Goal: Task Accomplishment & Management: Use online tool/utility

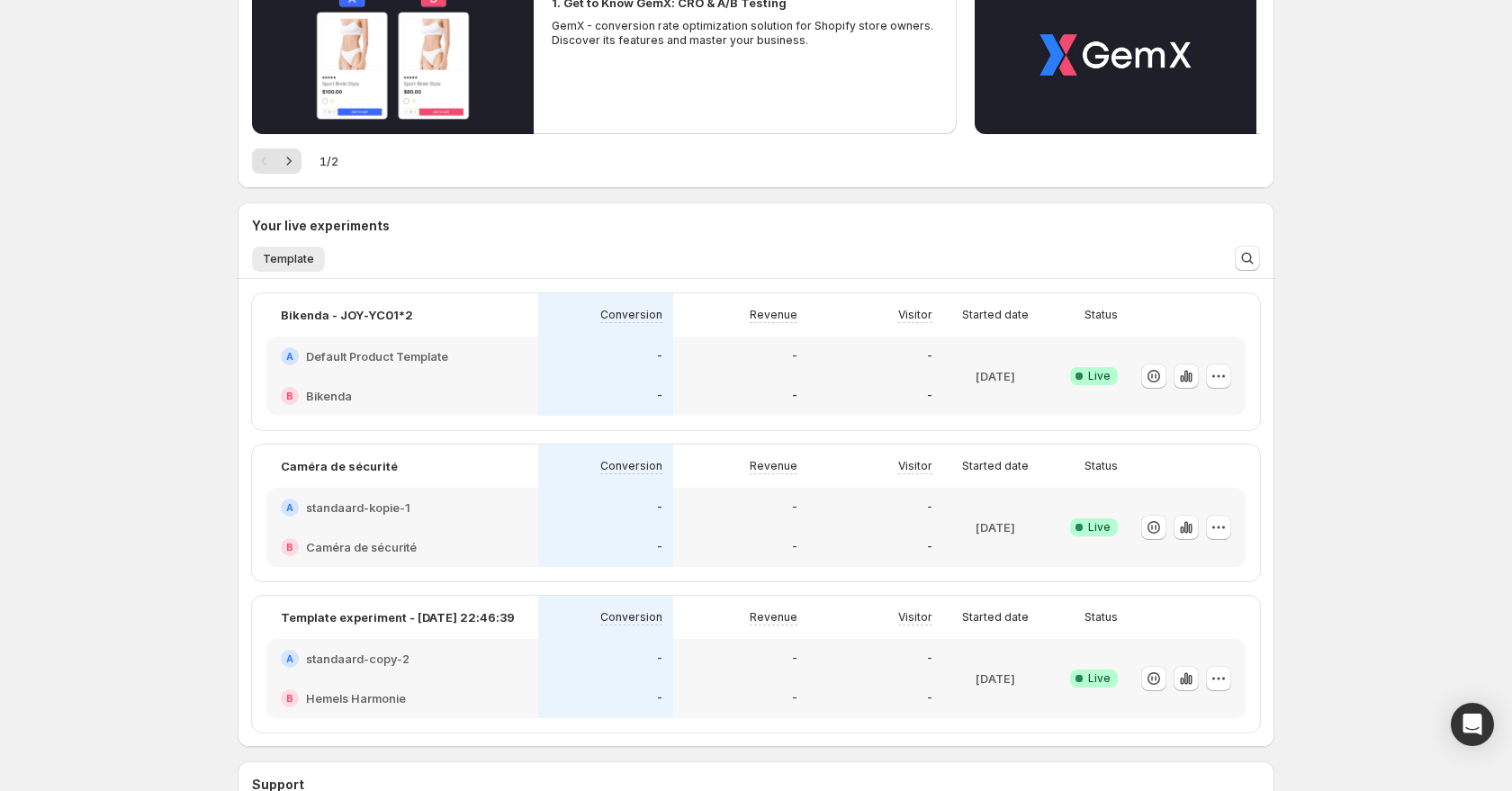
scroll to position [420, 0]
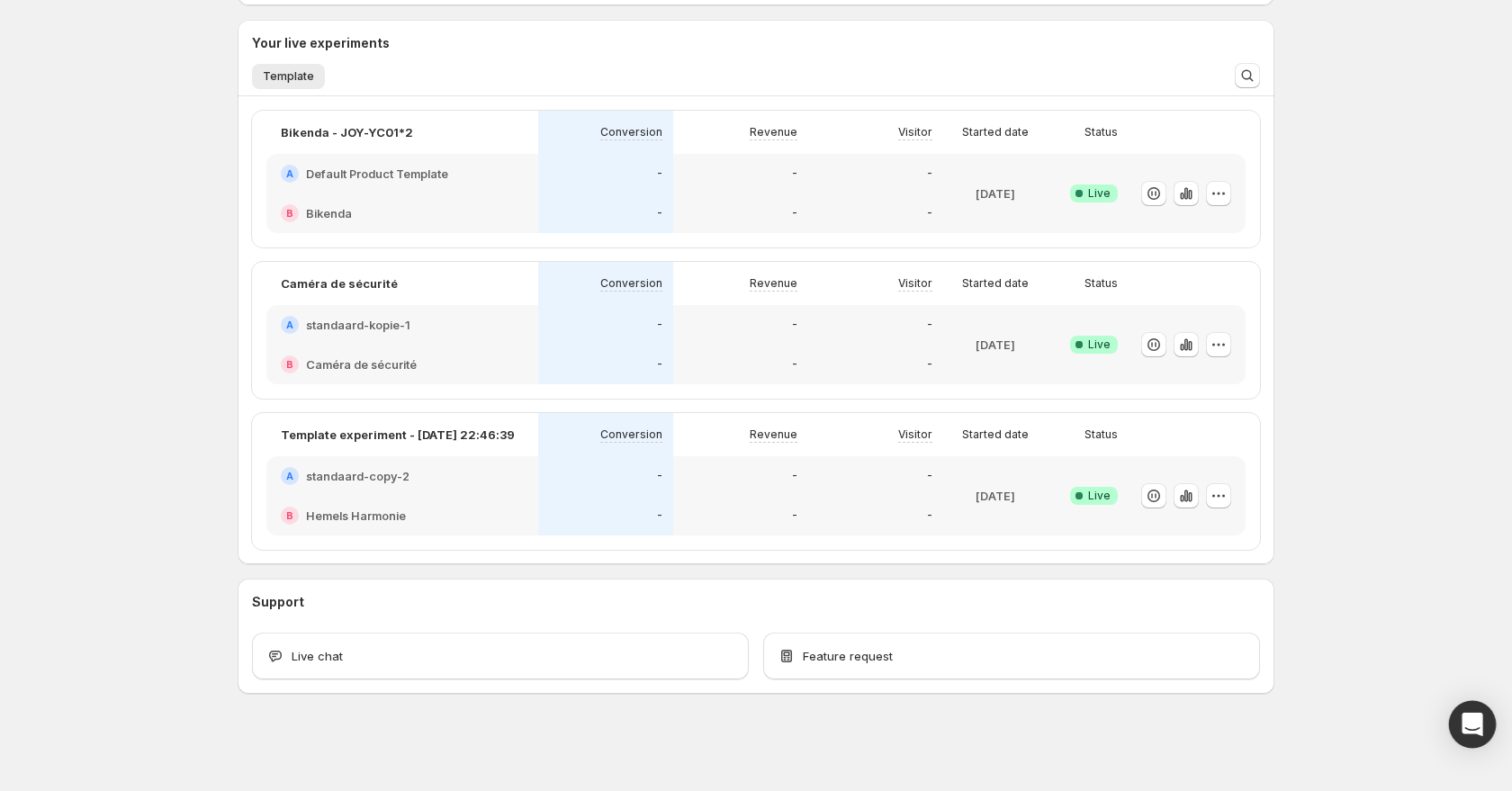
drag, startPoint x: 1469, startPoint y: 722, endPoint x: 1452, endPoint y: 719, distance: 17.3
click at [1469, 722] on icon "Open Intercom Messenger" at bounding box center [1472, 724] width 21 height 24
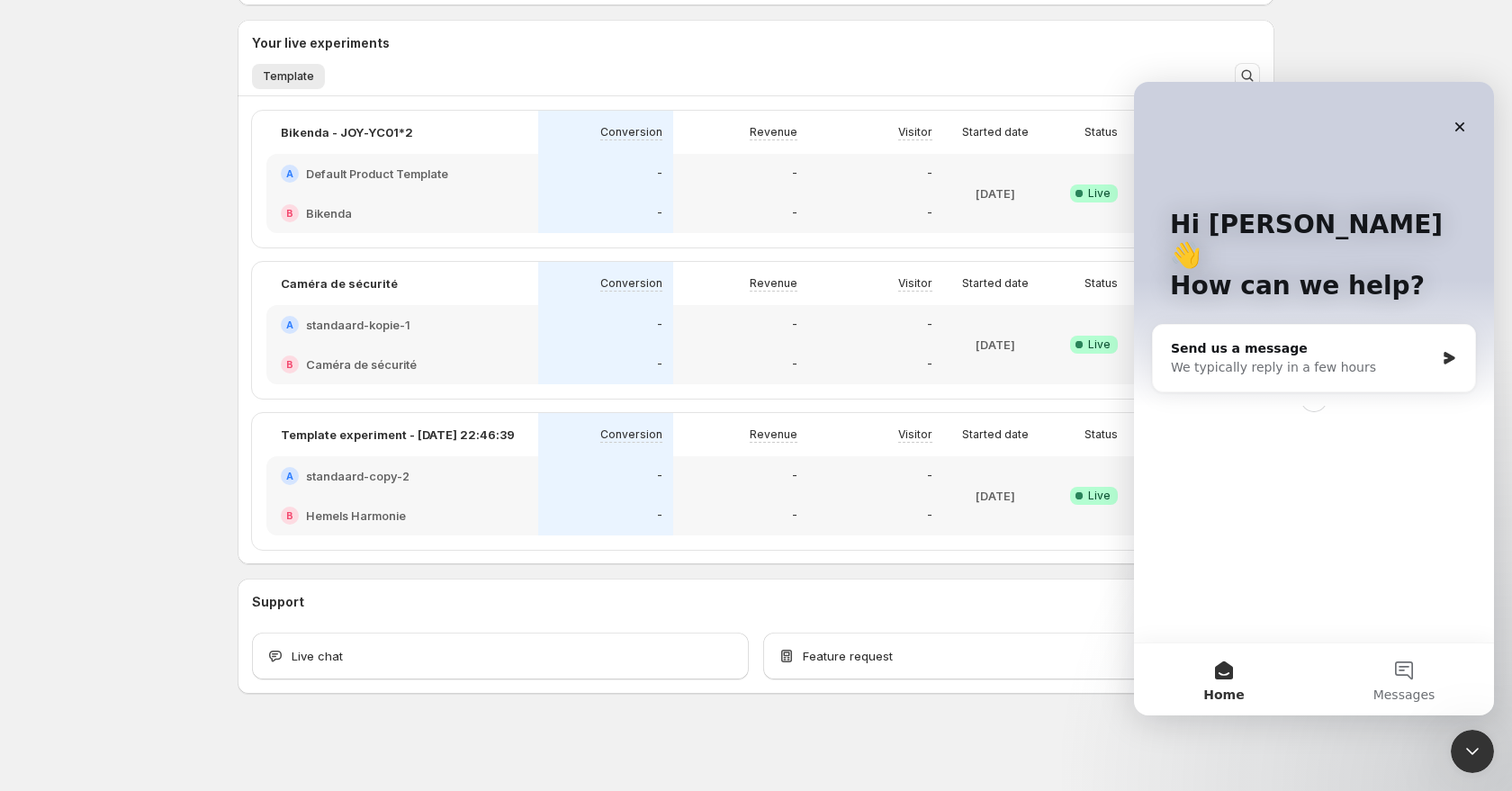
scroll to position [0, 0]
click at [1295, 339] on div "Send us a message" at bounding box center [1302, 349] width 264 height 19
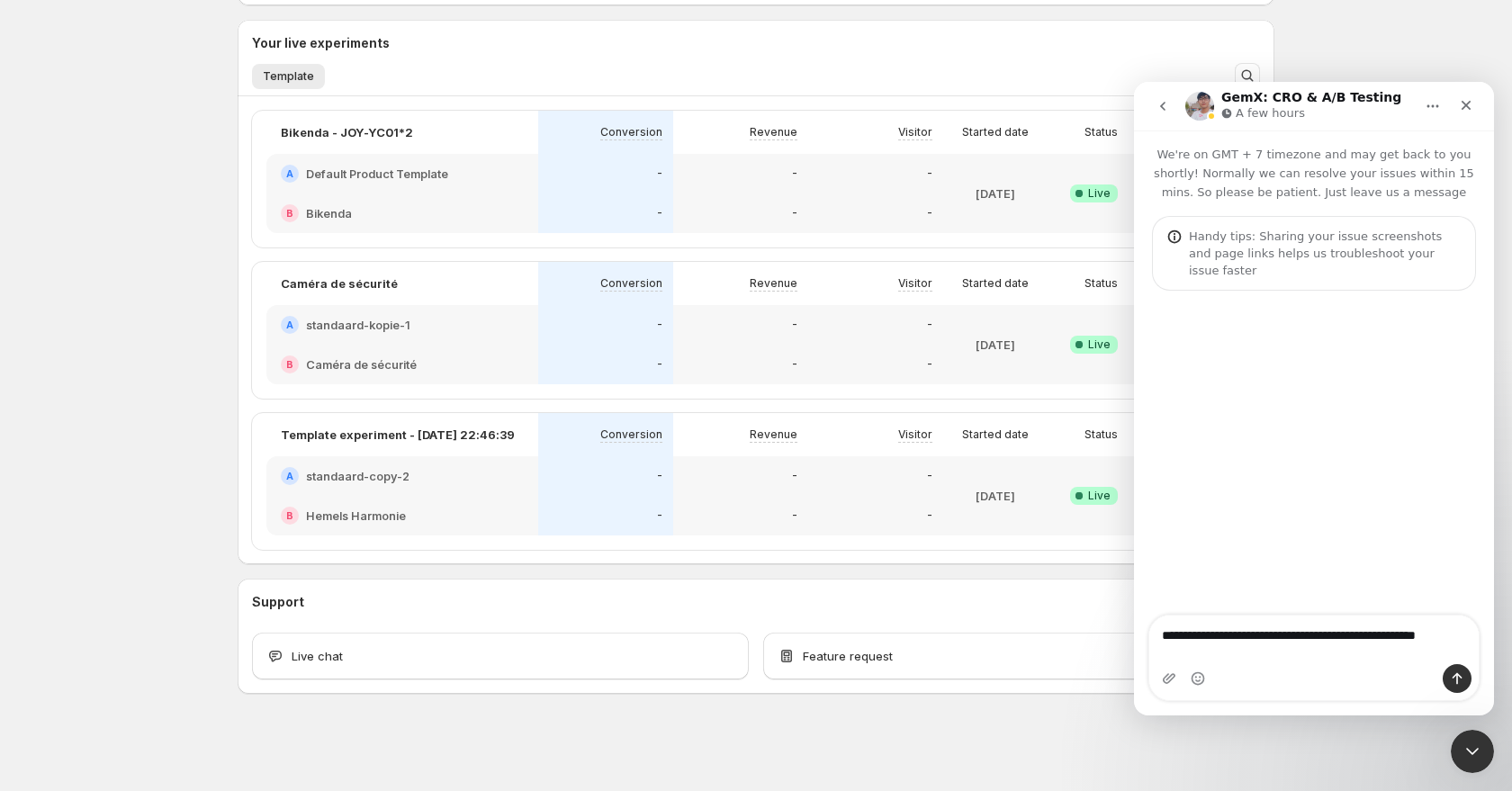
click at [1291, 646] on textarea "**********" at bounding box center [1314, 631] width 330 height 30
type textarea "**********"
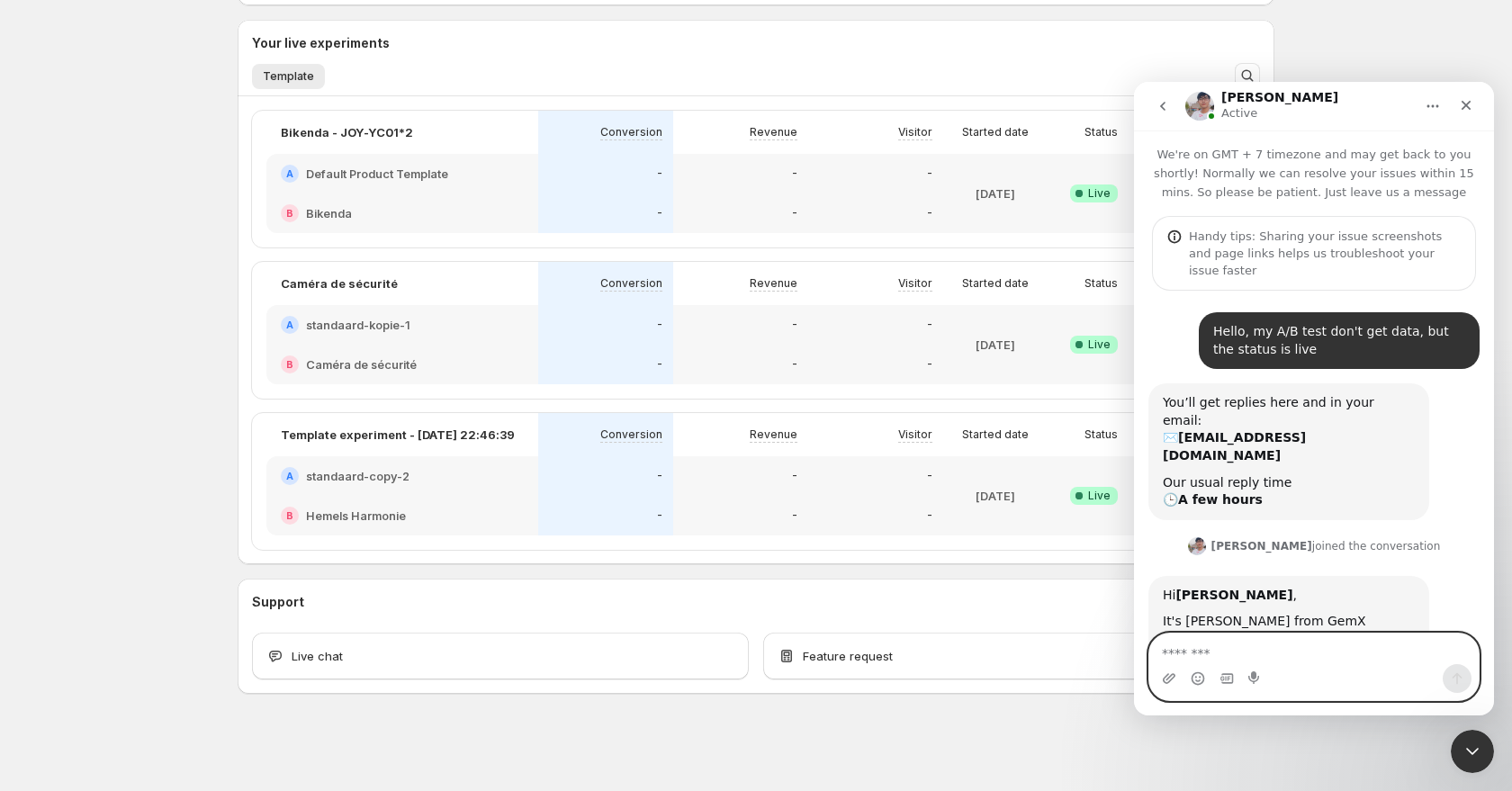
scroll to position [335, 0]
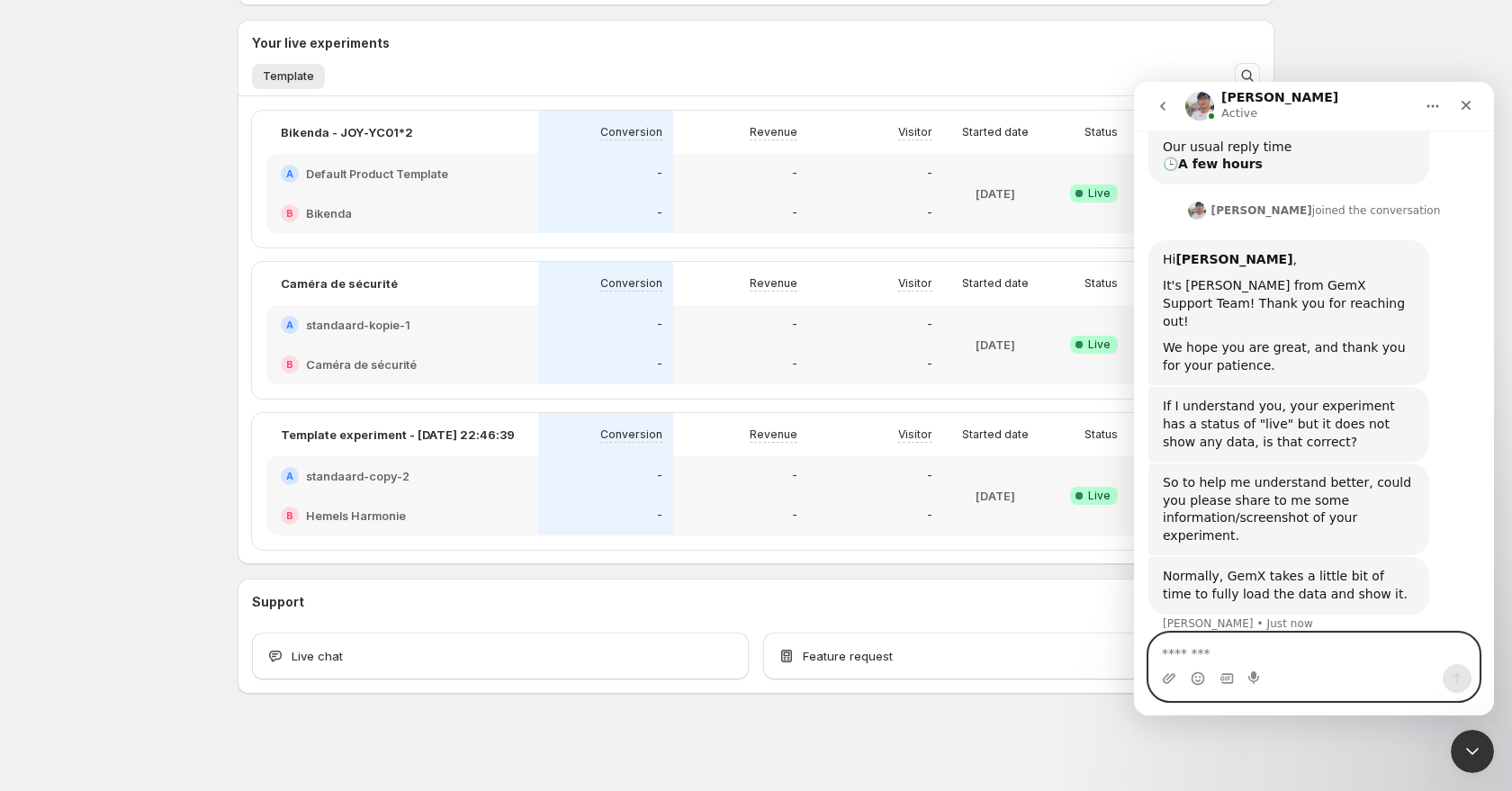
click at [1312, 634] on textarea "Message…" at bounding box center [1314, 649] width 330 height 30
type textarea "**********"
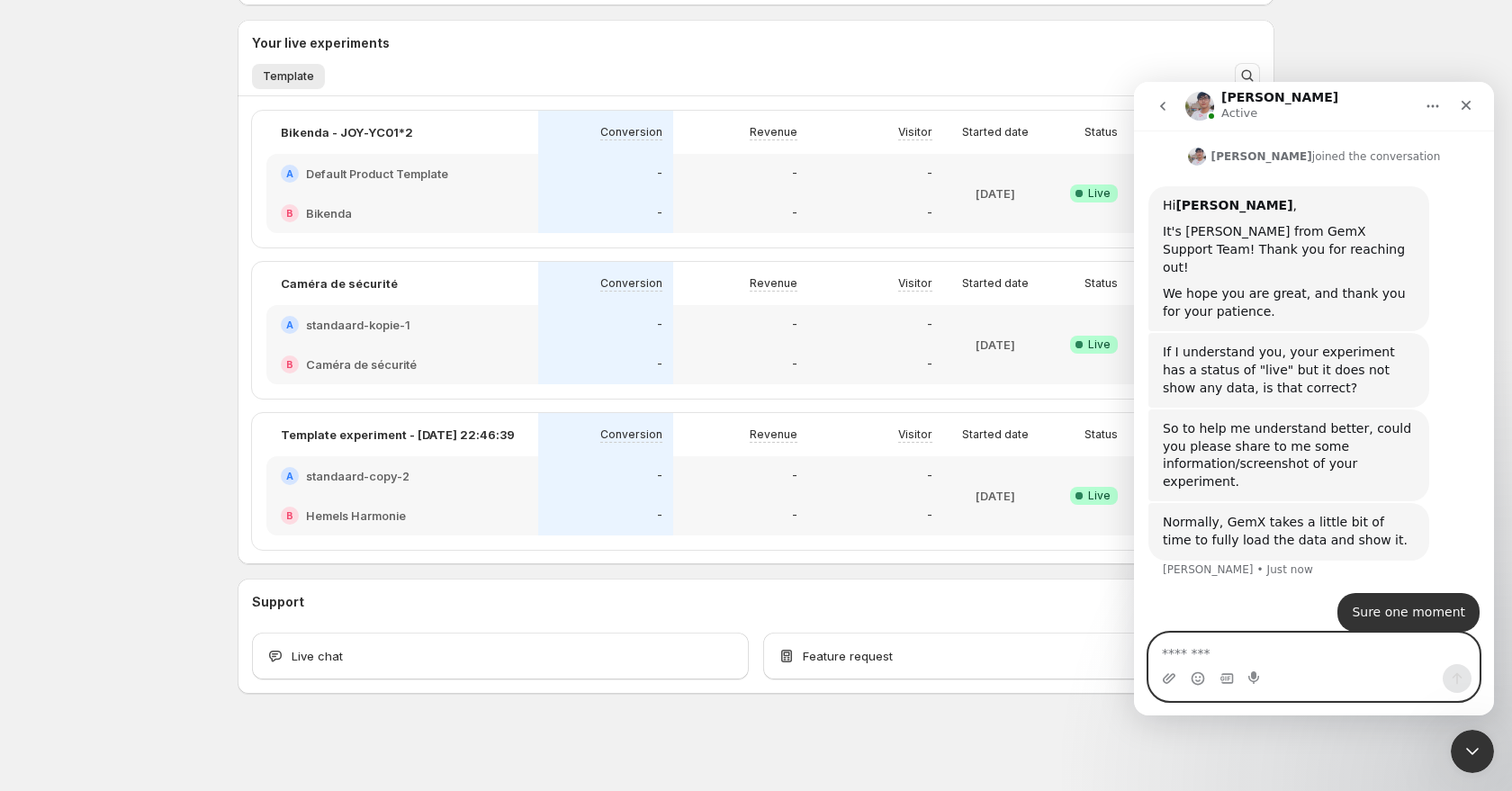
scroll to position [0, 0]
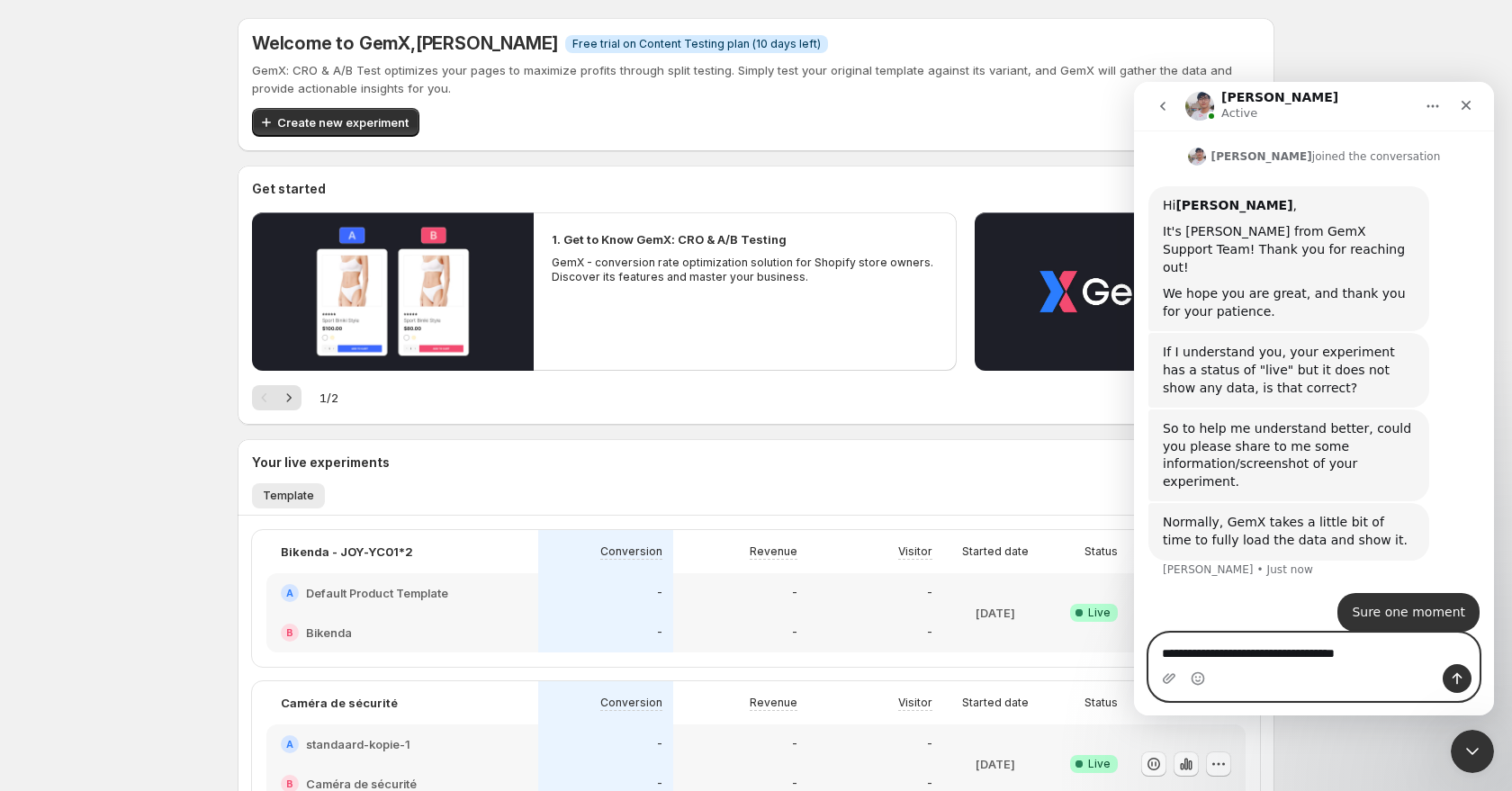
type textarea "**********"
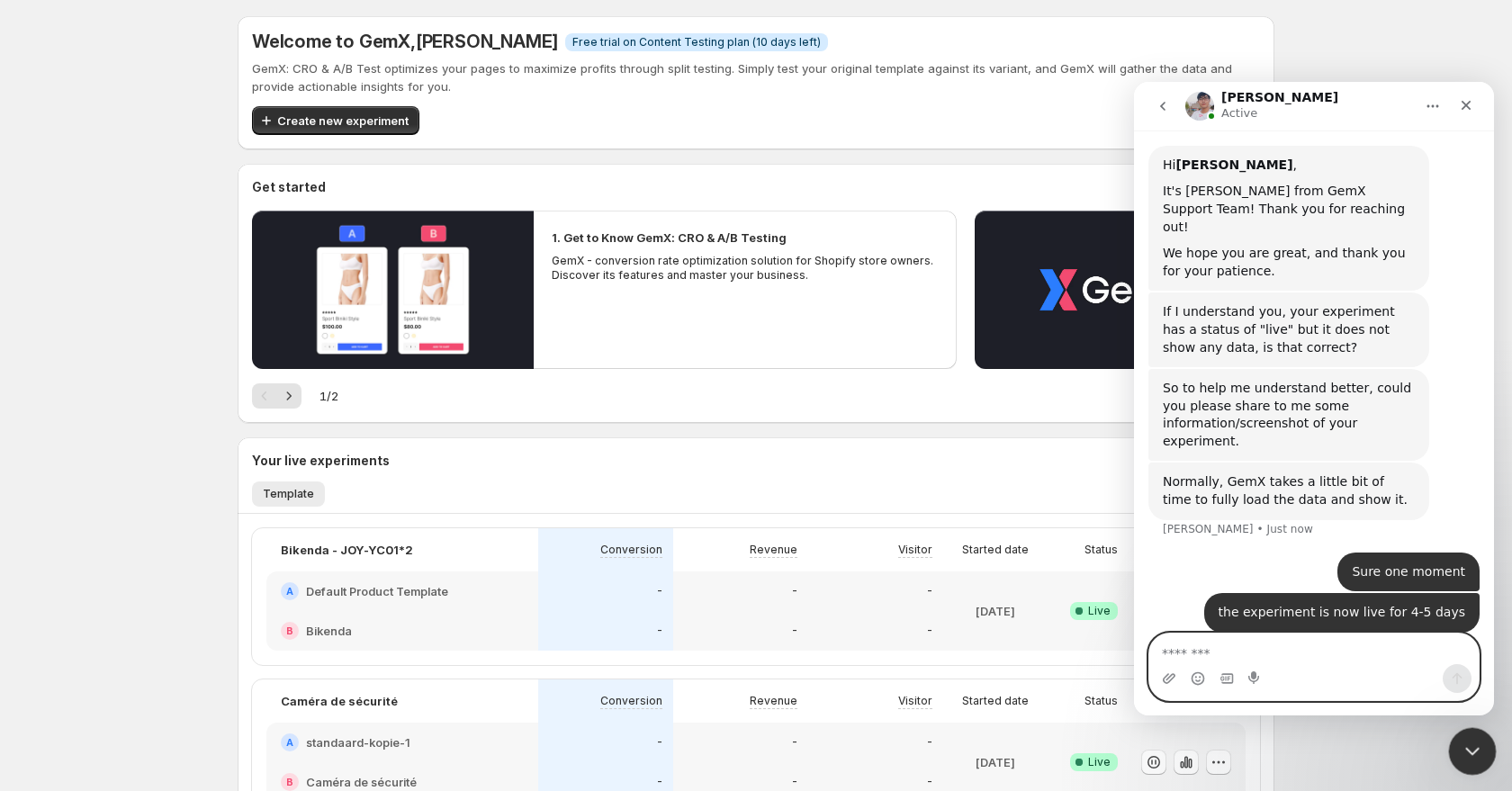
scroll to position [13, 0]
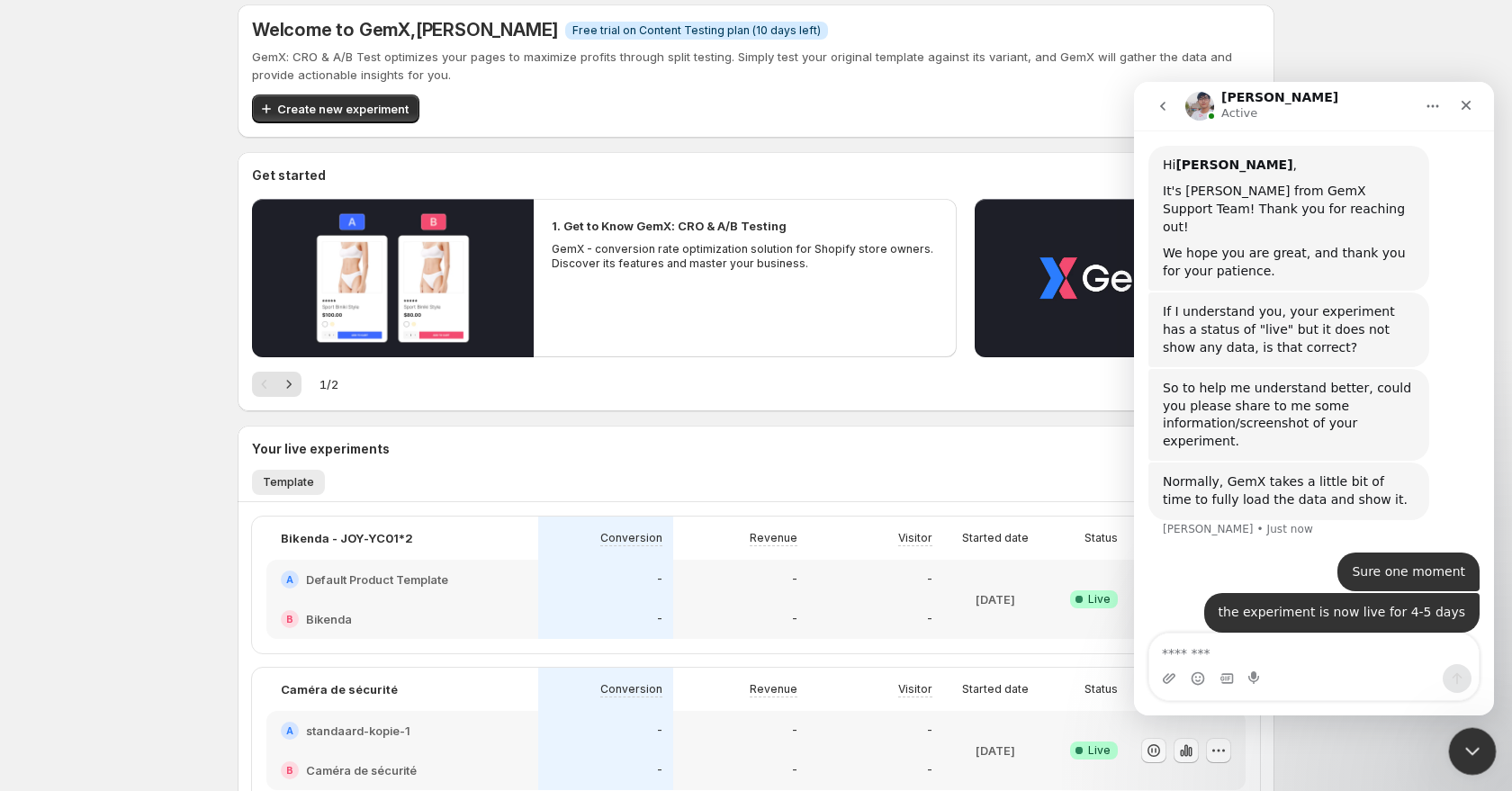
click at [1477, 744] on icon "Close Intercom Messenger" at bounding box center [1469, 748] width 22 height 22
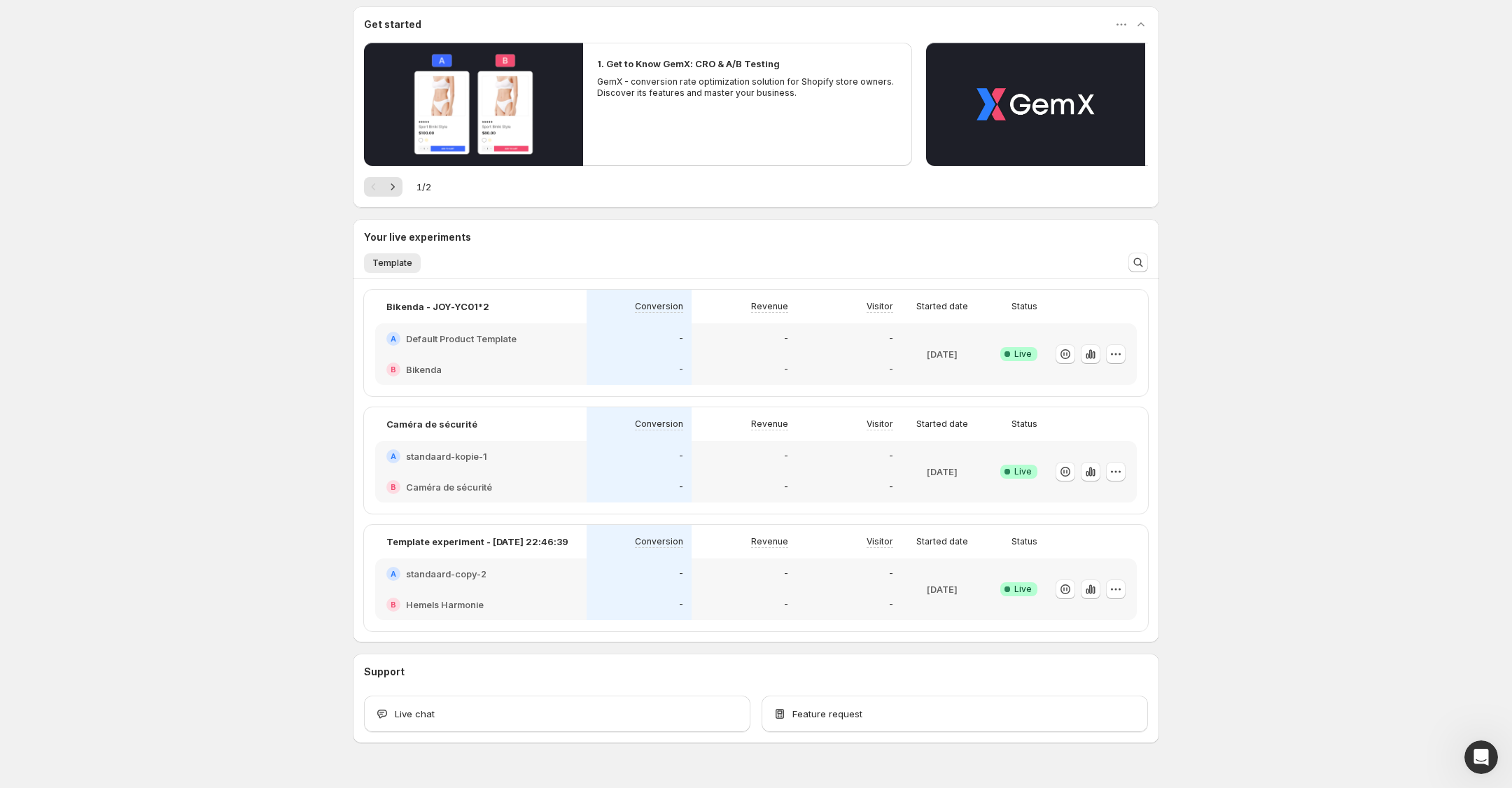
scroll to position [120, 0]
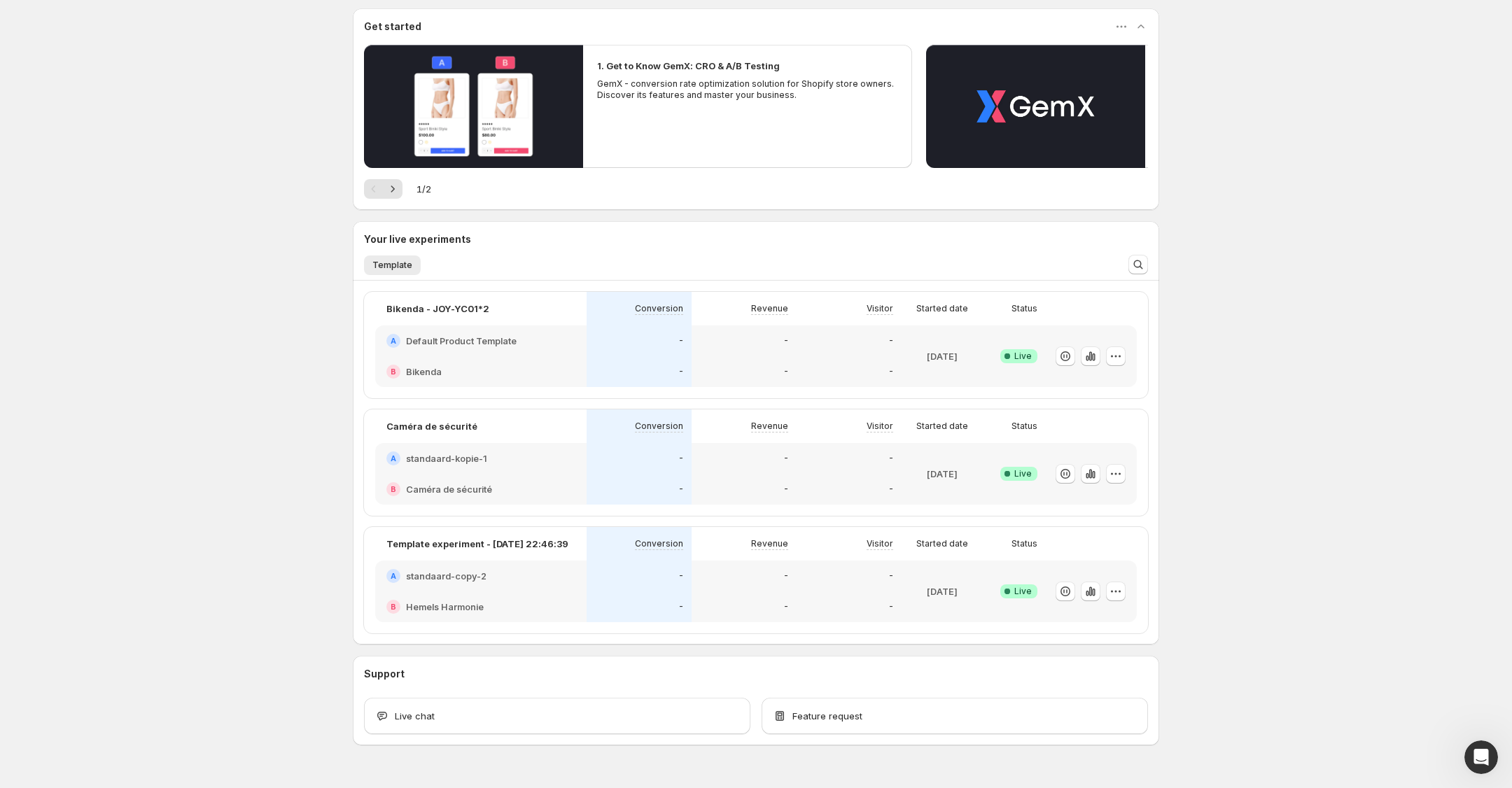
click at [1175, 614] on div "Welcome to GemX , Nick Schagen Info Free trial on Content Testing plan (10 days…" at bounding box center [756, 350] width 1512 height 941
click at [1175, 614] on div "Open Intercom Messenger" at bounding box center [1478, 754] width 46 height 46
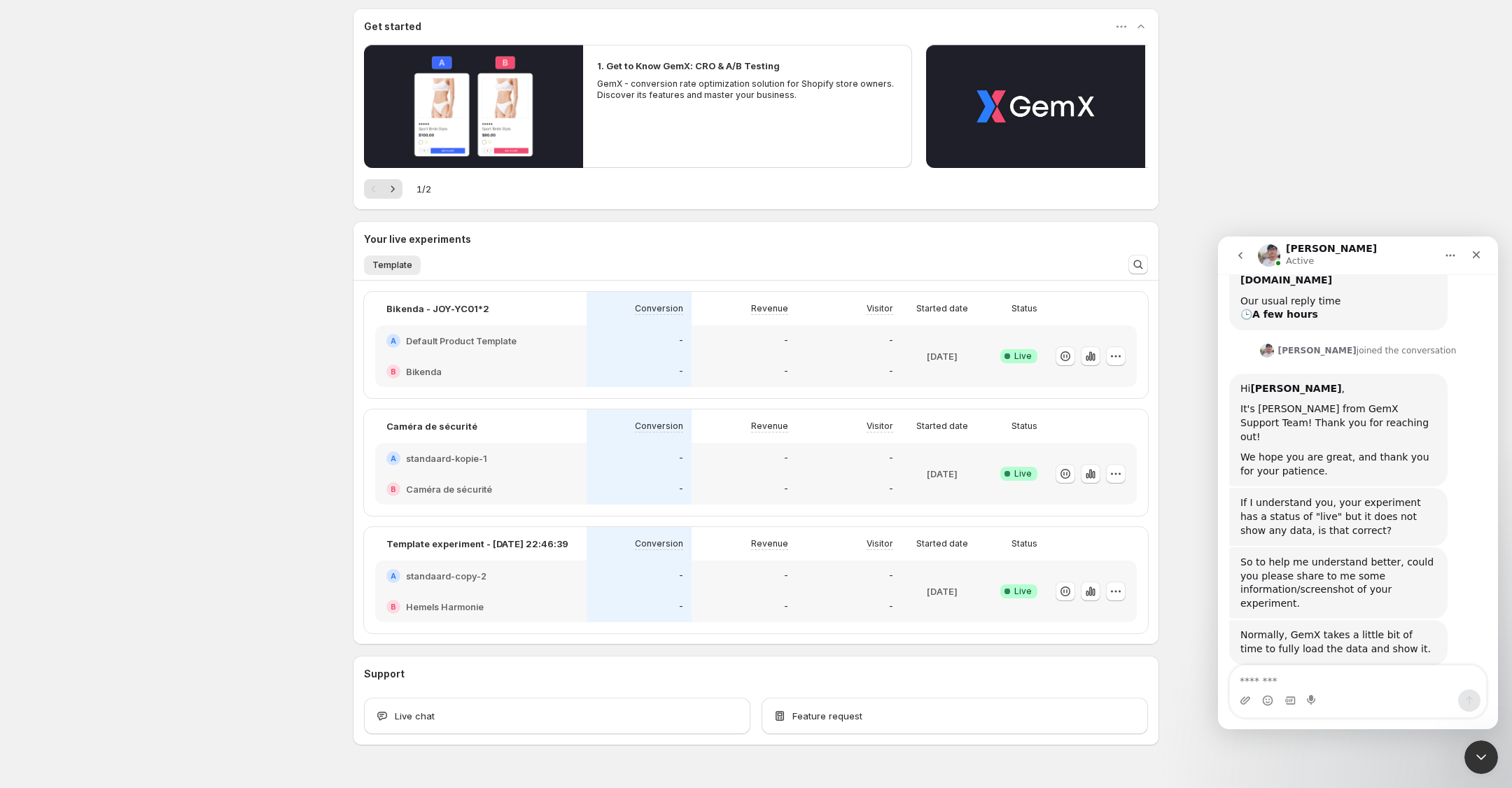
scroll to position [334, 0]
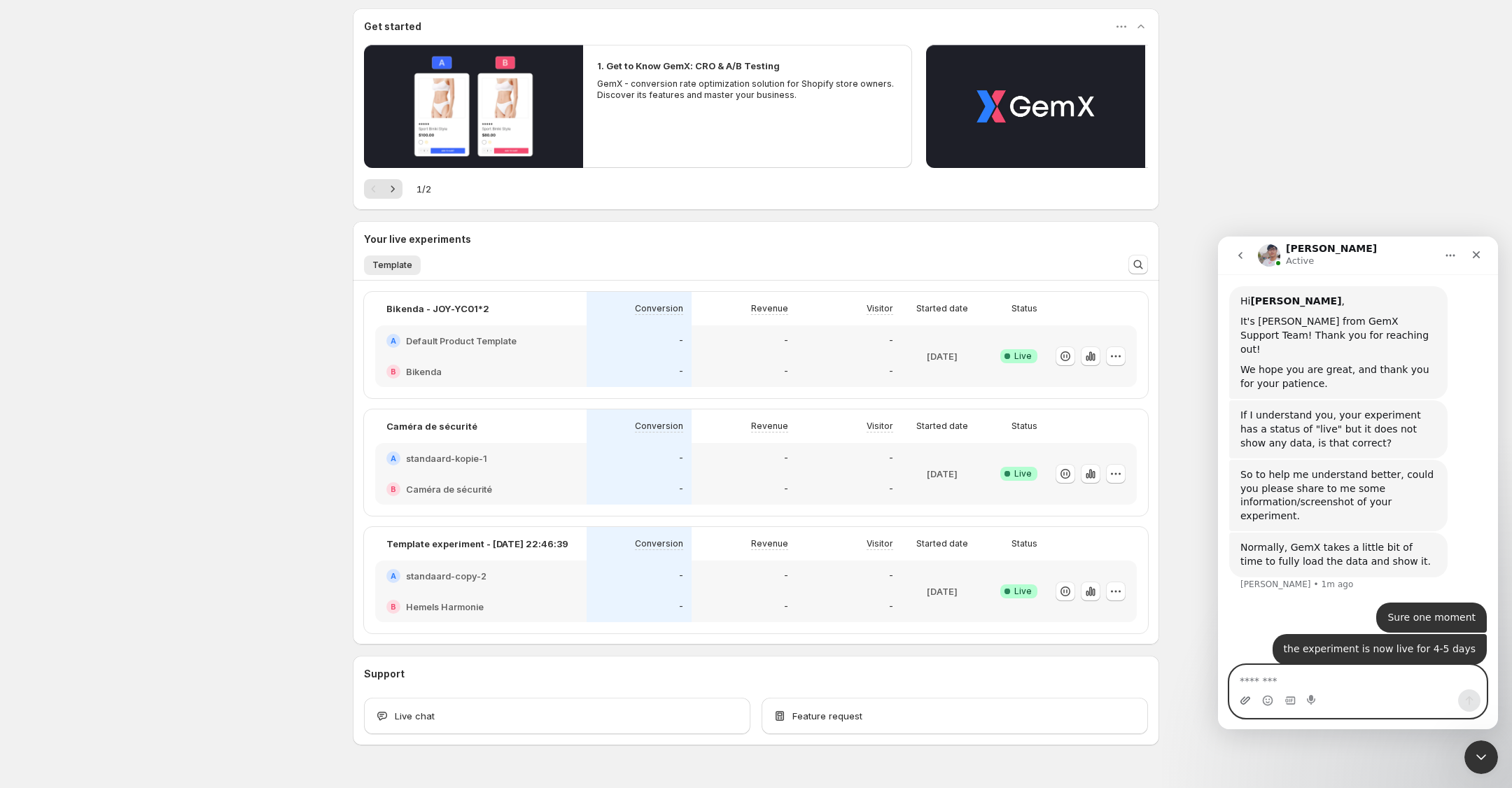
click at [1175, 614] on icon "Upload attachment" at bounding box center [1245, 700] width 11 height 11
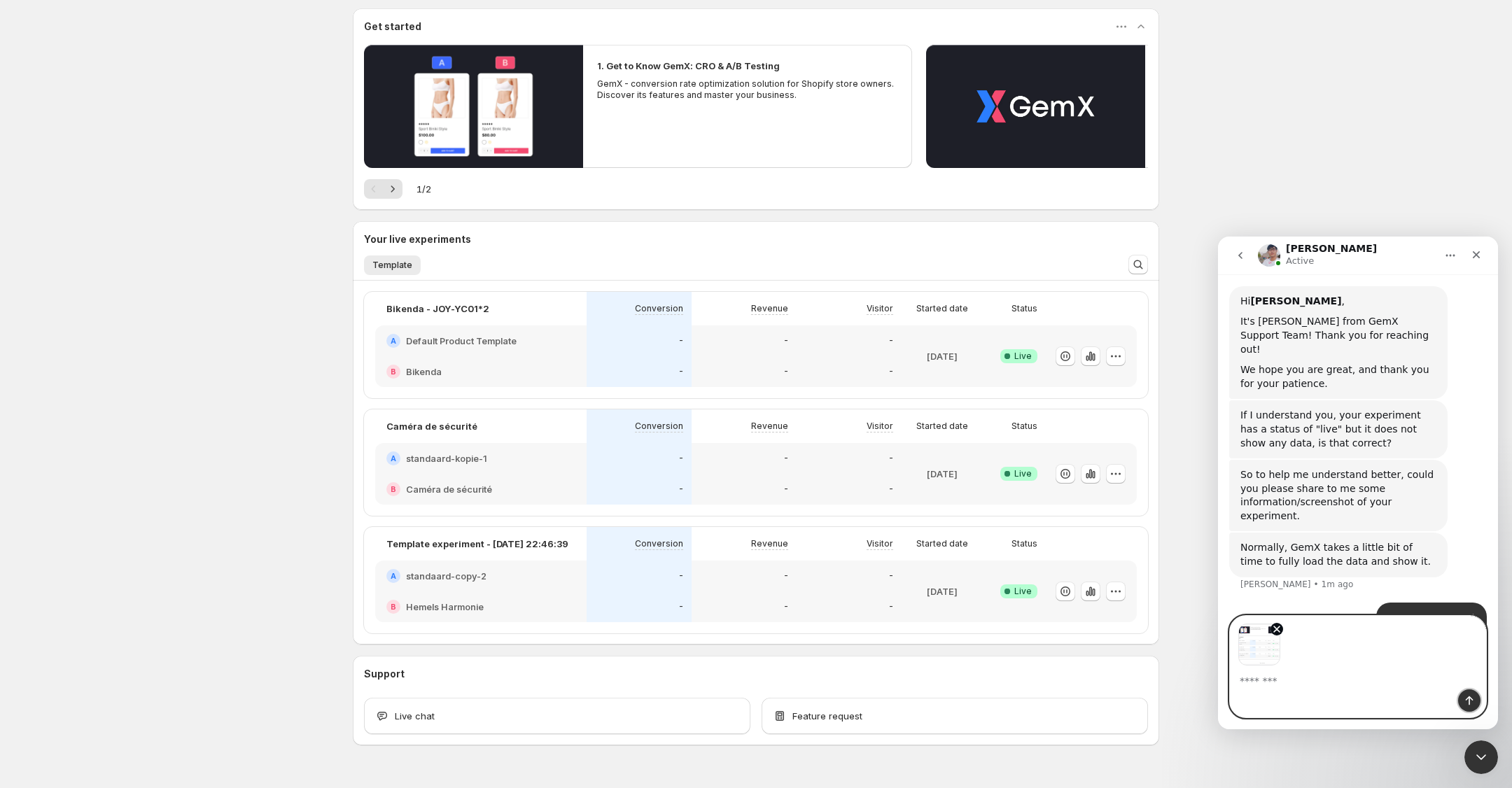
click at [1175, 614] on icon "Send a message…" at bounding box center [1469, 700] width 11 height 11
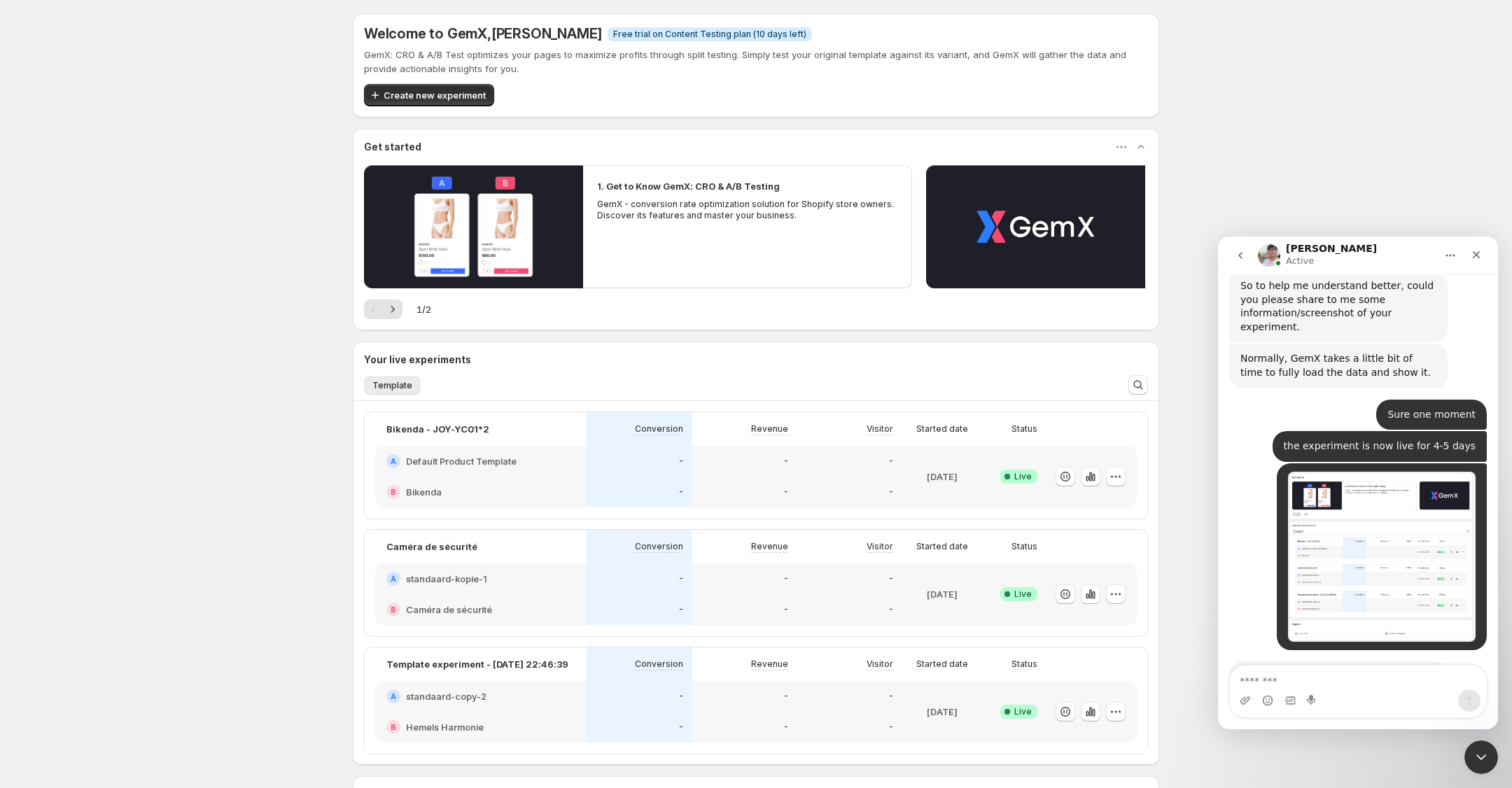
scroll to position [524, 0]
click at [391, 308] on icon "Next" at bounding box center [392, 309] width 14 height 14
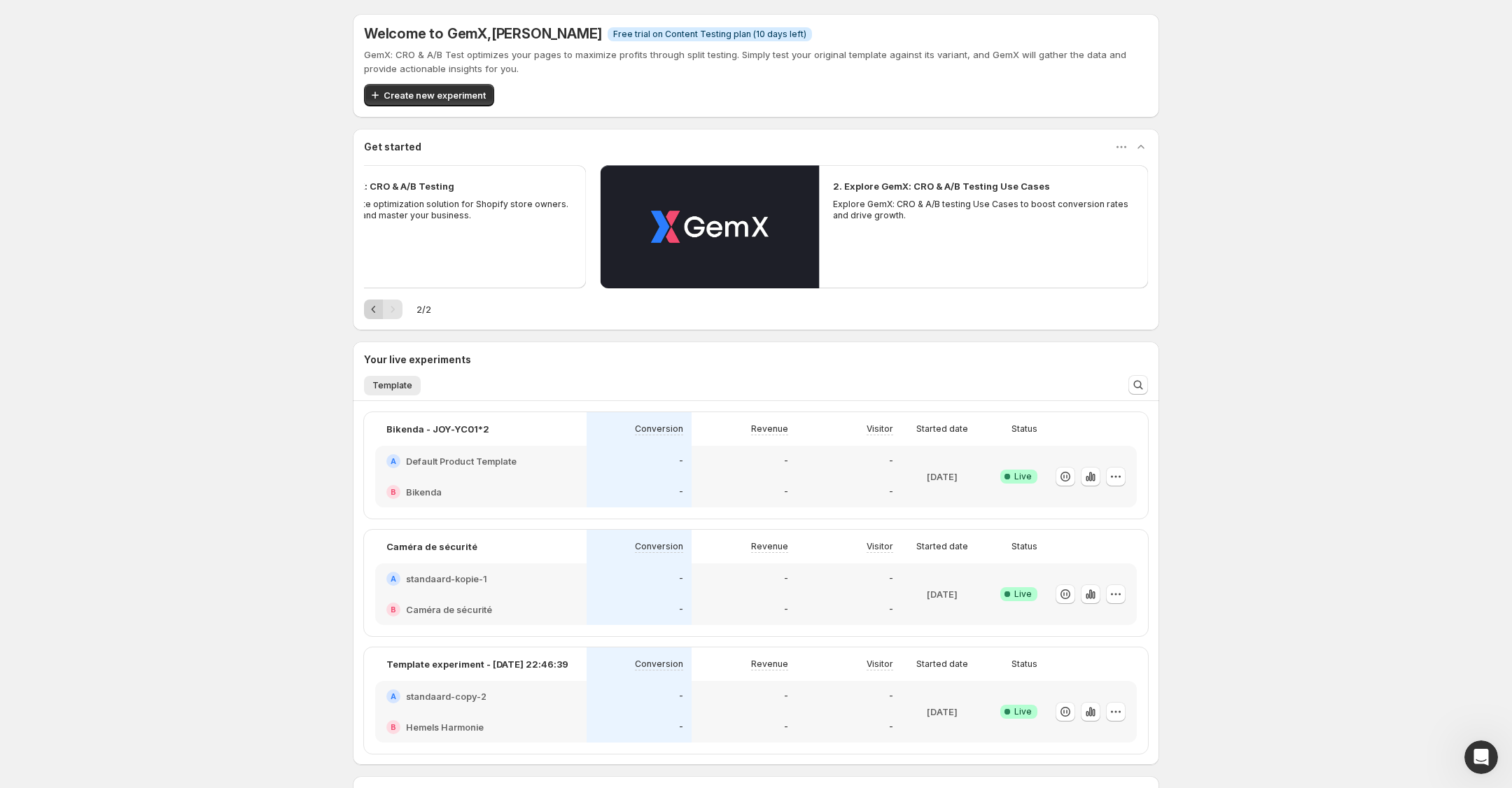
click at [370, 307] on icon "Previous" at bounding box center [373, 309] width 14 height 14
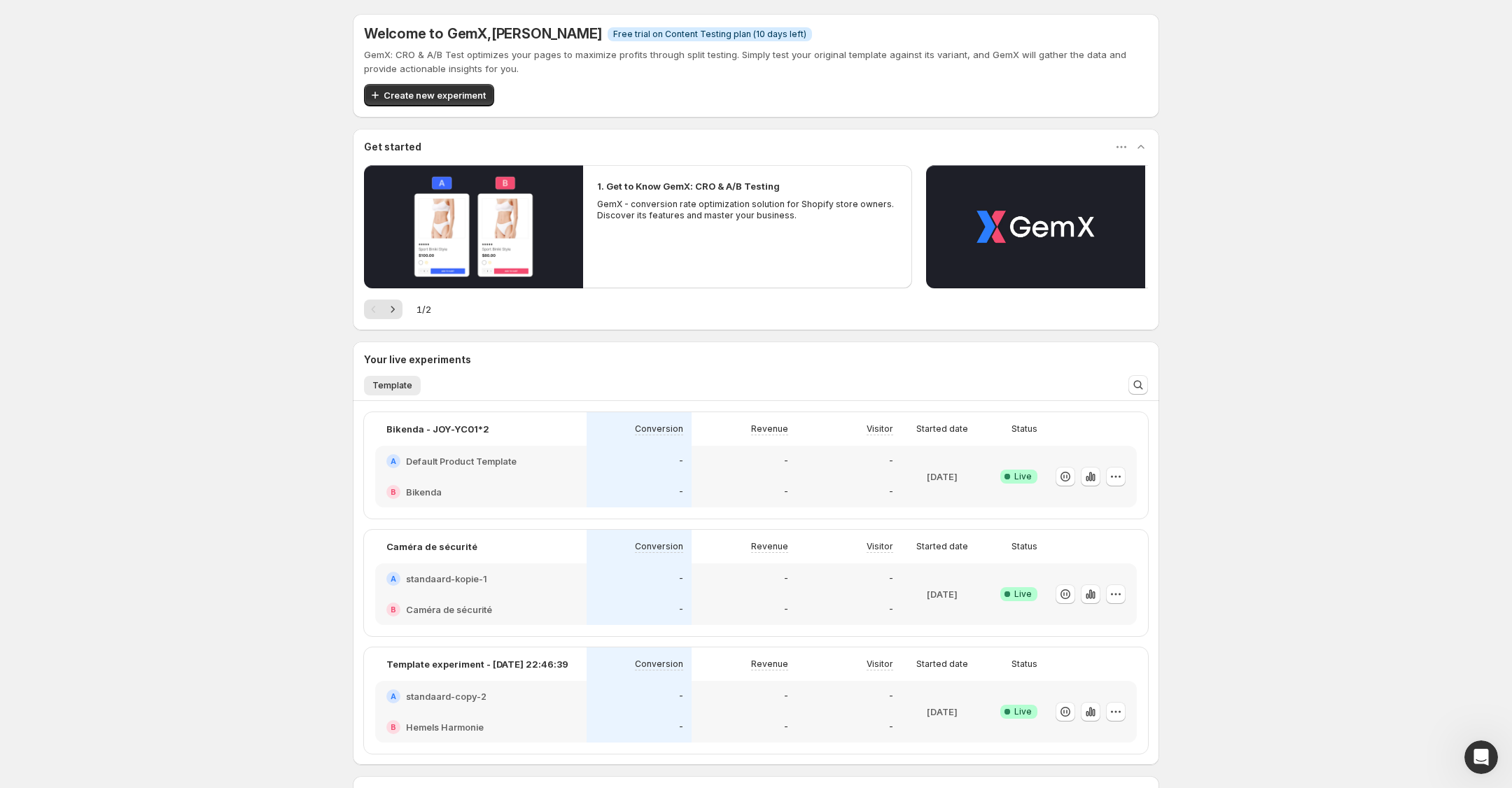
scroll to position [153, 0]
click at [421, 426] on p "Bikenda - JOY-YC01*2" at bounding box center [438, 428] width 103 height 14
copy p "Bikenda"
click at [1488, 724] on div "Open Intercom Messenger" at bounding box center [1481, 736] width 37 height 37
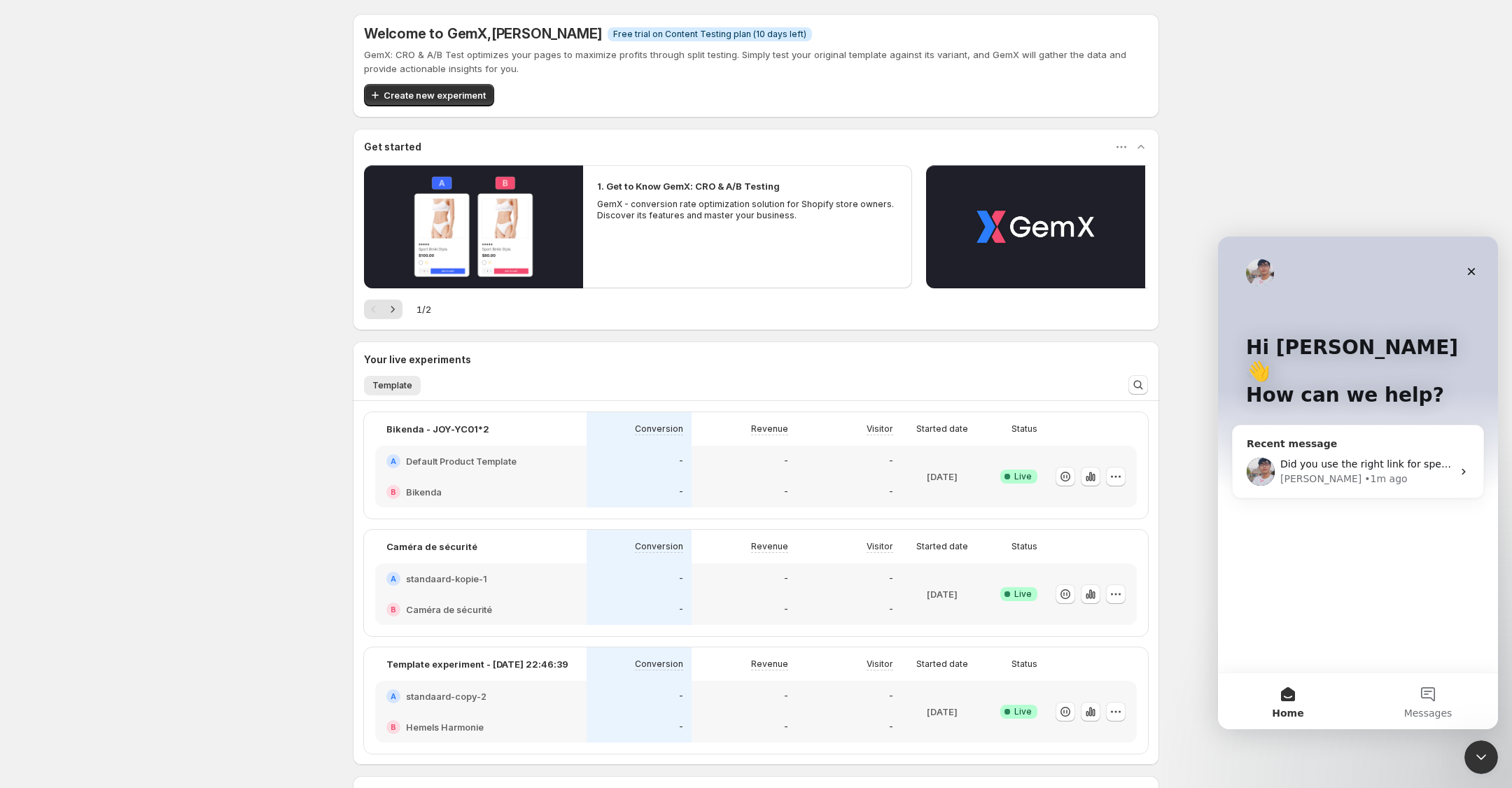
click at [1398, 458] on span "Did you use the right link for spending traffic to" at bounding box center [1396, 463] width 233 height 11
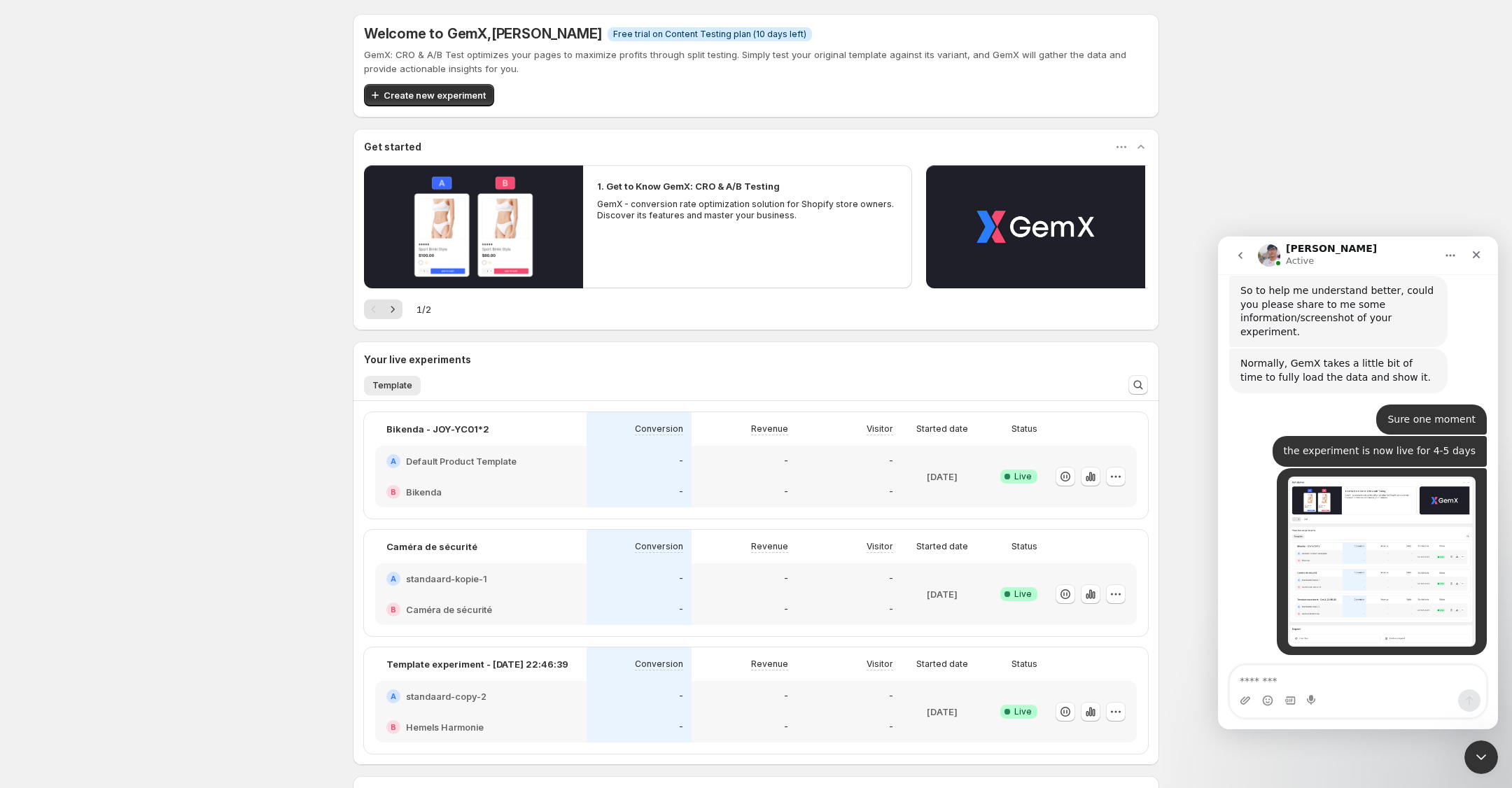
scroll to position [524, 0]
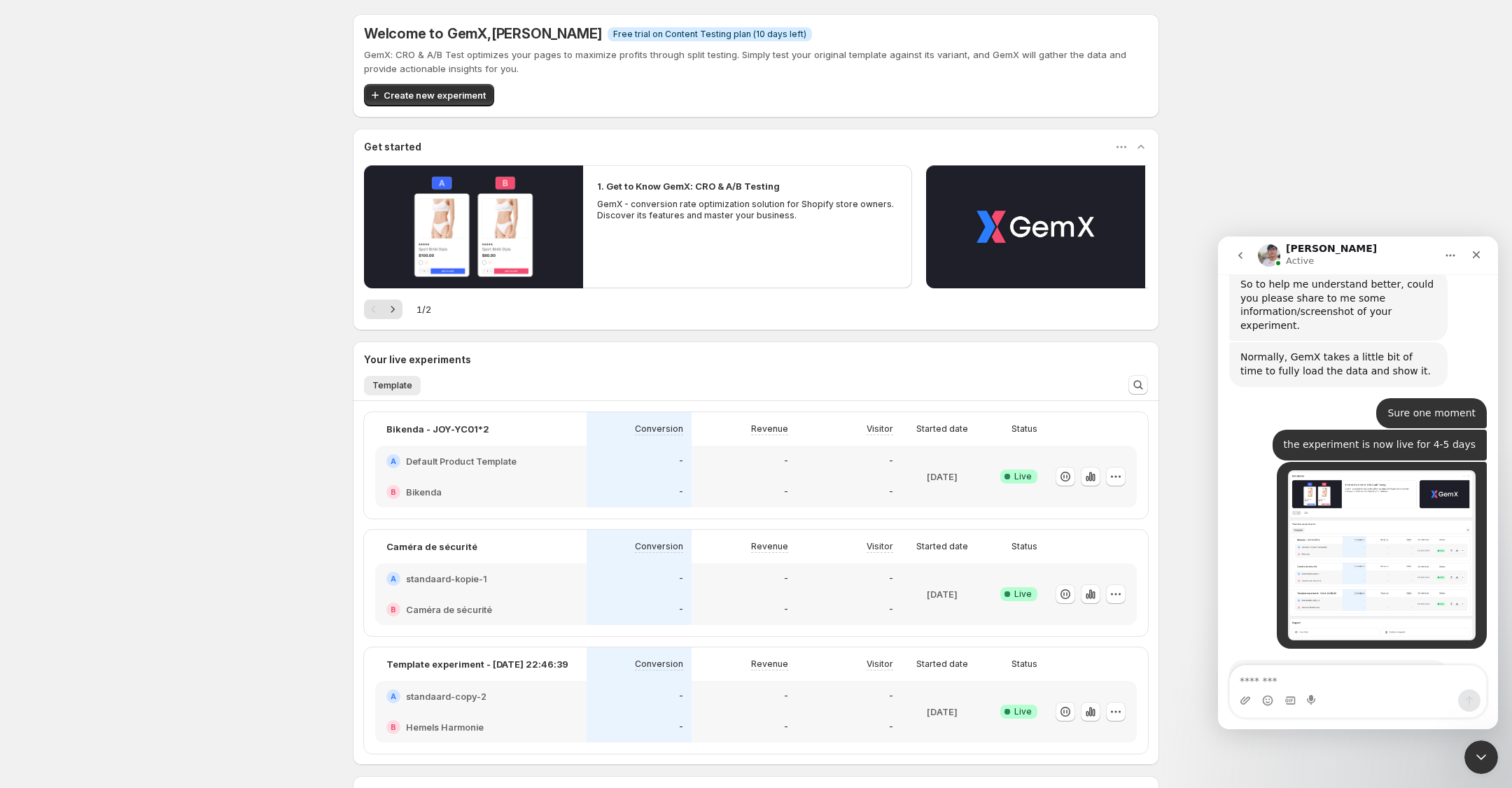
click at [1368, 685] on textarea "Message…" at bounding box center [1358, 677] width 256 height 24
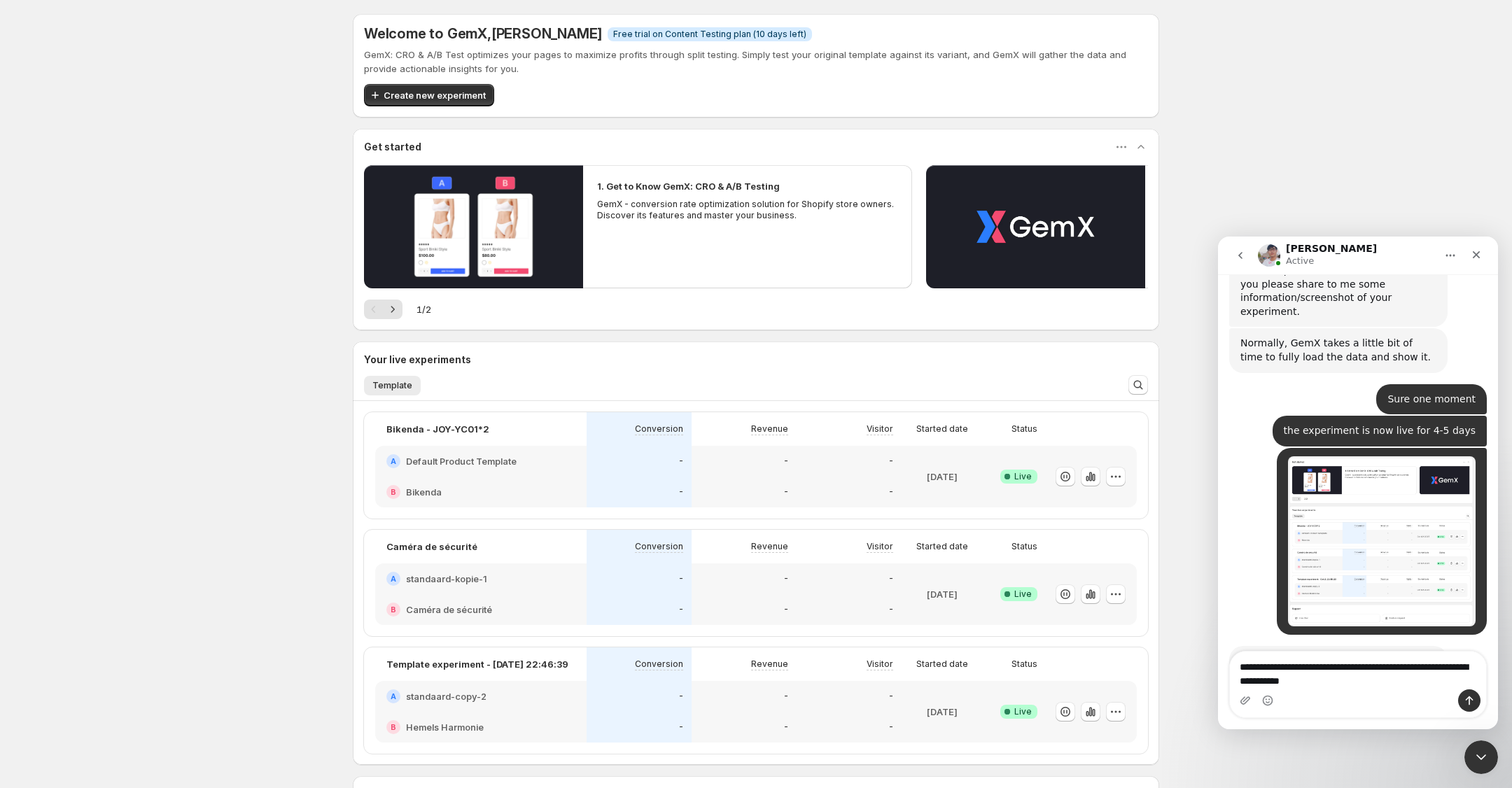
type textarea "**********"
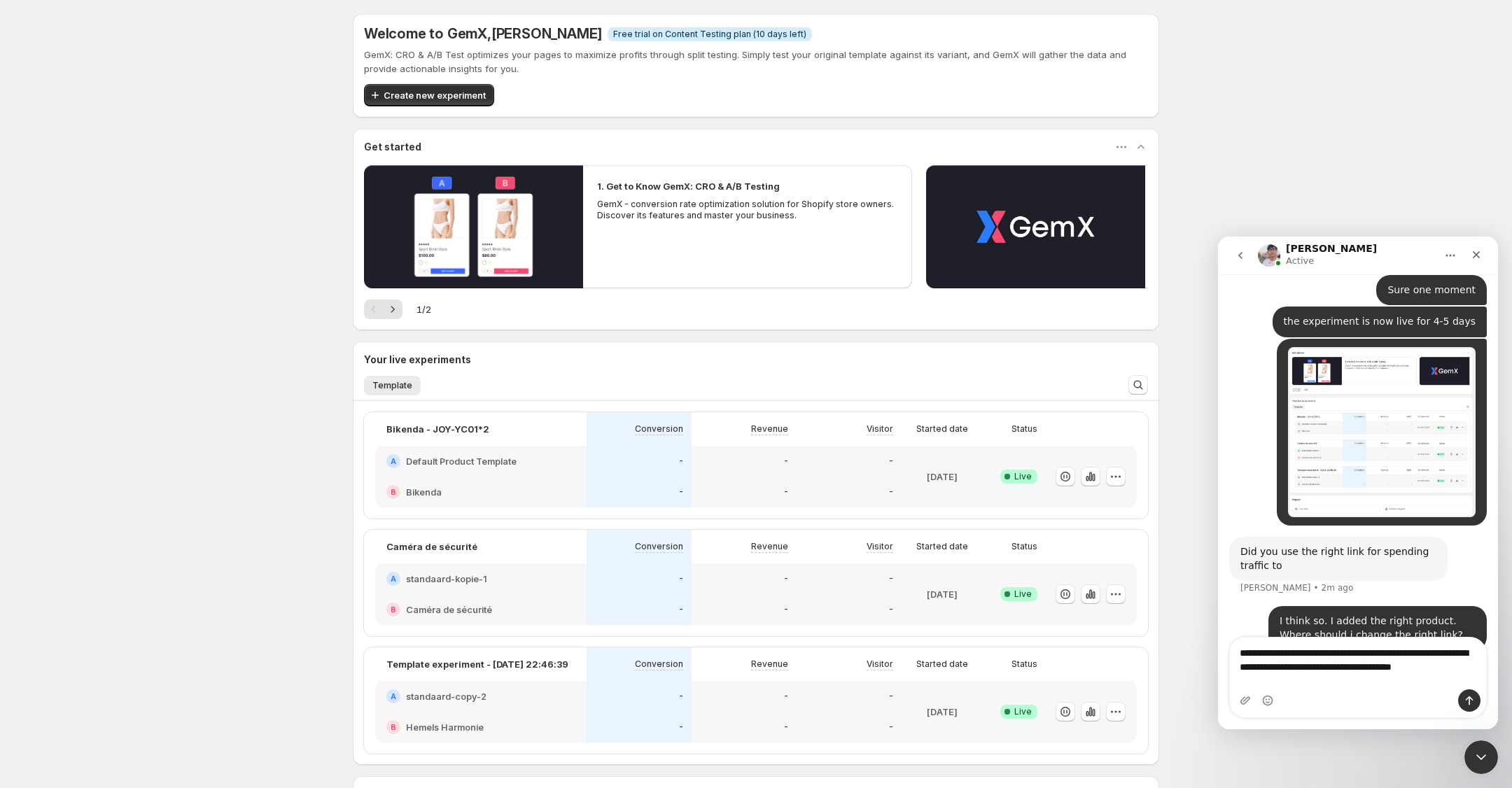
scroll to position [662, 0]
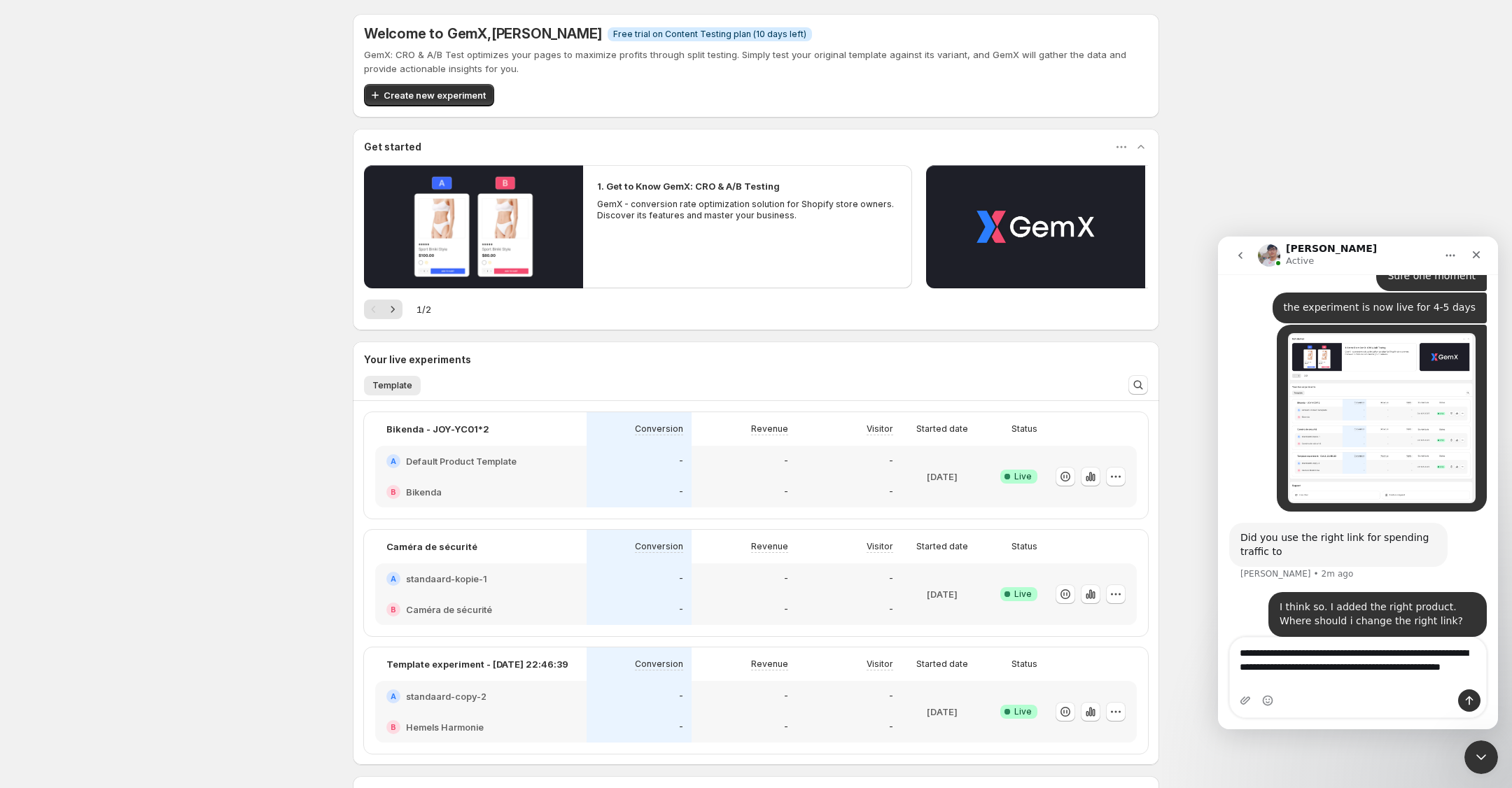
type textarea "**********"
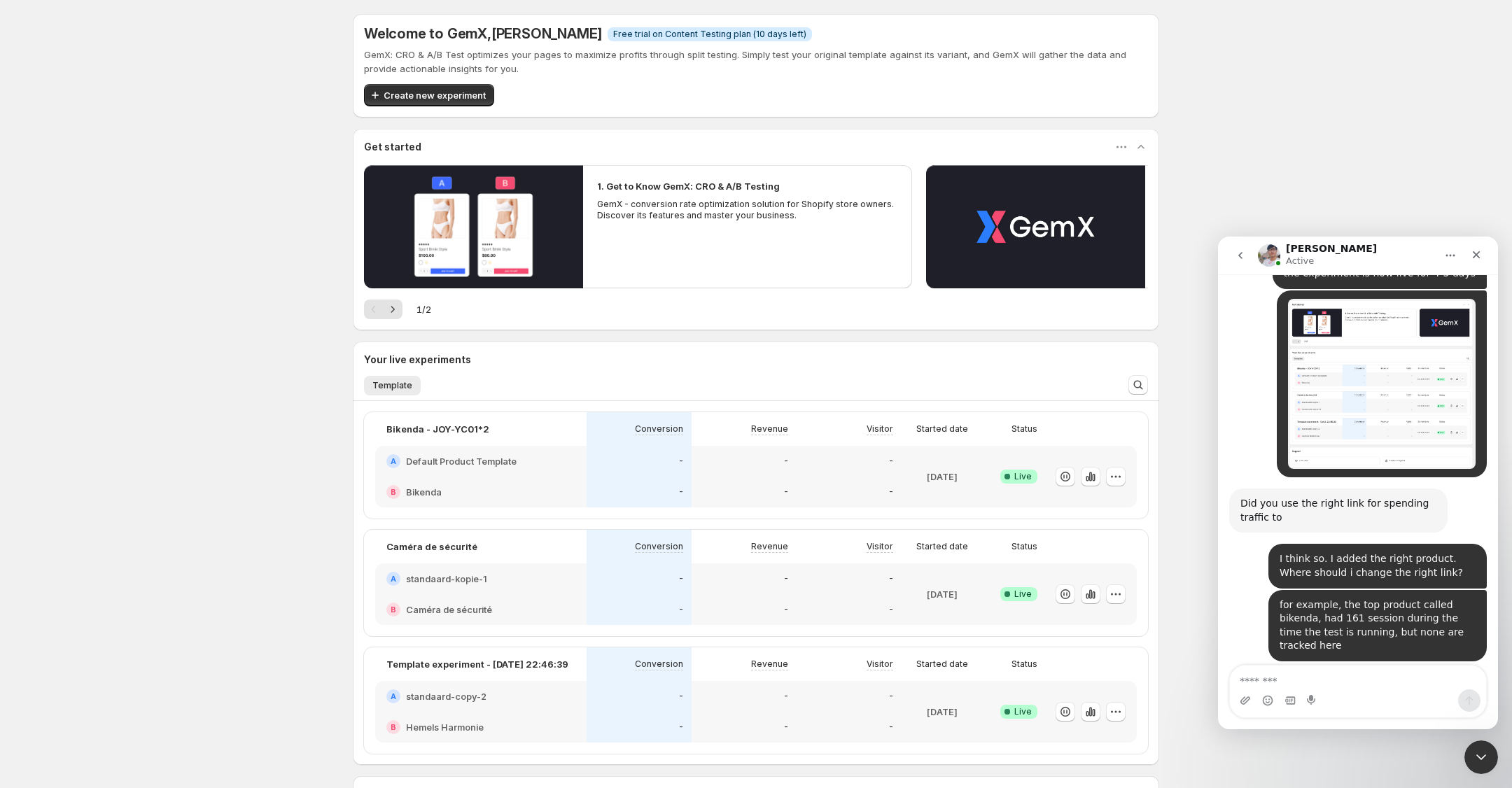
scroll to position [695, 0]
drag, startPoint x: 1329, startPoint y: 618, endPoint x: 1226, endPoint y: 627, distance: 103.4
click at [1226, 627] on div "Hello, my A/B test don't get data, but the status is live Nick • 9m ago You’ll …" at bounding box center [1358, 220] width 280 height 1031
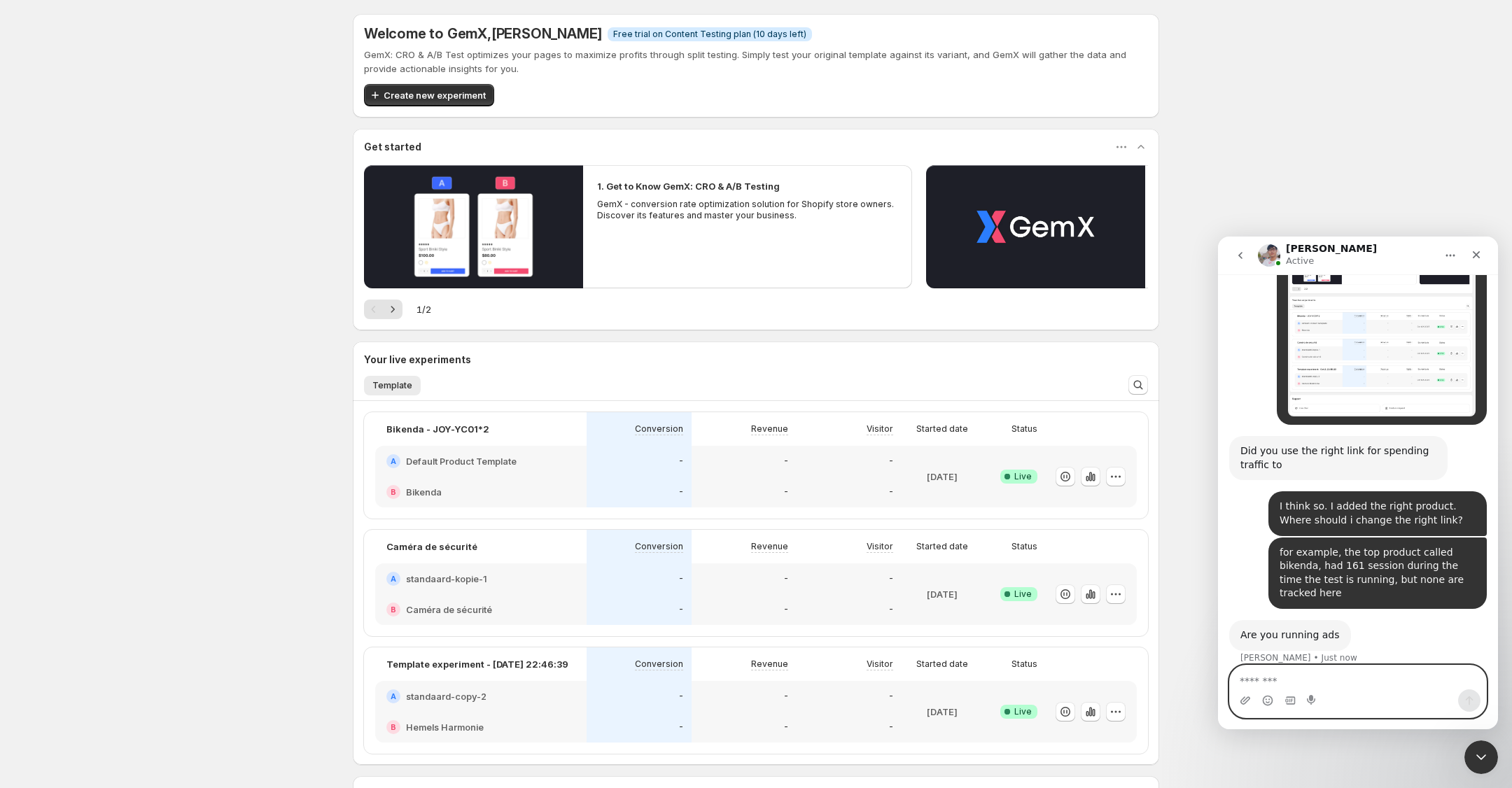
click at [1330, 683] on textarea "Message…" at bounding box center [1358, 677] width 256 height 24
type textarea "**********"
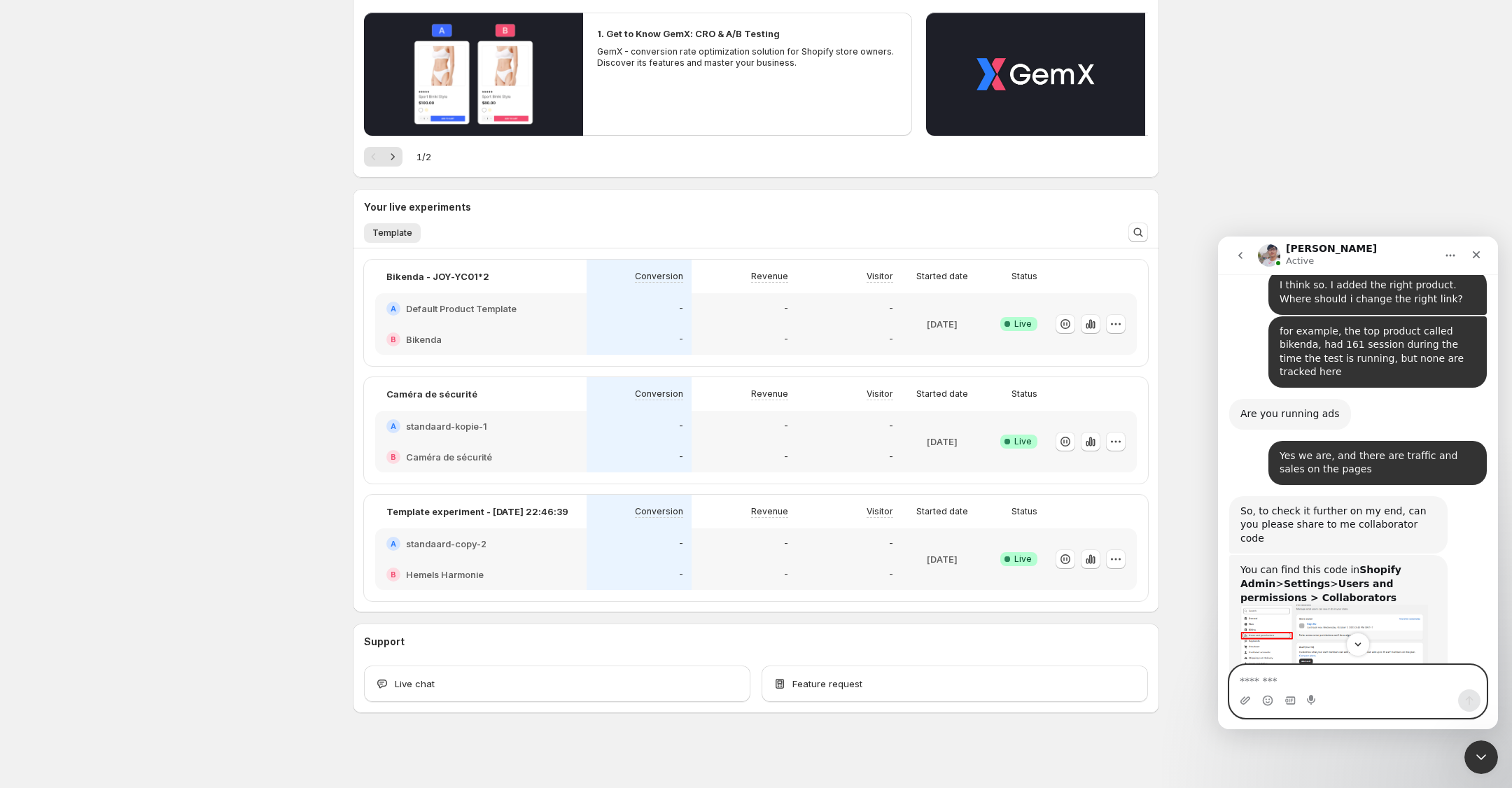
scroll to position [1096, 0]
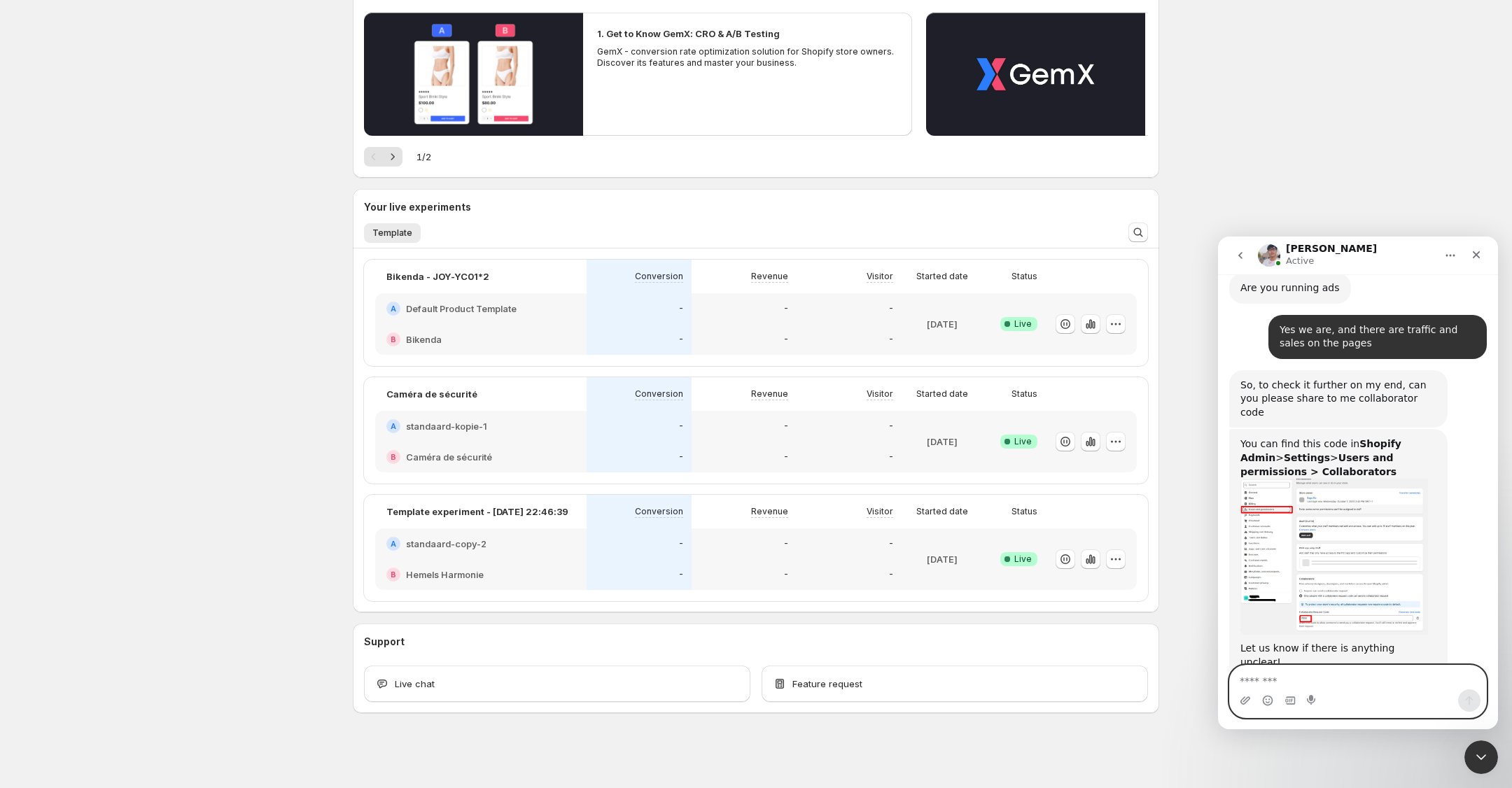
click at [1315, 685] on textarea "Message…" at bounding box center [1358, 677] width 256 height 24
type textarea "**********"
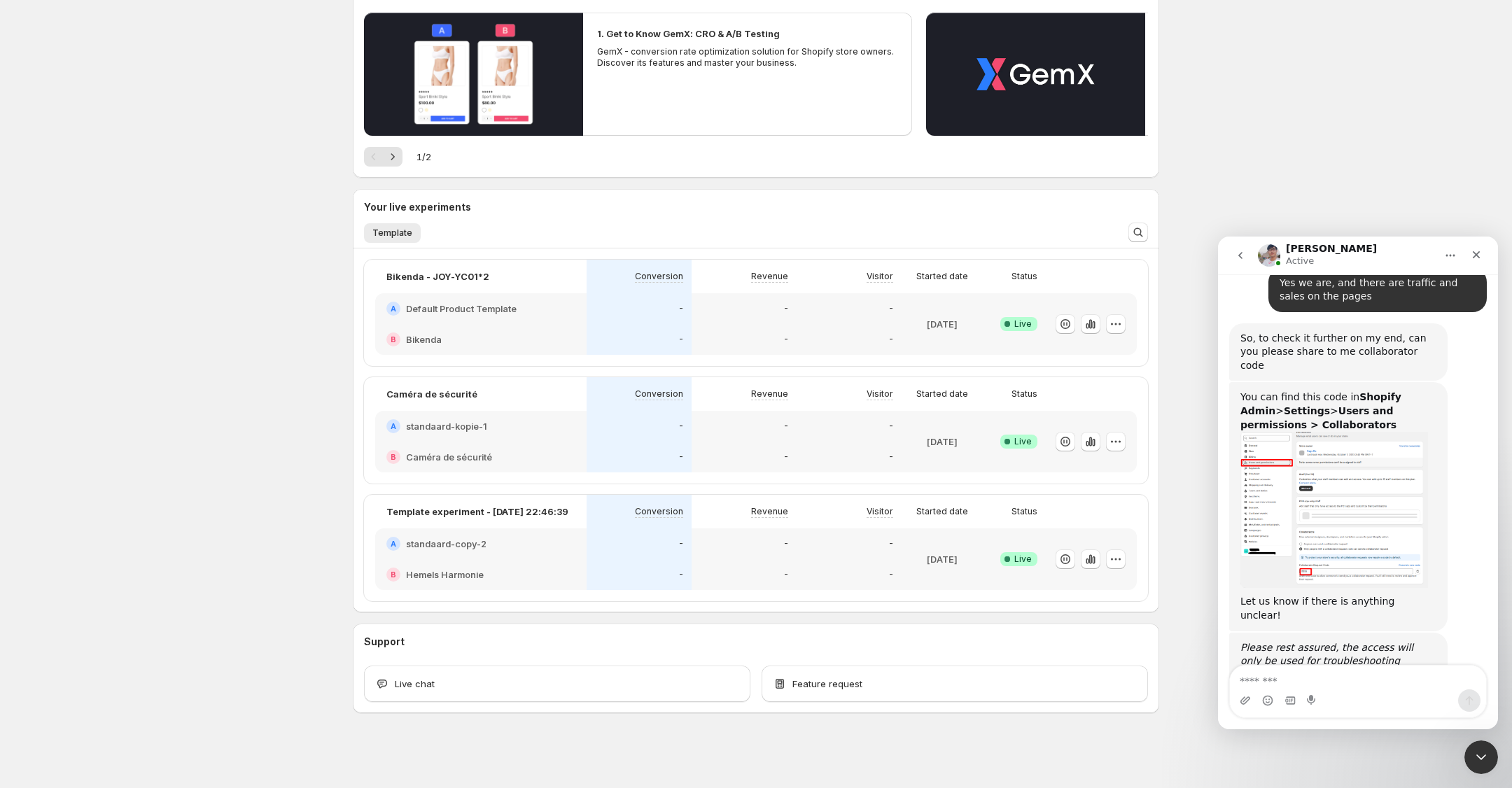
click at [1314, 456] on img "Antony says…" at bounding box center [1333, 510] width 187 height 156
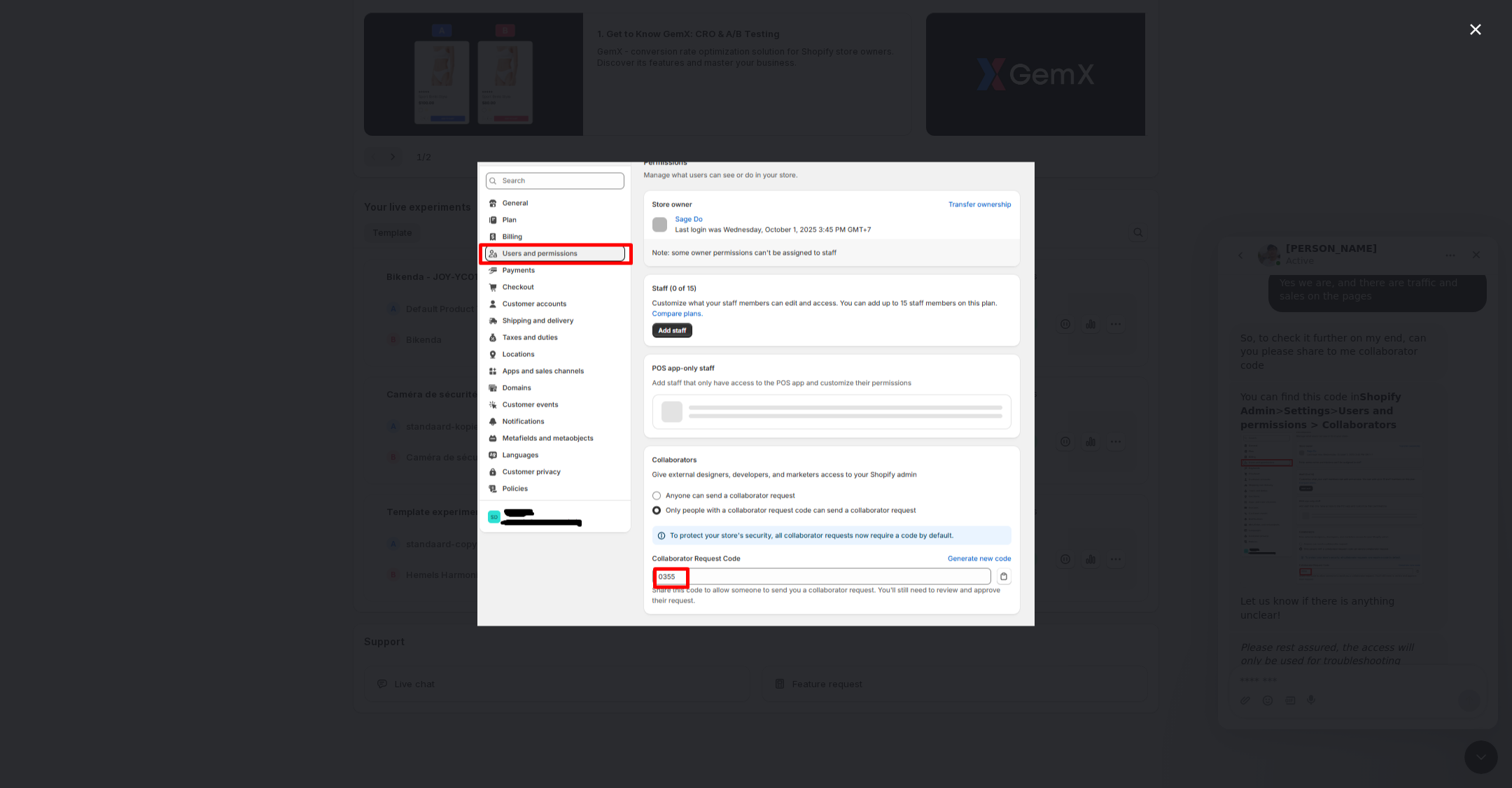
scroll to position [1197, 0]
click at [1055, 142] on div "Intercom messenger" at bounding box center [756, 394] width 1512 height 788
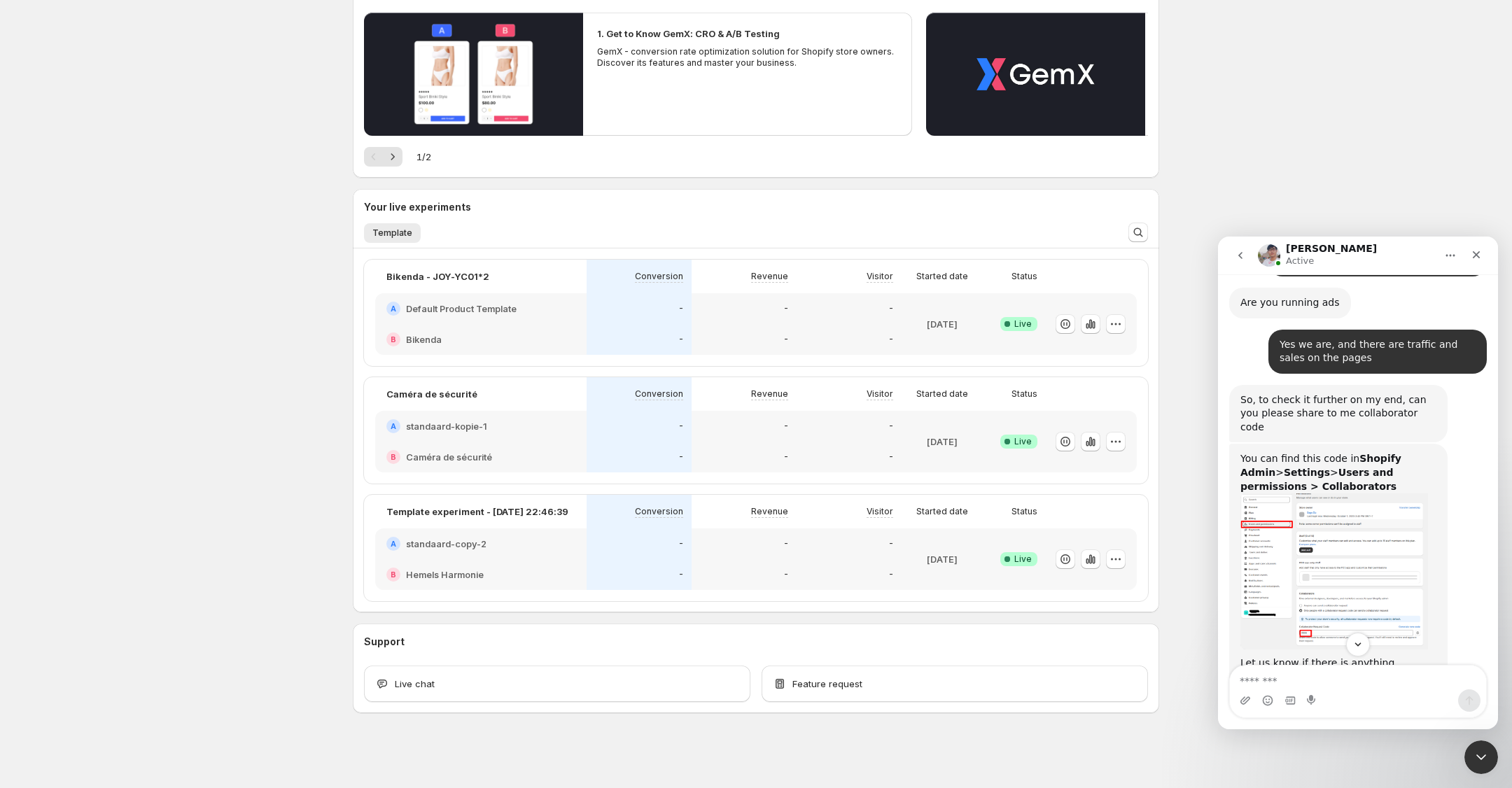
scroll to position [1085, 0]
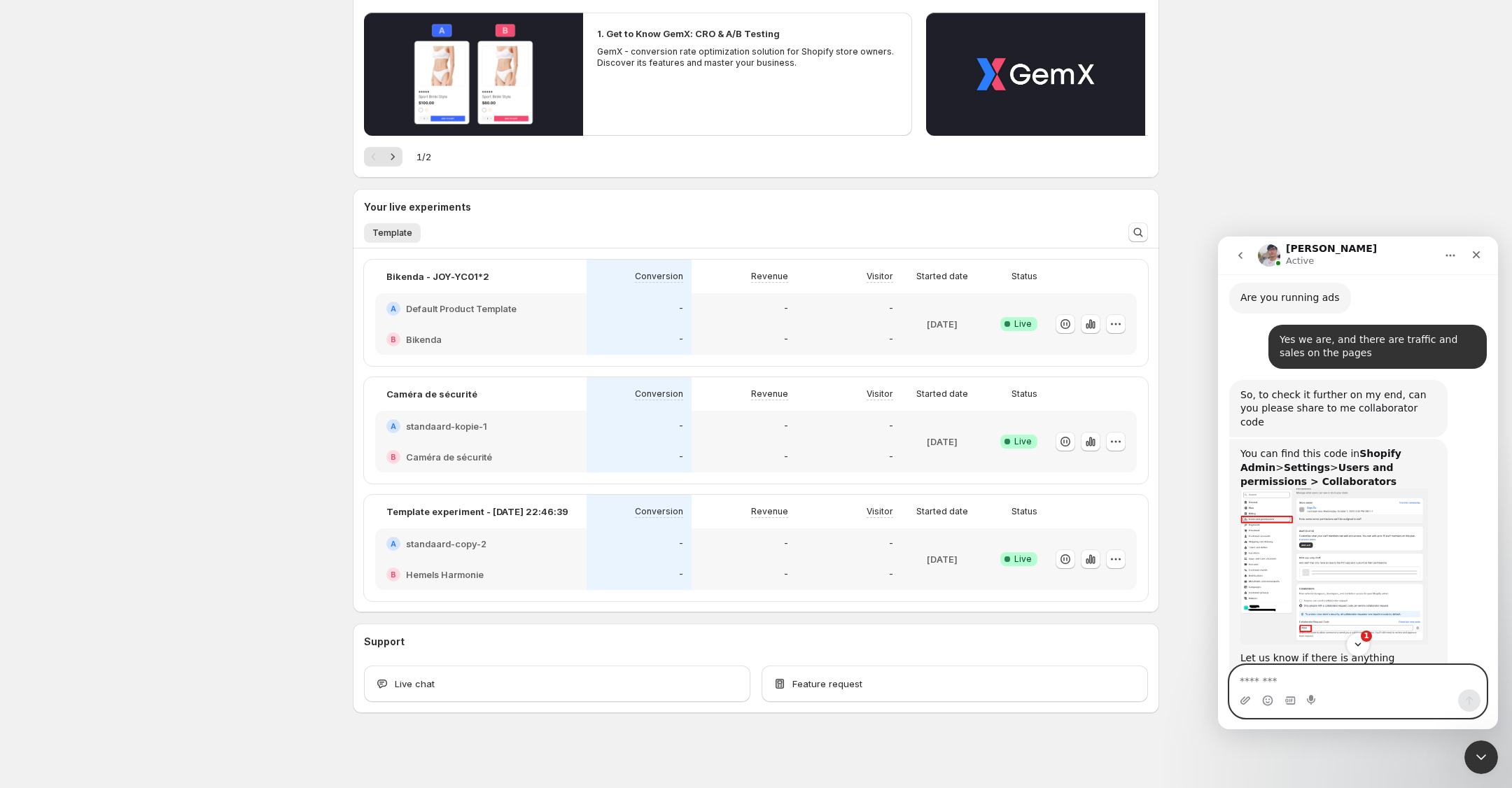
click at [1296, 679] on textarea "Message…" at bounding box center [1358, 677] width 256 height 24
paste textarea "****"
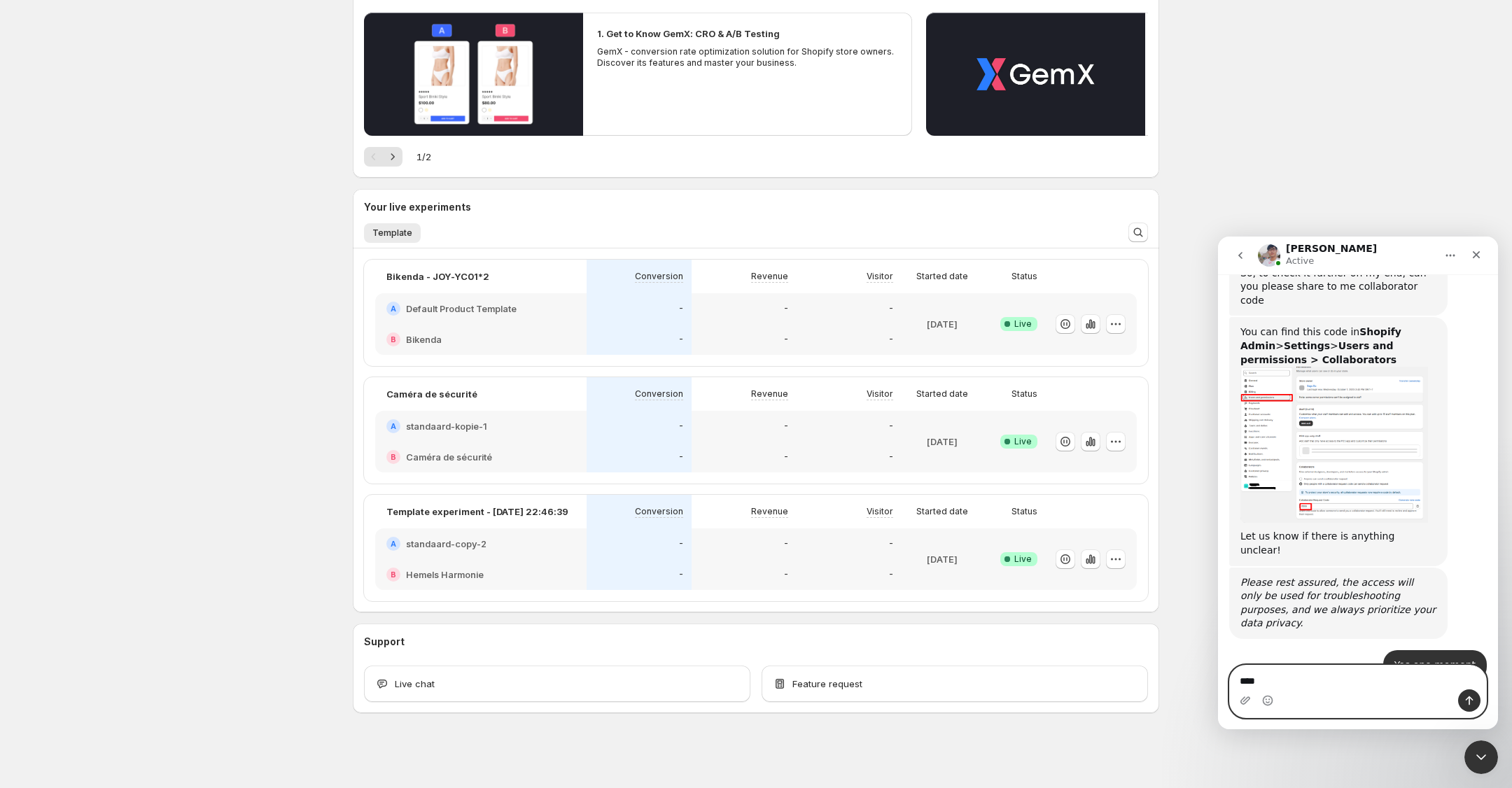
type textarea "****"
click at [1467, 704] on icon "Send a message…" at bounding box center [1469, 700] width 11 height 11
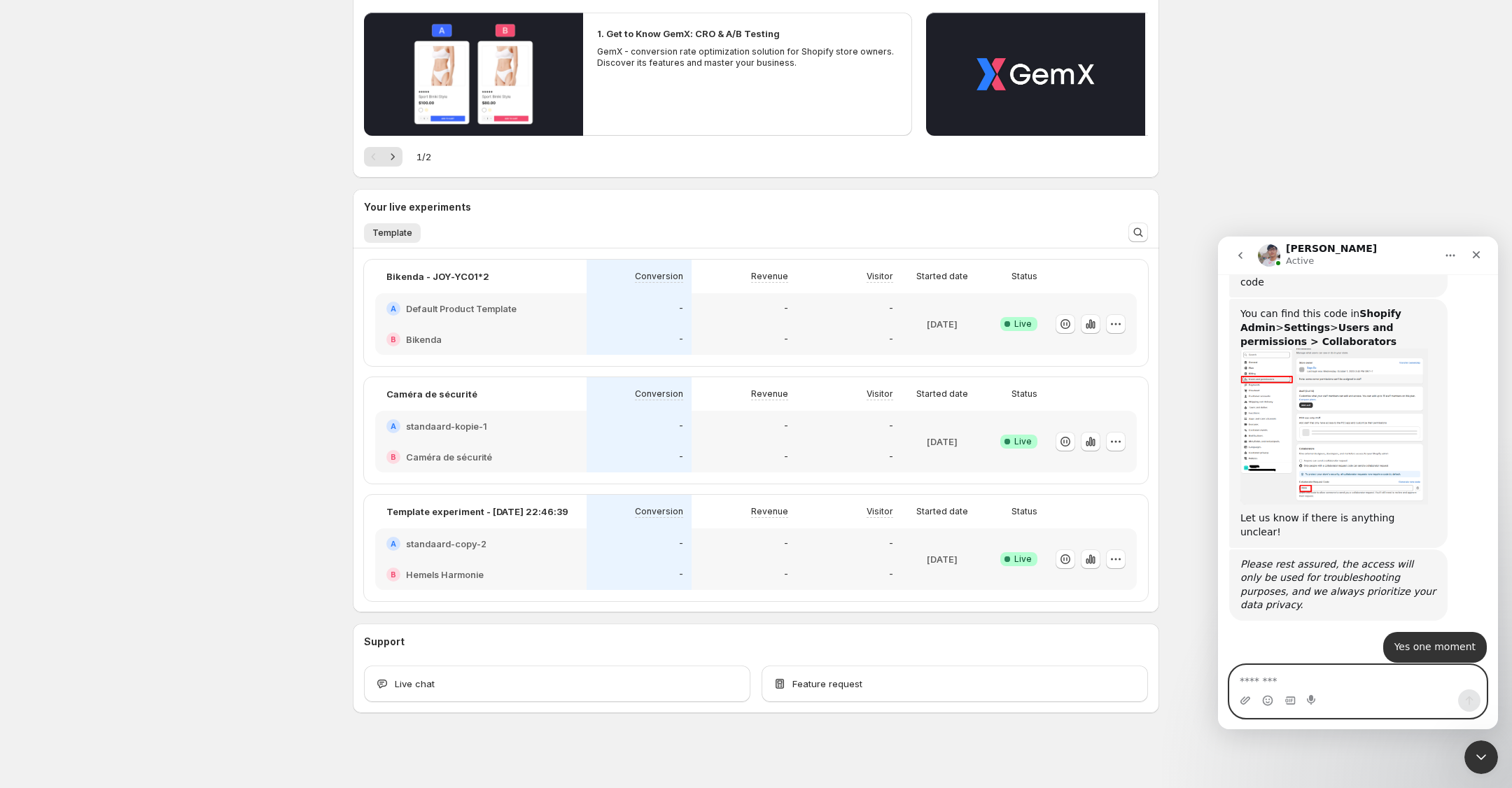
scroll to position [0, 0]
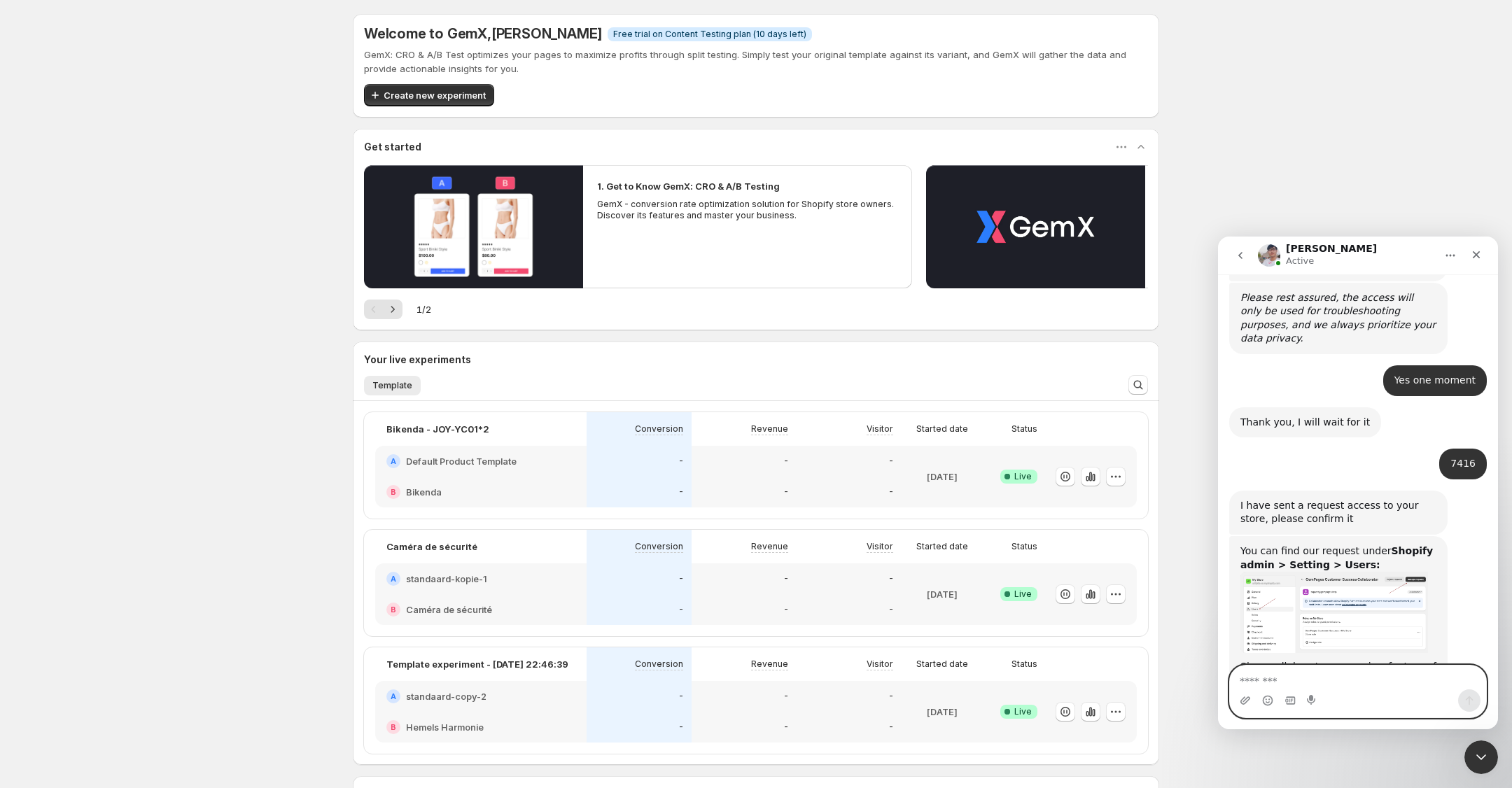
scroll to position [1497, 0]
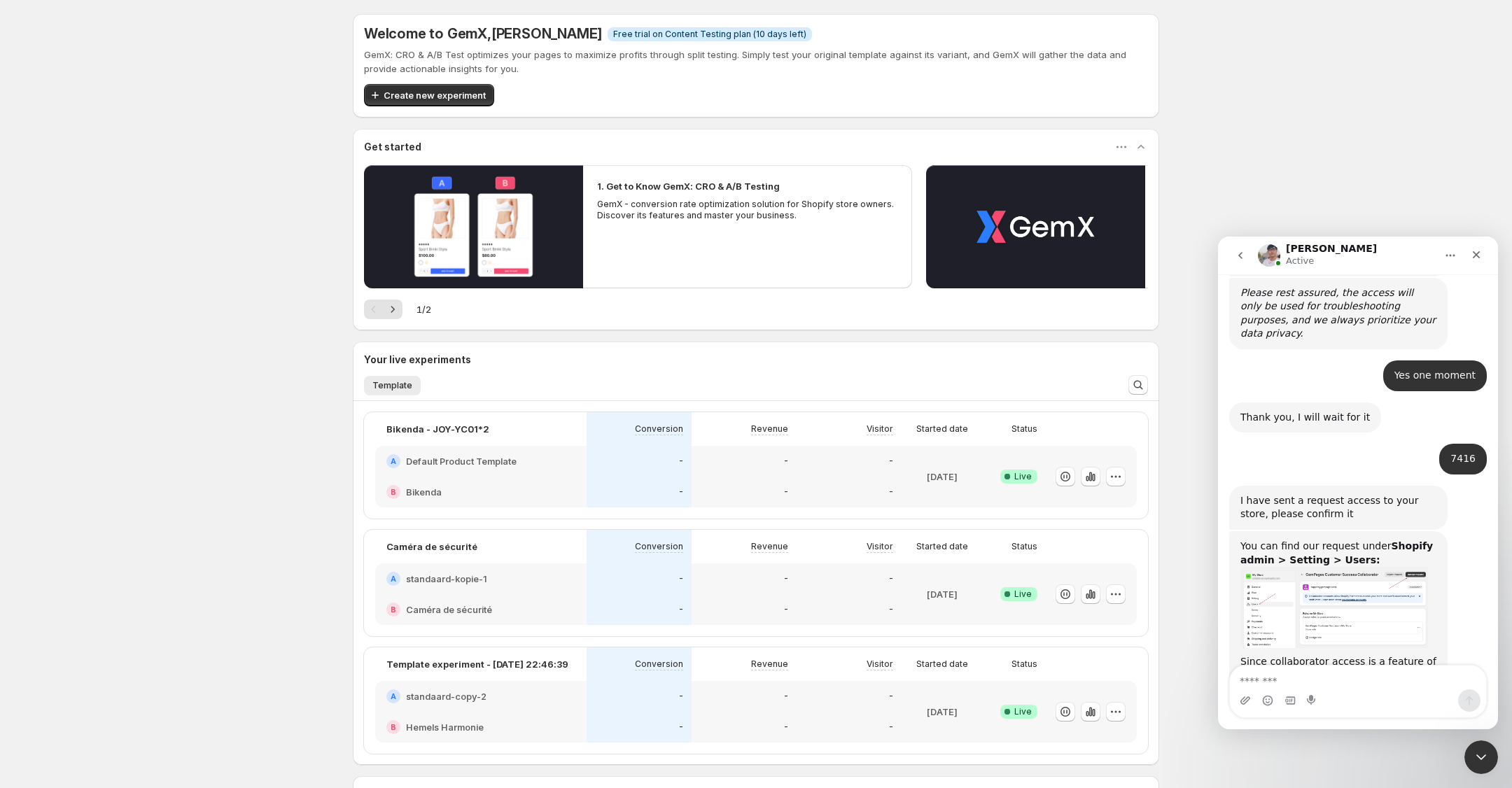
click at [1326, 567] on img "Antony says…" at bounding box center [1333, 607] width 187 height 82
click at [1320, 680] on textarea "Message…" at bounding box center [1358, 677] width 256 height 24
click at [1246, 683] on textarea "**********" at bounding box center [1358, 677] width 256 height 24
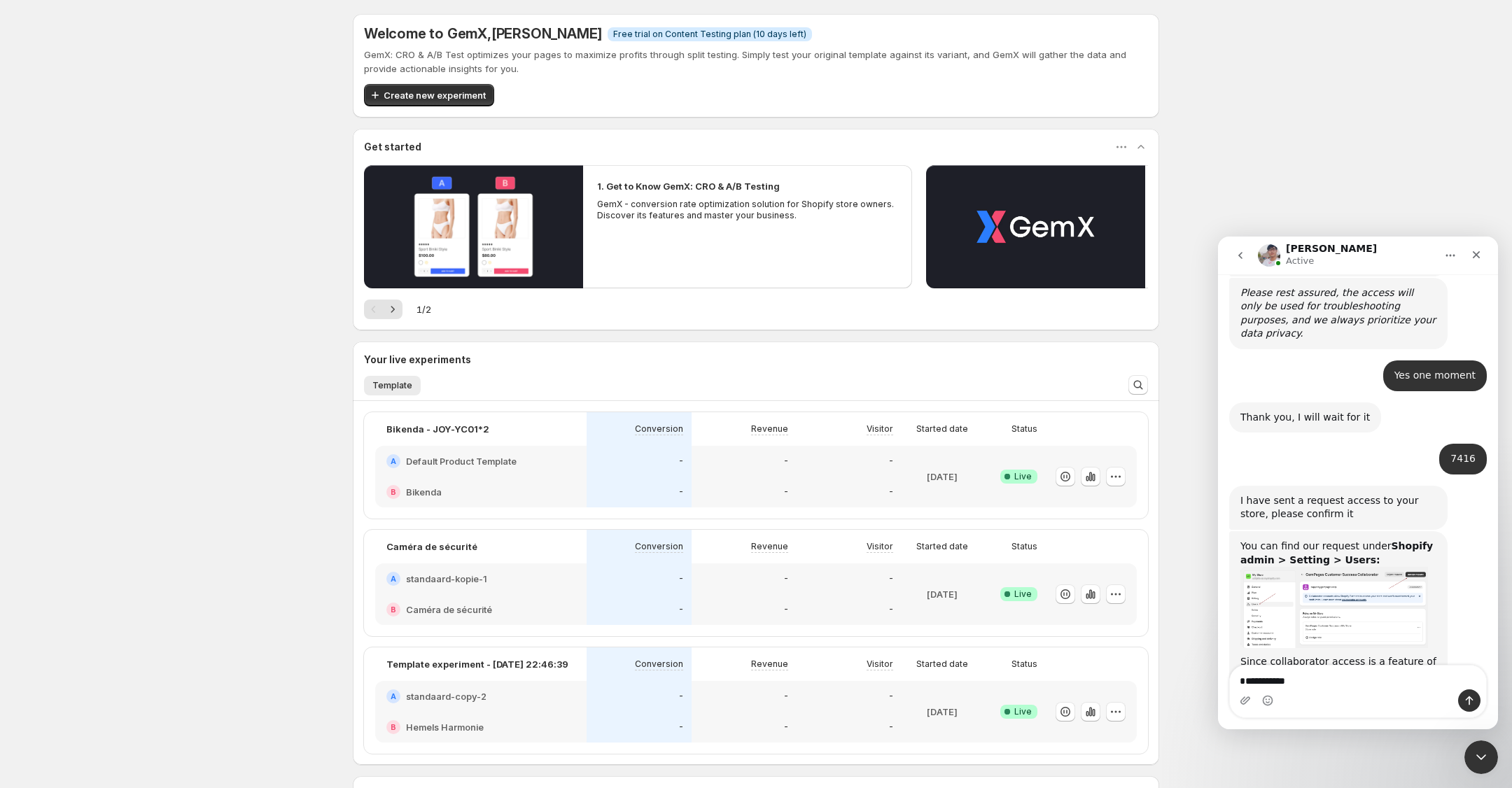
type textarea "**********"
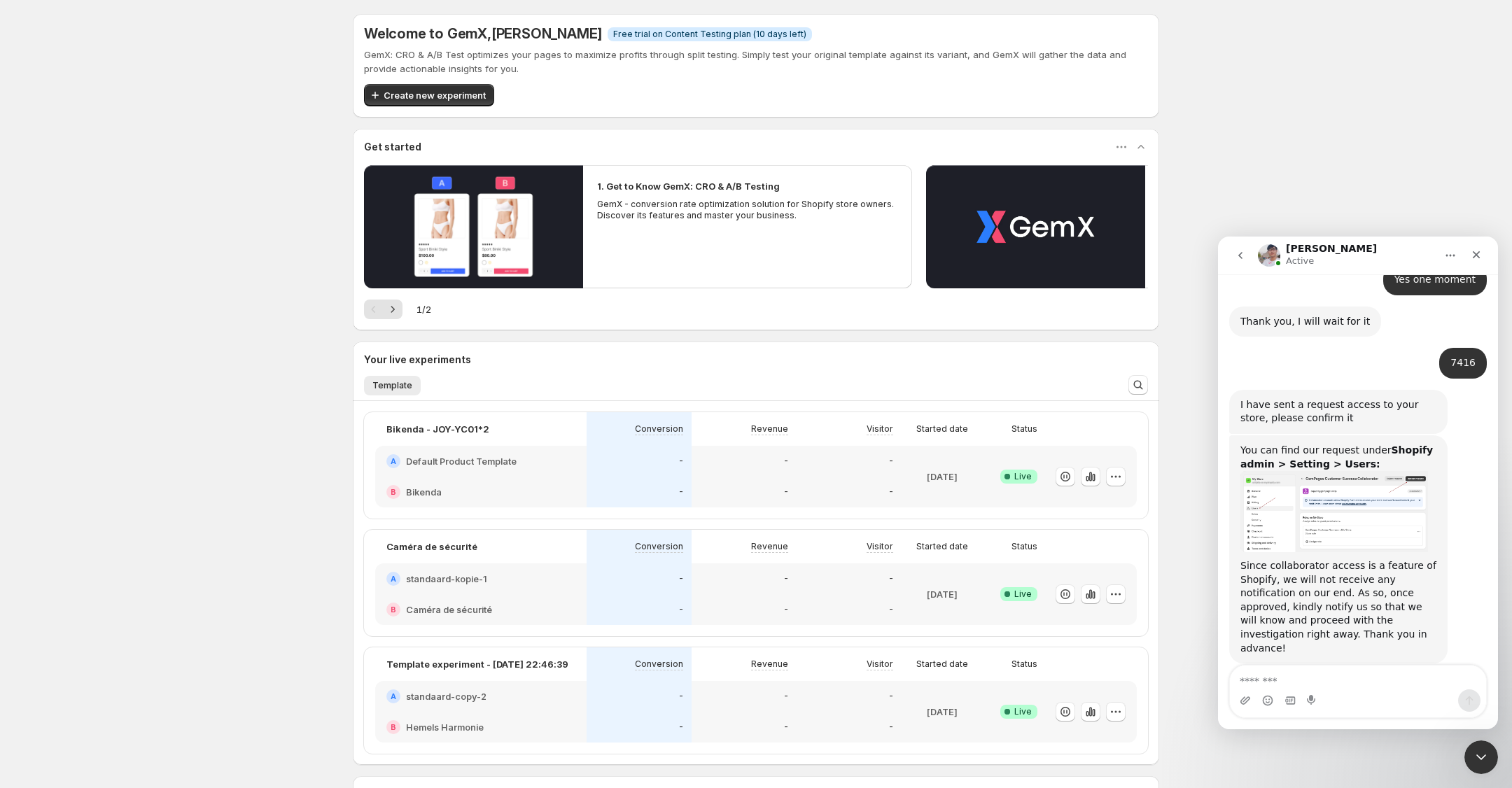
scroll to position [1608, 0]
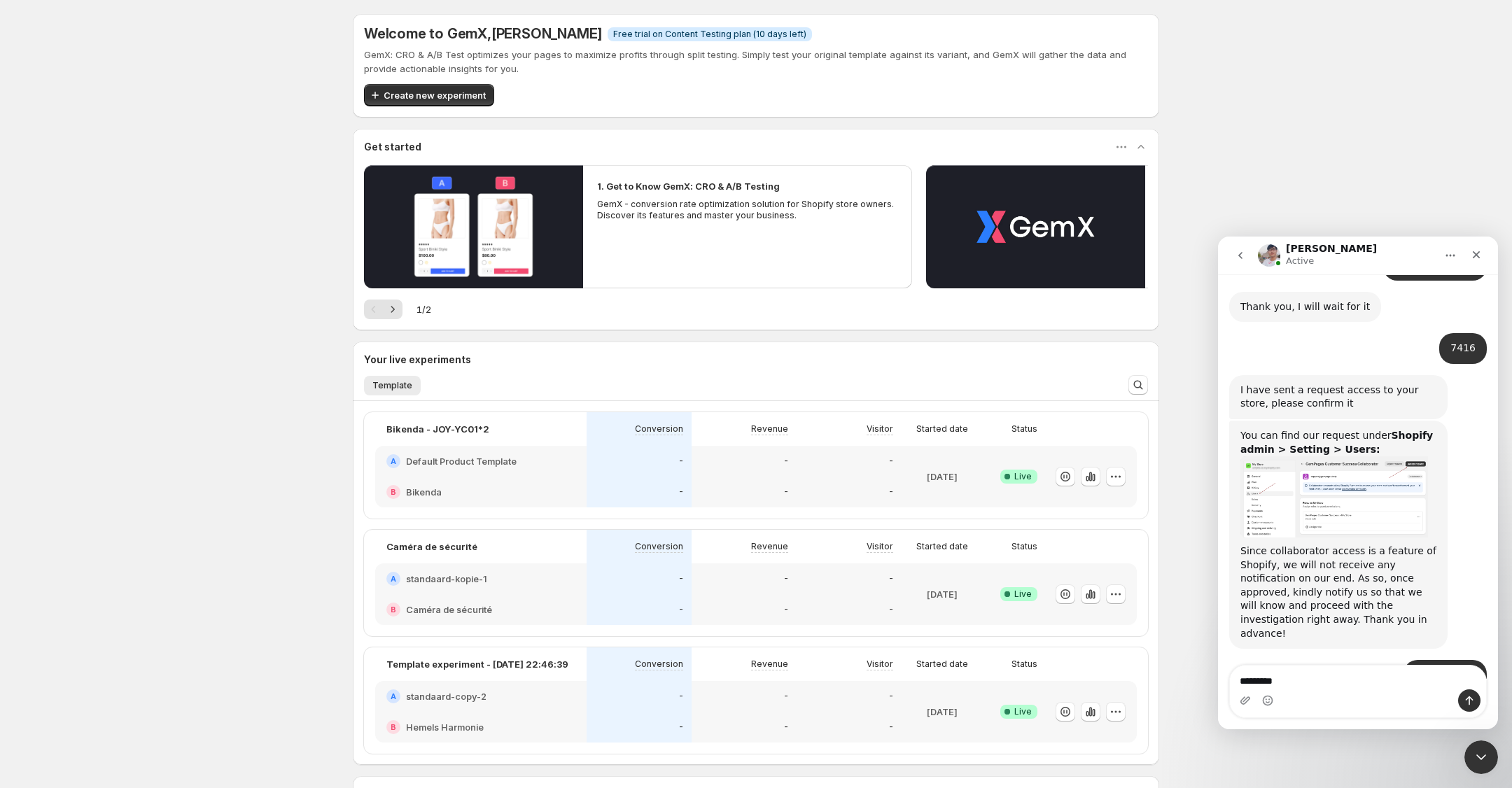
type textarea "**********"
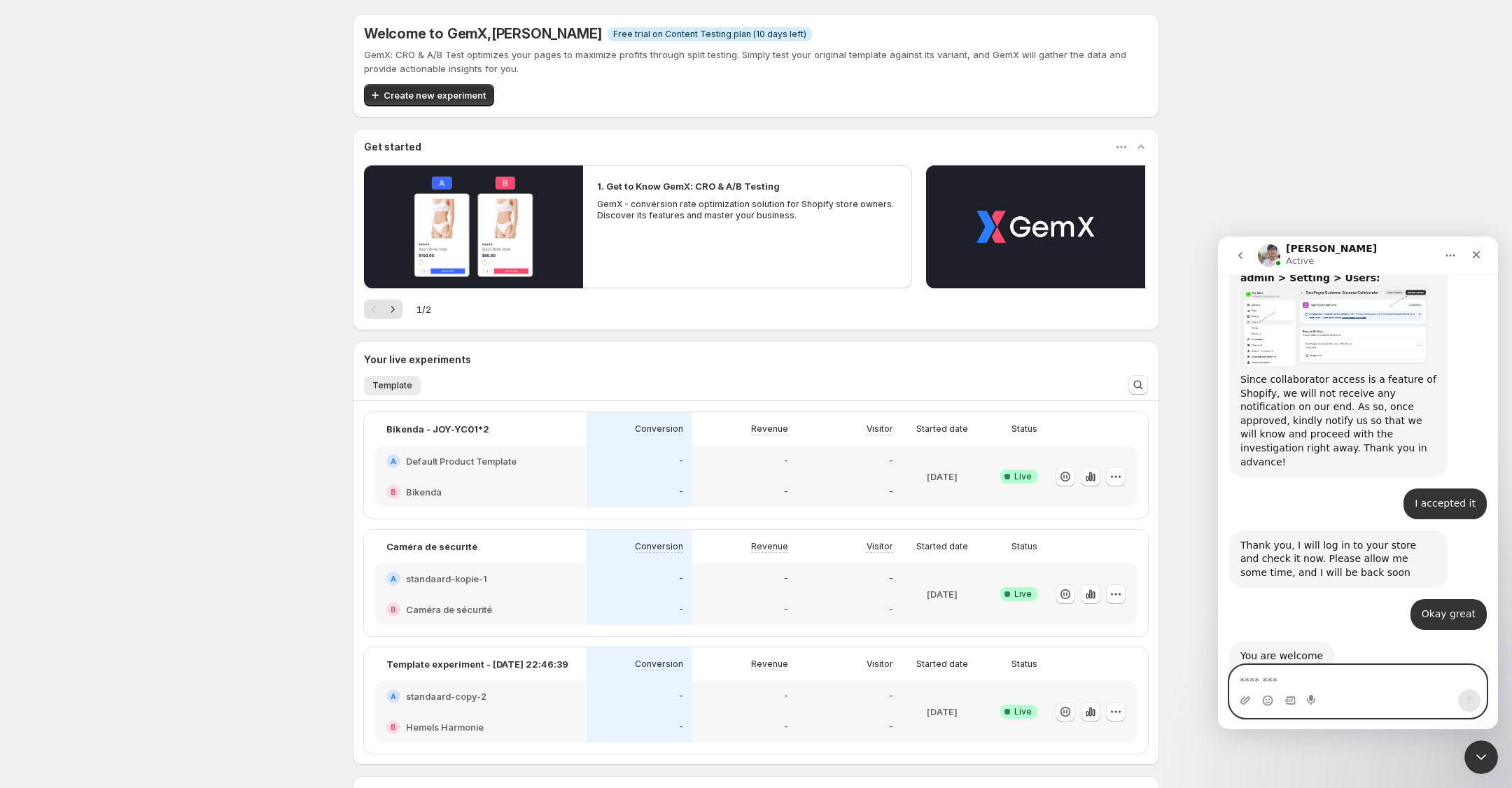
scroll to position [1791, 0]
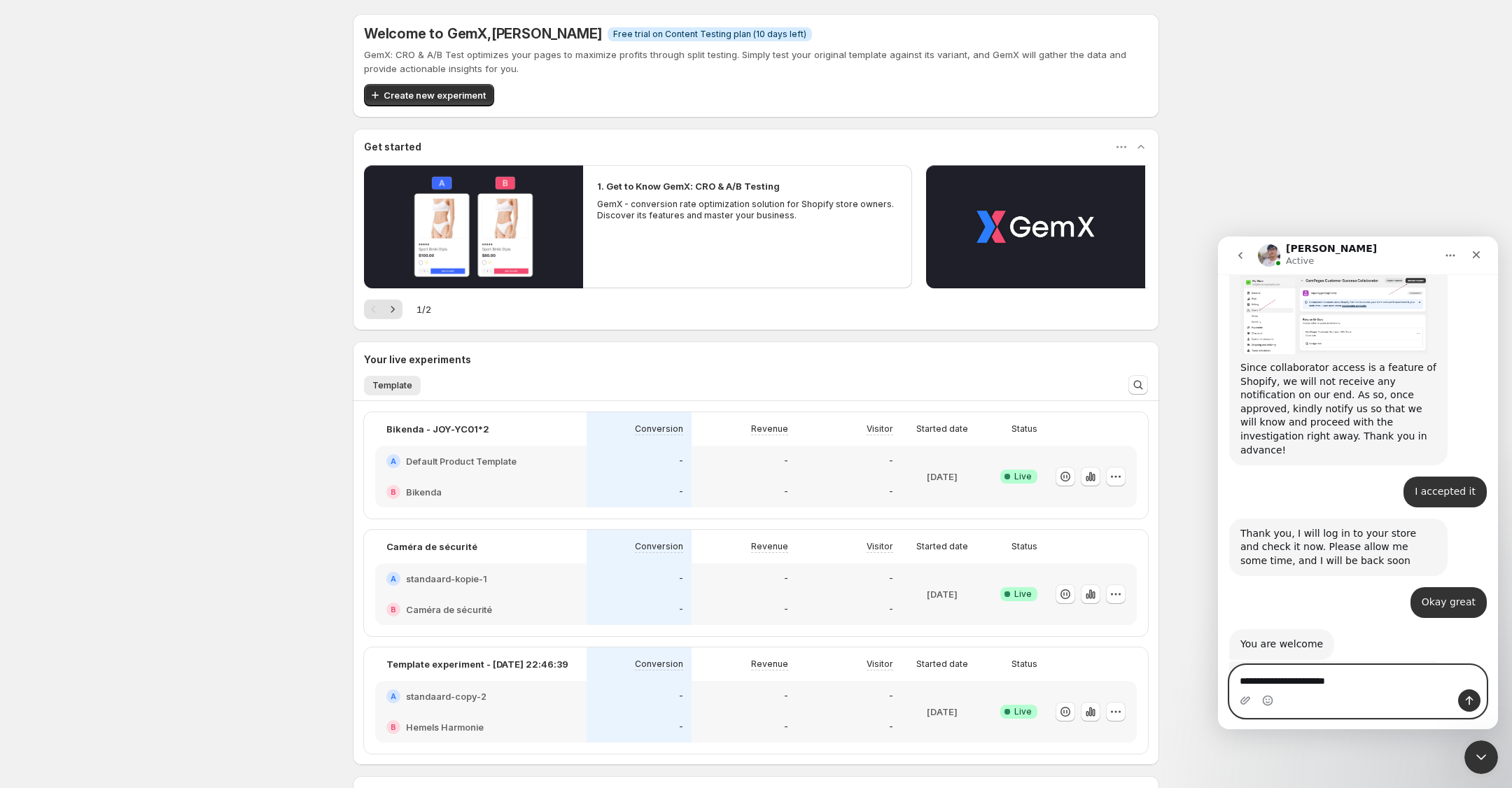
type textarea "**********"
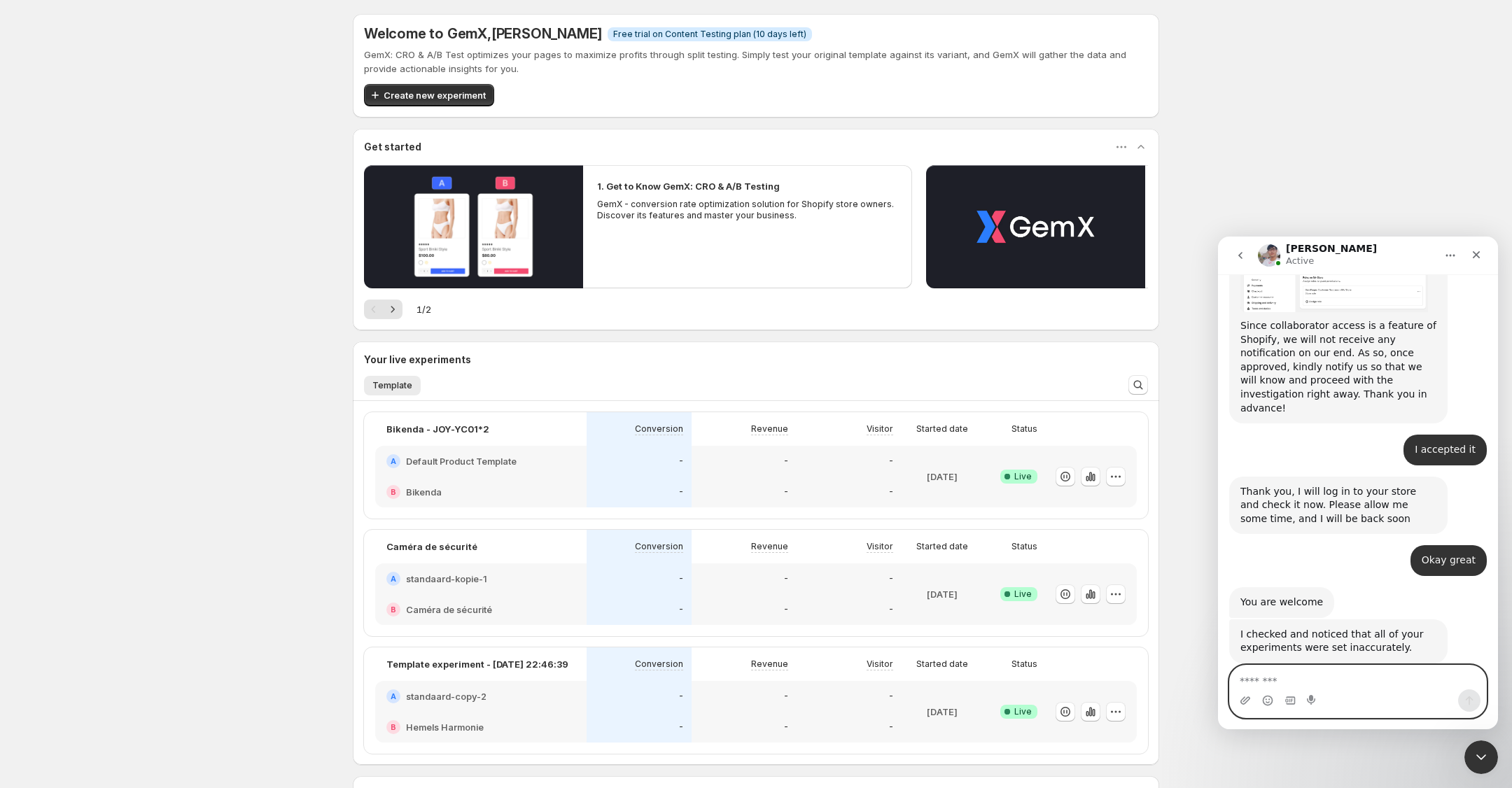
scroll to position [1998, 0]
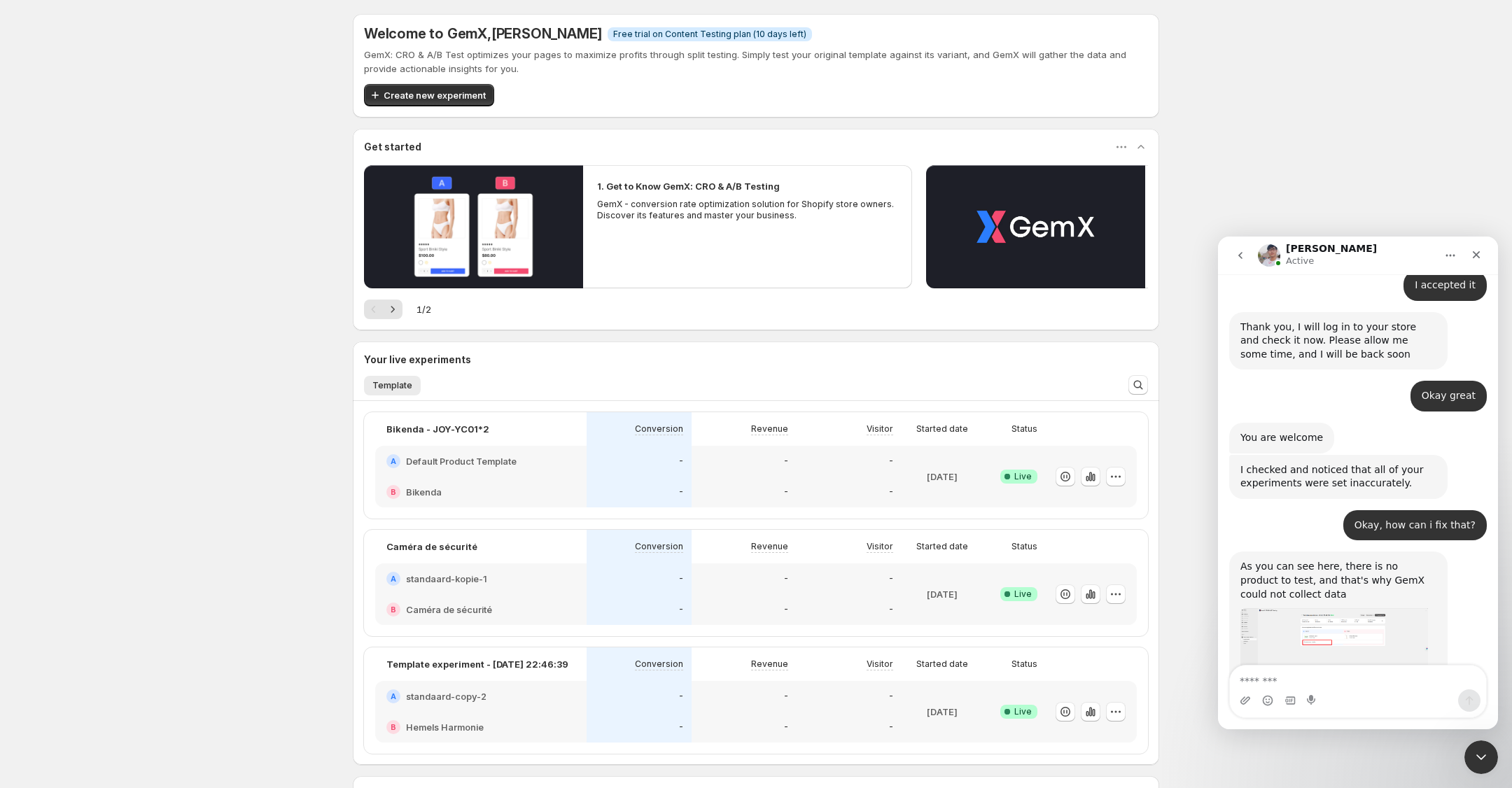
click at [1361, 608] on img "Antony says…" at bounding box center [1333, 652] width 187 height 89
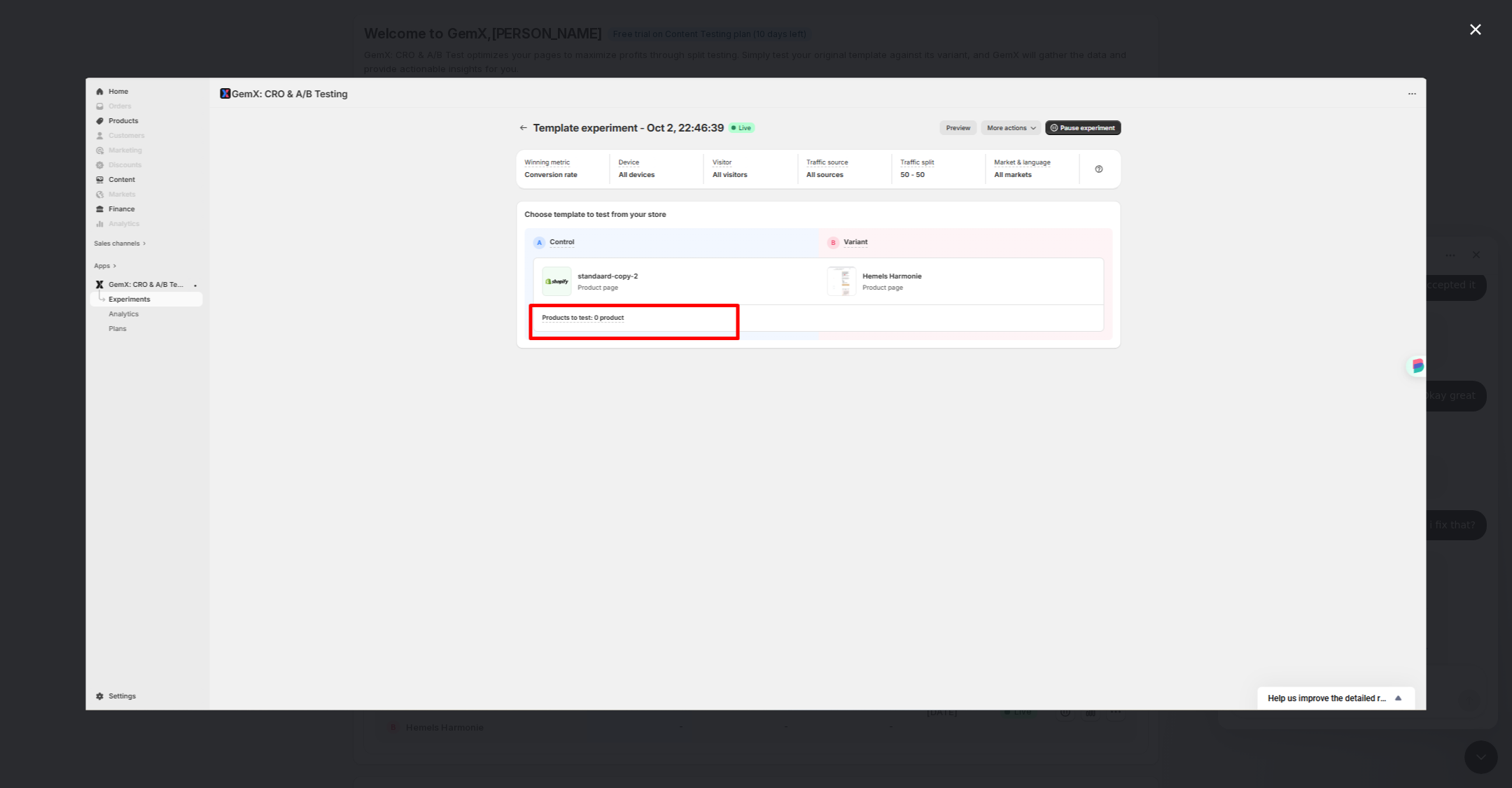
click at [1480, 24] on icon "Close" at bounding box center [1475, 29] width 11 height 11
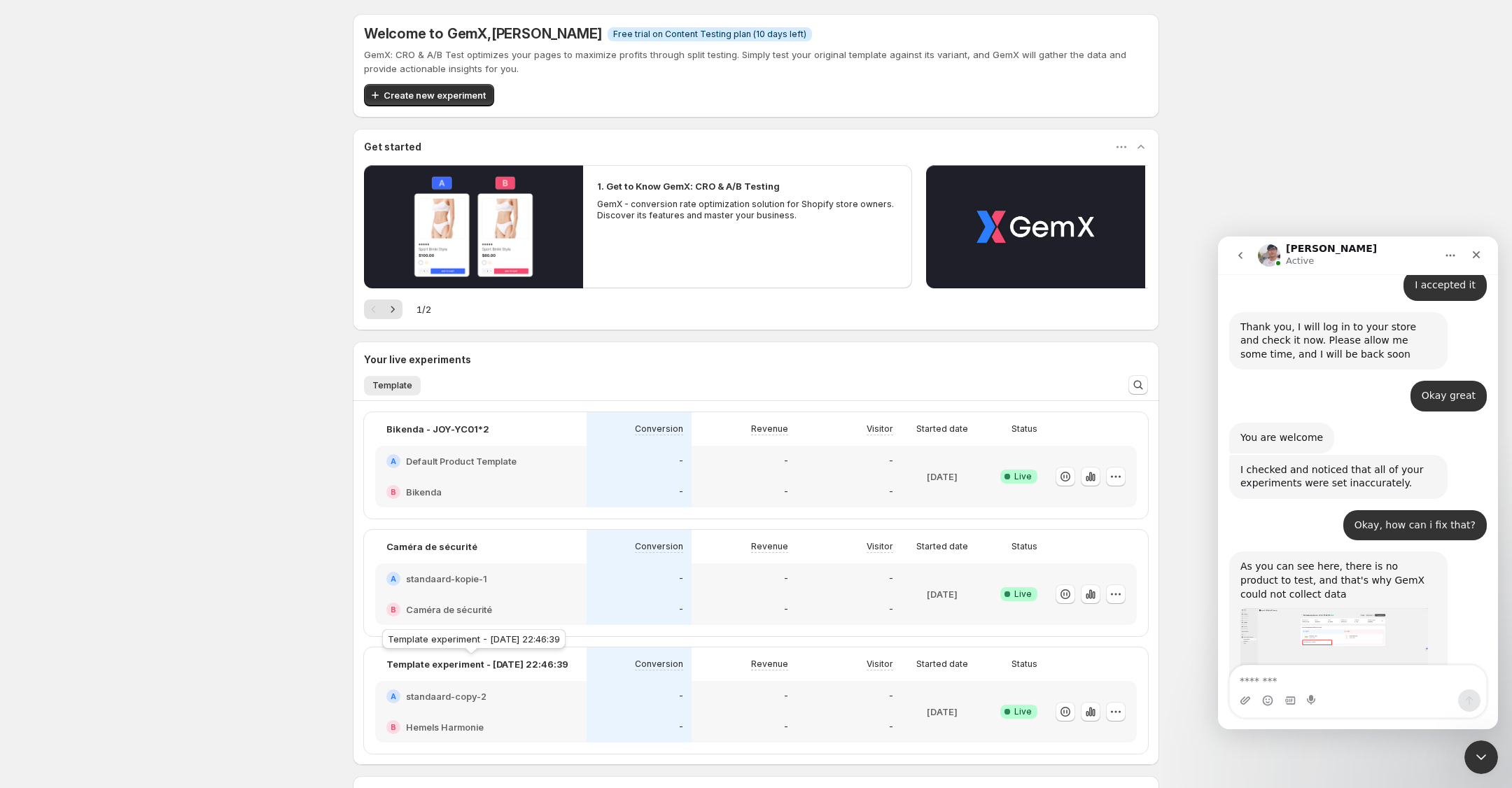
click at [494, 663] on p "Template experiment - [DATE] 22:46:39" at bounding box center [478, 663] width 182 height 14
click at [1123, 709] on button "button" at bounding box center [1115, 711] width 20 height 20
click at [1115, 599] on span "Edit" at bounding box center [1128, 599] width 146 height 14
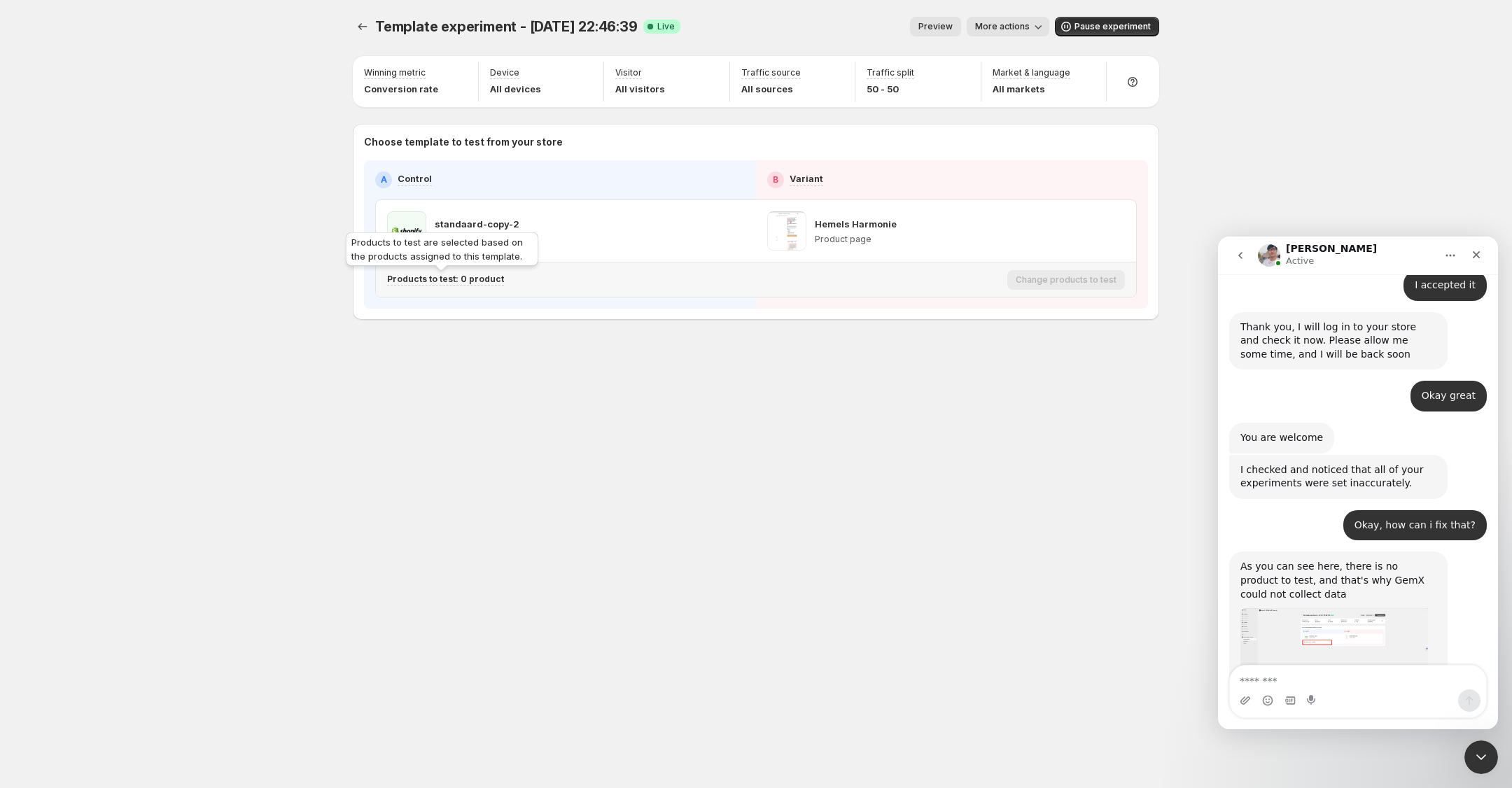
click at [448, 280] on p "Products to test: 0 product" at bounding box center [445, 278] width 117 height 11
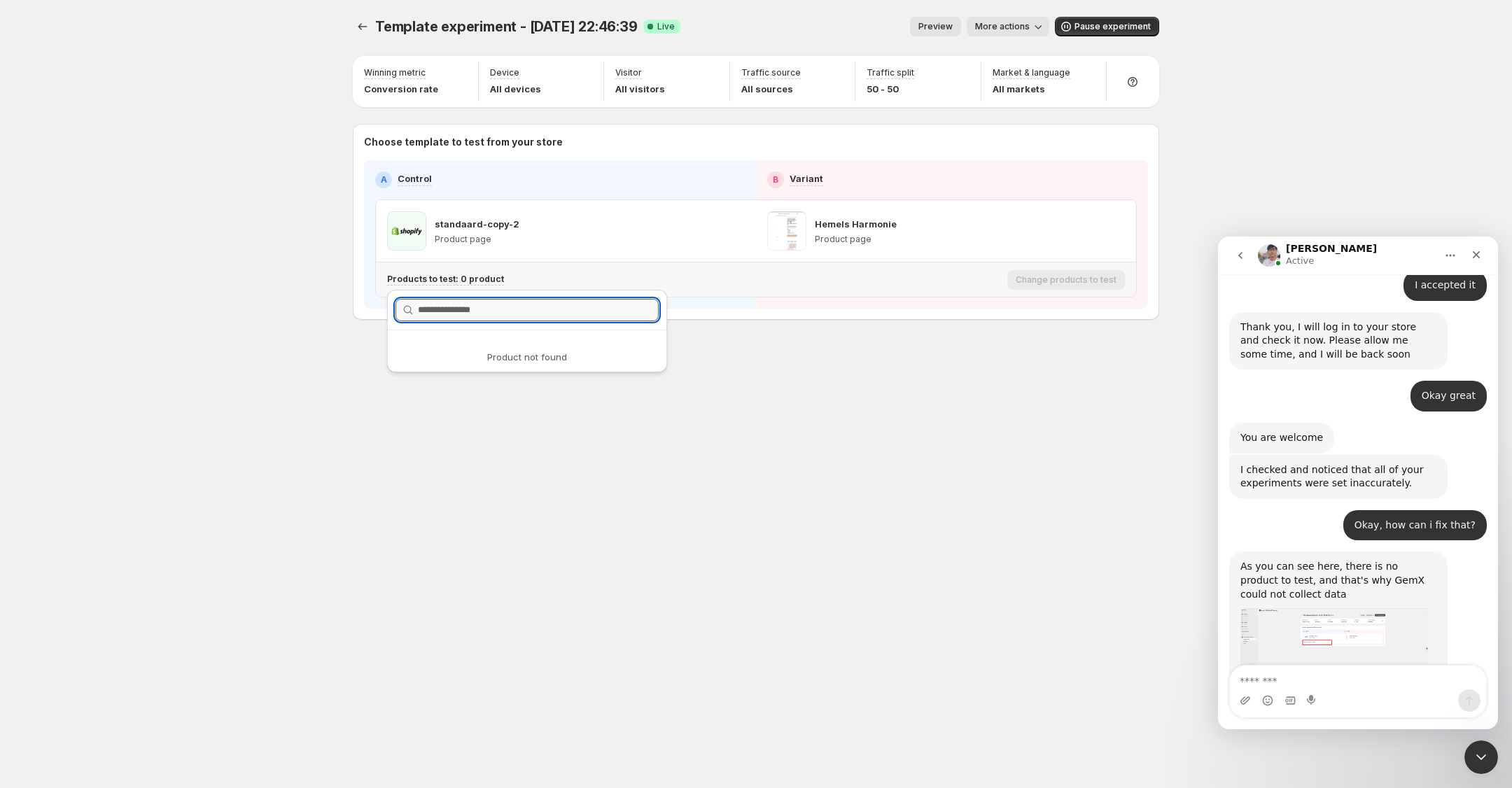
click at [461, 311] on input "text" at bounding box center [539, 310] width 241 height 22
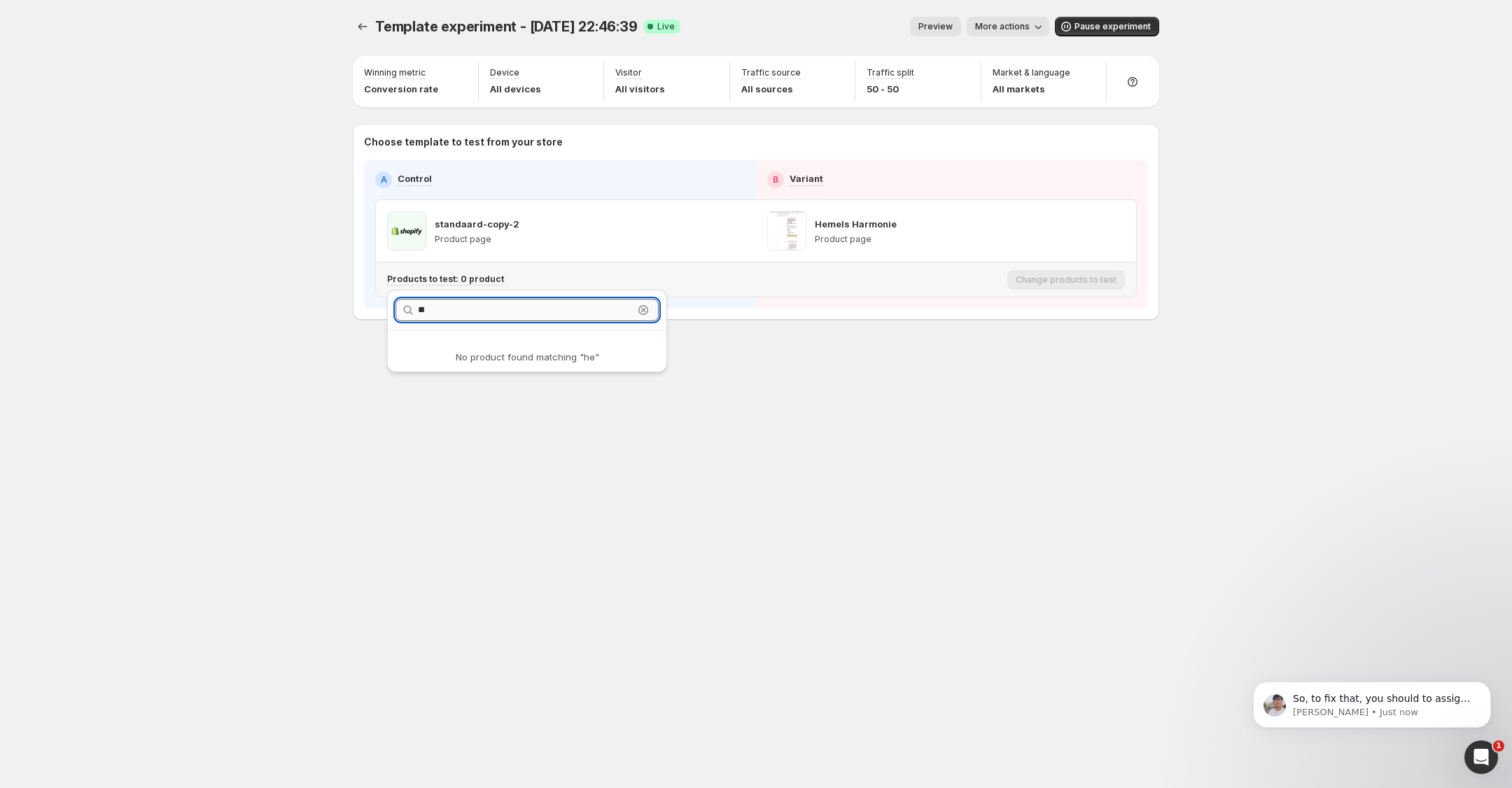
type input "*"
drag, startPoint x: 811, startPoint y: 319, endPoint x: 813, endPoint y: 326, distance: 7.3
click at [811, 319] on div "Choose template to test from your store A Control B Variant standaard-copy-2 Pr…" at bounding box center [755, 222] width 806 height 196
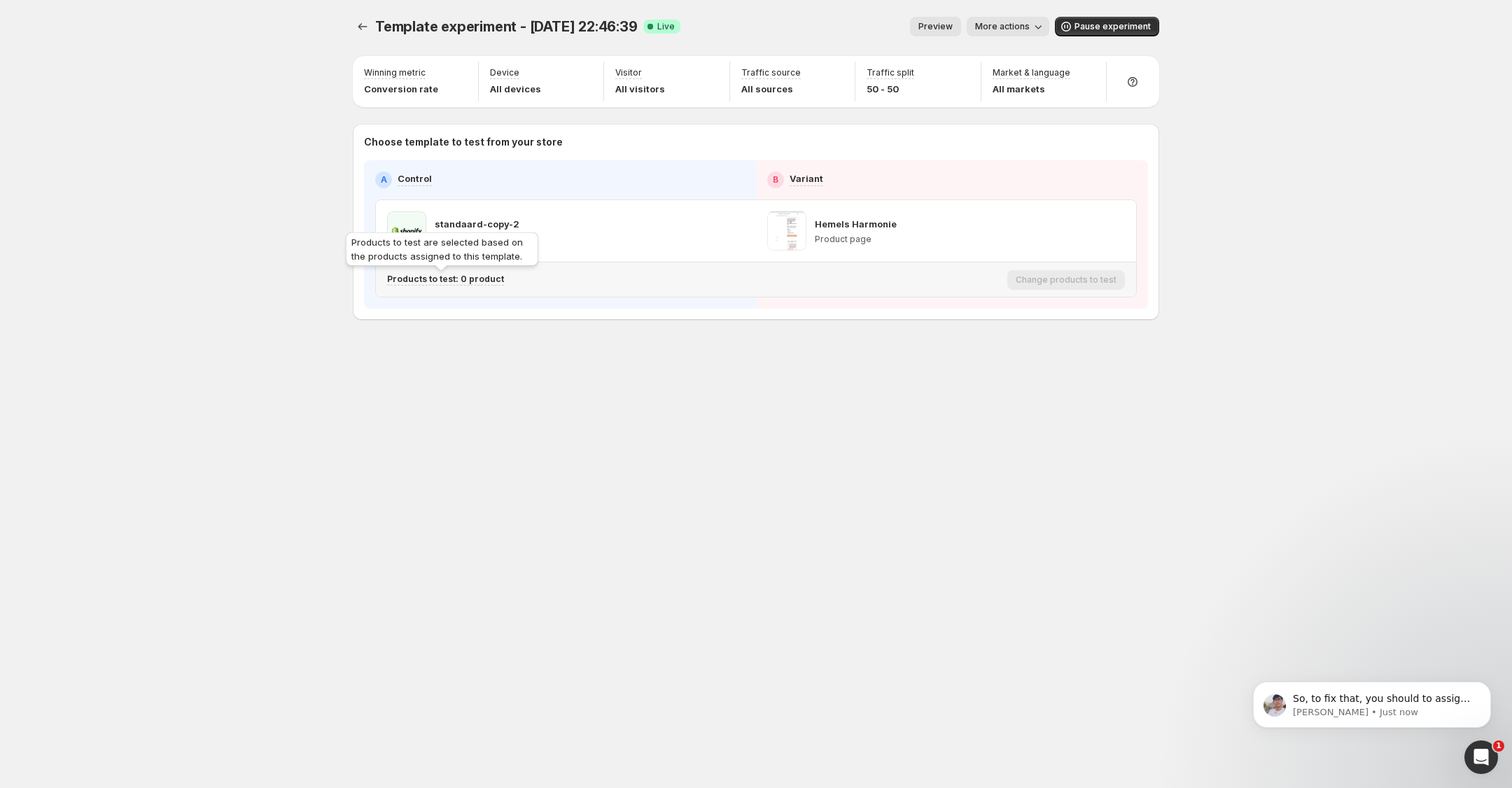
click at [458, 283] on p "Products to test: 0 product" at bounding box center [445, 278] width 117 height 11
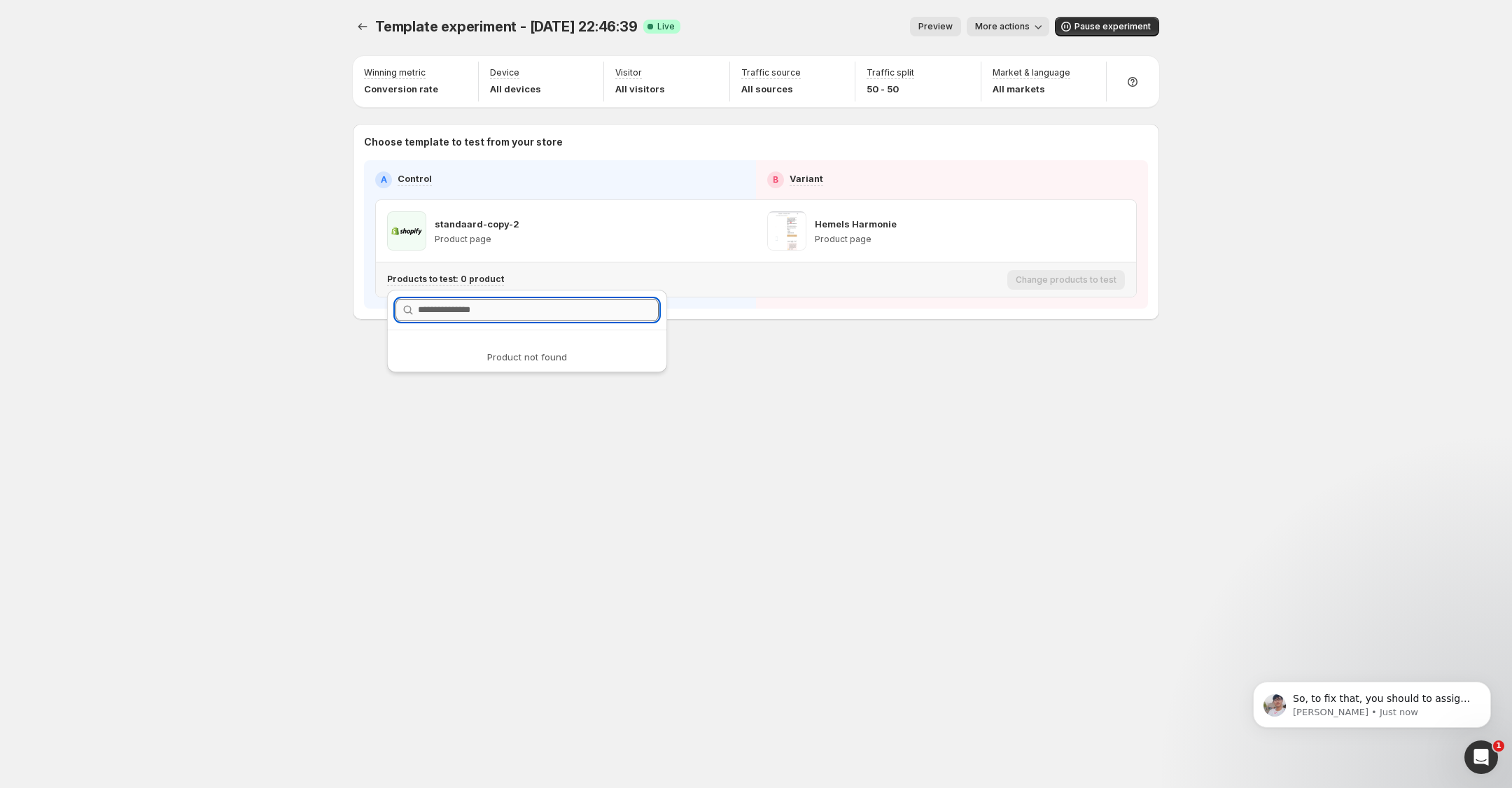
click at [466, 308] on input "text" at bounding box center [539, 310] width 241 height 22
type input "*"
click at [814, 434] on div "Template experiment - Oct 2, 22:46:39. This page is ready Template experiment -…" at bounding box center [755, 394] width 840 height 788
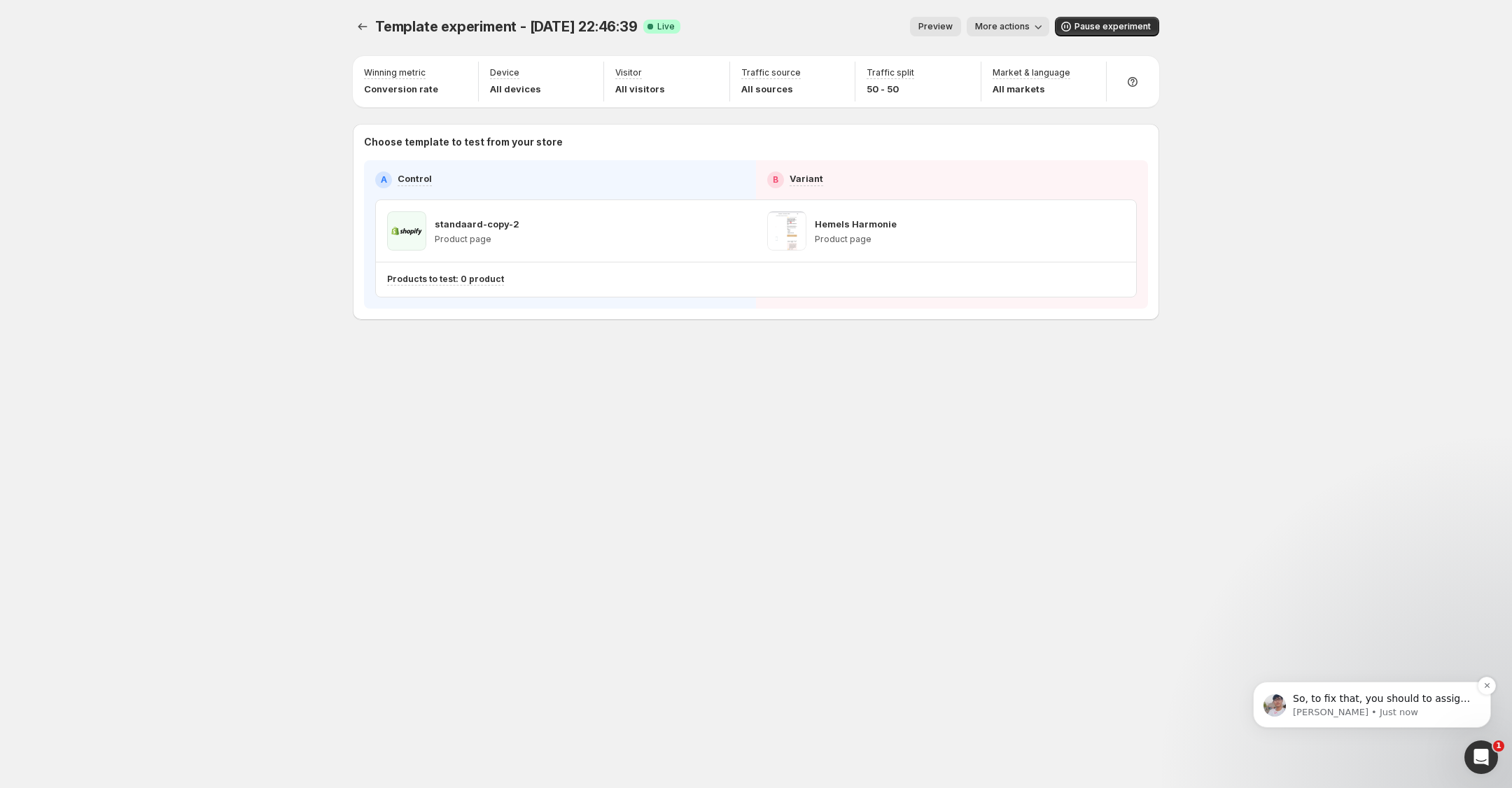
click at [1393, 706] on p "Antony • Just now" at bounding box center [1383, 712] width 181 height 12
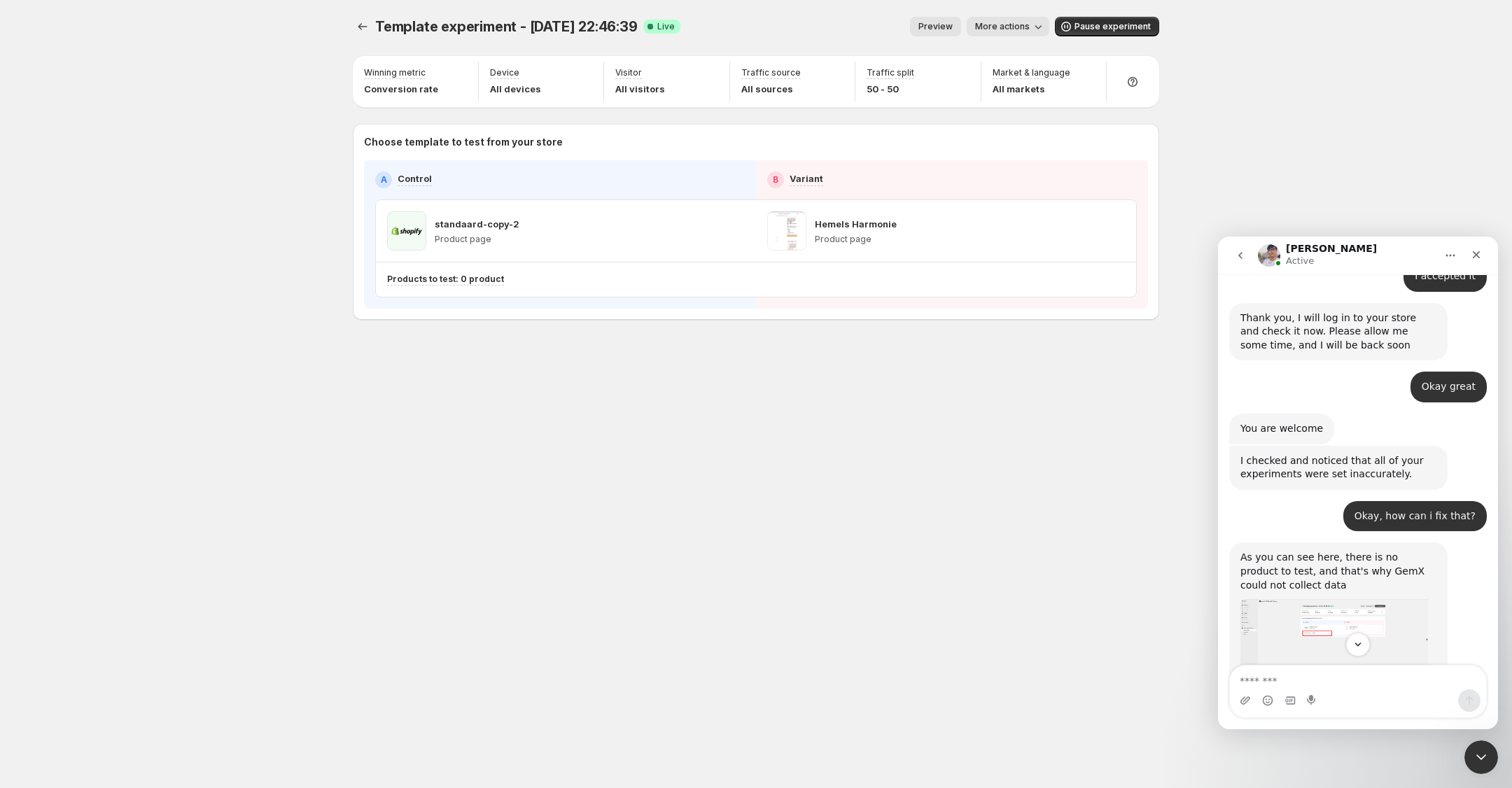
scroll to position [2066, 0]
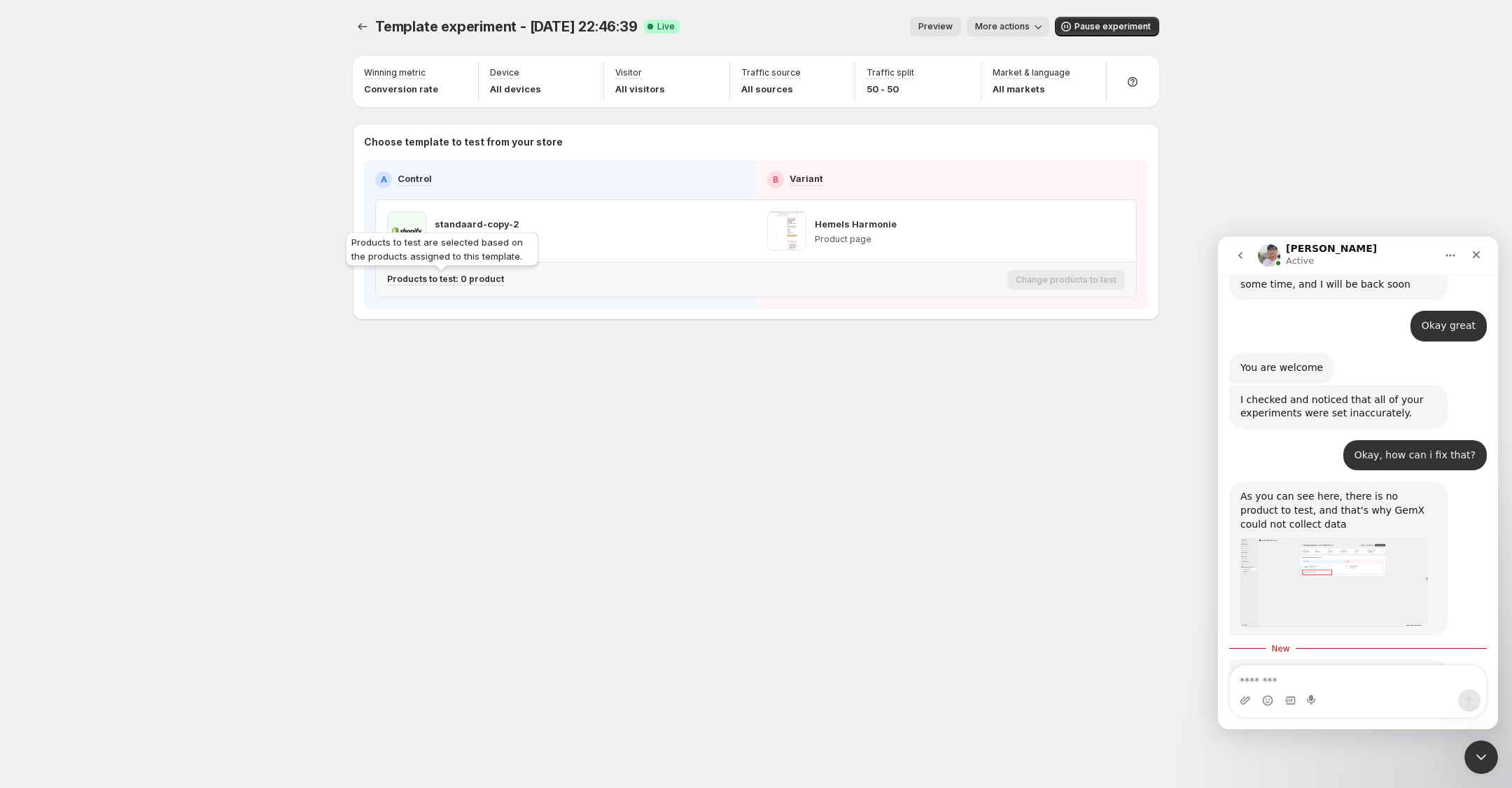
click at [461, 278] on p "Products to test: 0 product" at bounding box center [445, 278] width 117 height 11
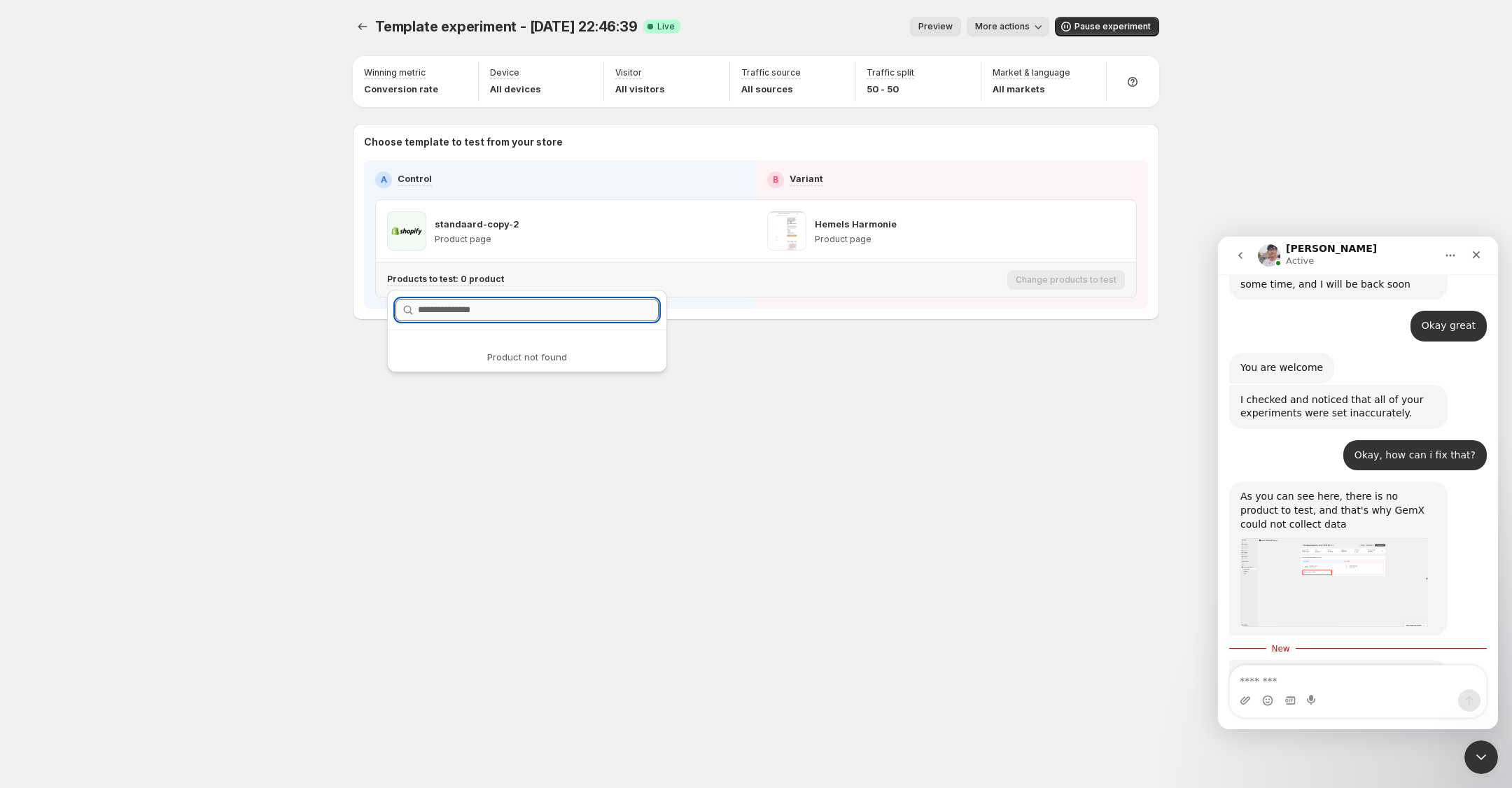
click at [480, 316] on input "text" at bounding box center [539, 310] width 241 height 22
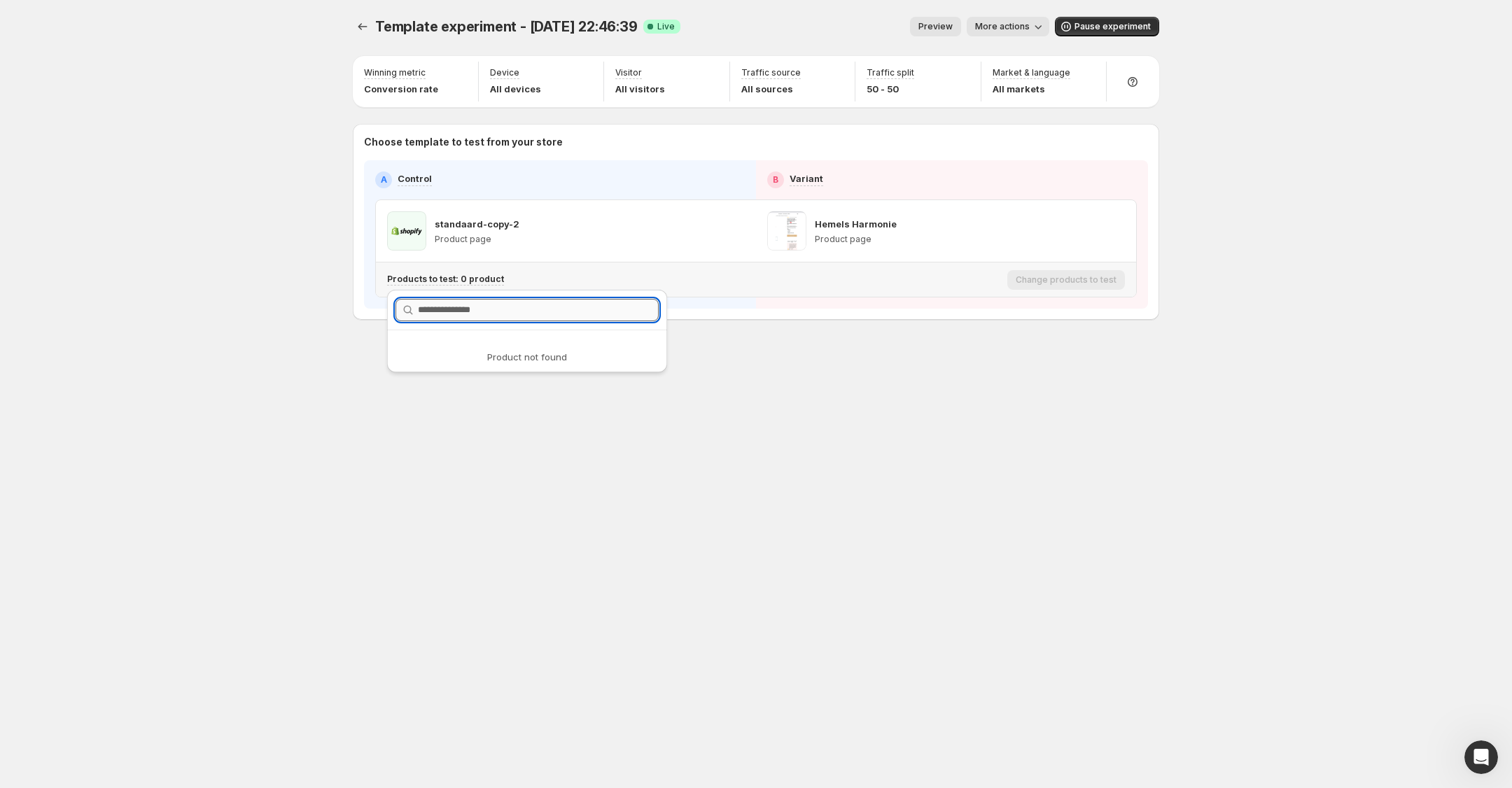
type input "*"
click at [555, 244] on div "standaard-copy-2 Product page" at bounding box center [566, 231] width 358 height 39
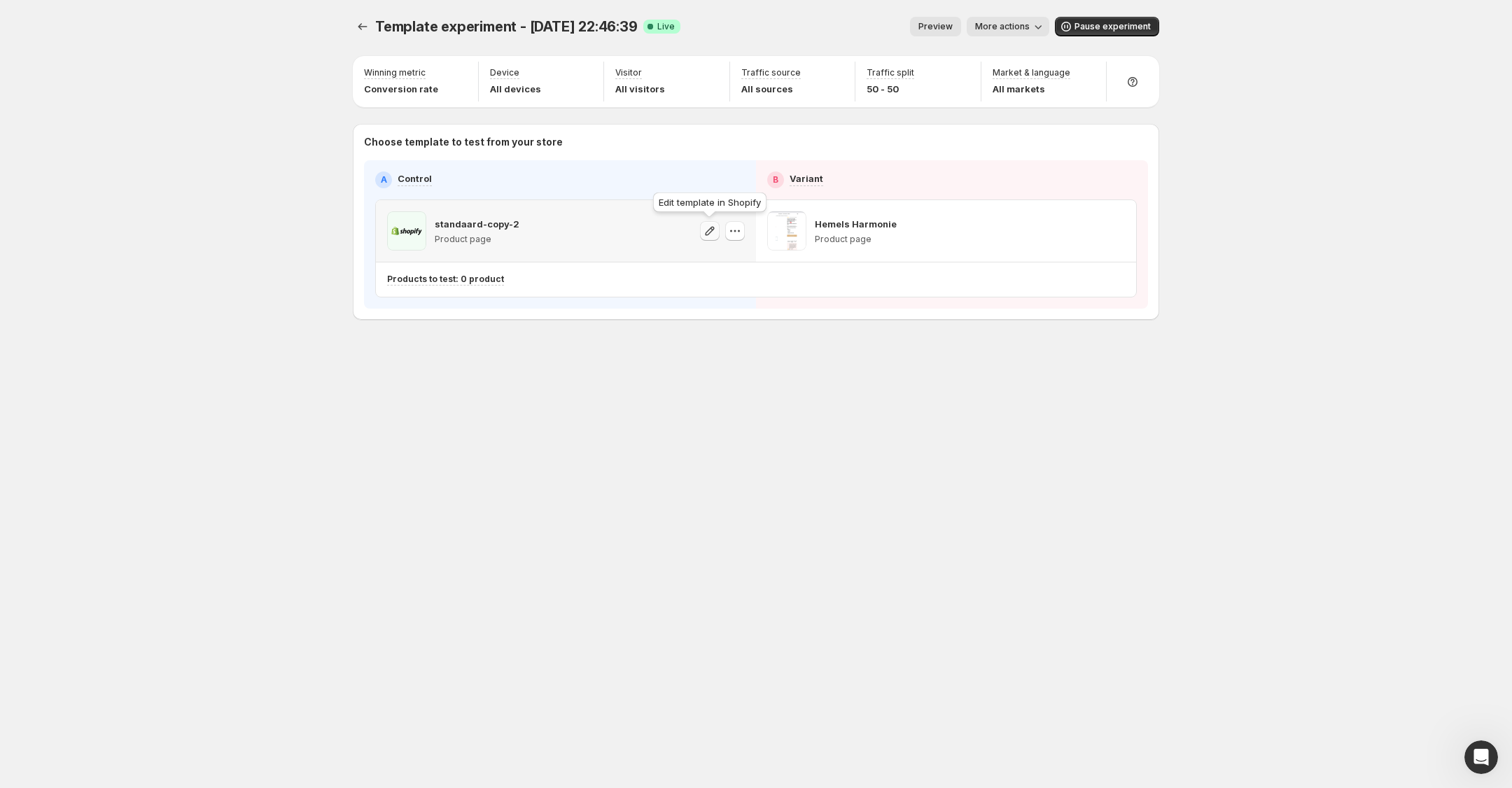
click at [703, 228] on icon "button" at bounding box center [709, 231] width 14 height 14
click at [1477, 762] on icon "Open Intercom Messenger" at bounding box center [1479, 755] width 23 height 23
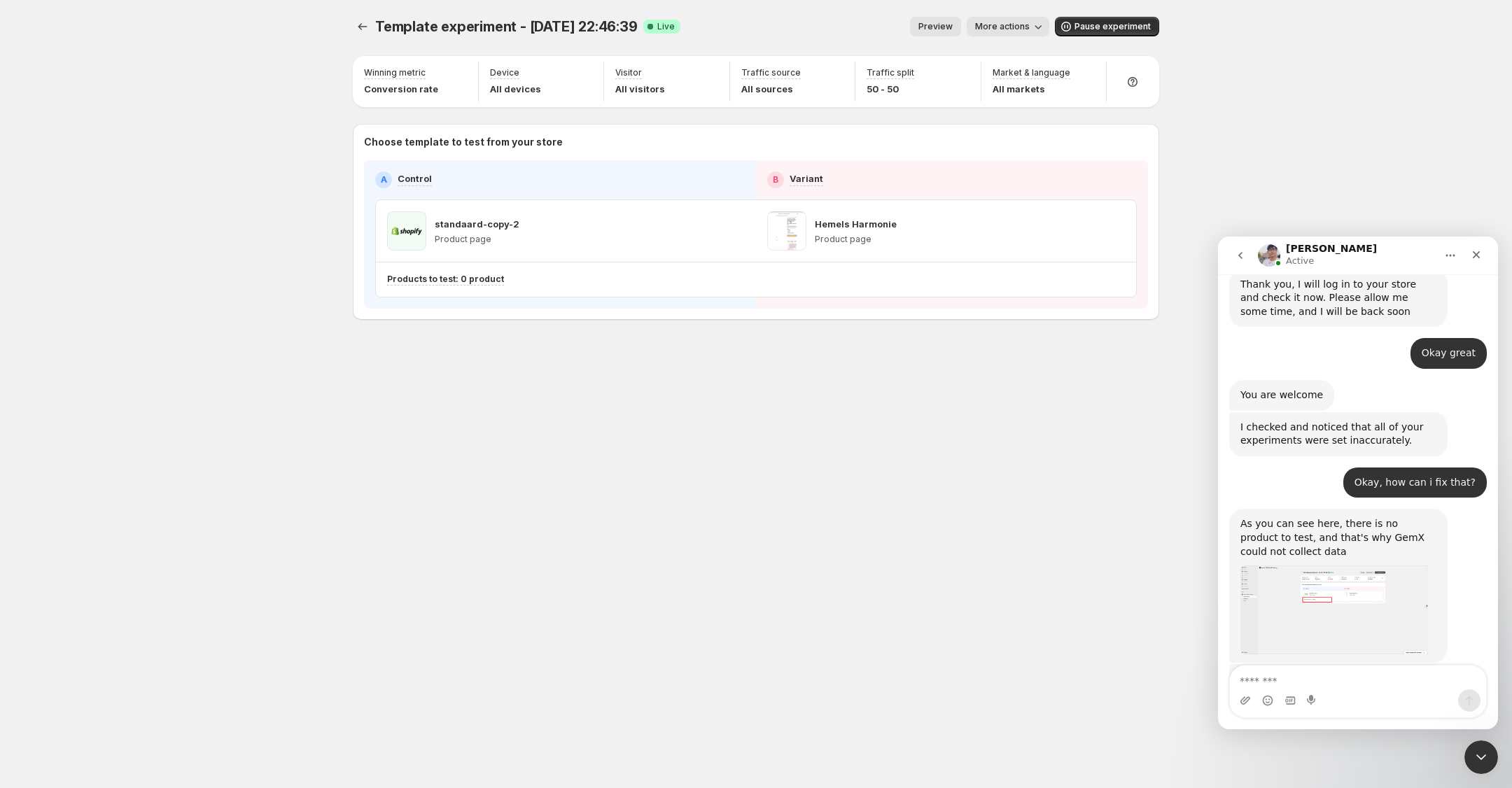
scroll to position [2043, 0]
click at [1347, 682] on textarea "Message…" at bounding box center [1358, 677] width 256 height 24
click at [1357, 691] on div "Intercom messenger" at bounding box center [1358, 700] width 256 height 22
click at [1332, 689] on div "Intercom messenger" at bounding box center [1358, 700] width 256 height 22
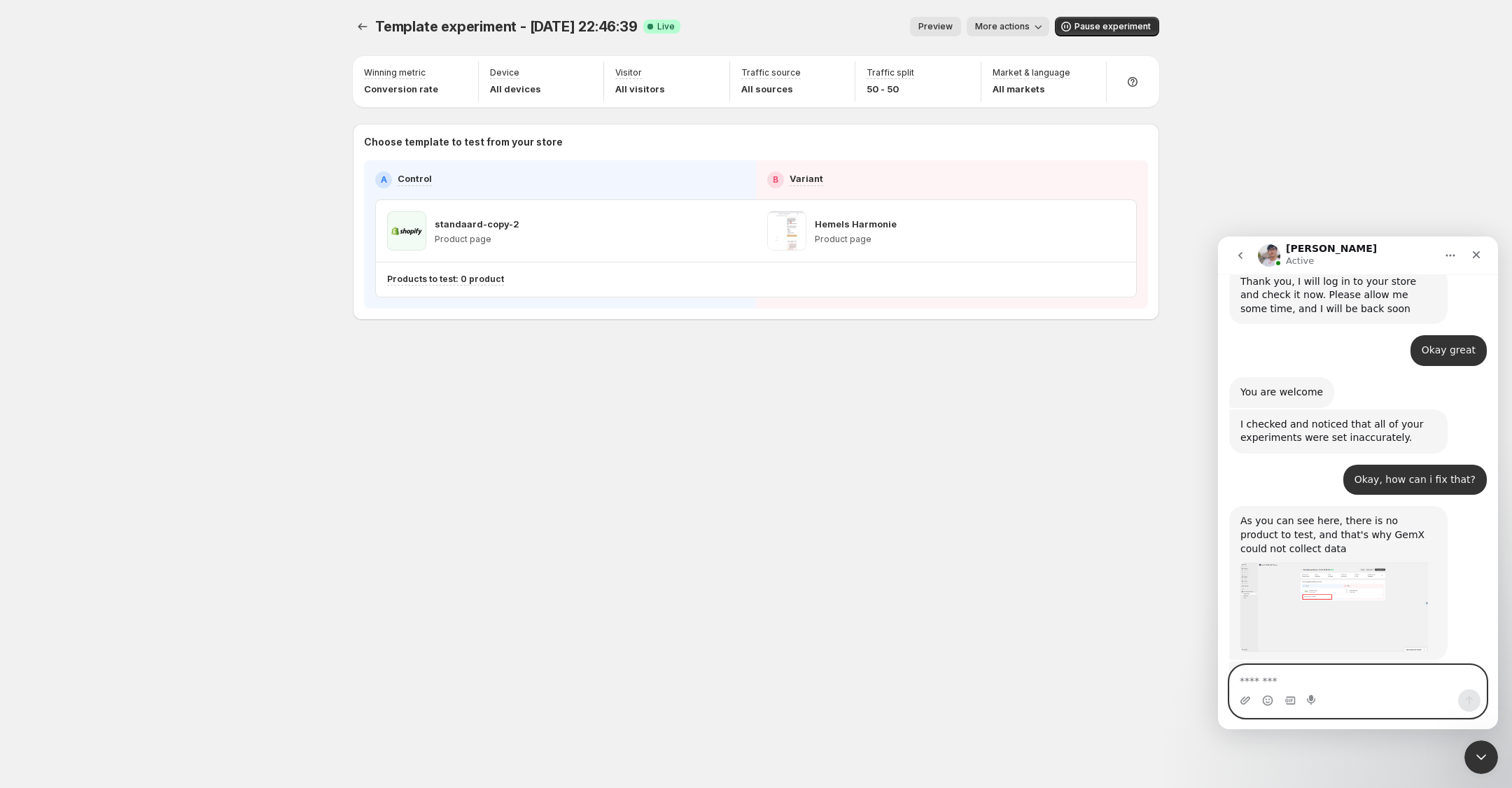
click at [1311, 679] on textarea "Message…" at bounding box center [1358, 677] width 256 height 24
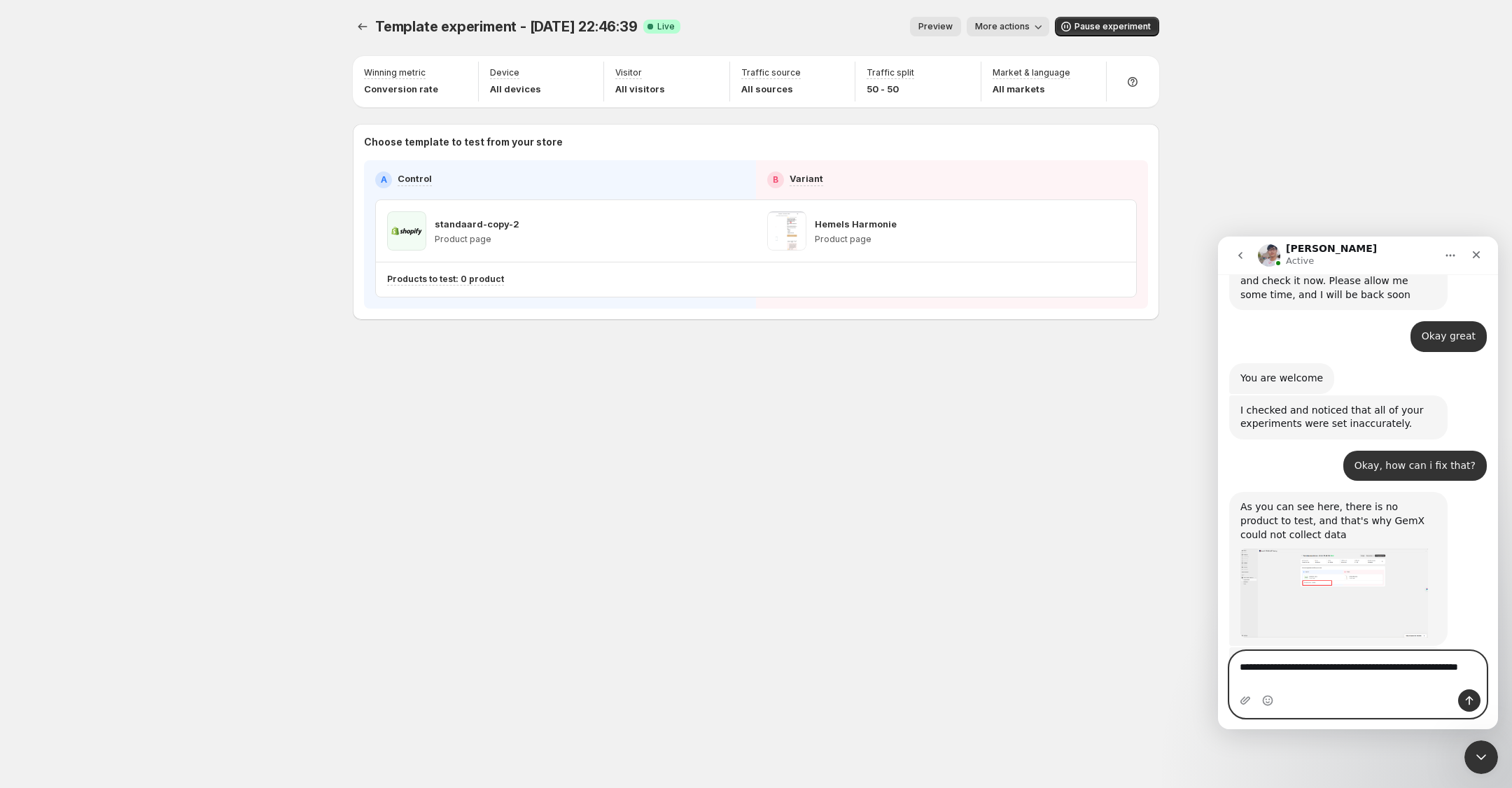
type textarea "**********"
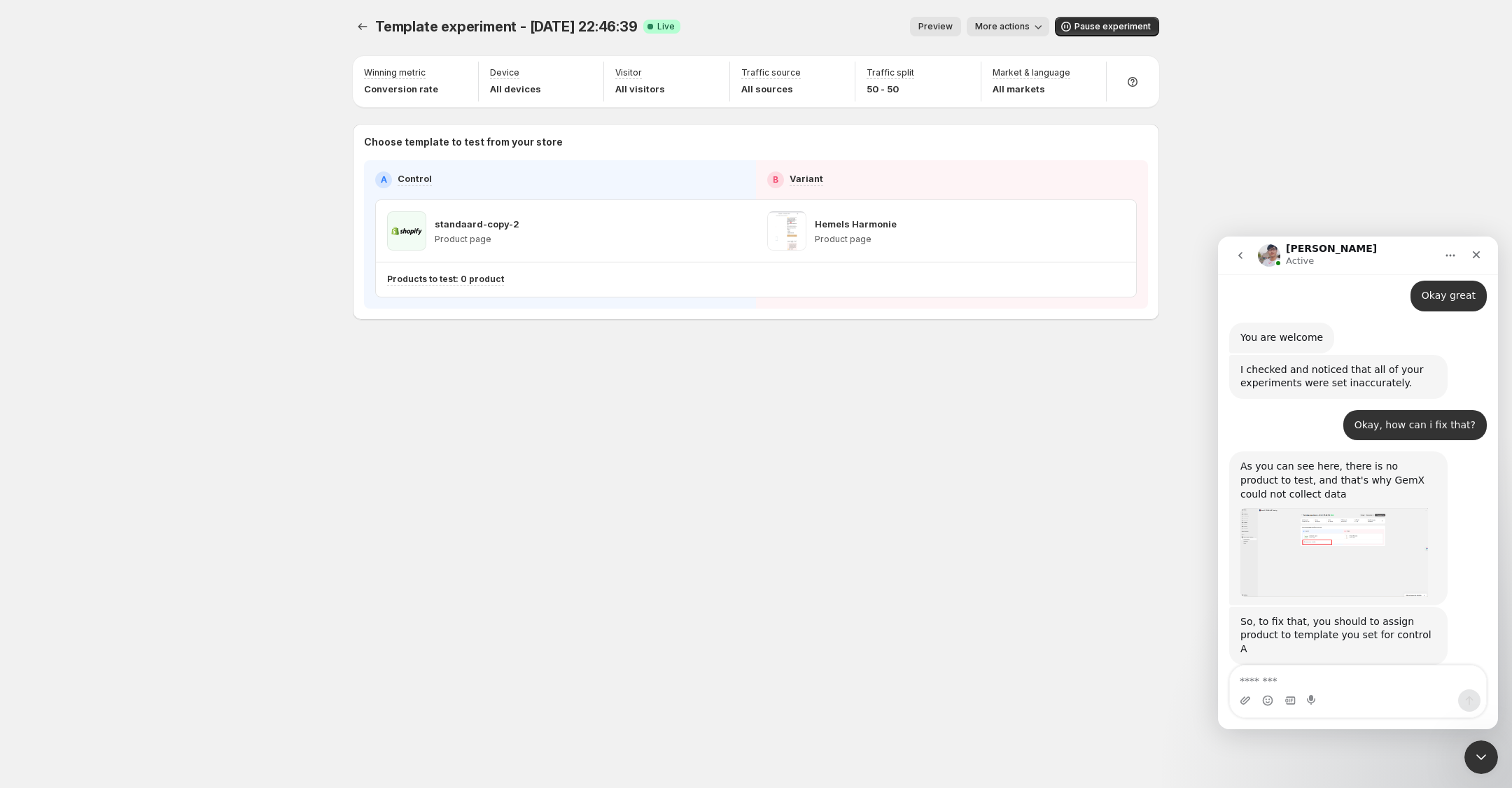
scroll to position [2100, 0]
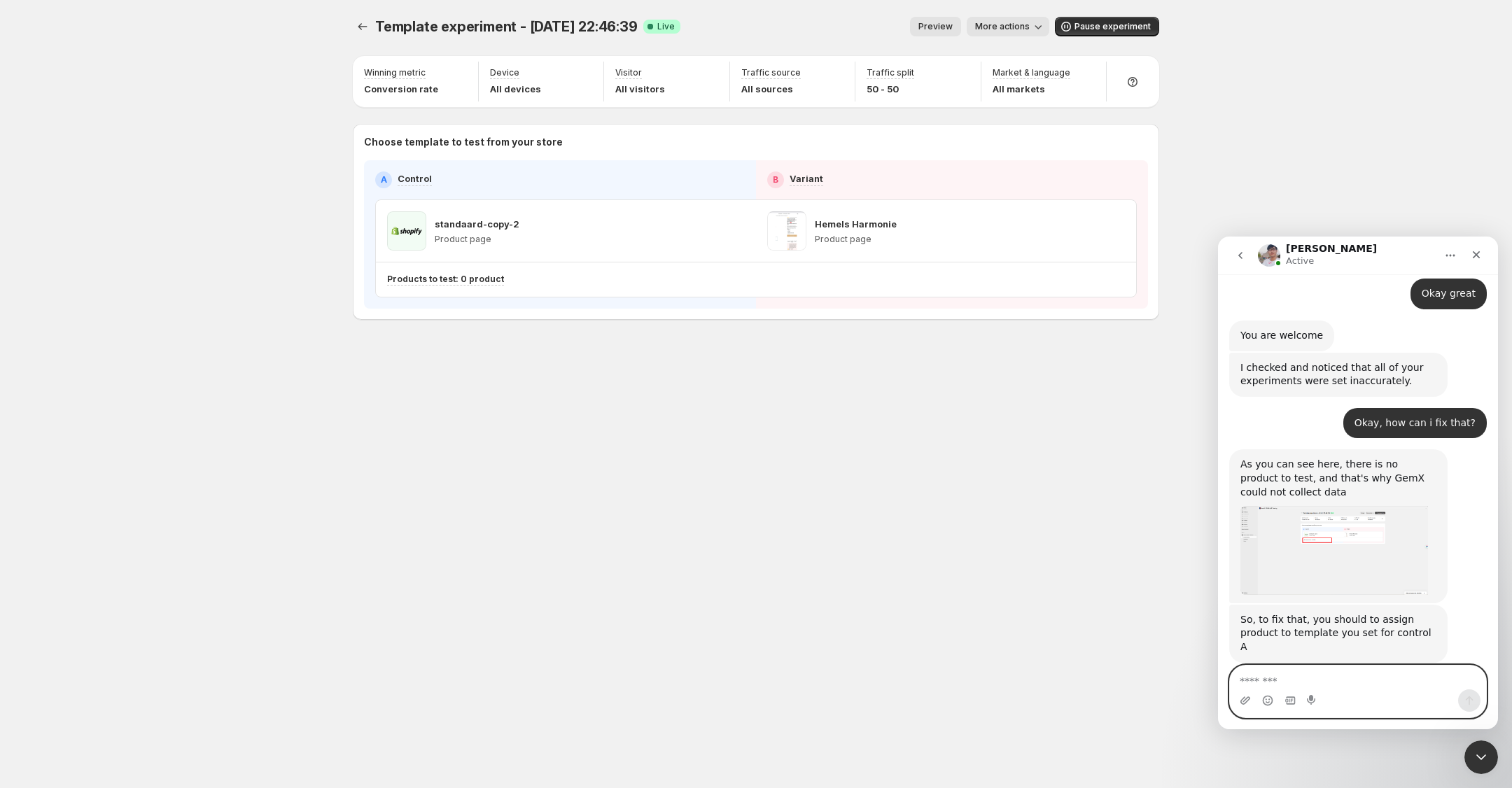
click at [1366, 683] on textarea "Message…" at bounding box center [1358, 677] width 256 height 24
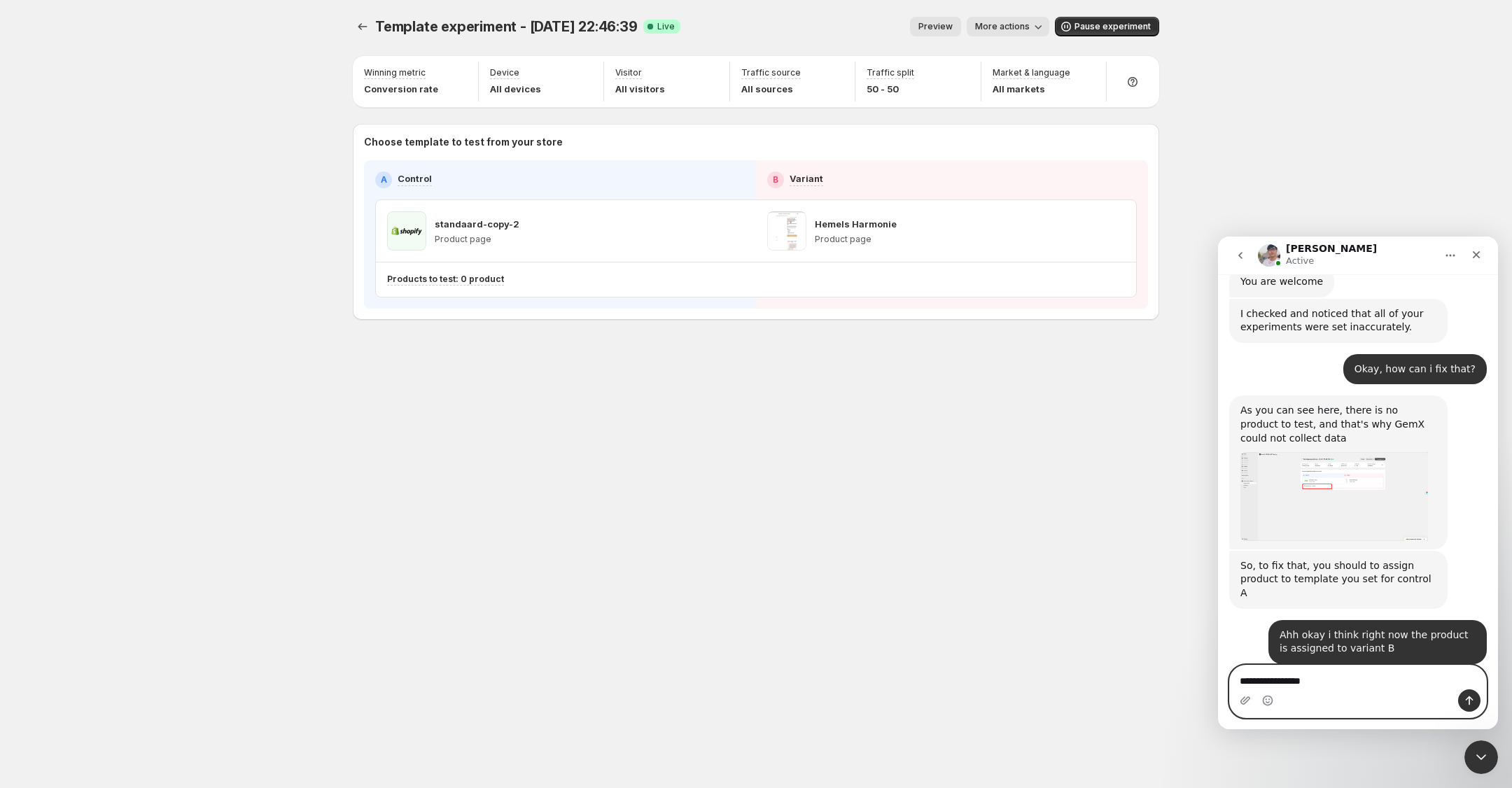
scroll to position [2173, 0]
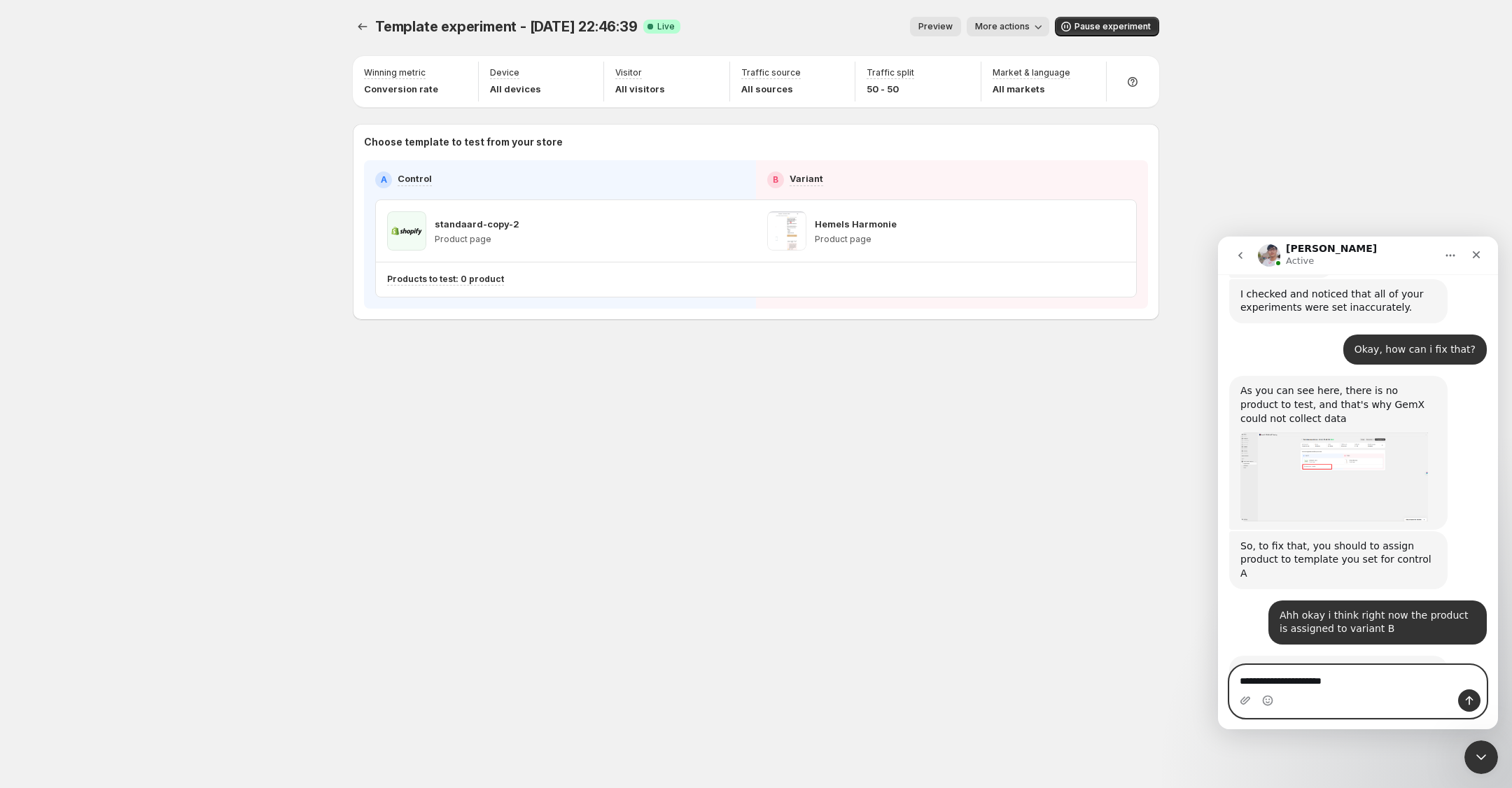
type textarea "**********"
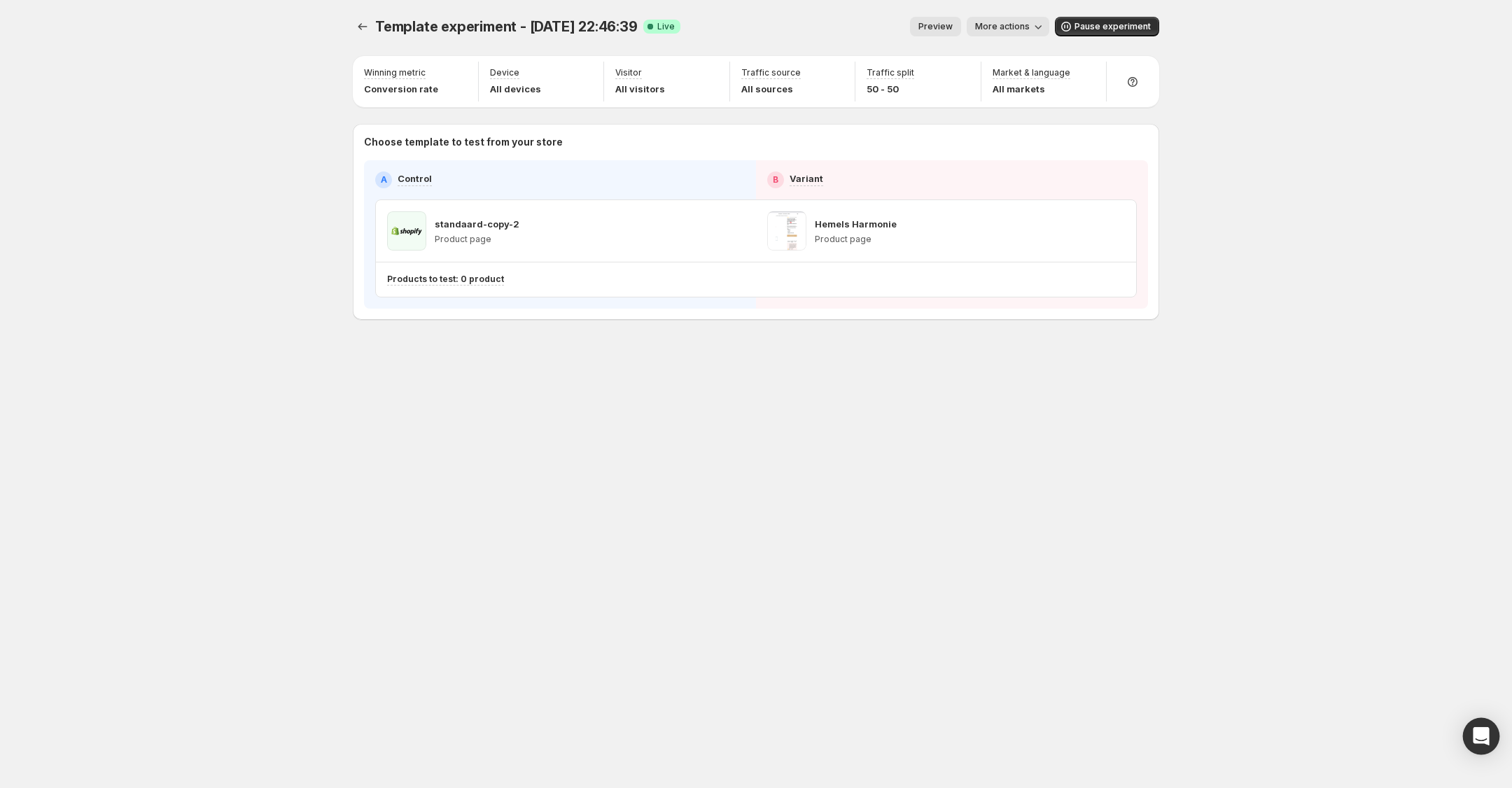
click at [1486, 728] on div "Open Intercom Messenger" at bounding box center [1481, 736] width 37 height 37
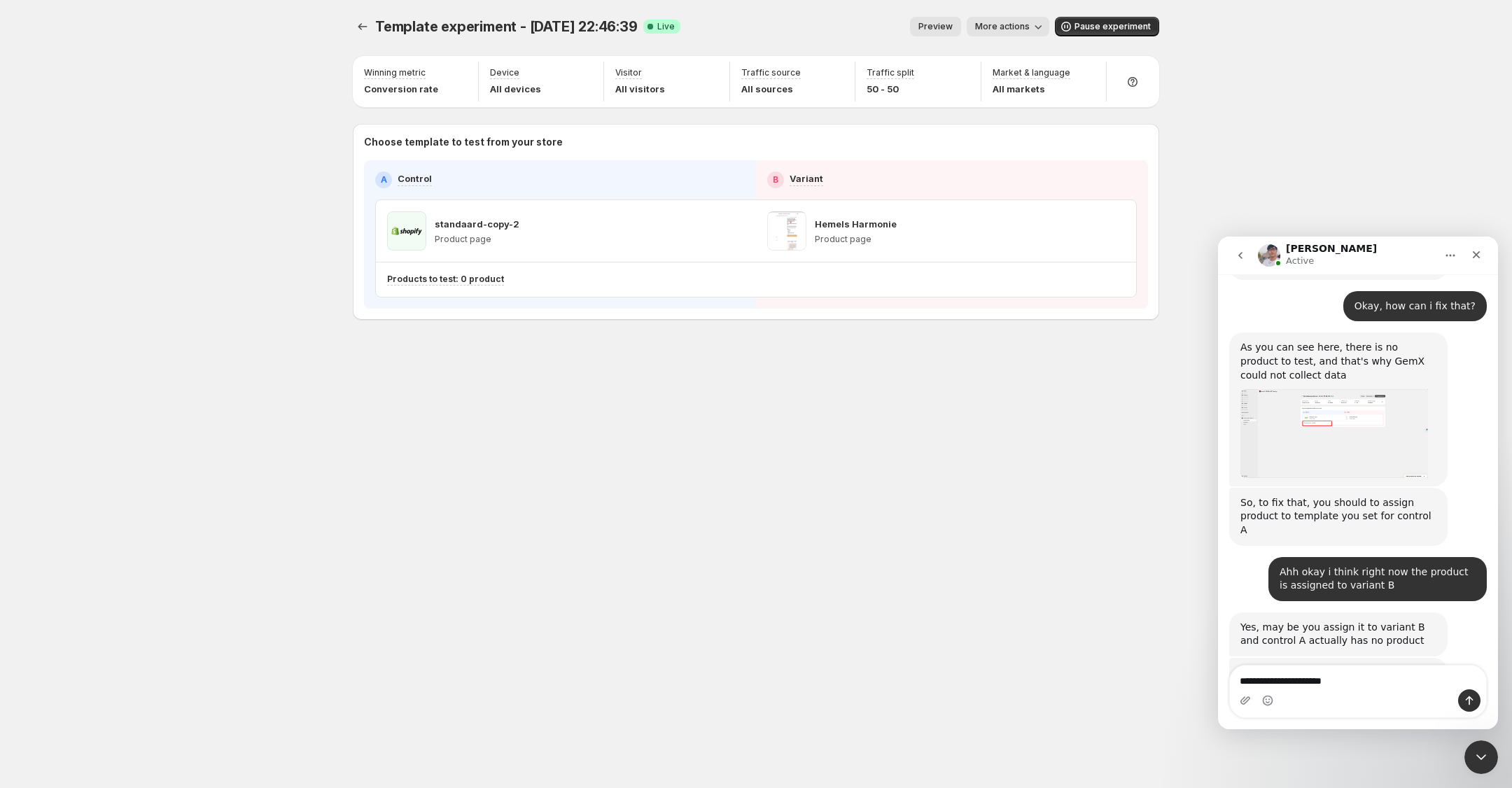
scroll to position [2226, 0]
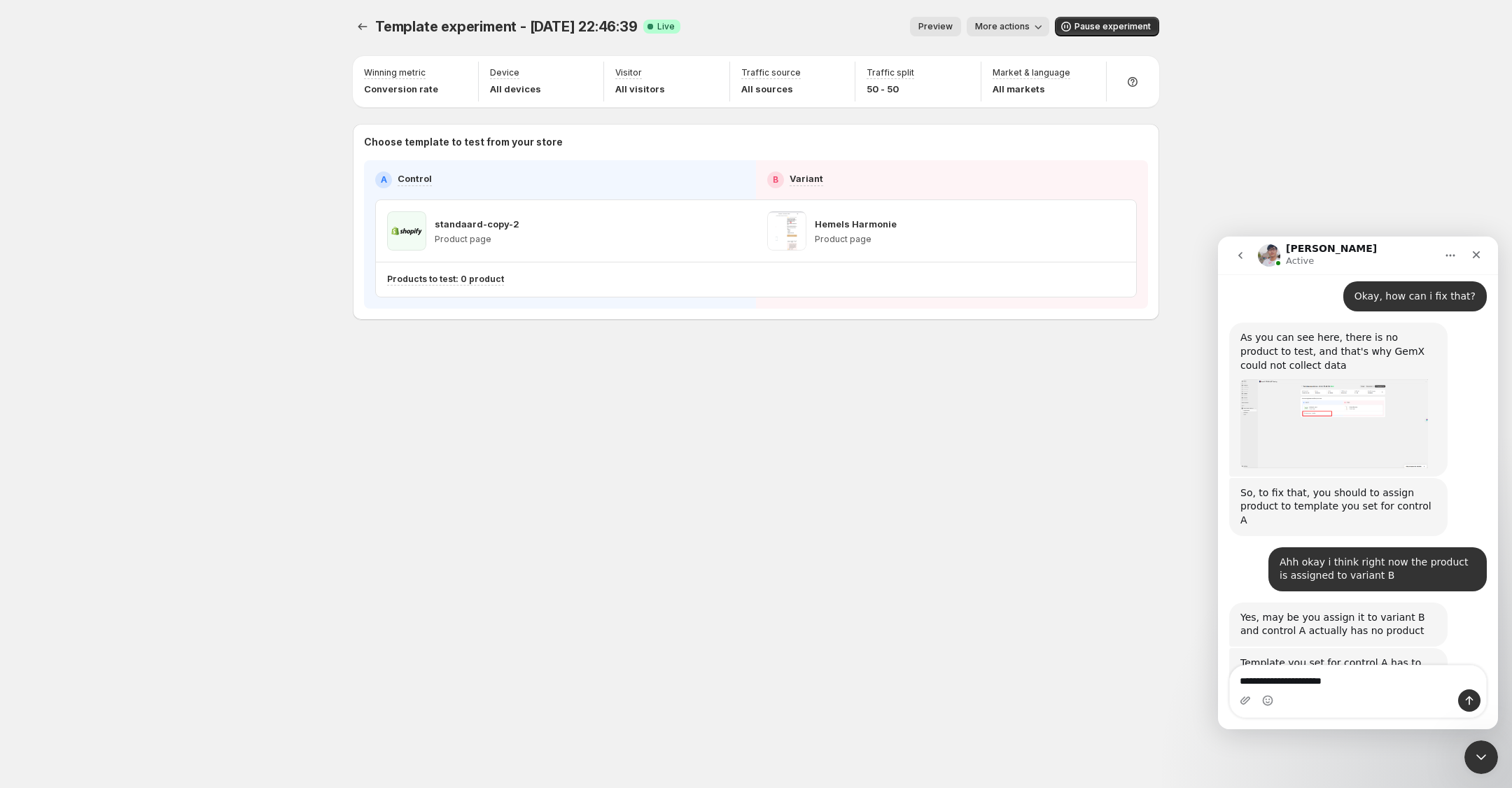
drag, startPoint x: 1388, startPoint y: 686, endPoint x: 1210, endPoint y: 670, distance: 178.7
click at [1218, 670] on html "[PERSON_NAME] Active We're on GMT + 7 timezone and may get back to you shortly!…" at bounding box center [1358, 482] width 280 height 493
click at [1271, 683] on textarea "**********" at bounding box center [1358, 677] width 256 height 24
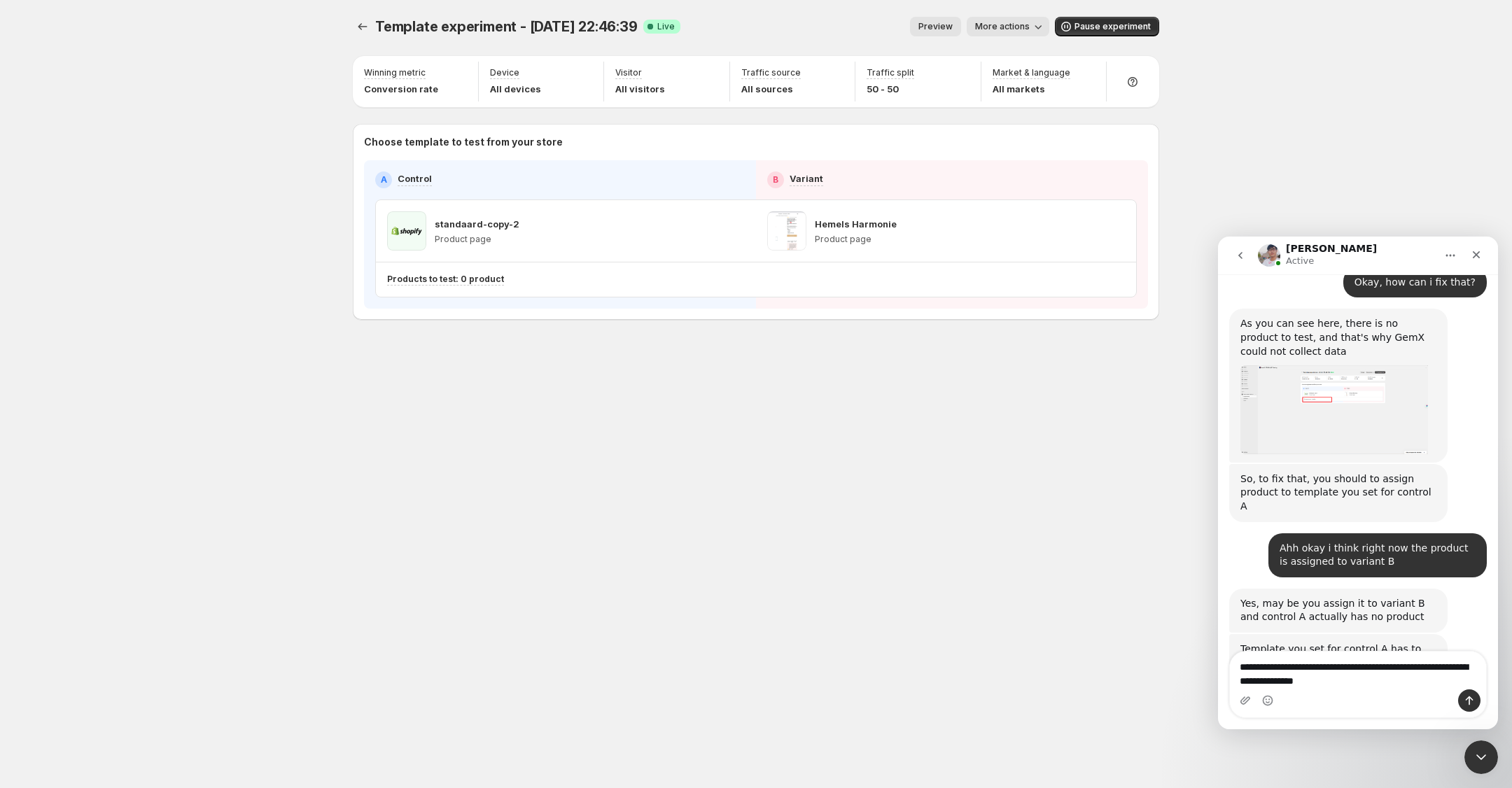
drag, startPoint x: 1380, startPoint y: 682, endPoint x: 1276, endPoint y: 685, distance: 104.0
click at [1276, 685] on textarea "**********" at bounding box center [1358, 670] width 256 height 37
type textarea "**********"
click at [1249, 695] on icon "Upload attachment" at bounding box center [1245, 700] width 11 height 11
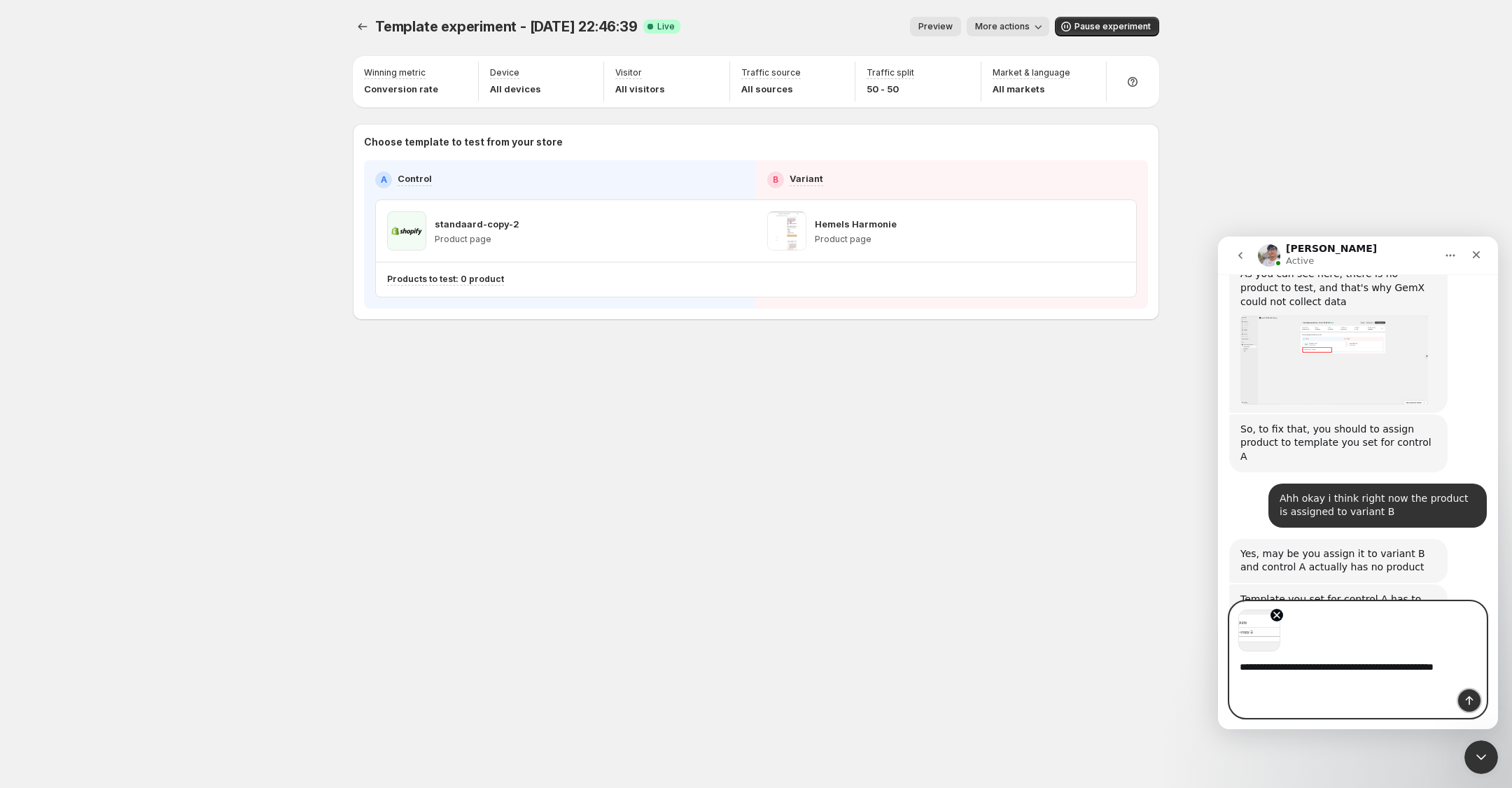
click at [1474, 697] on icon "Send a message…" at bounding box center [1469, 700] width 11 height 11
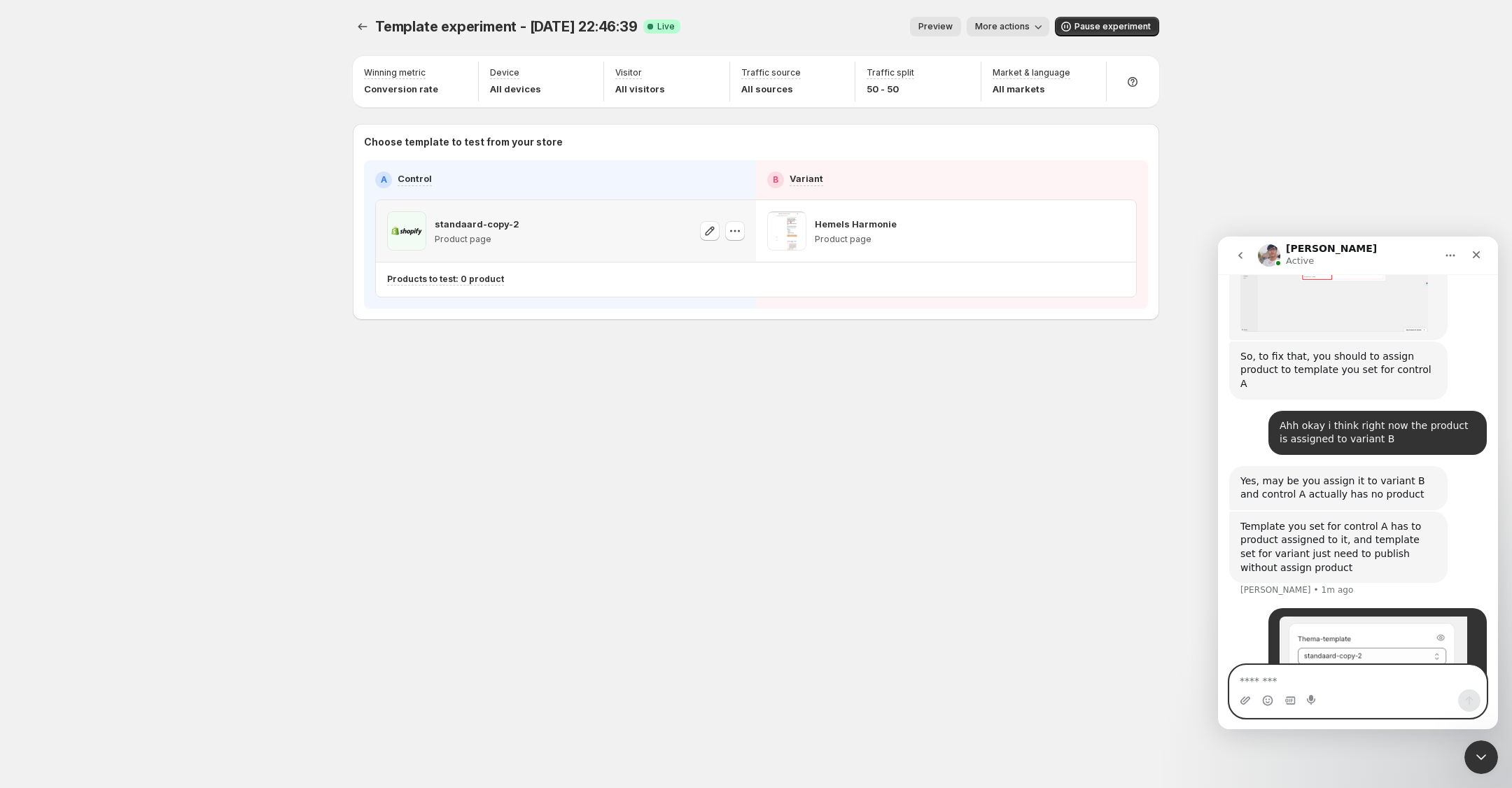
scroll to position [2309, 0]
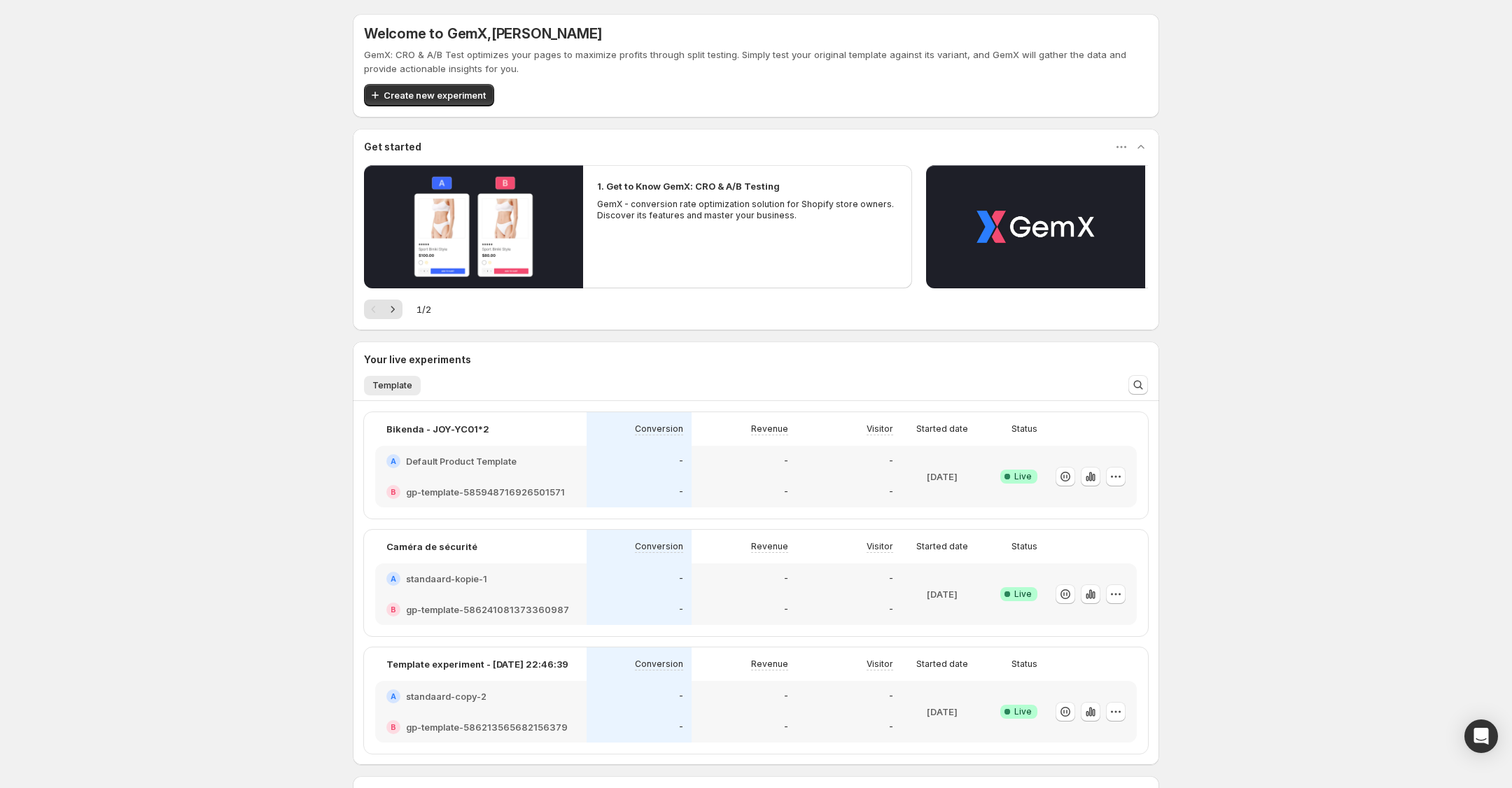
scroll to position [153, 0]
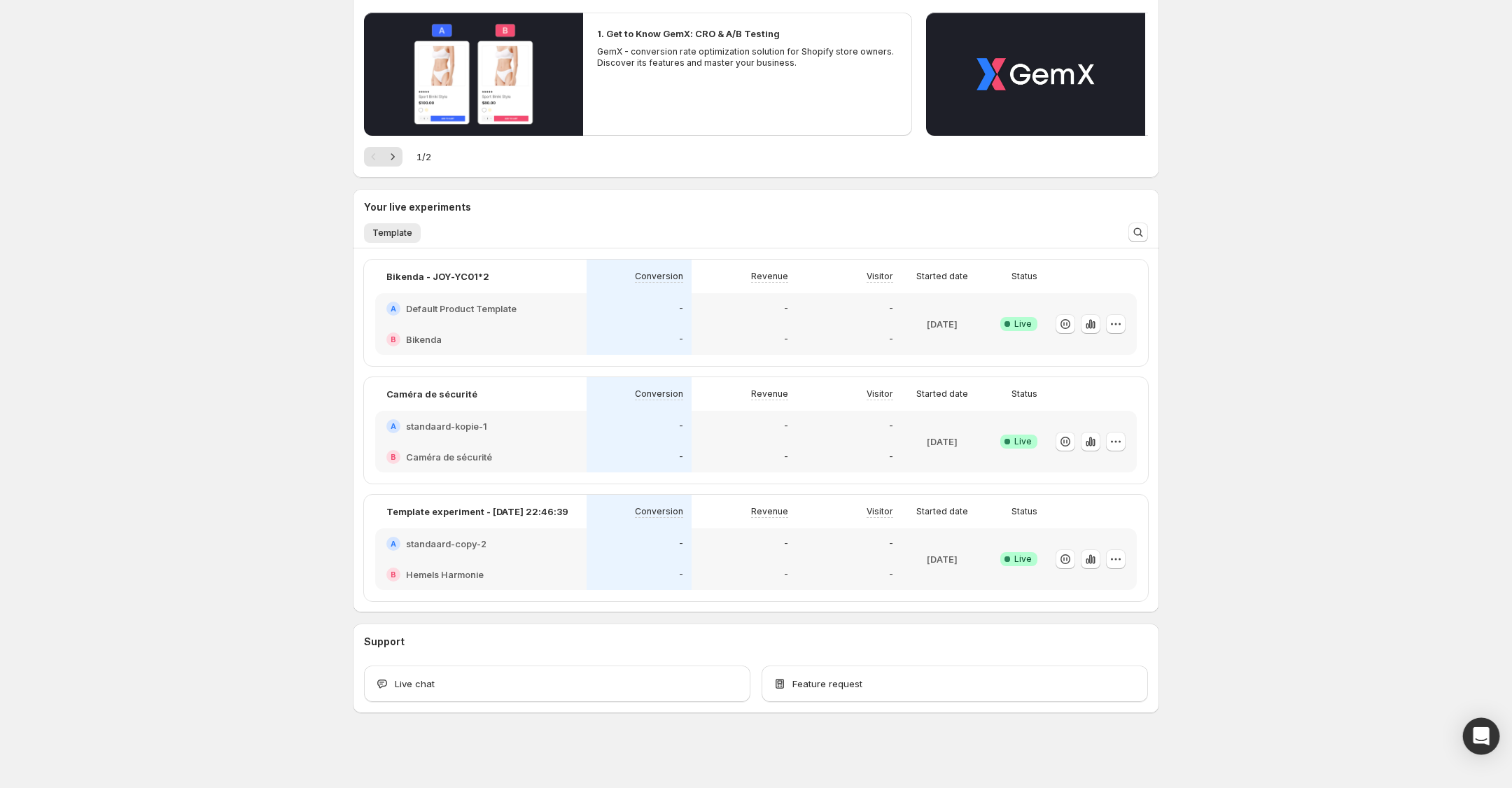
click at [1475, 733] on icon "Open Intercom Messenger" at bounding box center [1480, 736] width 16 height 18
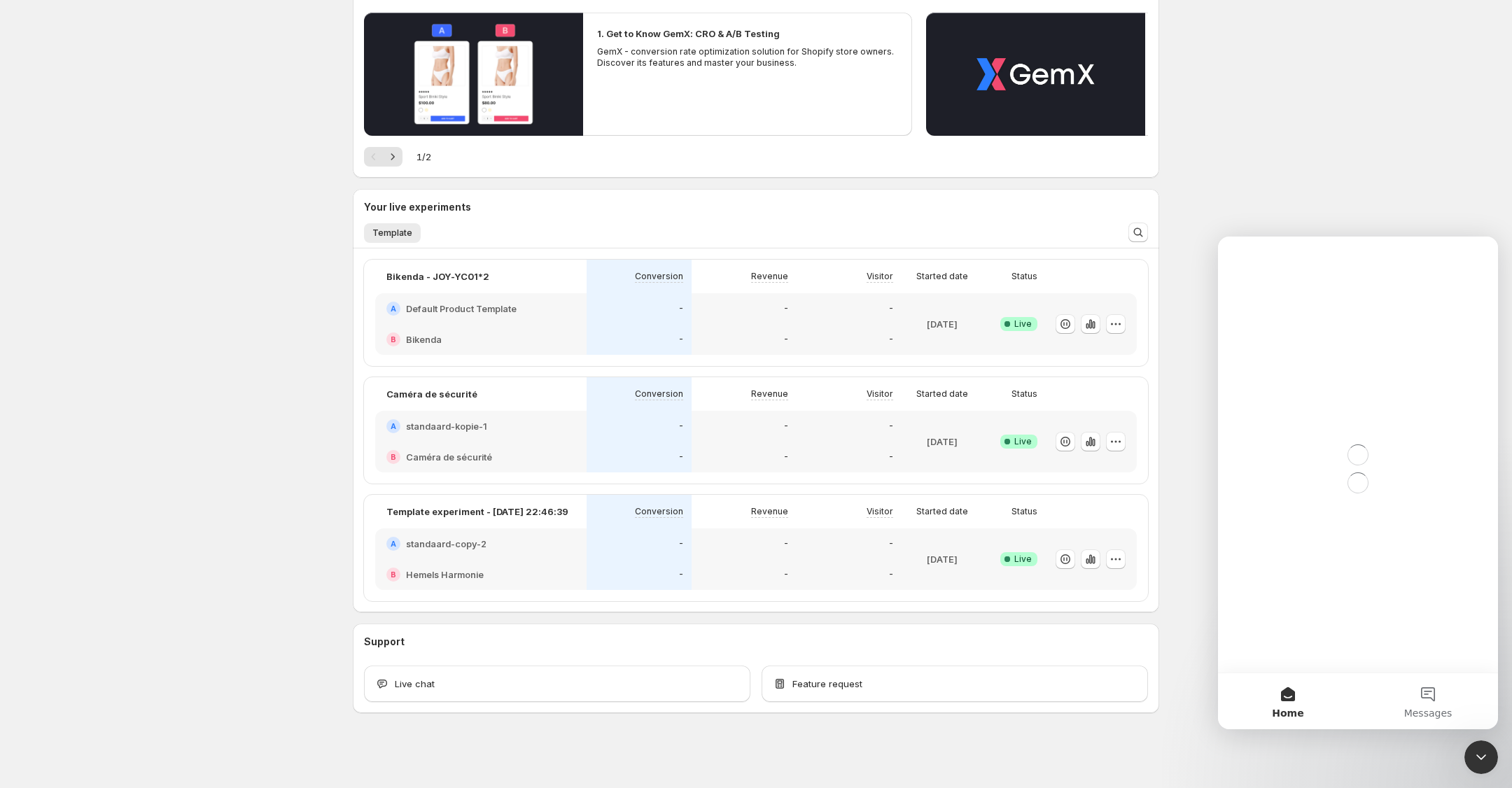
scroll to position [0, 0]
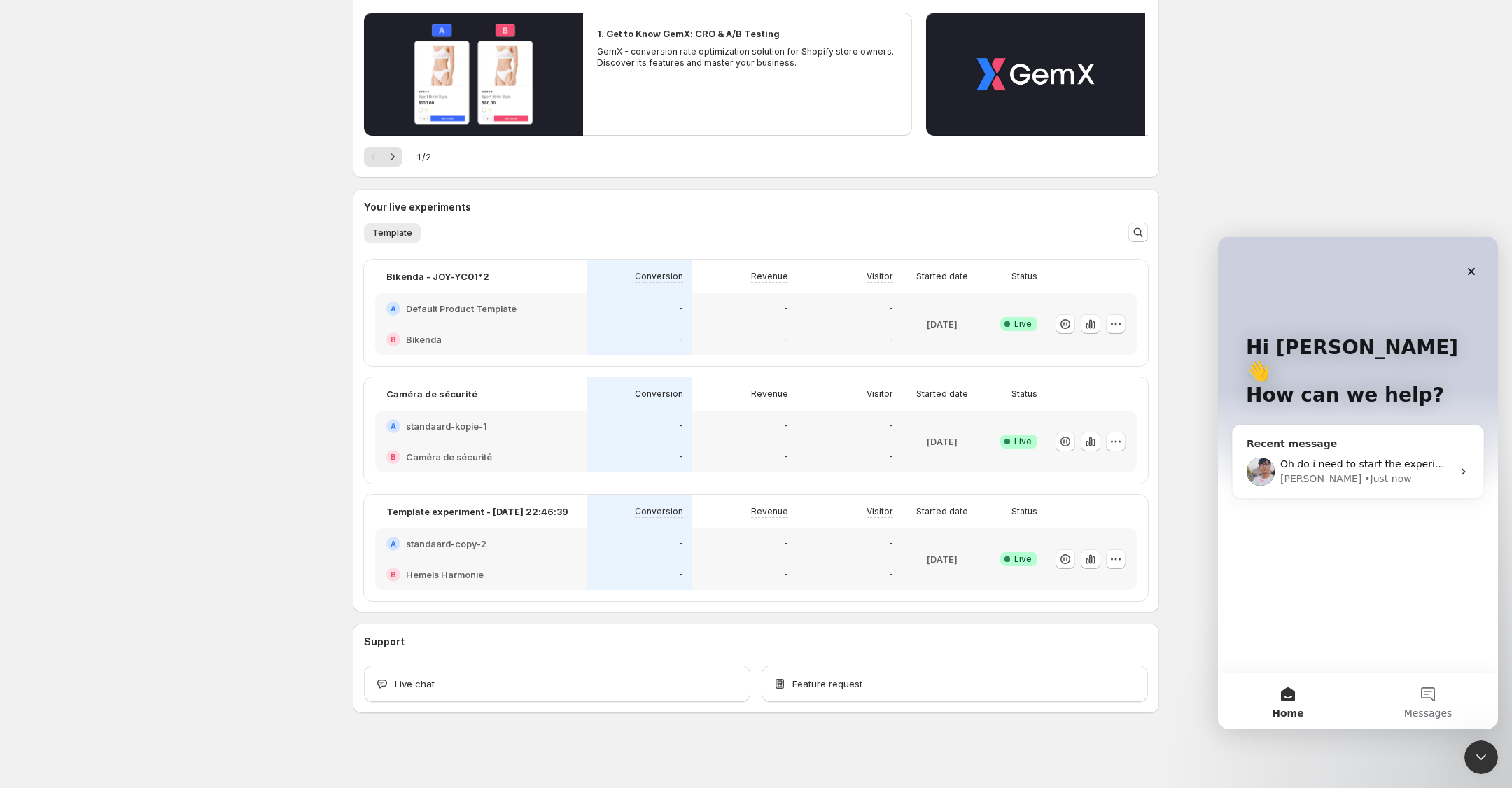
click at [1410, 465] on div "Oh do i need to start the experiment again? [PERSON_NAME] • Just now" at bounding box center [1358, 471] width 251 height 51
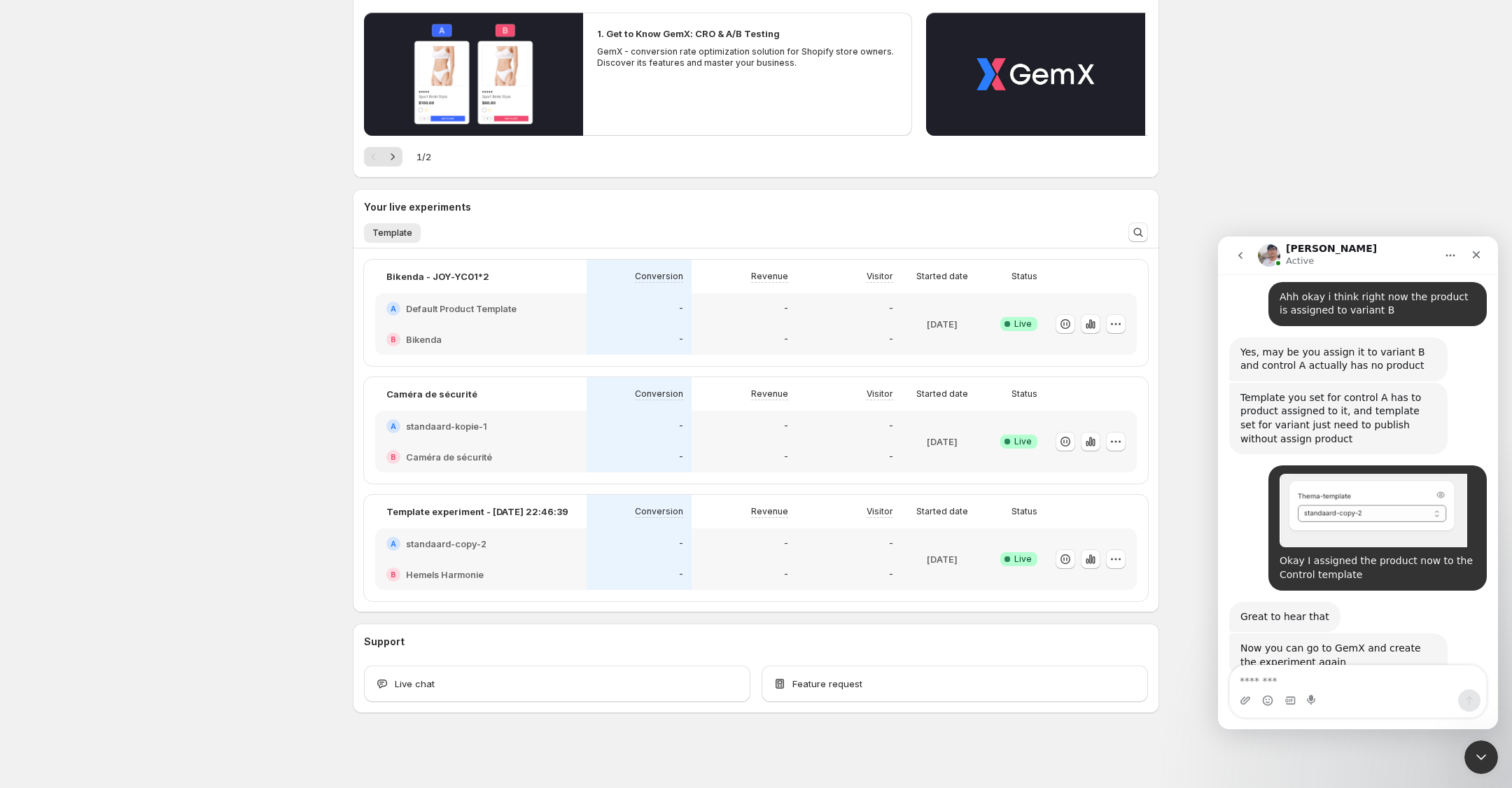
scroll to position [2534, 0]
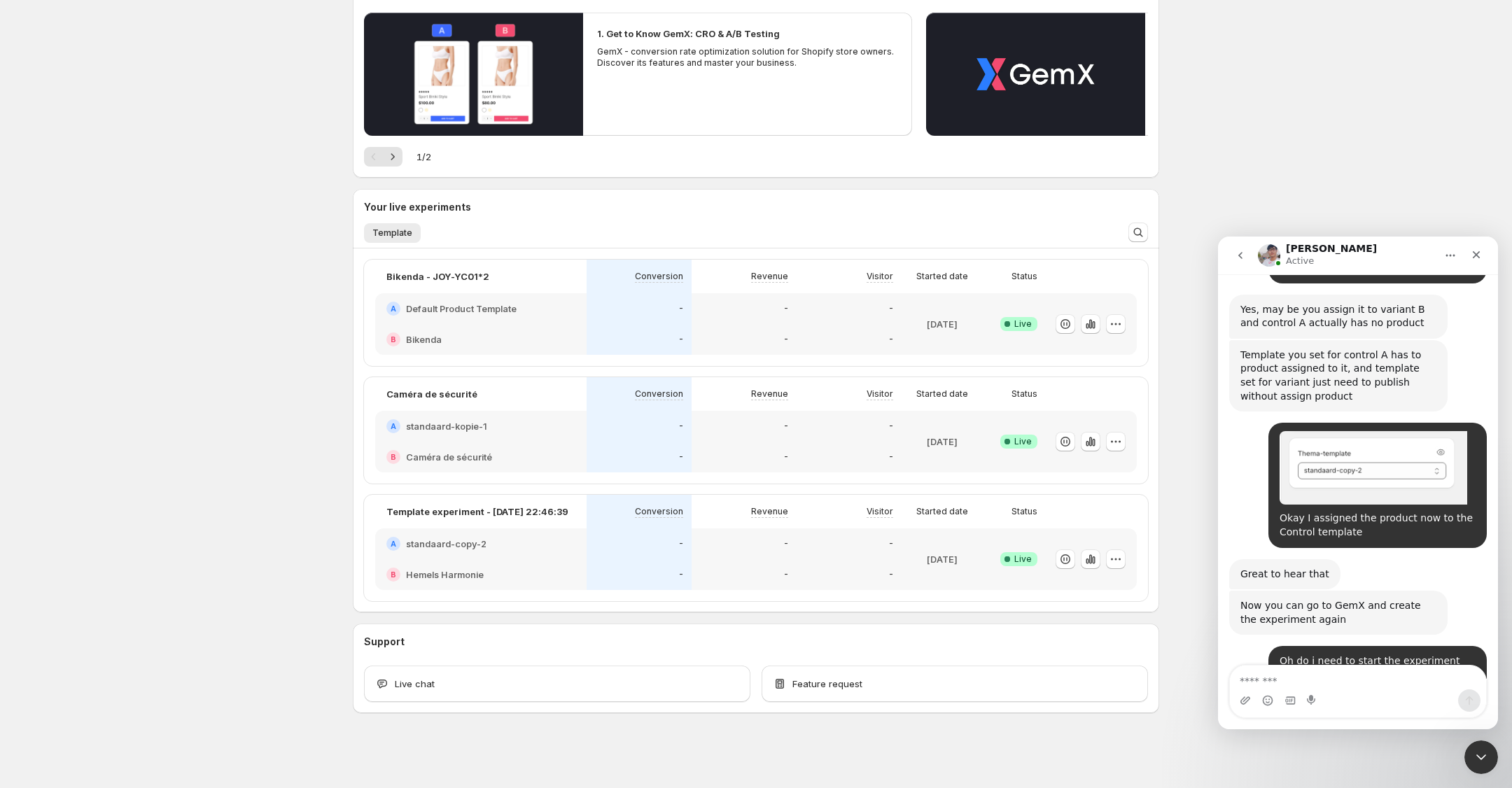
click at [1344, 690] on div "Intercom messenger" at bounding box center [1358, 700] width 256 height 22
click at [1317, 687] on div "Intercom messenger" at bounding box center [1358, 691] width 256 height 51
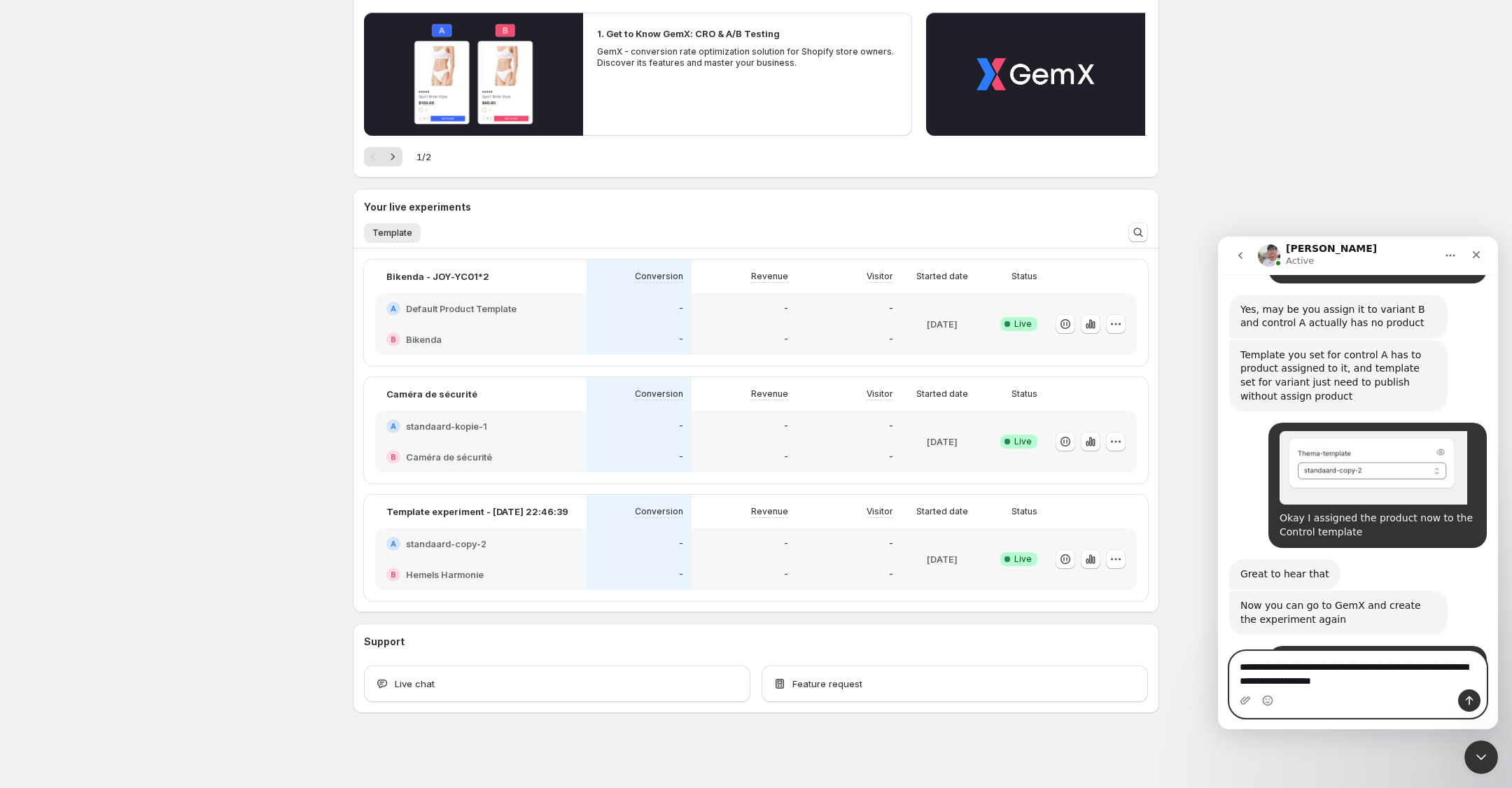
type textarea "**********"
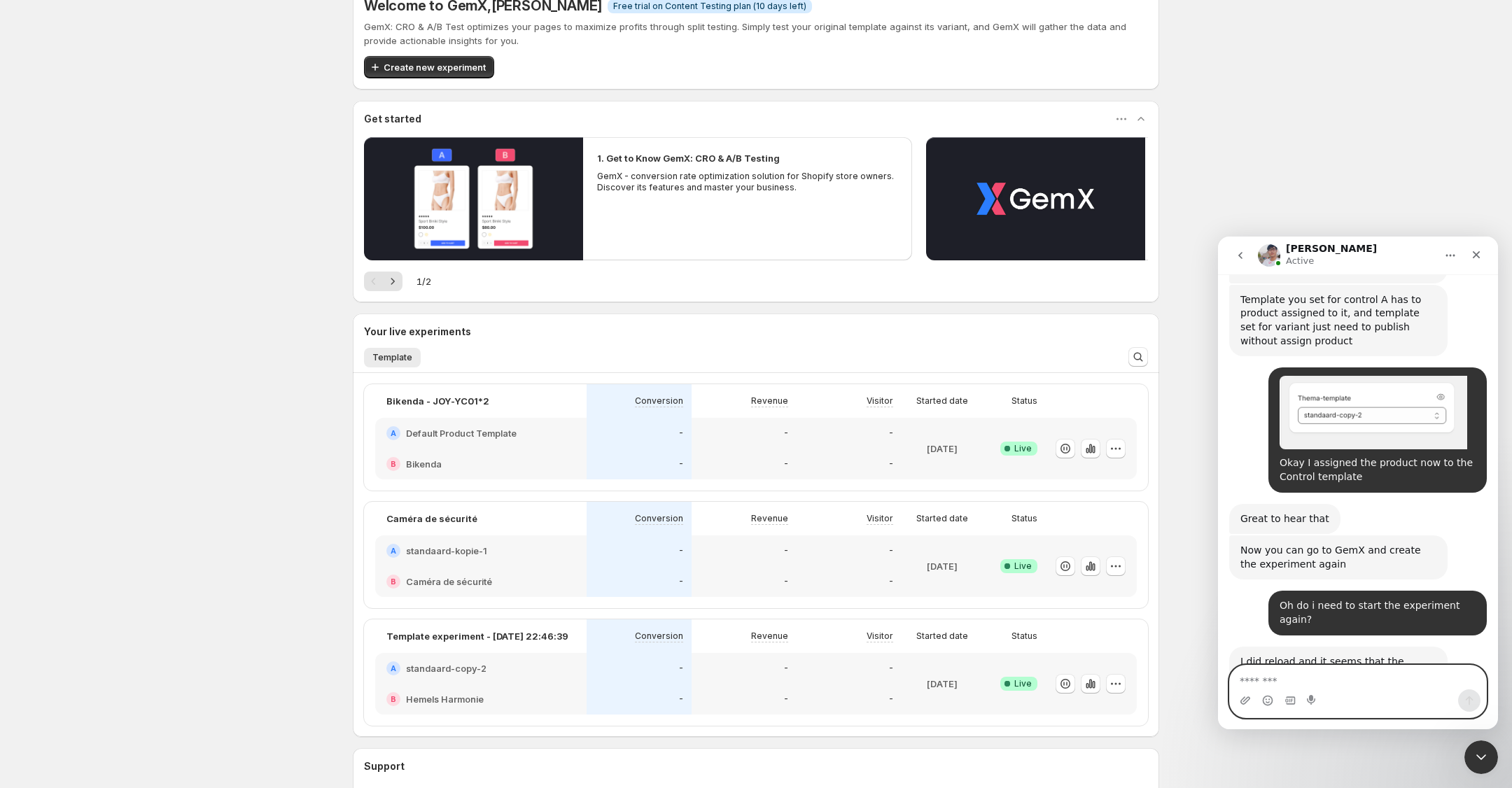
scroll to position [153, 0]
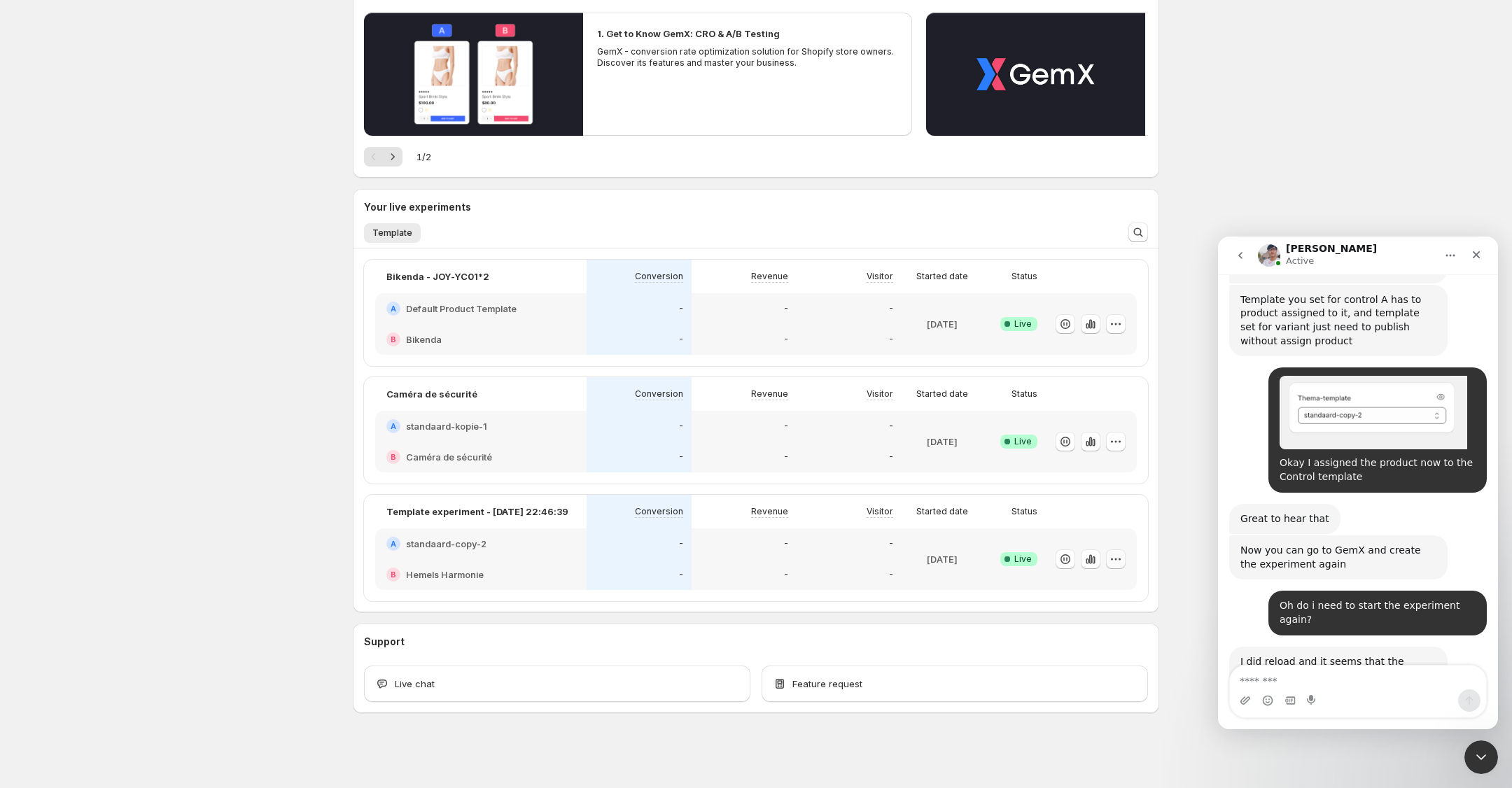
click at [1110, 557] on icon "button" at bounding box center [1115, 559] width 14 height 14
click at [709, 586] on div "-" at bounding box center [744, 574] width 105 height 31
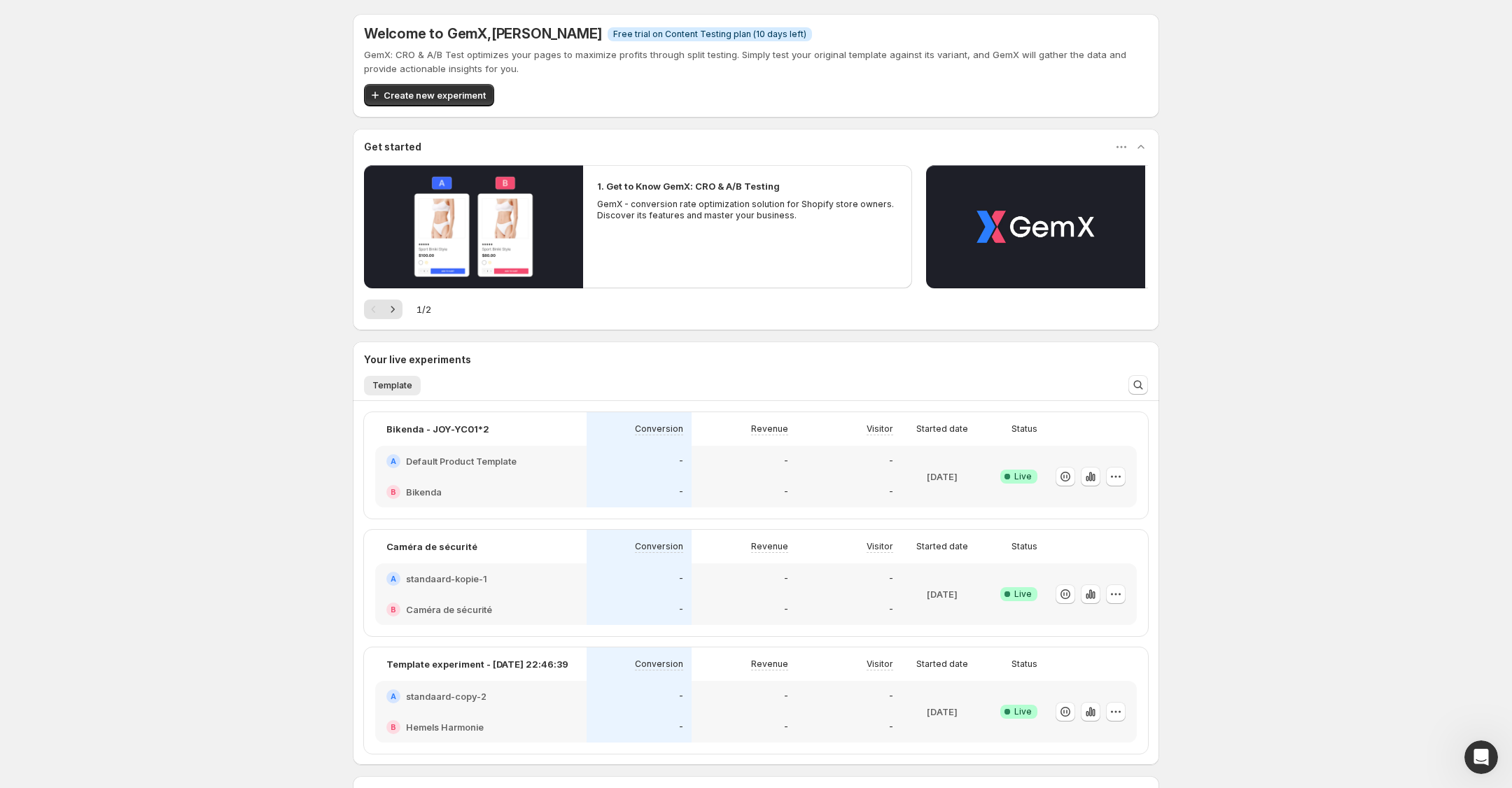
scroll to position [1604, 0]
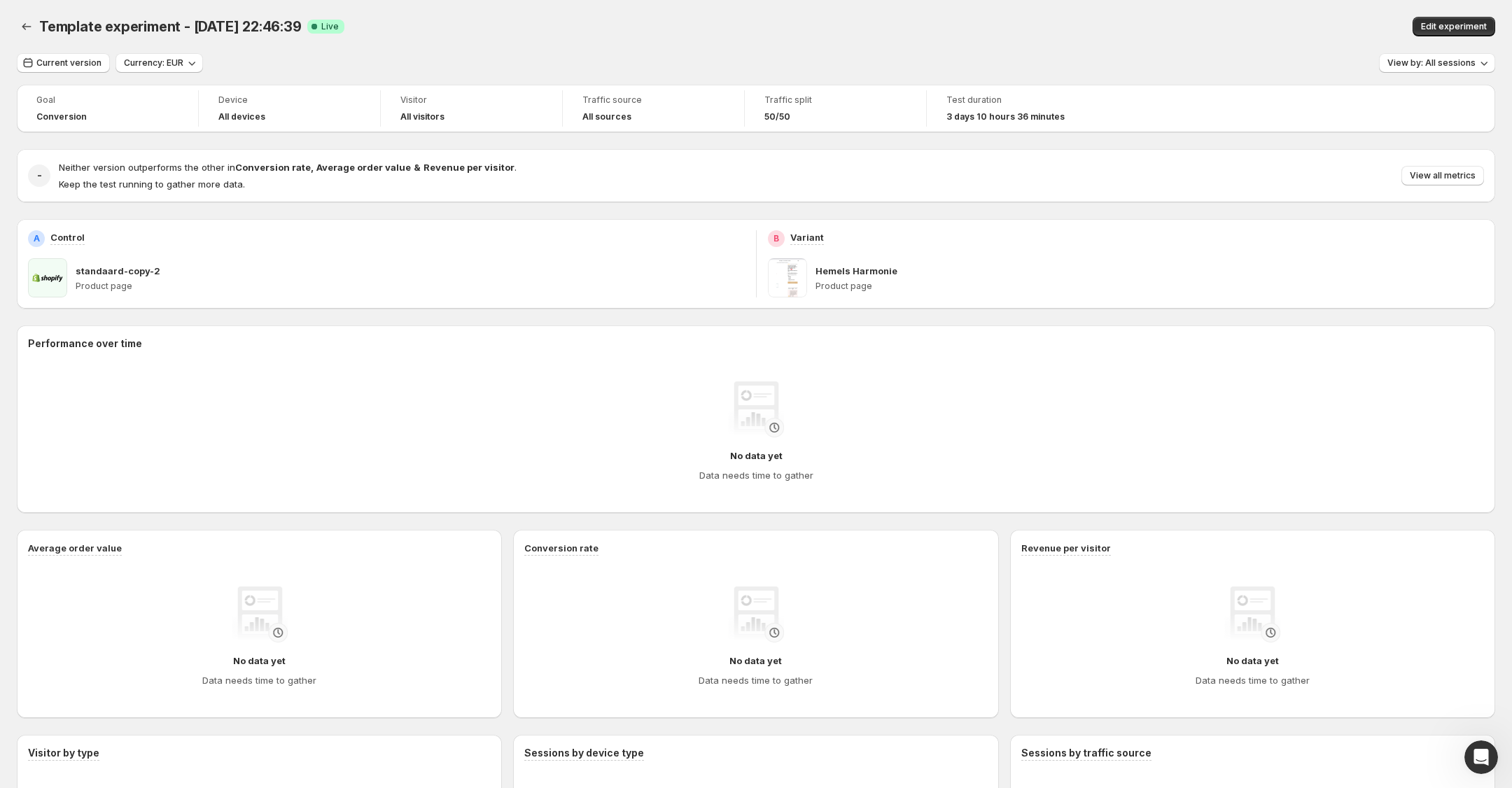
scroll to position [153, 0]
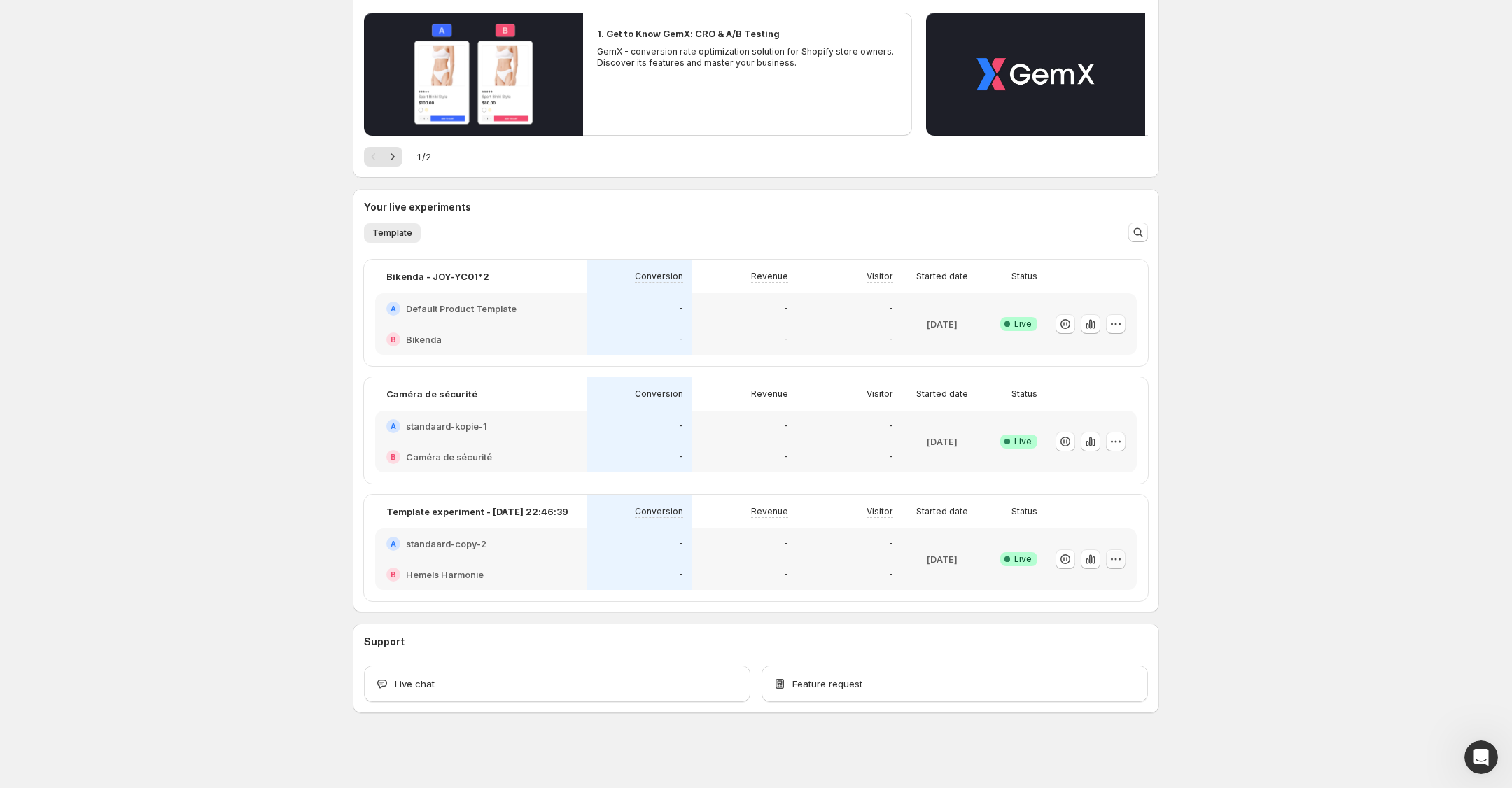
click at [1115, 555] on icon "button" at bounding box center [1115, 559] width 14 height 14
click at [1085, 583] on span "Edit" at bounding box center [1128, 588] width 146 height 14
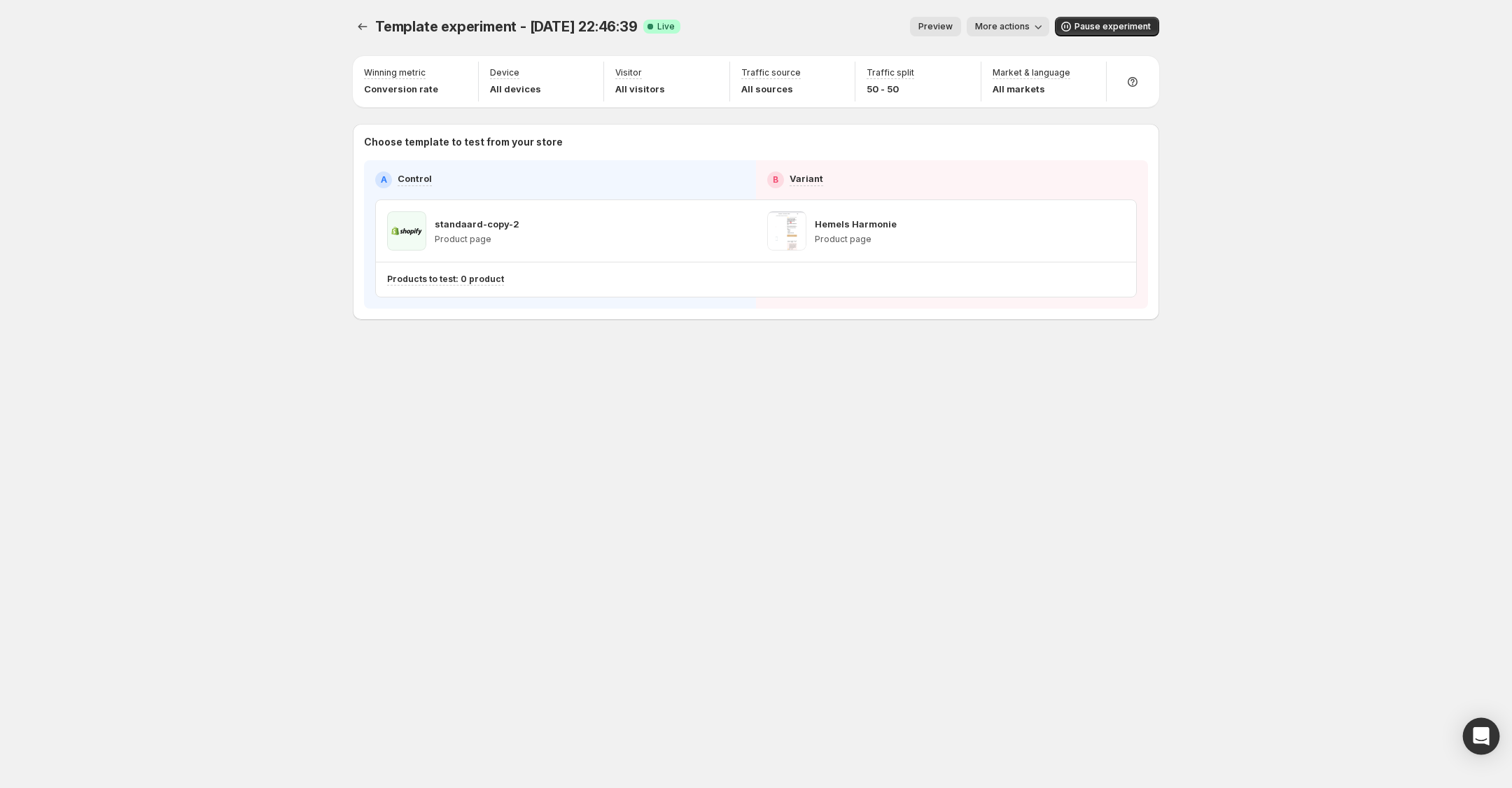
click at [1474, 736] on icon "Open Intercom Messenger" at bounding box center [1480, 736] width 16 height 18
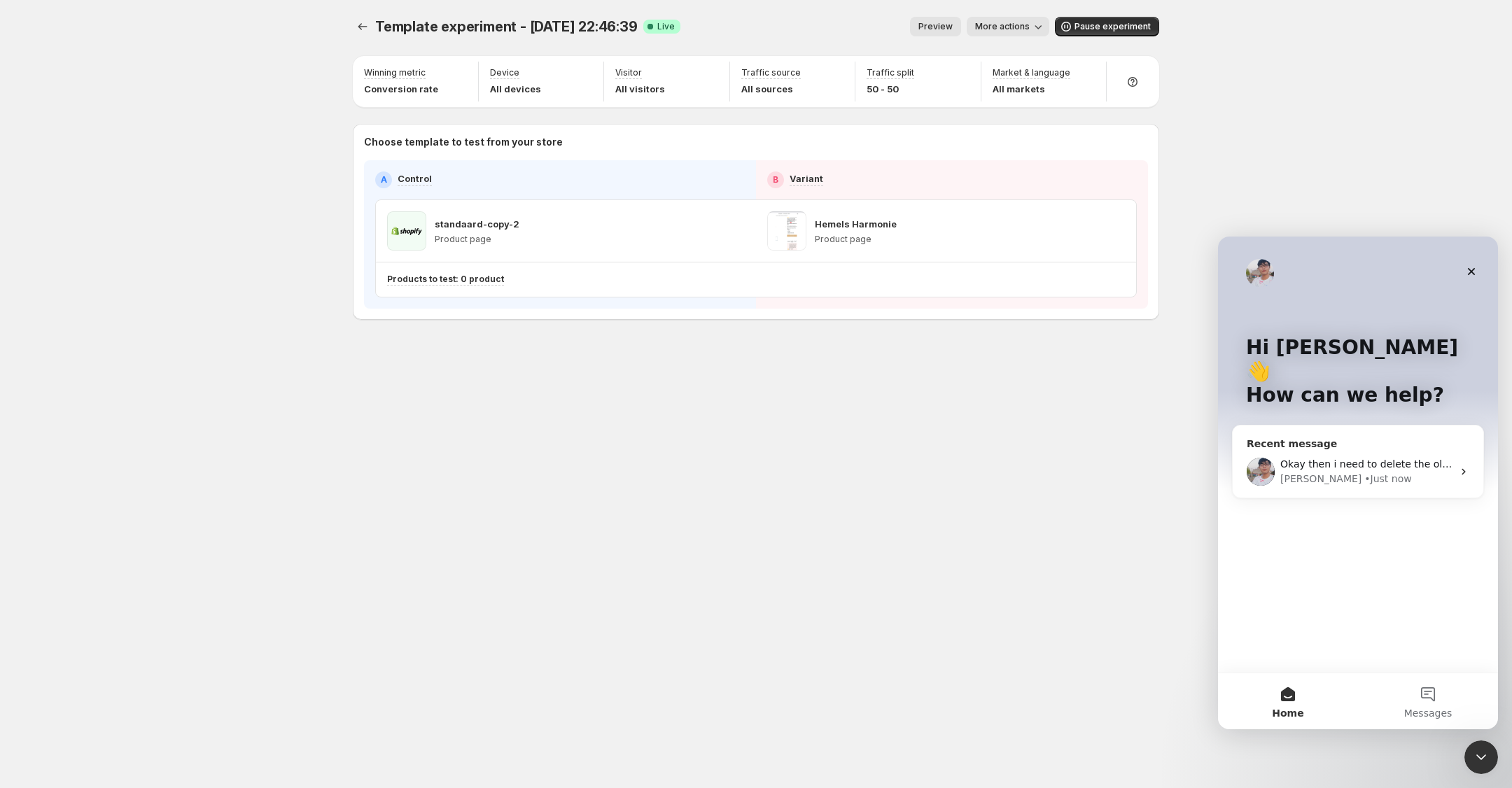
click at [1364, 471] on div "• Just now" at bounding box center [1388, 479] width 47 height 15
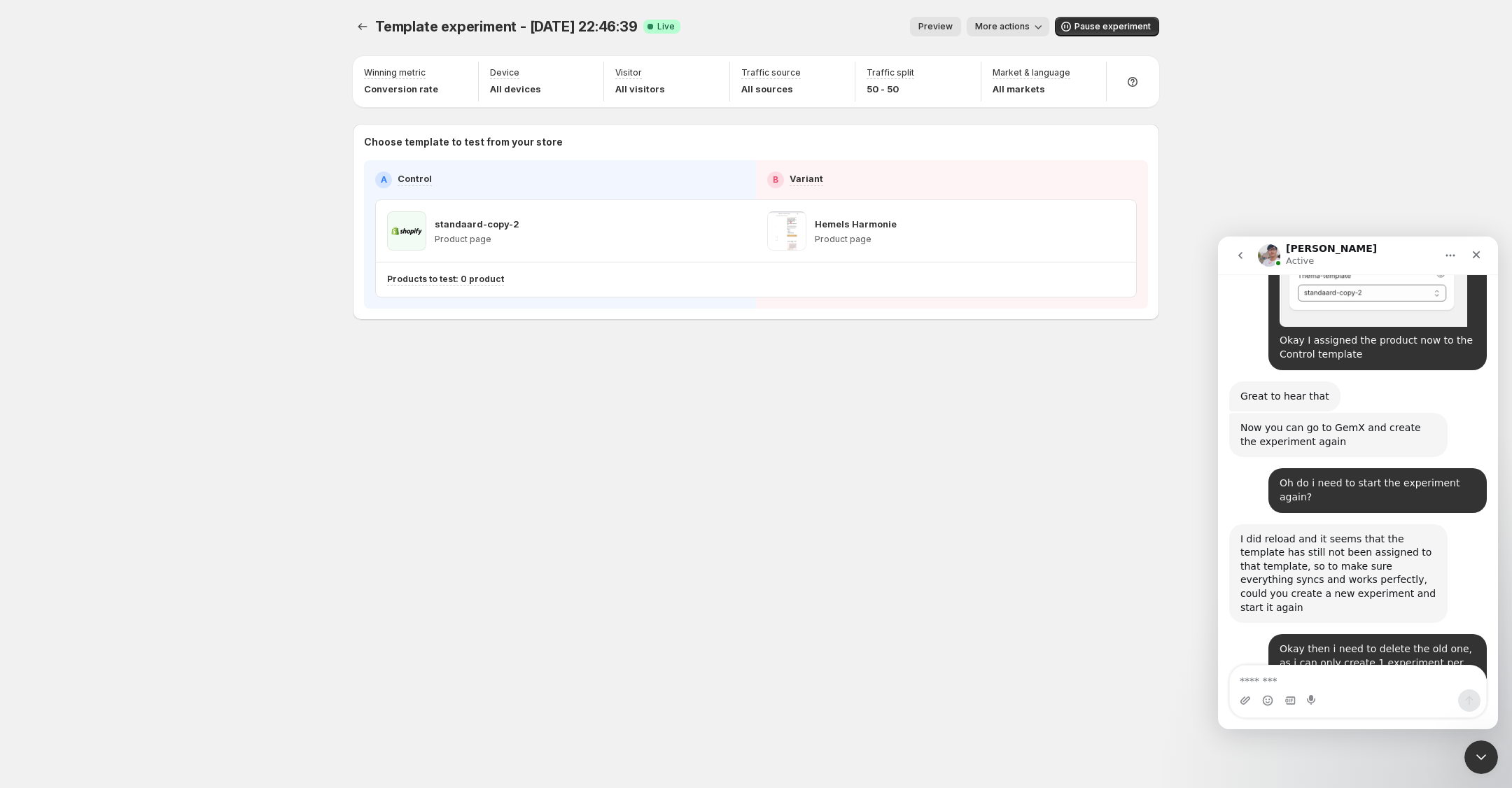
scroll to position [2712, 0]
click at [364, 26] on icon "Experiments" at bounding box center [362, 26] width 14 height 14
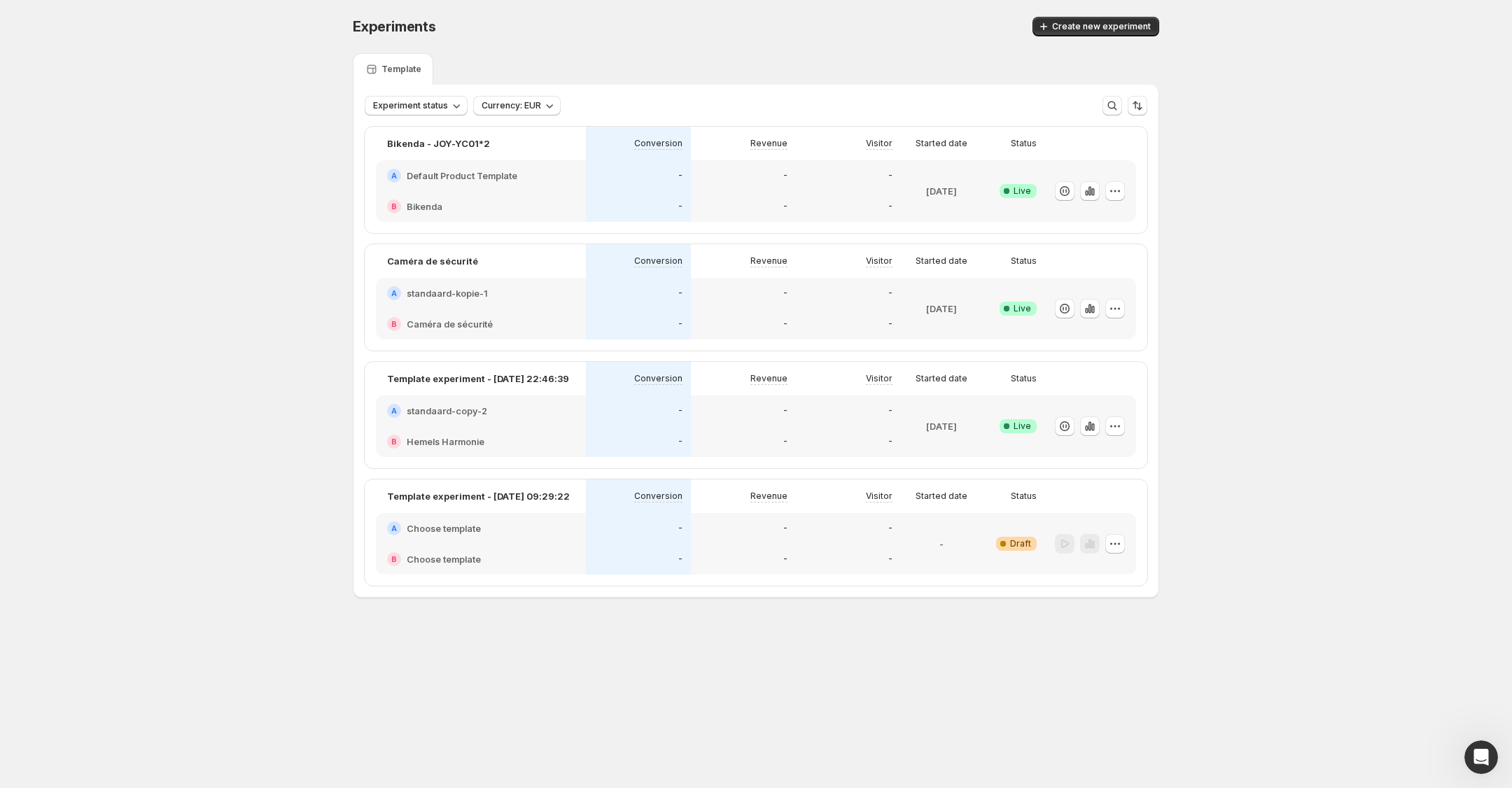
scroll to position [1935, 0]
click at [1110, 424] on icon "button" at bounding box center [1115, 426] width 14 height 14
click at [1090, 507] on span "End experiment" at bounding box center [1128, 501] width 146 height 14
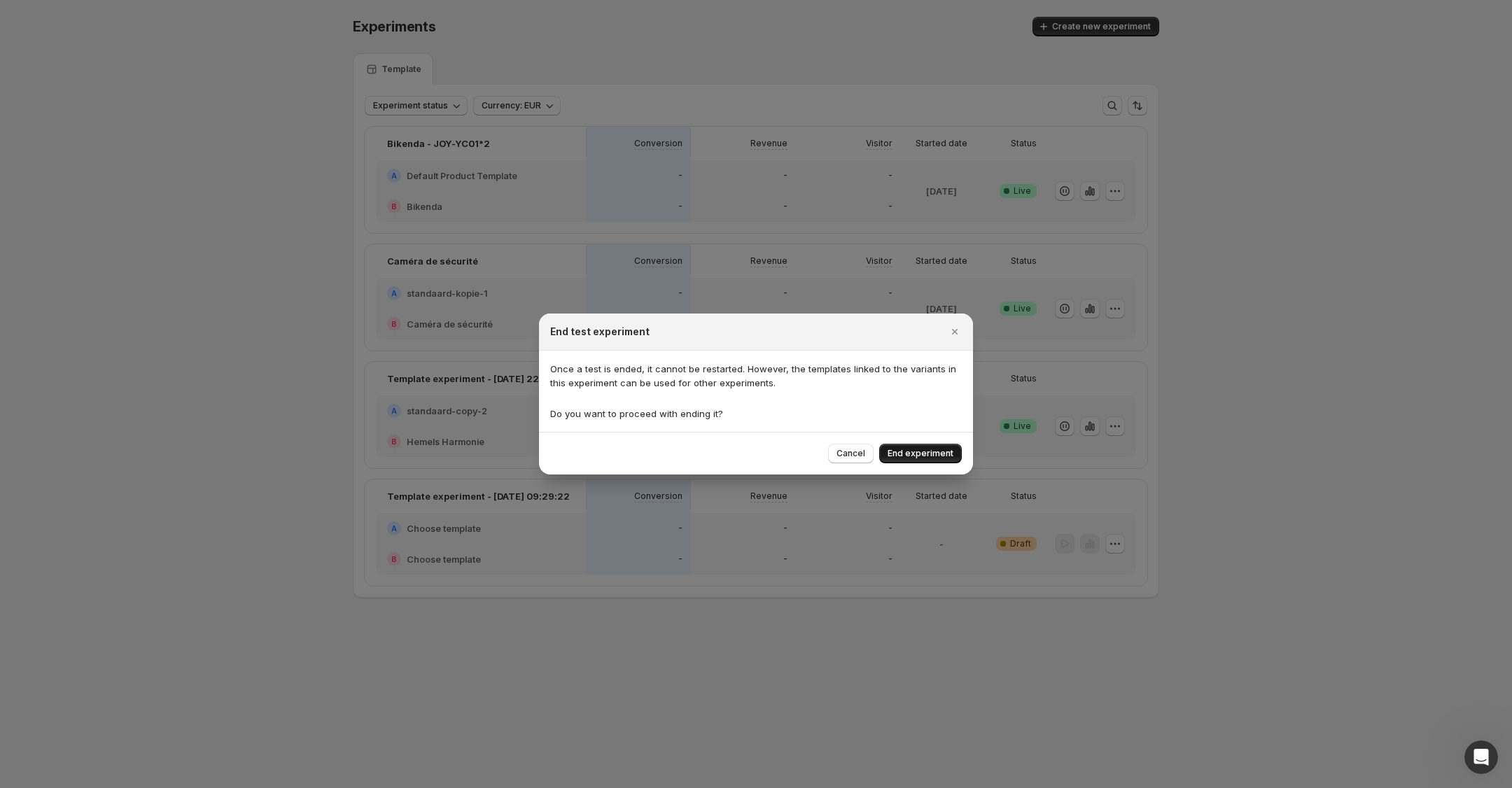
click at [938, 455] on span "End experiment" at bounding box center [921, 453] width 66 height 11
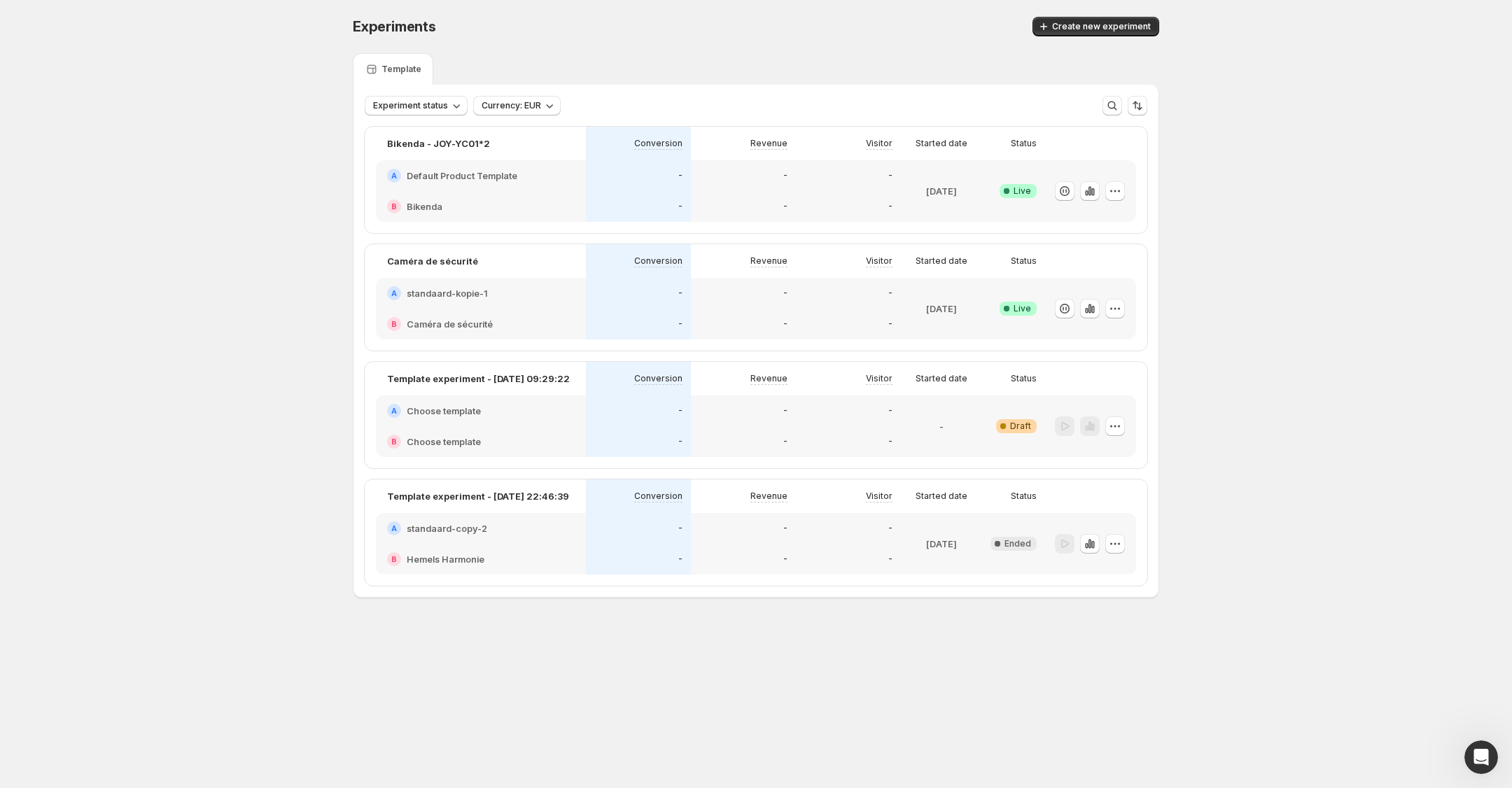
click at [1126, 425] on div at bounding box center [1090, 426] width 91 height 62
click at [1120, 424] on icon "button" at bounding box center [1115, 426] width 14 height 14
click at [1117, 527] on span "Delete" at bounding box center [1123, 525] width 68 height 14
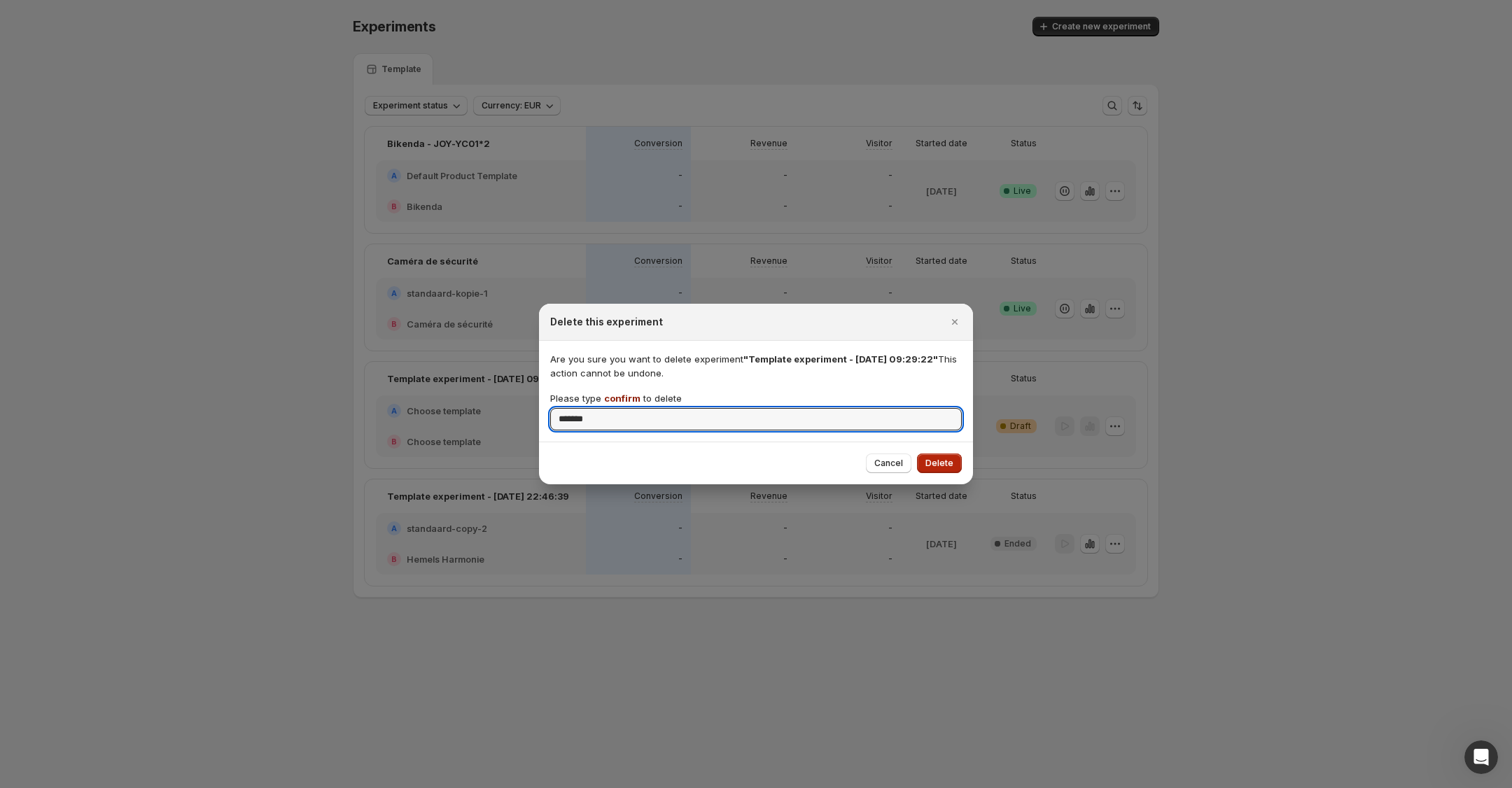
type input "*******"
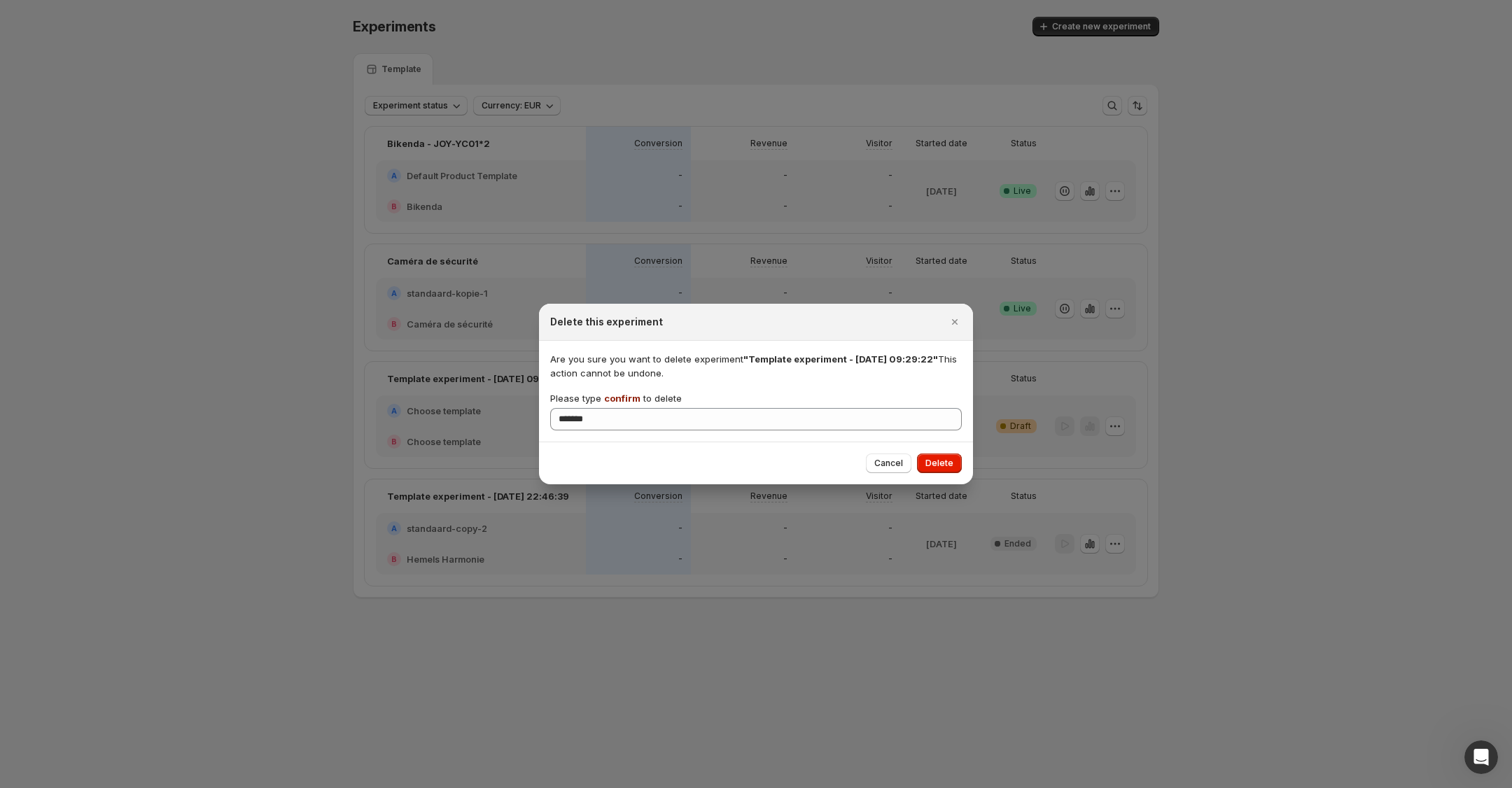
click at [953, 461] on button "Delete" at bounding box center [939, 463] width 45 height 20
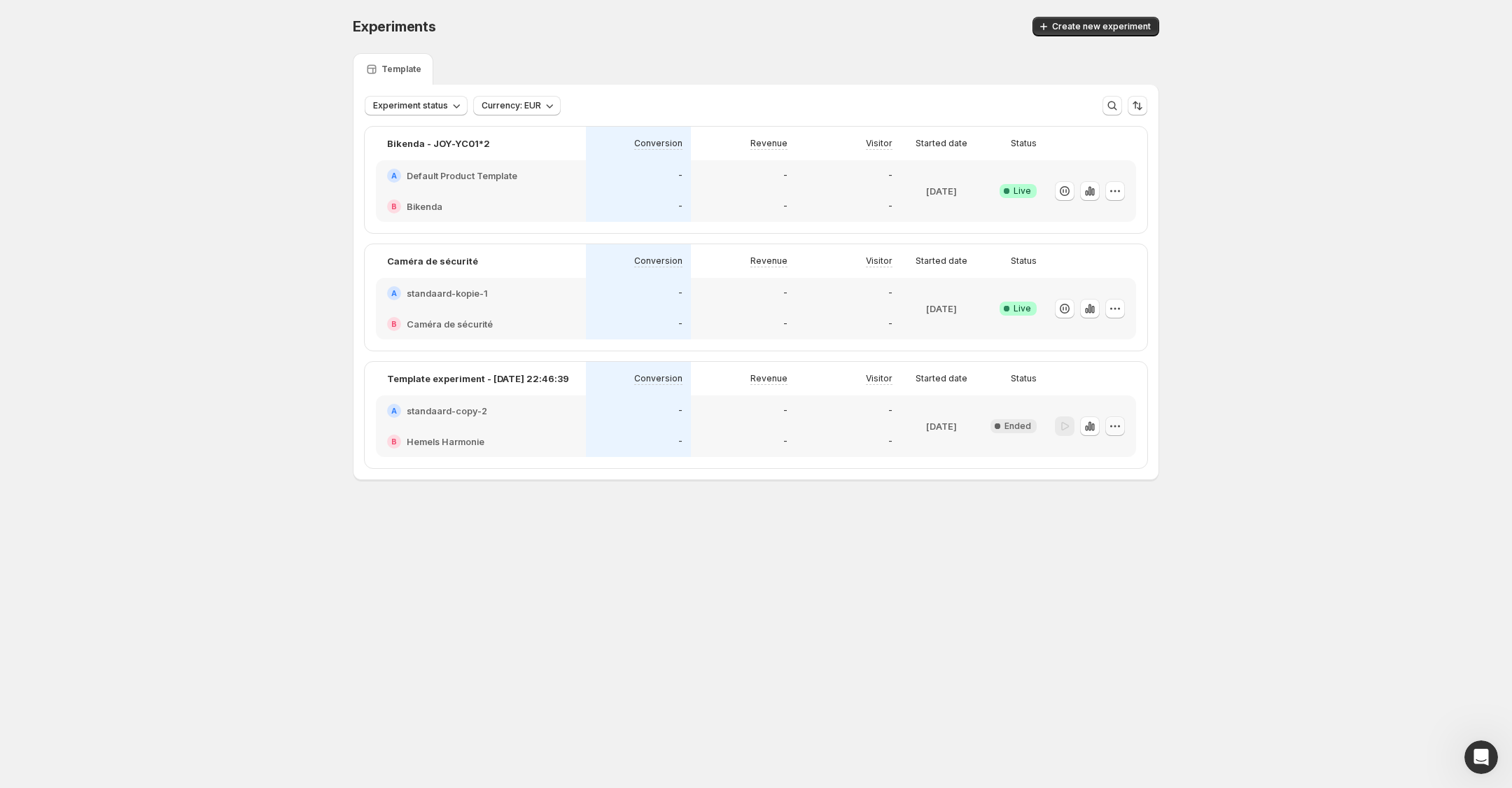
click at [1108, 426] on icon "button" at bounding box center [1115, 426] width 14 height 14
click at [1107, 522] on span "Delete" at bounding box center [1104, 525] width 28 height 11
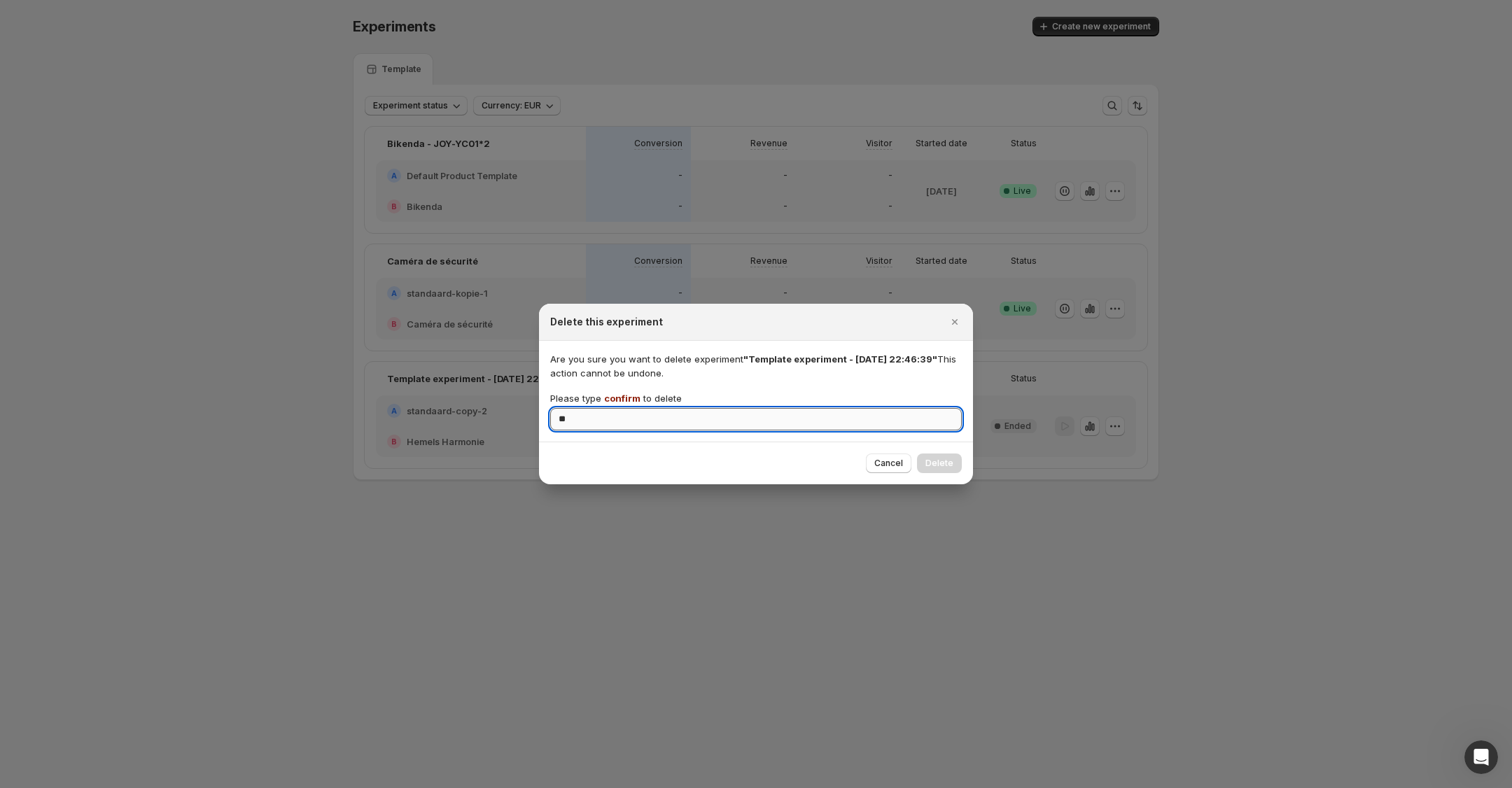
type input "*"
type input "*******"
click at [945, 461] on span "Delete" at bounding box center [939, 463] width 28 height 11
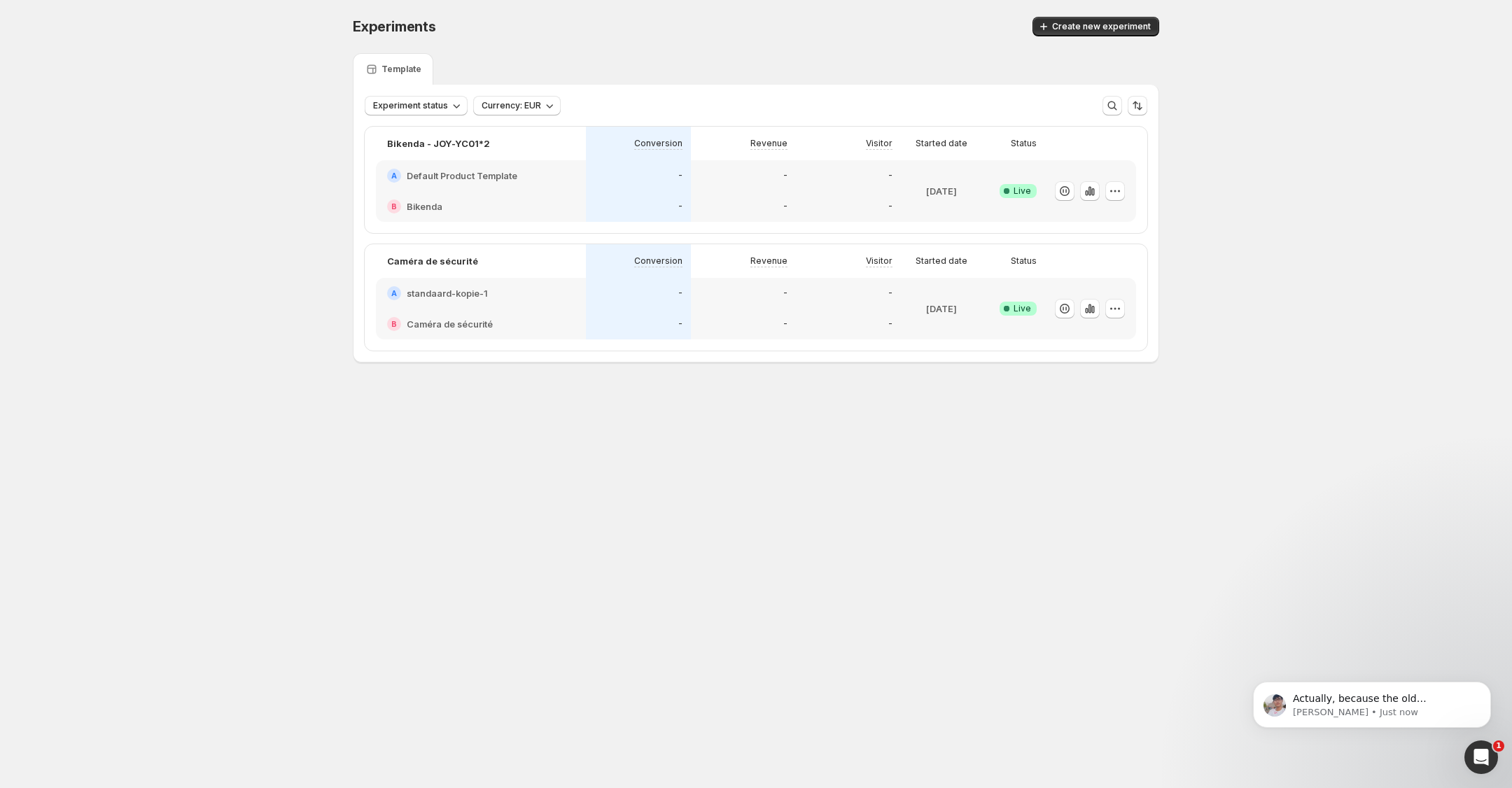
click at [1120, 29] on span "Create new experiment" at bounding box center [1101, 26] width 98 height 11
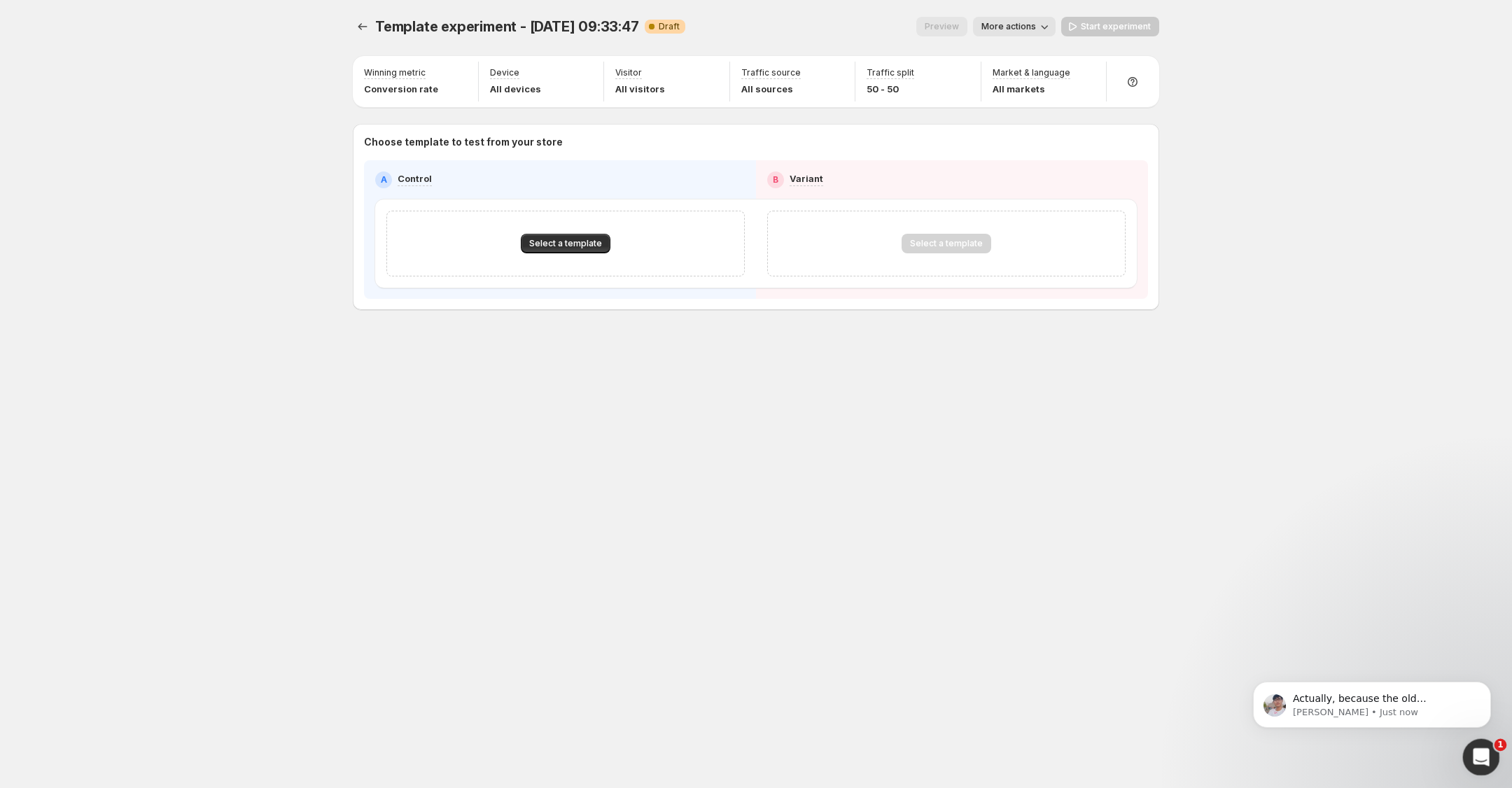
click at [1489, 738] on div "Open Intercom Messenger" at bounding box center [1479, 755] width 34 height 34
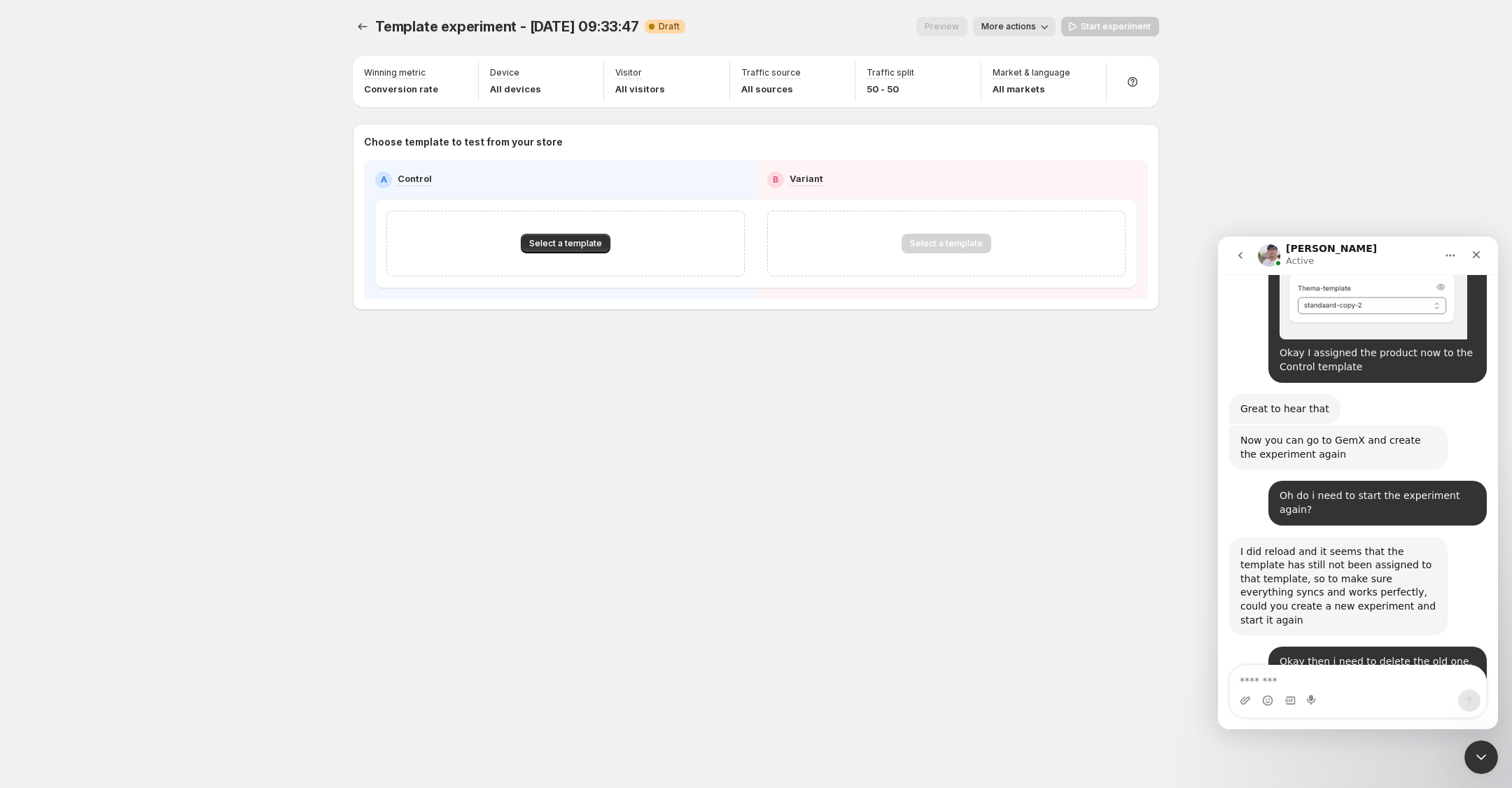
scroll to position [2754, 0]
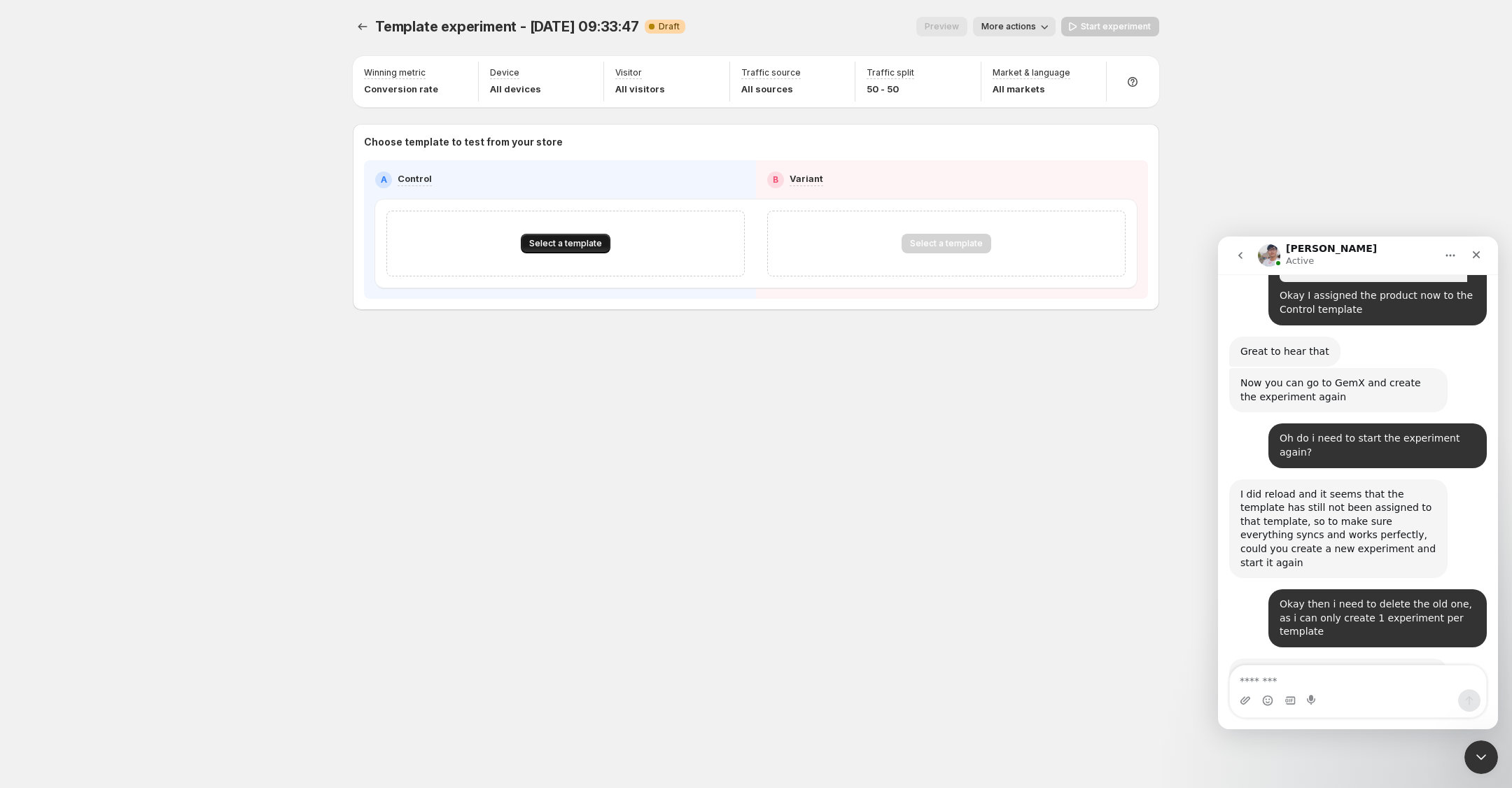
click at [566, 244] on span "Select a template" at bounding box center [565, 243] width 73 height 11
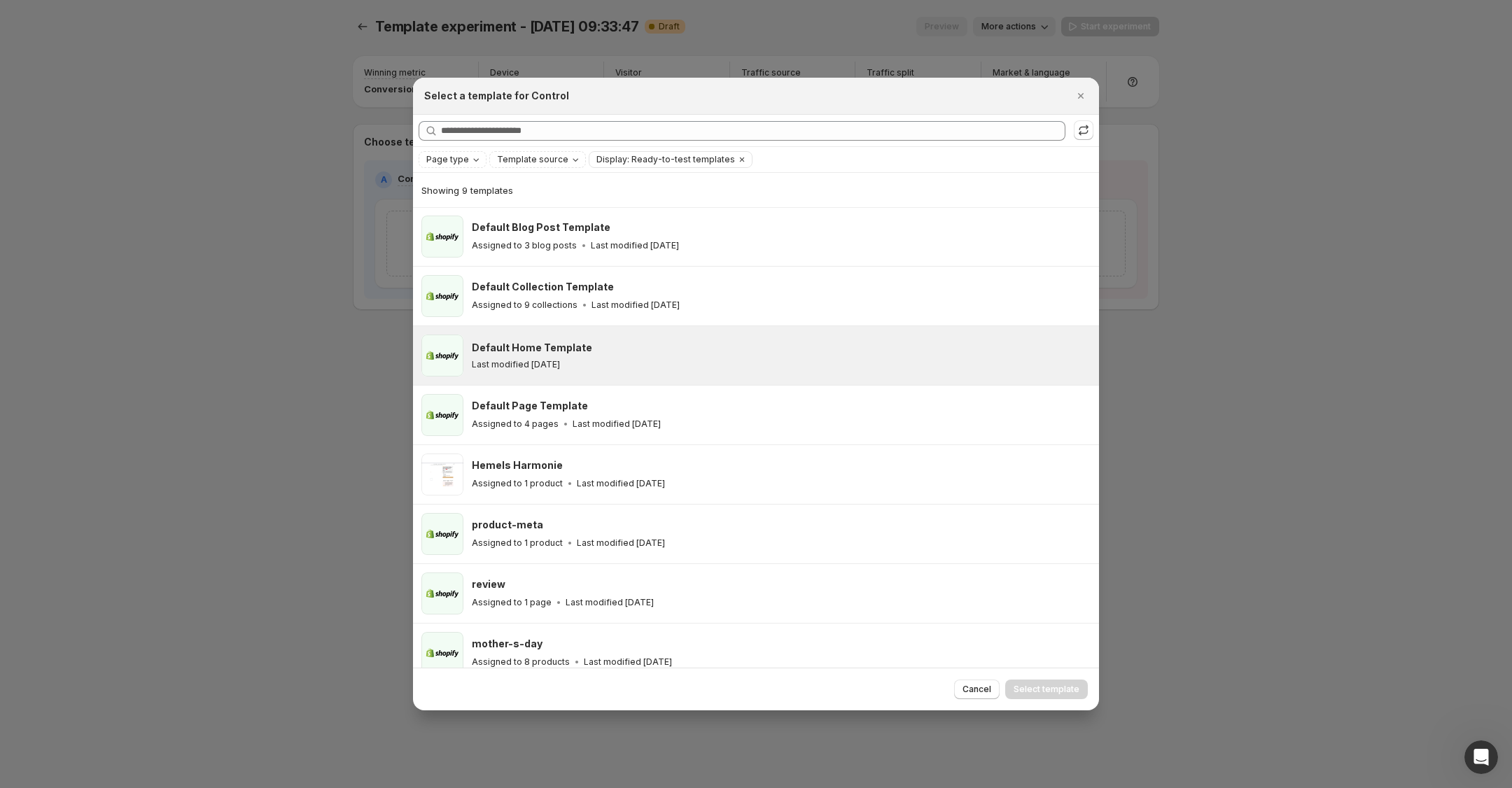
scroll to position [76, 0]
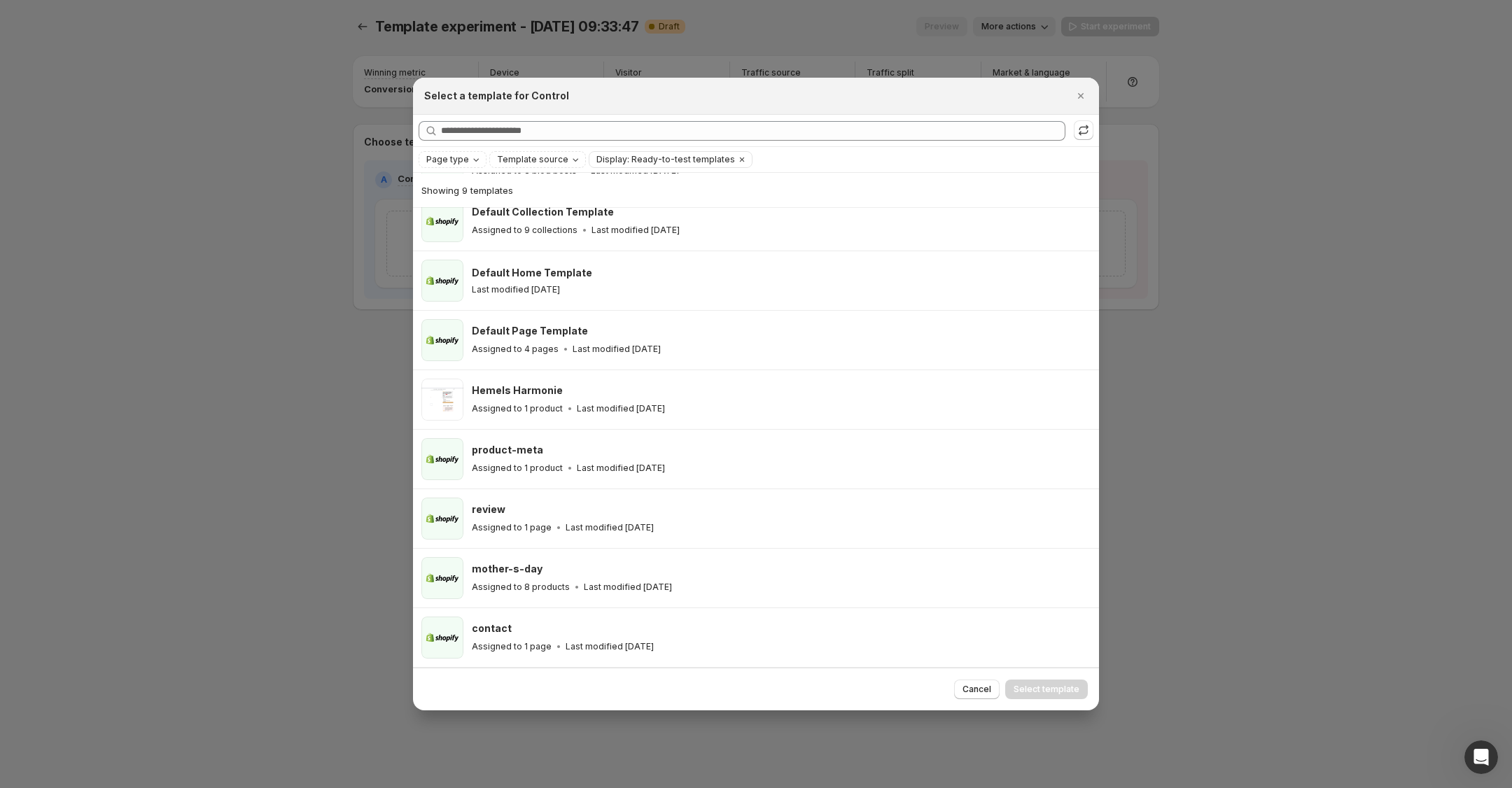
click at [111, 394] on div at bounding box center [756, 394] width 1512 height 788
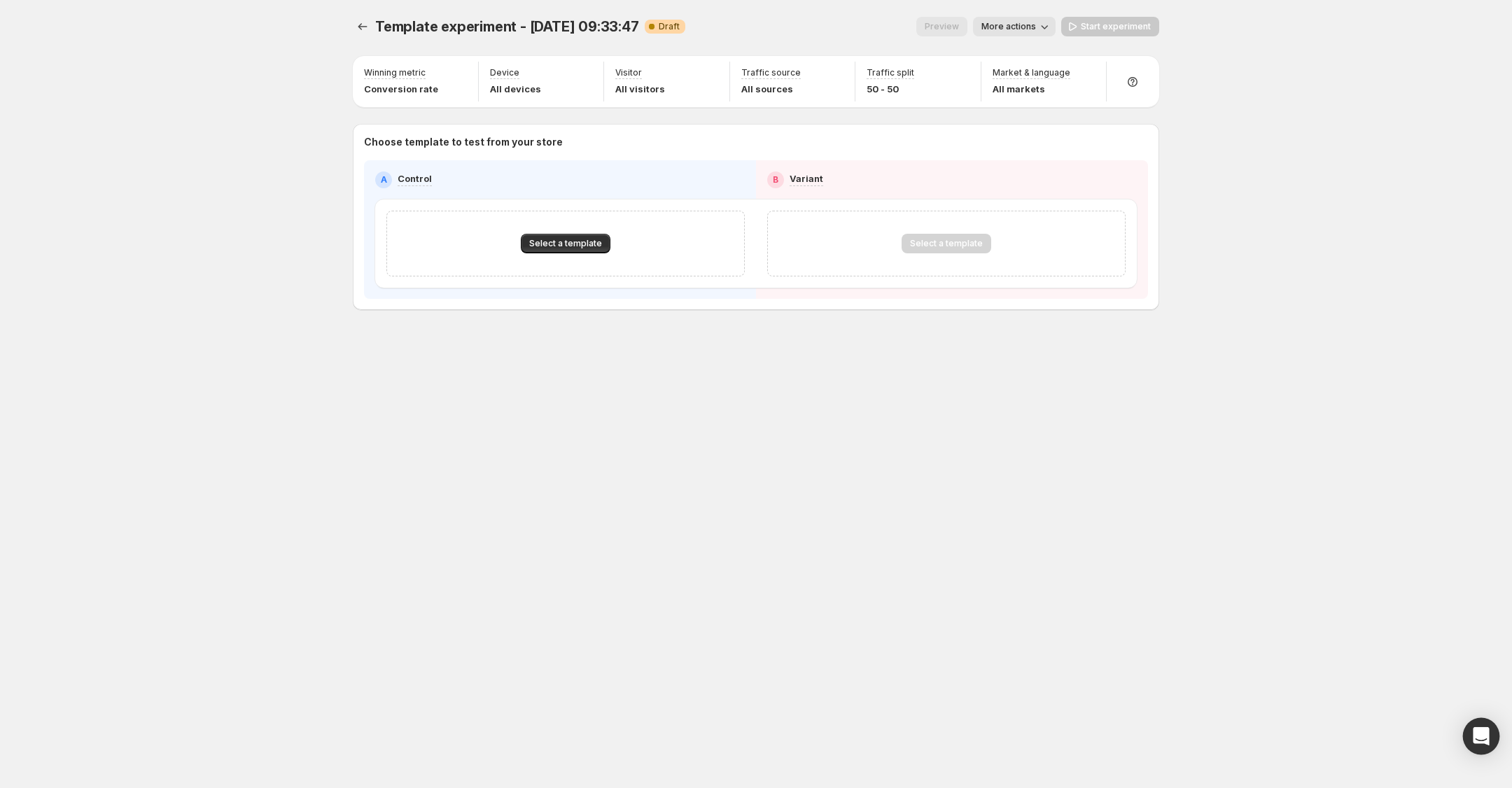
click at [1480, 734] on icon "Open Intercom Messenger" at bounding box center [1480, 736] width 16 height 18
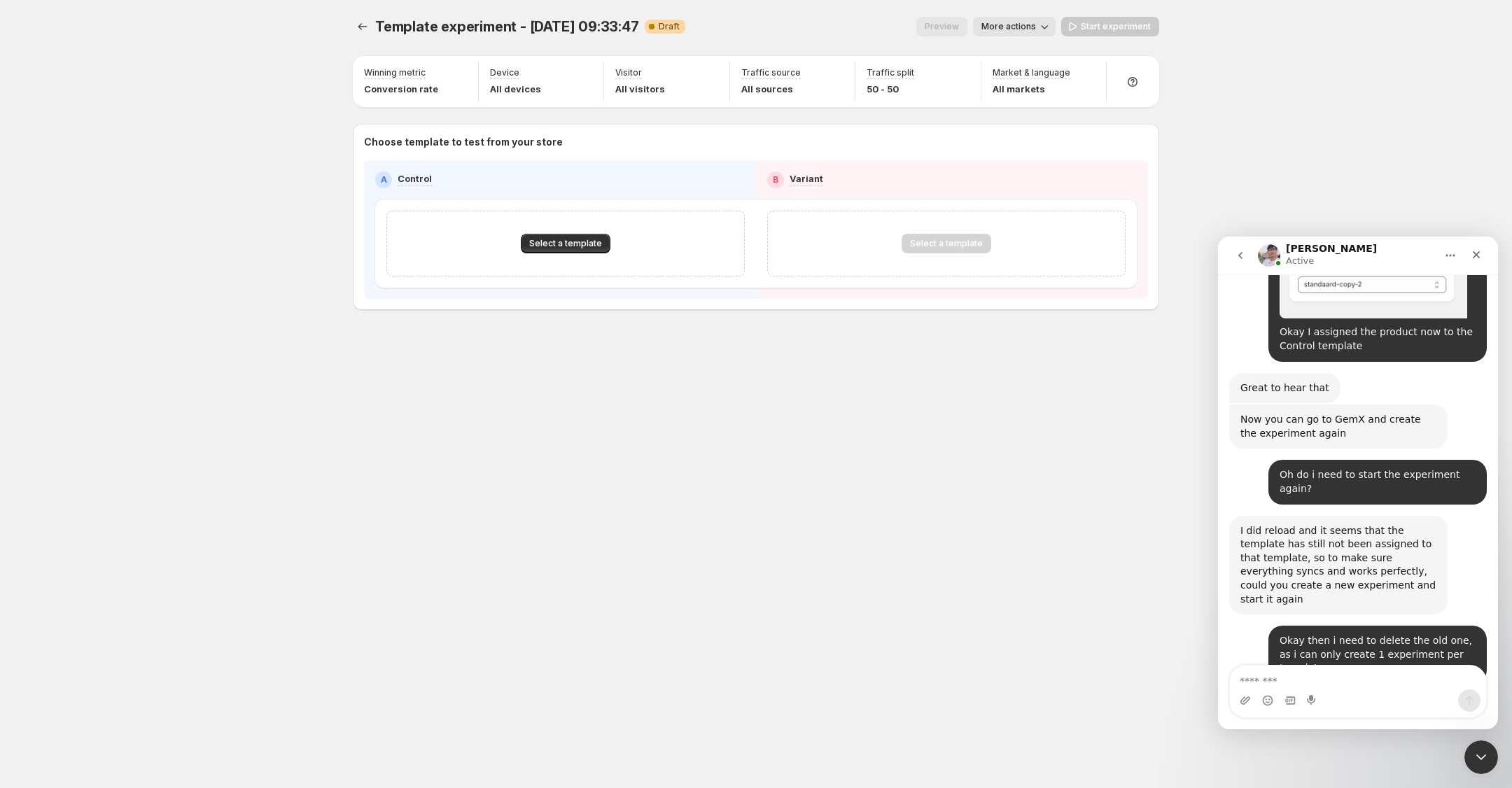
scroll to position [2732, 0]
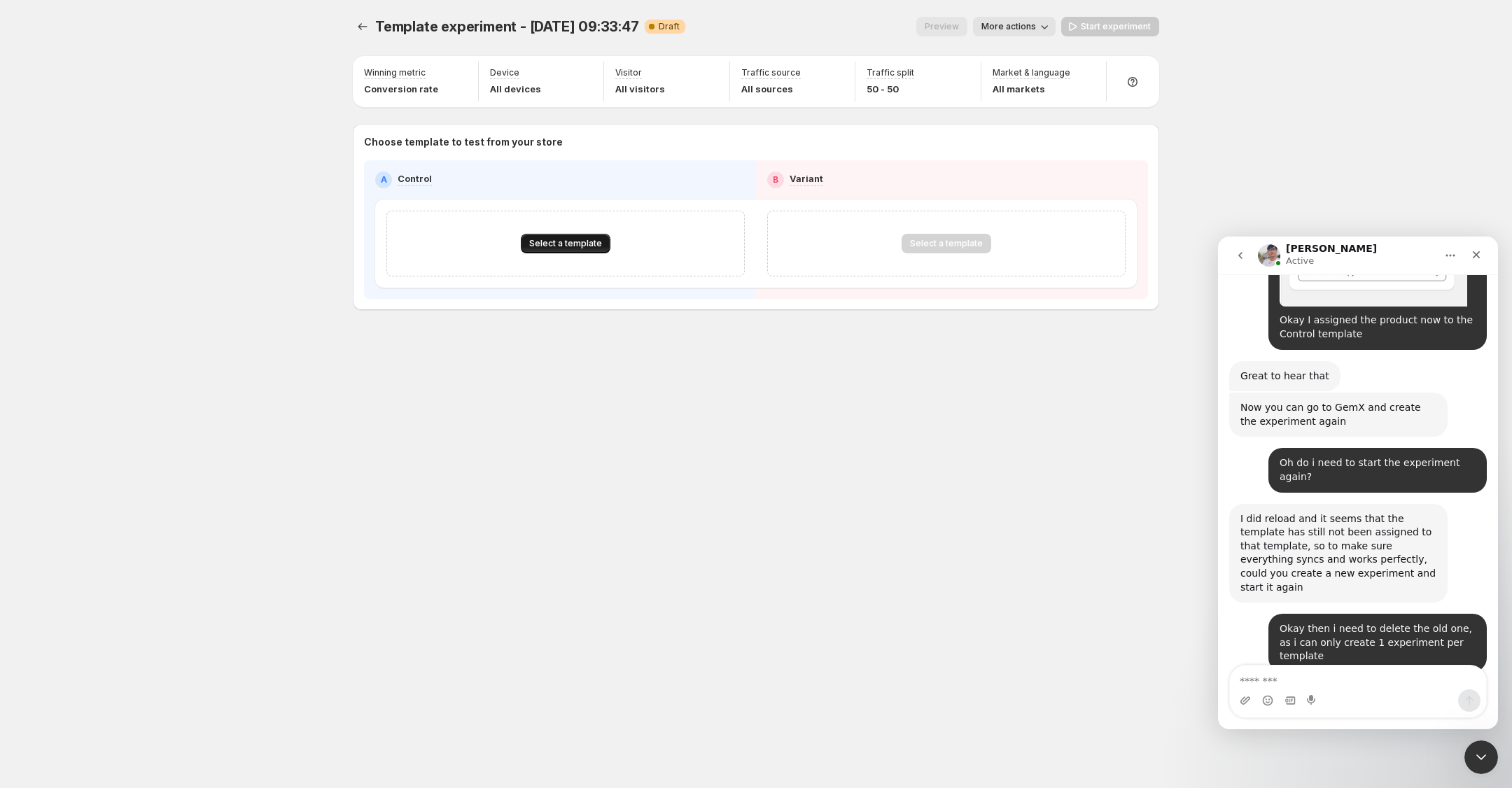
click at [588, 240] on span "Select a template" at bounding box center [565, 243] width 73 height 11
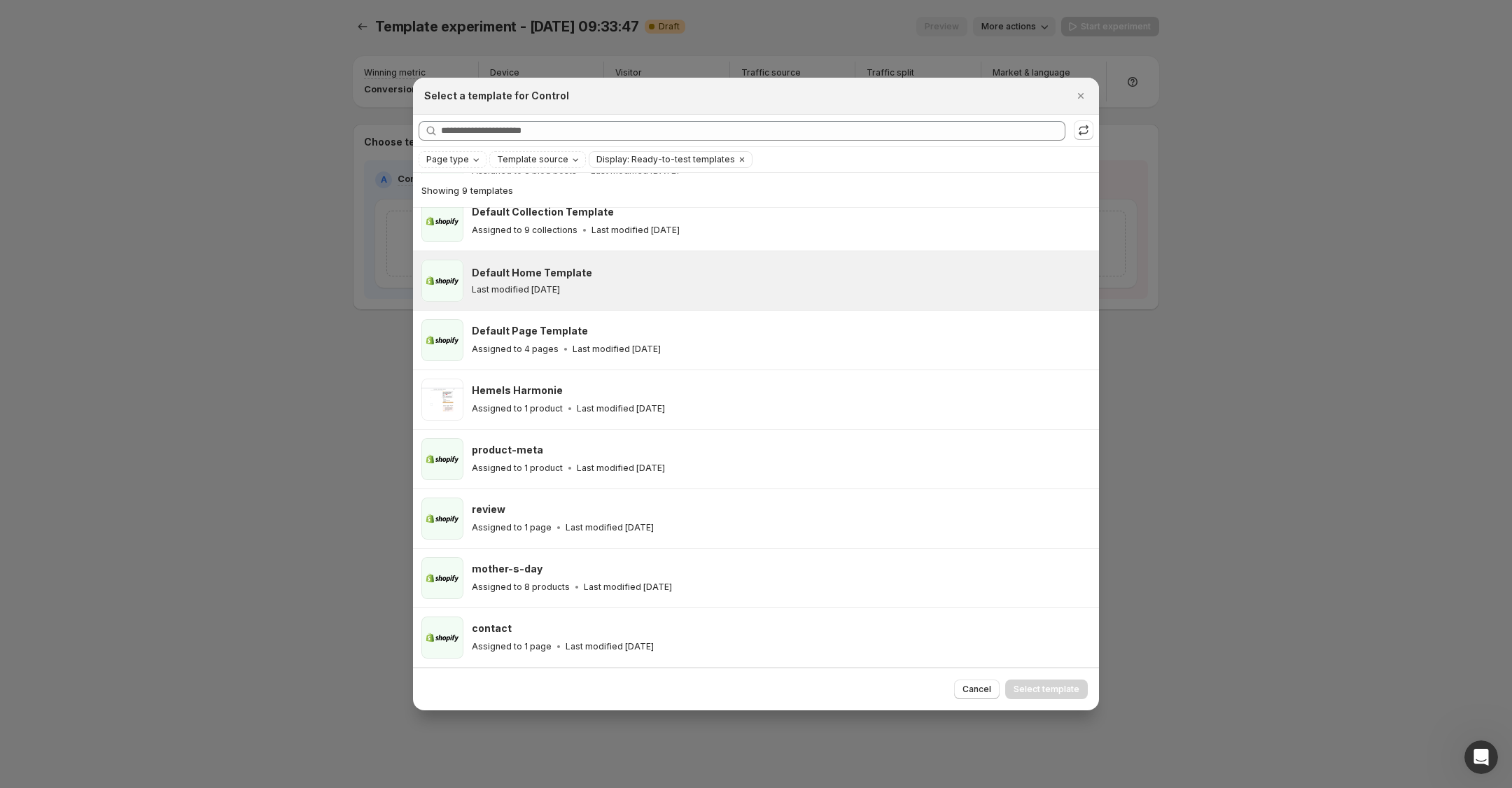
scroll to position [0, 0]
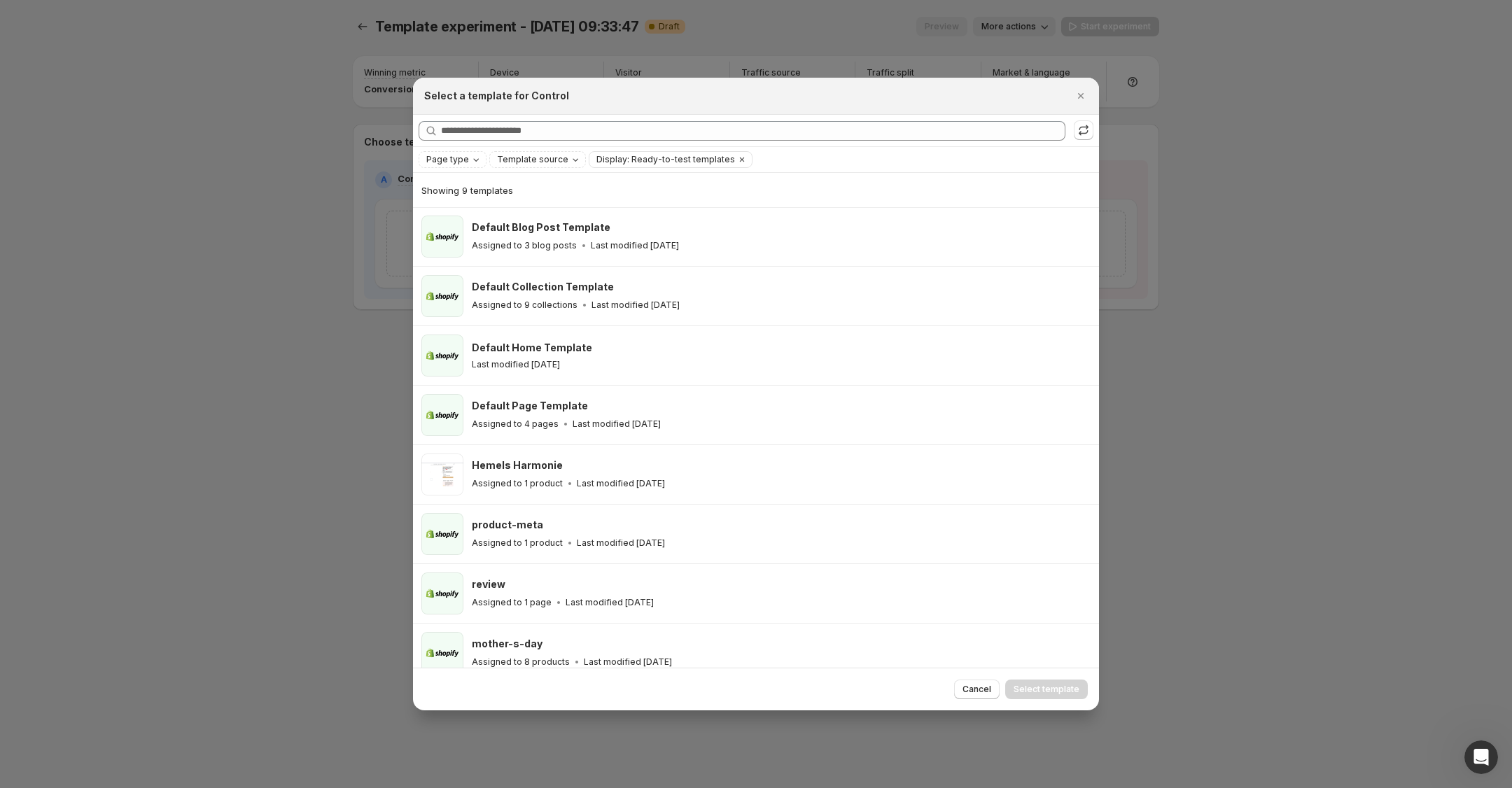
click at [1228, 367] on div at bounding box center [756, 394] width 1512 height 788
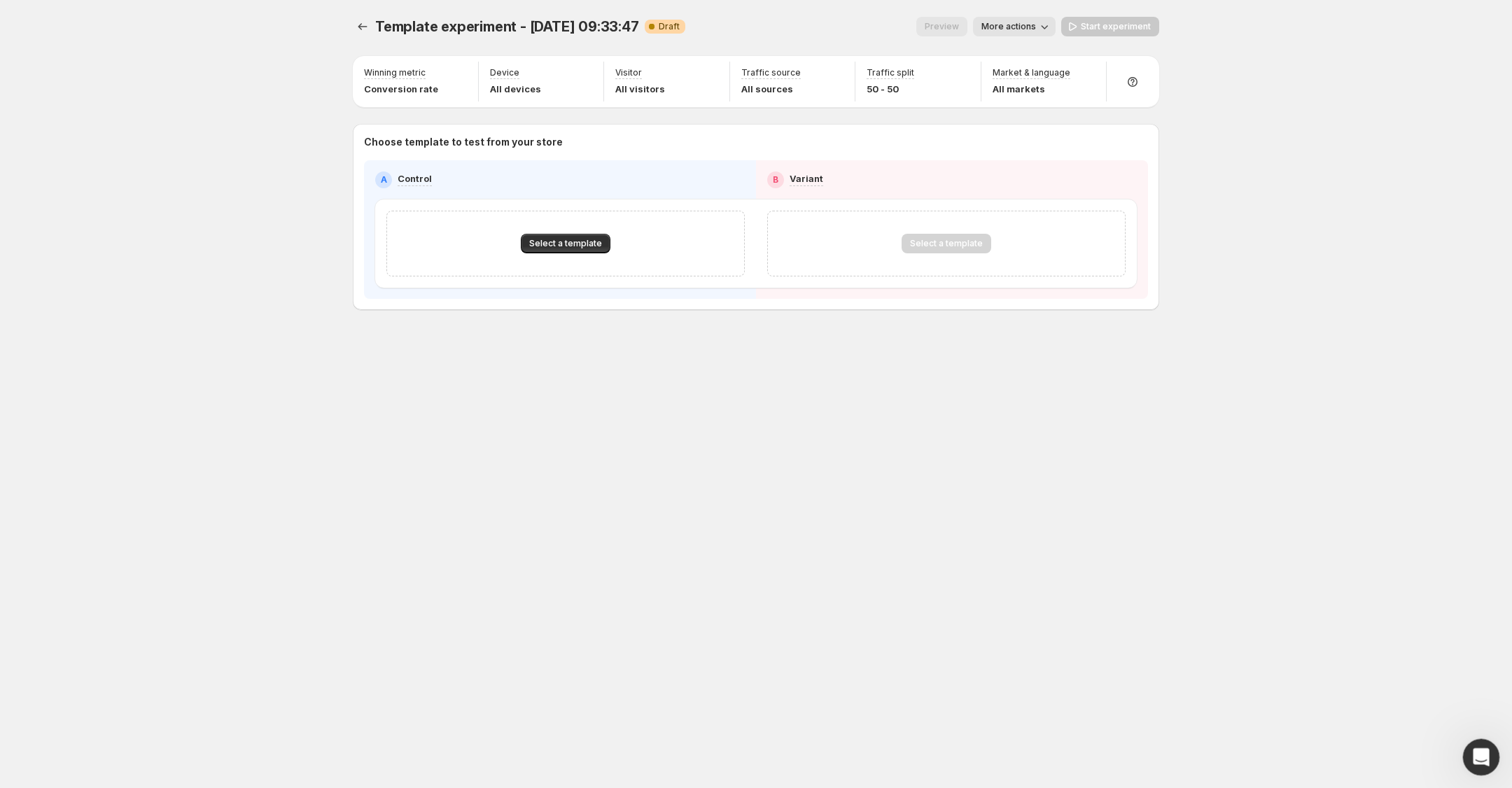
drag, startPoint x: 1487, startPoint y: 754, endPoint x: 1478, endPoint y: 758, distance: 9.8
click at [1487, 755] on icon "Open Intercom Messenger" at bounding box center [1479, 755] width 23 height 23
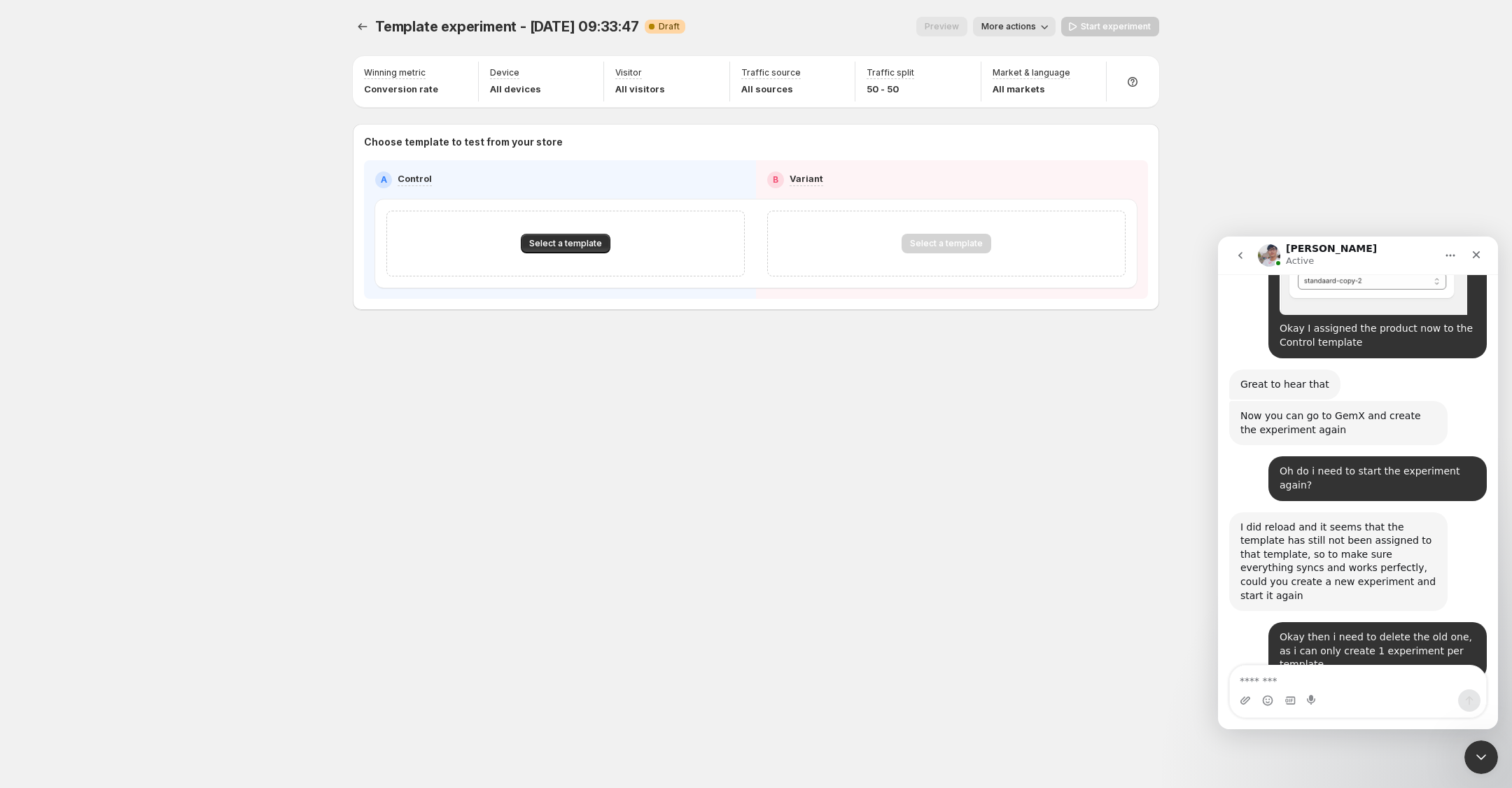
scroll to position [2732, 0]
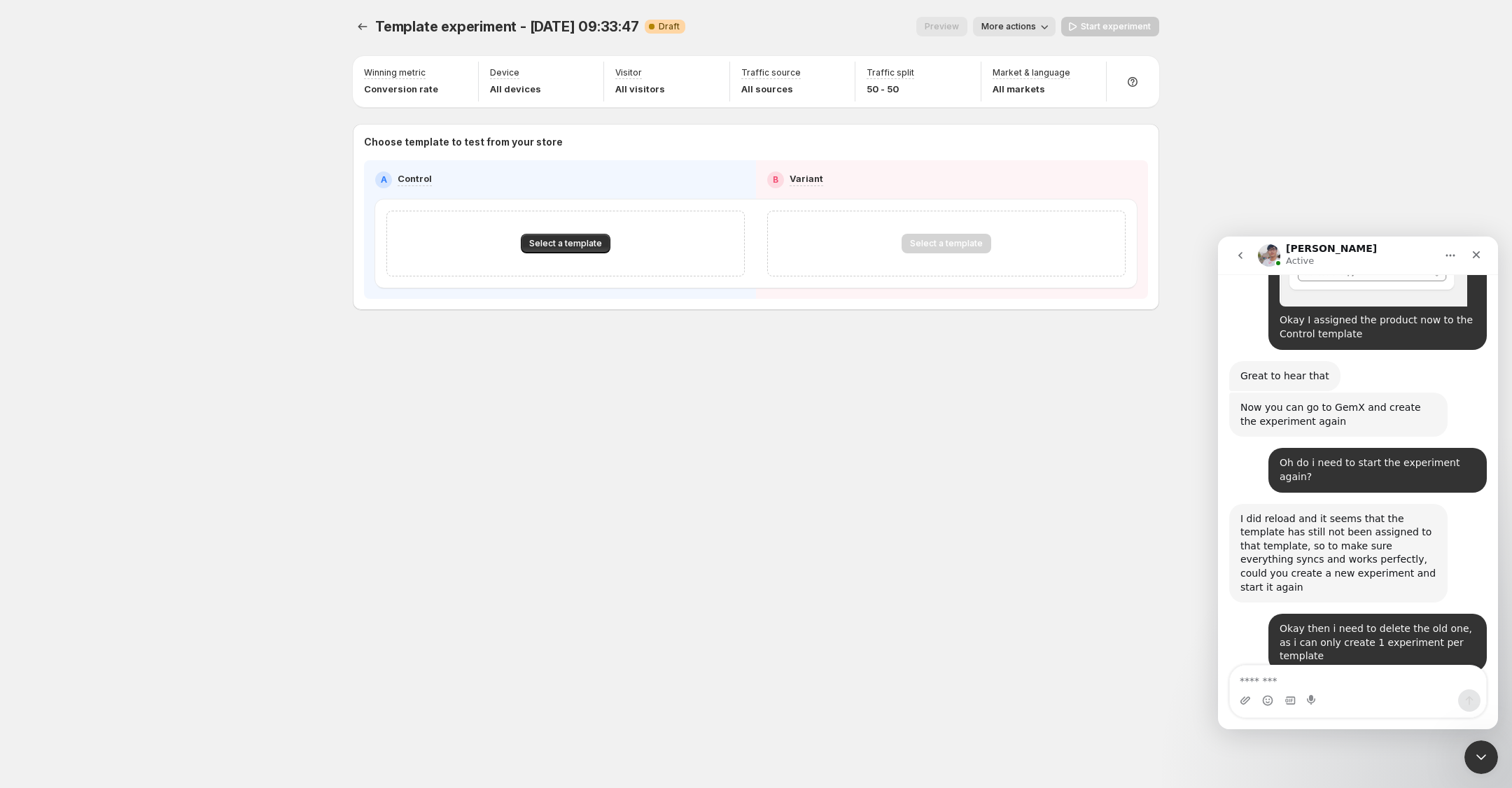
click at [1380, 686] on textarea "Message…" at bounding box center [1358, 677] width 256 height 24
click at [555, 242] on span "Select a template" at bounding box center [565, 243] width 73 height 11
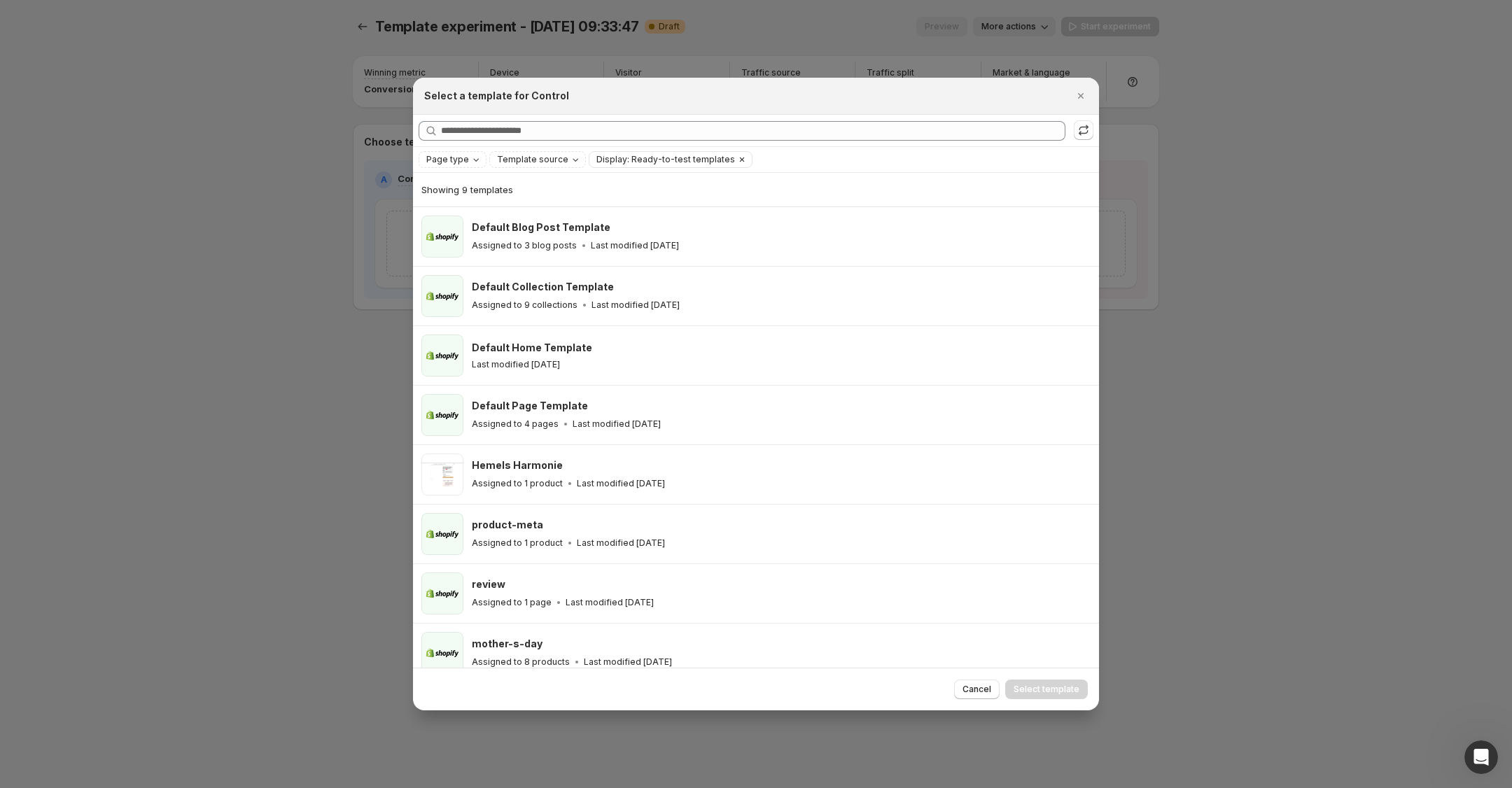
click at [630, 152] on button "Display: Ready-to-test templates" at bounding box center [662, 159] width 145 height 15
click at [602, 192] on span at bounding box center [596, 187] width 12 height 12
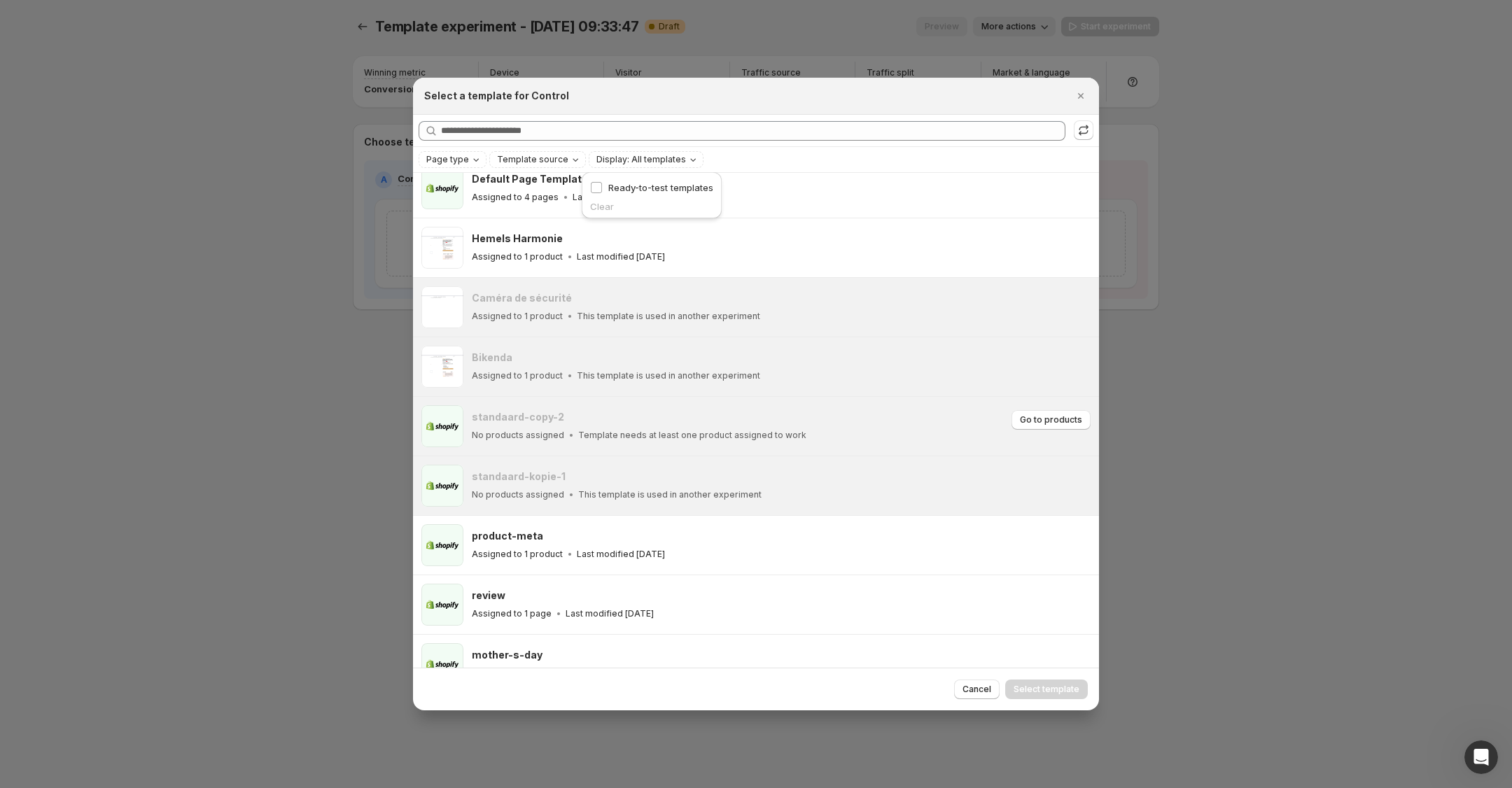
scroll to position [256, 0]
click at [1046, 416] on span "Go to products" at bounding box center [1051, 416] width 62 height 11
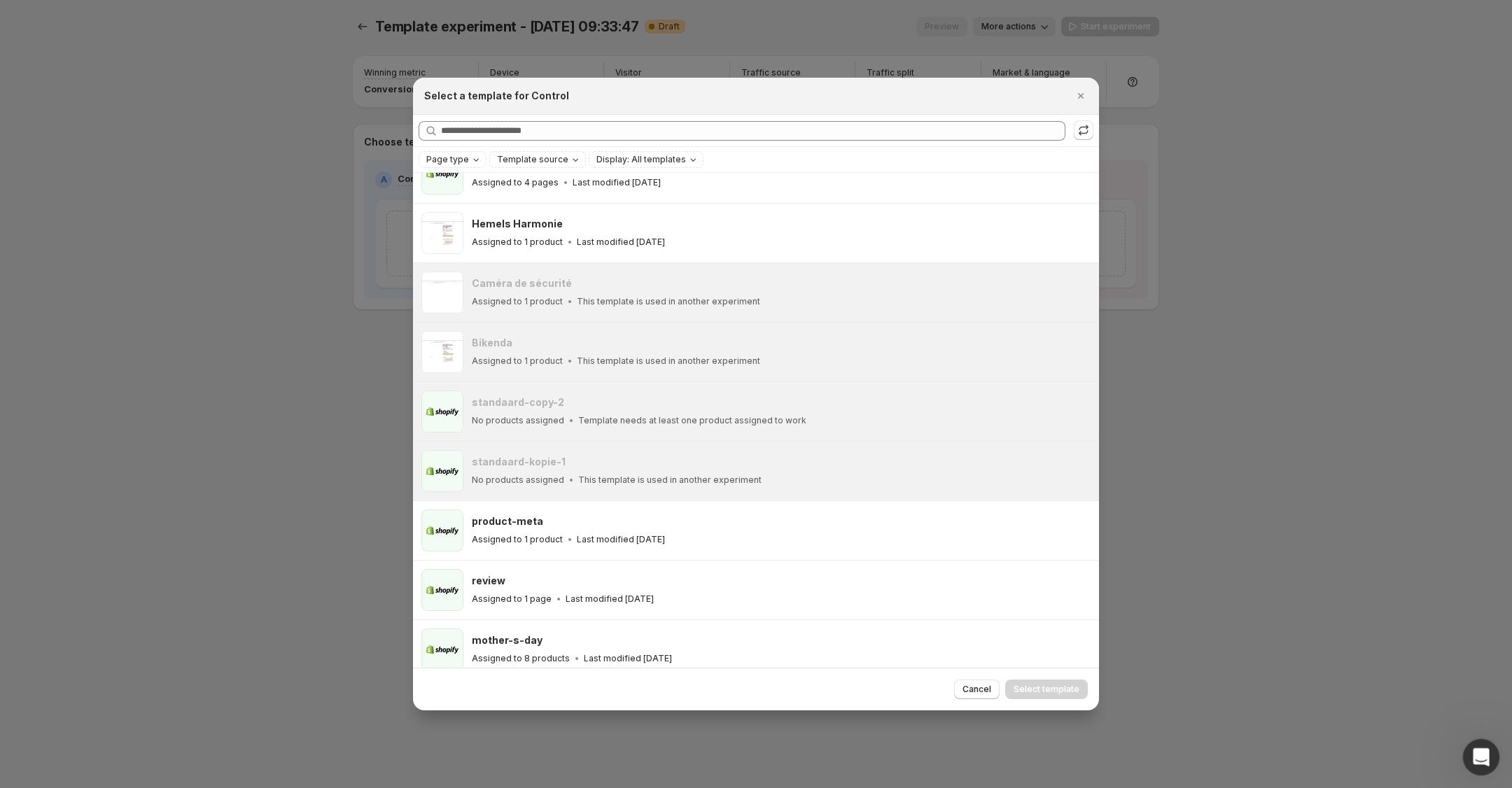
click at [1476, 749] on icon "Open Intercom Messenger" at bounding box center [1479, 755] width 23 height 23
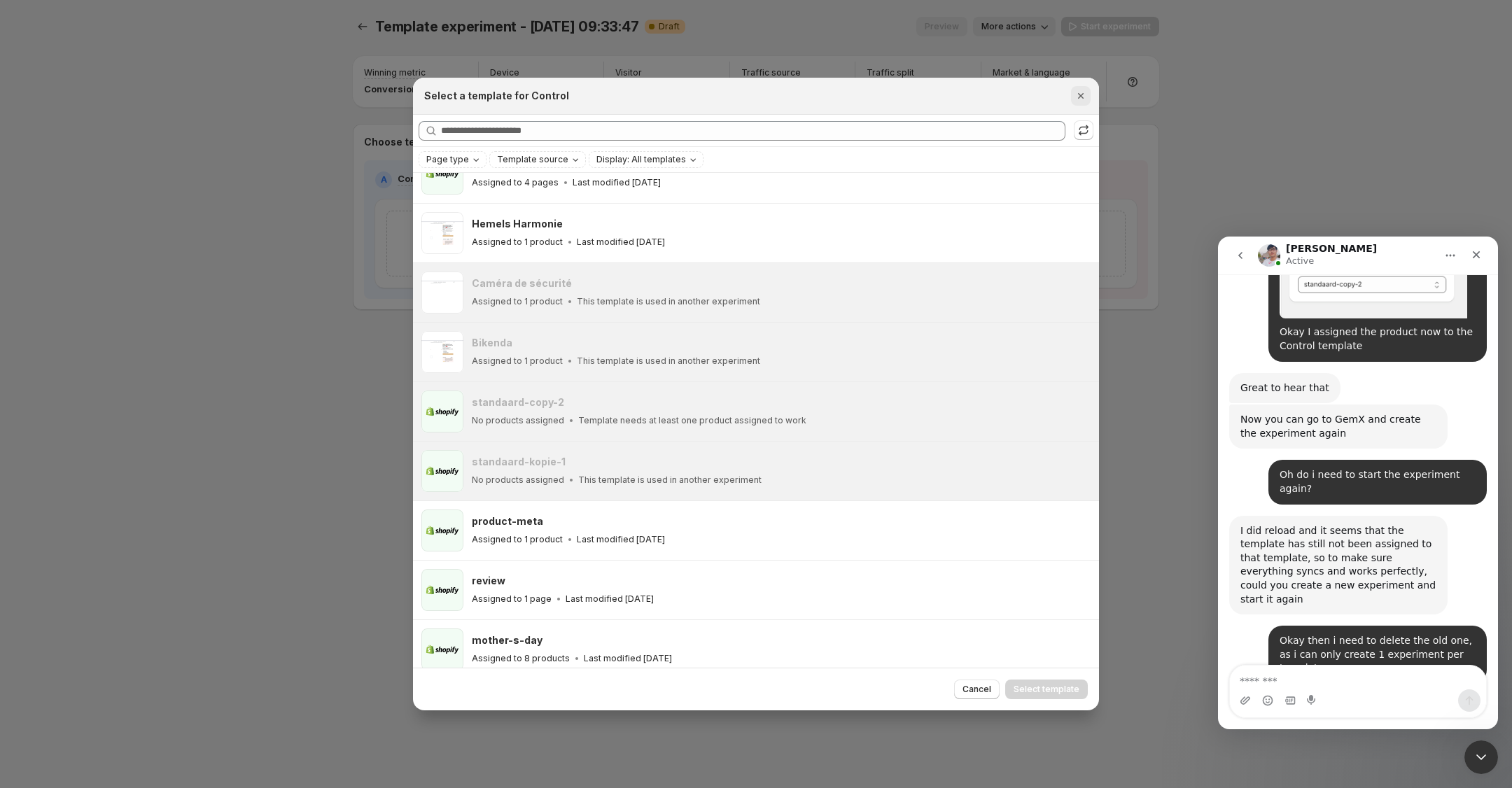
scroll to position [2732, 0]
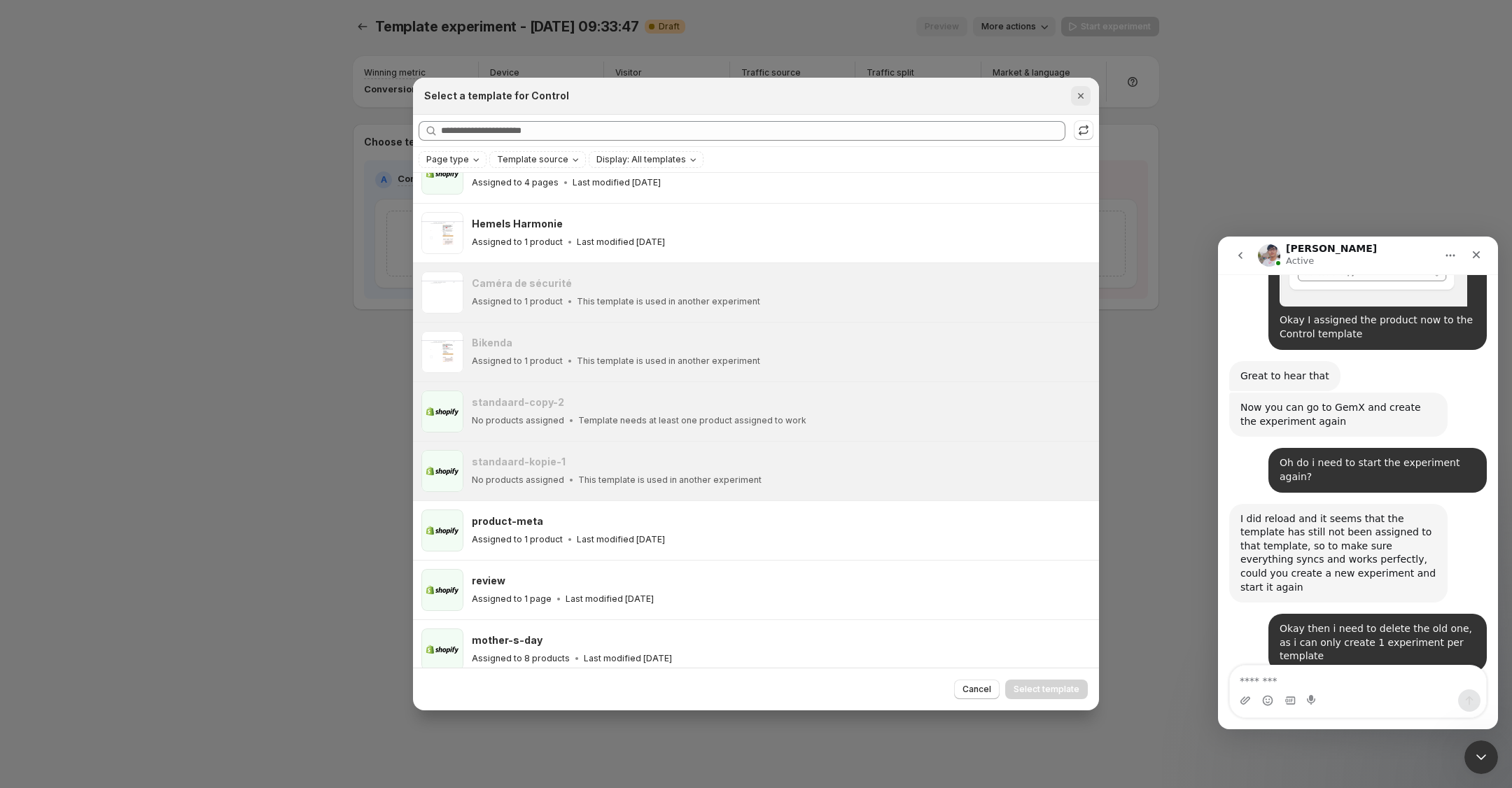
click at [1076, 95] on icon "Close" at bounding box center [1080, 95] width 14 height 14
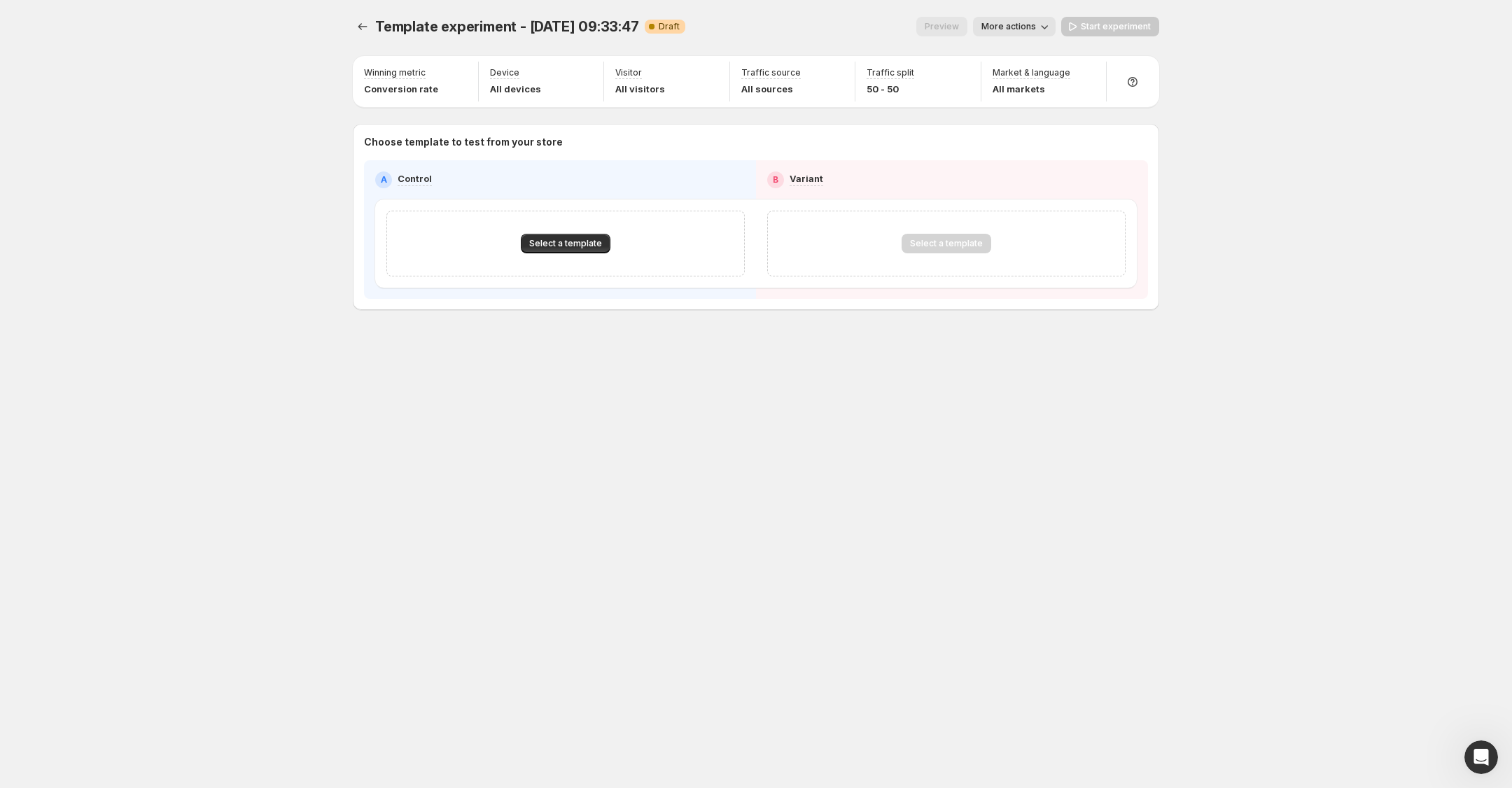
click at [929, 248] on div "Select a template" at bounding box center [946, 243] width 90 height 20
click at [544, 247] on span "Select a template" at bounding box center [565, 243] width 73 height 11
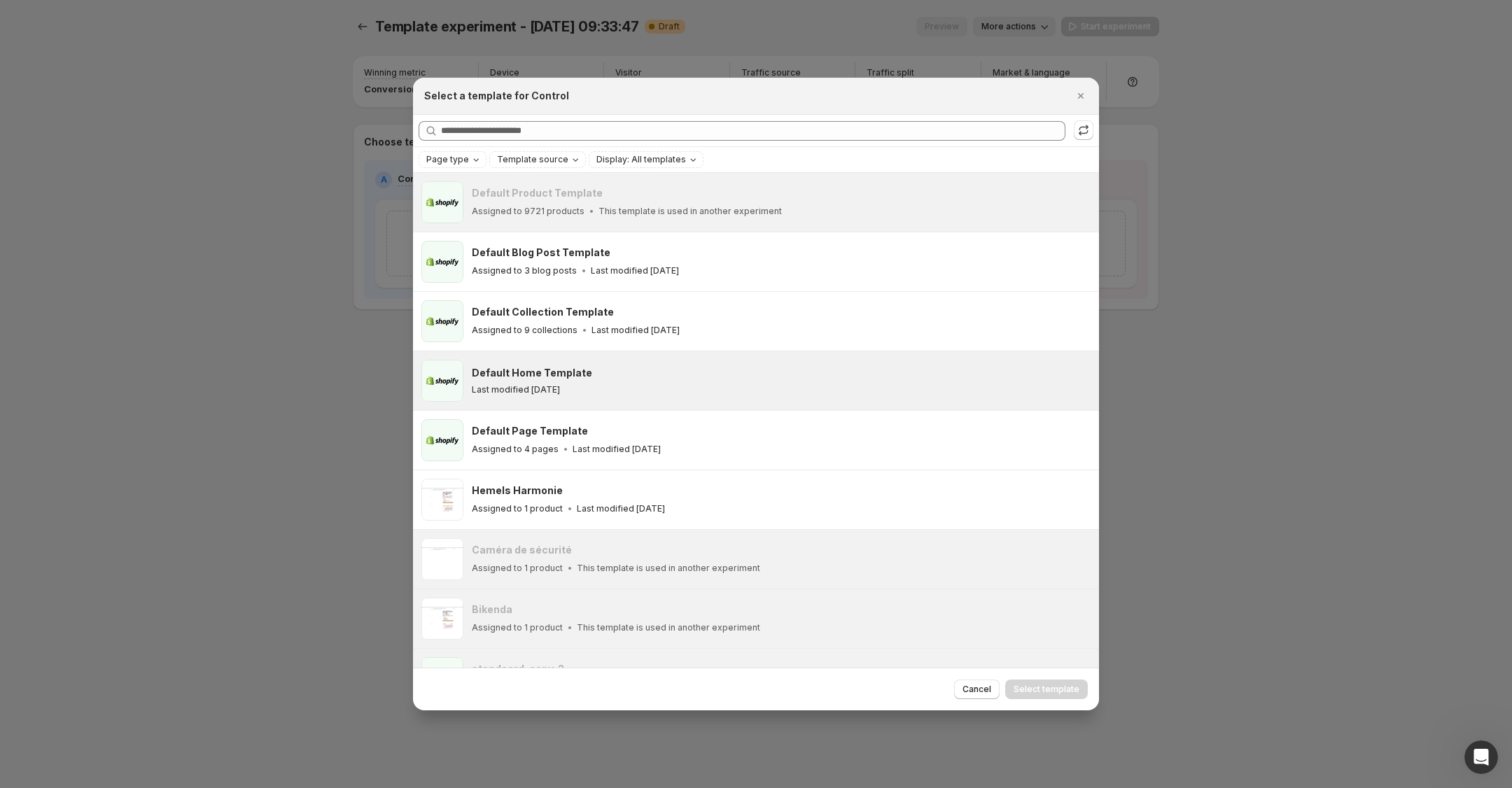
click at [608, 370] on div "Default Home Template" at bounding box center [779, 372] width 614 height 14
click at [1046, 693] on span "Select template" at bounding box center [1046, 689] width 66 height 11
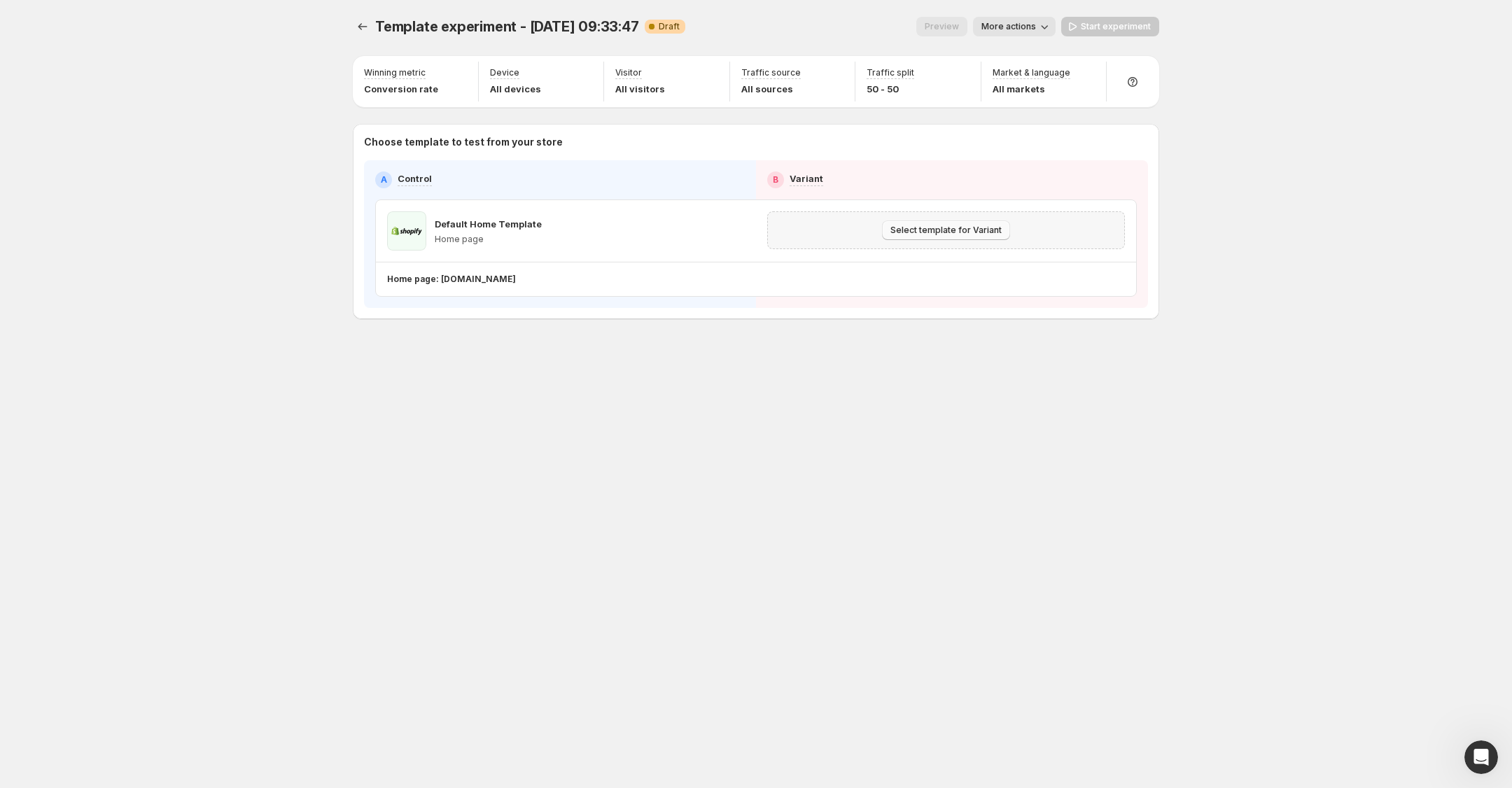
click at [929, 231] on span "Select template for Variant" at bounding box center [946, 230] width 111 height 11
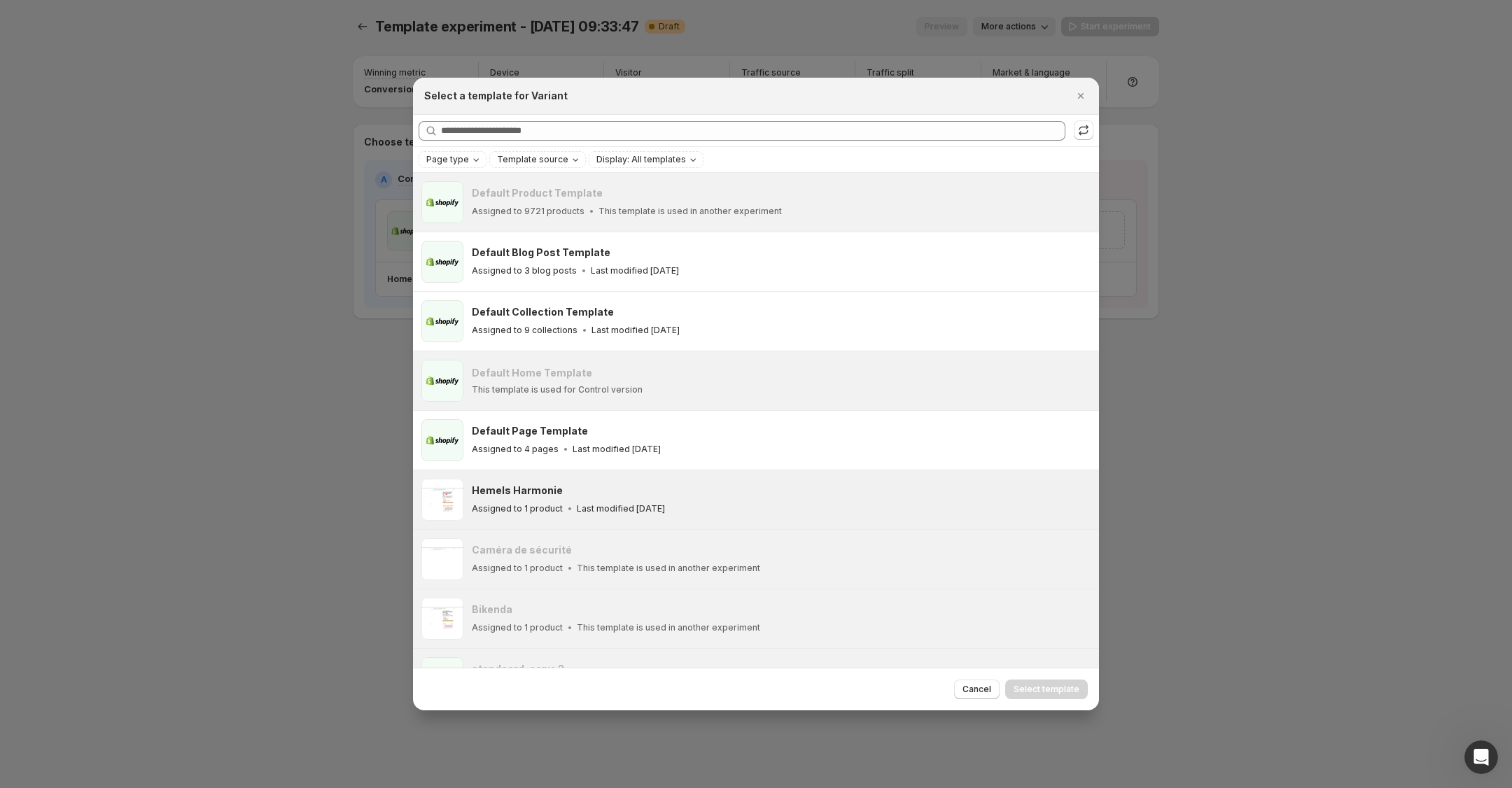
click at [632, 506] on p "Last modified 2 days ago" at bounding box center [621, 508] width 88 height 11
drag, startPoint x: 984, startPoint y: 693, endPoint x: 939, endPoint y: 674, distance: 48.8
click at [984, 693] on span "Cancel" at bounding box center [976, 689] width 29 height 11
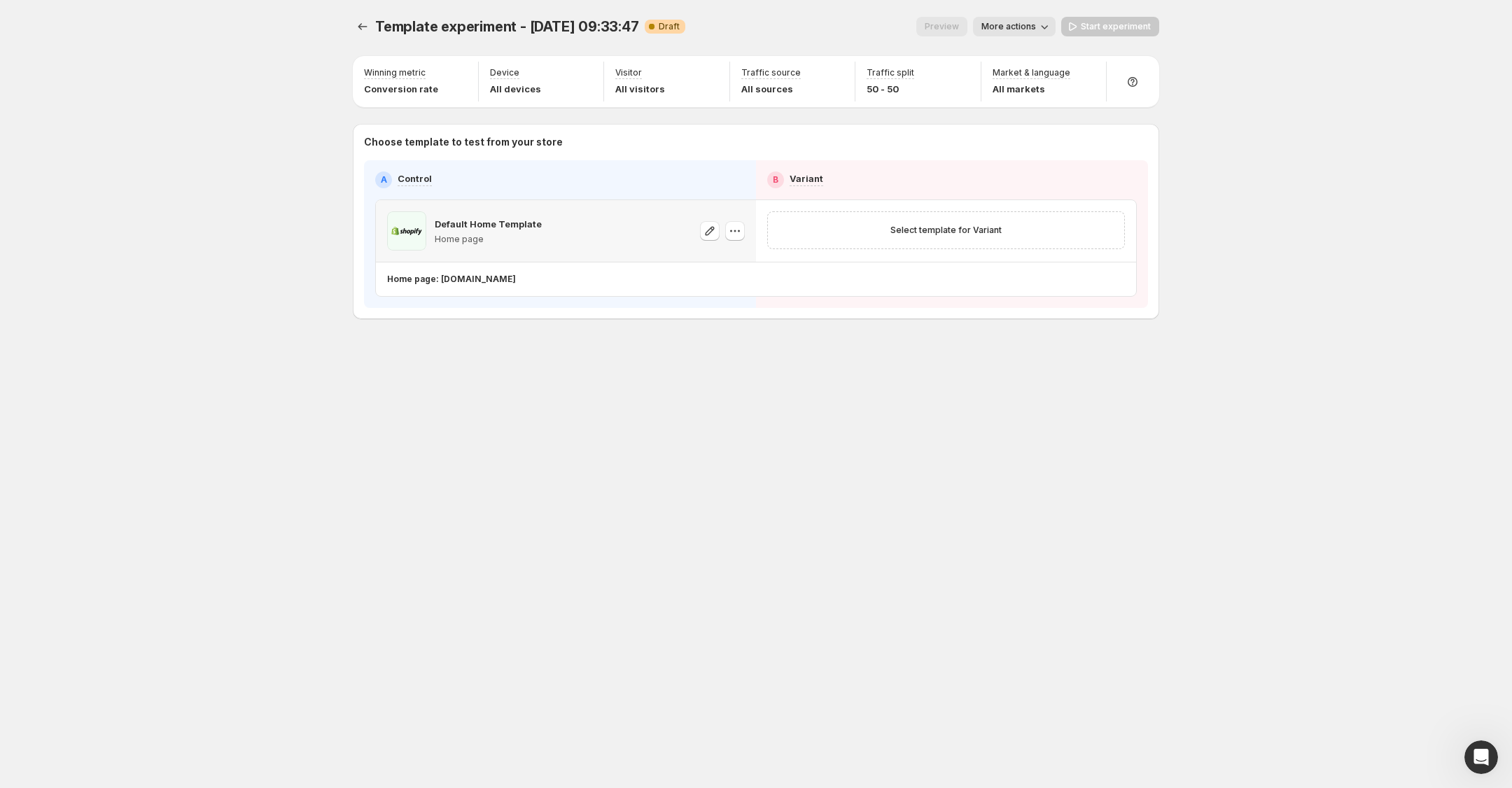
click at [475, 228] on p "Default Home Template" at bounding box center [489, 223] width 107 height 14
click at [708, 234] on icon "button" at bounding box center [709, 231] width 14 height 14
click at [738, 226] on icon "button" at bounding box center [735, 231] width 14 height 14
click at [751, 259] on span "Change template" at bounding box center [737, 260] width 76 height 11
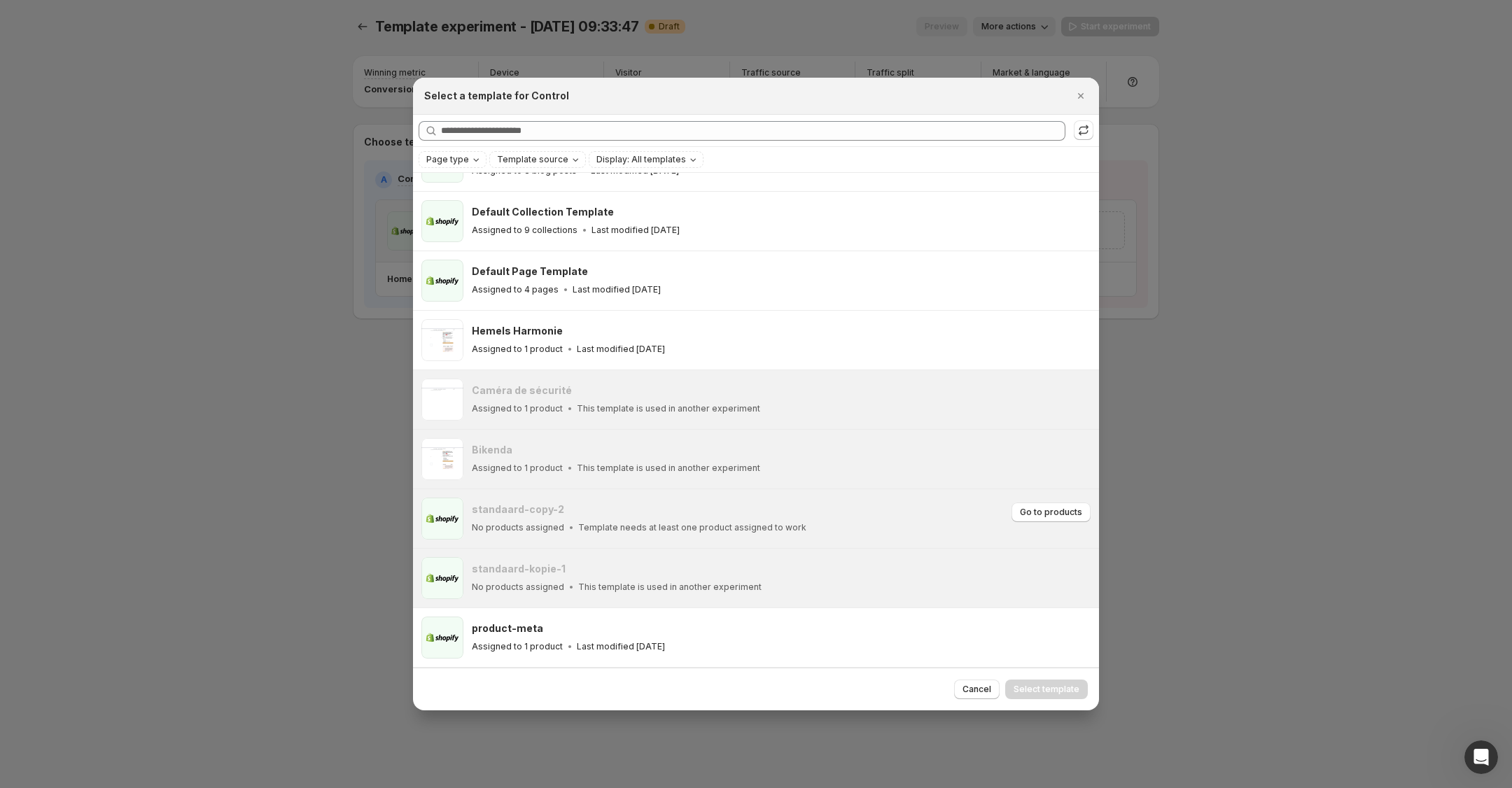
scroll to position [106, 0]
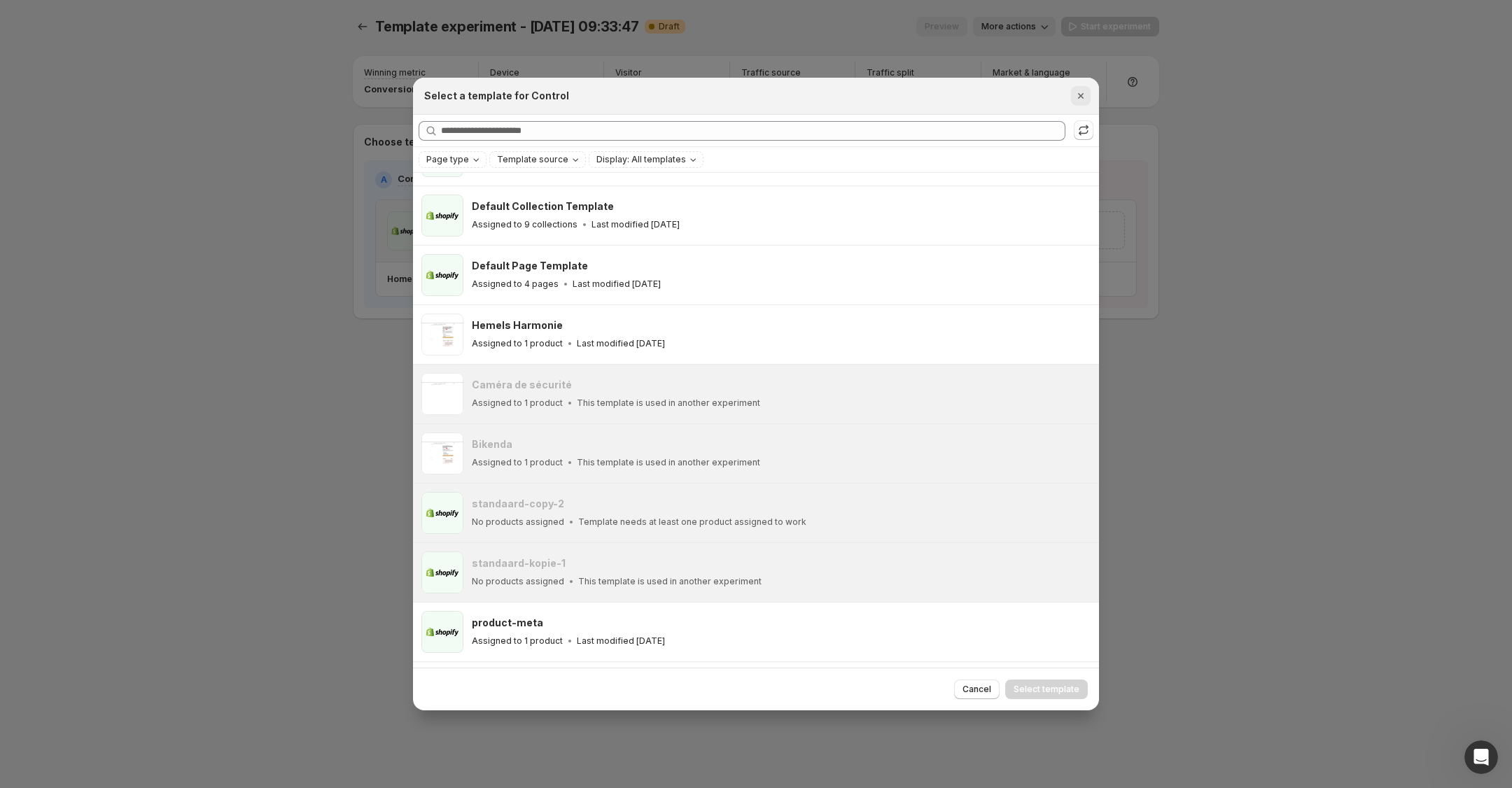
click at [1088, 88] on button "Close" at bounding box center [1080, 95] width 20 height 20
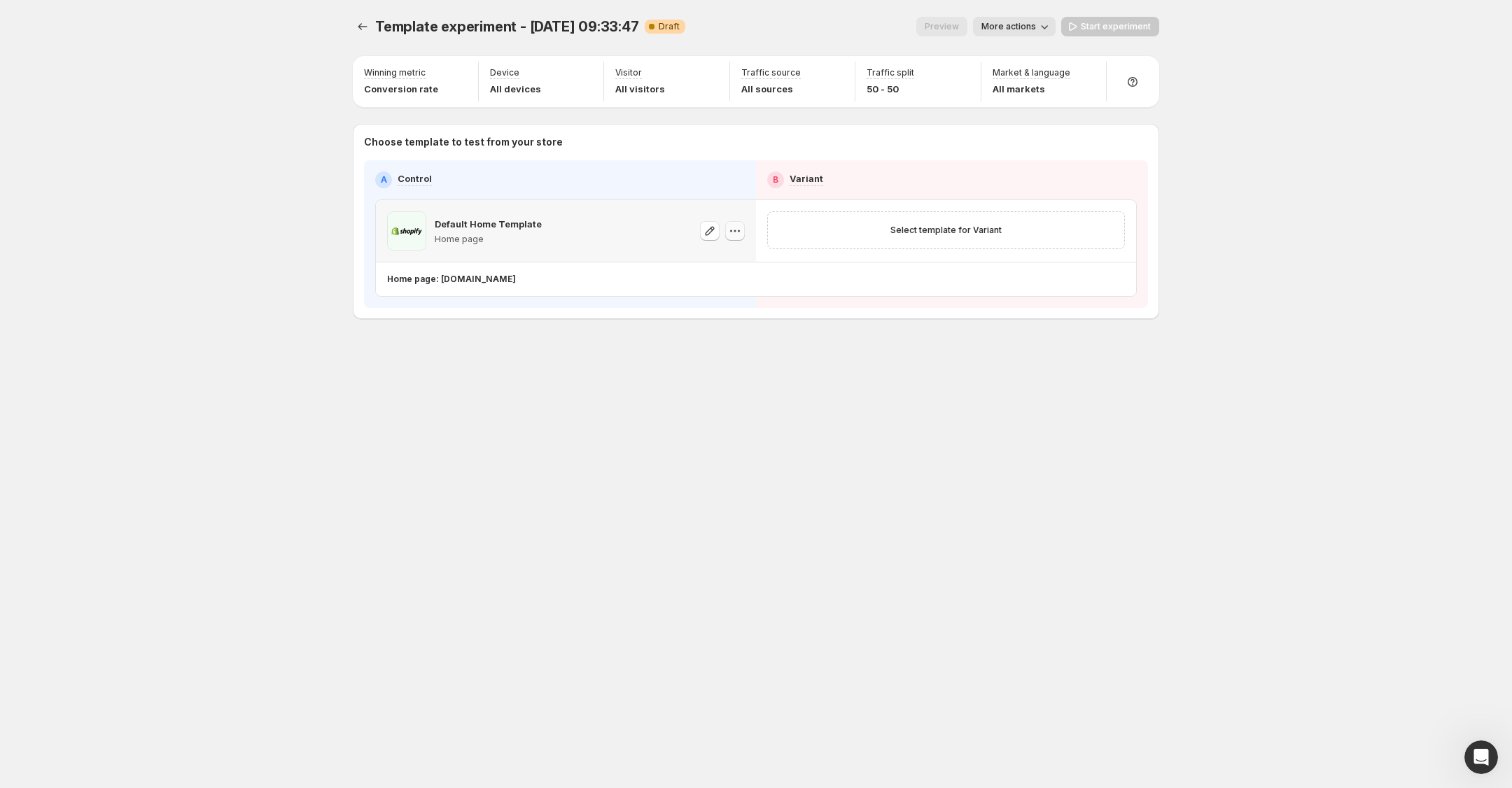
click at [736, 229] on icon "button" at bounding box center [735, 231] width 14 height 14
click at [359, 30] on icon "Experiments" at bounding box center [362, 26] width 14 height 14
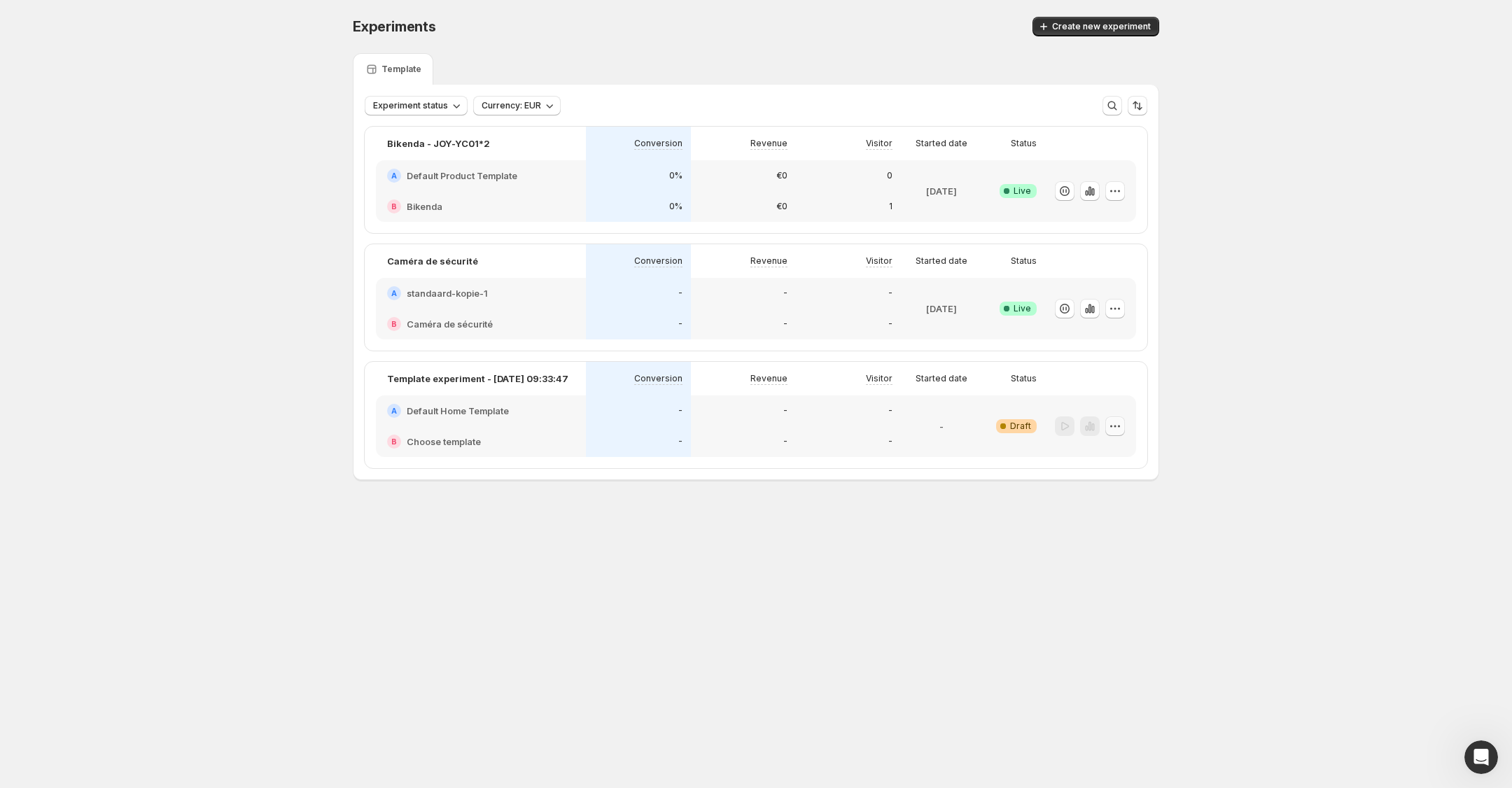
drag, startPoint x: 1113, startPoint y: 419, endPoint x: 1120, endPoint y: 431, distance: 13.9
click at [1113, 419] on icon "button" at bounding box center [1115, 426] width 14 height 14
click at [1110, 532] on span "Delete" at bounding box center [1123, 525] width 68 height 14
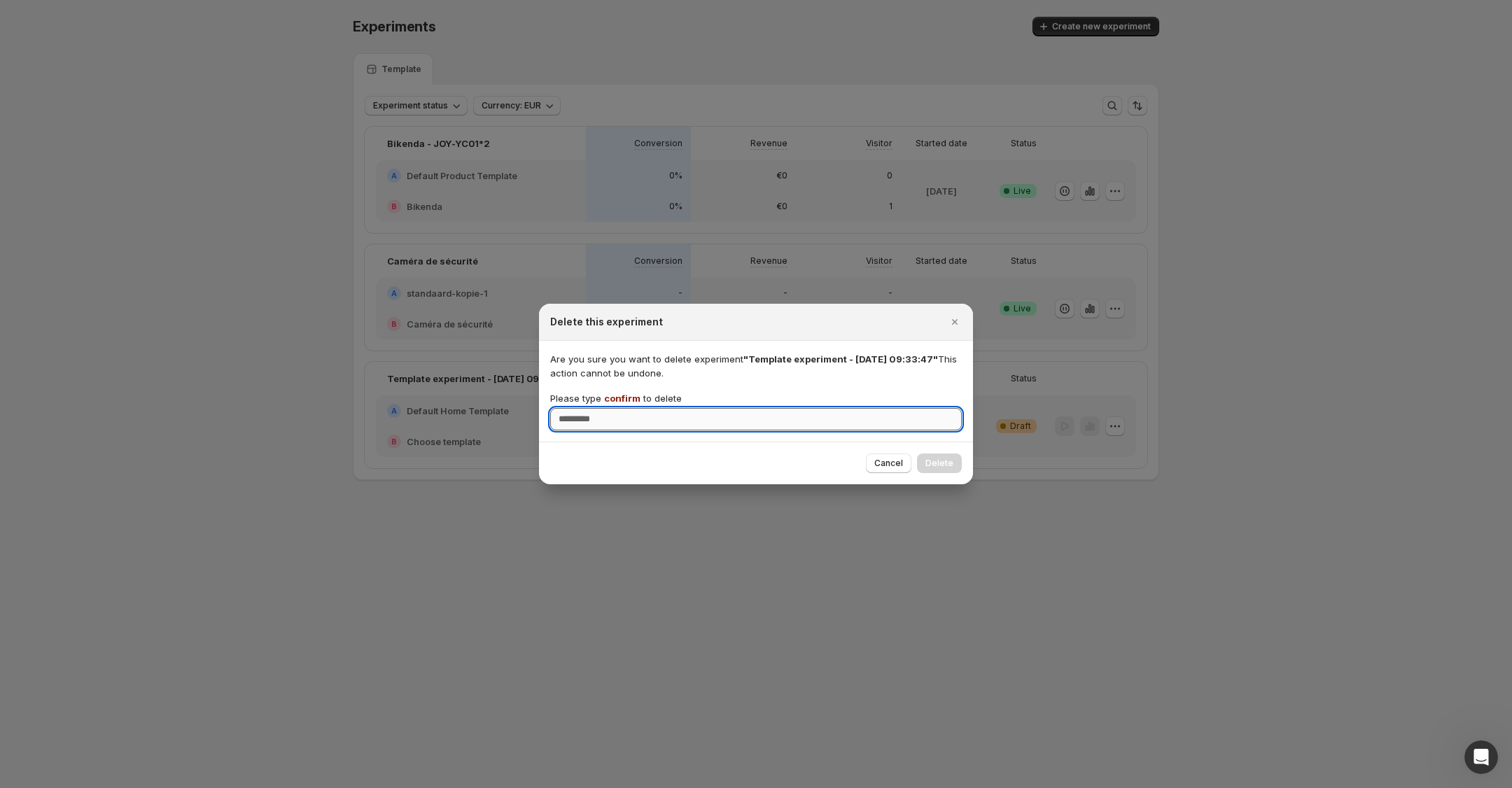
type input "*"
type input "*******"
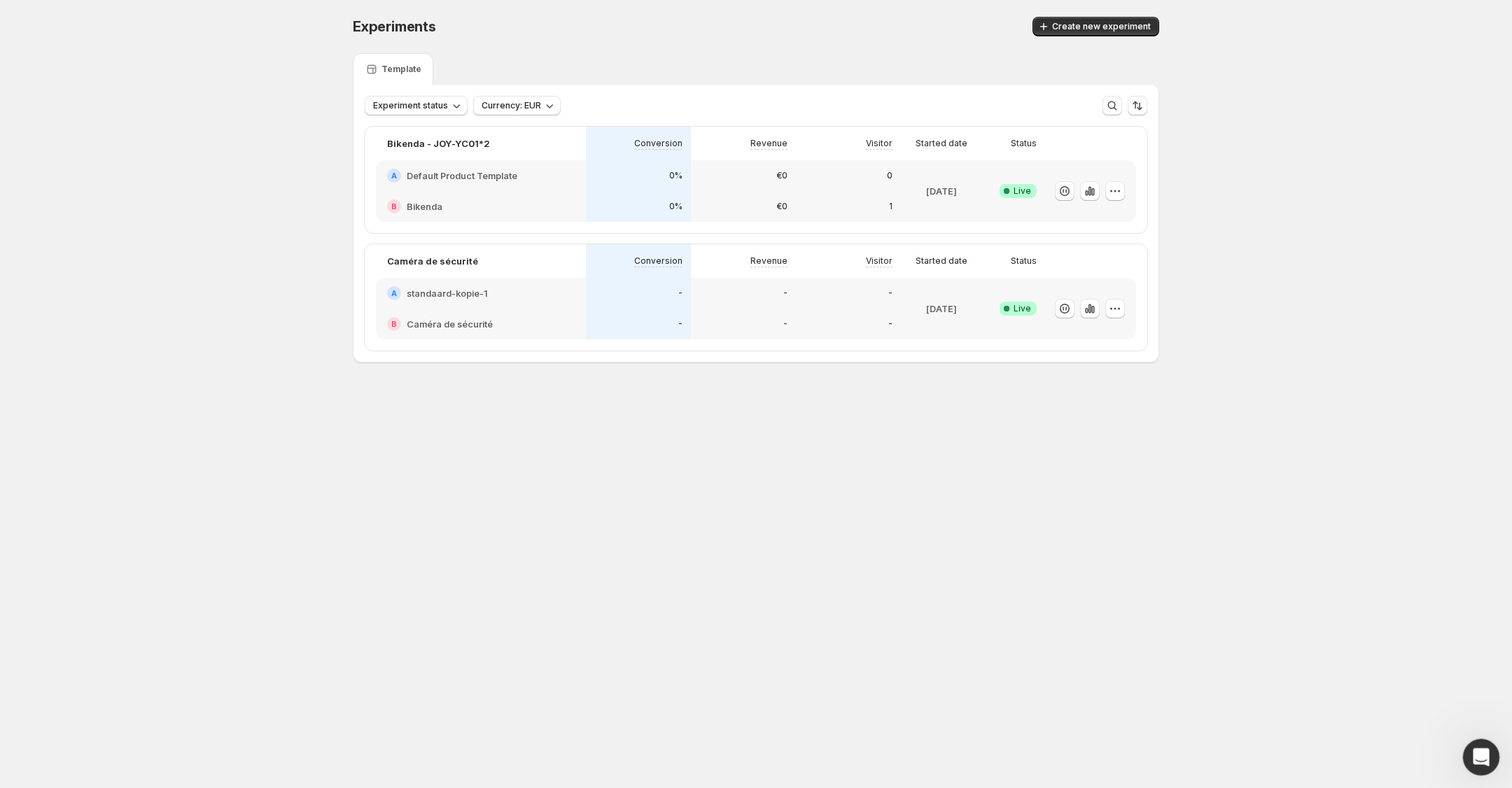
click at [1485, 743] on div "Open Intercom Messenger" at bounding box center [1478, 754] width 46 height 46
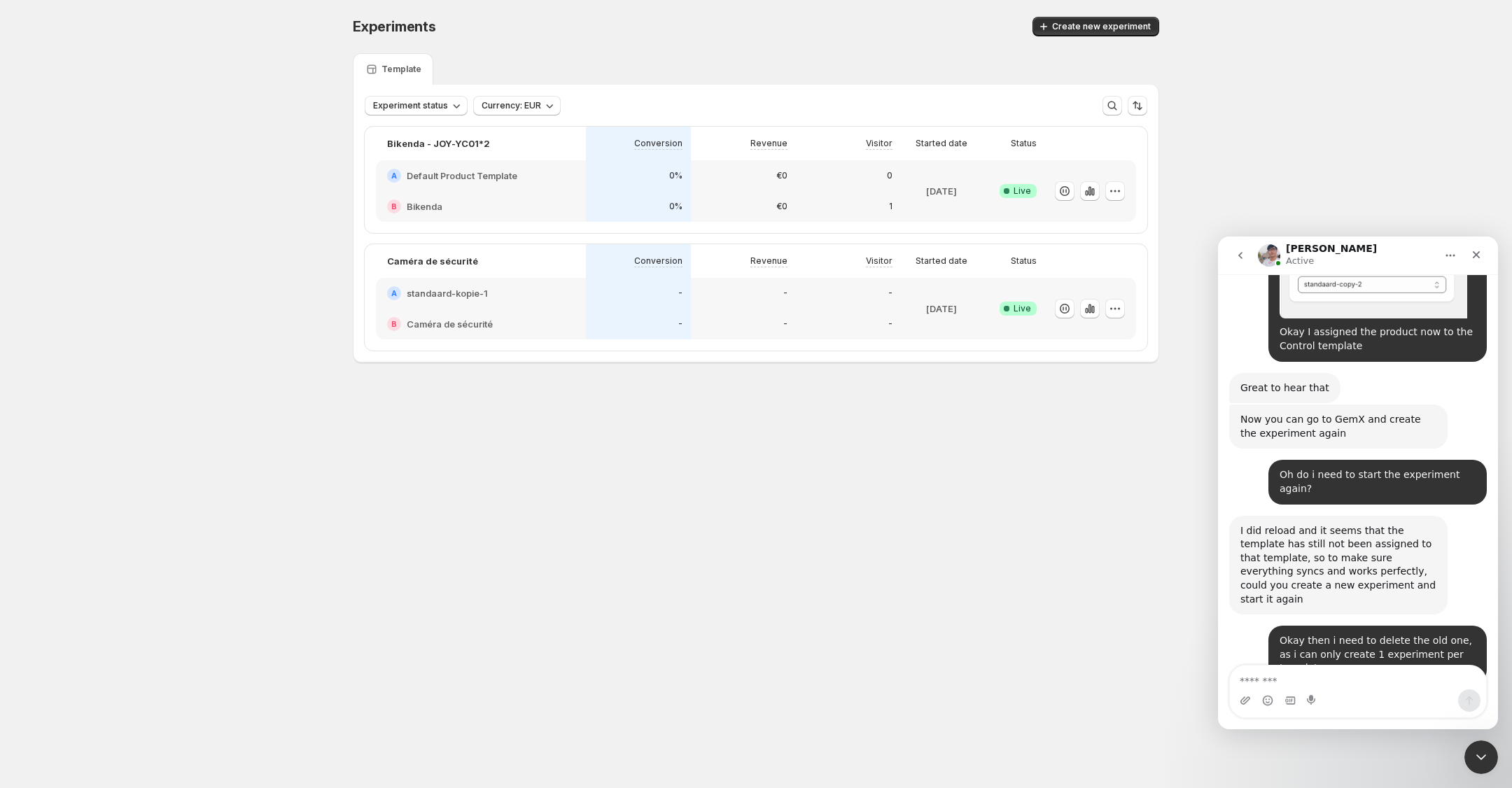
scroll to position [2732, 0]
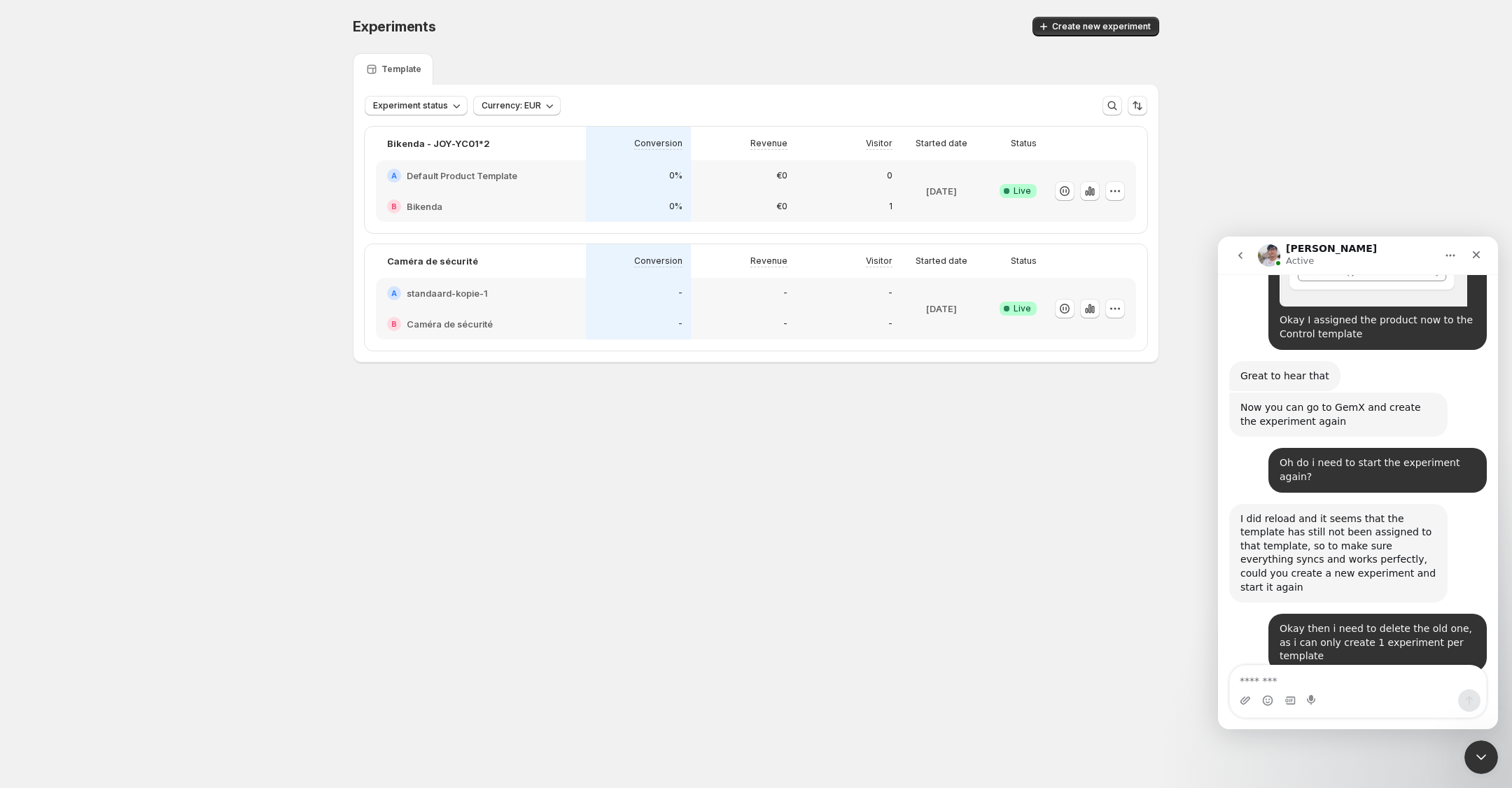
click at [1338, 690] on div "Intercom messenger" at bounding box center [1358, 700] width 256 height 22
click at [1245, 704] on icon "Upload attachment" at bounding box center [1245, 700] width 11 height 11
click at [1249, 703] on icon "Upload attachment" at bounding box center [1245, 700] width 11 height 11
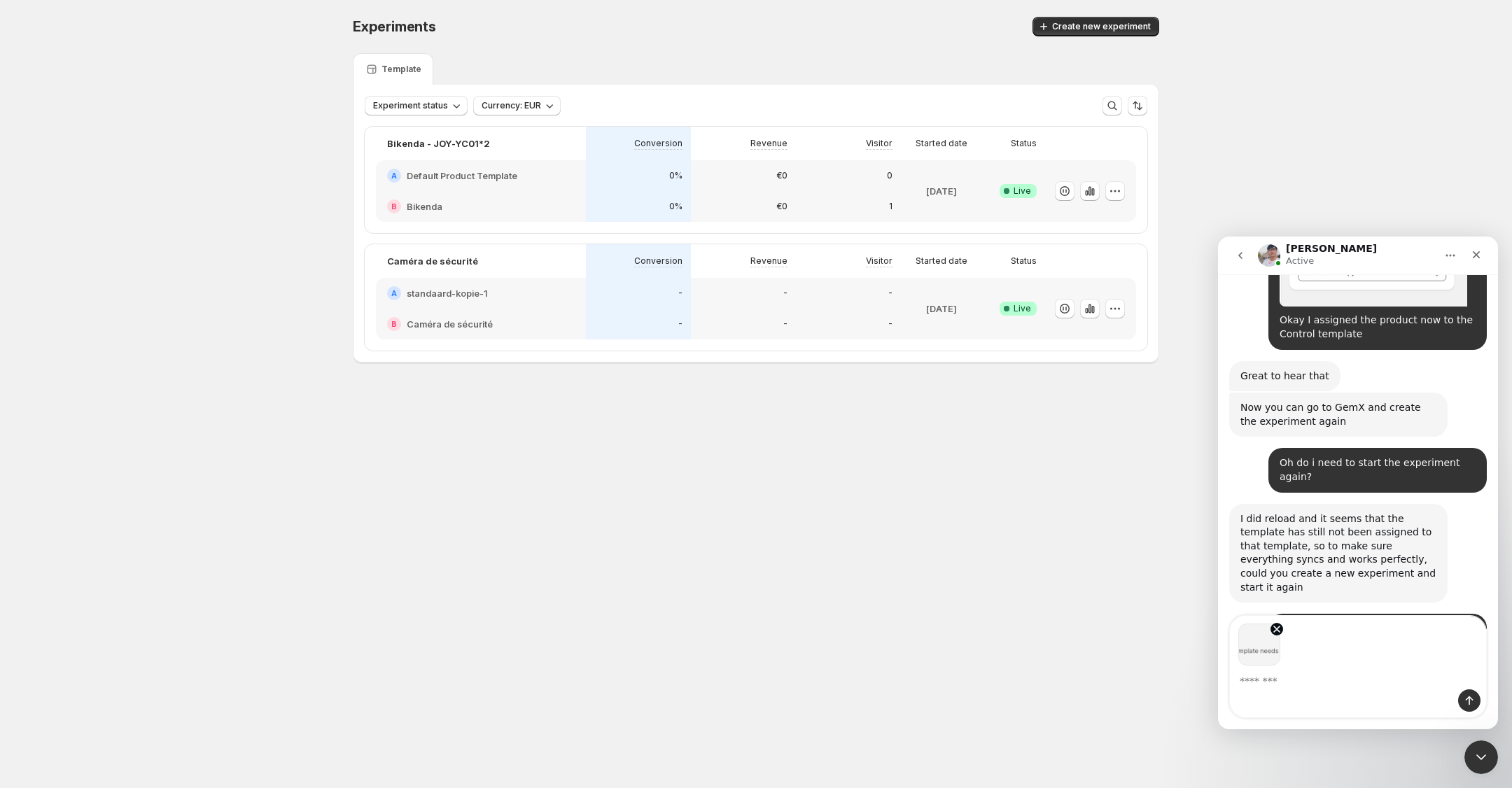
scroll to position [2781, 0]
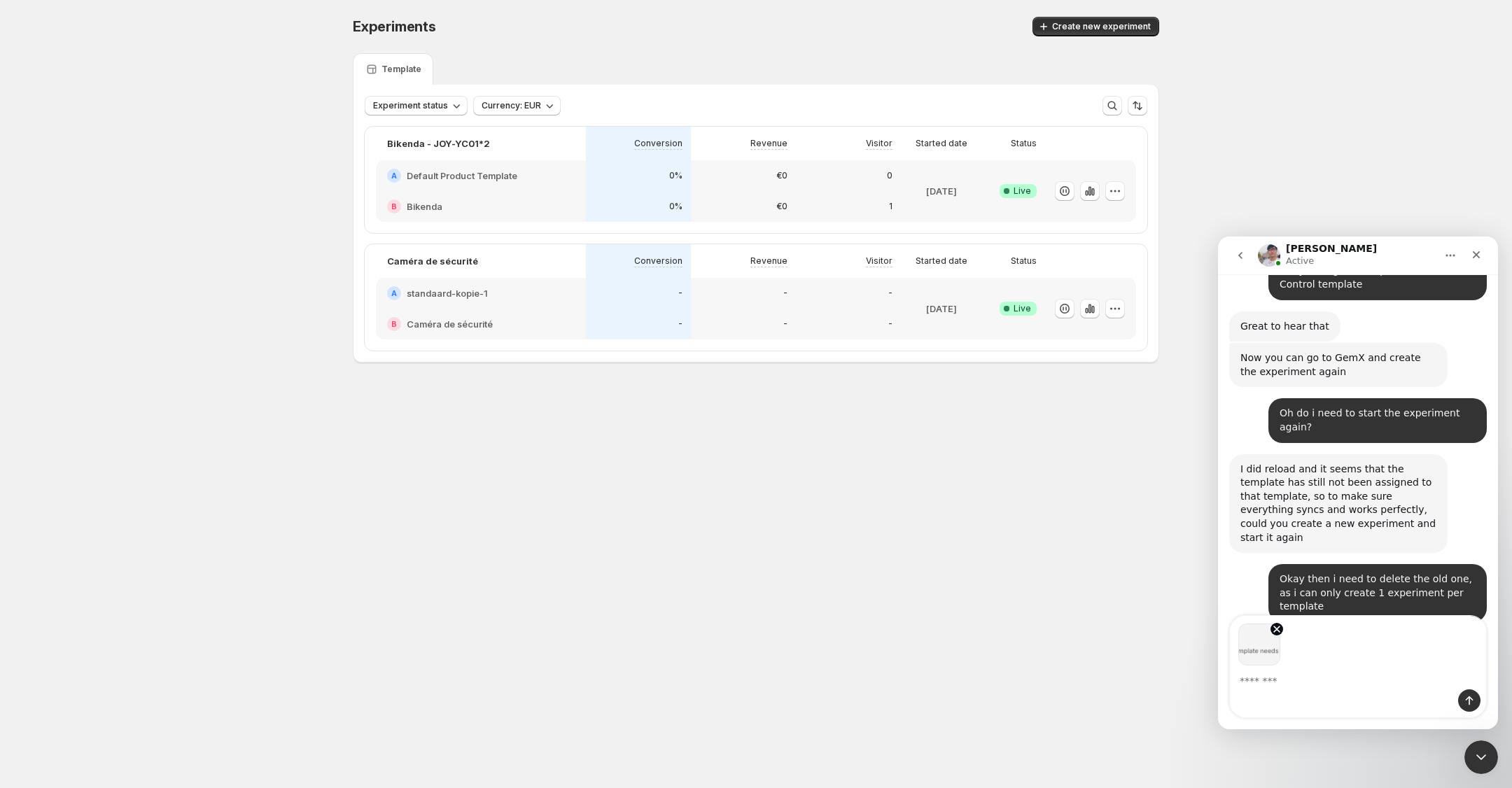
click at [1303, 681] on textarea "Message…" at bounding box center [1358, 677] width 256 height 24
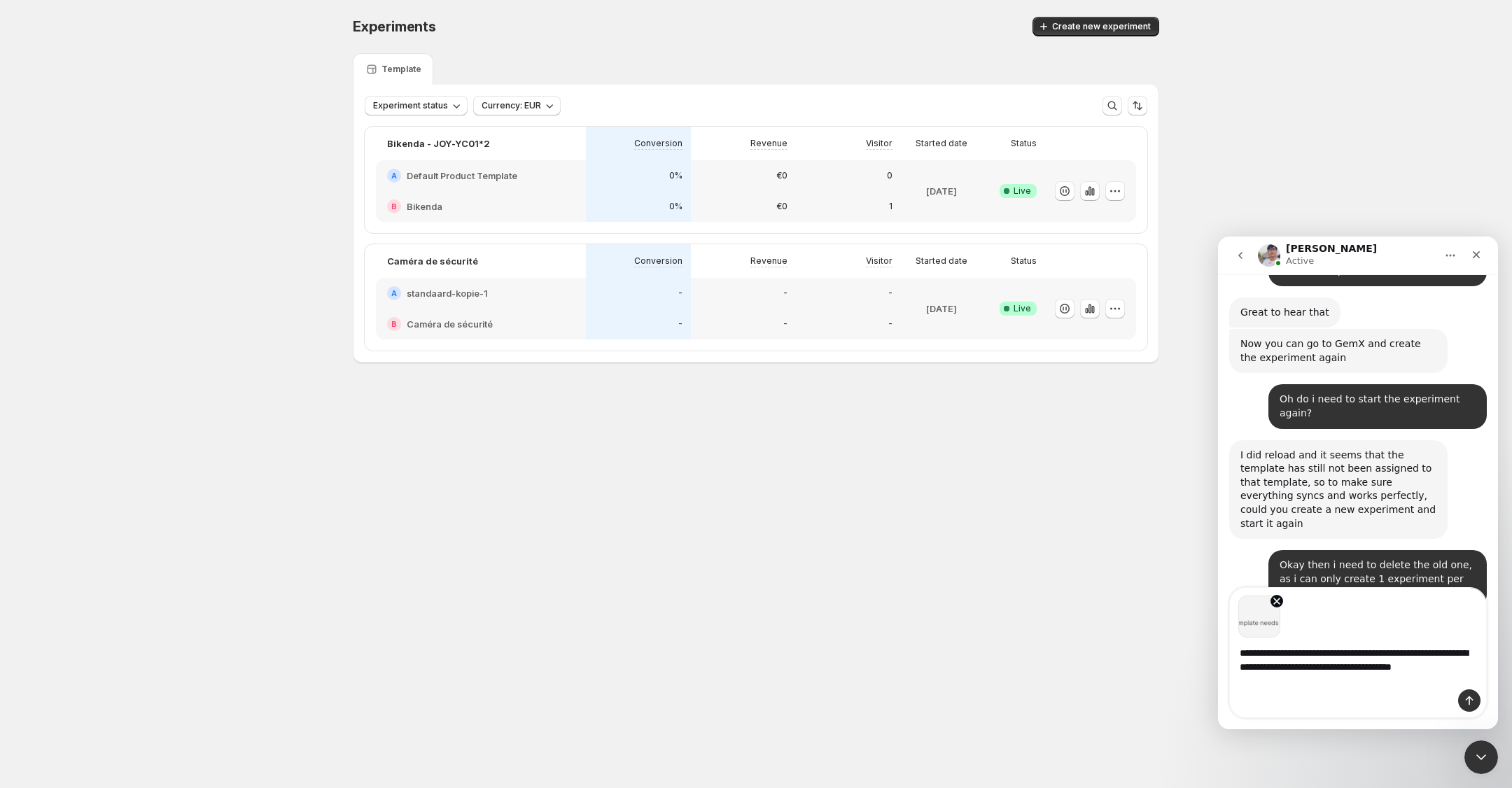
scroll to position [2810, 0]
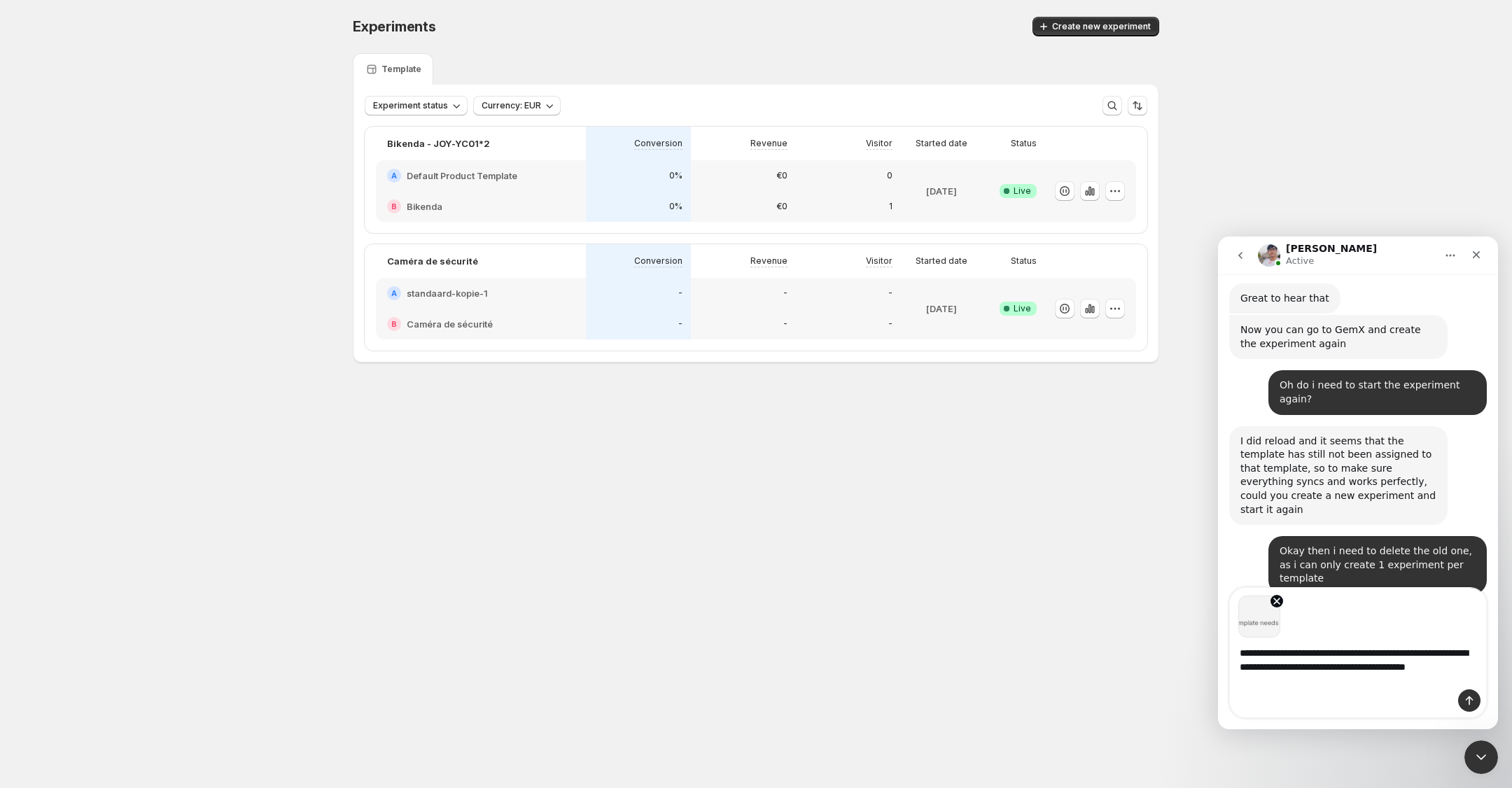
type textarea "**********"
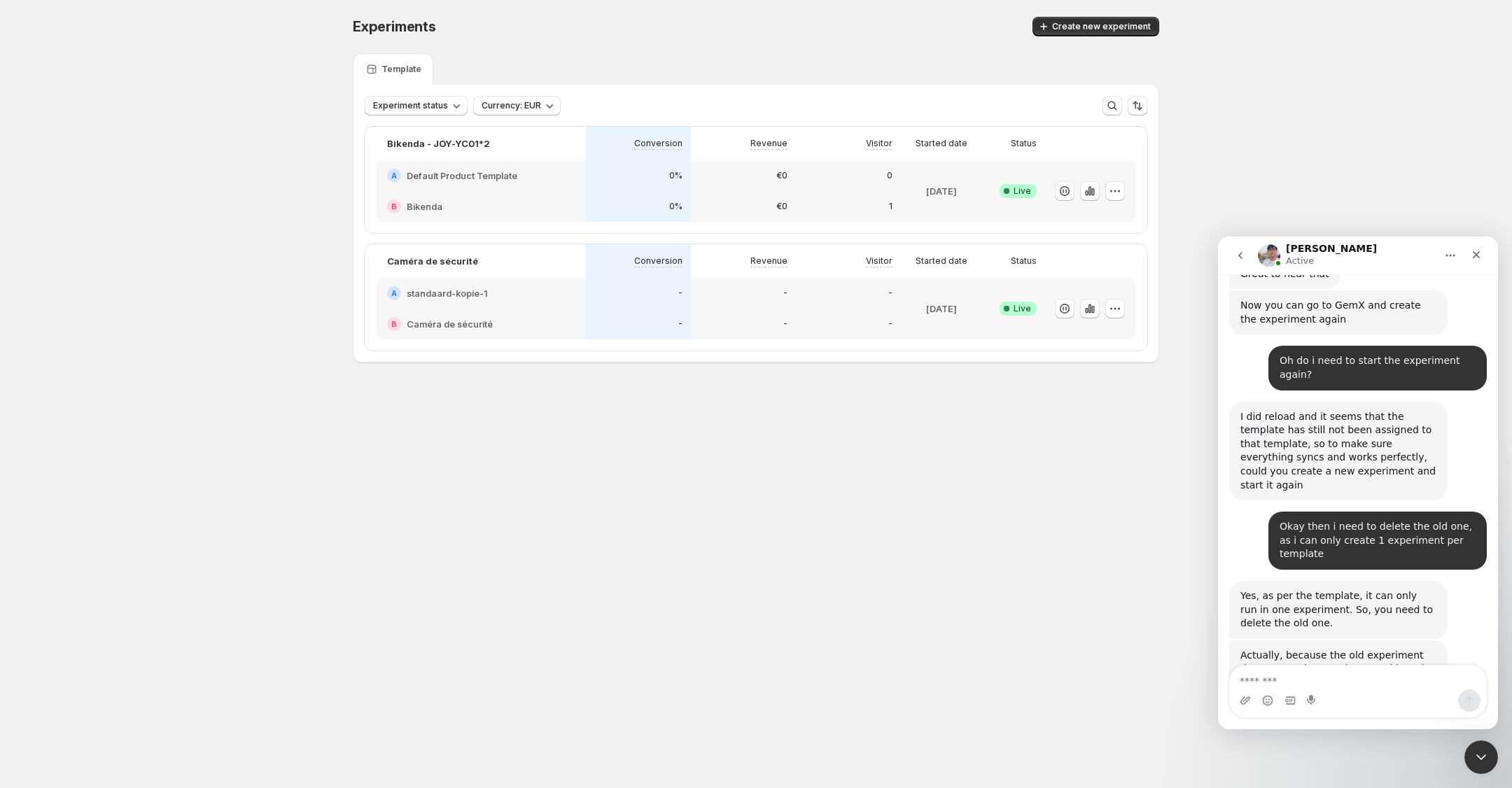
click at [1349, 745] on img "Nick says…" at bounding box center [1372, 758] width 187 height 26
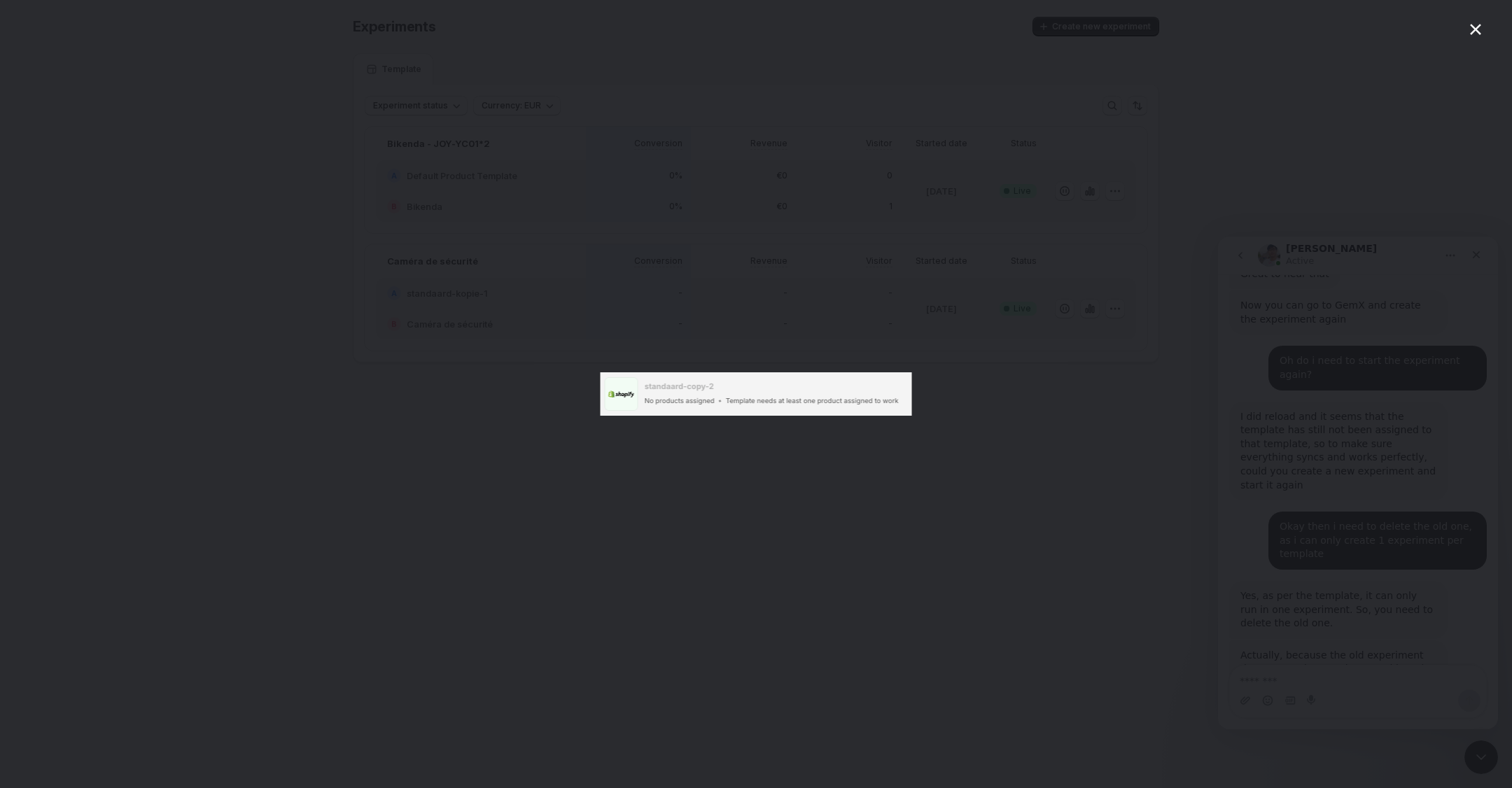
click at [940, 339] on div "Intercom messenger" at bounding box center [756, 394] width 1512 height 788
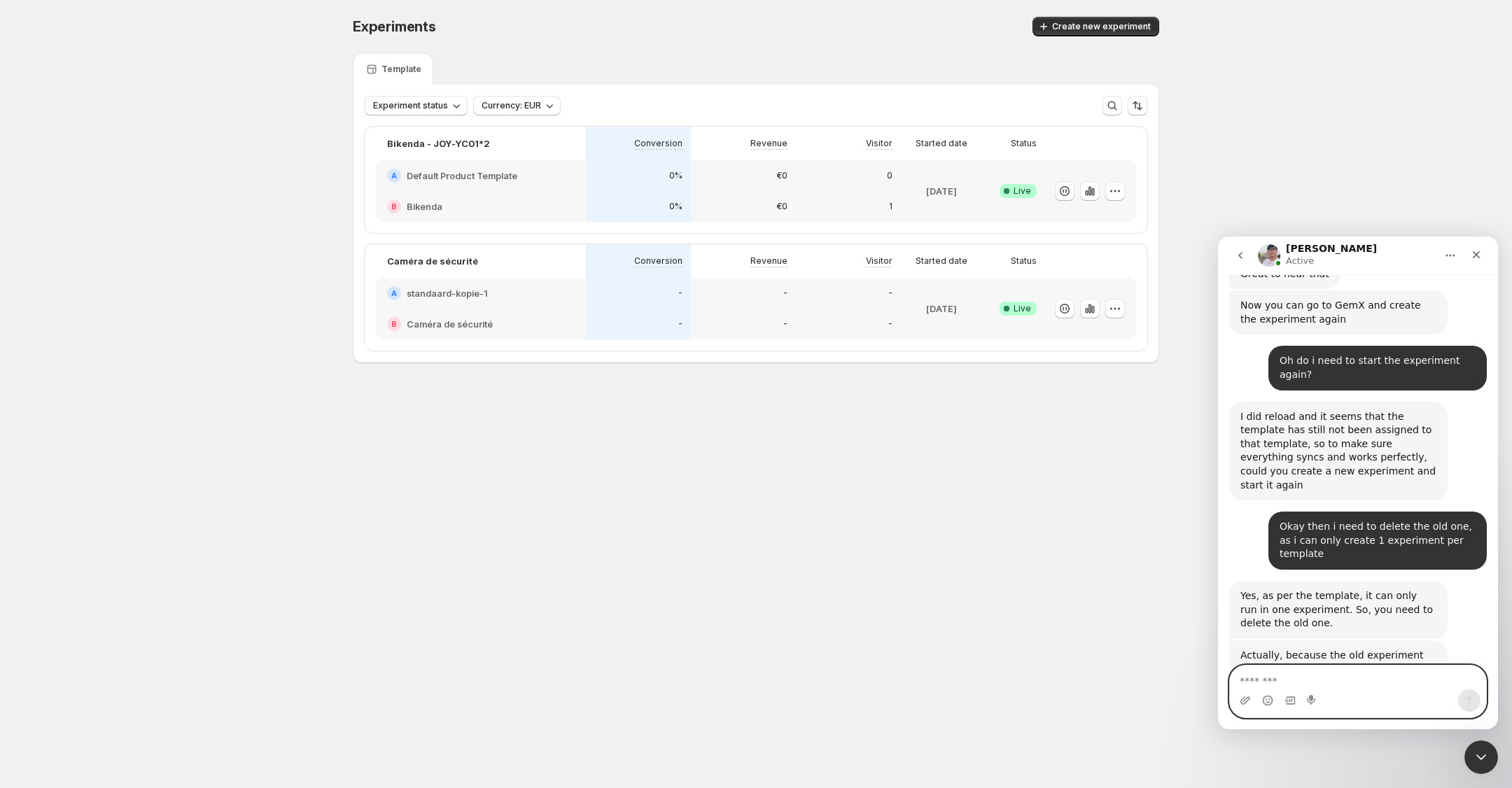
click at [1324, 677] on textarea "Message…" at bounding box center [1358, 677] width 256 height 24
type textarea "**********"
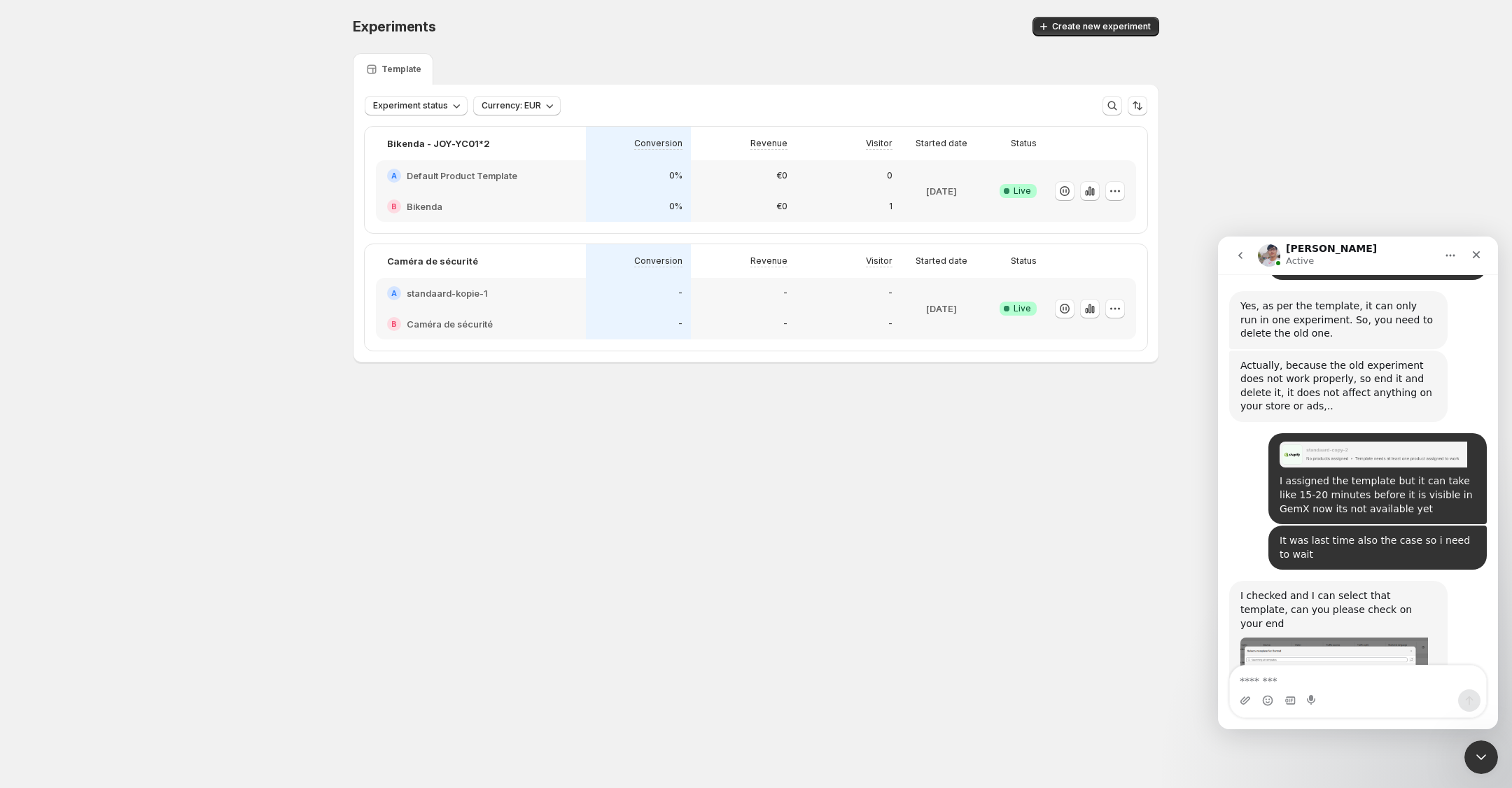
scroll to position [3178, 0]
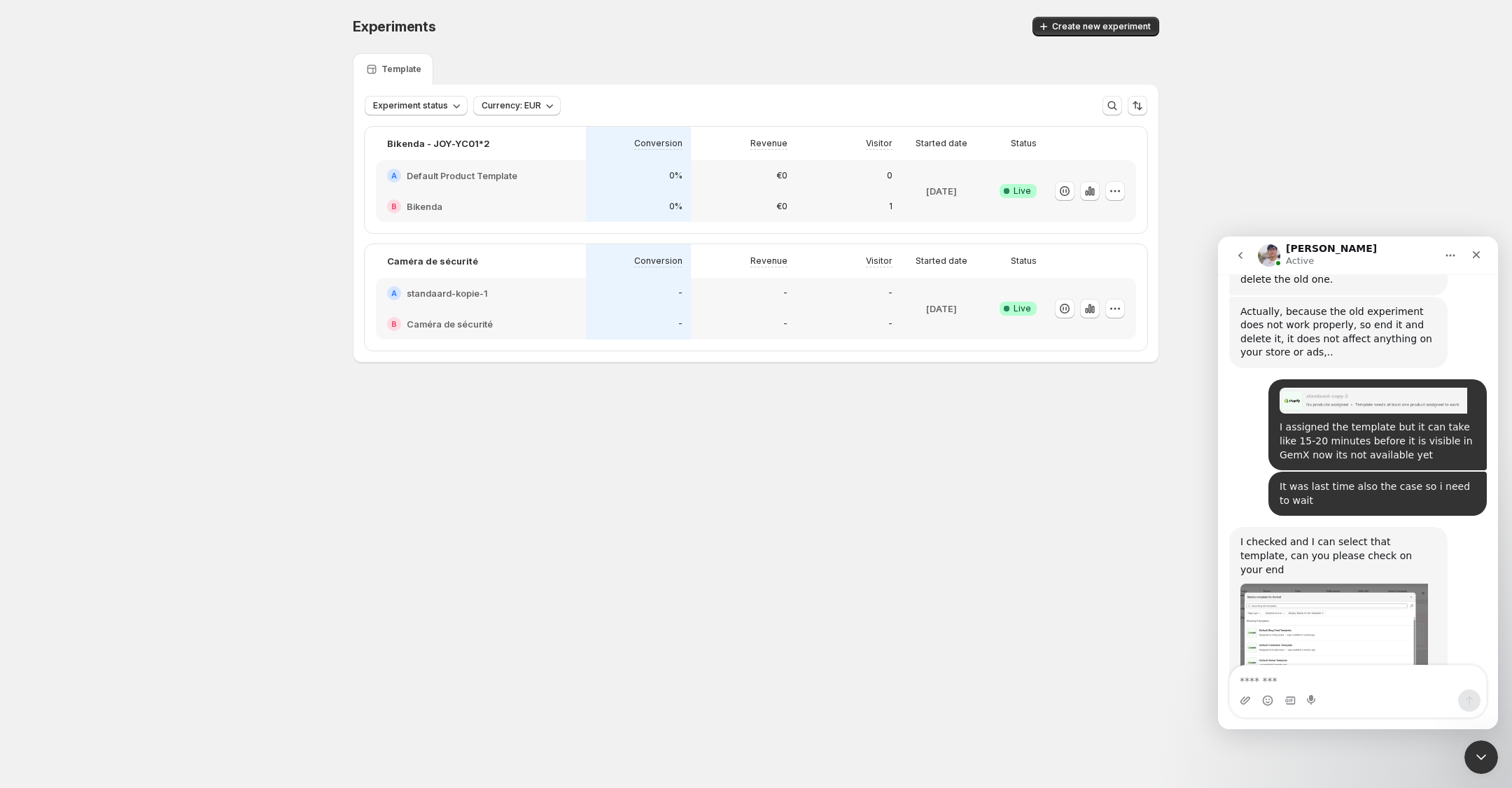
click at [1088, 24] on span "Create new experiment" at bounding box center [1101, 26] width 98 height 11
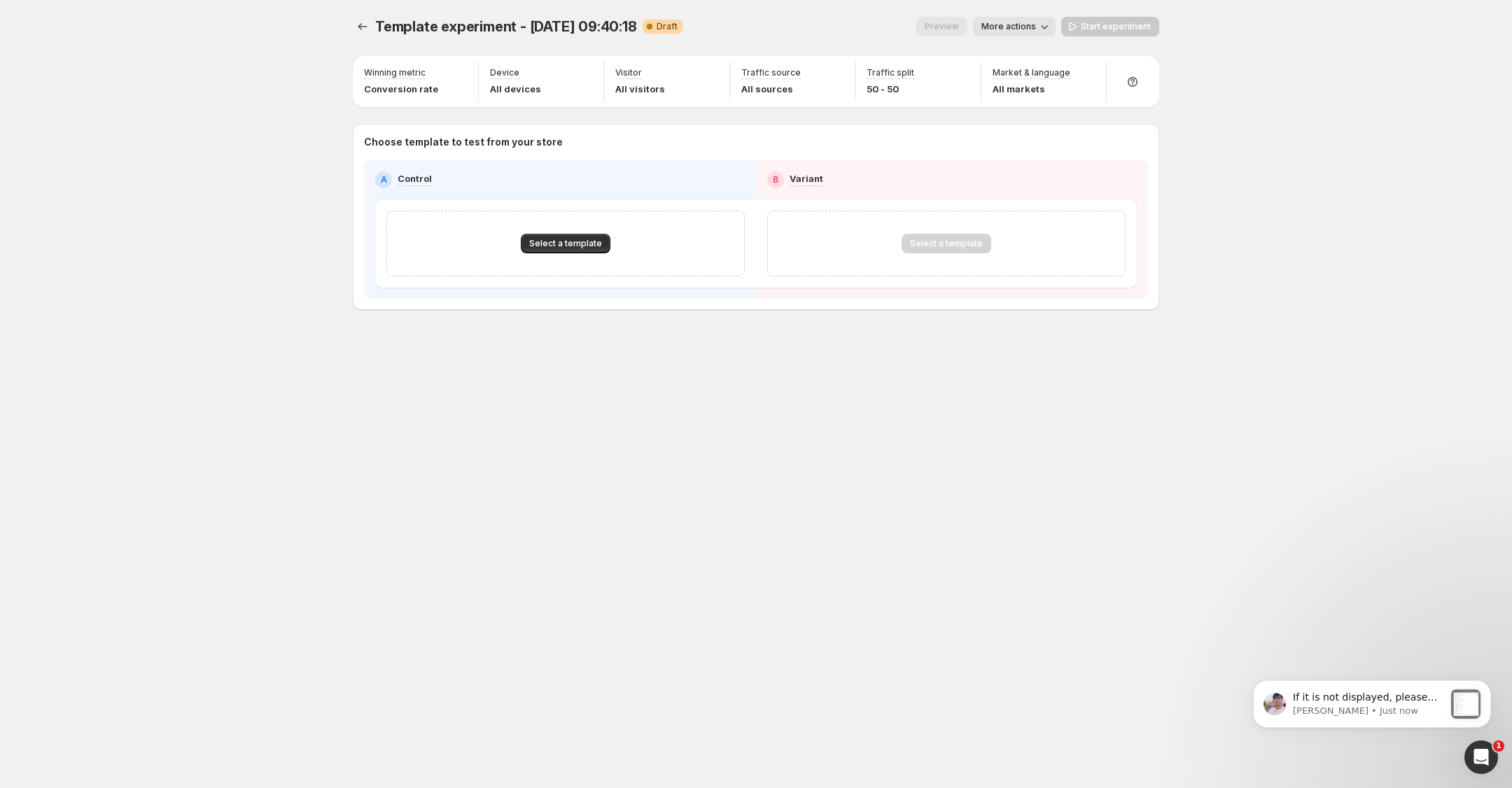
click at [557, 231] on div "Select a template" at bounding box center [566, 244] width 359 height 66
click at [555, 238] on span "Select a template" at bounding box center [565, 243] width 73 height 11
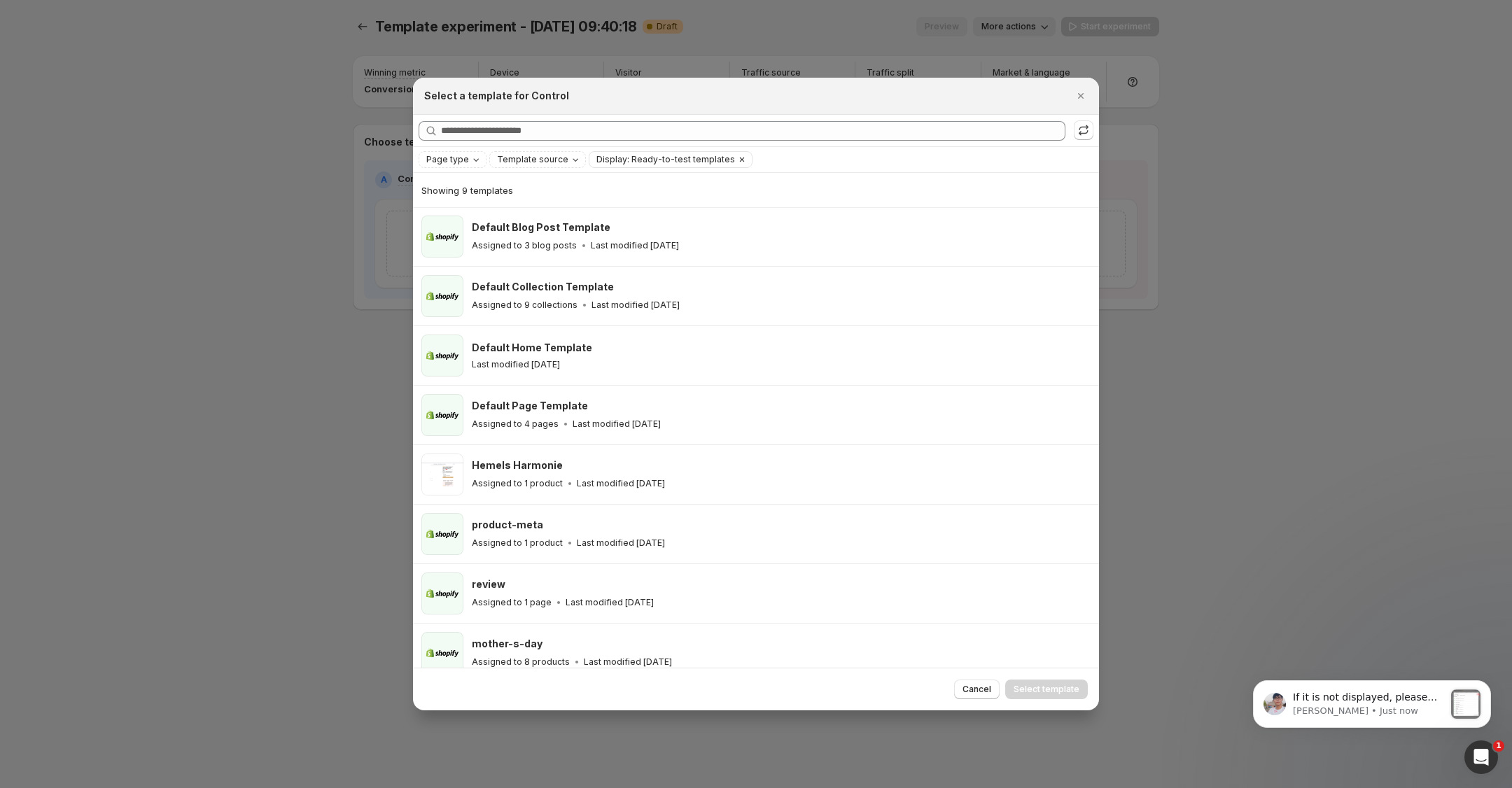
click at [699, 167] on button "Display: Ready-to-test templates" at bounding box center [662, 159] width 145 height 15
click at [736, 155] on icon "Clear" at bounding box center [741, 159] width 11 height 11
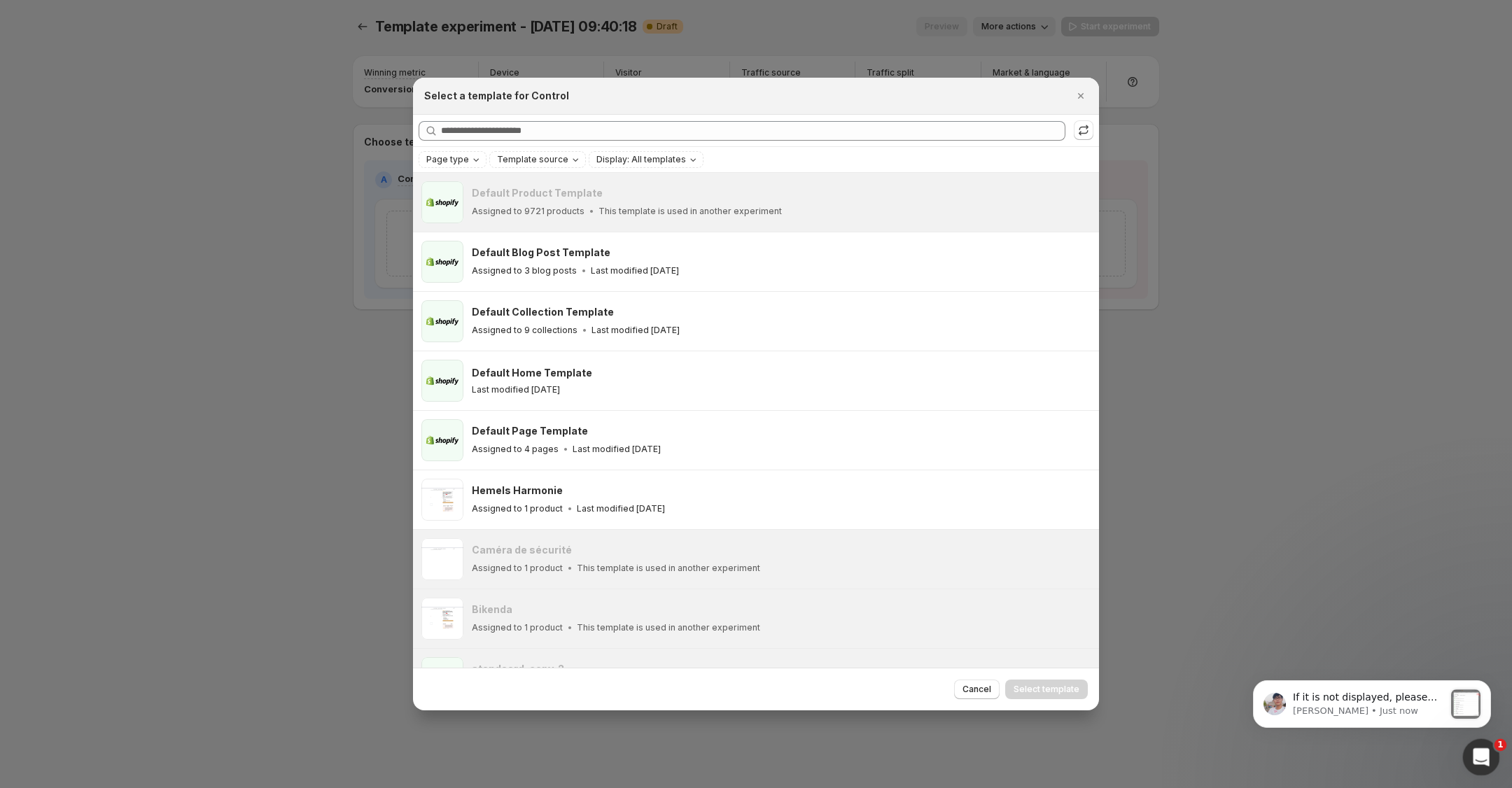
click at [1480, 757] on icon "Open Intercom Messenger" at bounding box center [1479, 755] width 23 height 23
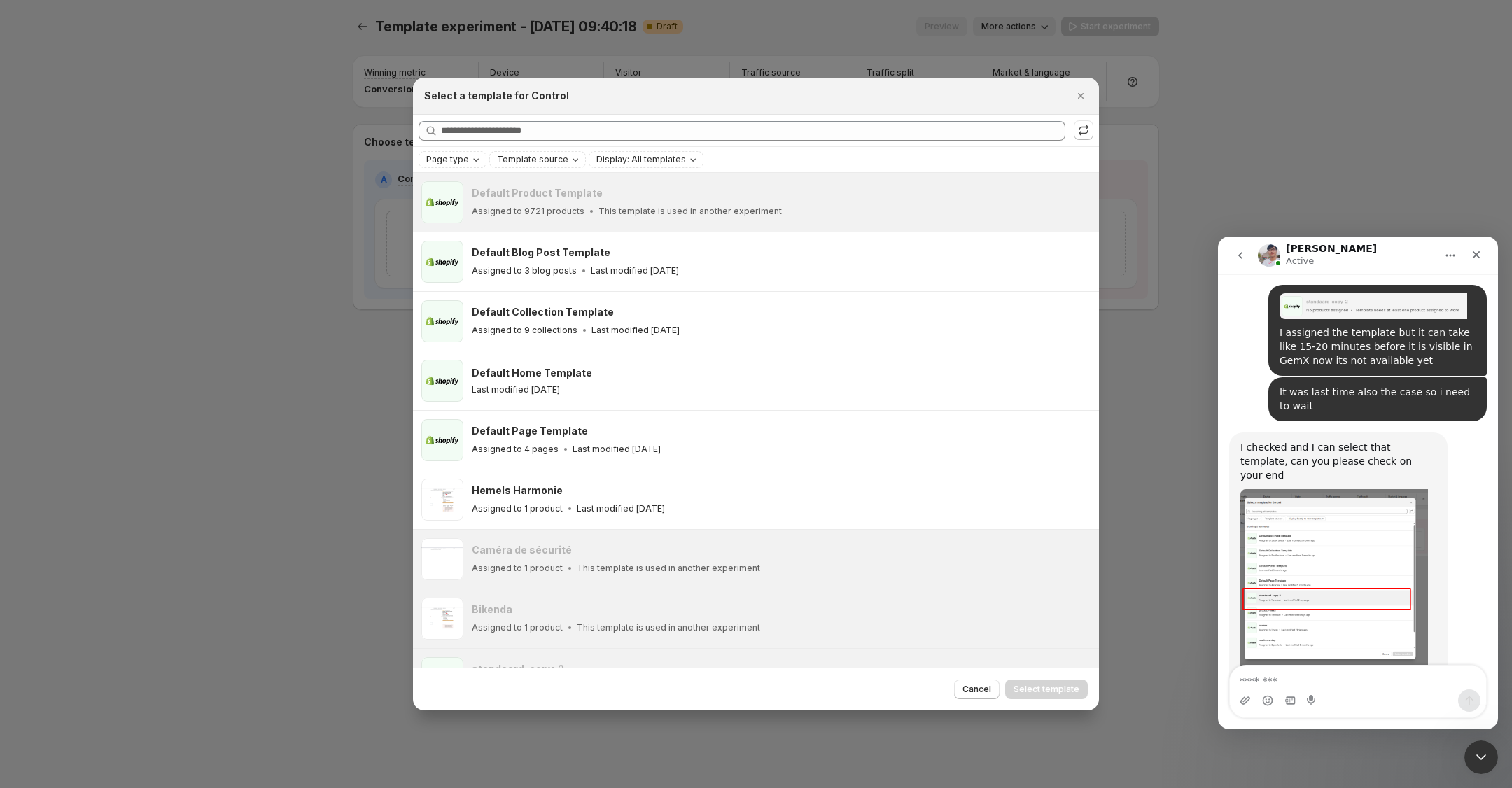
scroll to position [3286, 0]
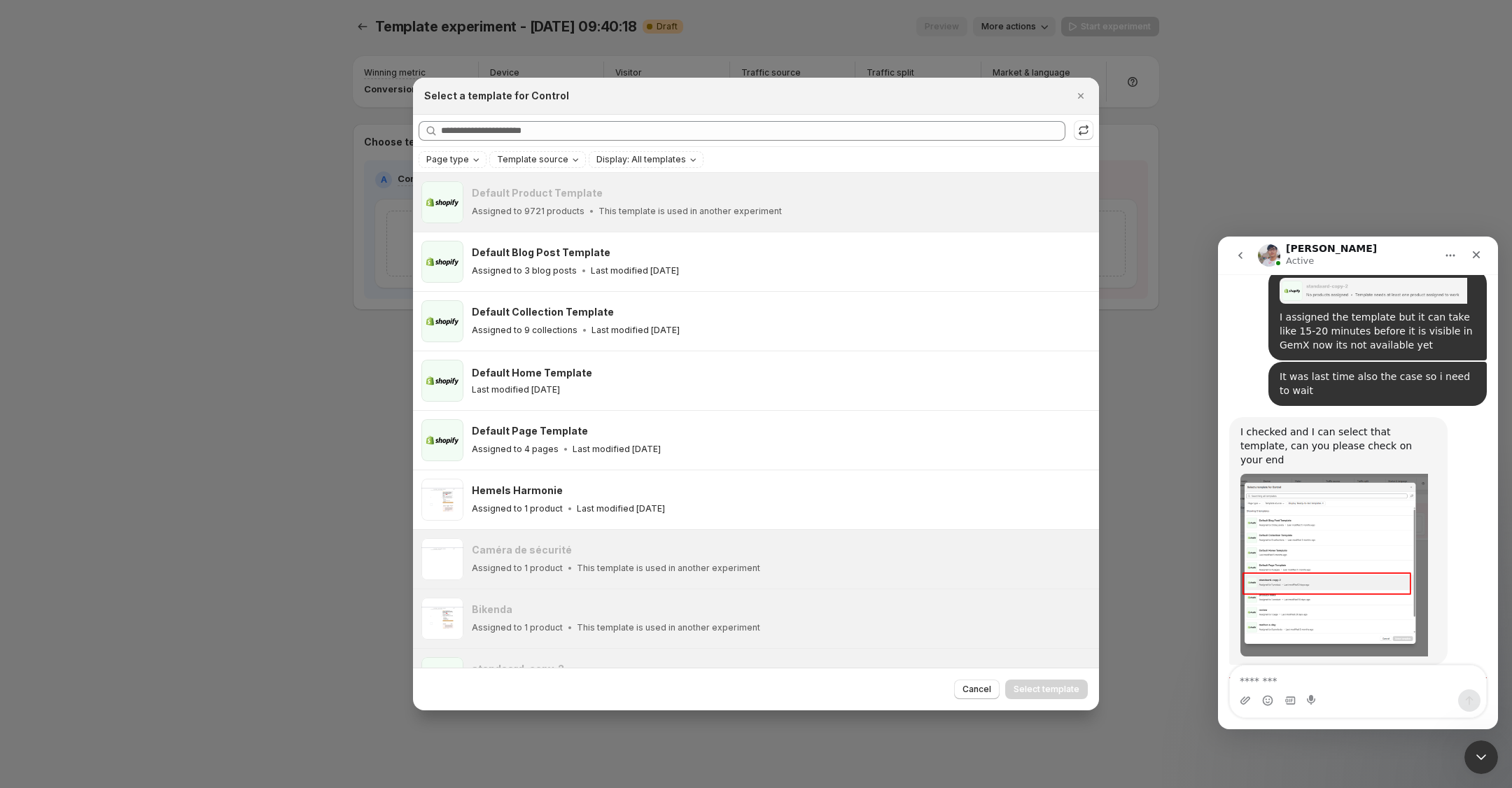
click at [1328, 474] on img "Antony says…" at bounding box center [1333, 565] width 187 height 183
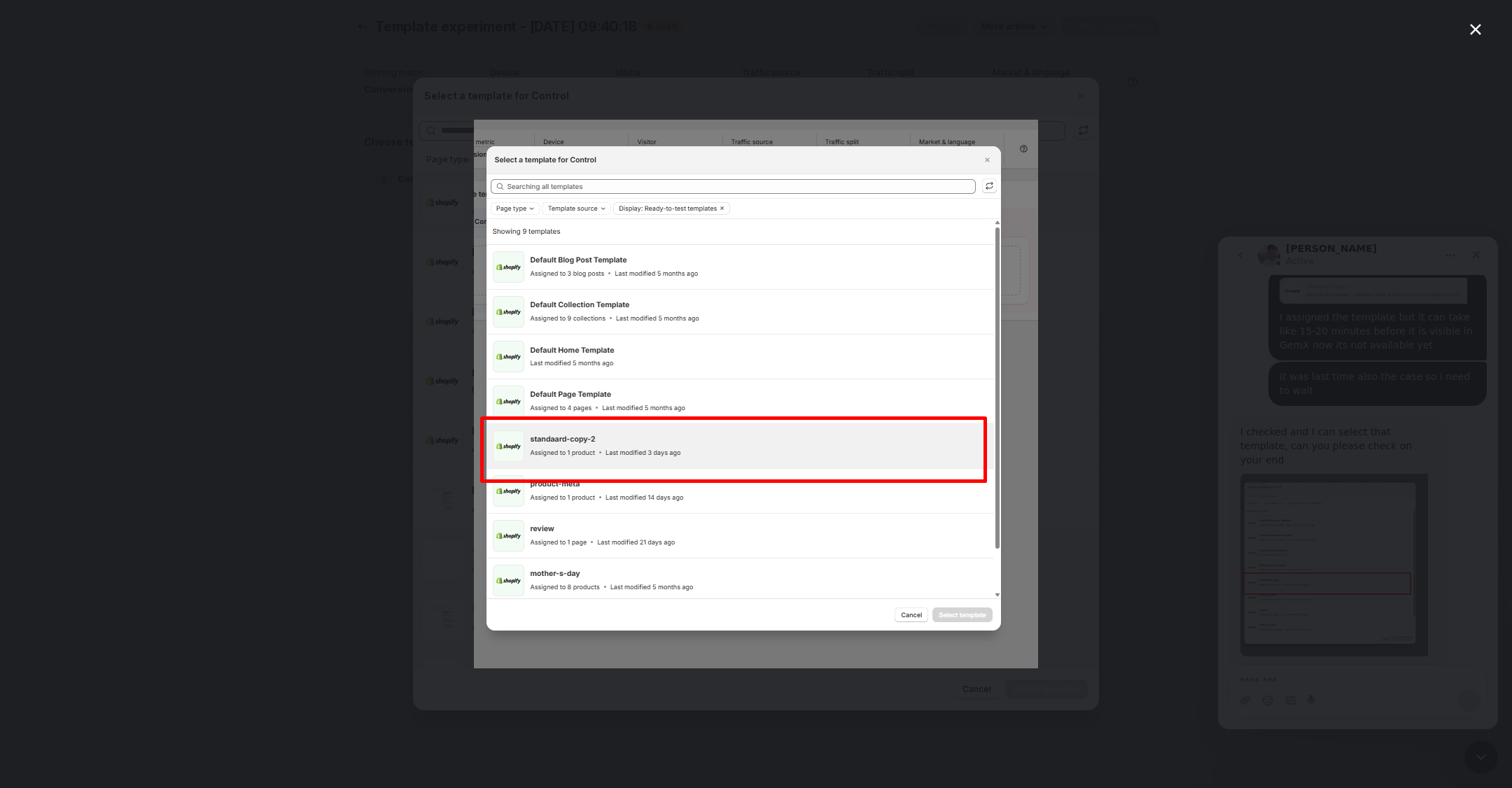
scroll to position [0, 0]
click at [1016, 252] on img "Close" at bounding box center [756, 394] width 564 height 549
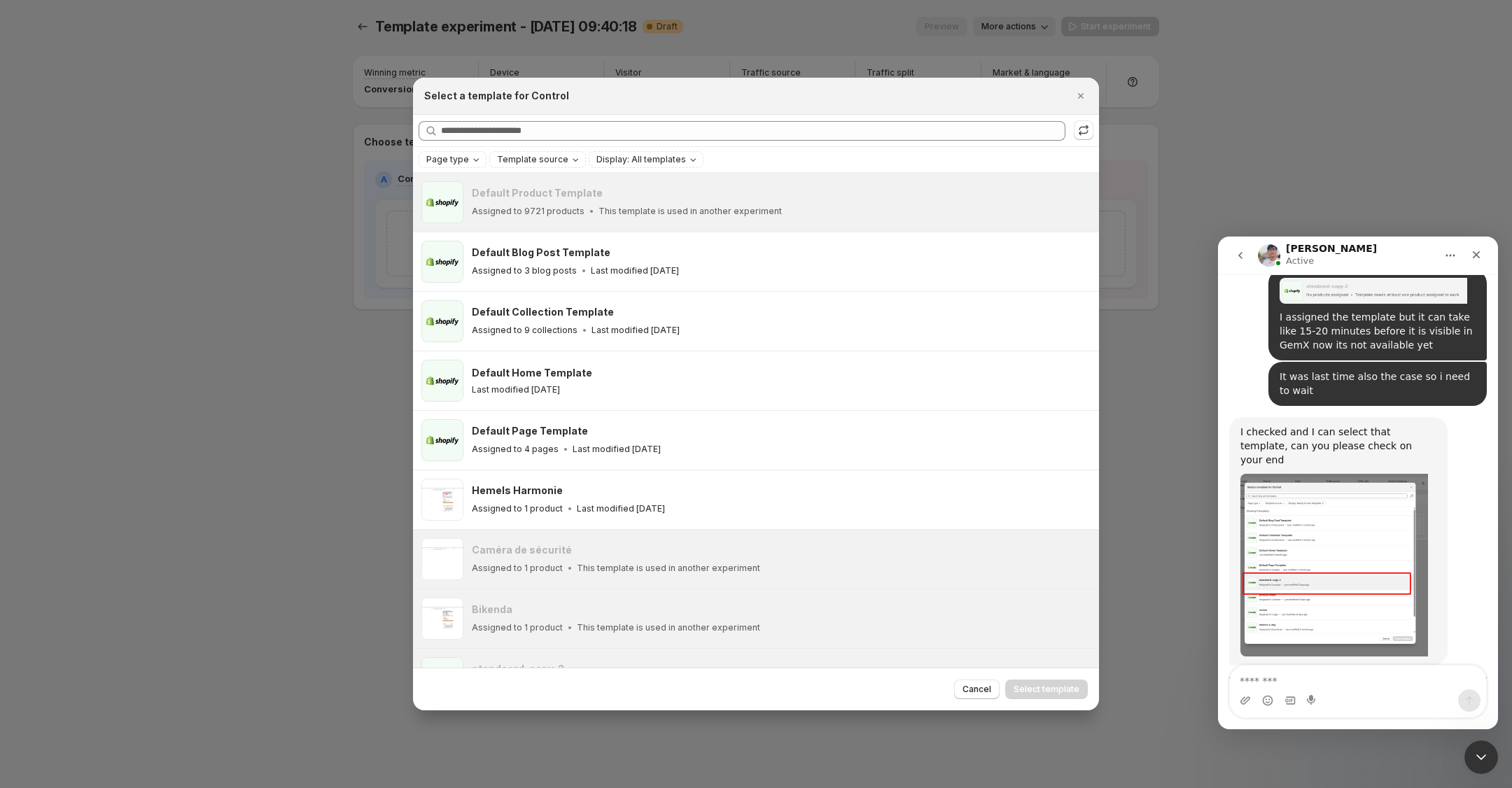
click at [1316, 725] on img "Antony says…" at bounding box center [1333, 772] width 187 height 94
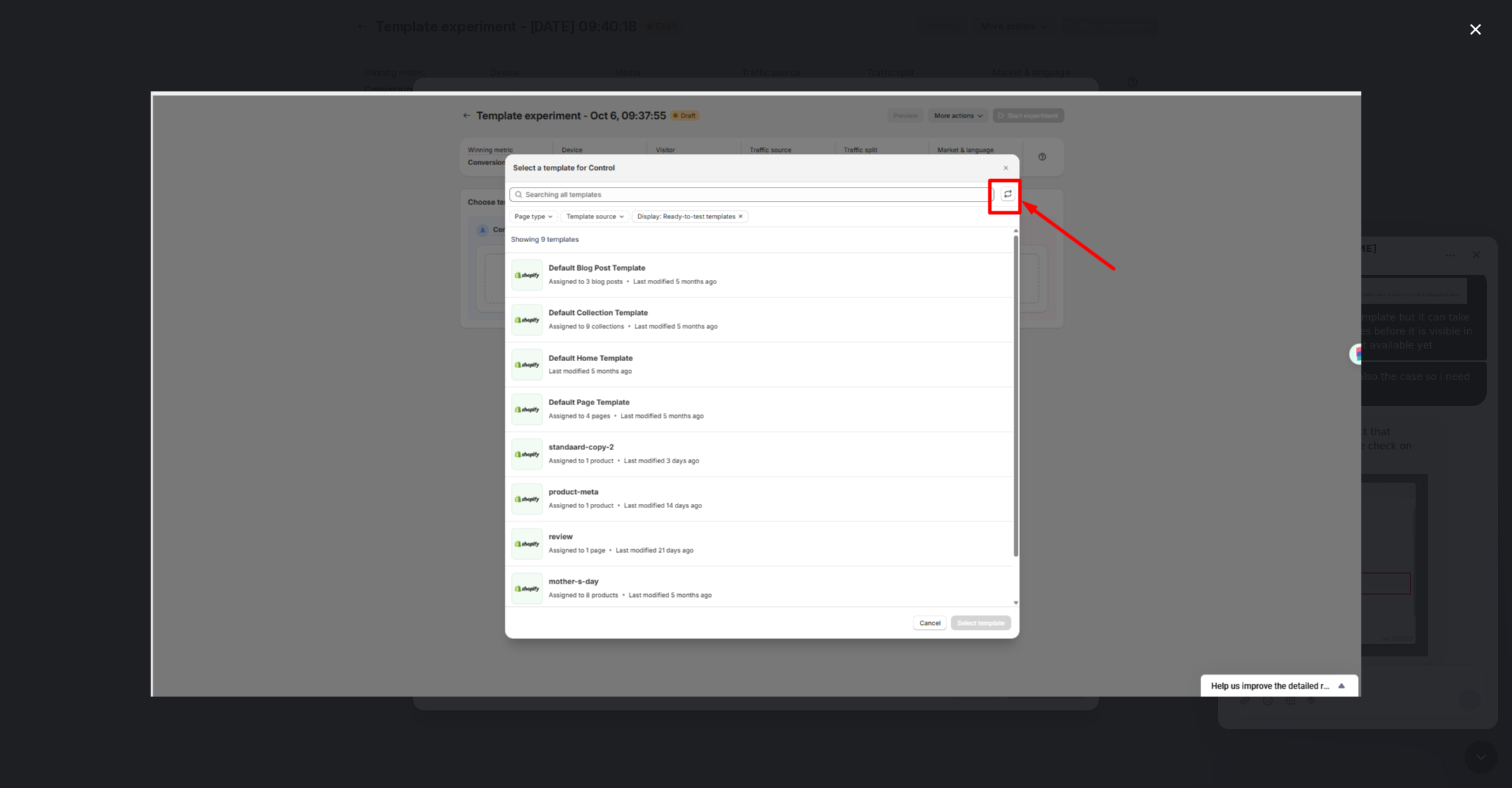
click at [1374, 156] on div "Intercom messenger" at bounding box center [756, 394] width 1512 height 788
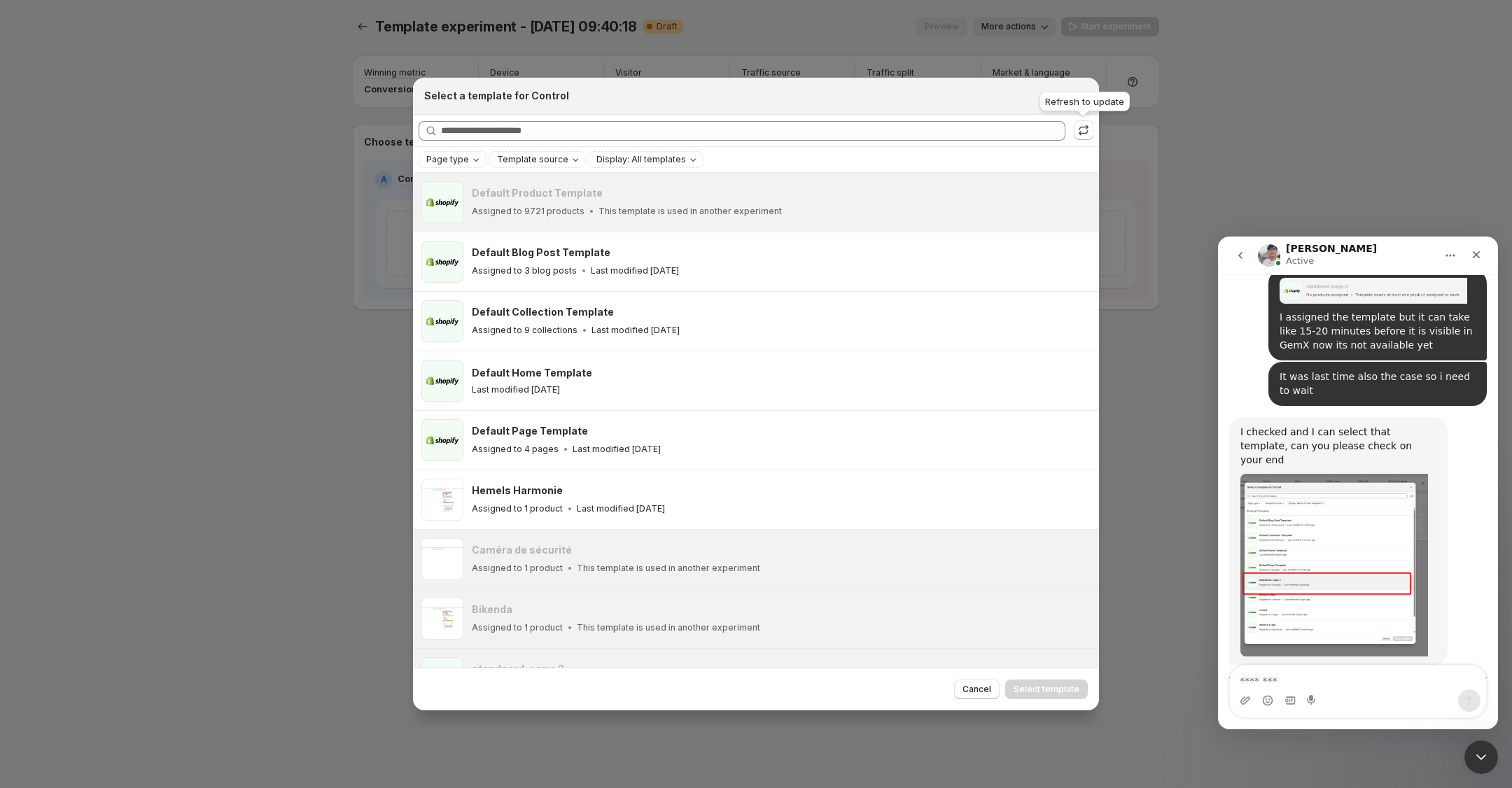
click at [1081, 120] on button ":r6q:" at bounding box center [1083, 130] width 20 height 20
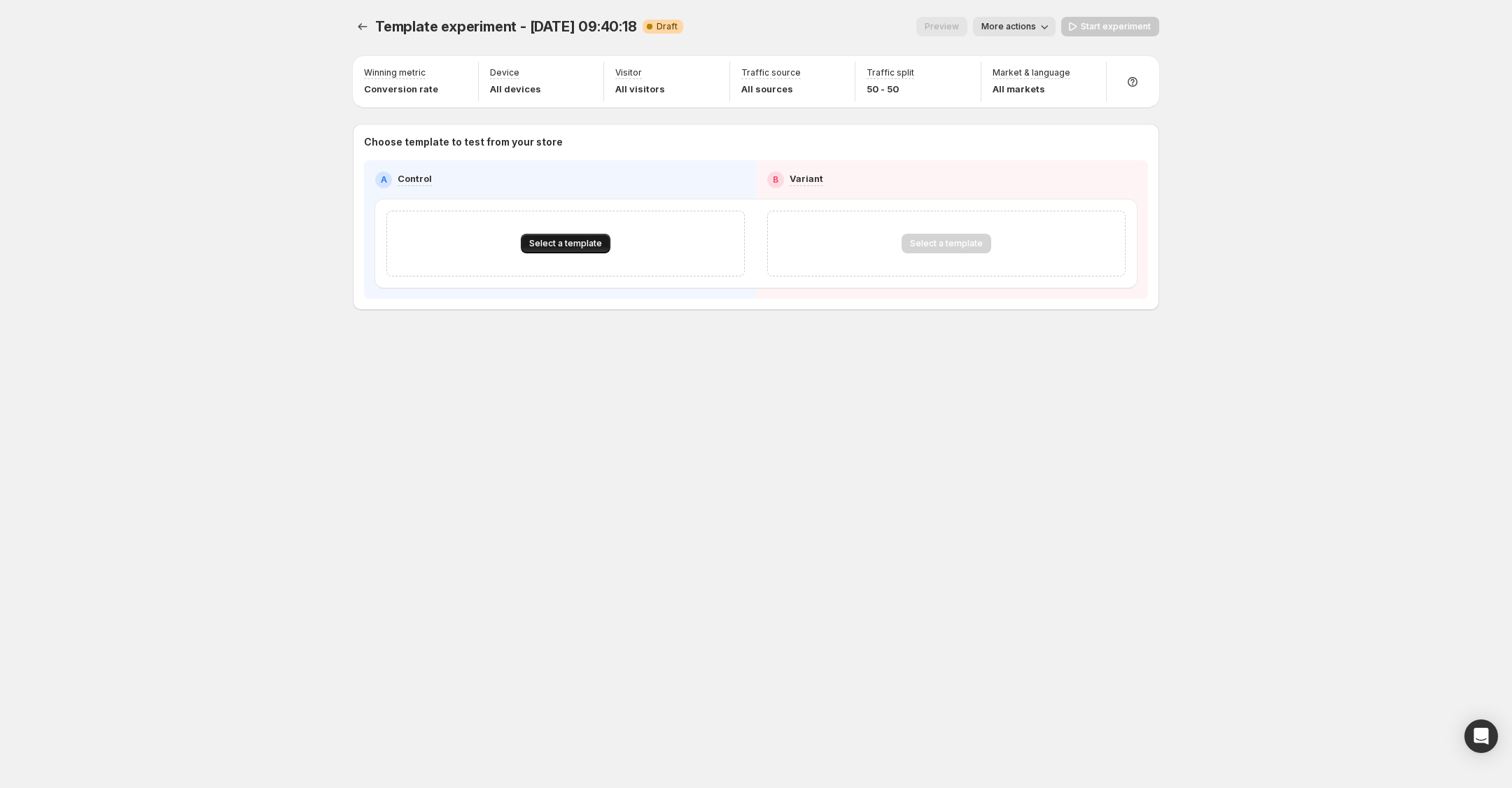
click at [563, 244] on span "Select a template" at bounding box center [565, 243] width 73 height 11
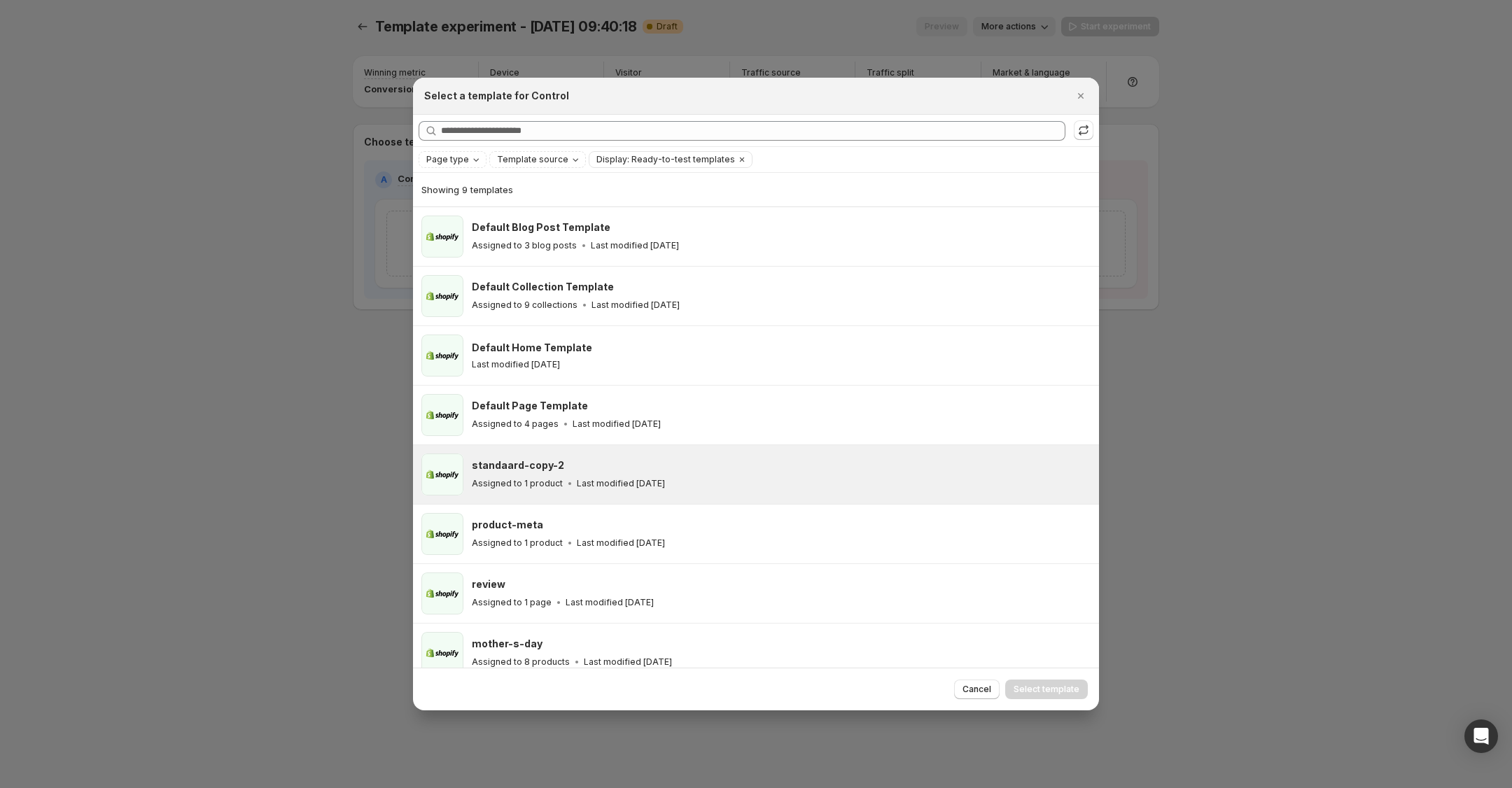
click at [594, 468] on div "standaard-copy-2" at bounding box center [779, 465] width 614 height 14
click at [1054, 686] on span "Select template" at bounding box center [1046, 689] width 66 height 11
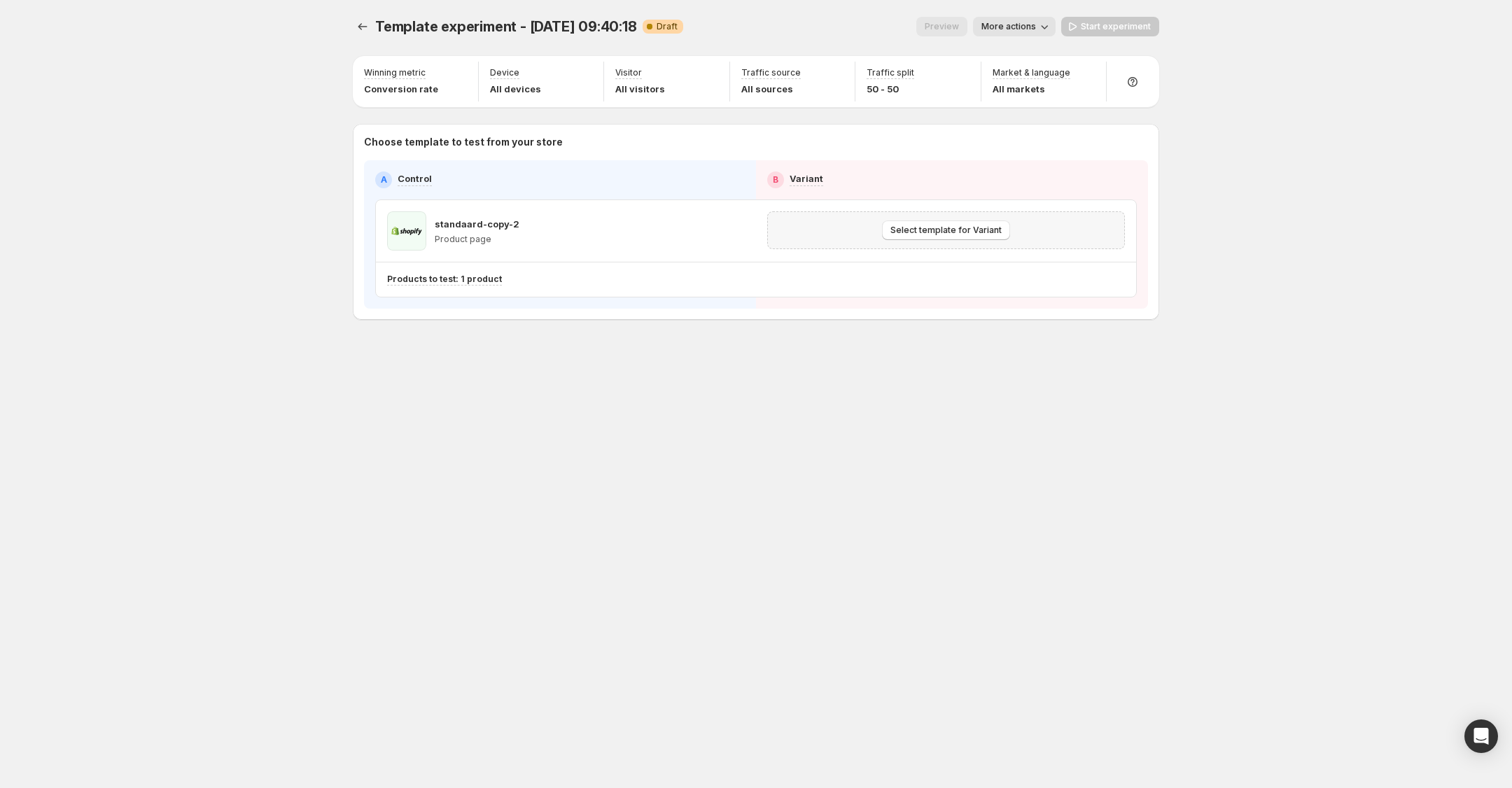
click at [943, 213] on div "Select template for Variant" at bounding box center [946, 230] width 358 height 37
click at [941, 231] on span "Select template for Variant" at bounding box center [946, 230] width 111 height 11
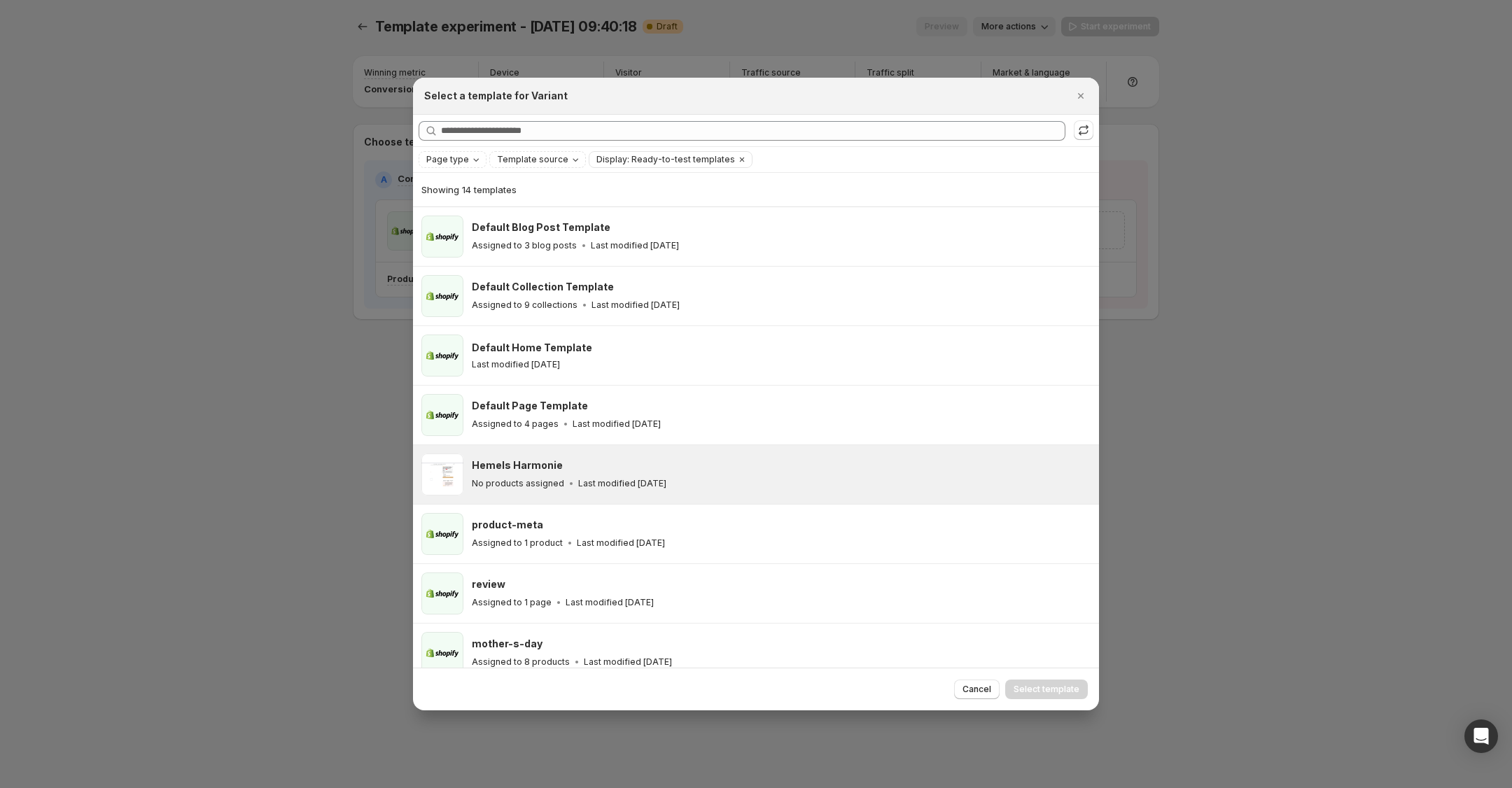
scroll to position [47, 0]
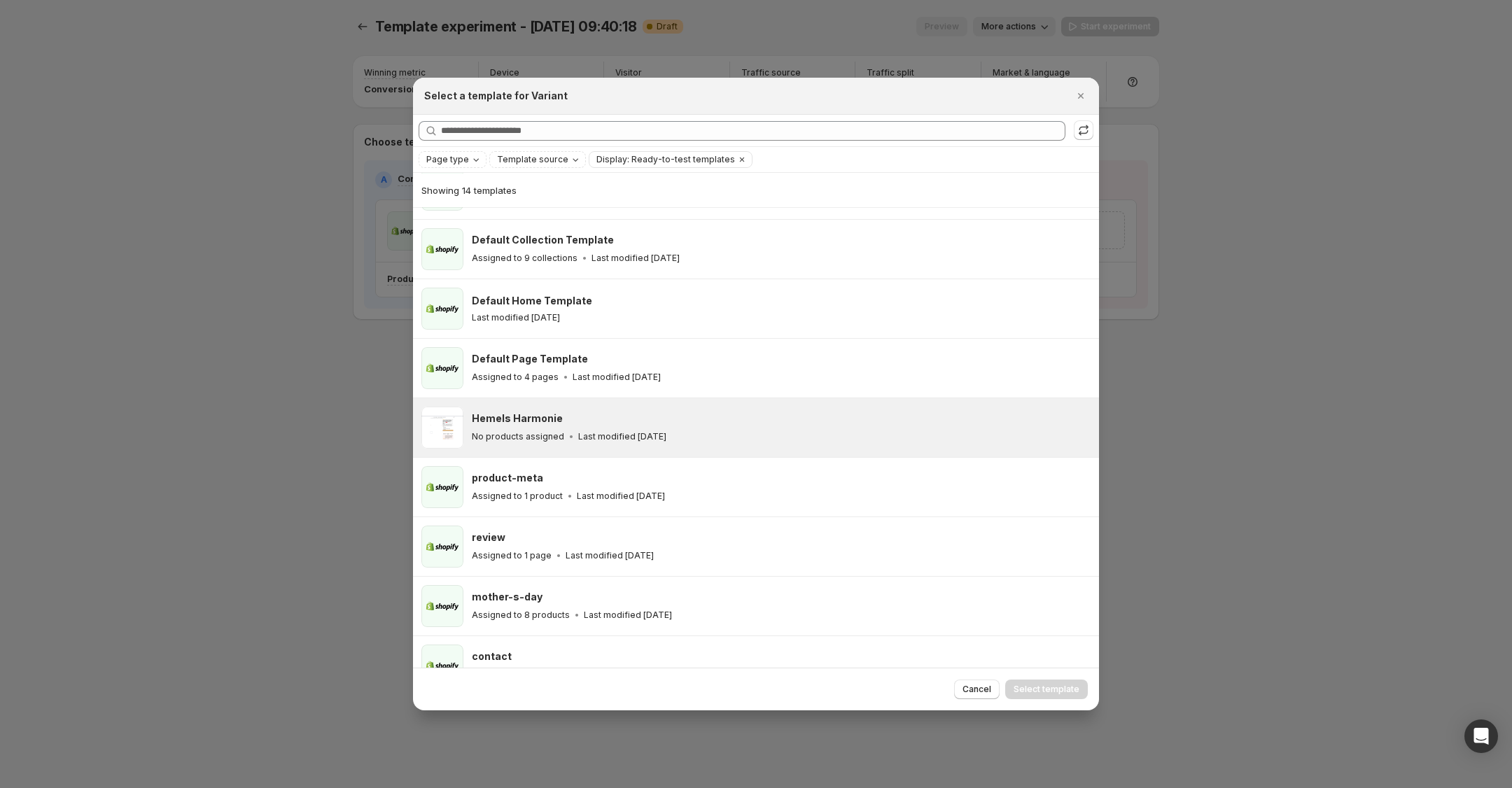
click at [574, 429] on div "Hemels Harmonie No products assigned Last modified [DATE]" at bounding box center [779, 427] width 614 height 32
drag, startPoint x: 1042, startPoint y: 686, endPoint x: 980, endPoint y: 667, distance: 64.8
click at [1041, 686] on span "Select template" at bounding box center [1046, 689] width 66 height 11
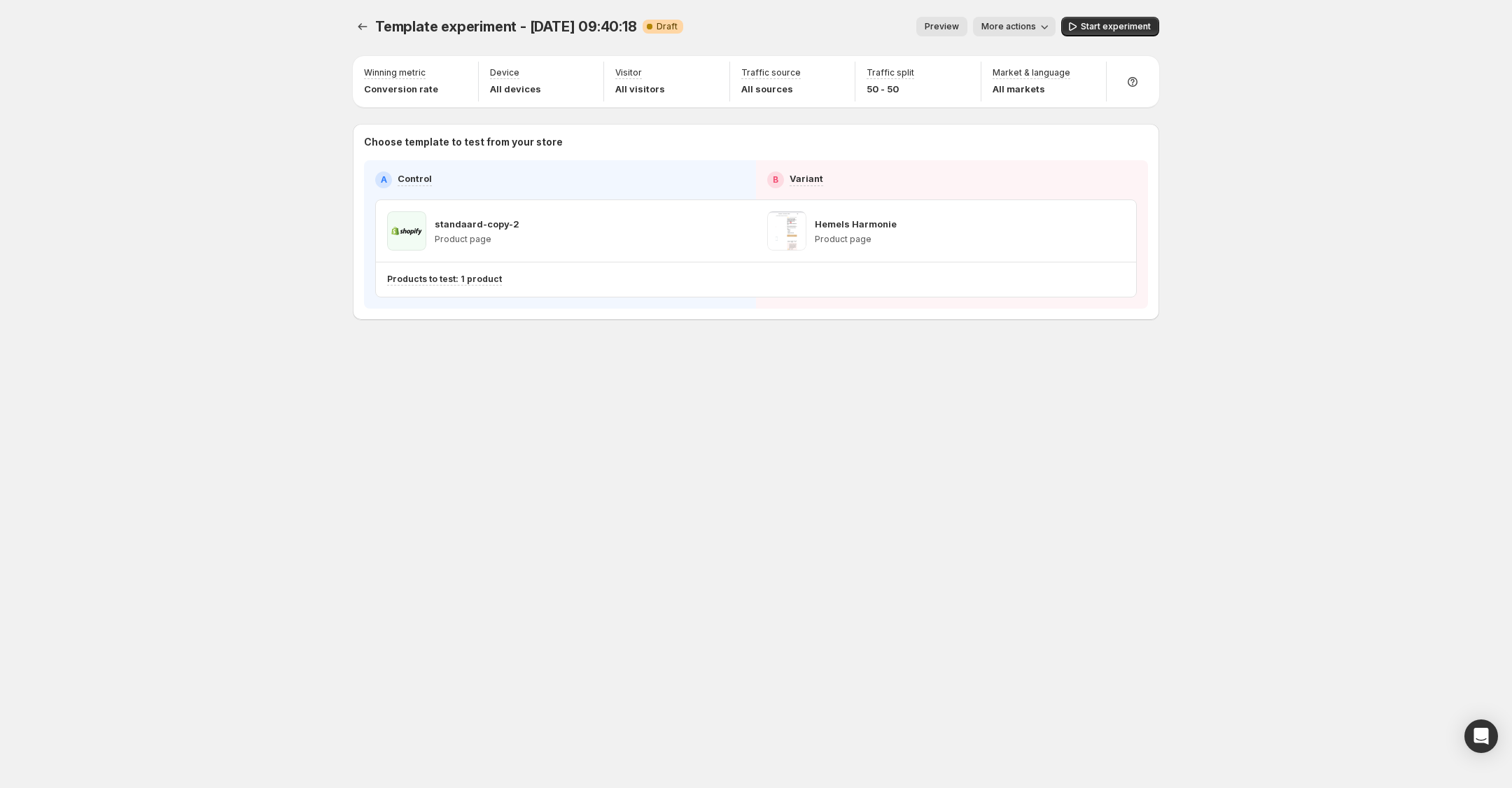
scroll to position [16, 0]
click at [1118, 20] on button "Start experiment" at bounding box center [1109, 26] width 98 height 20
drag, startPoint x: 486, startPoint y: 22, endPoint x: 438, endPoint y: 25, distance: 48.1
click at [486, 22] on span "Template experiment - [DATE] 09:40:18" at bounding box center [506, 26] width 262 height 17
click at [356, 22] on icon "Experiments" at bounding box center [362, 26] width 14 height 14
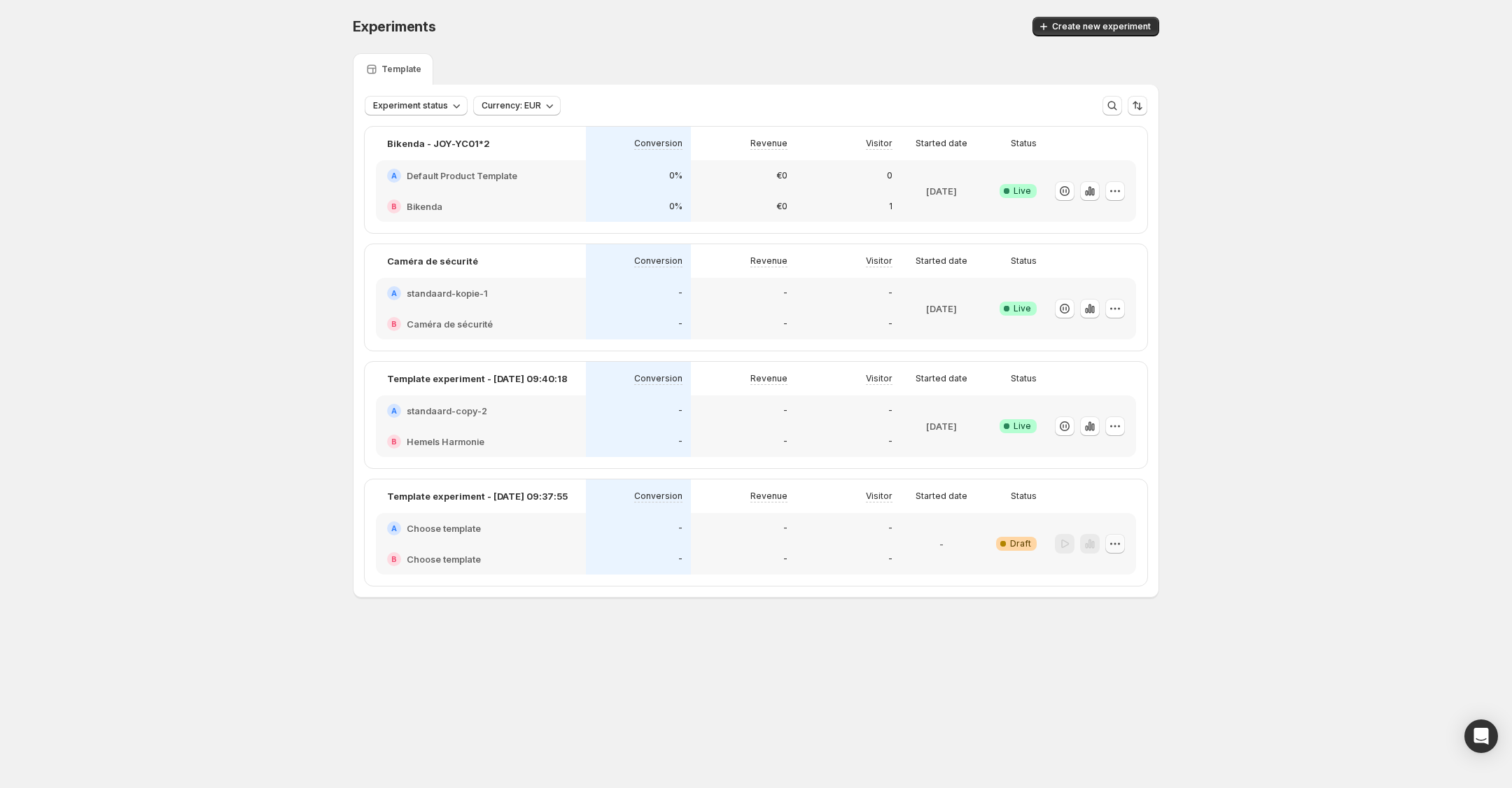
click at [1115, 538] on icon "button" at bounding box center [1115, 543] width 14 height 14
drag, startPoint x: 1363, startPoint y: 506, endPoint x: 1342, endPoint y: 507, distance: 21.0
click at [1363, 506] on div "Experiments. This page is ready Experiments Create new experiment Template Expe…" at bounding box center [756, 336] width 1512 height 673
click at [1472, 730] on div "Open Intercom Messenger" at bounding box center [1481, 736] width 37 height 37
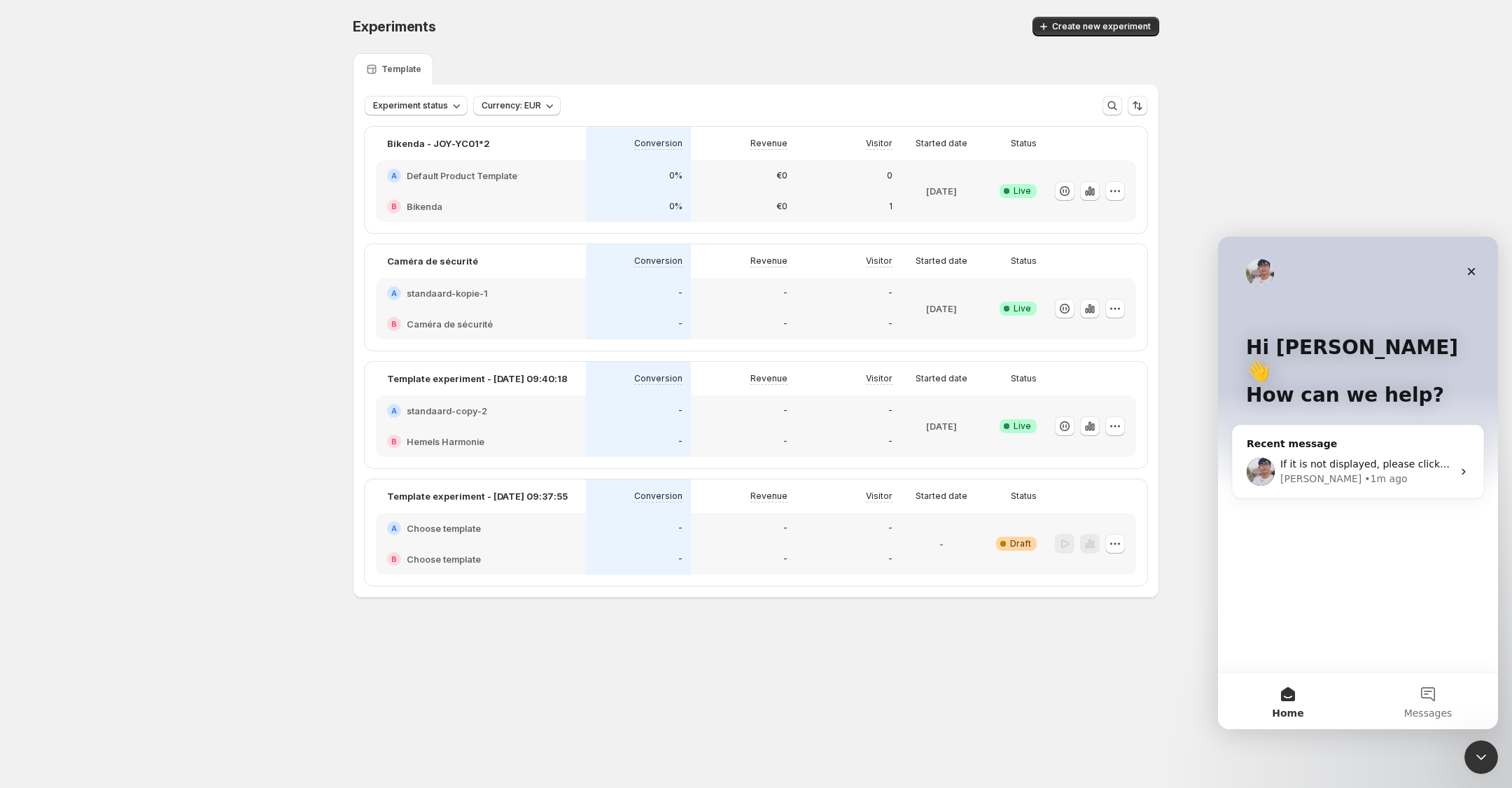
click at [1362, 477] on div "Hi Nick 👋 How can we help?" at bounding box center [1358, 374] width 252 height 275
click at [1354, 466] on div "If it is not displayed, please click the sync button to sync. Antony • 1m ago" at bounding box center [1358, 471] width 251 height 51
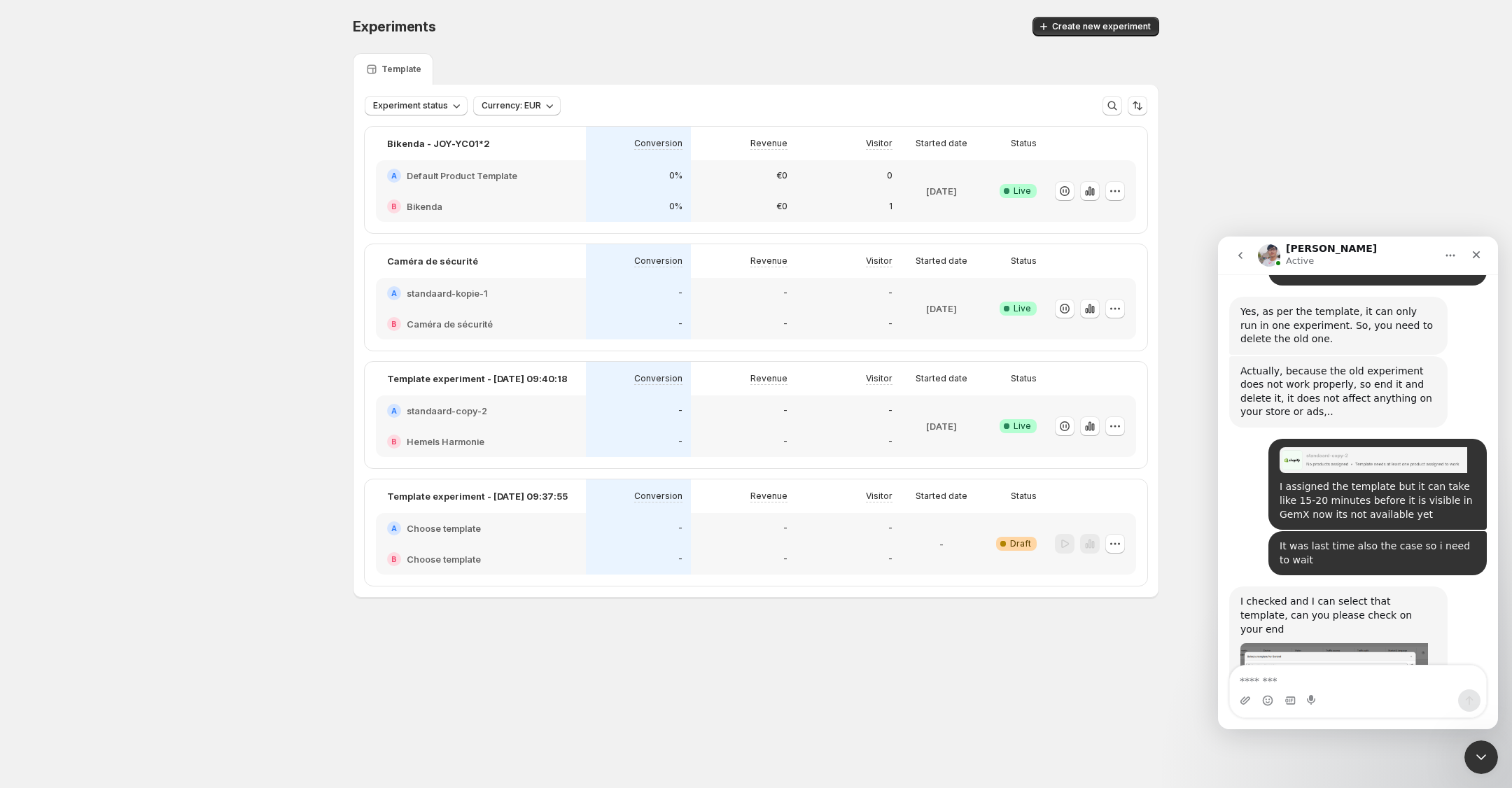
click at [1320, 698] on div "Intercom messenger" at bounding box center [1358, 700] width 256 height 22
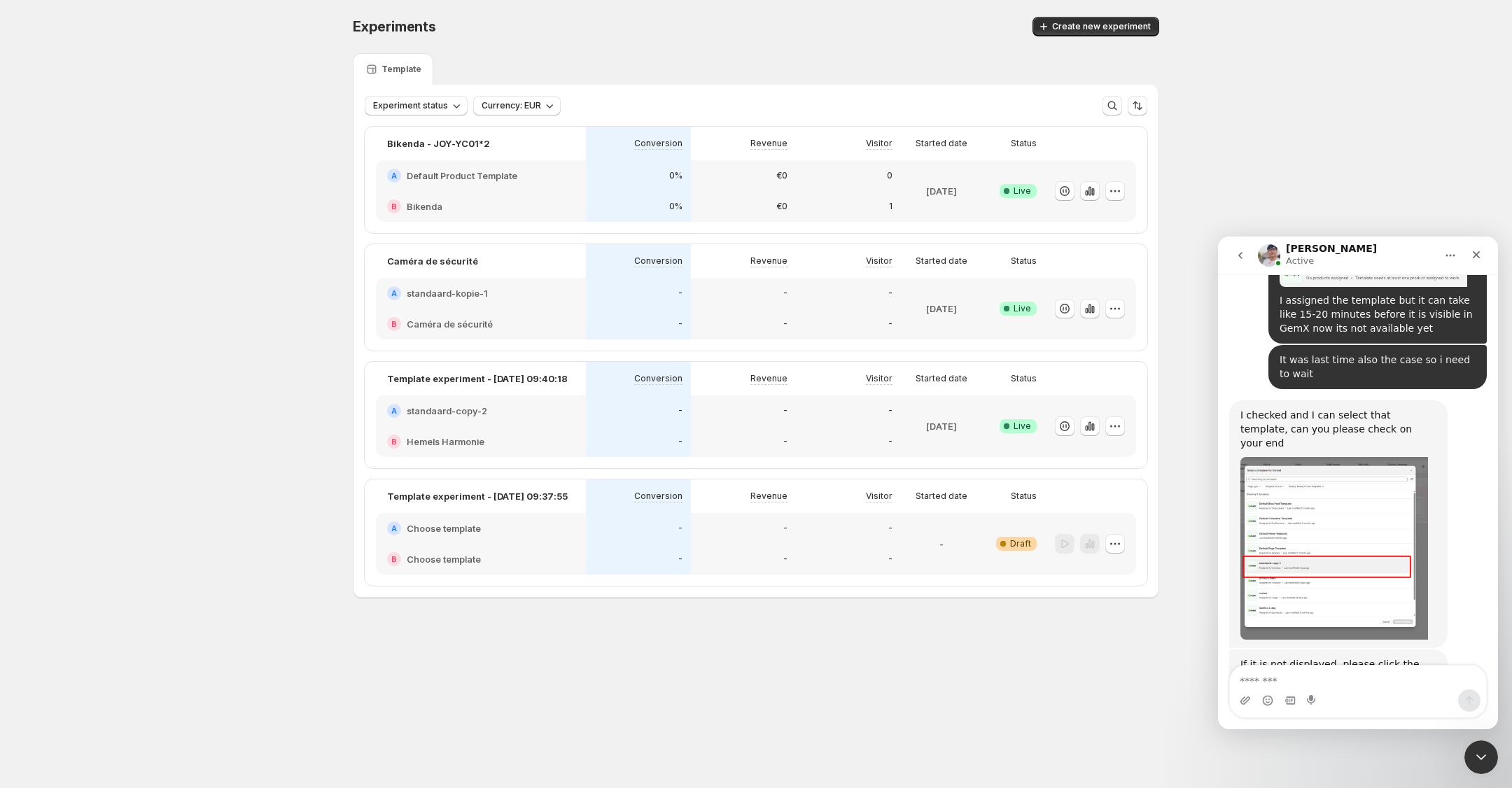
scroll to position [3317, 0]
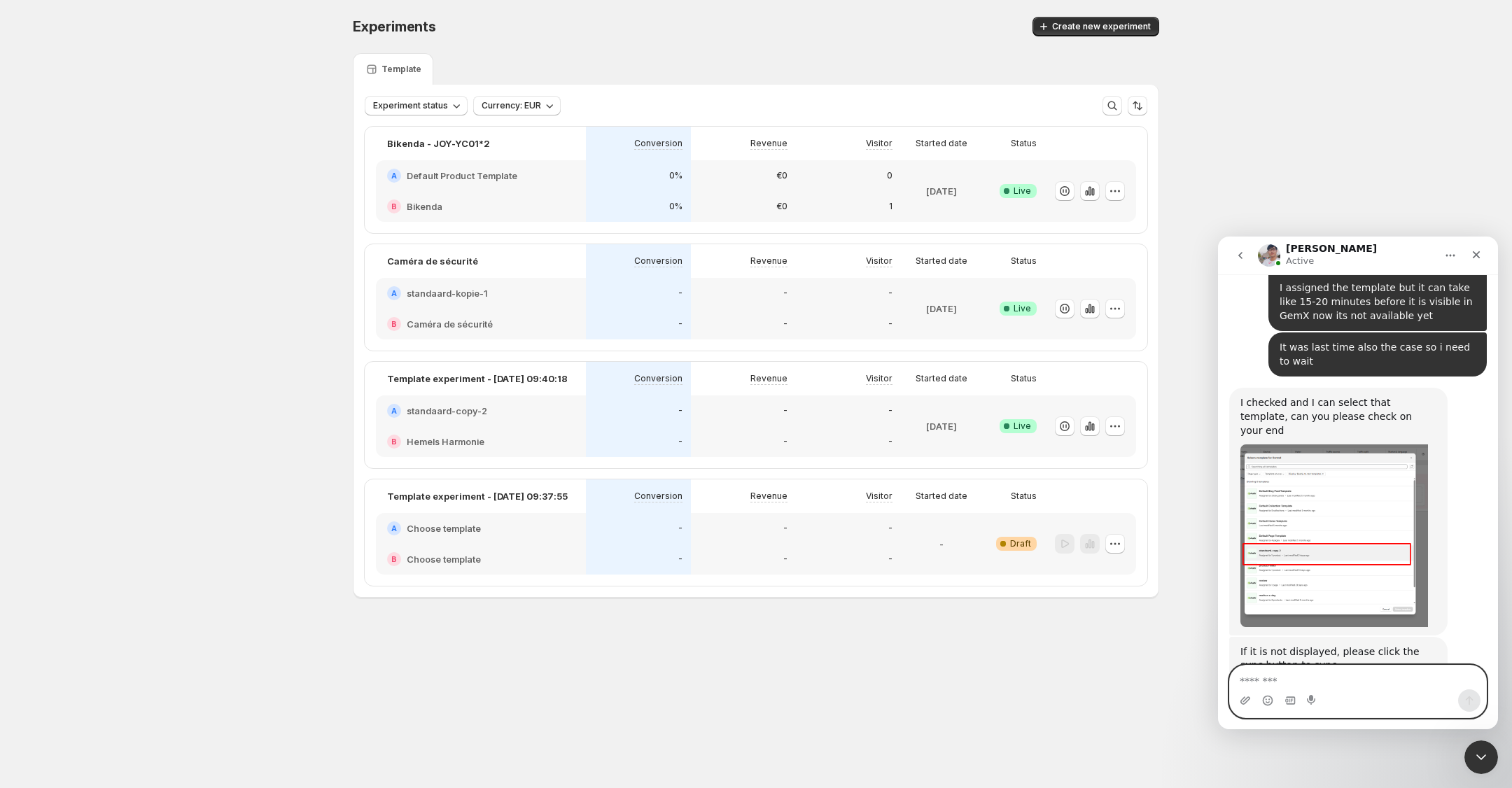
click at [1328, 675] on textarea "Message…" at bounding box center [1358, 677] width 256 height 24
type textarea "*********"
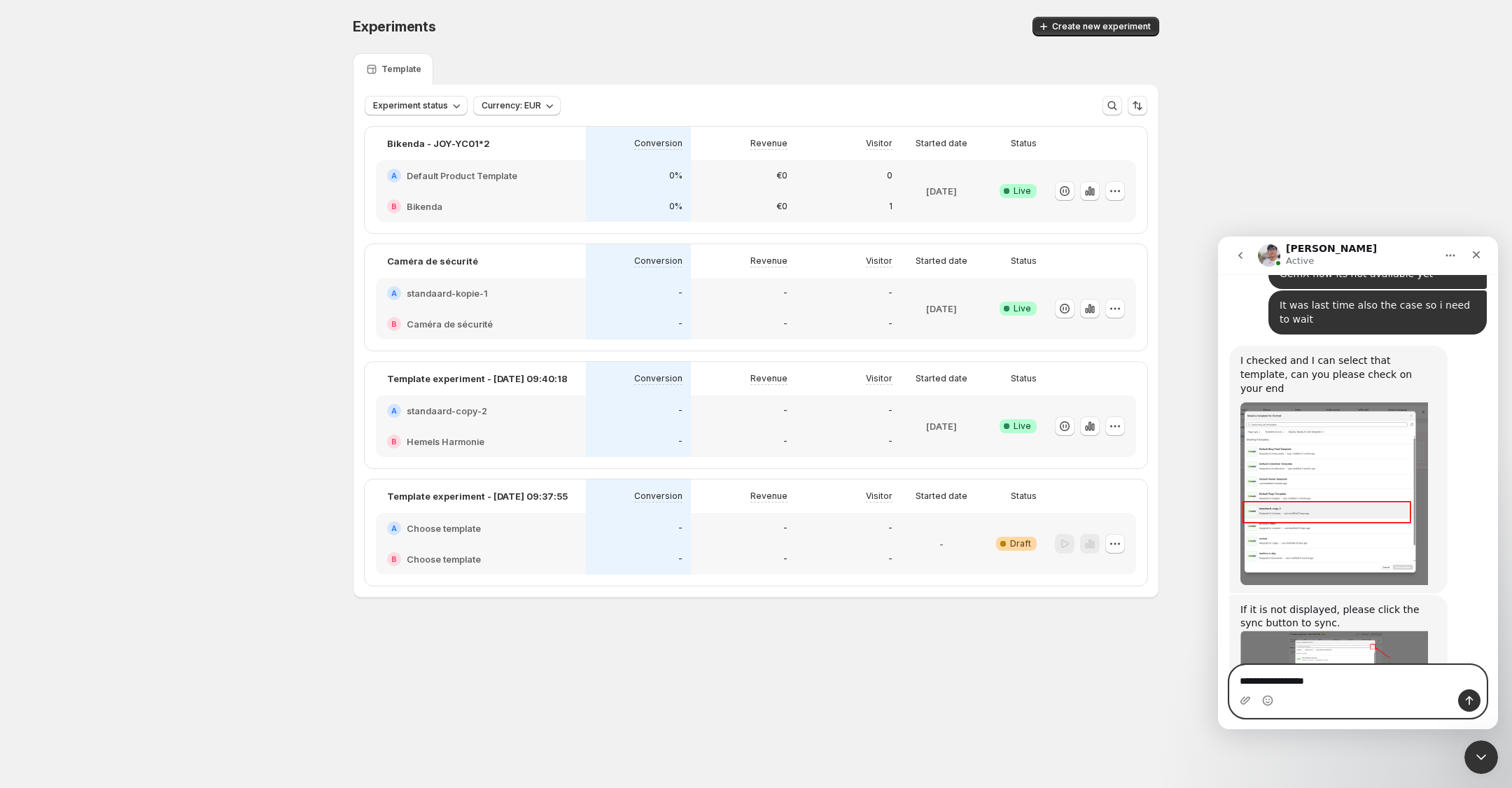
scroll to position [3305, 0]
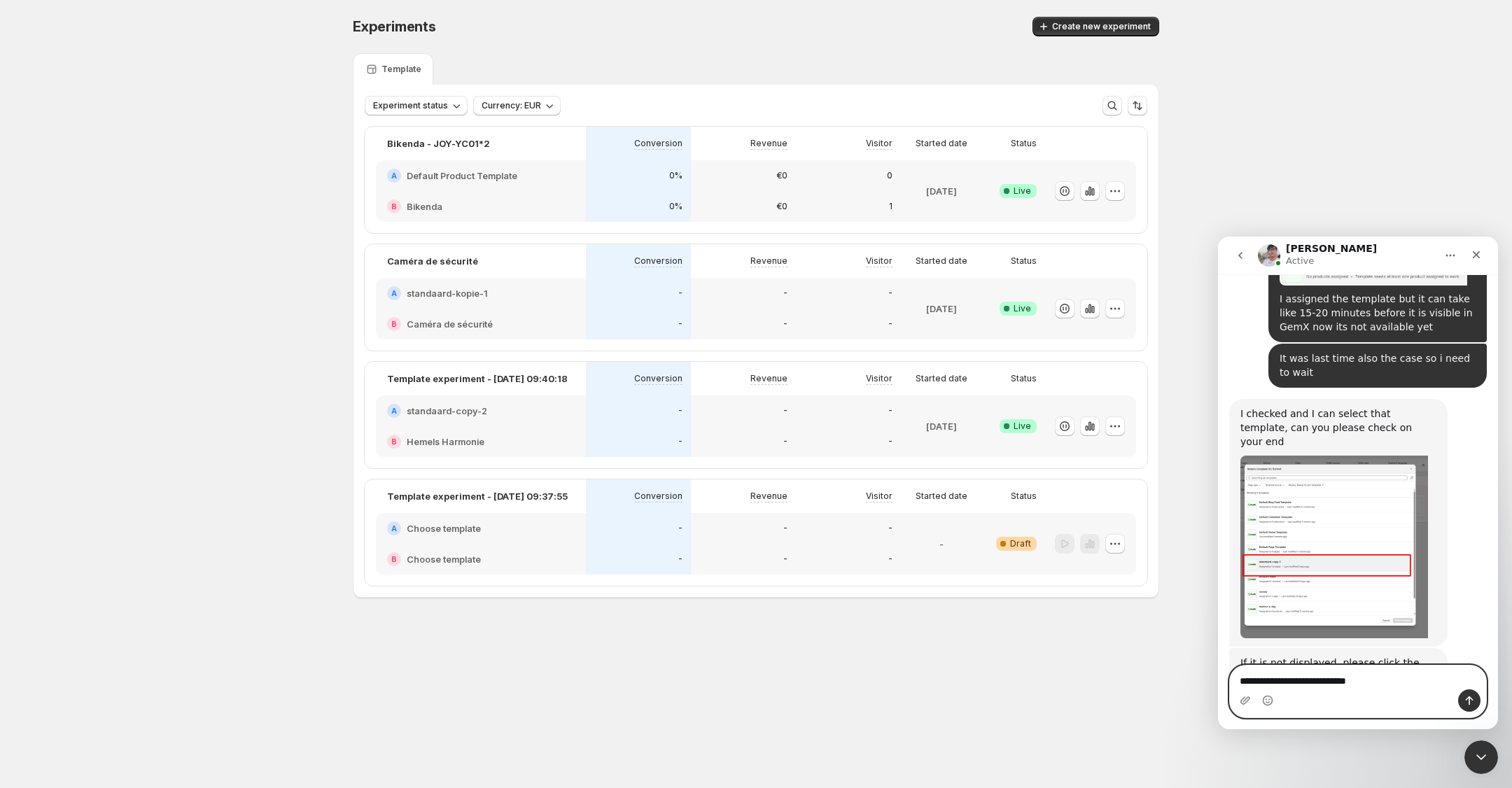
type textarea "**********"
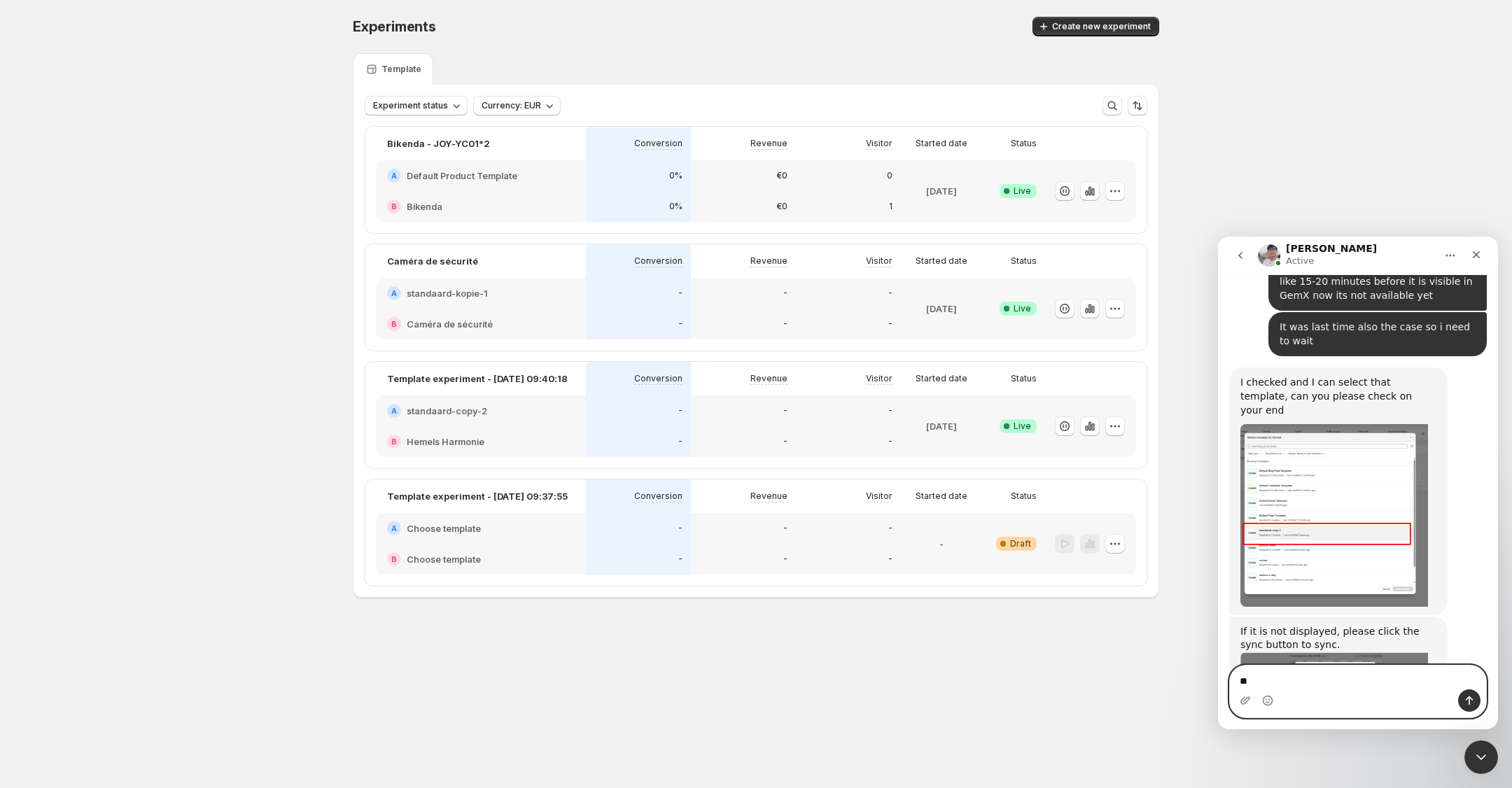
type textarea "*"
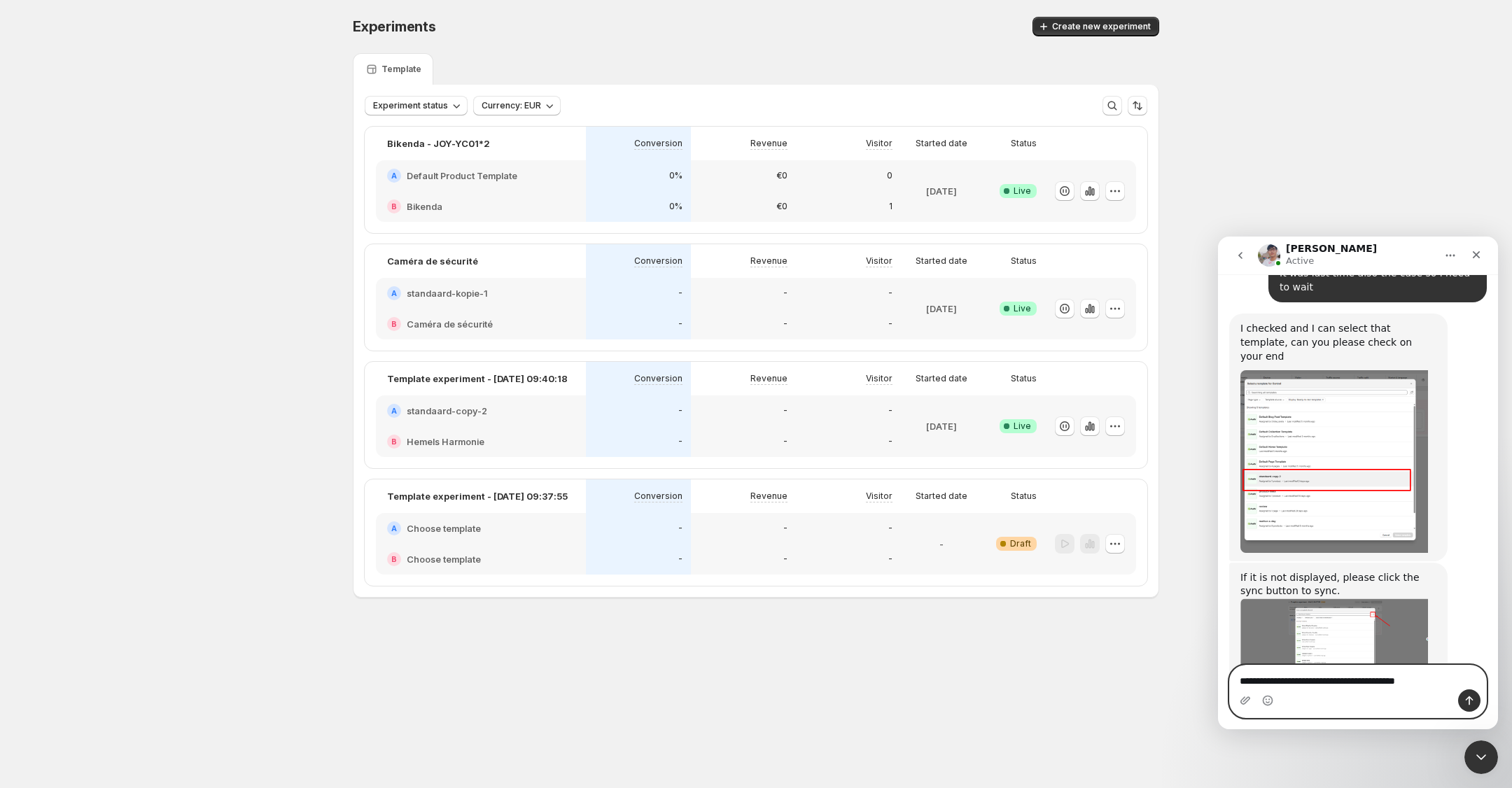
type textarea "**********"
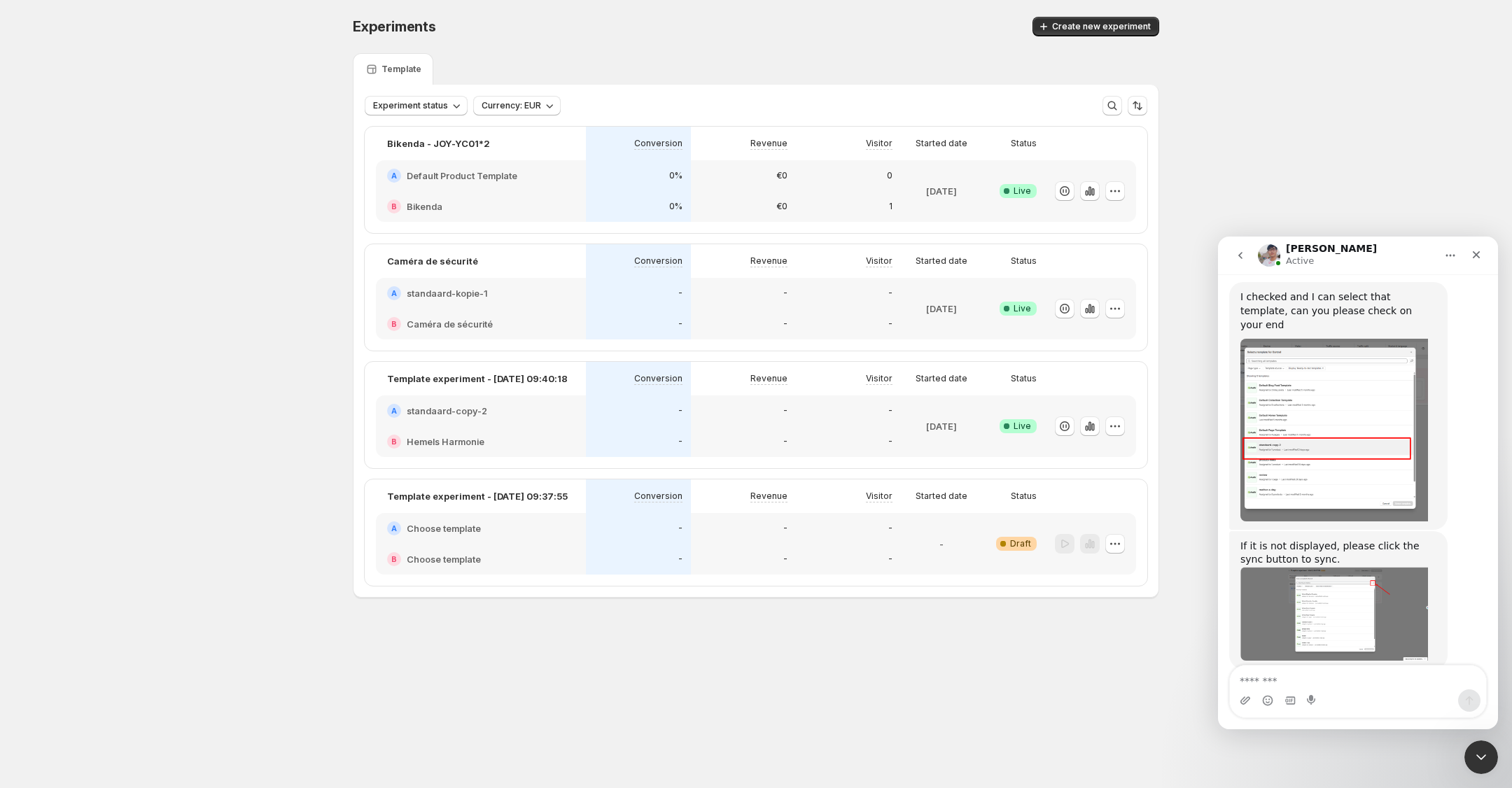
scroll to position [3424, 0]
click at [1357, 686] on textarea "Message…" at bounding box center [1358, 677] width 256 height 24
type textarea "****"
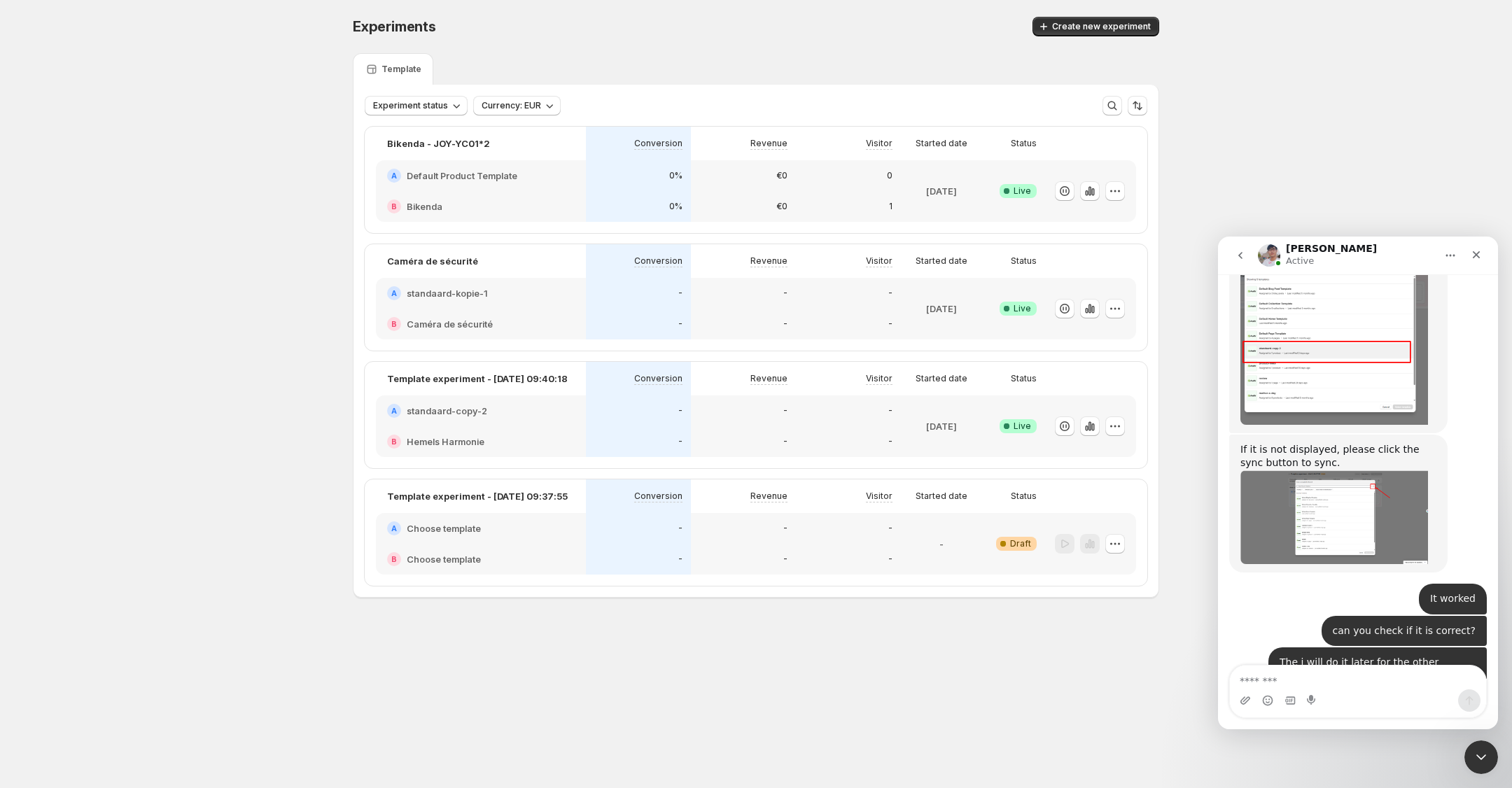
scroll to position [3562, 0]
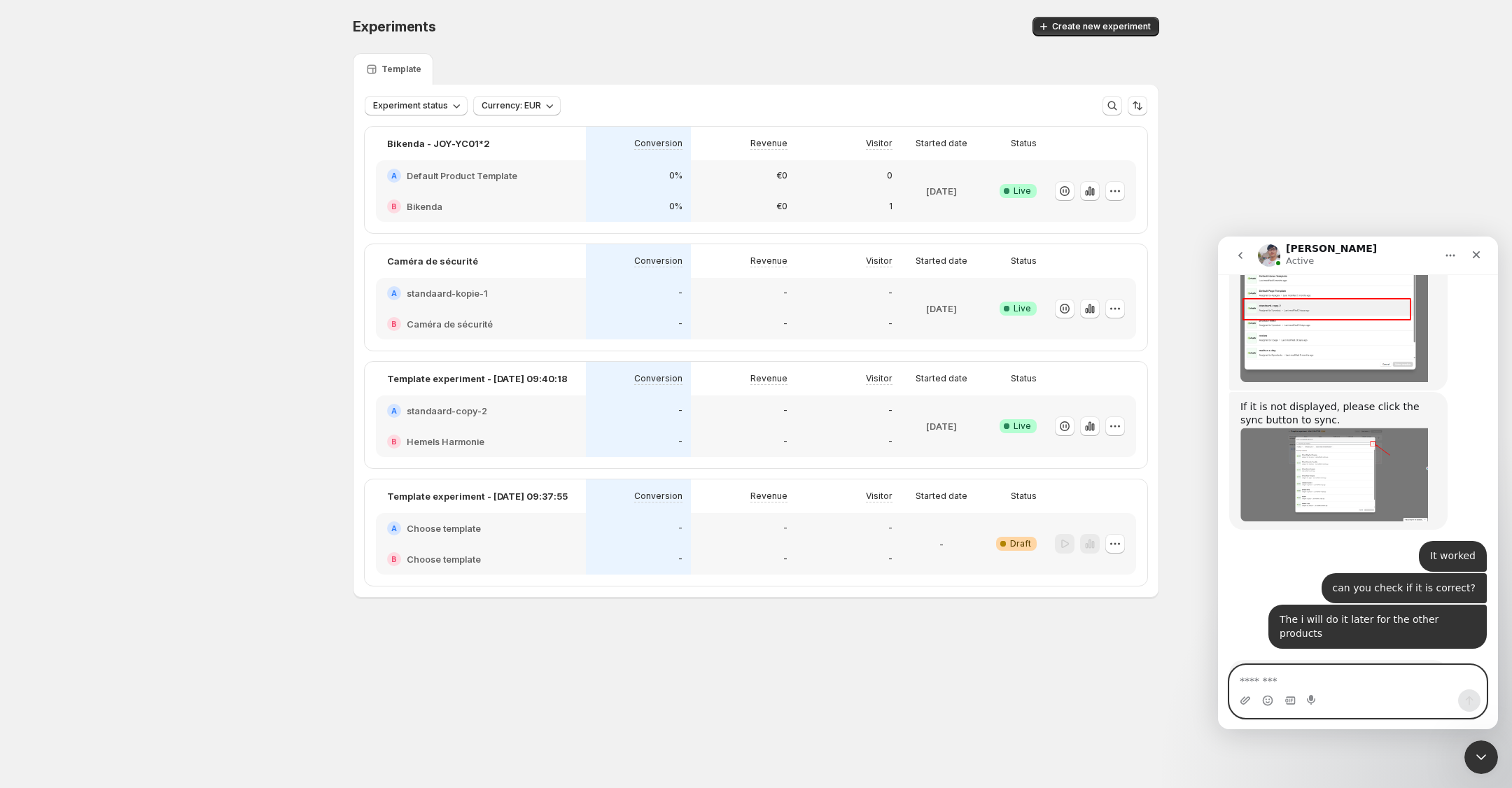
click at [1335, 686] on textarea "Message…" at bounding box center [1358, 677] width 256 height 24
click at [1312, 687] on textarea "Message…" at bounding box center [1358, 677] width 256 height 24
type textarea "**********"
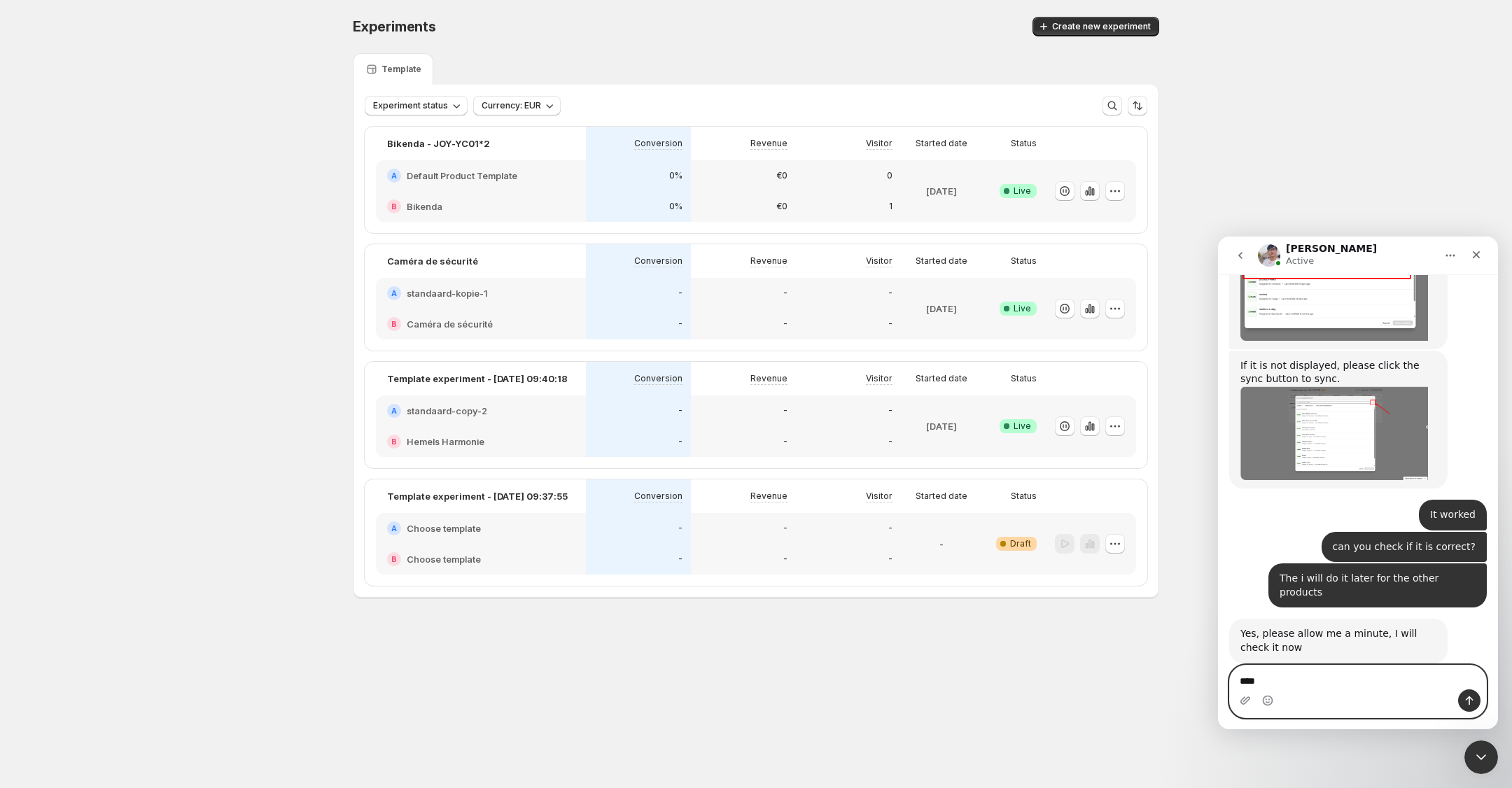
type textarea "****"
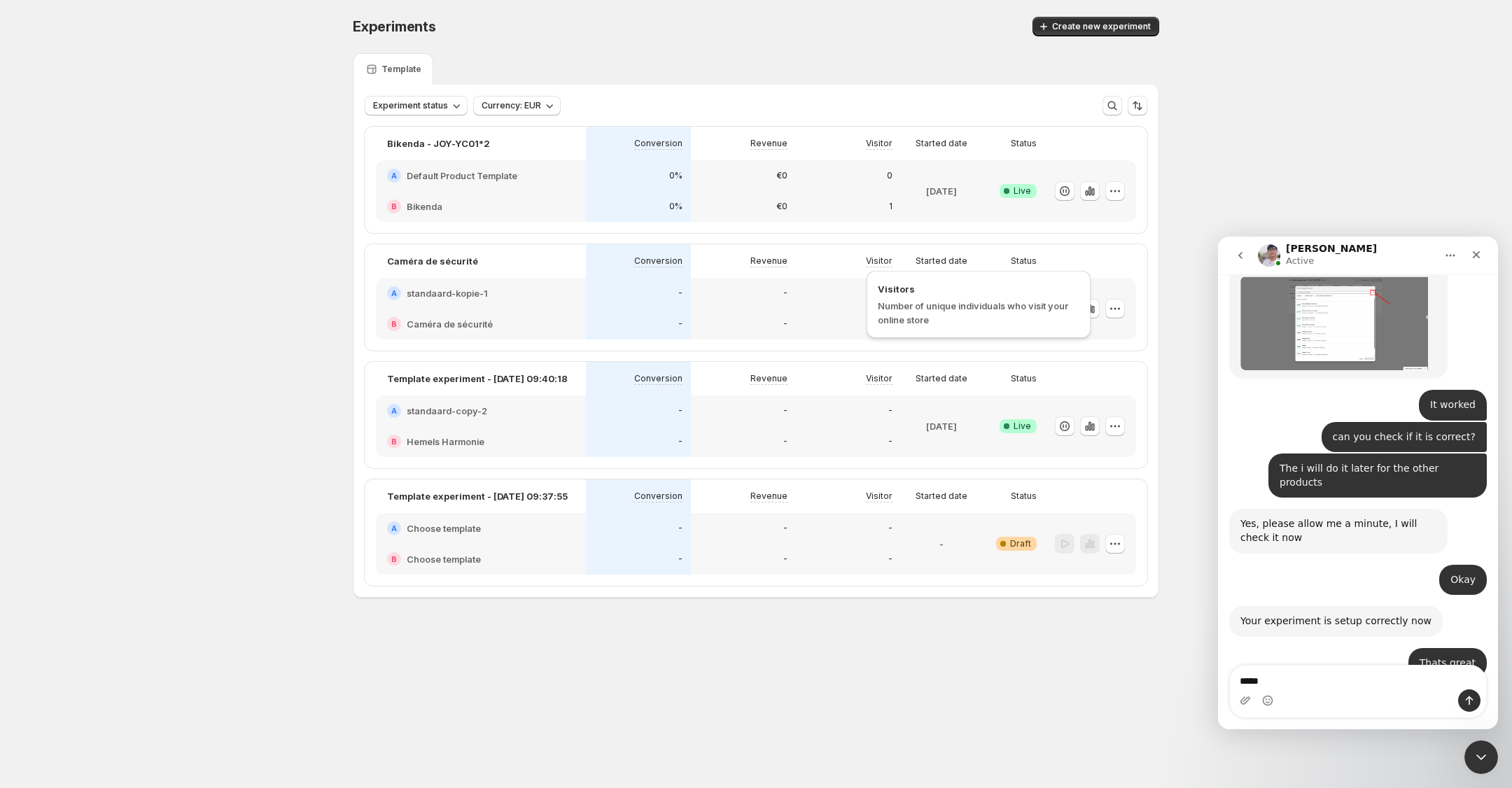
scroll to position [3727, 0]
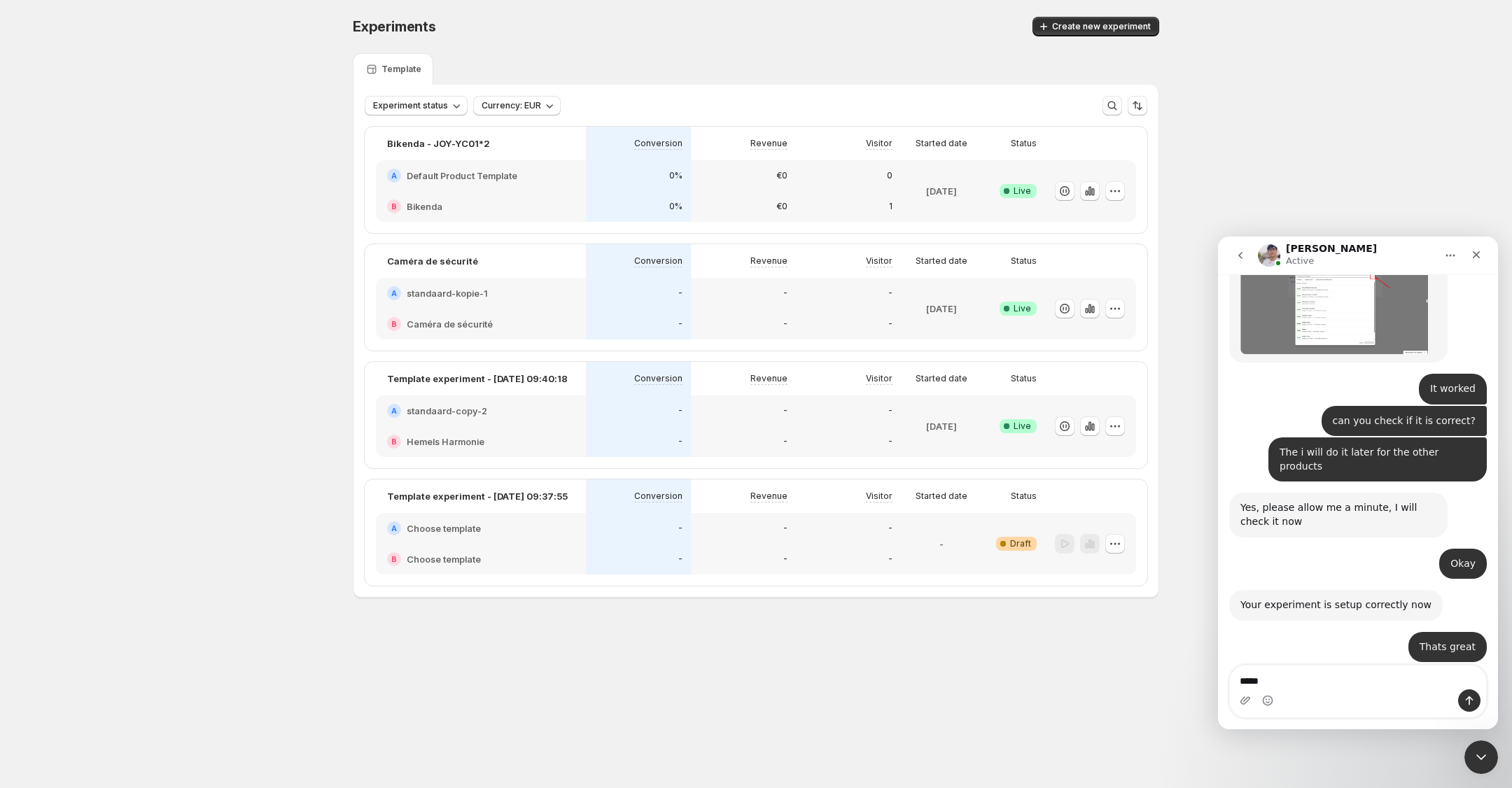
click at [1336, 740] on img "Antony says…" at bounding box center [1333, 786] width 187 height 93
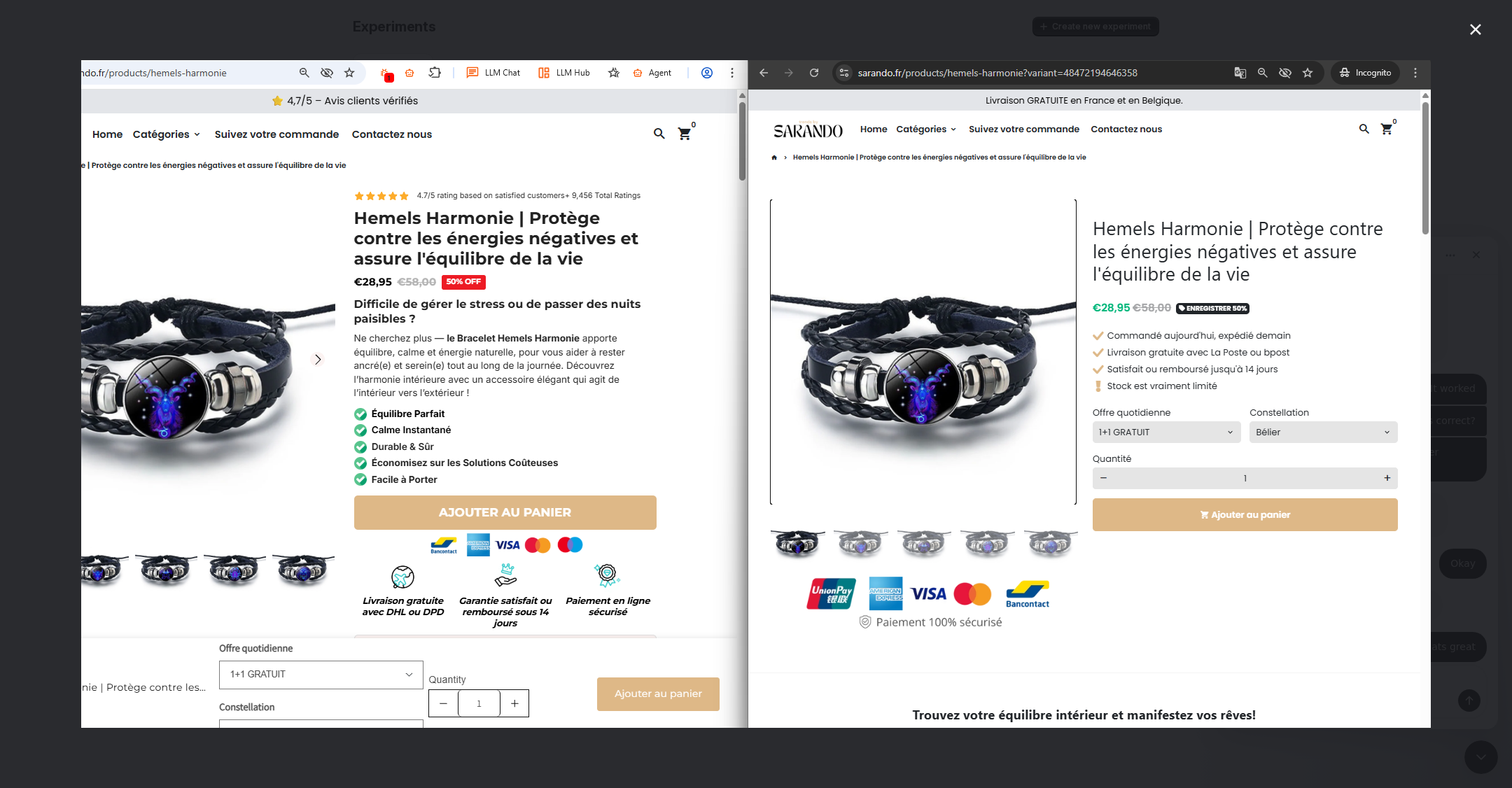
click at [1475, 24] on icon "Close" at bounding box center [1475, 29] width 17 height 17
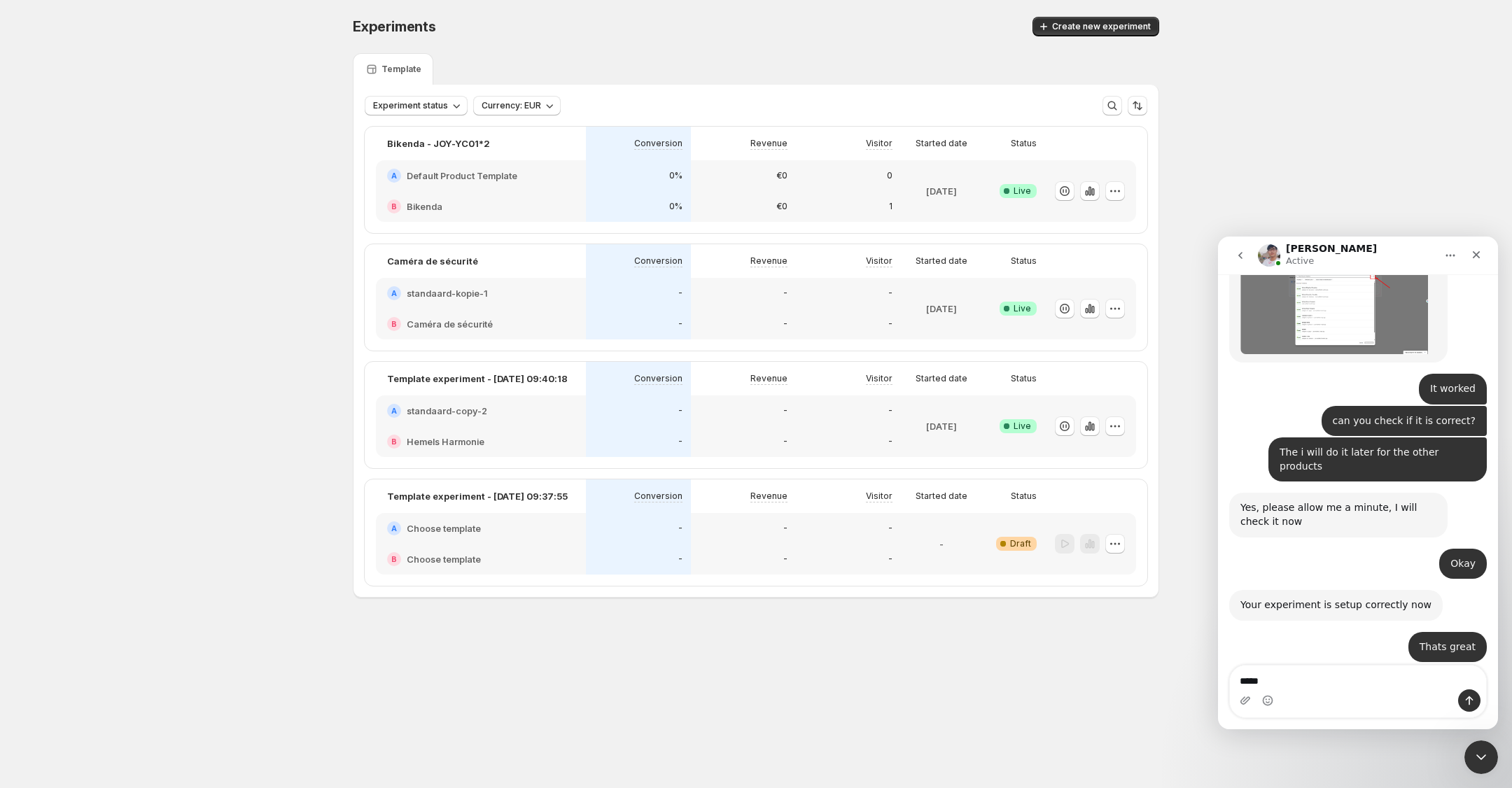
click at [1336, 690] on div "Intercom messenger" at bounding box center [1358, 700] width 256 height 22
drag, startPoint x: 1334, startPoint y: 690, endPoint x: 1306, endPoint y: 686, distance: 28.3
click at [1317, 687] on div "Then ****" at bounding box center [1358, 691] width 256 height 51
drag, startPoint x: 1300, startPoint y: 685, endPoint x: 1233, endPoint y: 674, distance: 67.9
click at [1233, 674] on textarea "****" at bounding box center [1358, 677] width 256 height 24
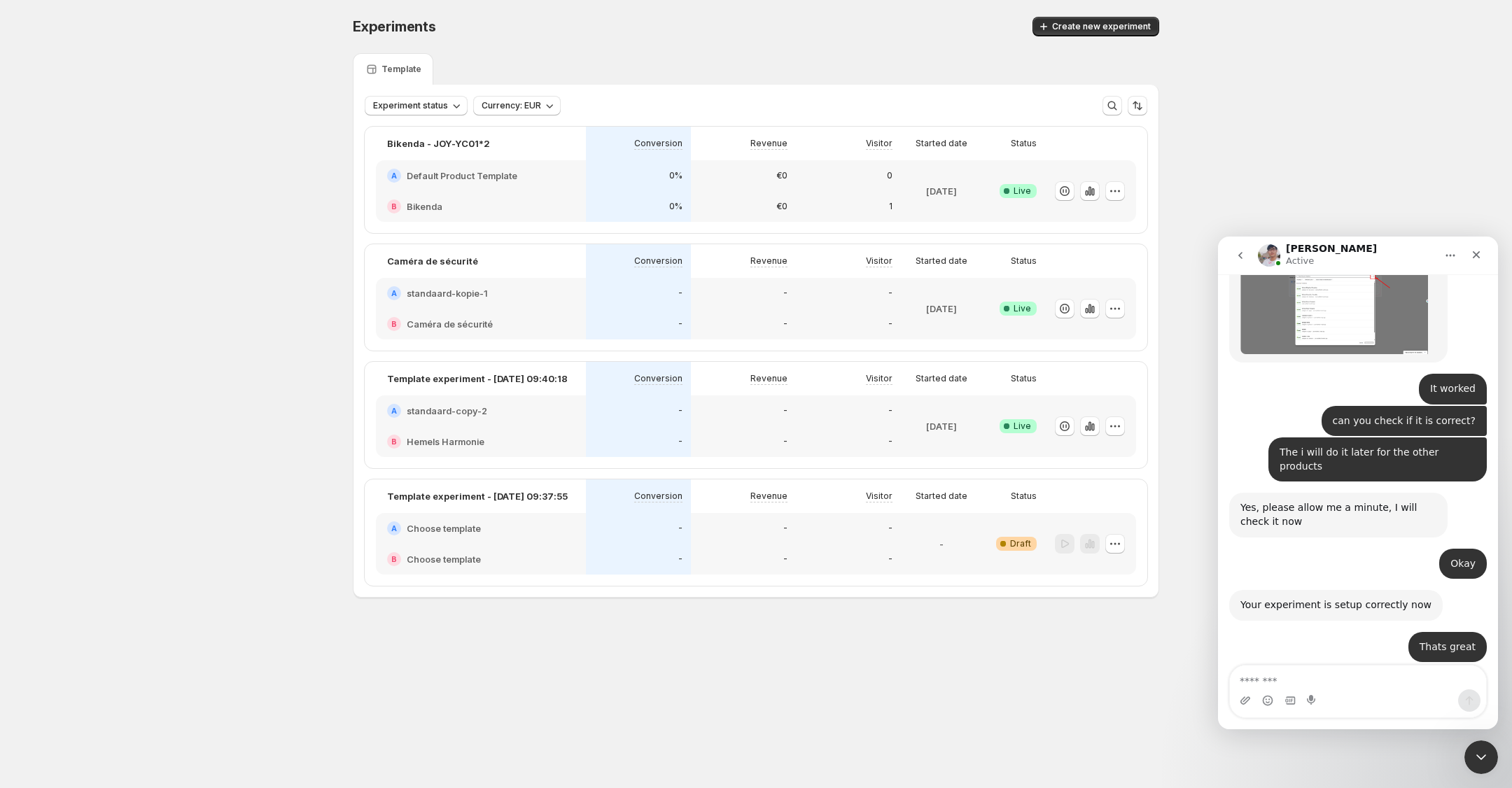
click at [1447, 81] on div "Experiments. This page is ready Experiments Create new experiment Template Expe…" at bounding box center [756, 336] width 1512 height 673
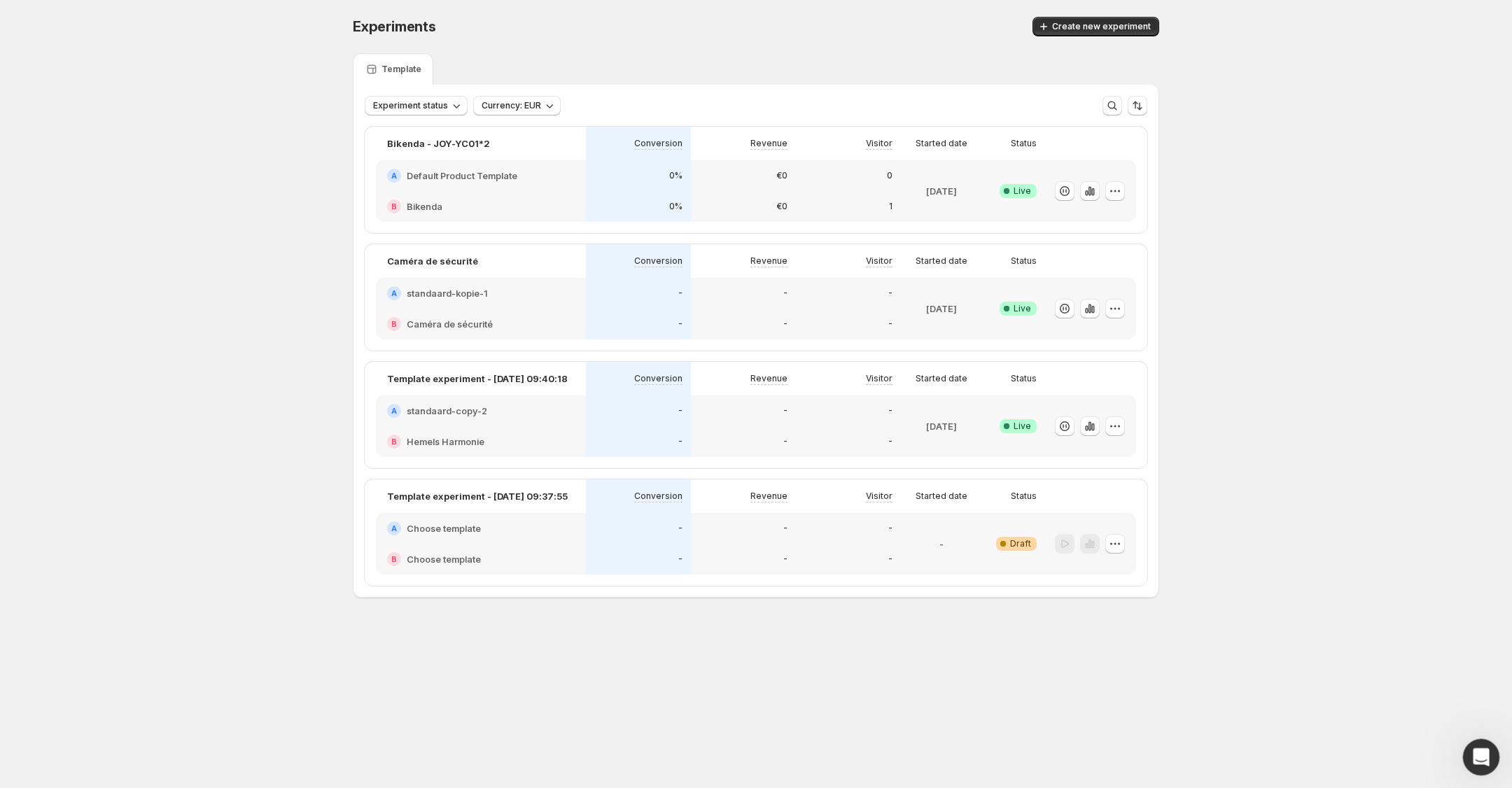
click at [1488, 749] on icon "Open Intercom Messenger" at bounding box center [1479, 755] width 23 height 23
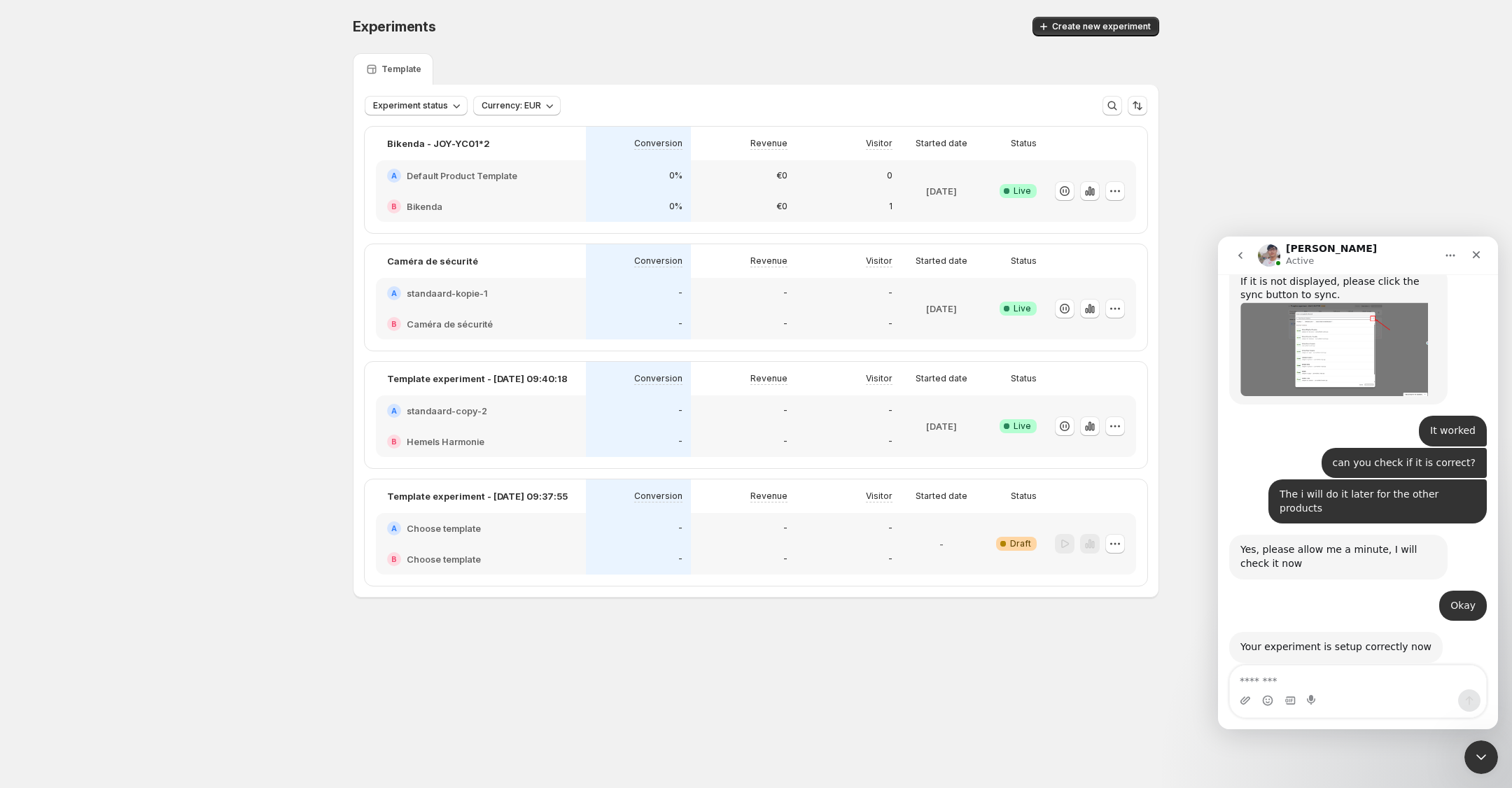
scroll to position [3704, 0]
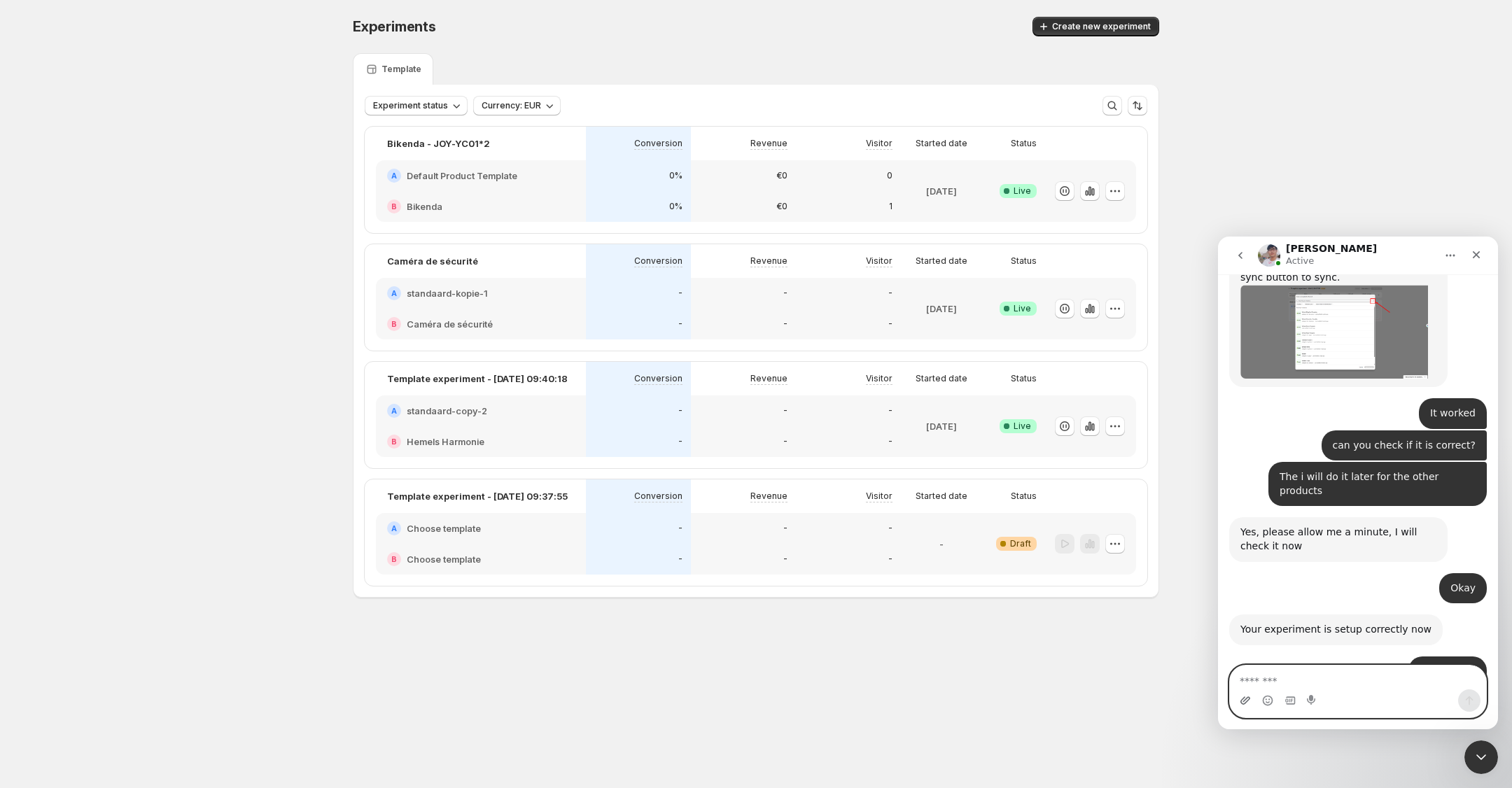
click at [1241, 703] on icon "Upload attachment" at bounding box center [1245, 700] width 11 height 11
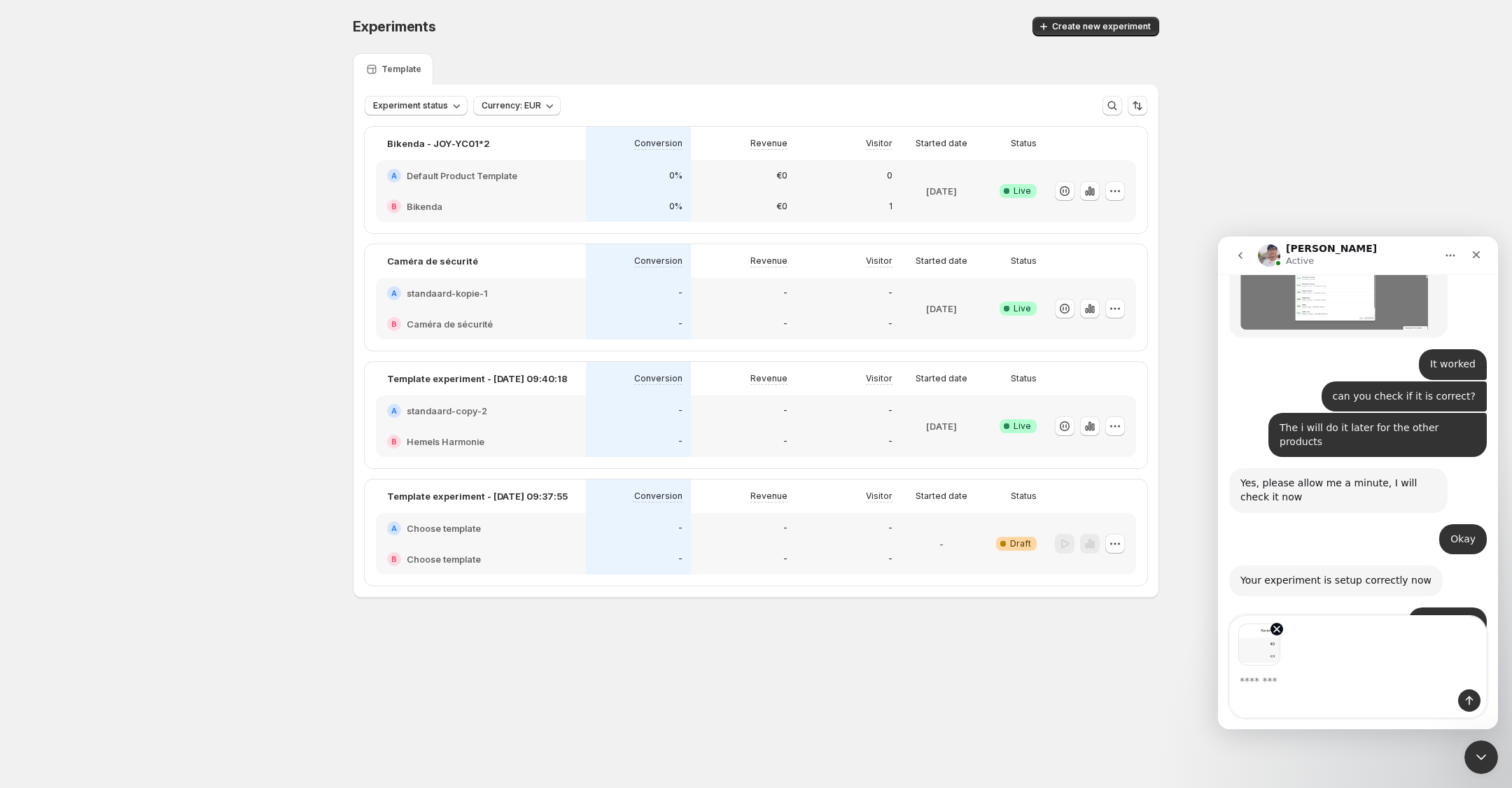
scroll to position [3754, 0]
type textarea "**********"
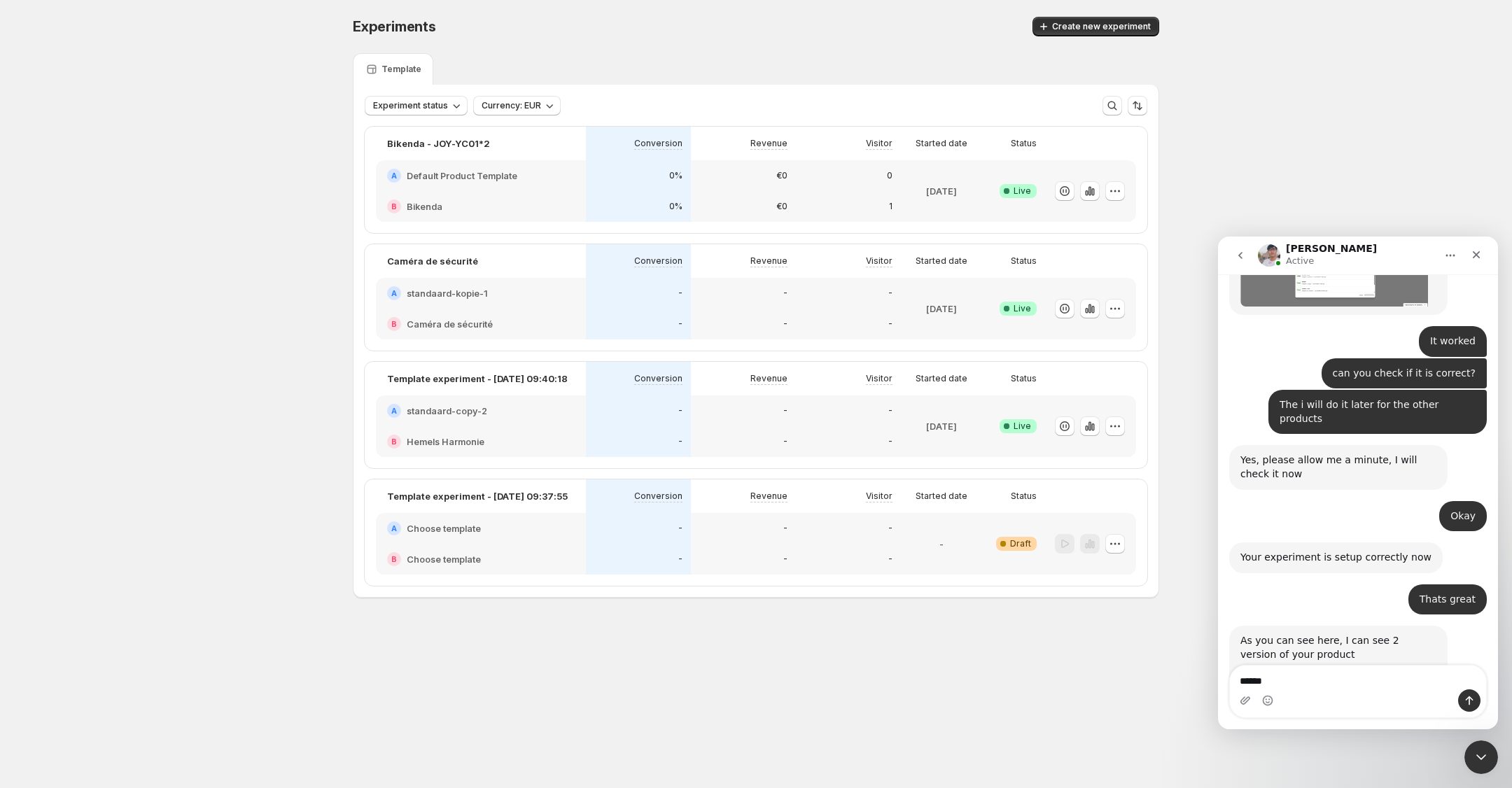
type textarea "*******"
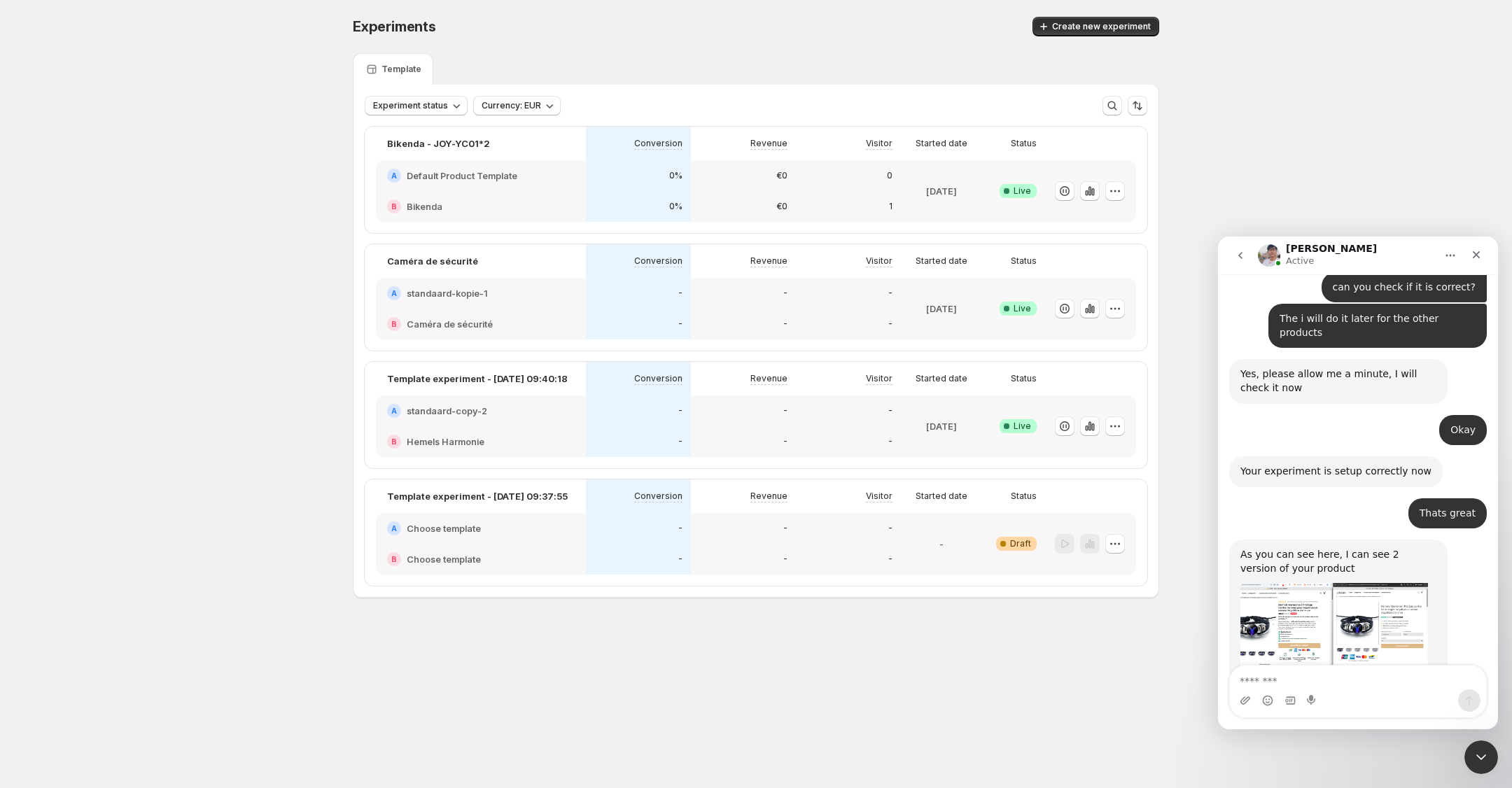
scroll to position [3904, 0]
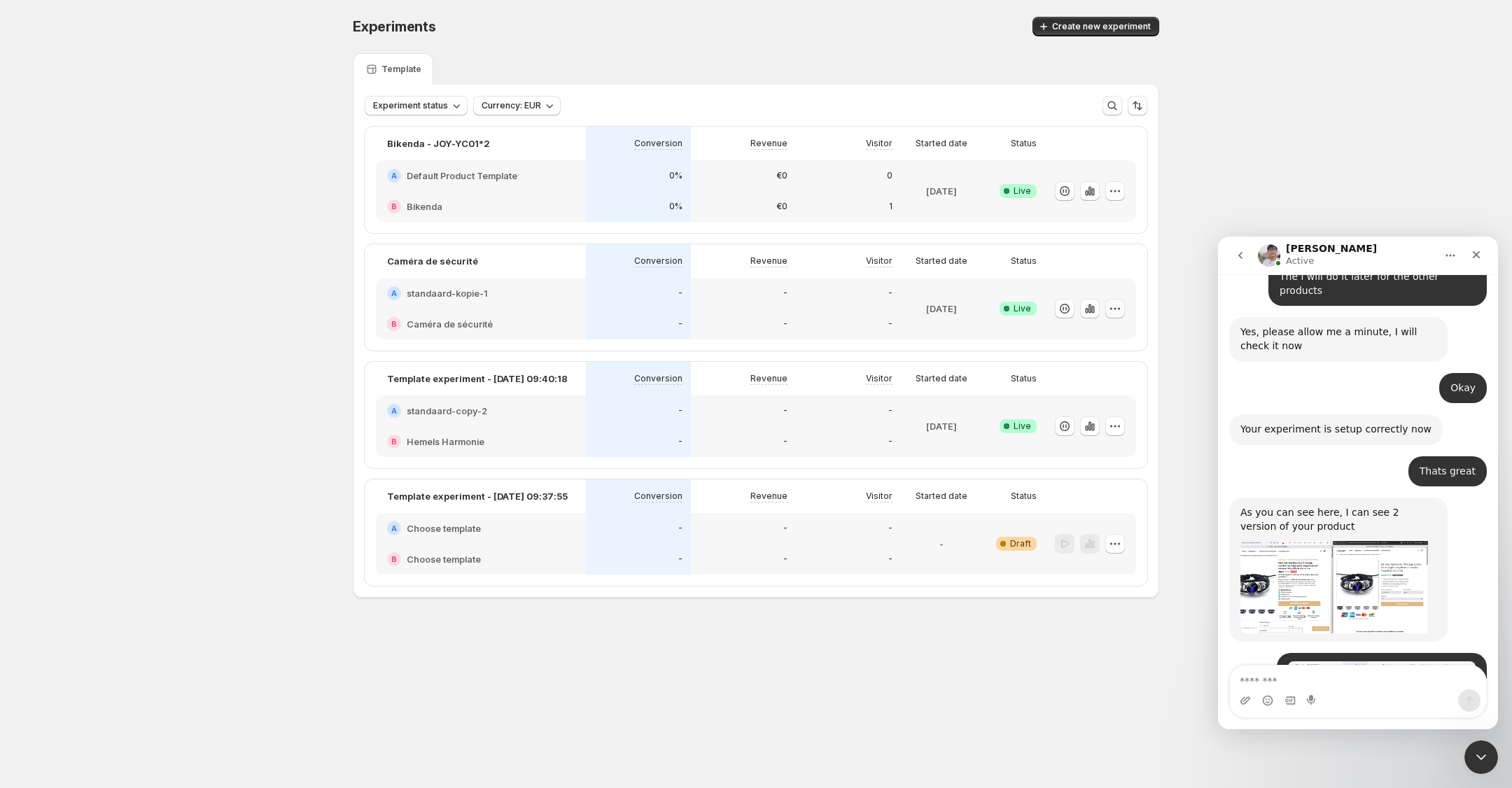
click at [1115, 306] on icon "button" at bounding box center [1115, 308] width 14 height 14
click at [1075, 332] on span "Edit" at bounding box center [1128, 336] width 146 height 14
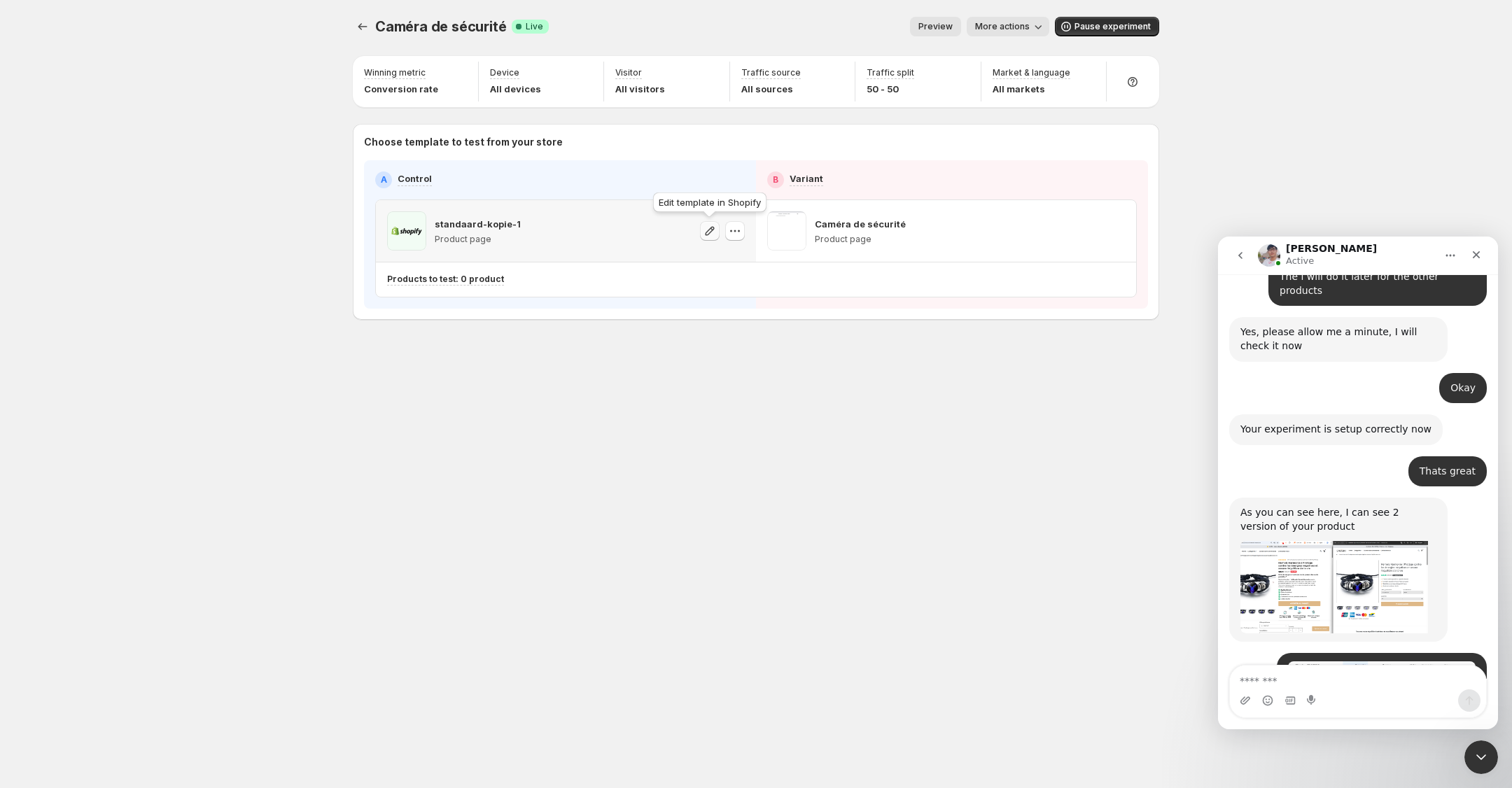
click at [708, 223] on button "button" at bounding box center [710, 231] width 20 height 20
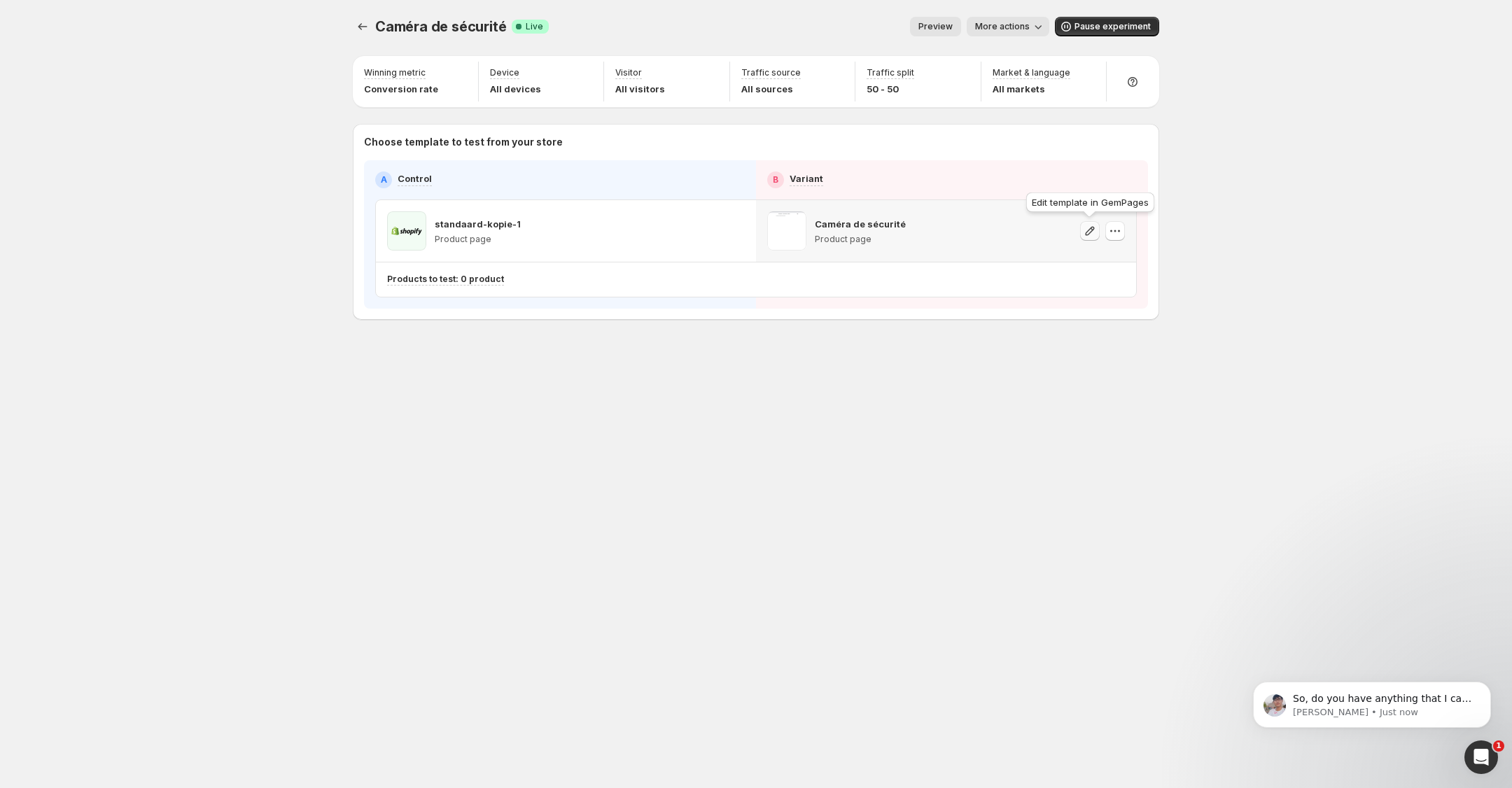
click at [1087, 225] on icon "button" at bounding box center [1090, 231] width 14 height 14
click at [1475, 747] on icon "Open Intercom Messenger" at bounding box center [1479, 755] width 23 height 23
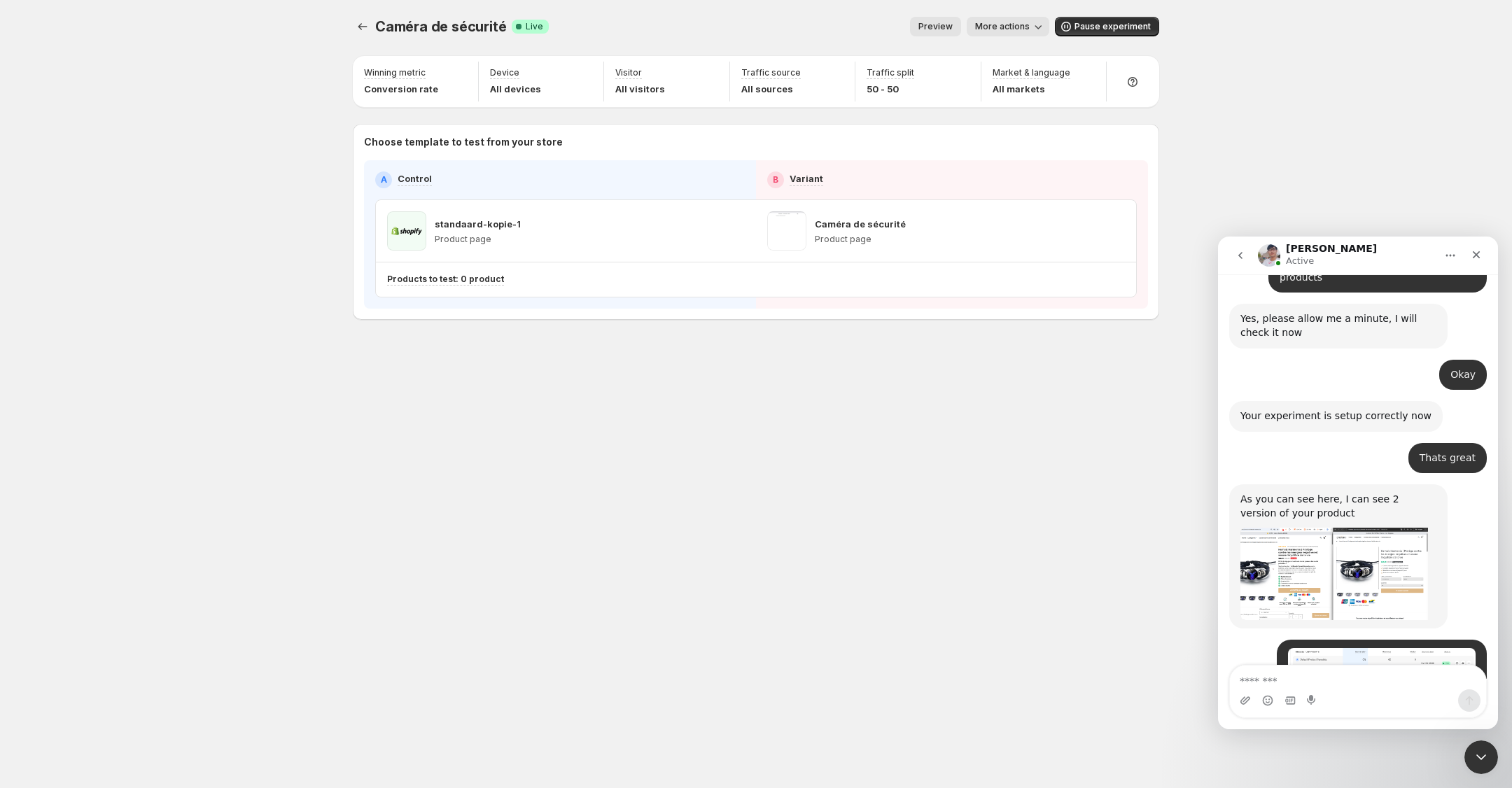
scroll to position [3936, 0]
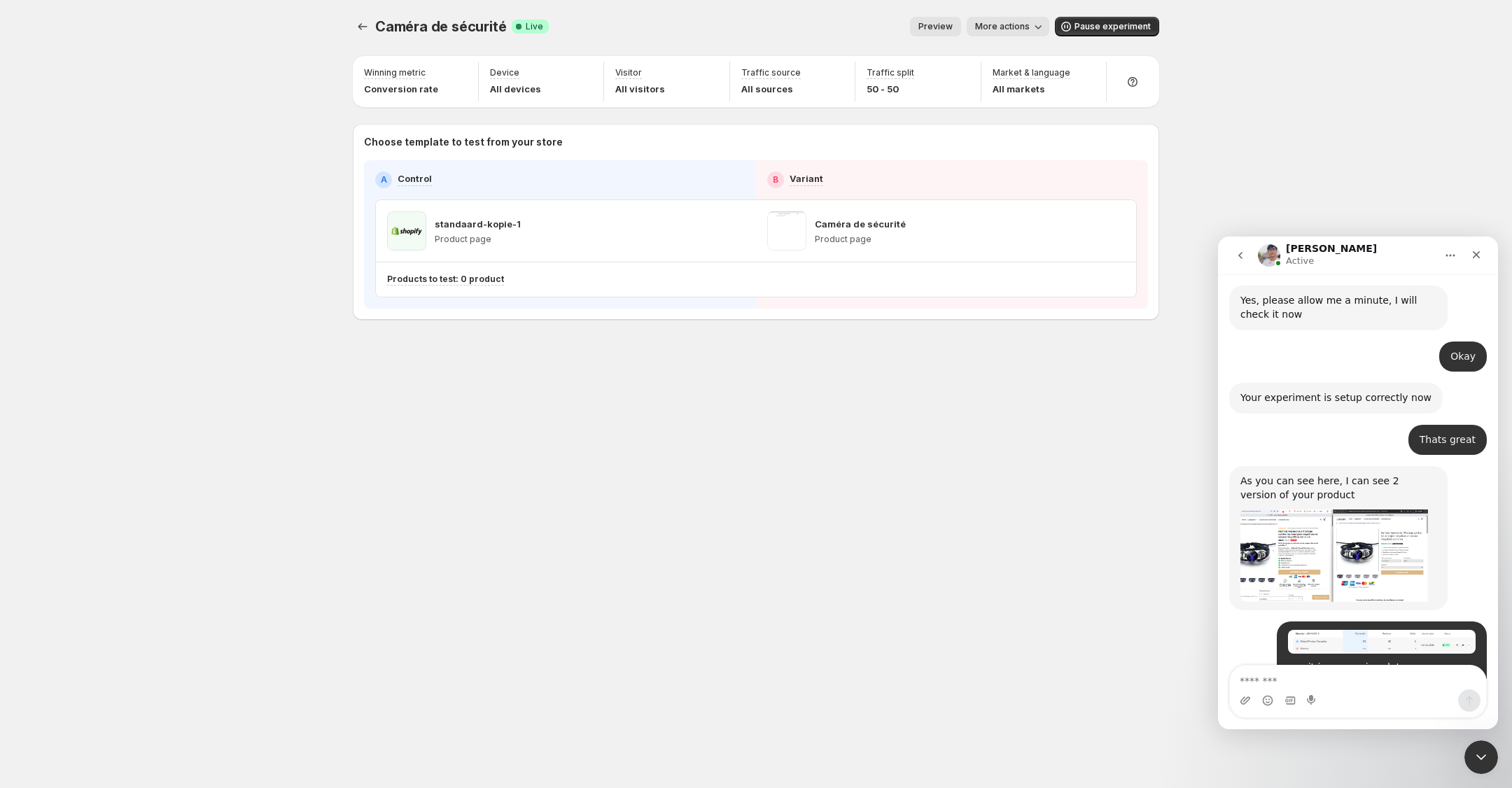
click at [1353, 695] on div "Intercom messenger" at bounding box center [1358, 700] width 256 height 22
click at [1321, 684] on textarea "Message…" at bounding box center [1358, 677] width 256 height 24
type textarea "*"
type textarea "**********"
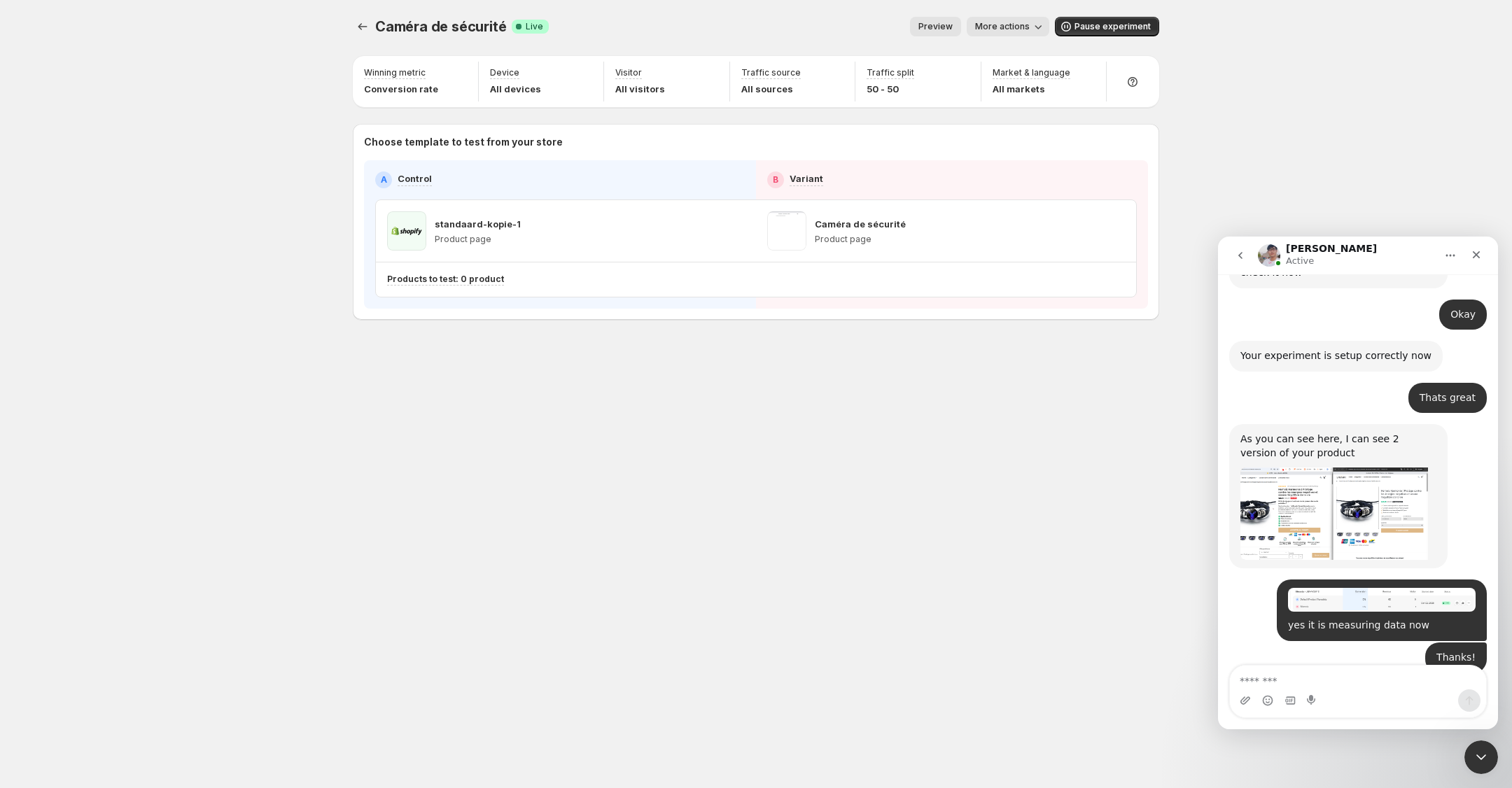
click at [852, 396] on div "Caméra de sécurité. This page is ready Caméra de sécurité Success Complete Live…" at bounding box center [755, 394] width 840 height 788
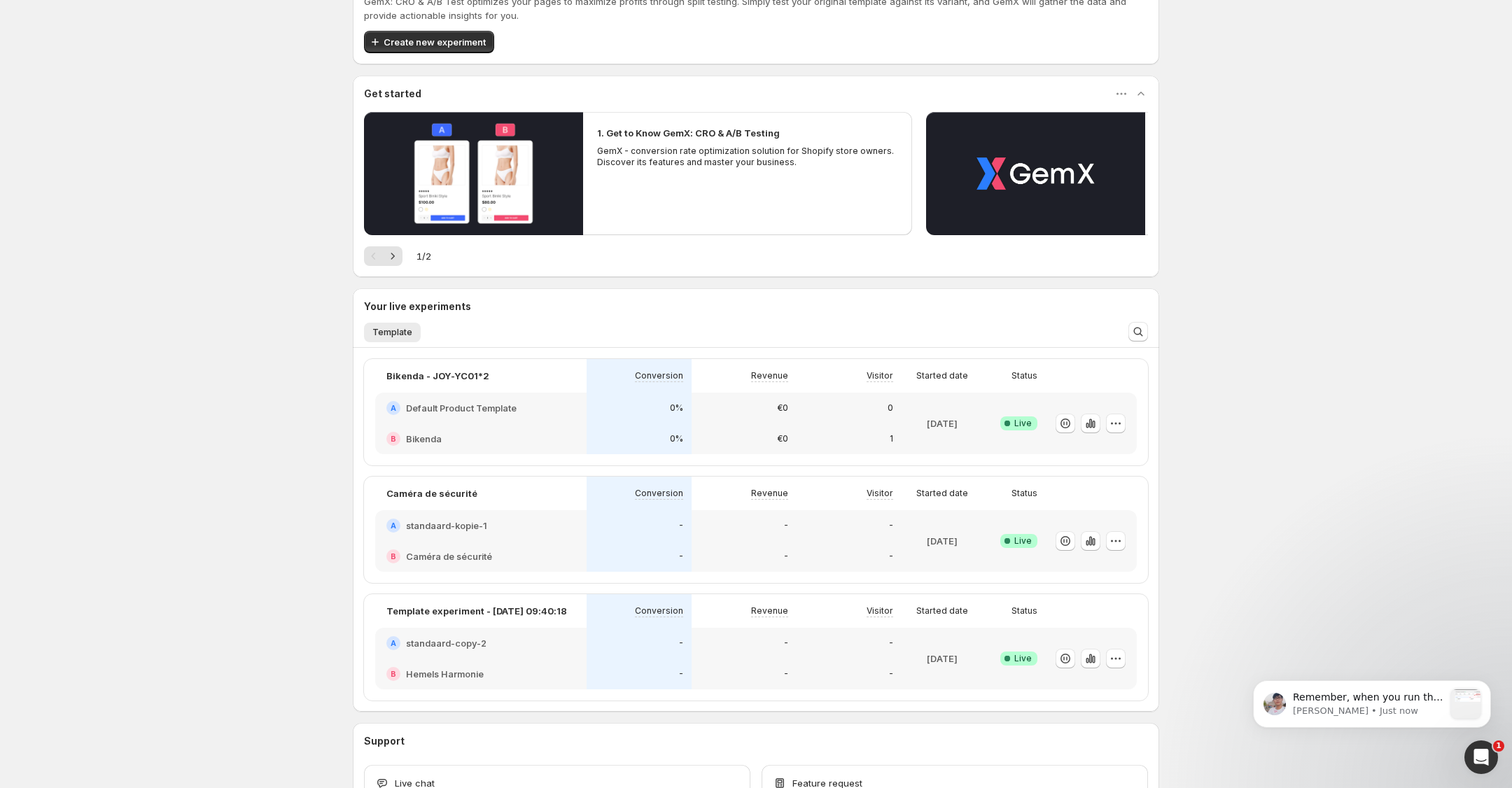
scroll to position [57, 0]
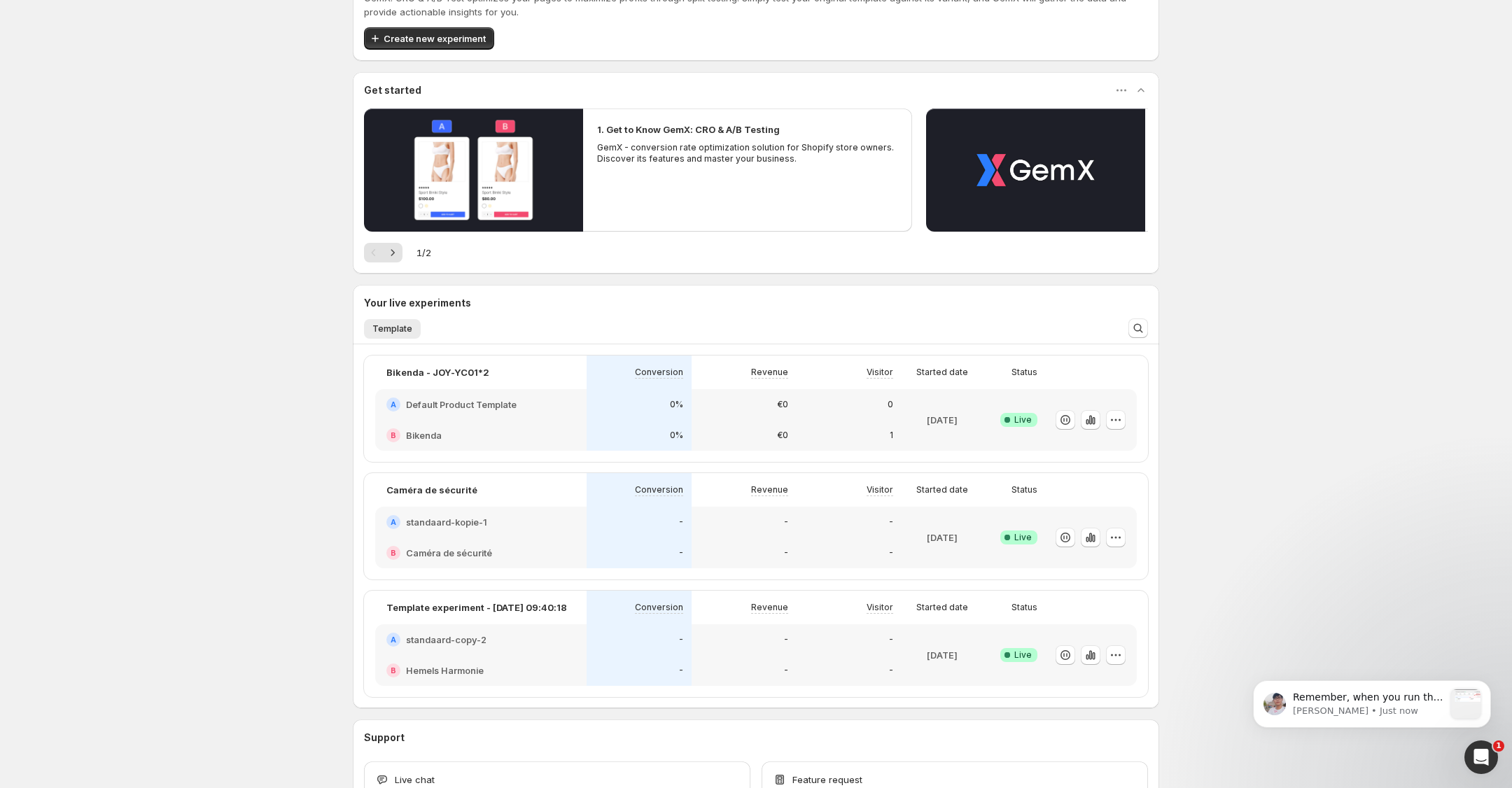
click at [604, 426] on div "0%" at bounding box center [638, 435] width 105 height 31
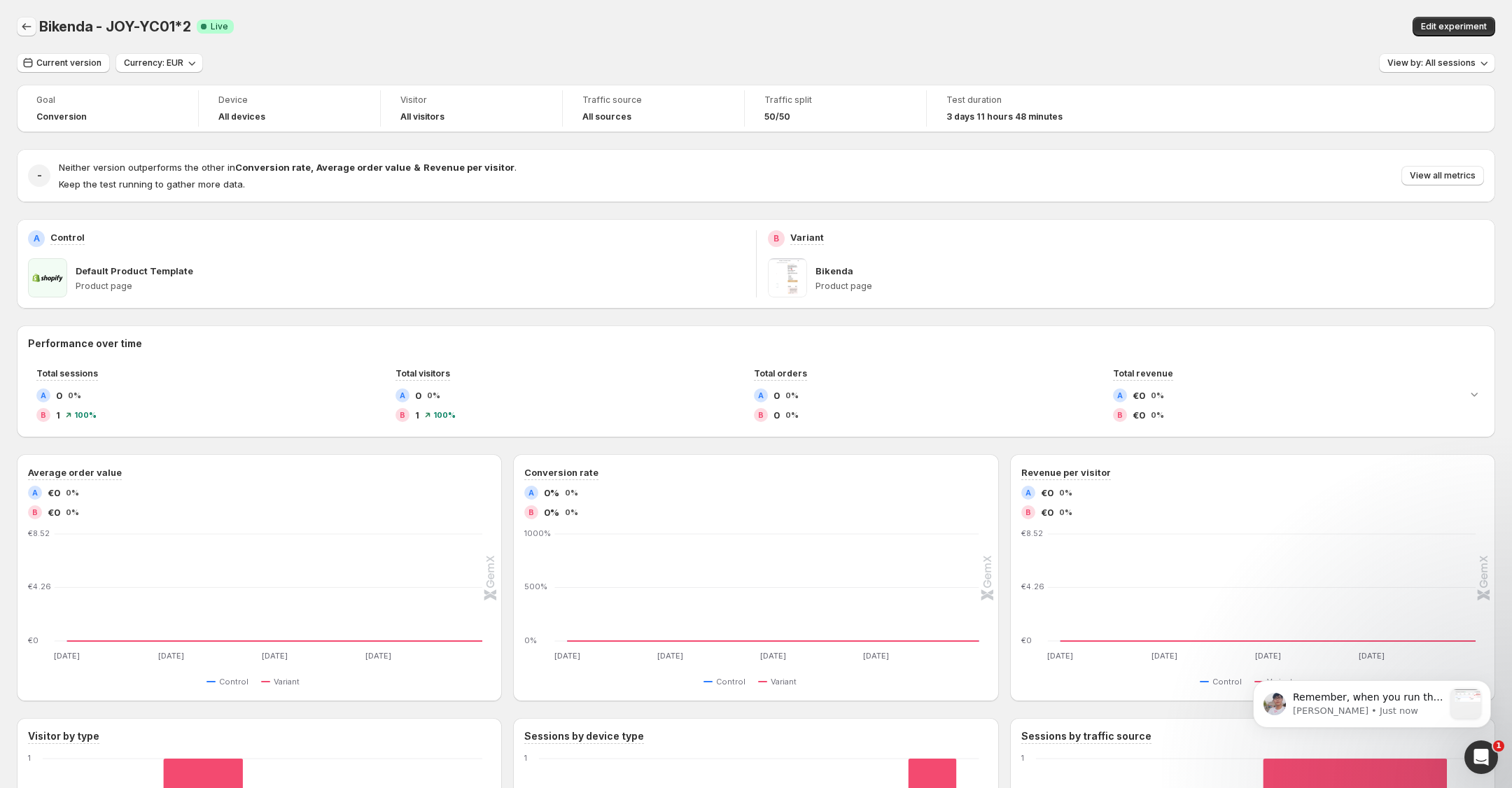
click at [31, 24] on icon "Back" at bounding box center [26, 26] width 14 height 14
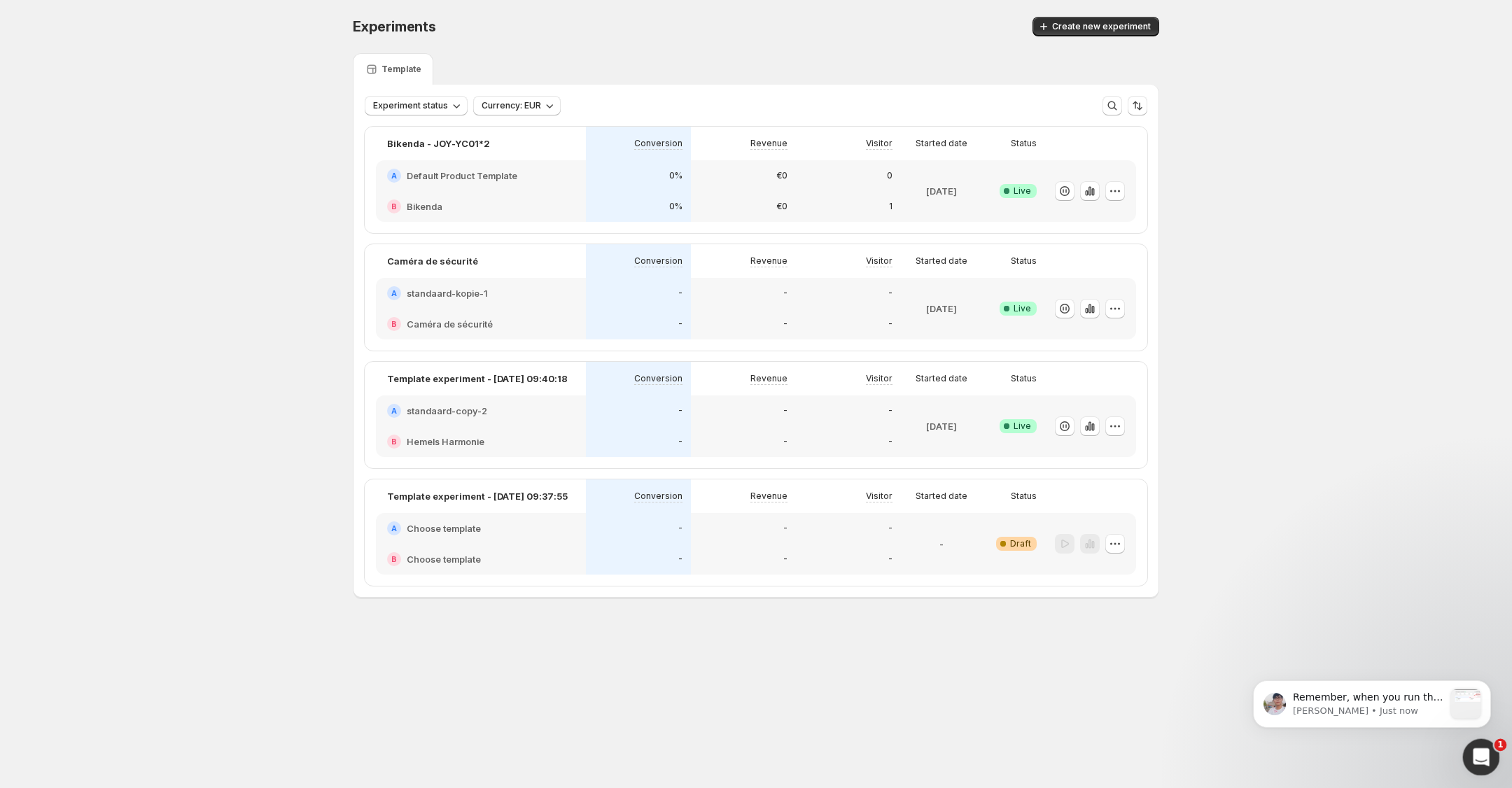
click at [1462, 757] on html at bounding box center [1479, 755] width 34 height 34
click at [1483, 755] on icon "Open Intercom Messenger" at bounding box center [1479, 755] width 23 height 23
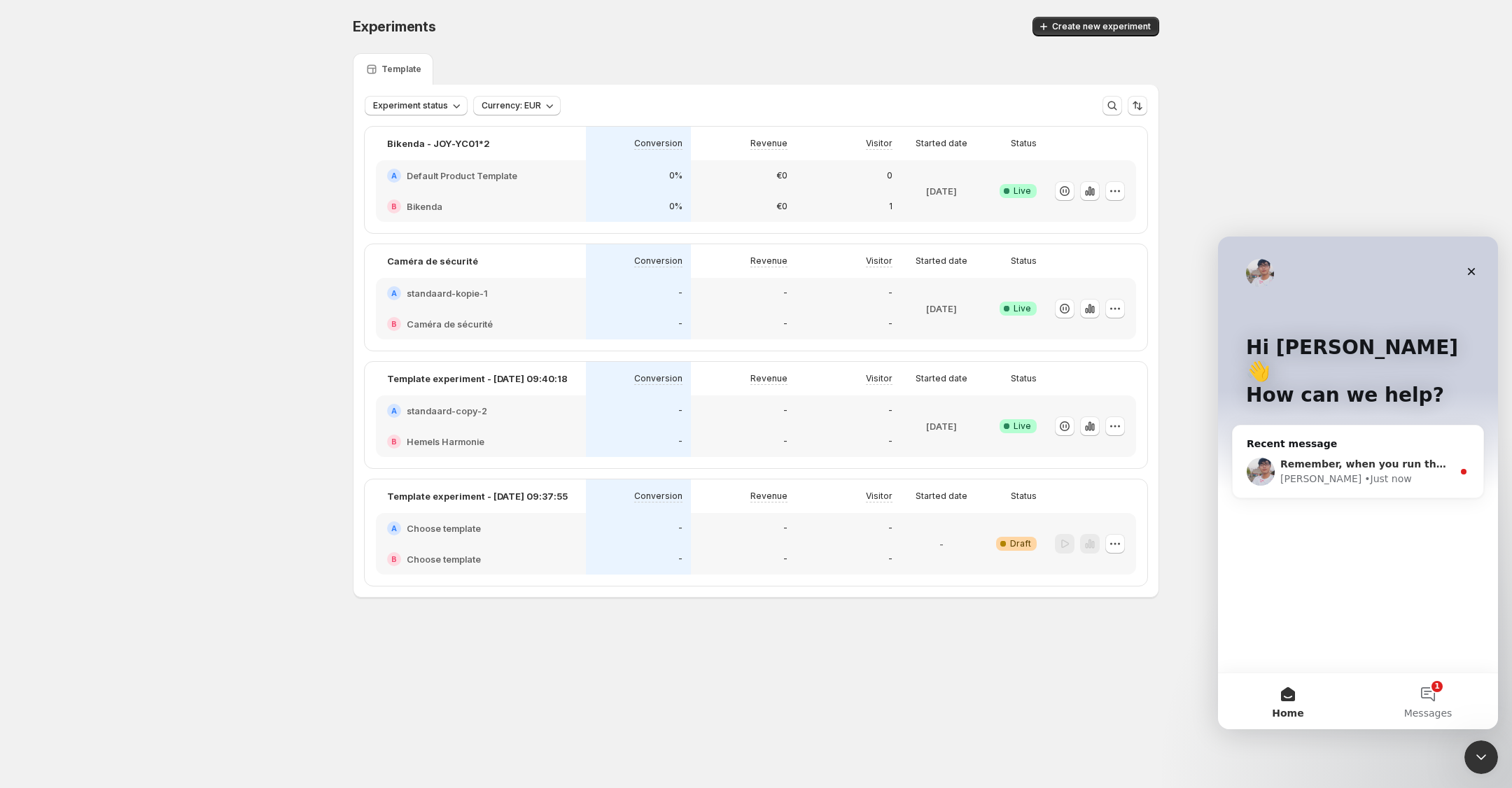
click at [1383, 471] on div "[PERSON_NAME] • Just now" at bounding box center [1366, 479] width 172 height 15
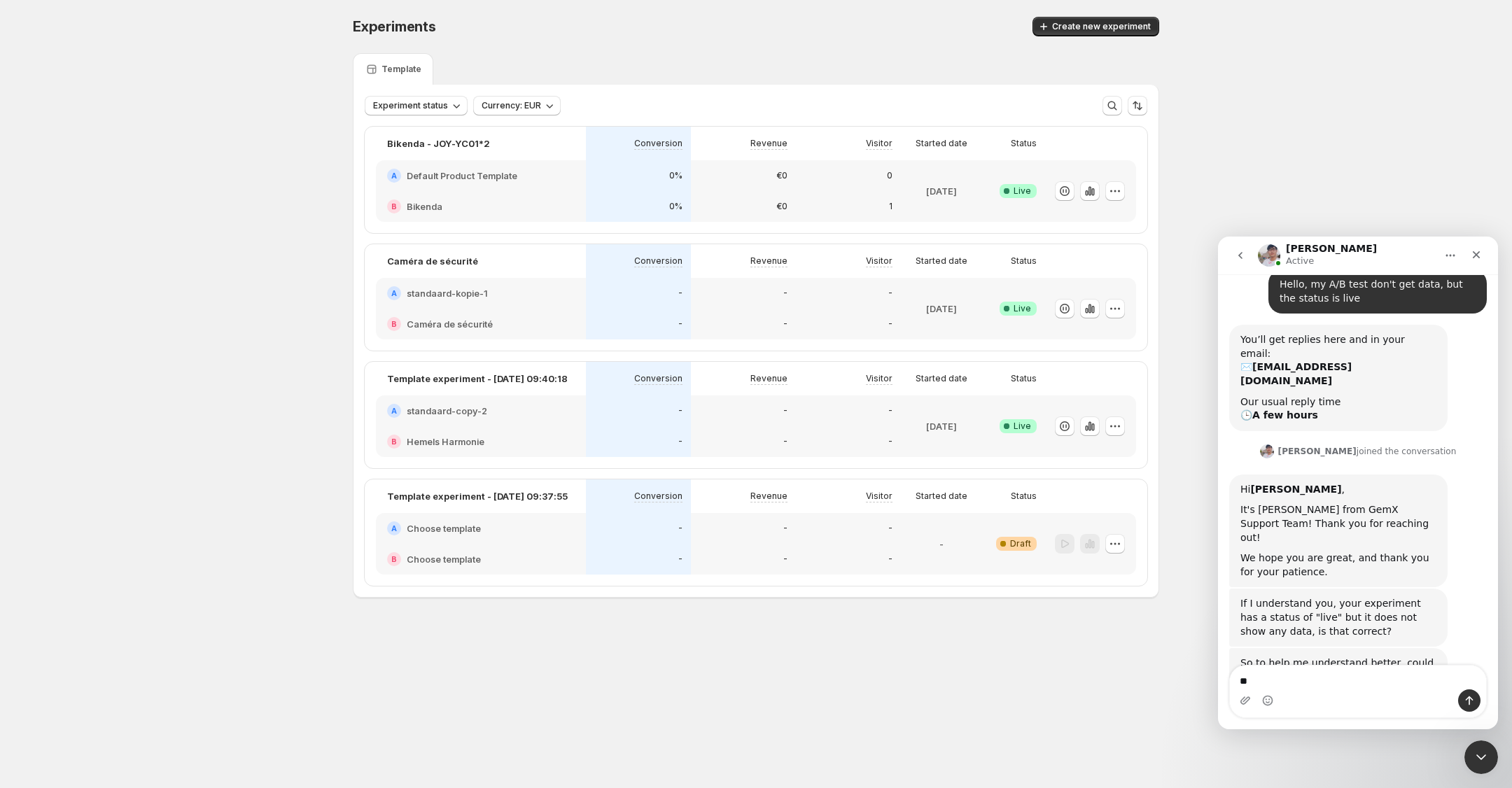
scroll to position [2, 0]
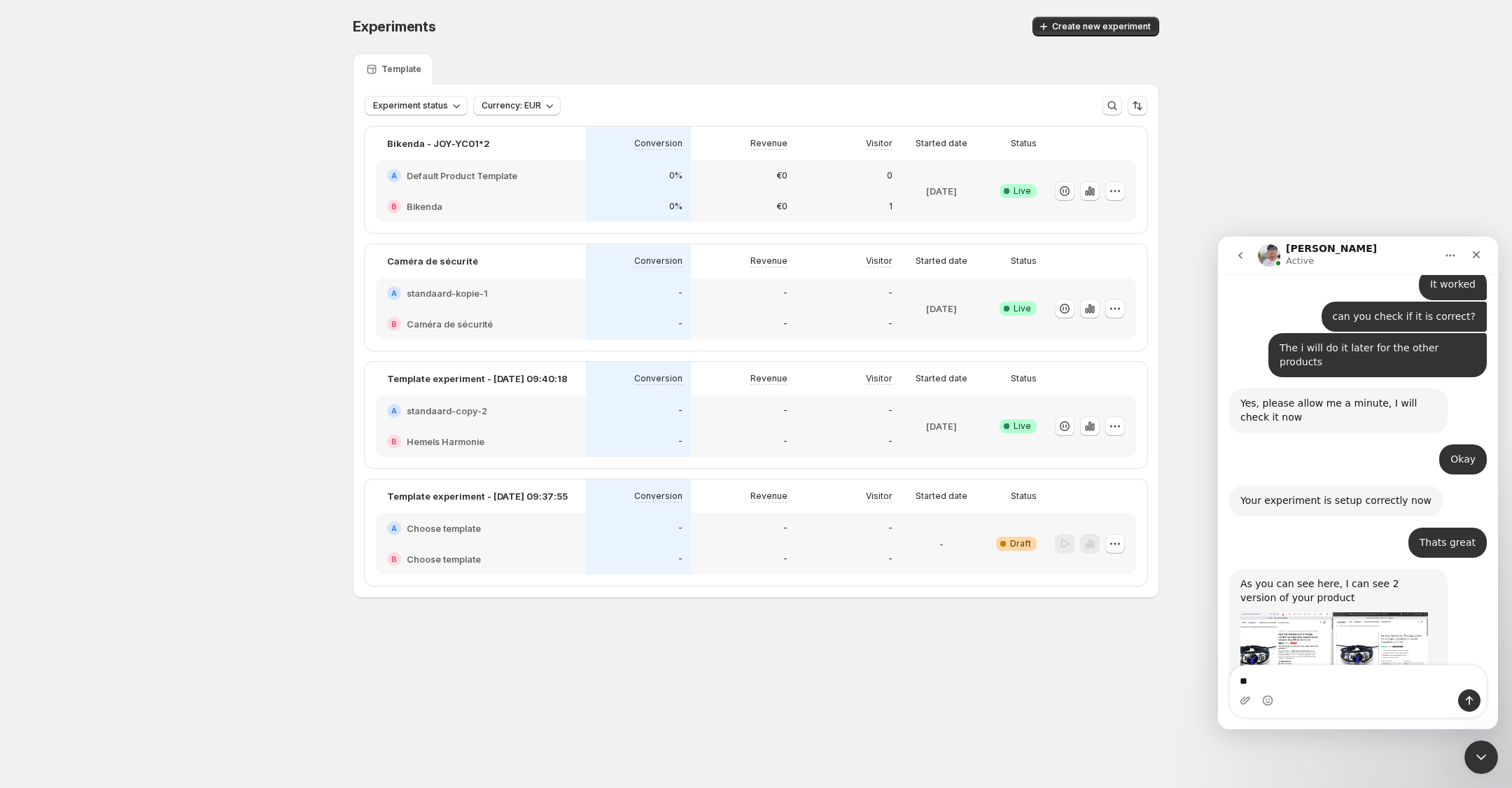
click at [1308, 691] on div "Intercom messenger" at bounding box center [1358, 700] width 256 height 22
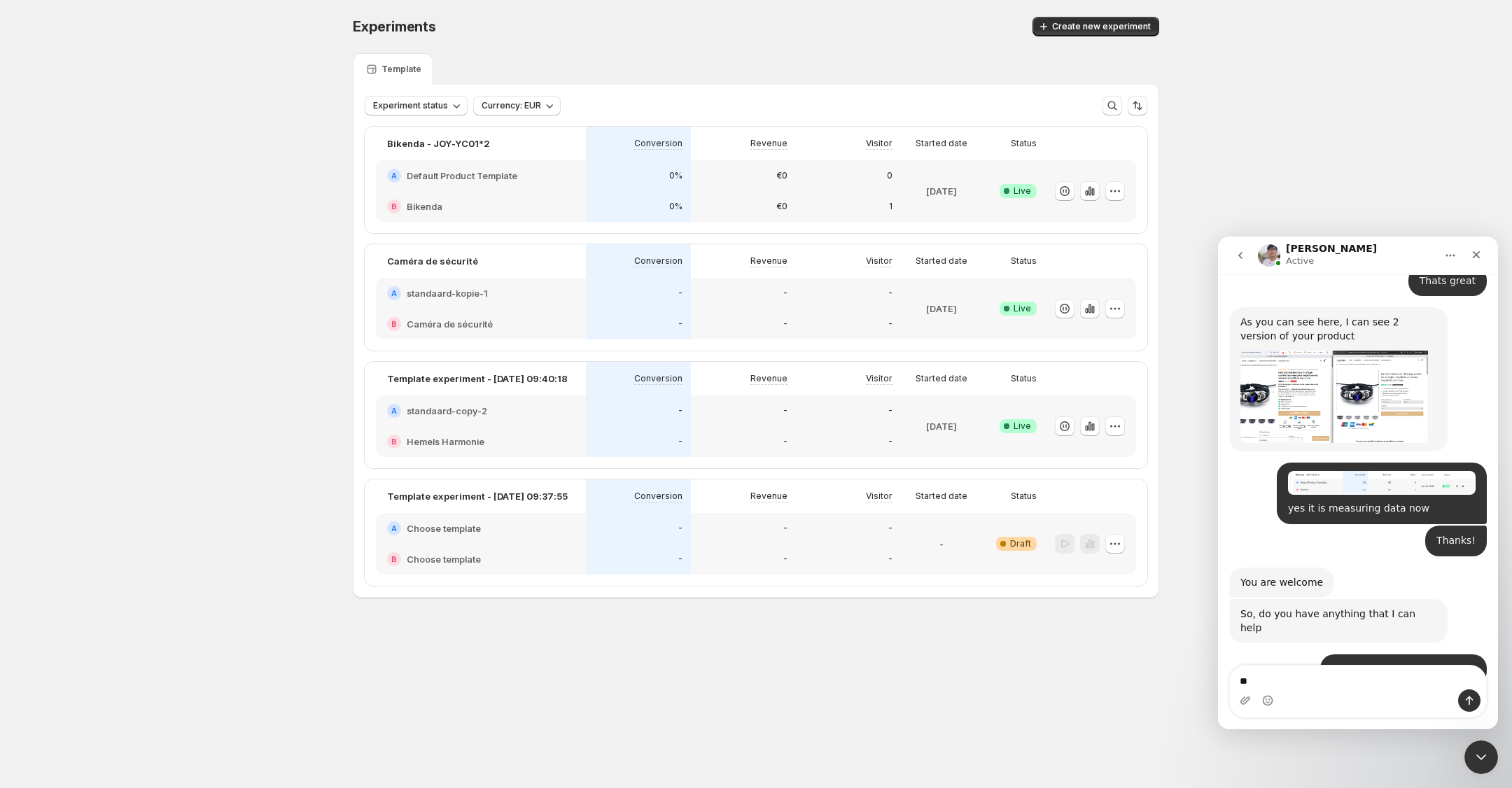
scroll to position [1, 0]
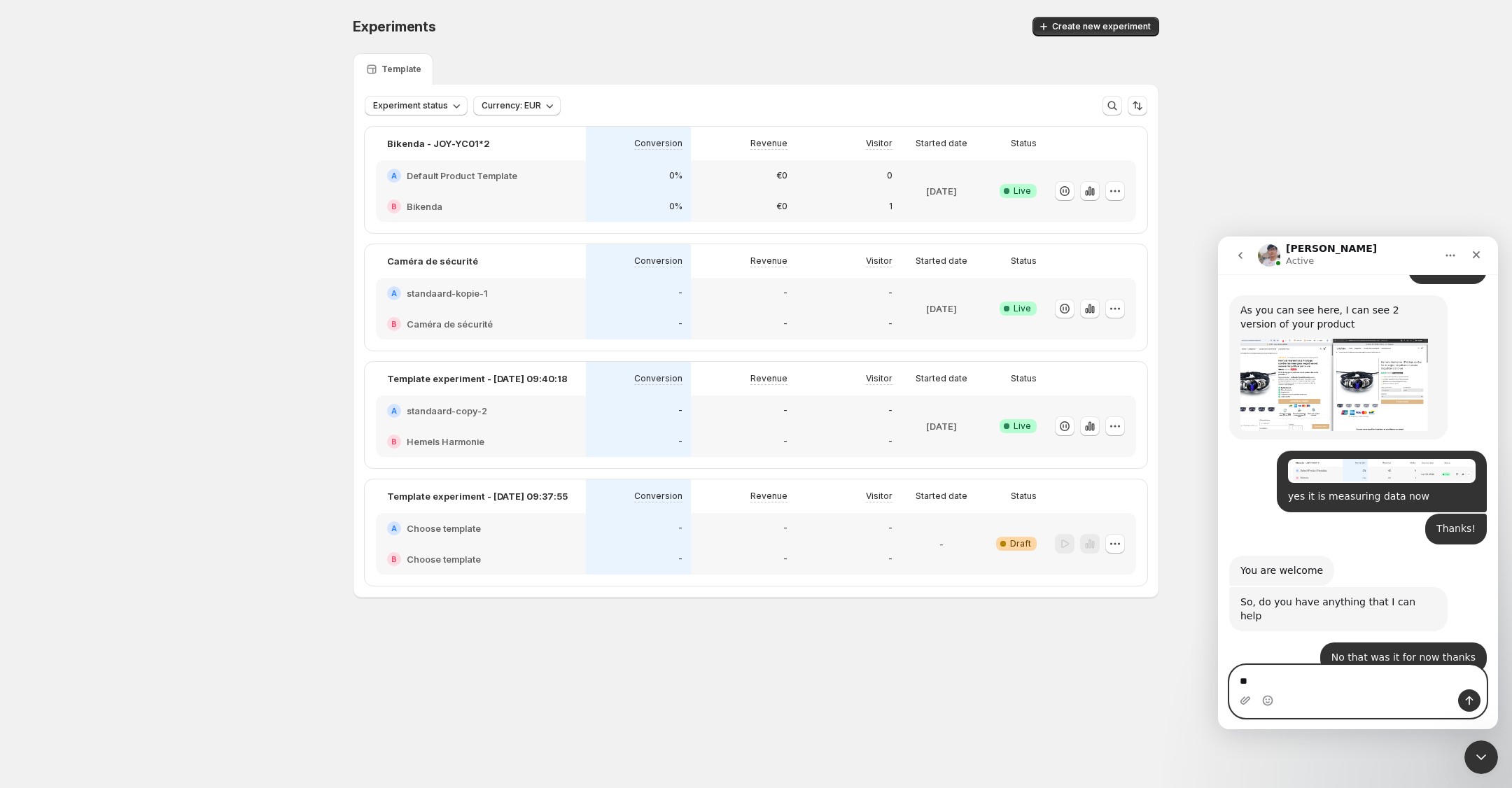
click at [1307, 679] on textarea "**" at bounding box center [1358, 677] width 256 height 24
type textarea "*"
type textarea "******"
drag, startPoint x: 1279, startPoint y: 689, endPoint x: 1221, endPoint y: 682, distance: 58.4
click at [1221, 682] on div "wait a ******" at bounding box center [1358, 691] width 280 height 53
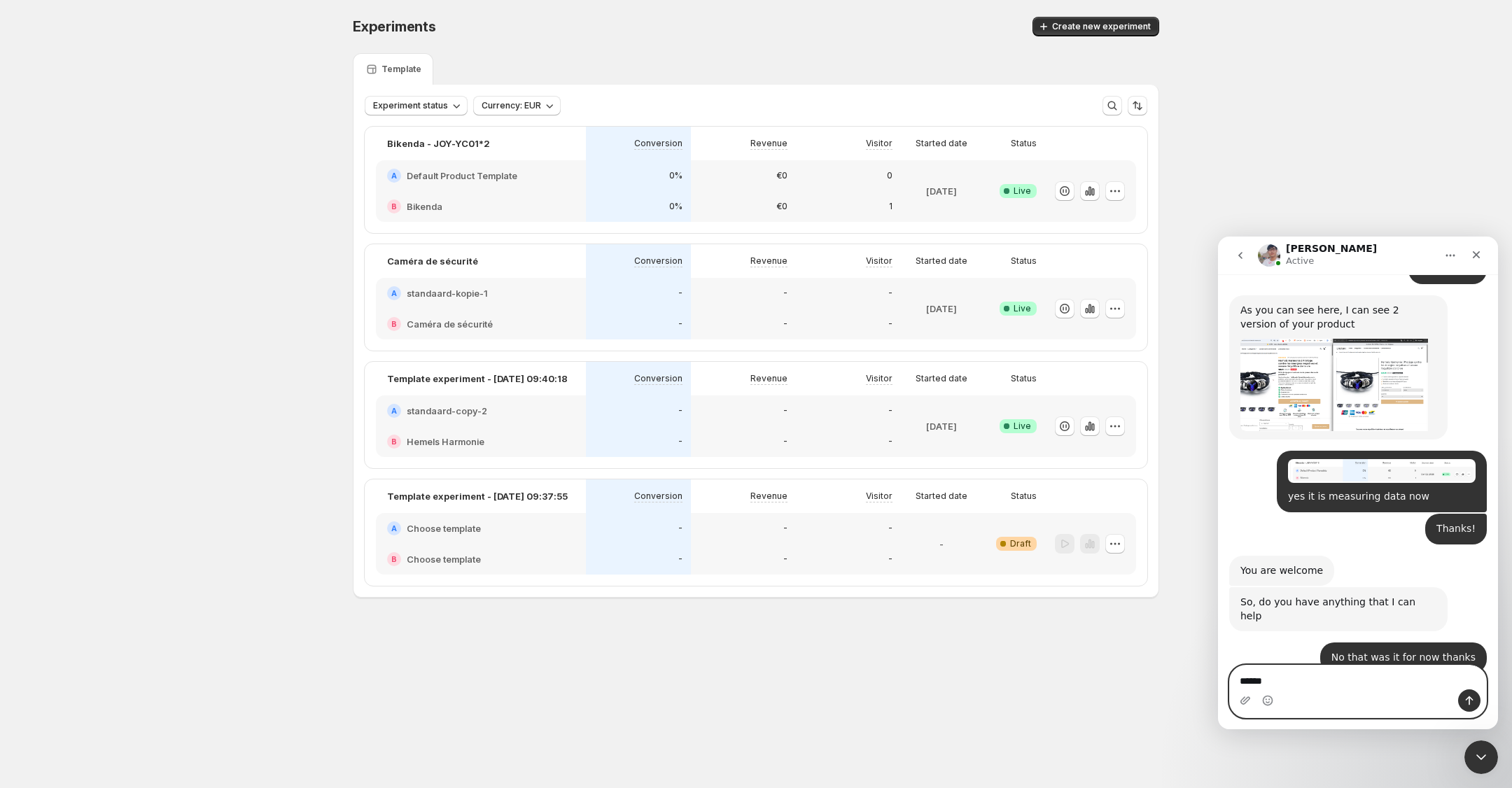
drag, startPoint x: 1284, startPoint y: 683, endPoint x: 1217, endPoint y: 677, distance: 67.3
click at [1218, 677] on div "wait a ******" at bounding box center [1358, 691] width 280 height 53
click at [1345, 757] on img "Antony says…" at bounding box center [1333, 802] width 187 height 90
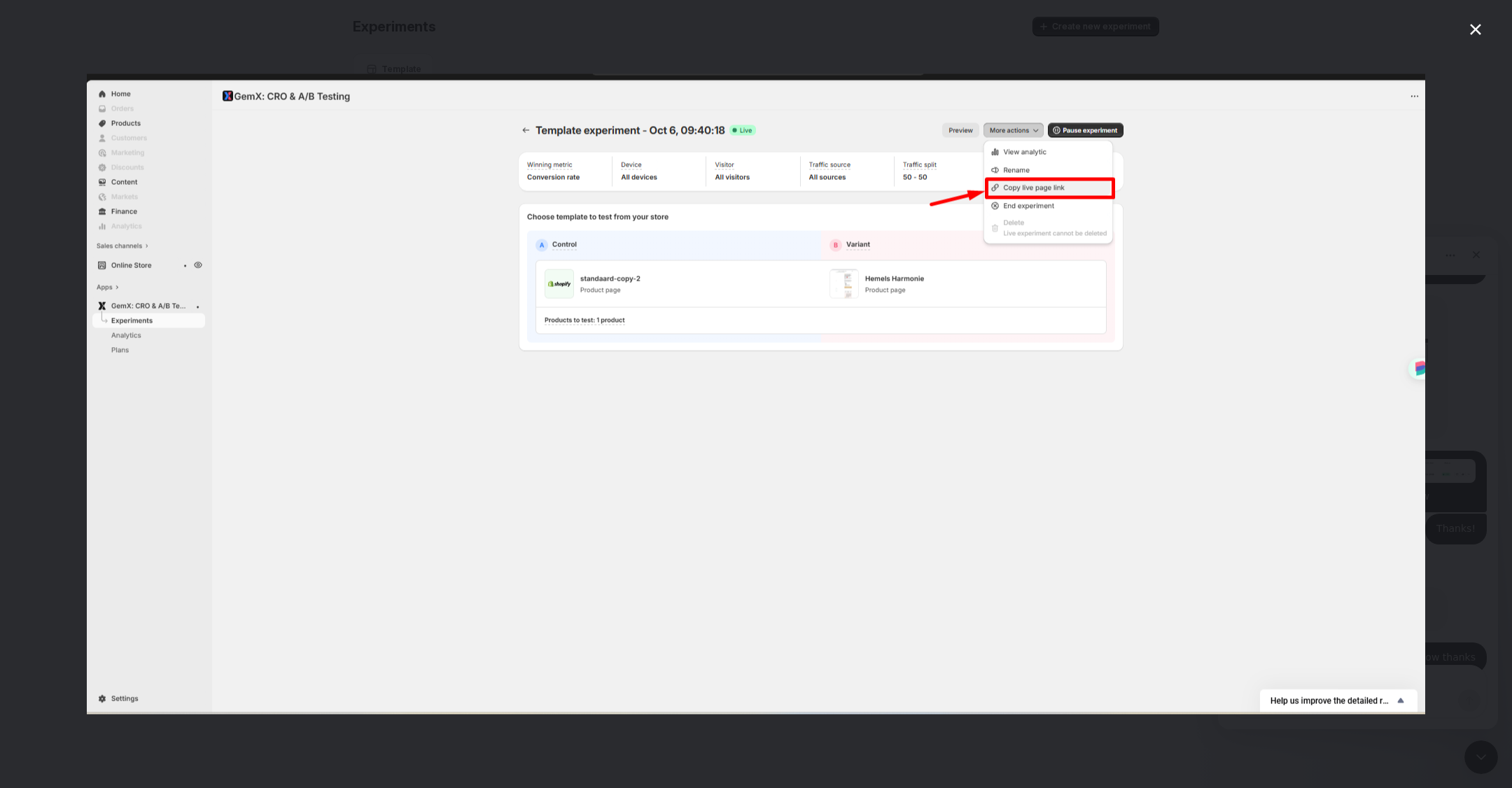
click at [1486, 26] on div "Intercom messenger" at bounding box center [756, 394] width 1512 height 788
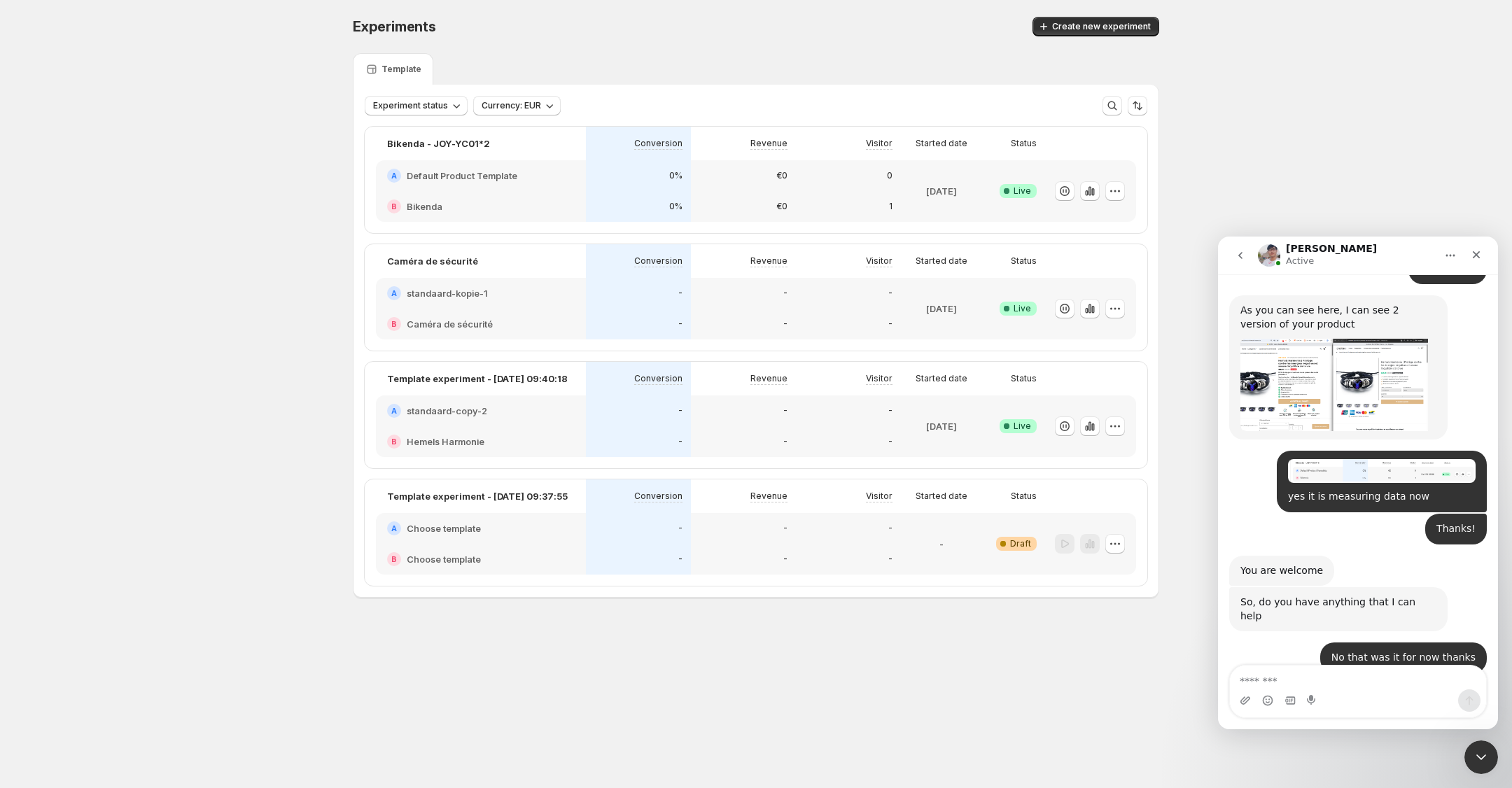
click at [1331, 689] on div "Intercom messenger" at bounding box center [1358, 700] width 256 height 22
click at [1323, 682] on textarea "Message…" at bounding box center [1358, 677] width 256 height 24
type textarea "**********"
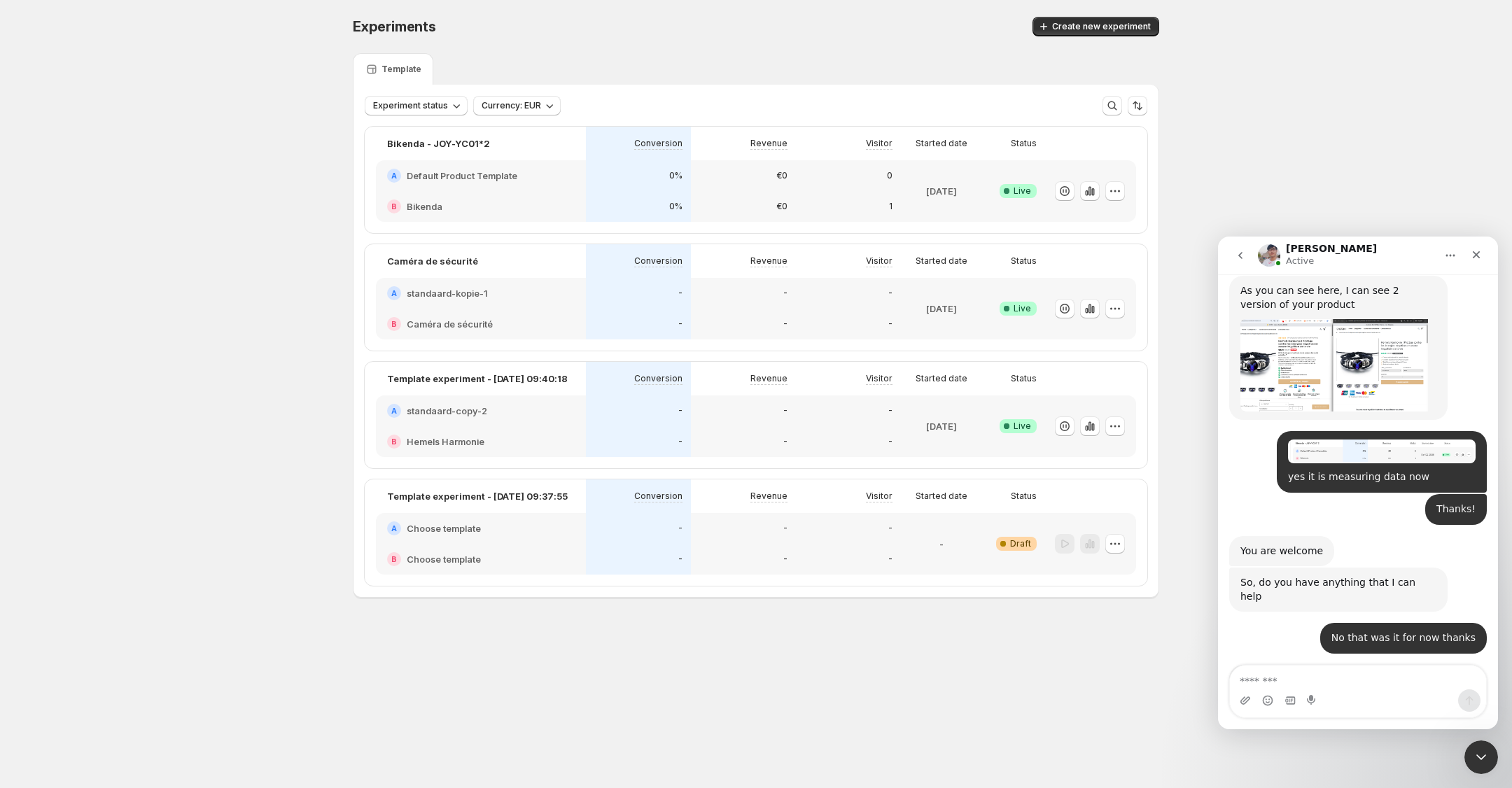
click at [1314, 715] on img "Antony says…" at bounding box center [1333, 759] width 187 height 90
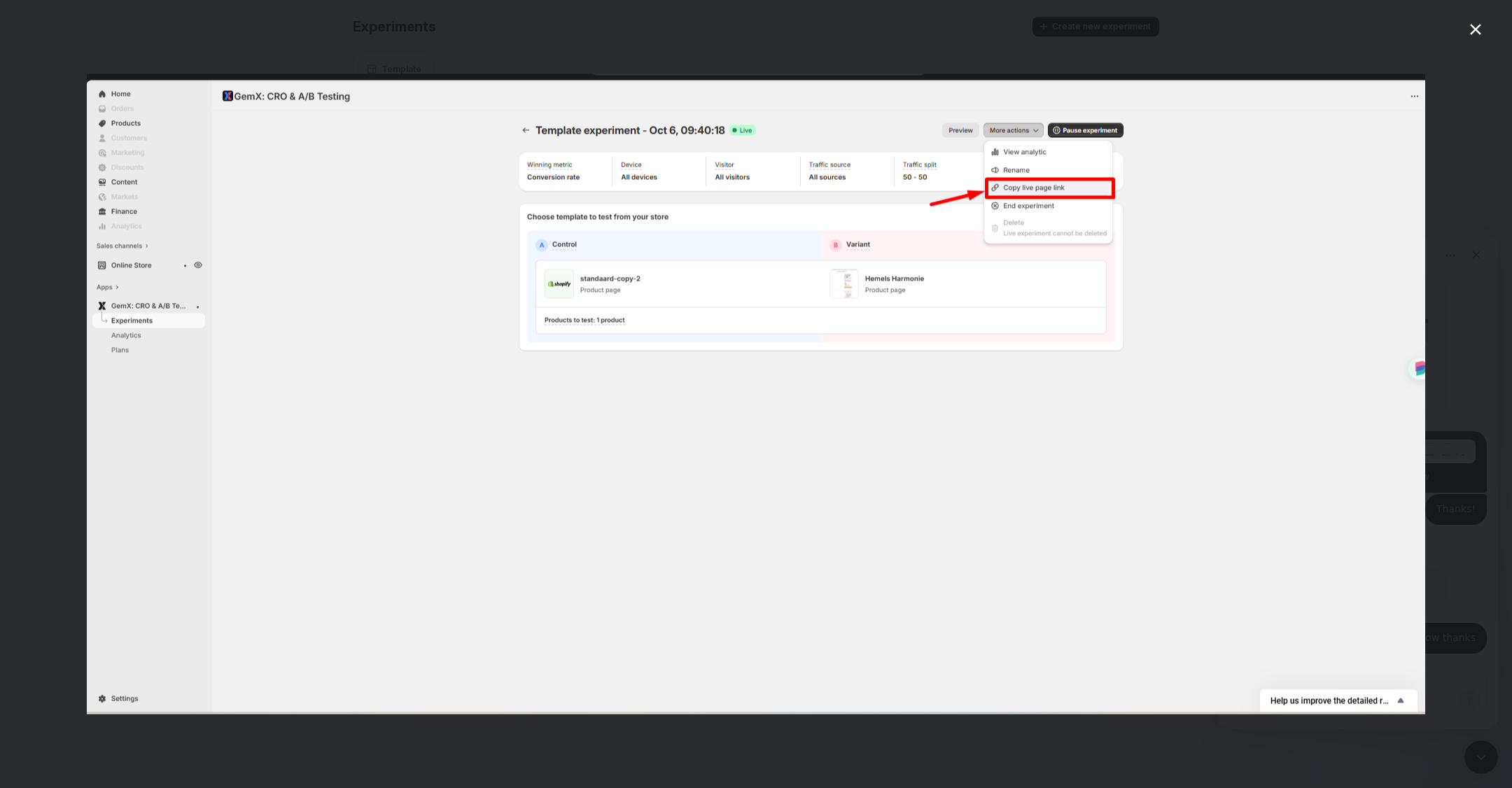
click at [1466, 26] on div "Intercom messenger" at bounding box center [756, 394] width 1512 height 788
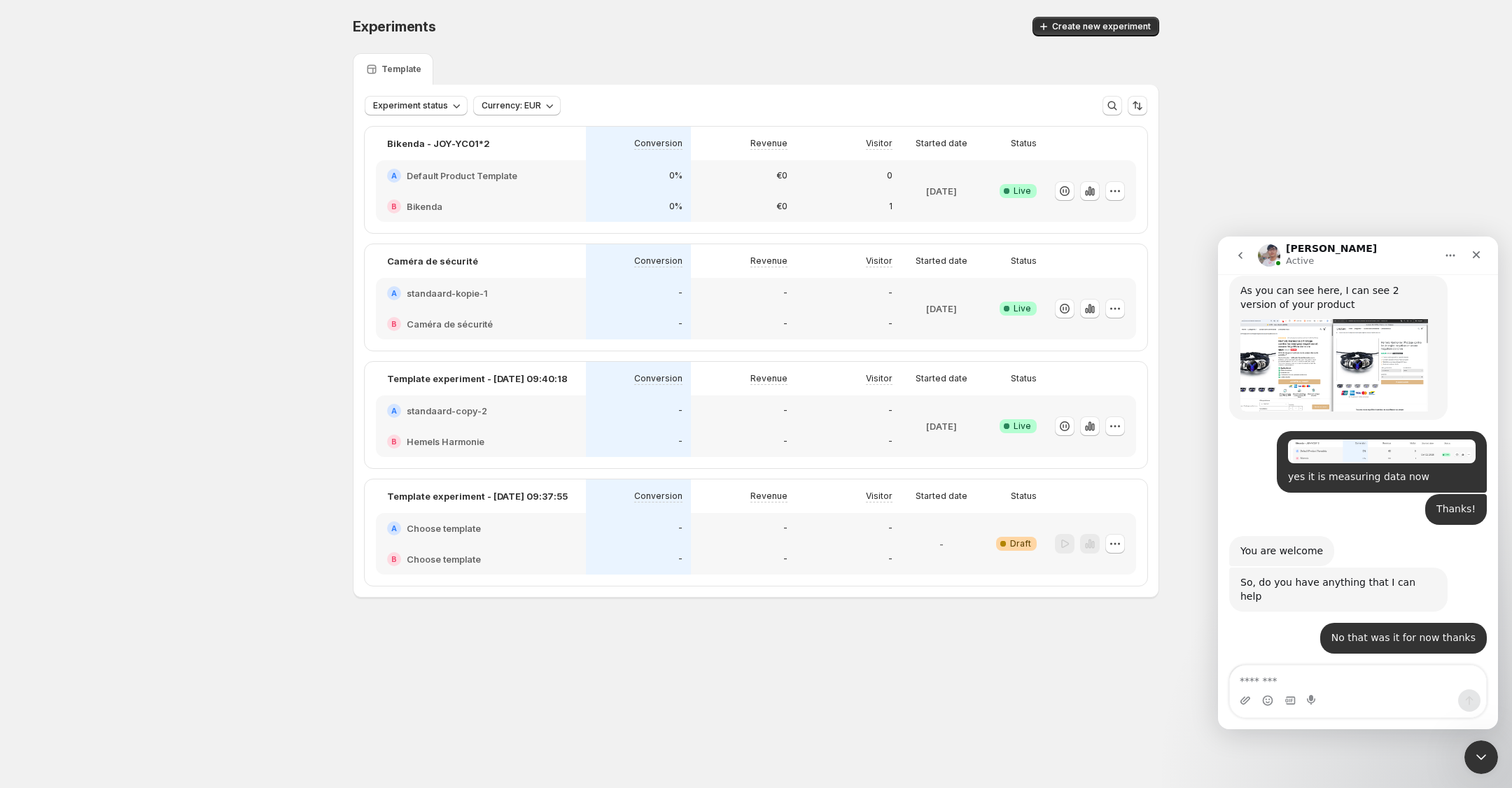
click at [608, 184] on div "0%" at bounding box center [638, 176] width 105 height 31
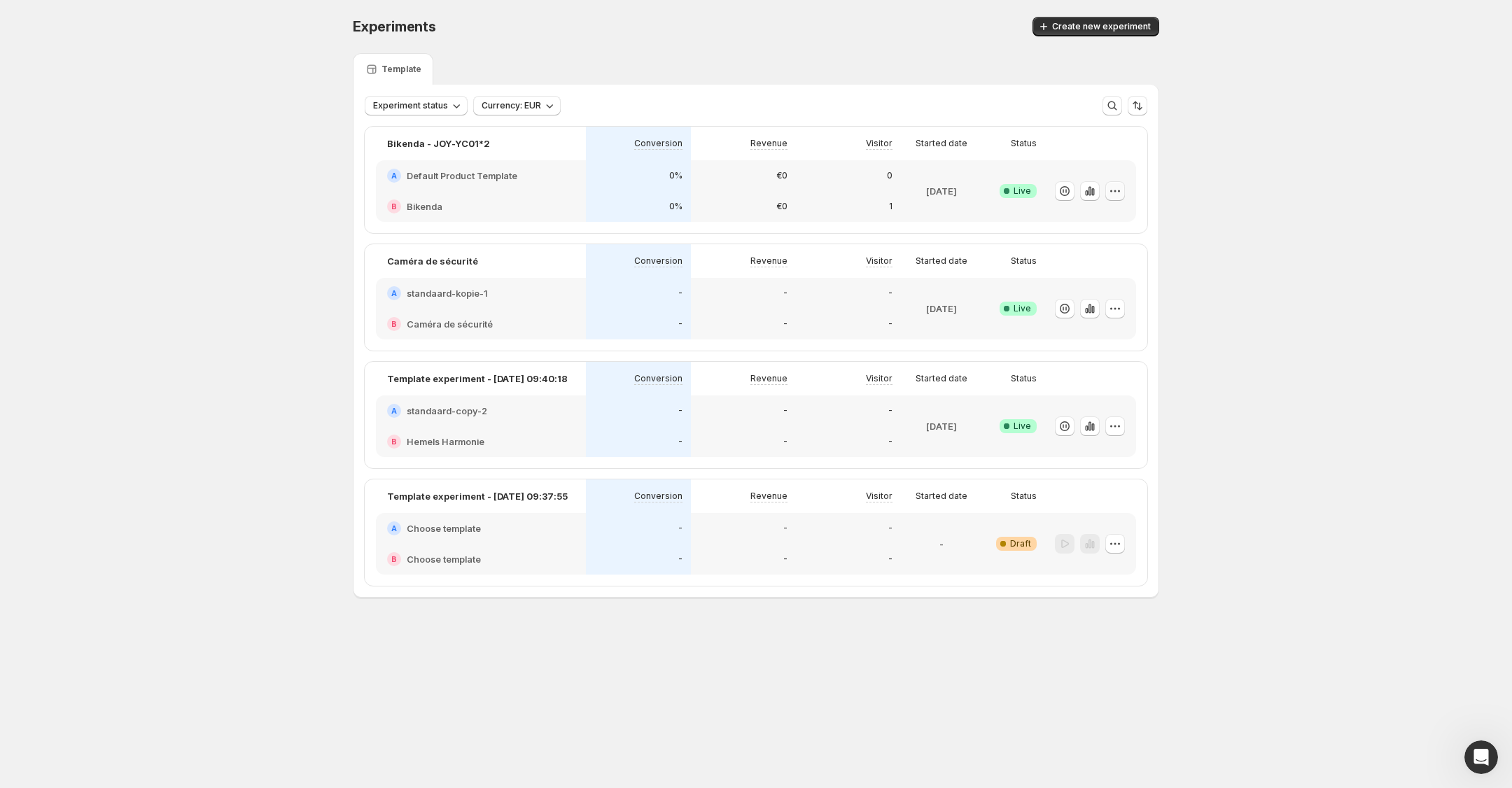
click at [1120, 187] on icon "button" at bounding box center [1115, 191] width 14 height 14
click at [1097, 213] on span "Edit" at bounding box center [1128, 220] width 146 height 14
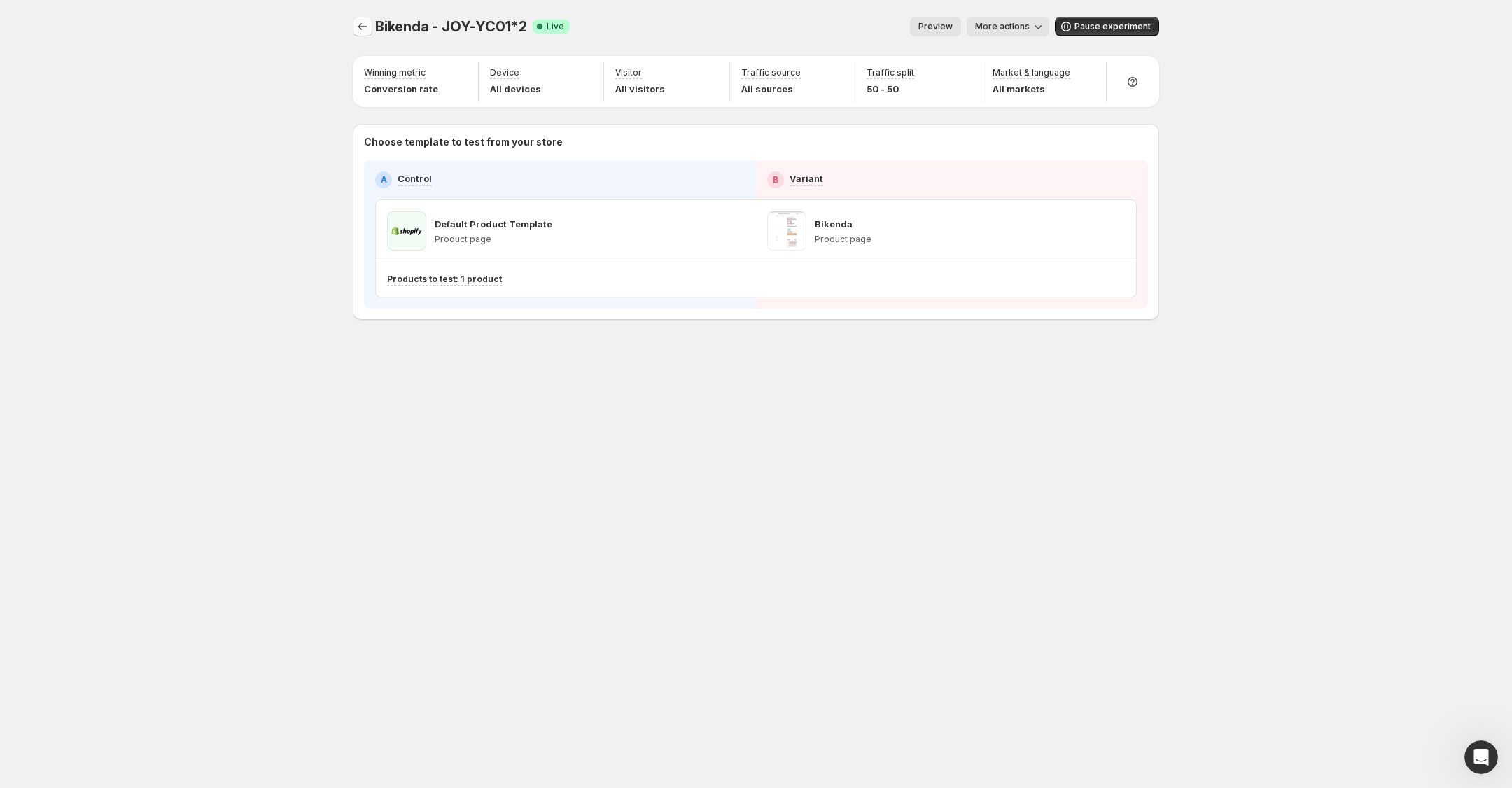
click at [360, 21] on icon "Experiments" at bounding box center [362, 26] width 14 height 14
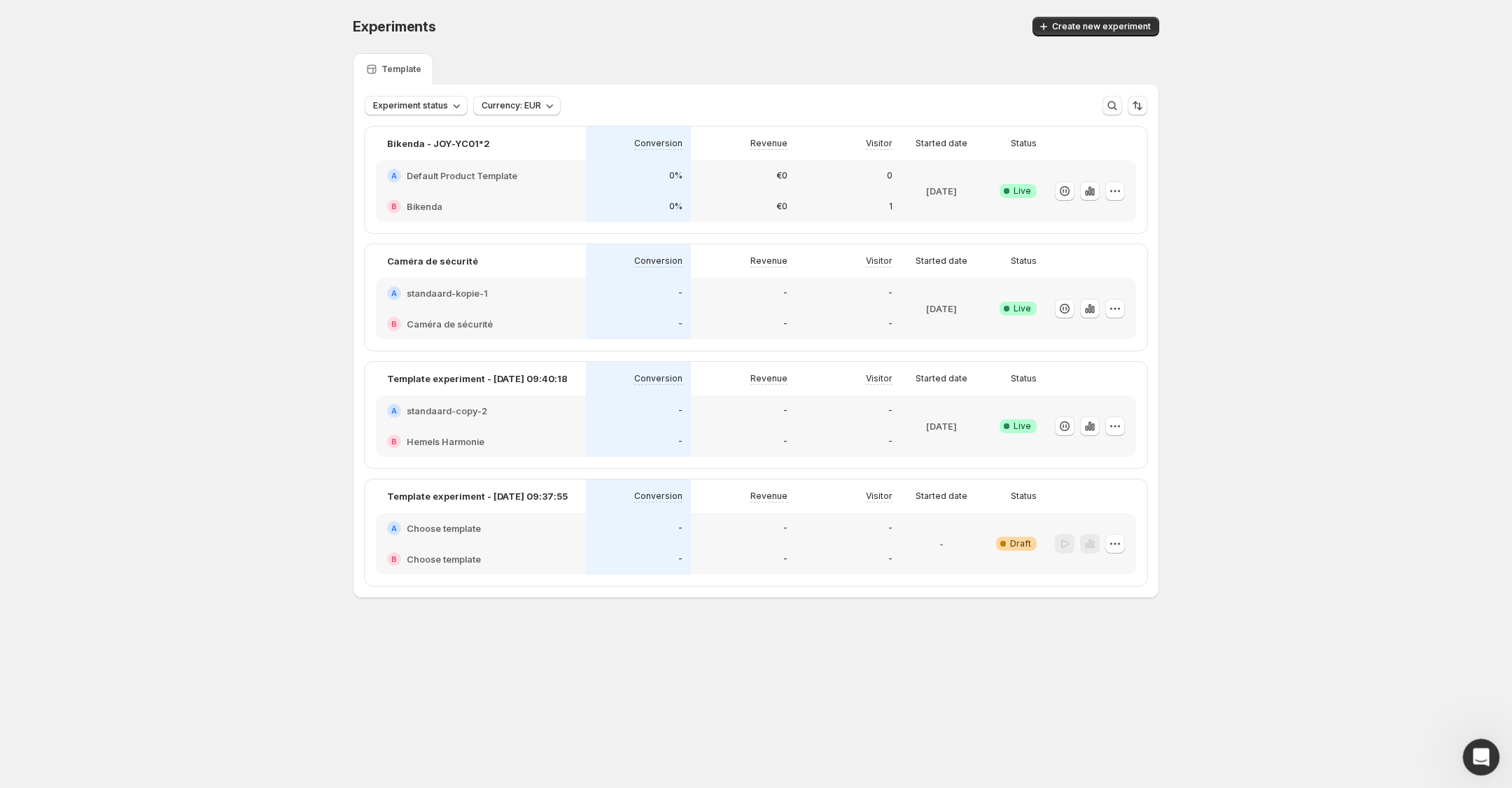
click at [1488, 760] on div "Open Intercom Messenger" at bounding box center [1478, 754] width 46 height 46
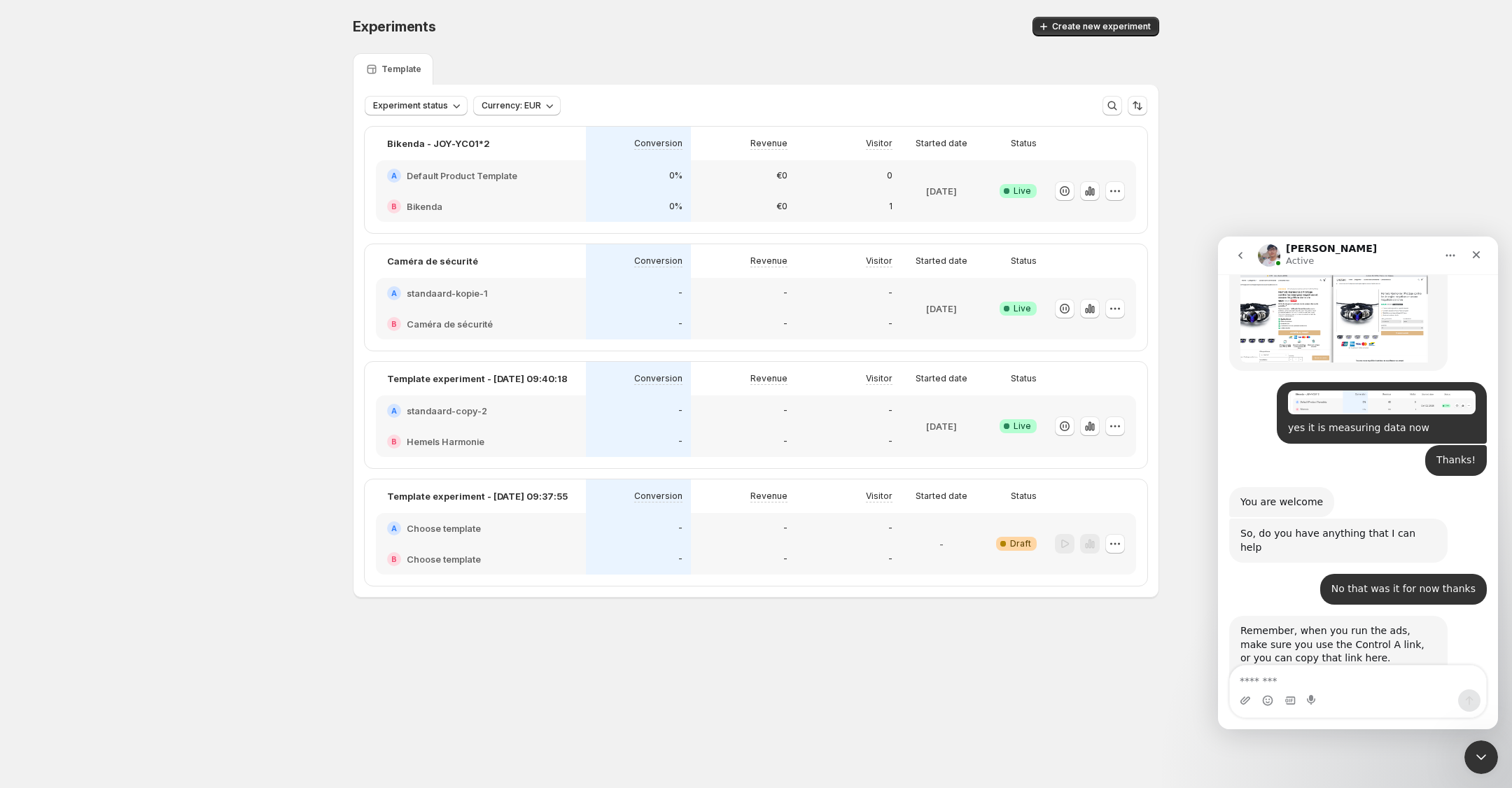
scroll to position [4178, 0]
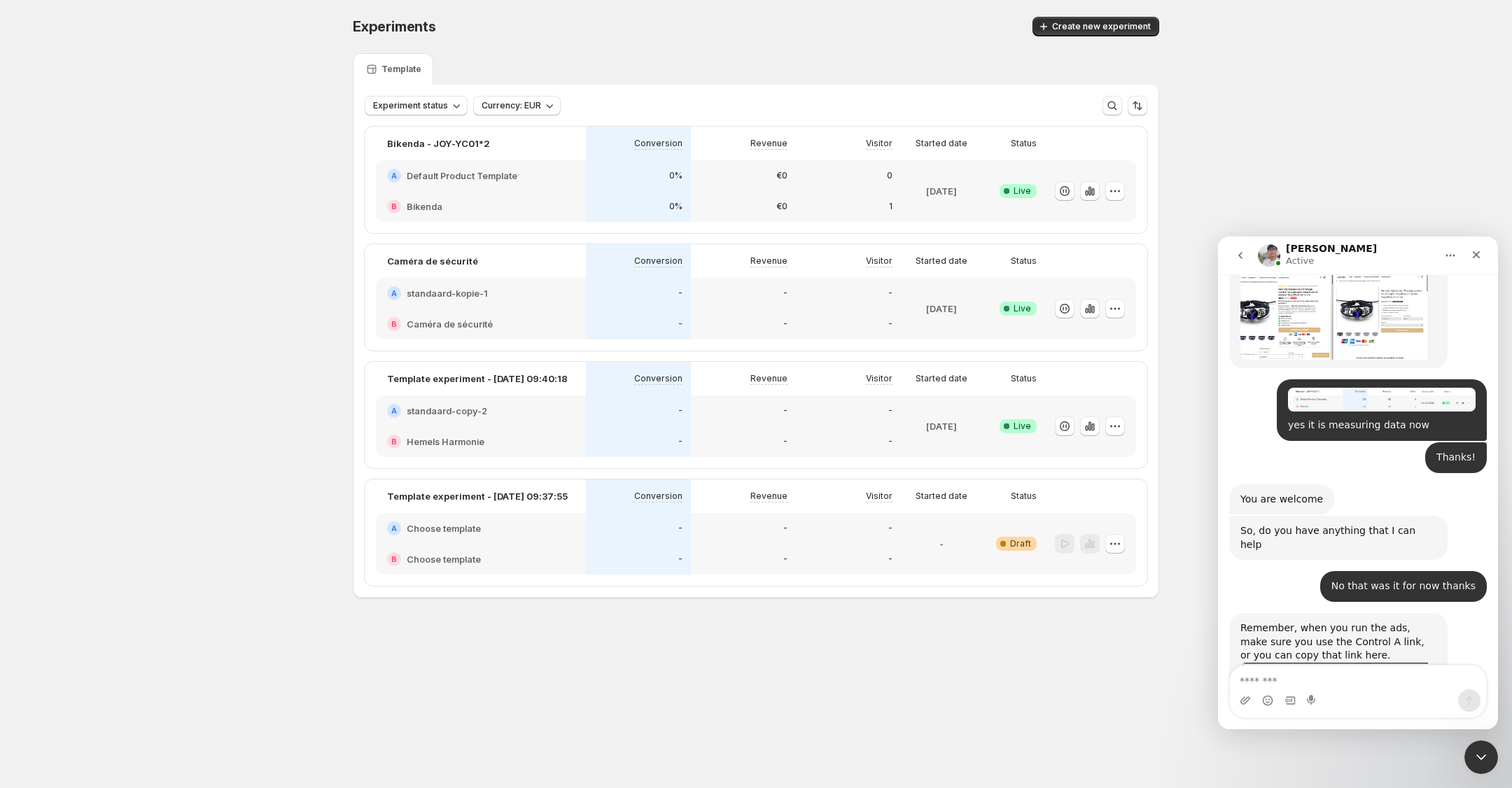
click at [1322, 679] on textarea "Message…" at bounding box center [1358, 677] width 256 height 24
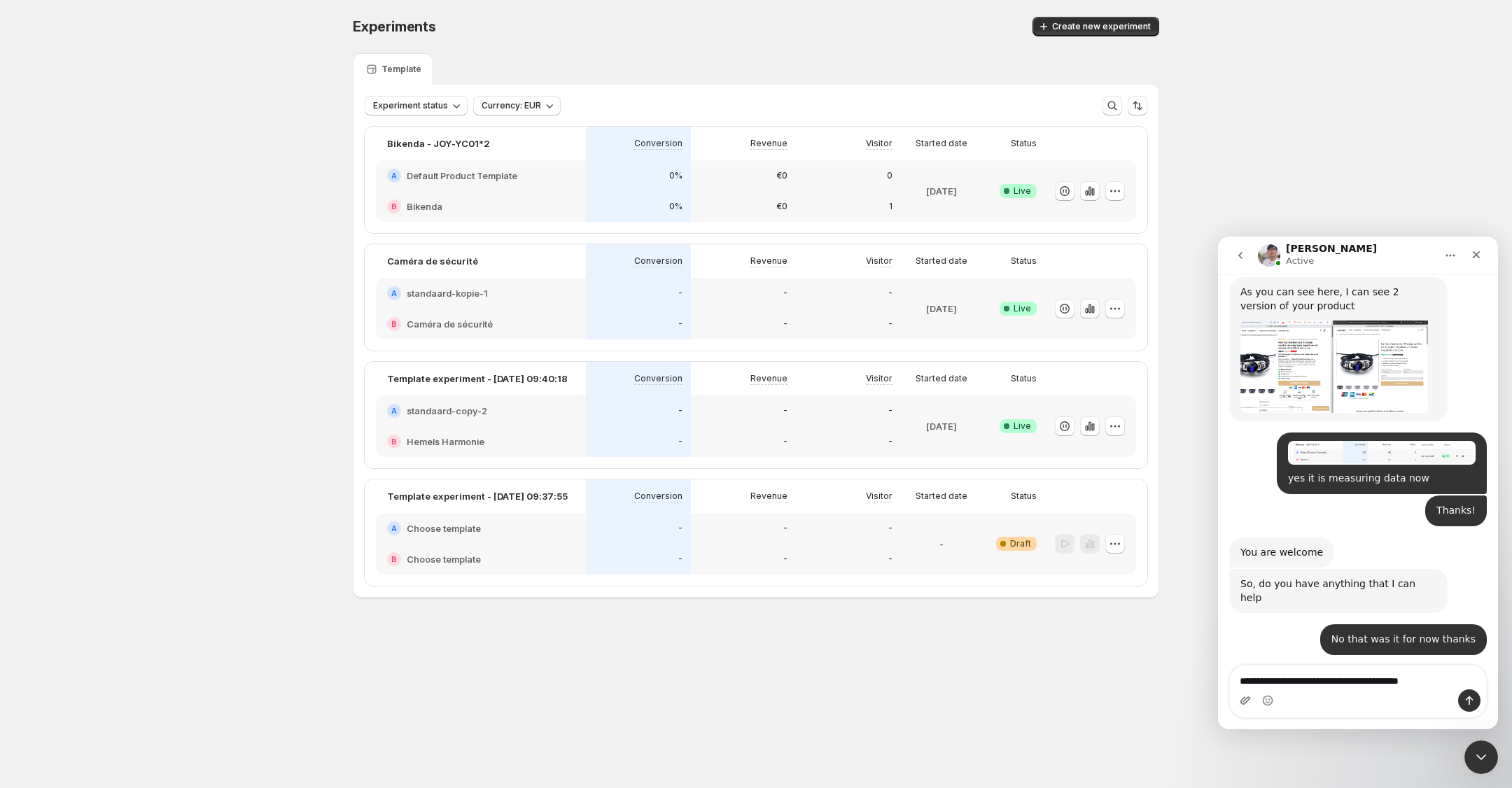
type textarea "**********"
click at [1240, 702] on icon "Upload attachment" at bounding box center [1245, 700] width 11 height 11
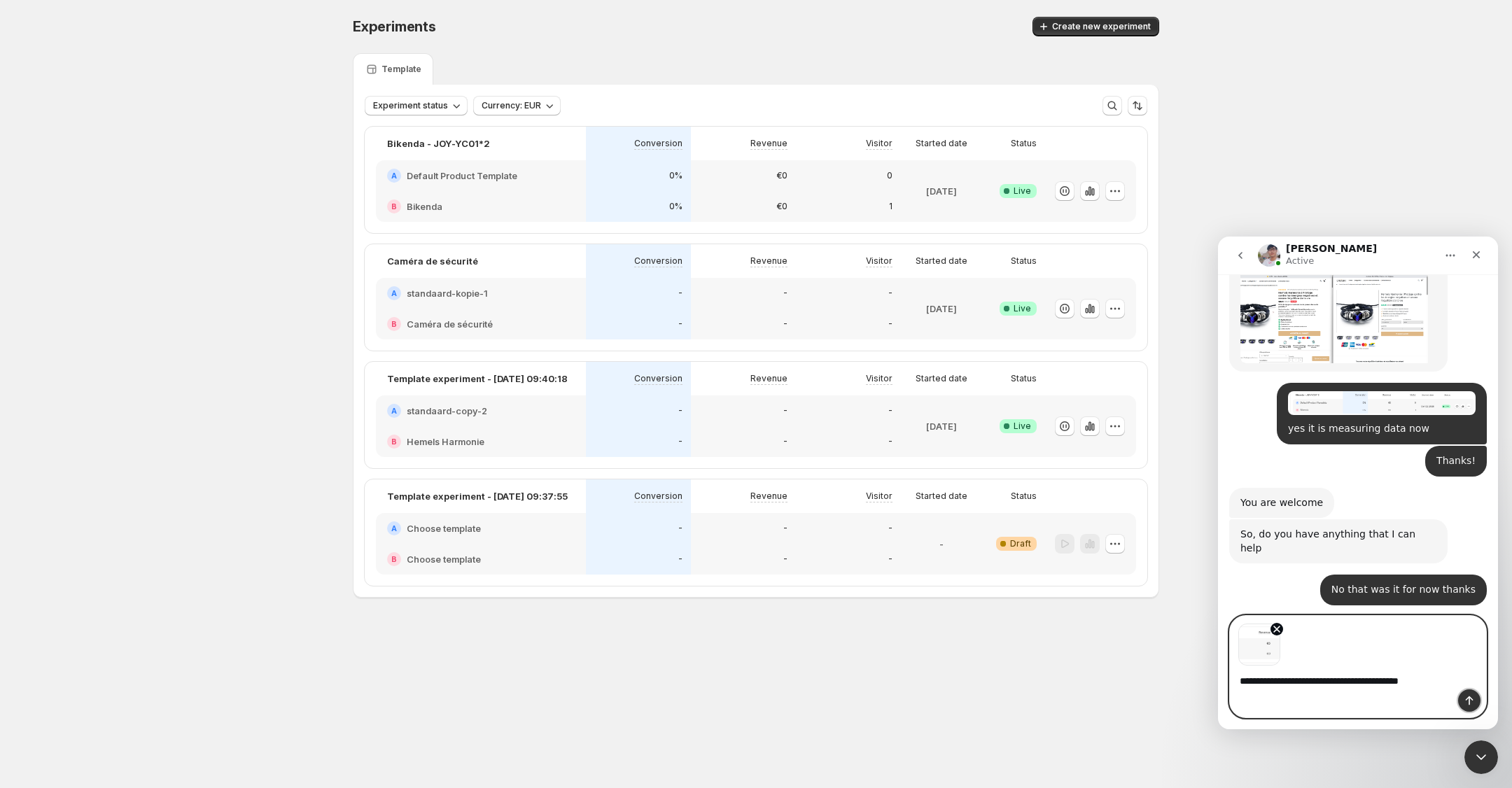
click at [1476, 700] on button "Send a message…" at bounding box center [1469, 700] width 22 height 22
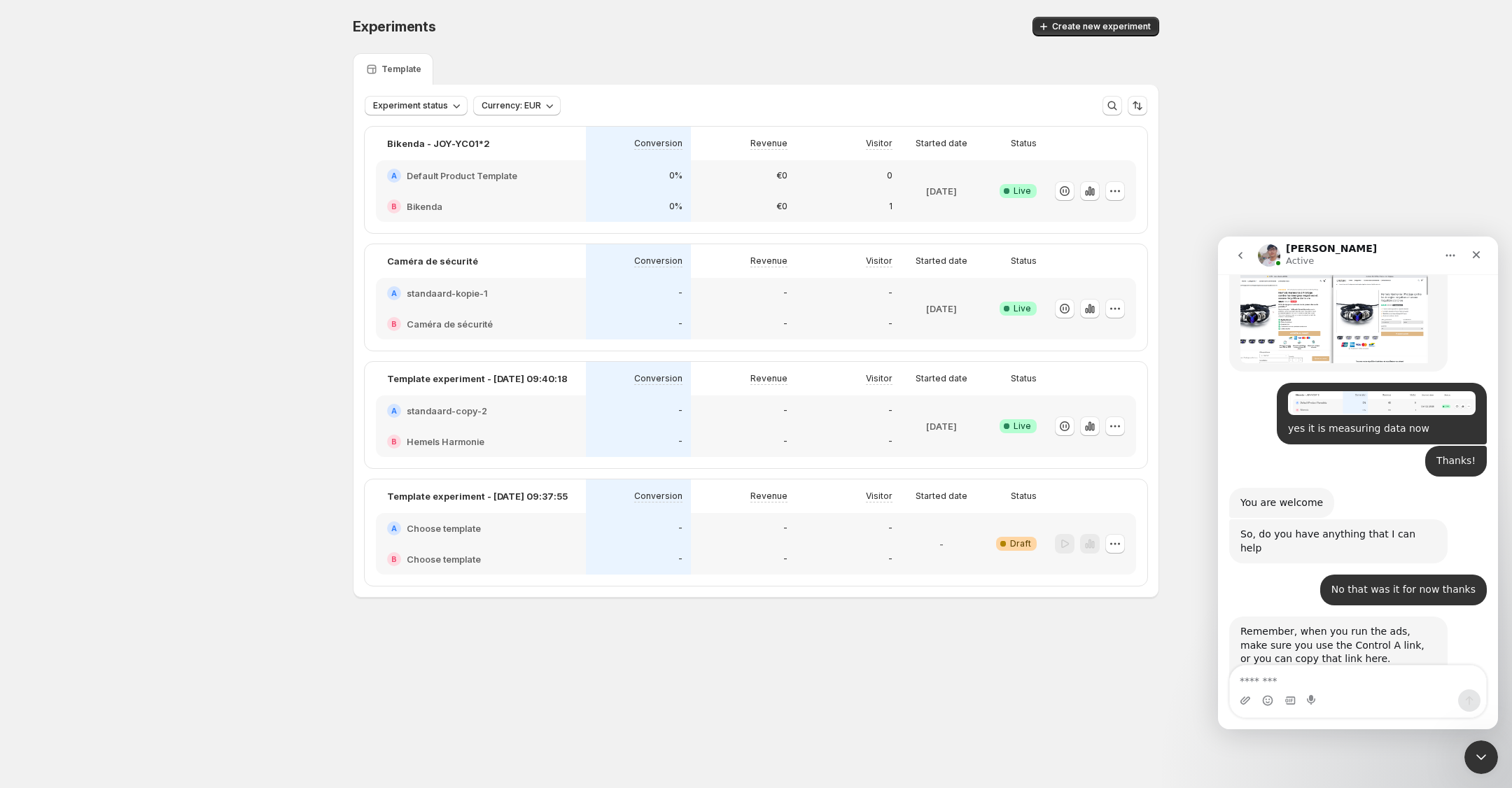
scroll to position [4205, 0]
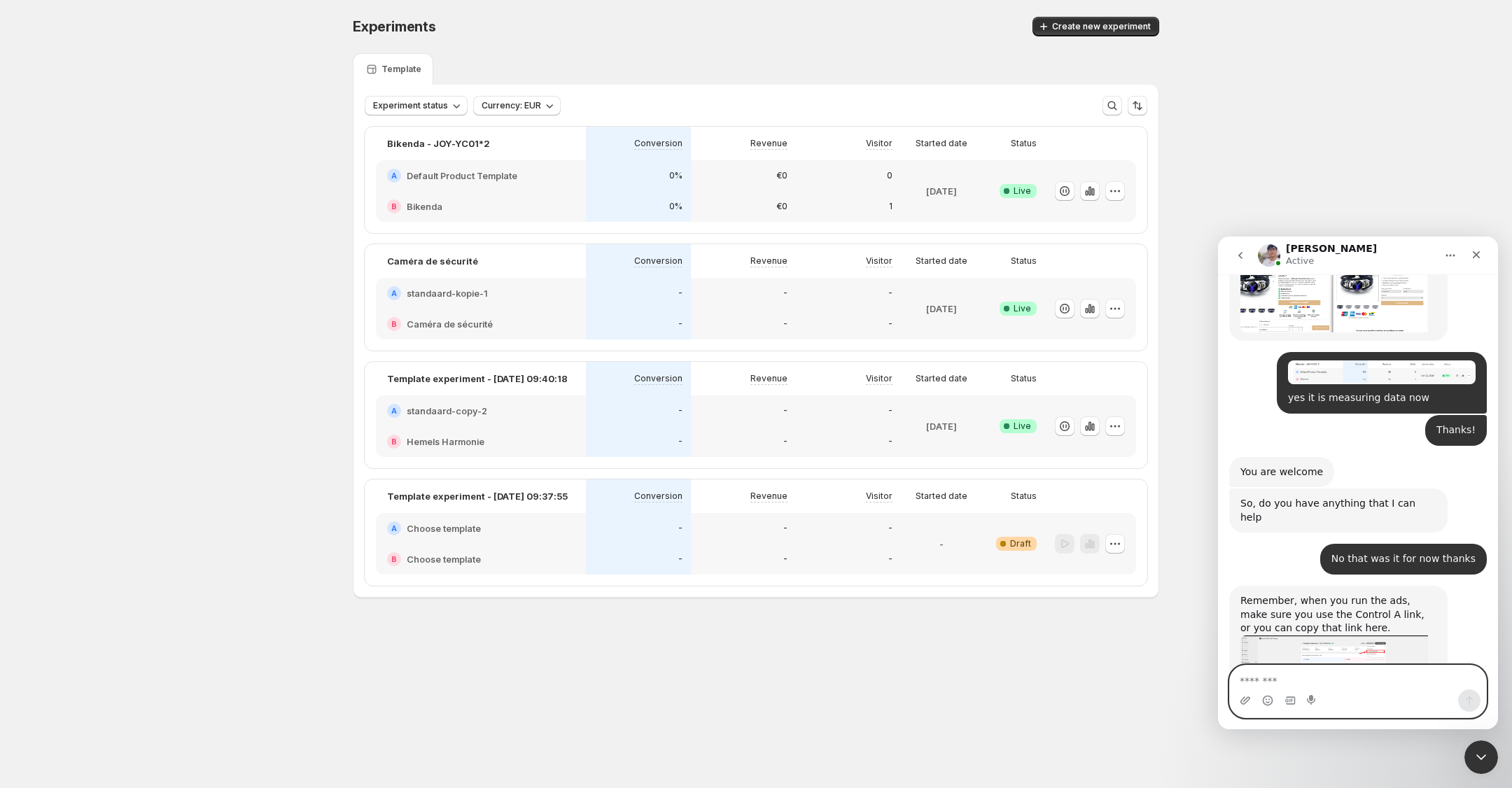
click at [1295, 677] on textarea "Message…" at bounding box center [1358, 677] width 256 height 24
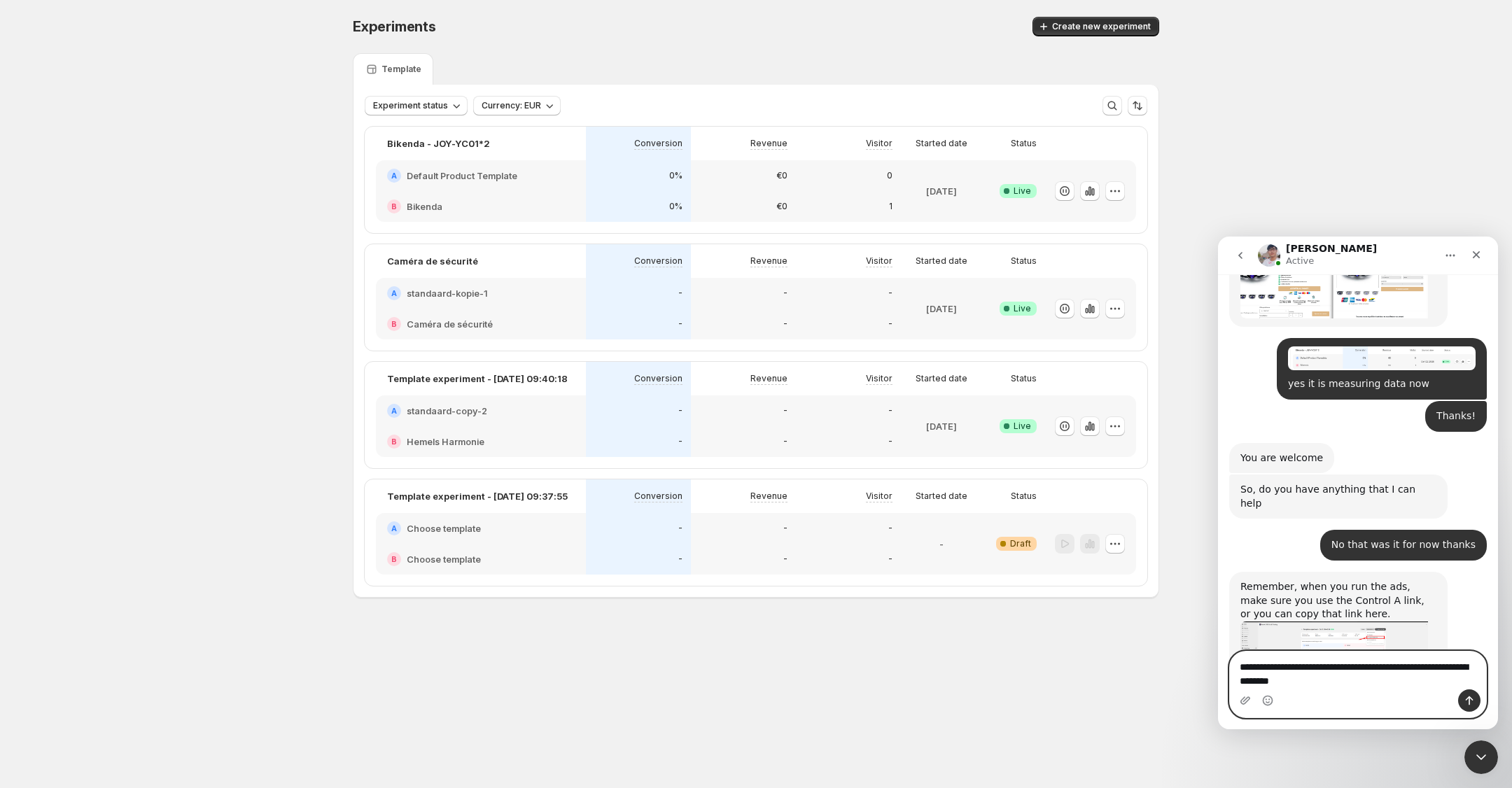
type textarea "**********"
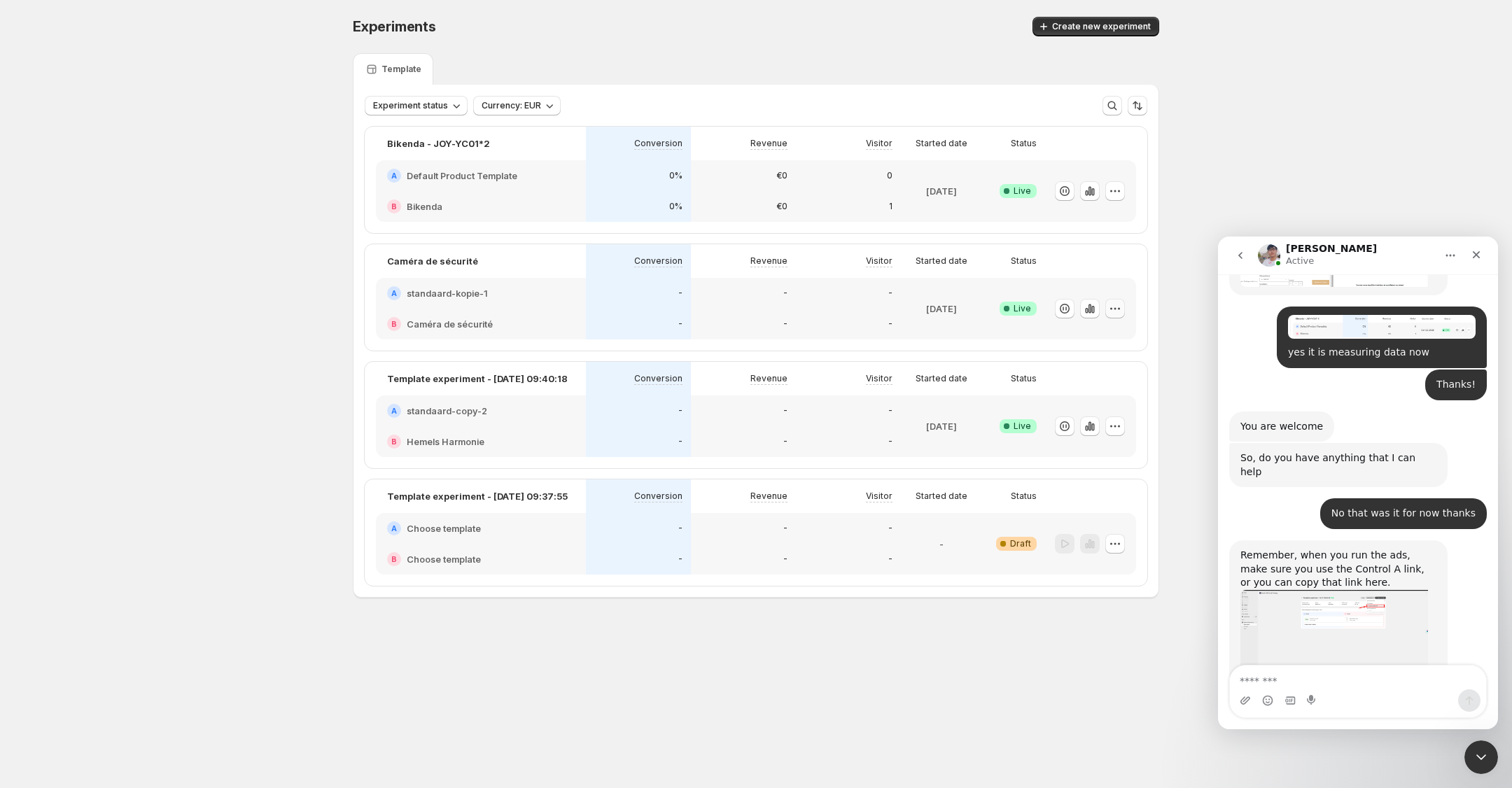
click at [1117, 308] on icon "button" at bounding box center [1115, 308] width 14 height 14
click at [1078, 336] on span "Edit" at bounding box center [1128, 336] width 146 height 14
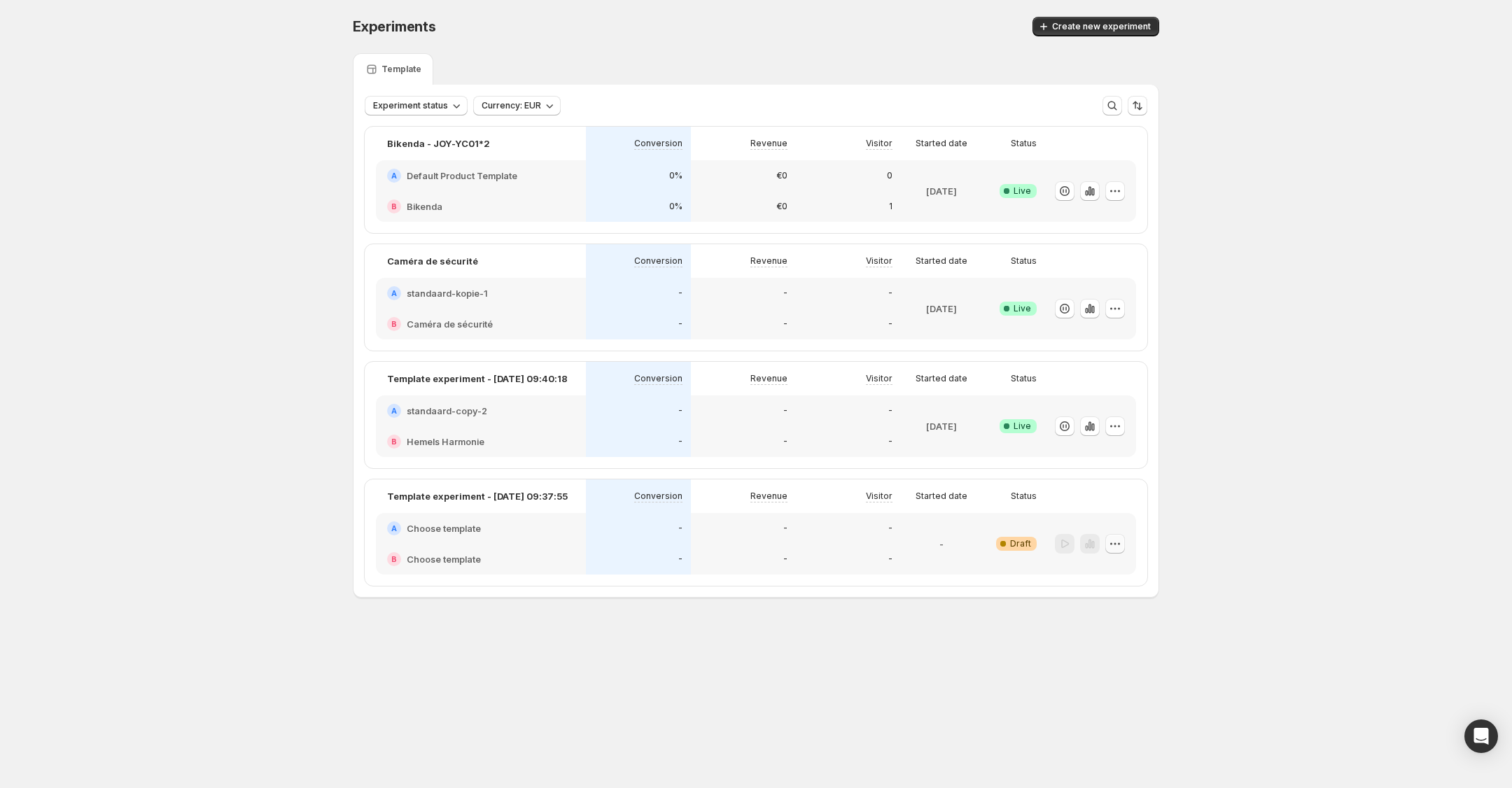
click at [1115, 543] on icon "button" at bounding box center [1115, 543] width 2 height 2
click at [1123, 642] on span "Delete" at bounding box center [1123, 643] width 68 height 14
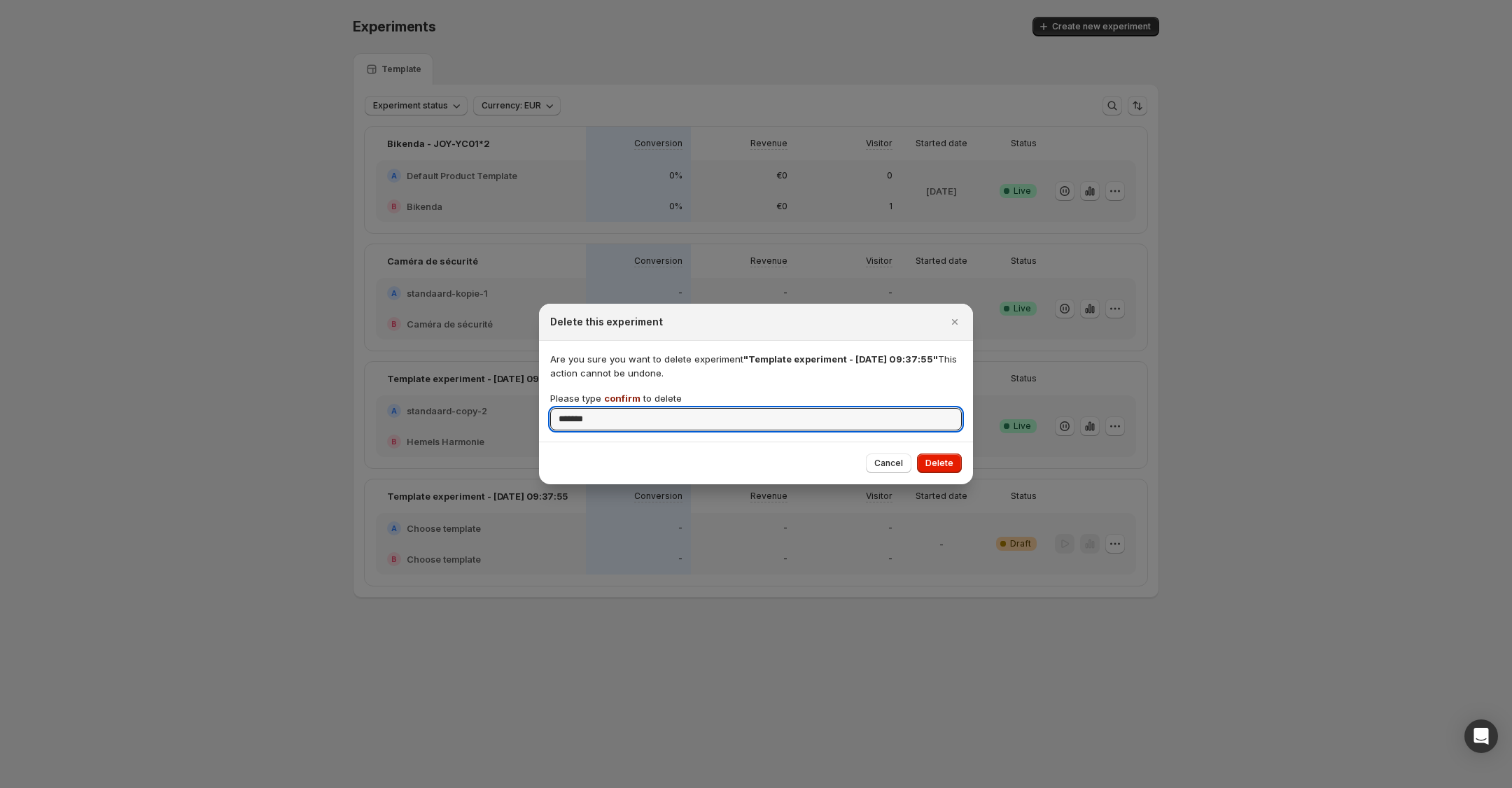
type input "*******"
click at [935, 462] on span "Delete" at bounding box center [939, 463] width 28 height 11
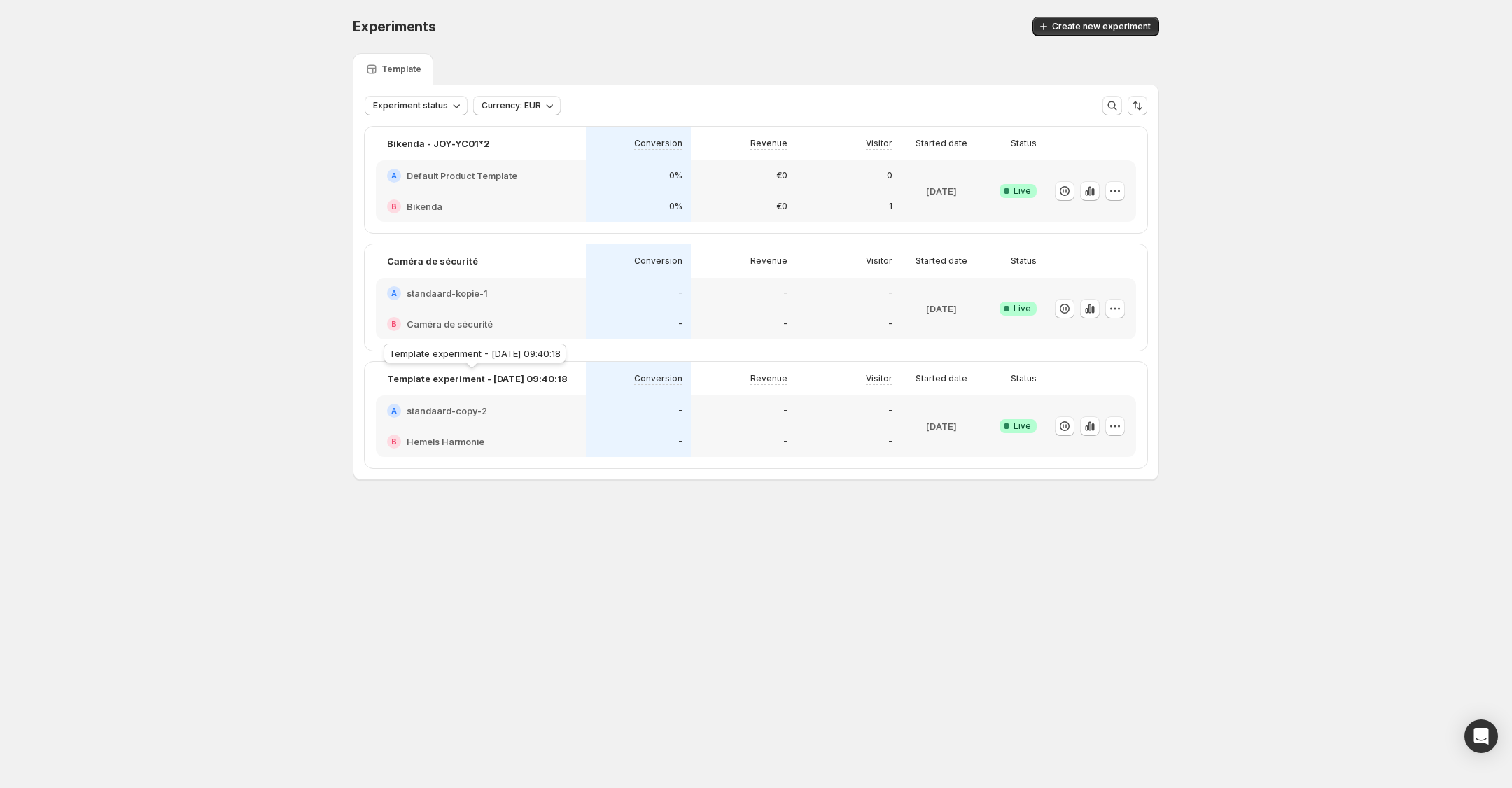
click at [547, 375] on p "Template experiment - [DATE] 09:40:18" at bounding box center [478, 378] width 181 height 14
drag, startPoint x: 472, startPoint y: 372, endPoint x: 458, endPoint y: 372, distance: 14.0
click at [458, 372] on p "Template experiment - [DATE] 09:40:18" at bounding box center [478, 378] width 181 height 14
click at [1115, 421] on icon "button" at bounding box center [1115, 426] width 14 height 14
click at [1080, 452] on span "Edit" at bounding box center [1128, 454] width 146 height 14
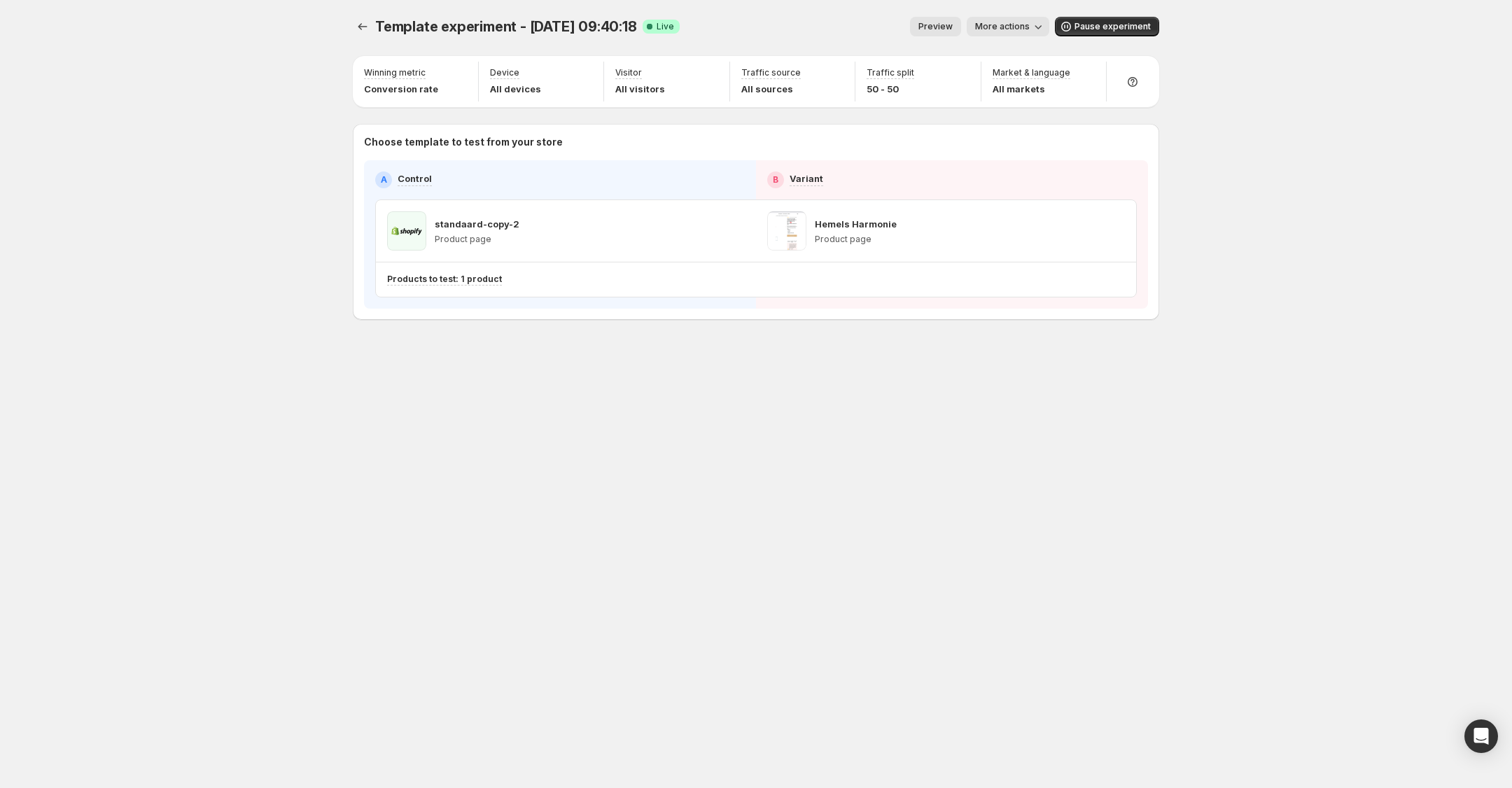
click at [520, 25] on span "Template experiment - [DATE] 09:40:18" at bounding box center [506, 26] width 262 height 17
drag, startPoint x: 558, startPoint y: 15, endPoint x: 796, endPoint y: 29, distance: 238.4
click at [519, 12] on div "Template experiment - [DATE] 09:40:18. This page is ready Template experiment -…" at bounding box center [755, 26] width 806 height 53
click at [982, 17] on button "More actions" at bounding box center [1008, 26] width 82 height 20
click at [1020, 70] on button "Rename" at bounding box center [1062, 79] width 173 height 22
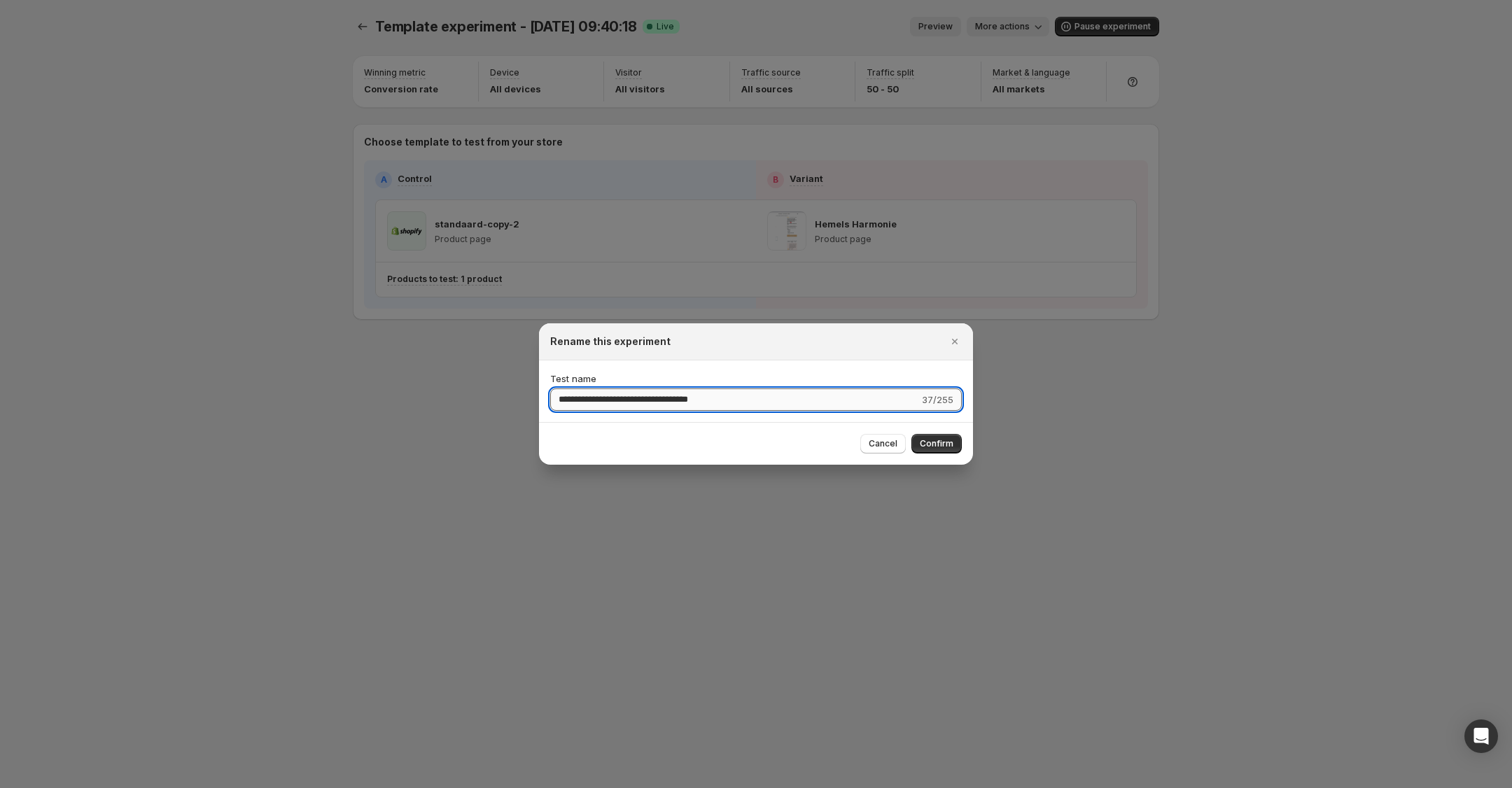
drag, startPoint x: 704, startPoint y: 405, endPoint x: 550, endPoint y: 403, distance: 154.0
click at [550, 403] on input "**********" at bounding box center [735, 400] width 369 height 22
type input "**********"
click at [935, 438] on span "Confirm" at bounding box center [937, 443] width 34 height 11
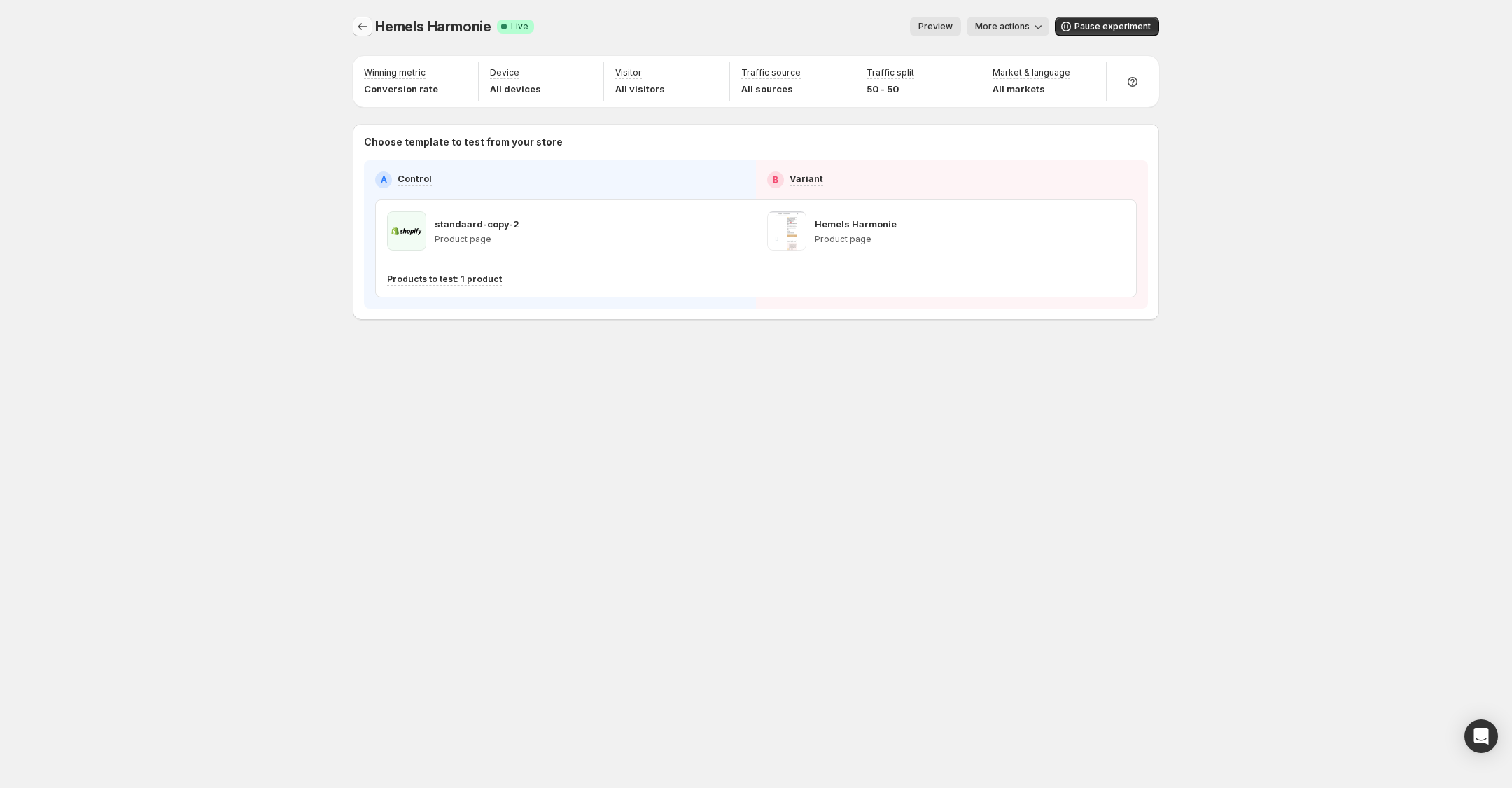
click at [367, 21] on icon "Experiments" at bounding box center [362, 26] width 14 height 14
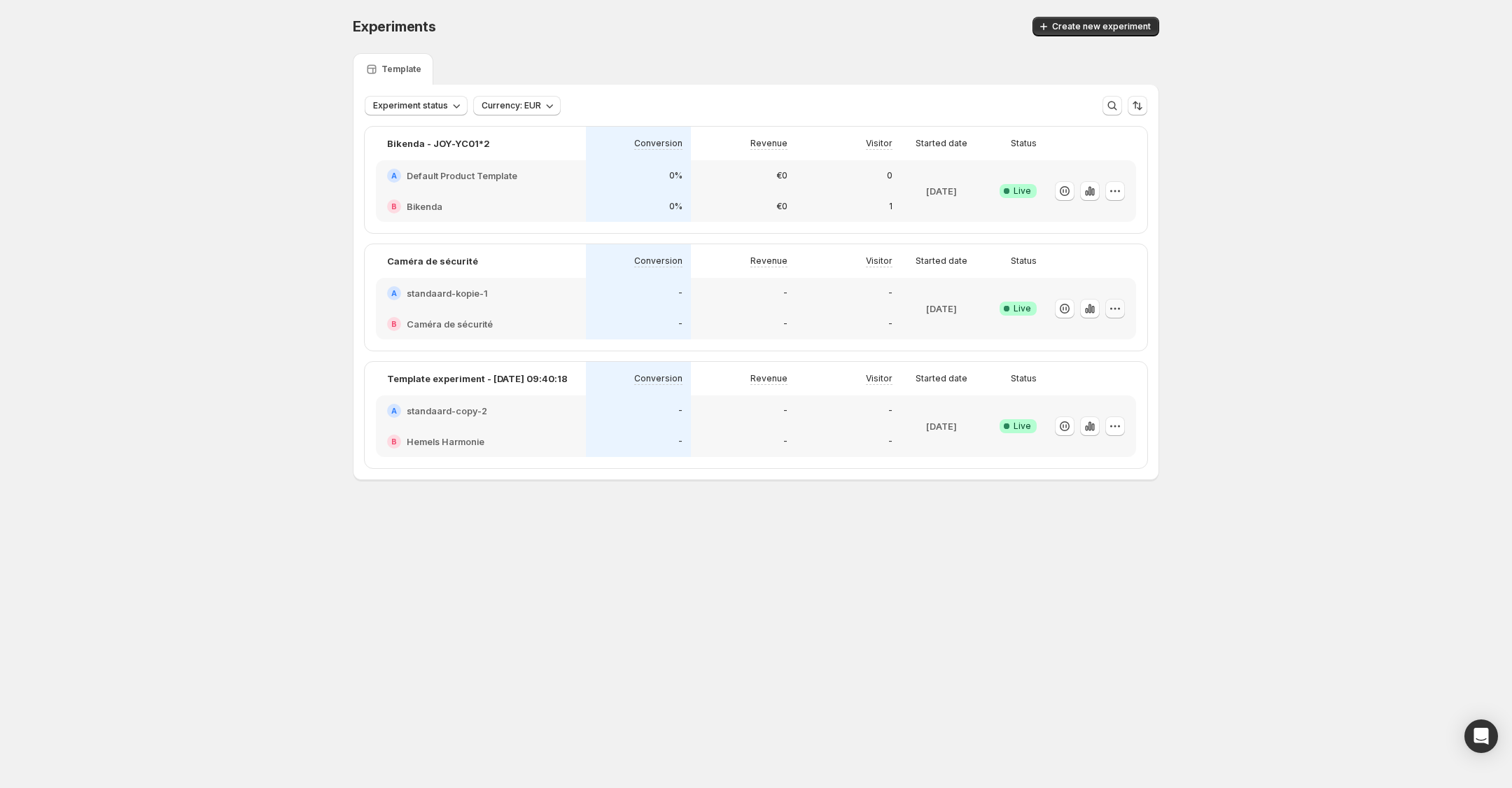
click at [1115, 308] on icon "button" at bounding box center [1115, 308] width 2 height 2
click at [1106, 330] on span "Edit" at bounding box center [1128, 336] width 146 height 14
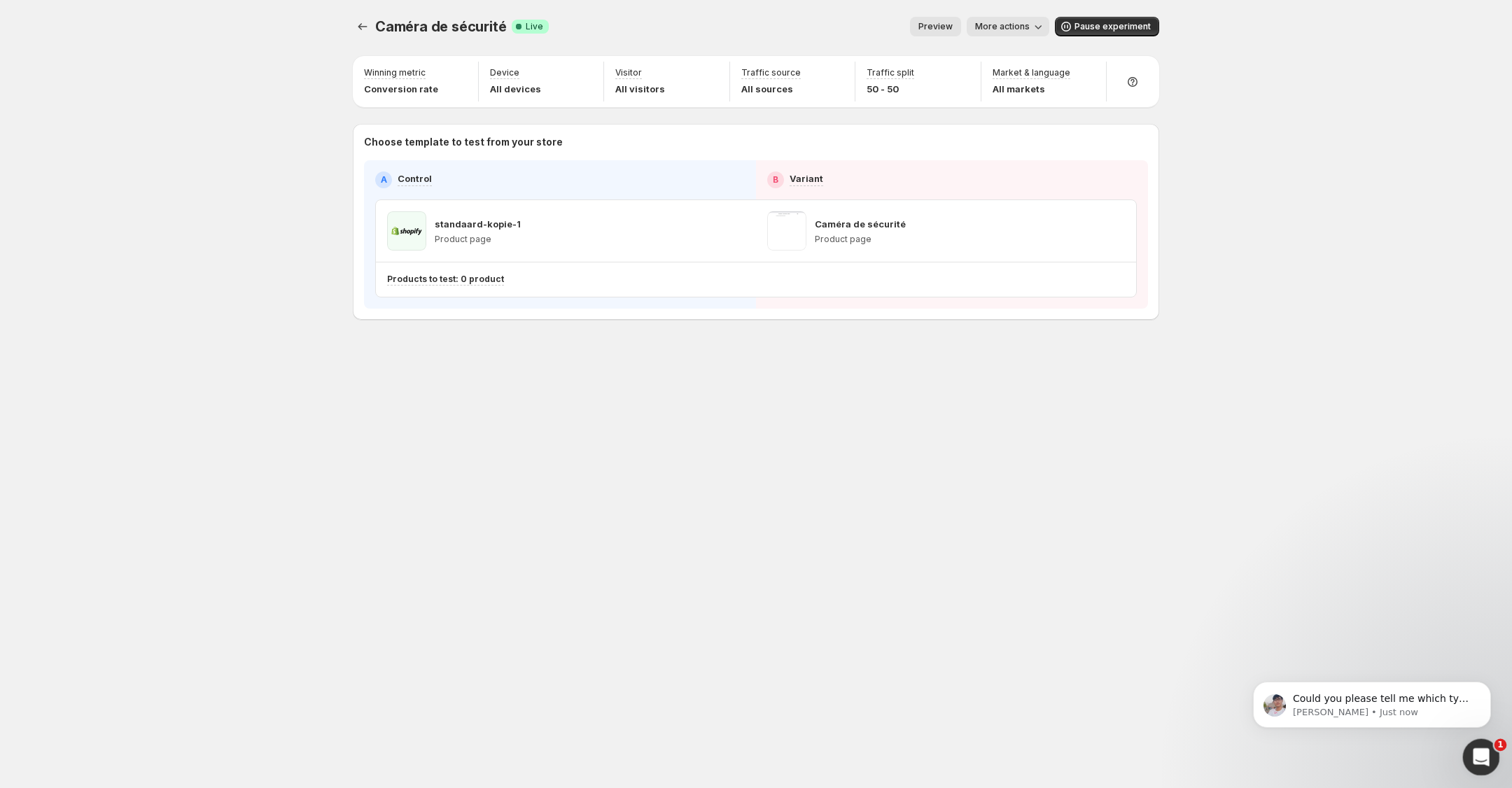
click at [1477, 762] on icon "Open Intercom Messenger" at bounding box center [1479, 755] width 23 height 23
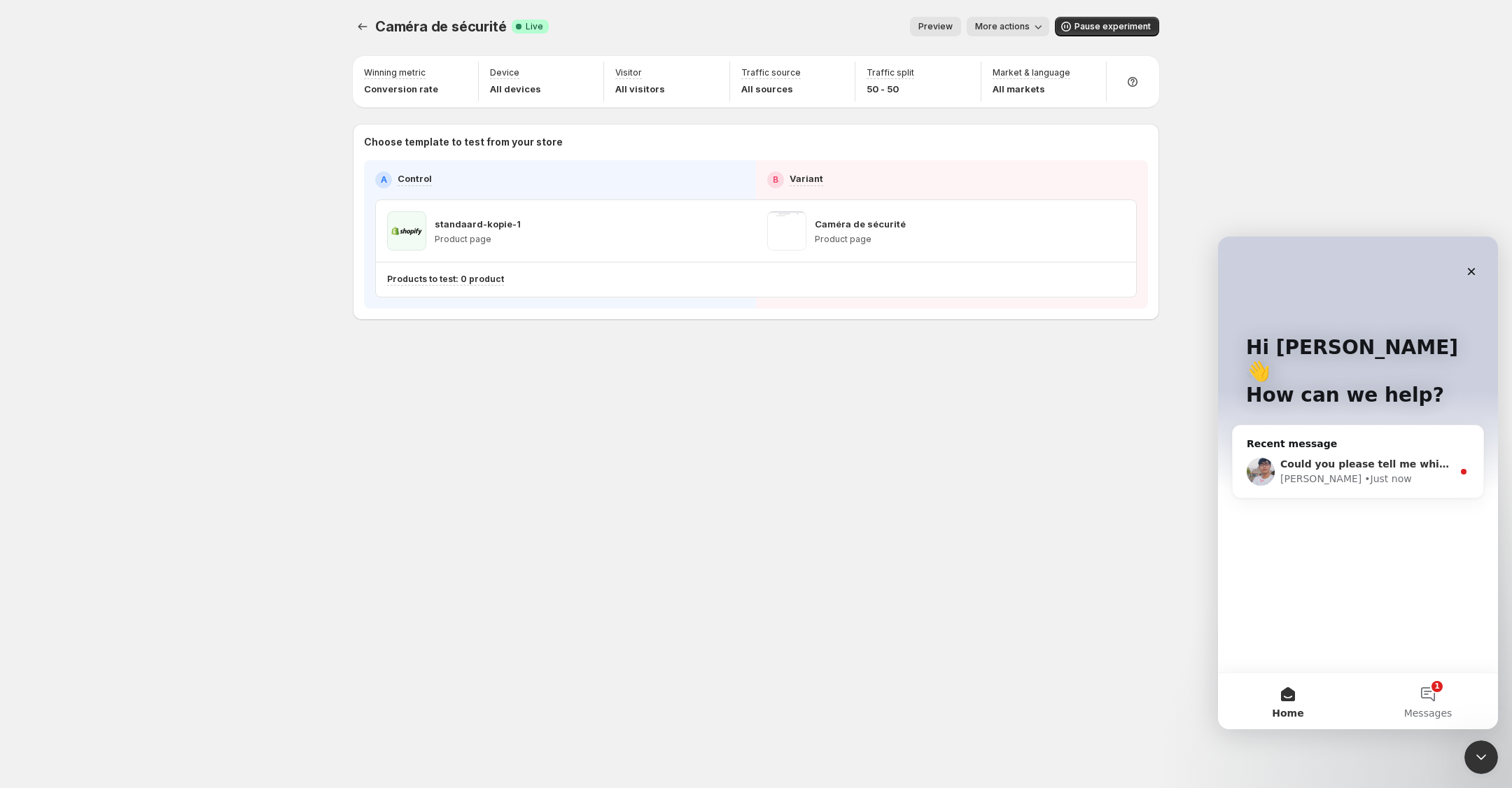
click at [1385, 471] on div "[PERSON_NAME] • Just now" at bounding box center [1366, 479] width 172 height 15
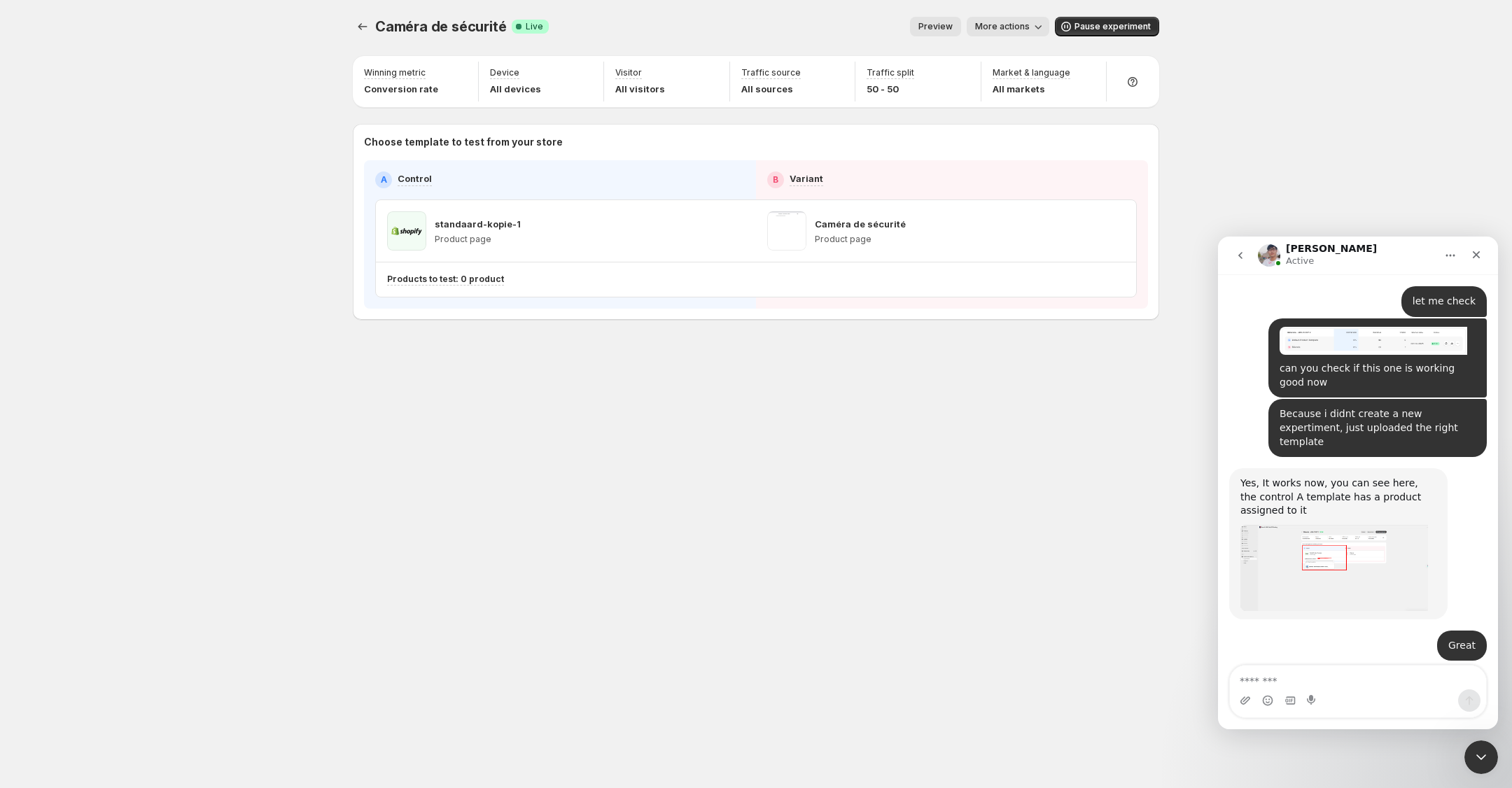
scroll to position [4712, 0]
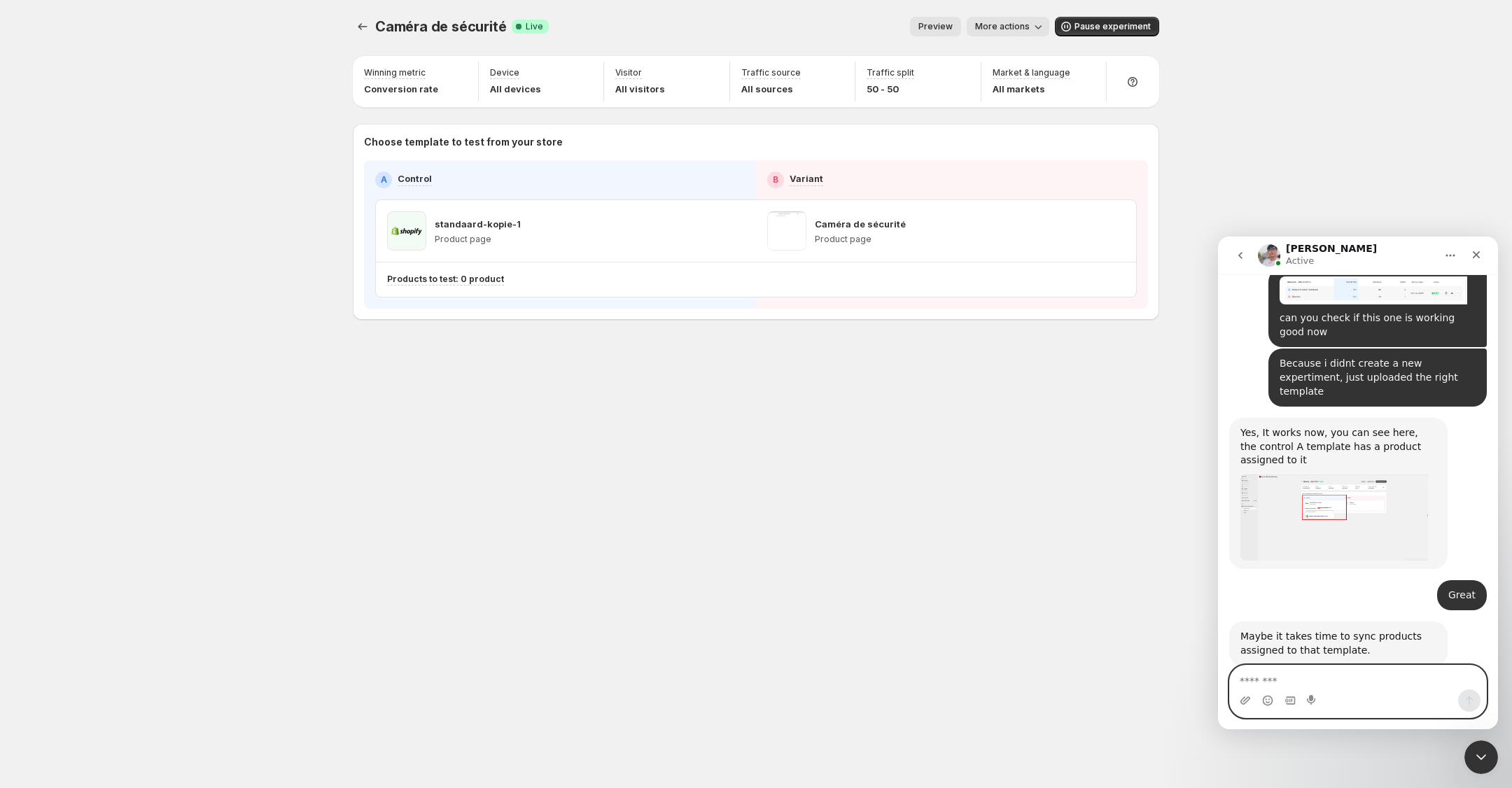
click at [1366, 670] on textarea "Message…" at bounding box center [1358, 677] width 256 height 24
type textarea "********"
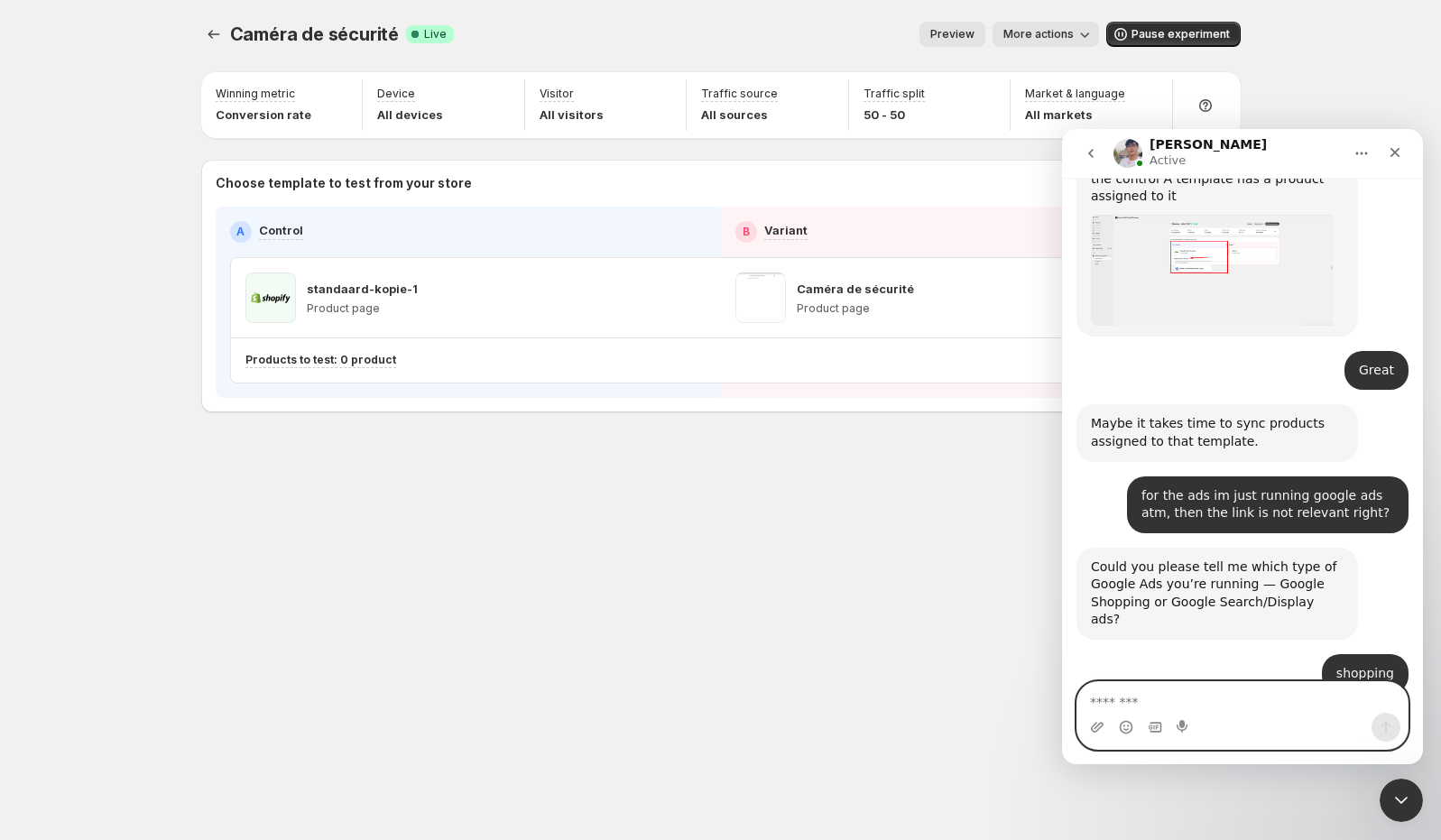
scroll to position [6300, 0]
type textarea "*"
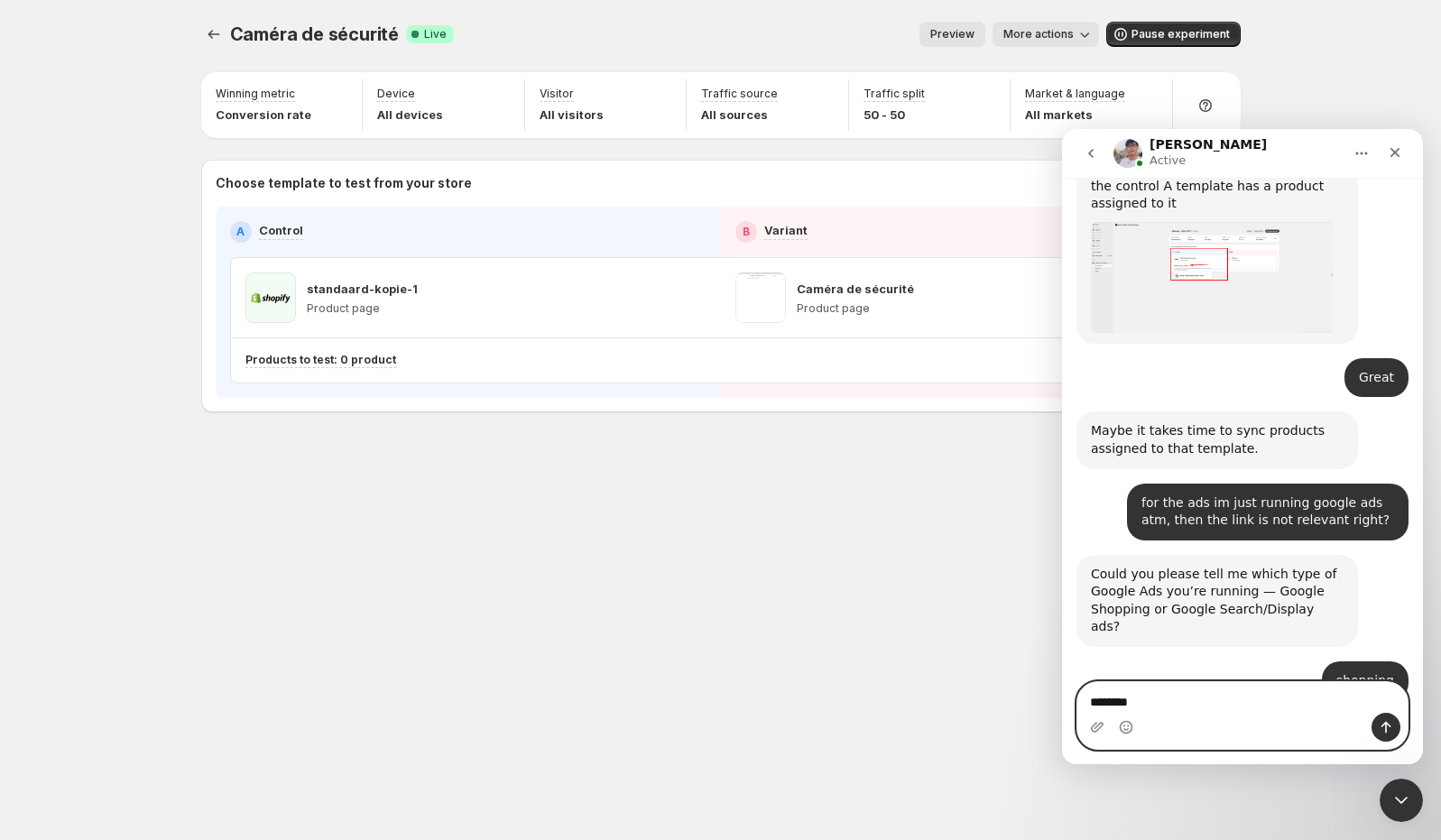
scroll to position [6289, 0]
type textarea "*"
type textarea "*******"
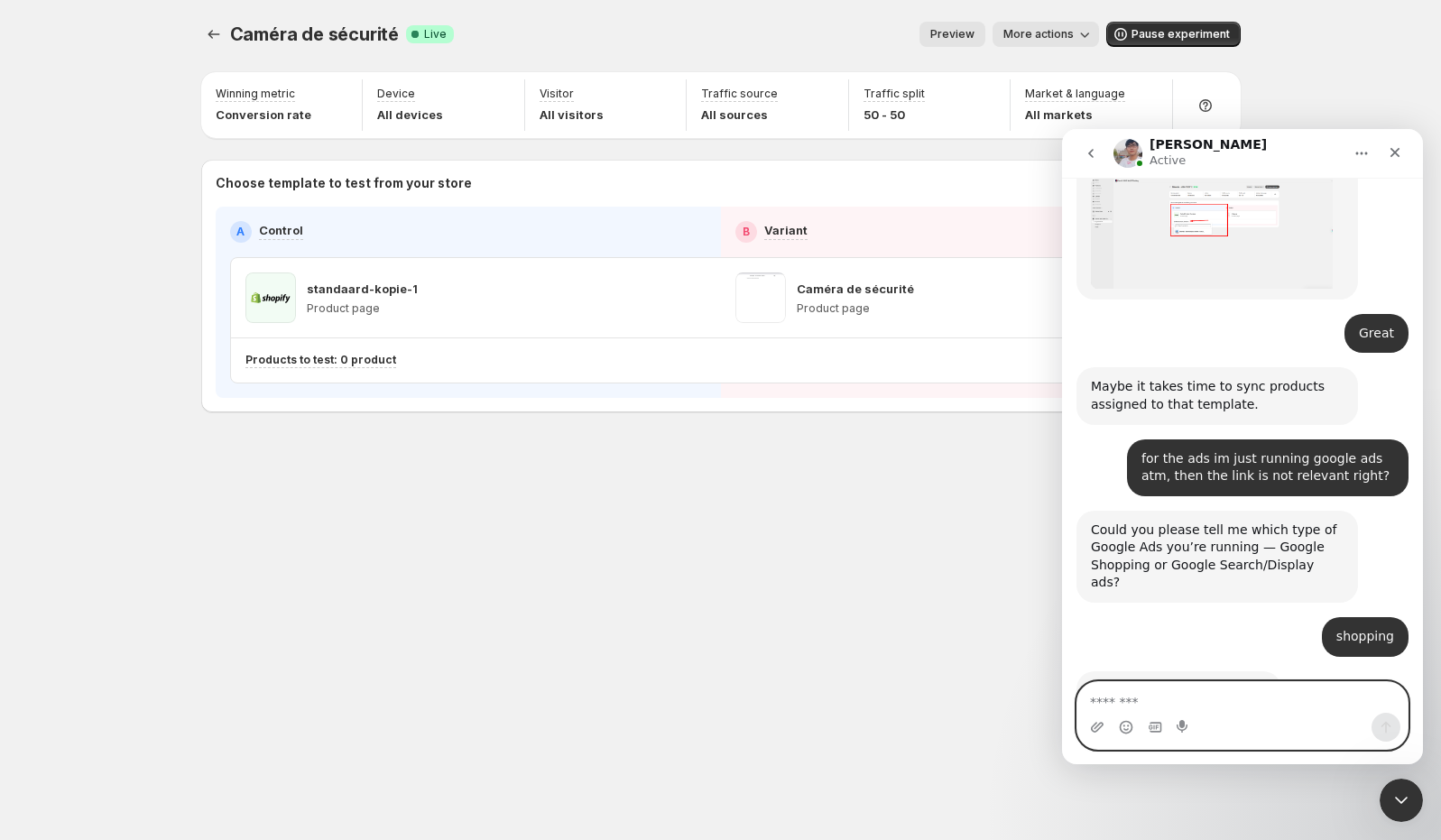
scroll to position [6343, 0]
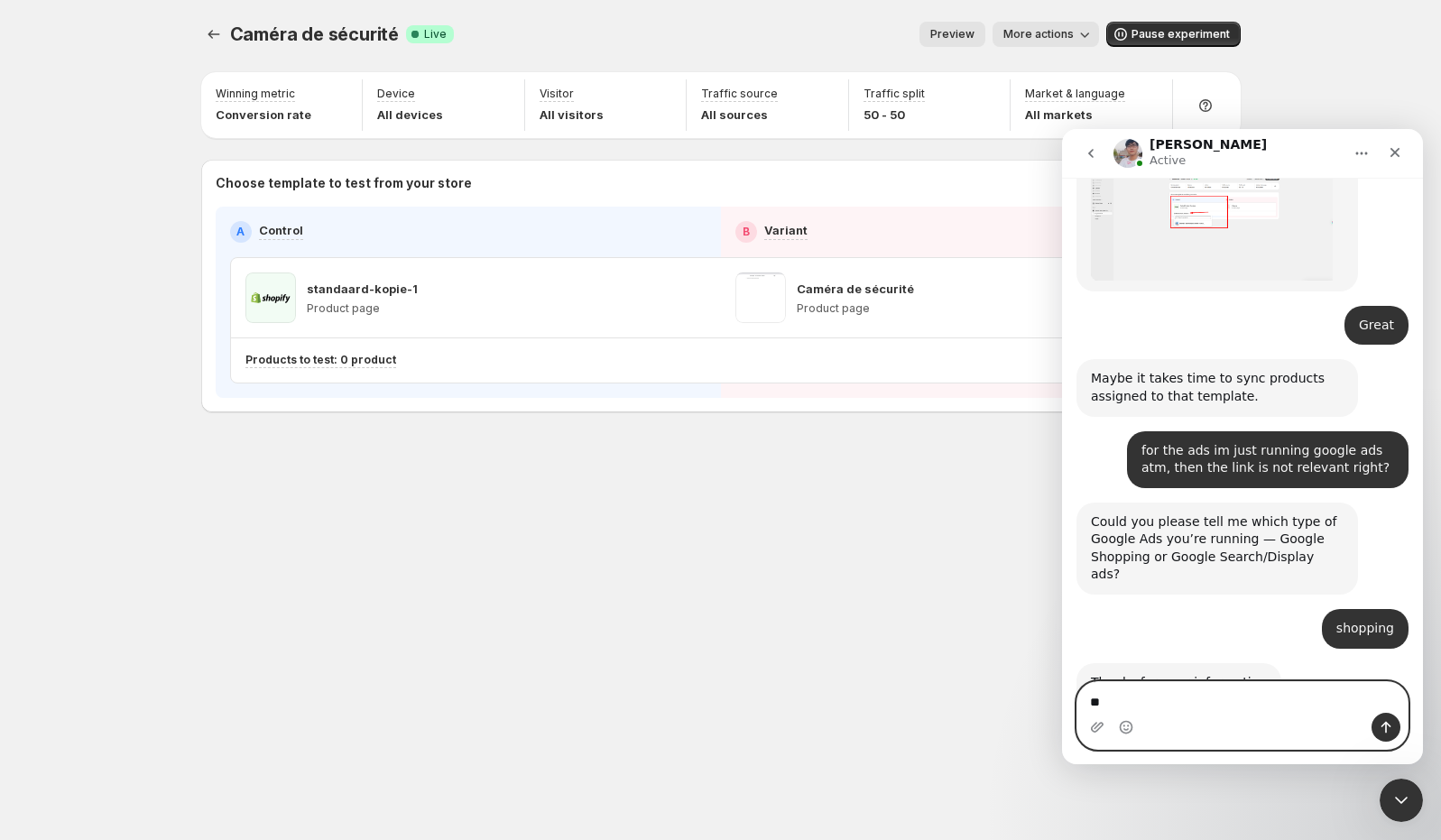
type textarea "*"
type textarea "**********"
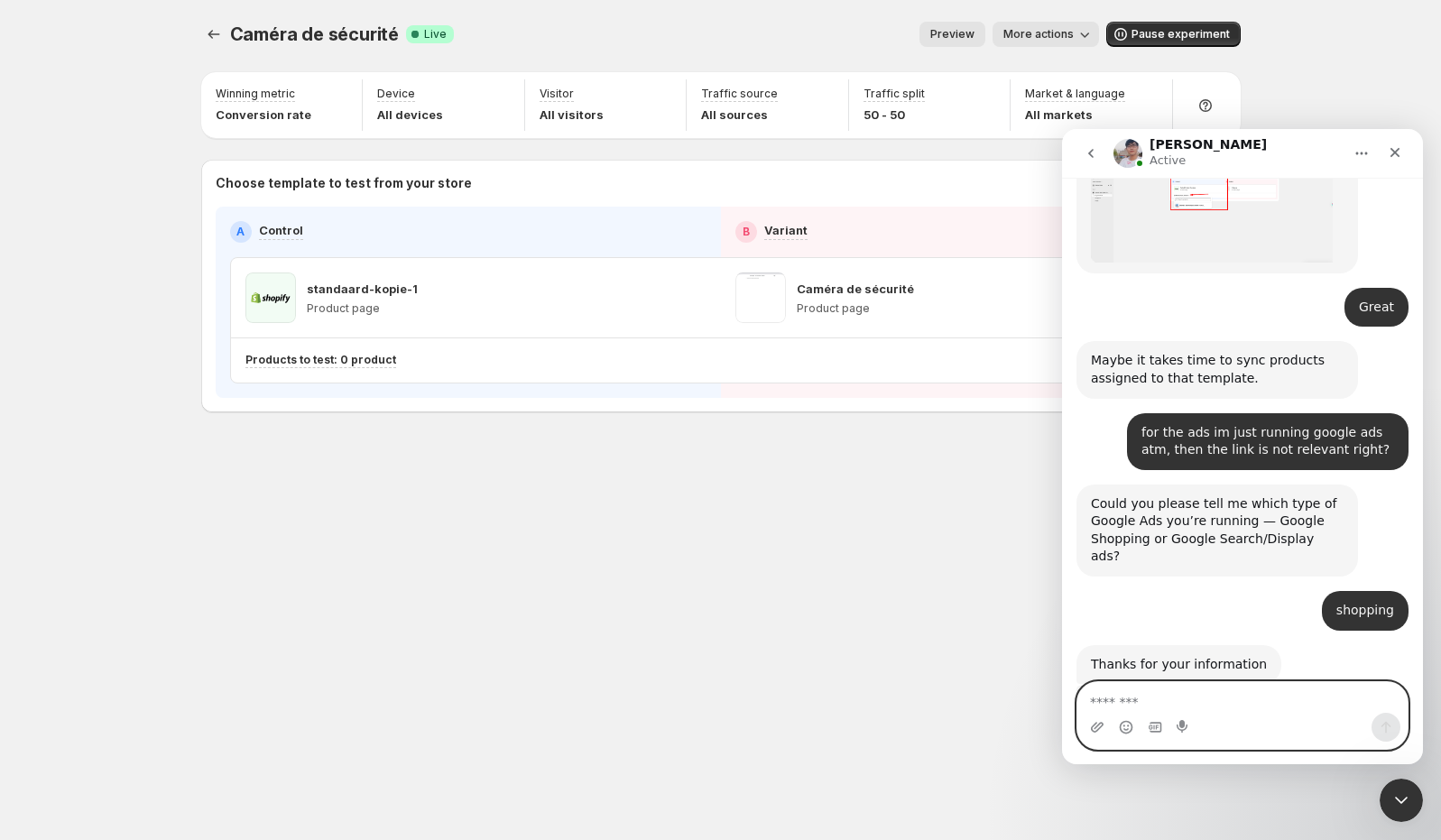
scroll to position [6402, 0]
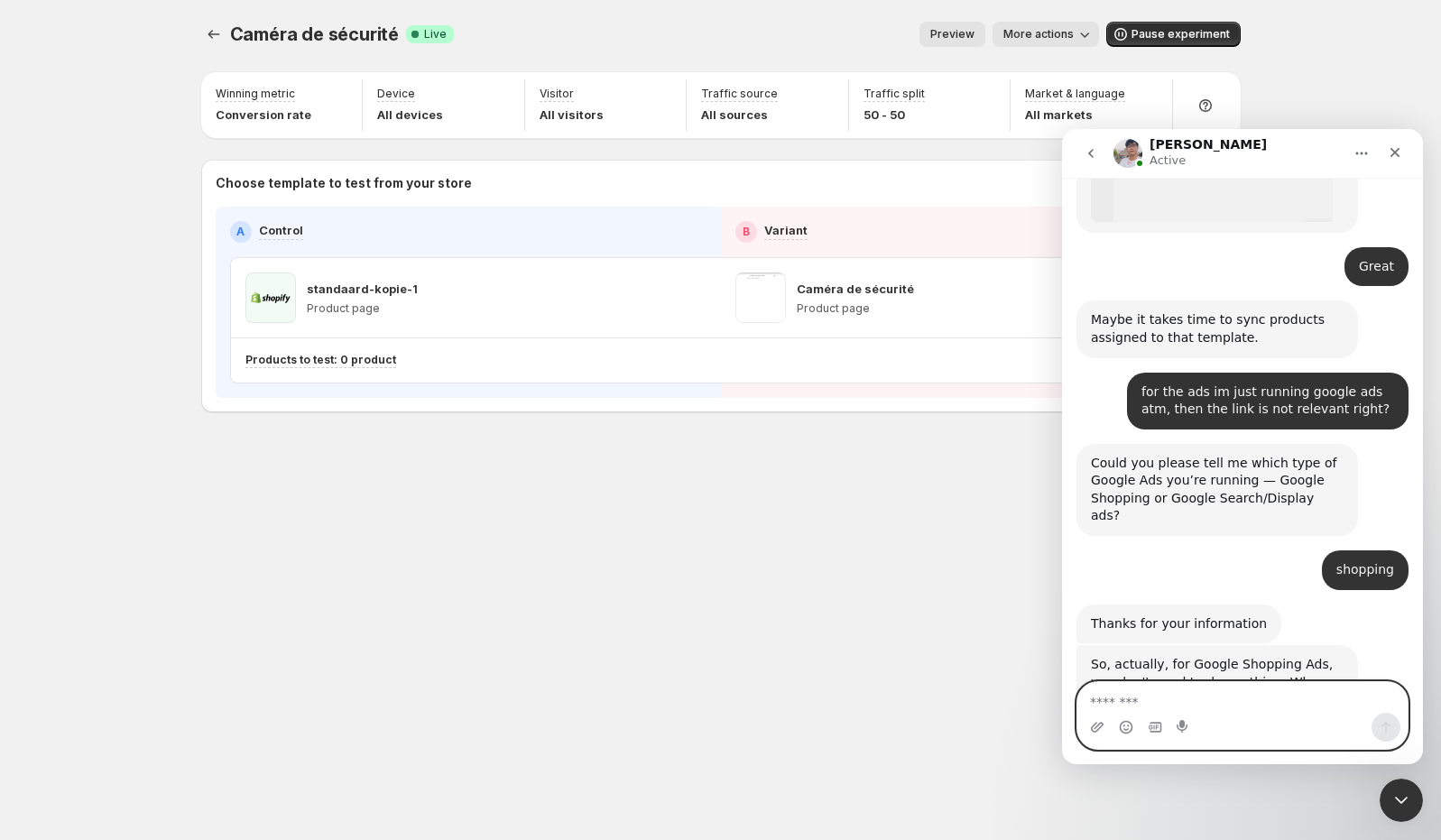
type textarea "*"
type textarea "**********"
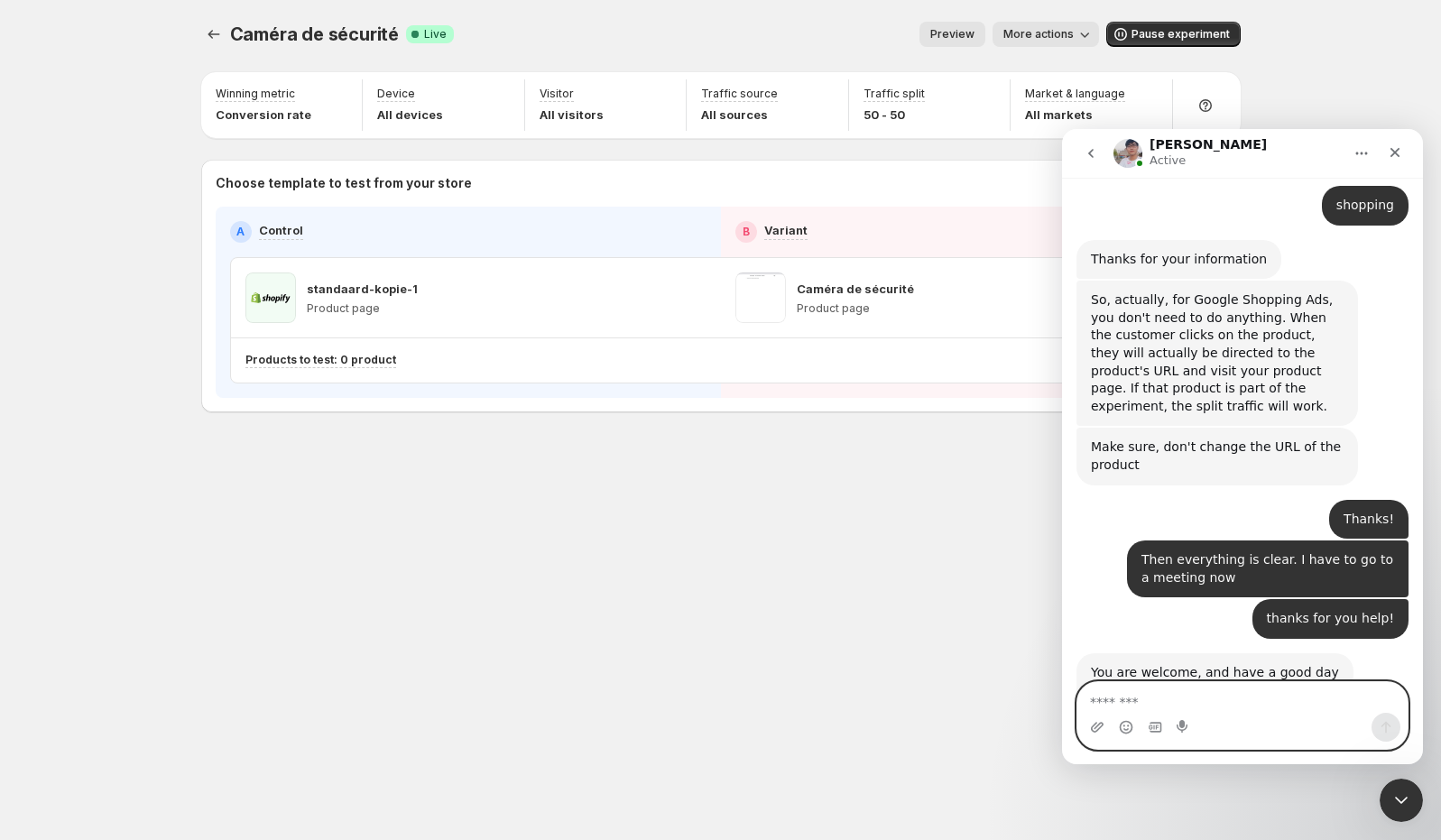
scroll to position [6783, 0]
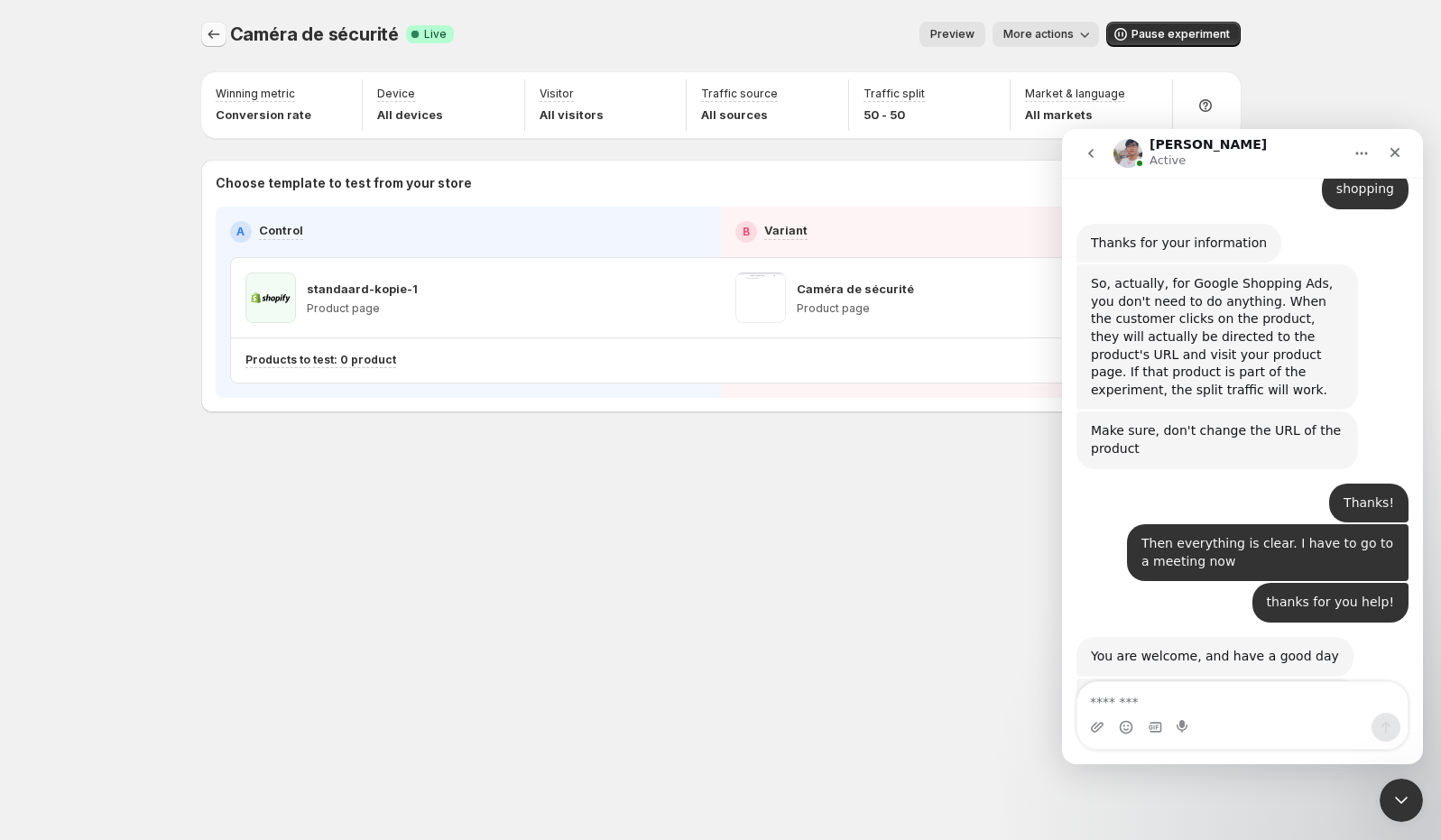
click at [220, 38] on icon "Experiments" at bounding box center [213, 34] width 18 height 18
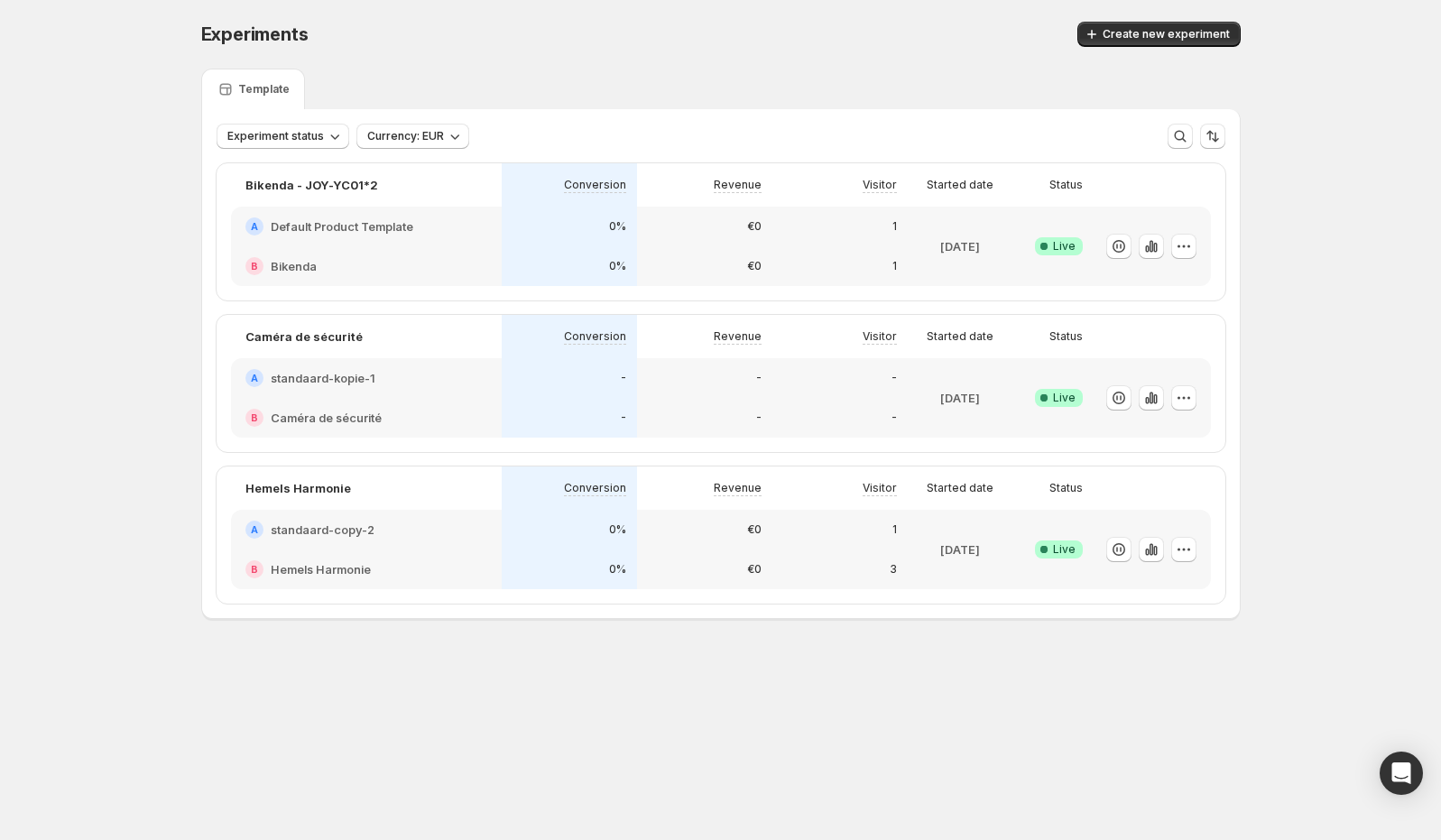
click at [432, 389] on div "A standaard-kopie-1" at bounding box center [367, 378] width 271 height 40
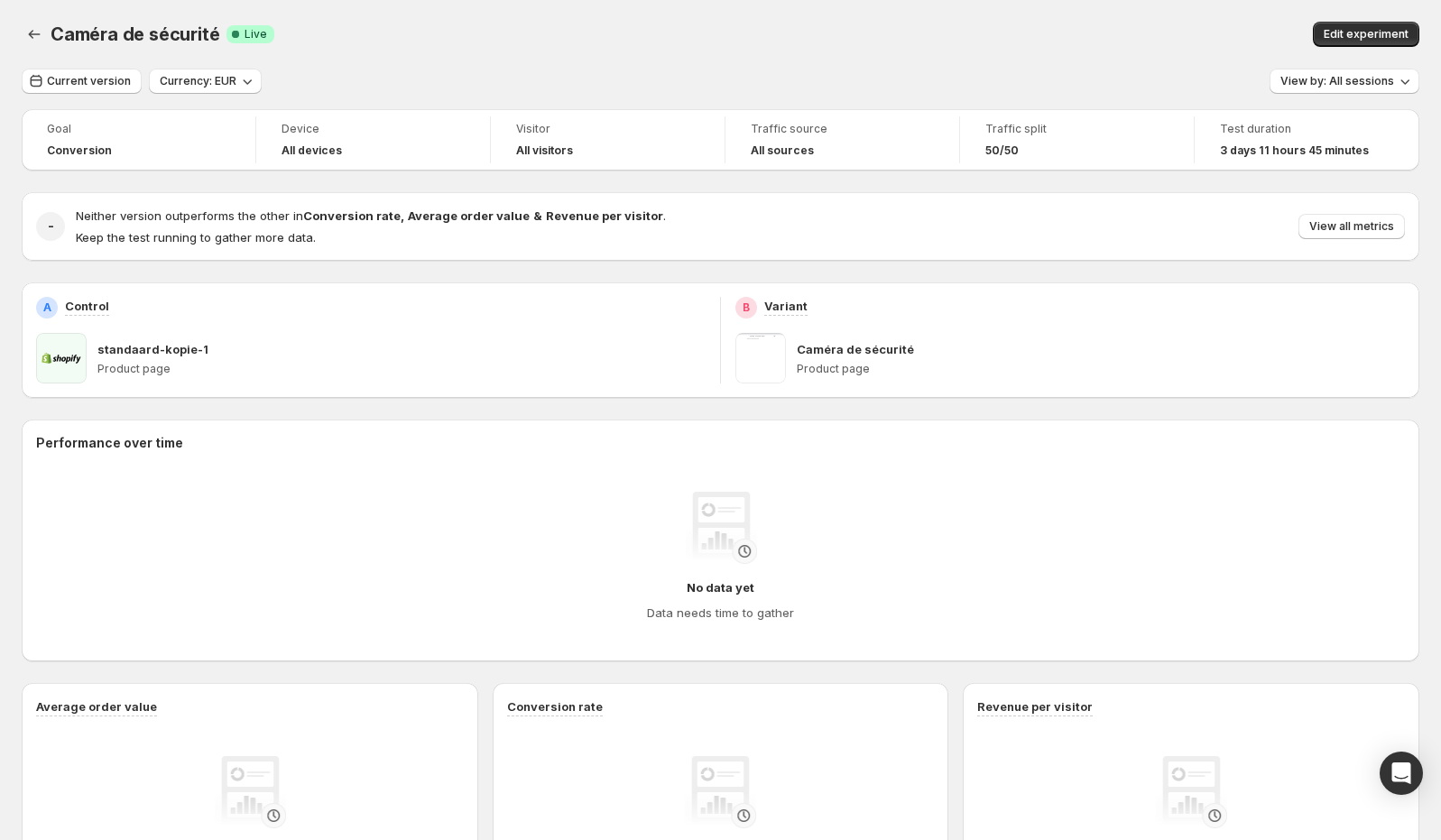
click at [25, 31] on button "Back" at bounding box center [34, 34] width 26 height 26
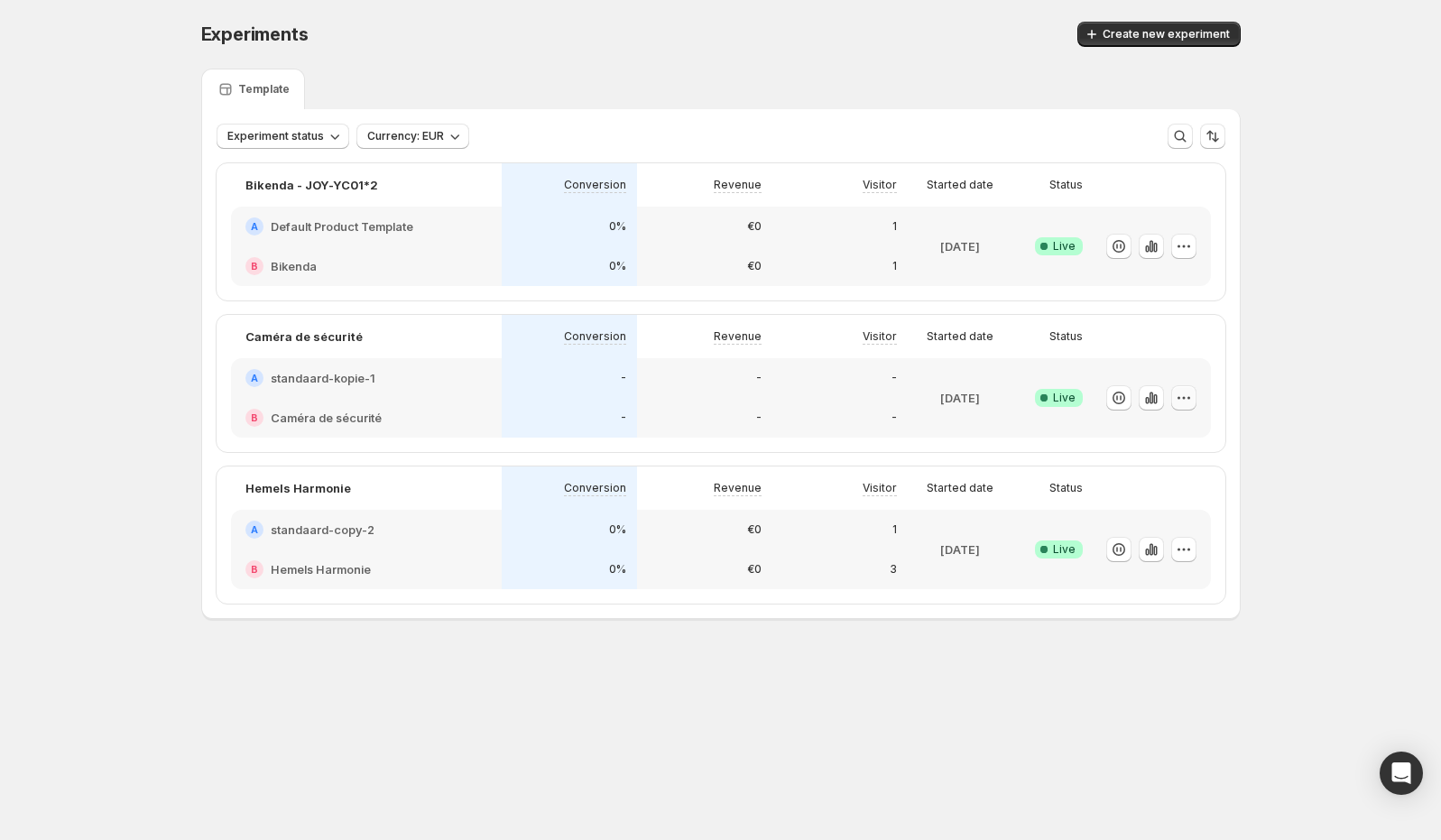
click at [1187, 392] on icon "button" at bounding box center [1183, 398] width 18 height 18
click at [1152, 426] on span "Edit" at bounding box center [1201, 434] width 189 height 18
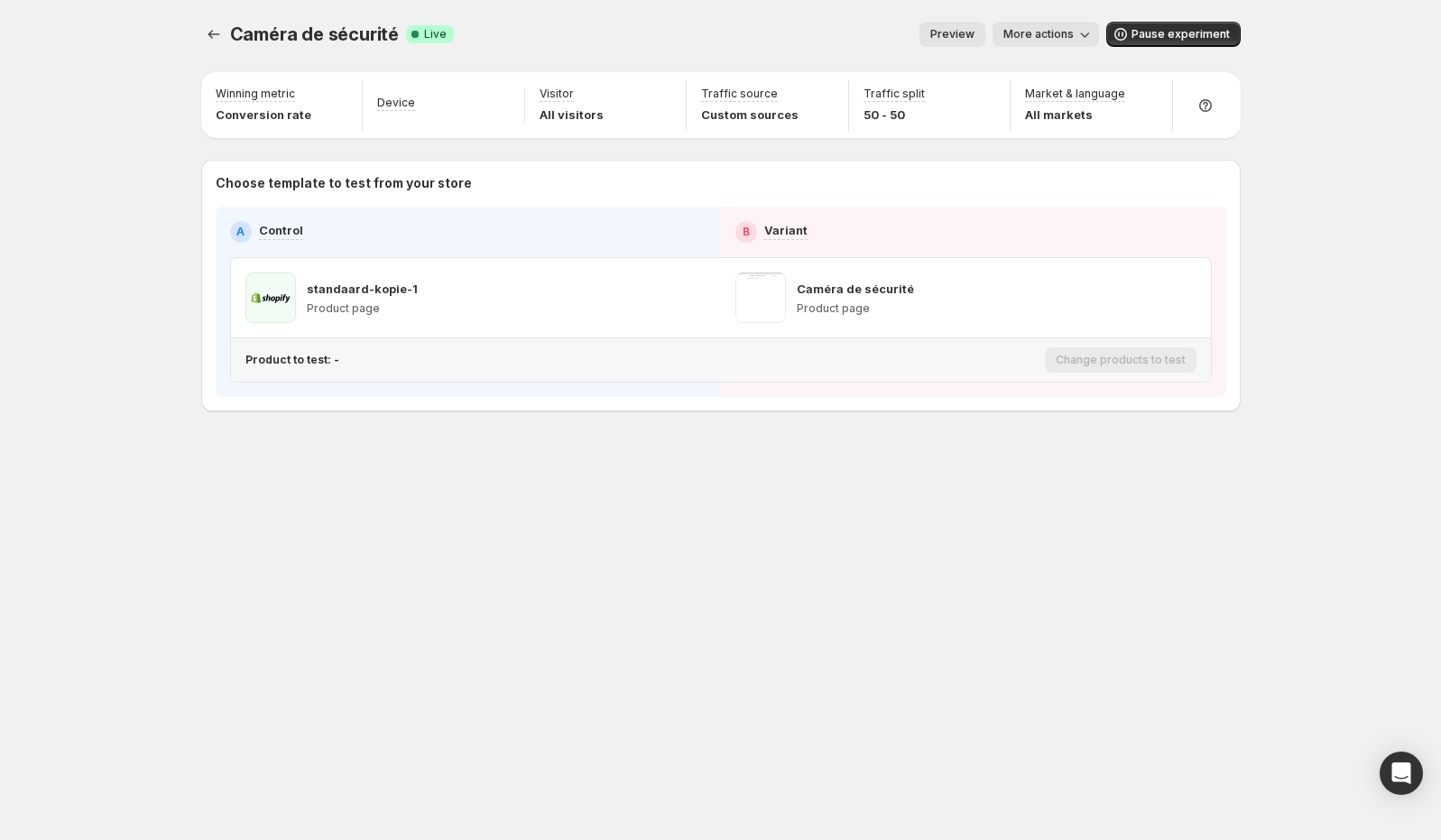
click at [333, 367] on div "Product to test: -" at bounding box center [641, 360] width 792 height 28
click at [205, 29] on icon "Experiments" at bounding box center [213, 34] width 18 height 18
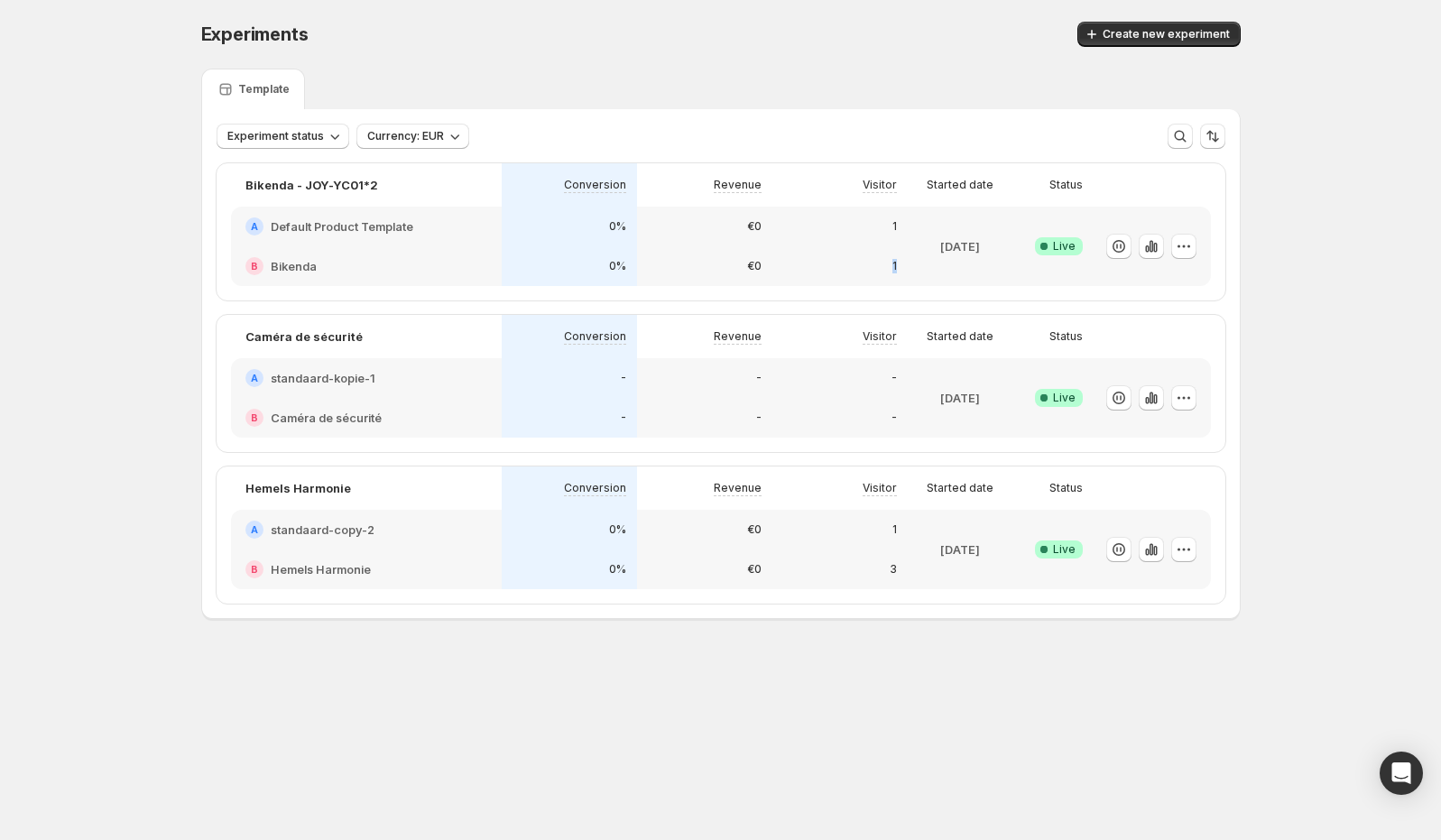
drag, startPoint x: 907, startPoint y: 219, endPoint x: 902, endPoint y: 260, distance: 41.3
click at [902, 260] on div "1 1" at bounding box center [839, 246] width 135 height 80
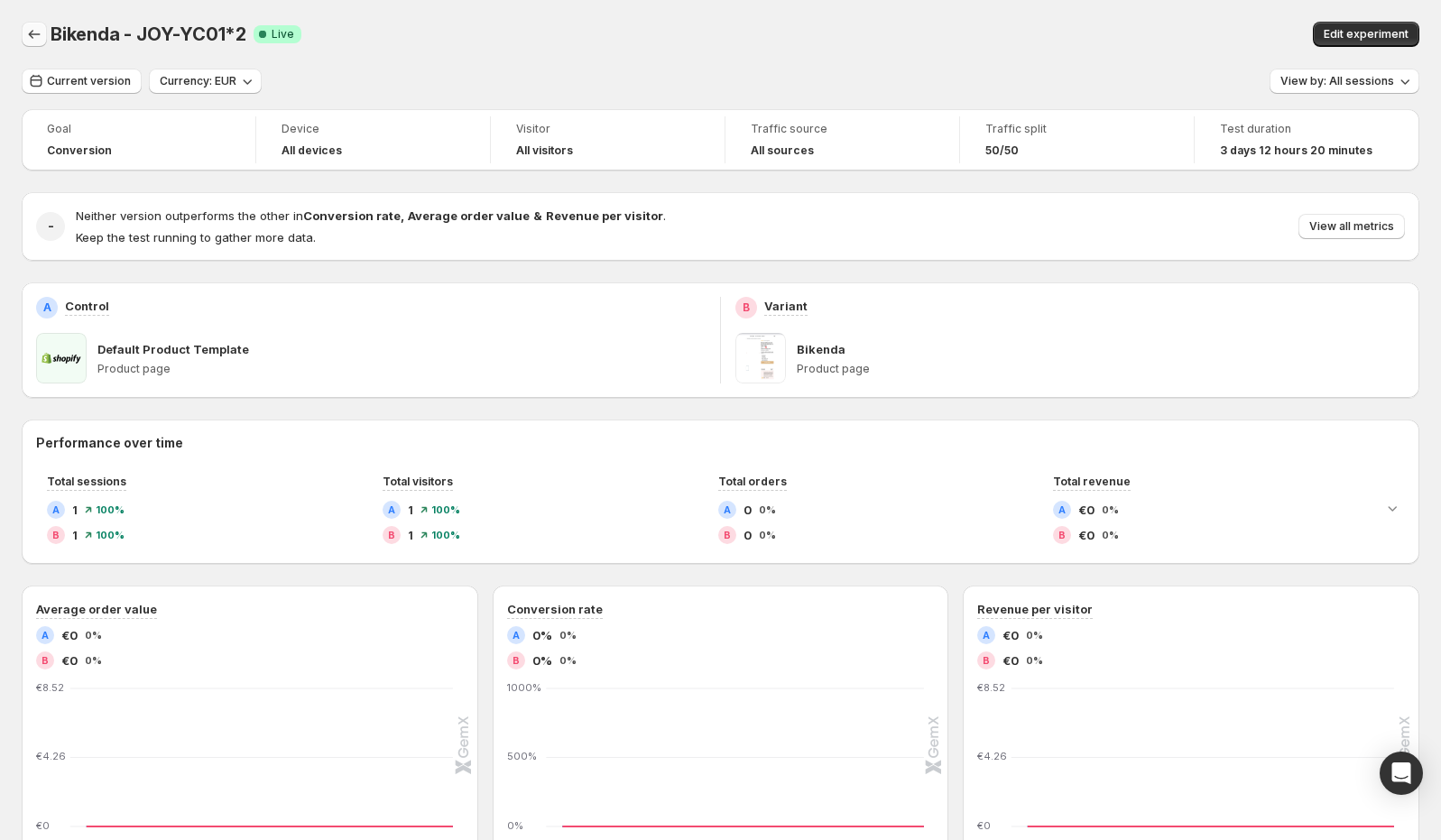
click at [40, 44] on icon "Back" at bounding box center [34, 34] width 18 height 18
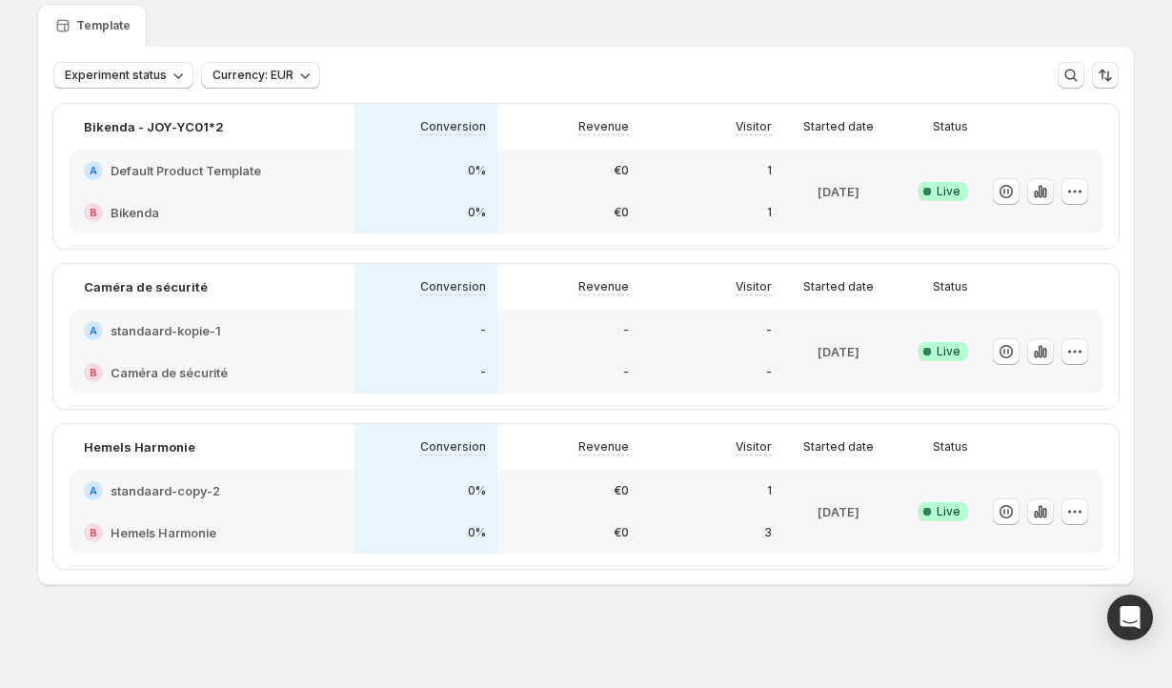
scroll to position [68, 0]
click at [1080, 195] on icon "button" at bounding box center [1074, 192] width 19 height 19
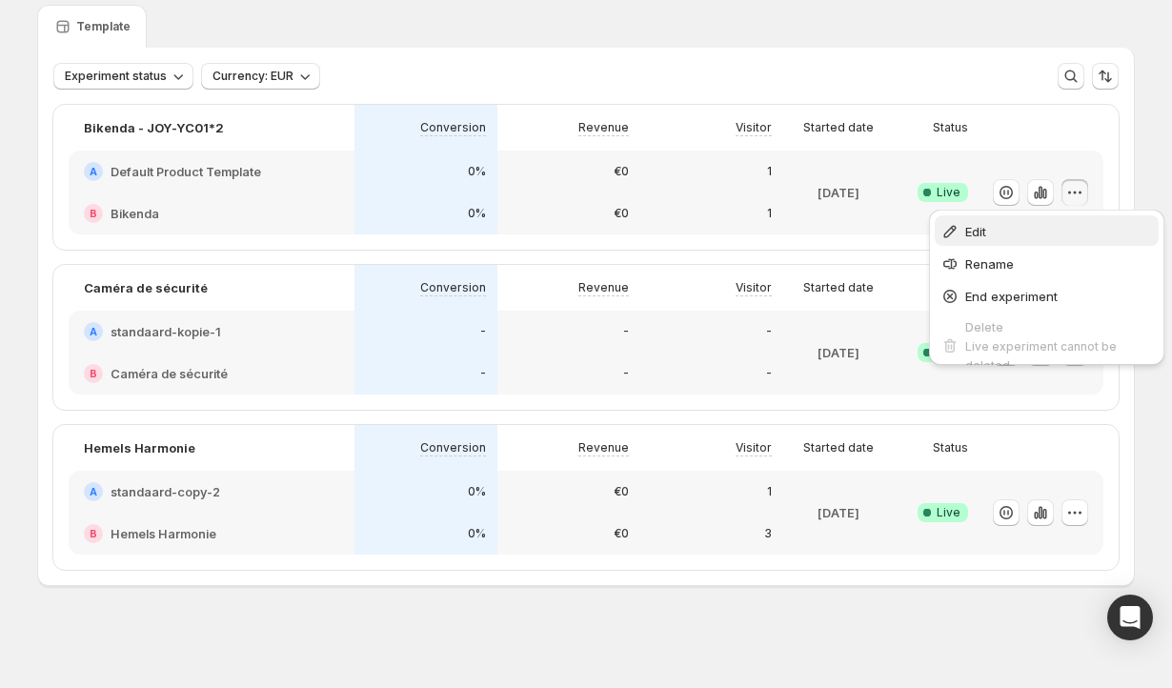
click at [1009, 228] on span "Edit" at bounding box center [1059, 231] width 188 height 19
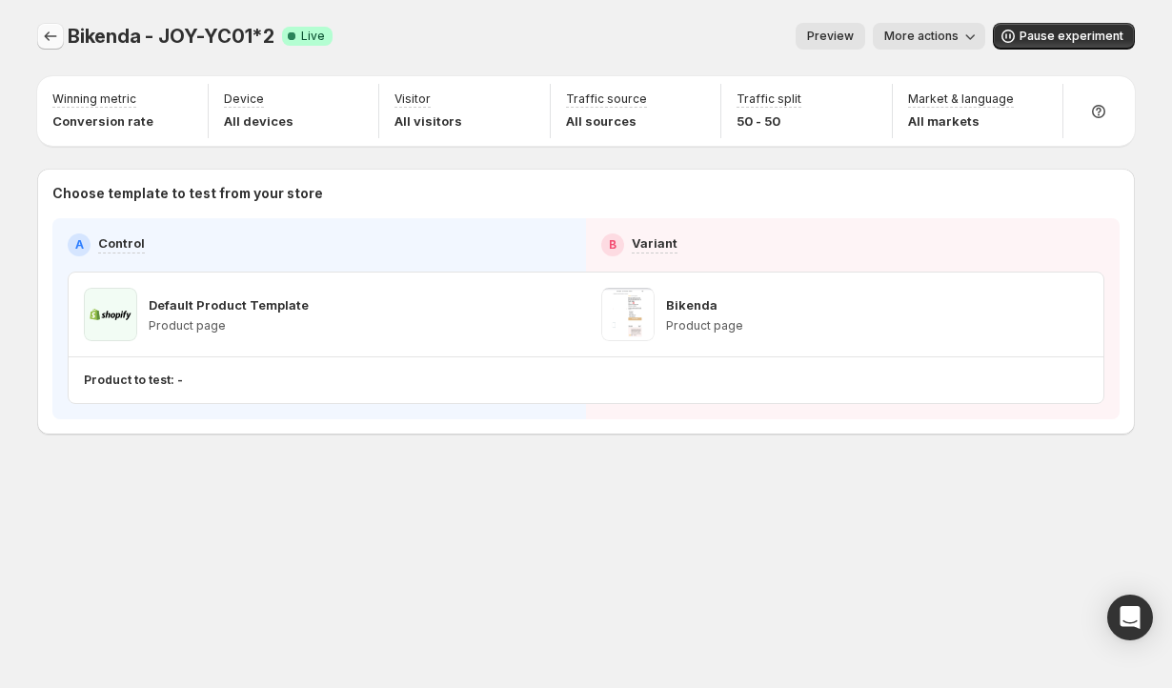
click at [46, 29] on icon "Experiments" at bounding box center [50, 36] width 19 height 19
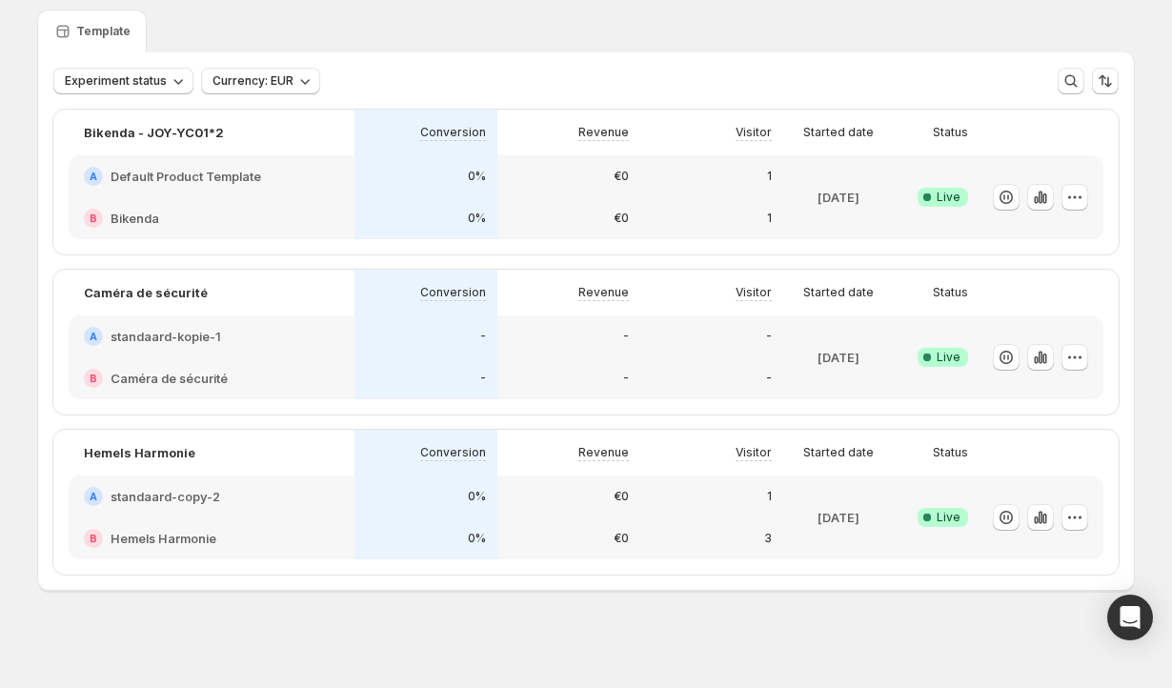
scroll to position [69, 0]
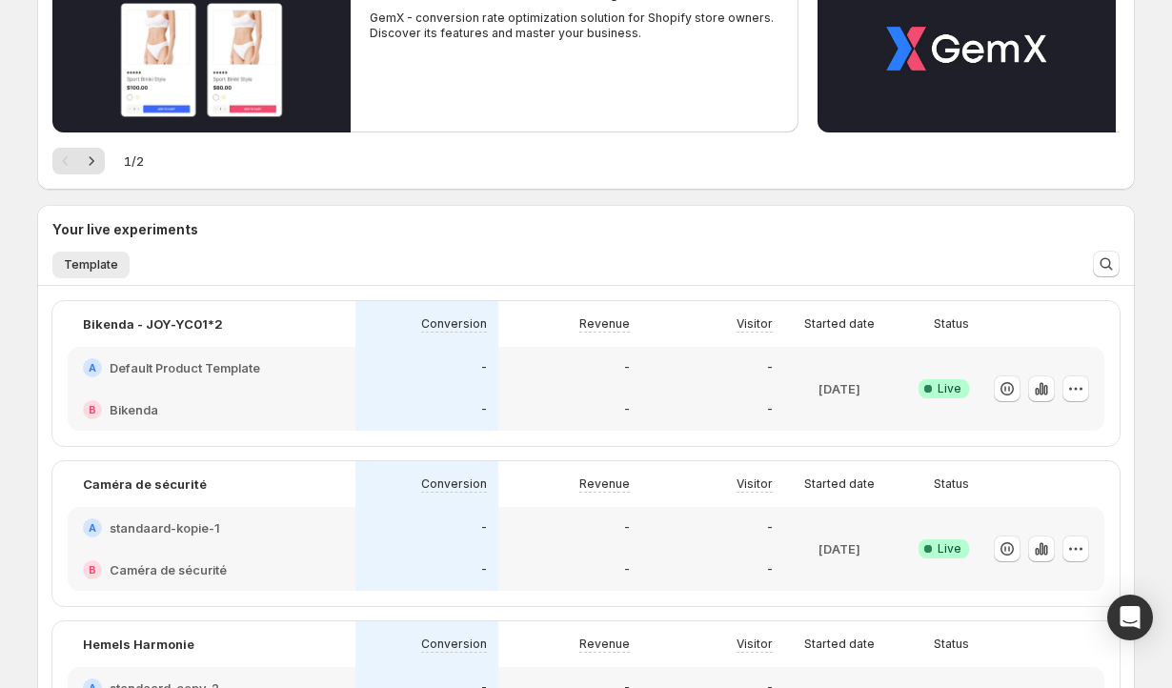
scroll to position [278, 0]
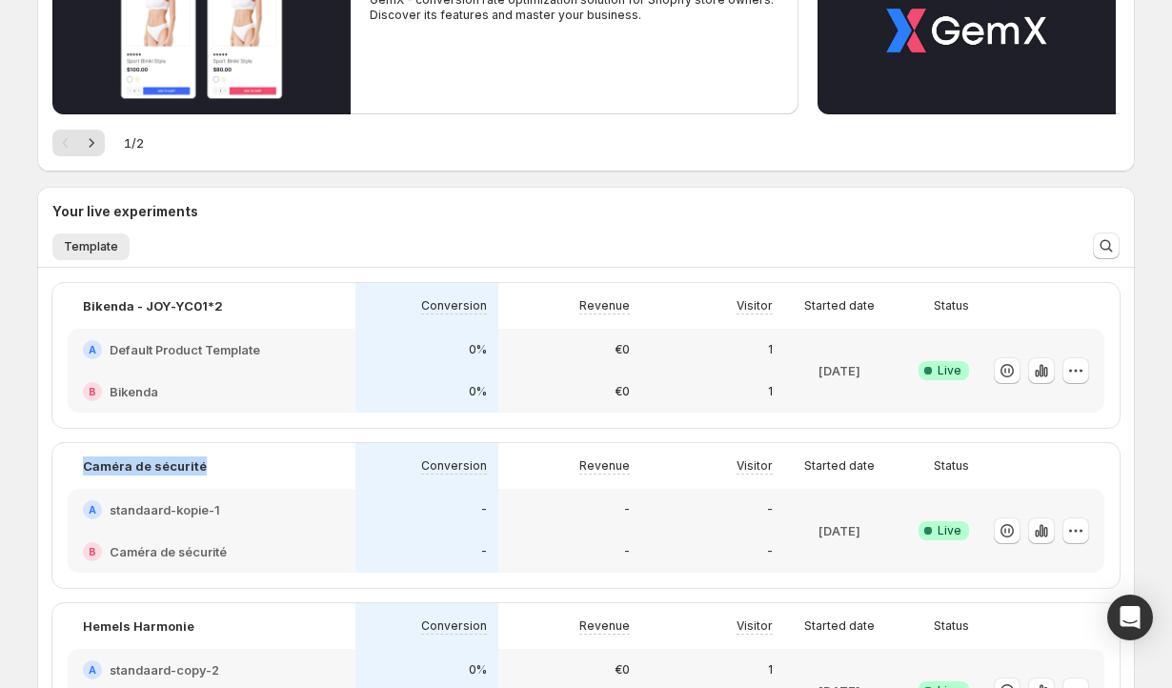
drag, startPoint x: 215, startPoint y: 462, endPoint x: 63, endPoint y: 462, distance: 152.4
click at [63, 462] on div "Caméra de sécurité Conversion Revenue Visitor Started date Status A standaard-k…" at bounding box center [585, 515] width 1067 height 145
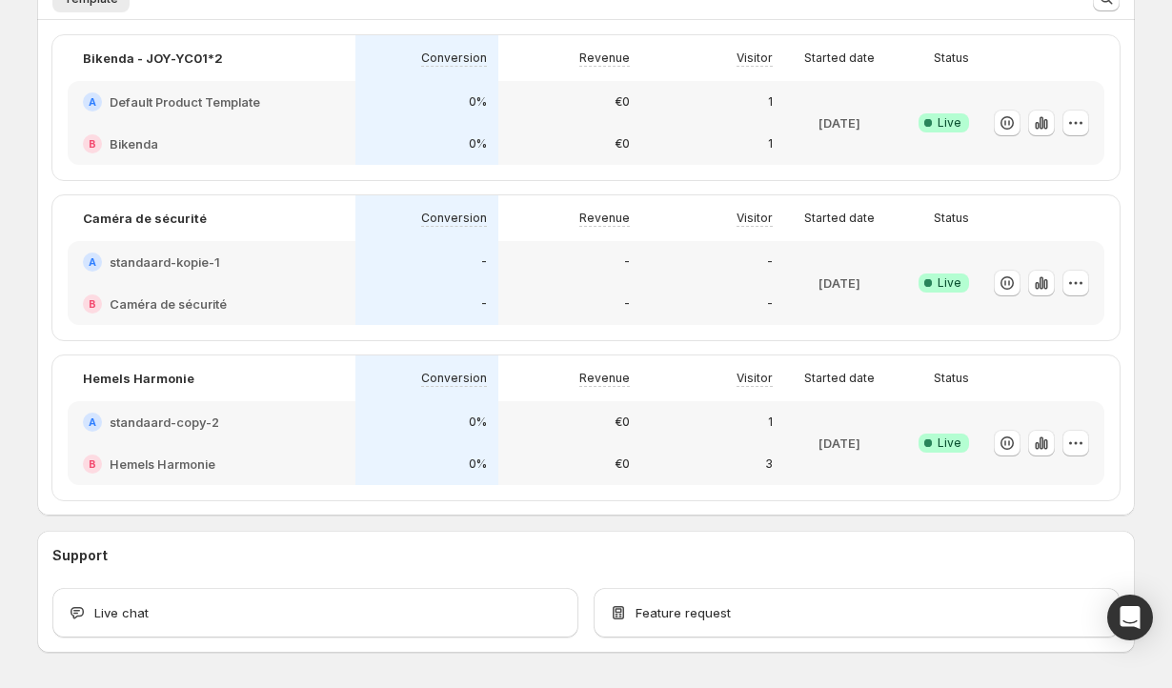
scroll to position [530, 0]
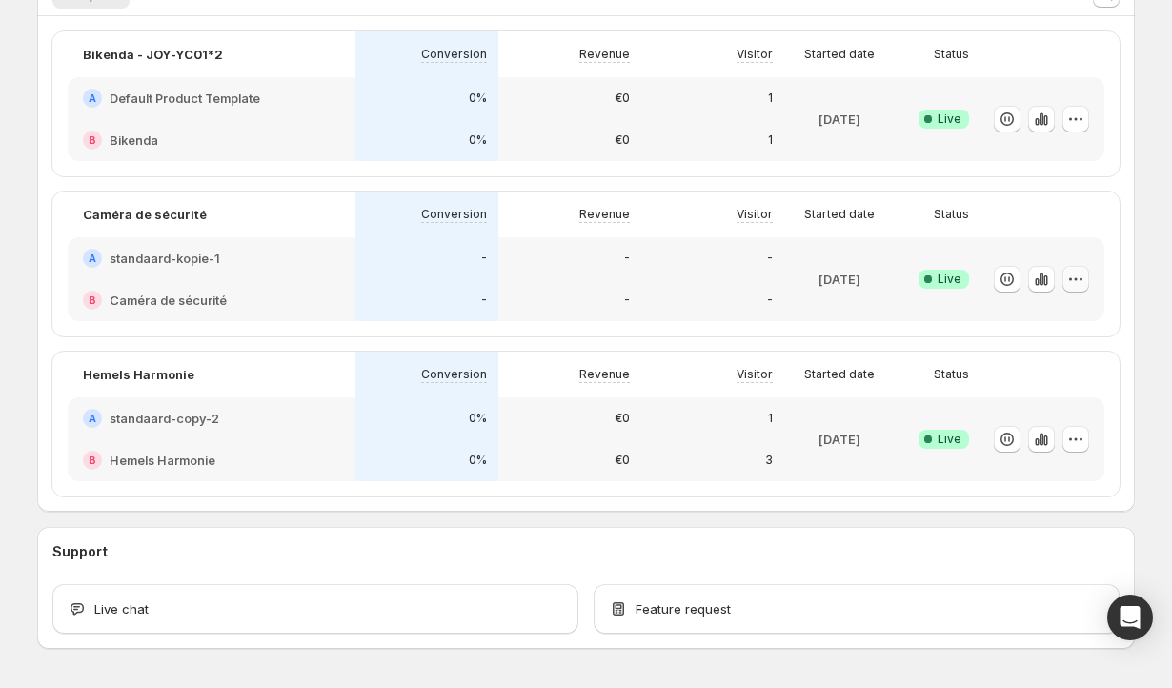
click at [1080, 274] on icon "button" at bounding box center [1075, 279] width 19 height 19
click at [1012, 322] on span "Edit" at bounding box center [1059, 318] width 188 height 19
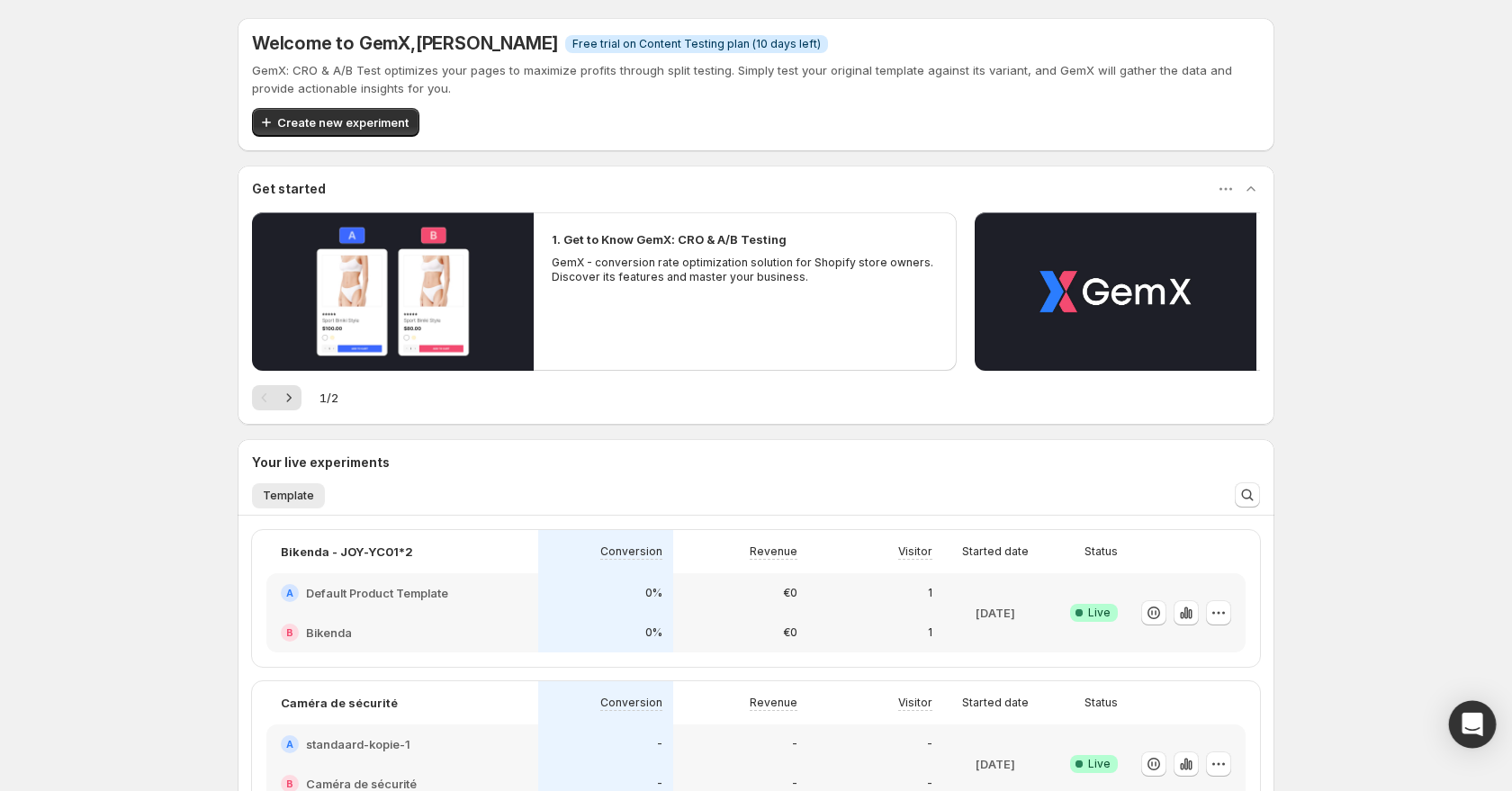
click at [1107, 649] on div "Open Intercom Messenger" at bounding box center [1473, 725] width 47 height 47
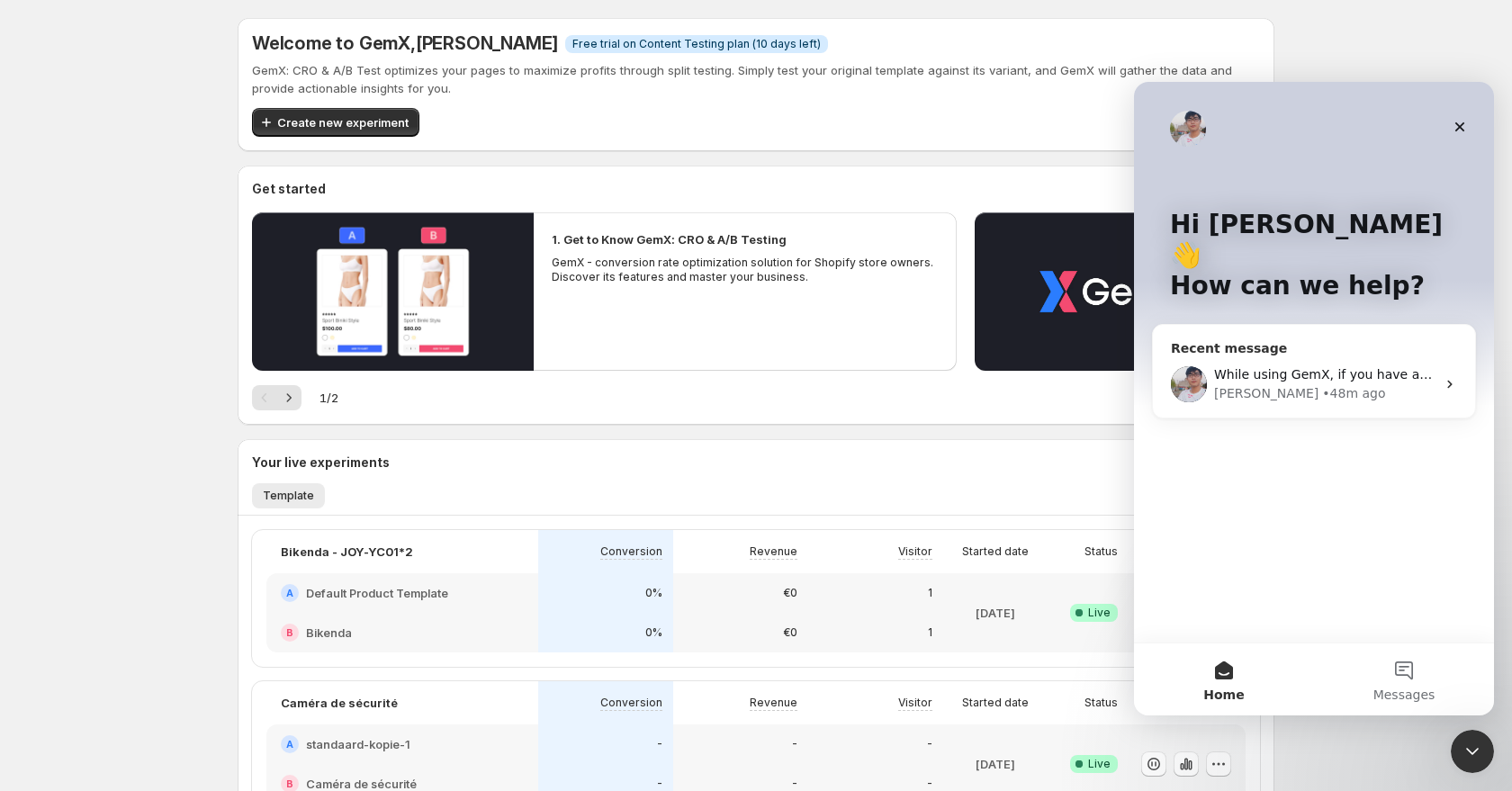
click at [1107, 385] on div "[PERSON_NAME] • 48m ago" at bounding box center [1325, 394] width 221 height 19
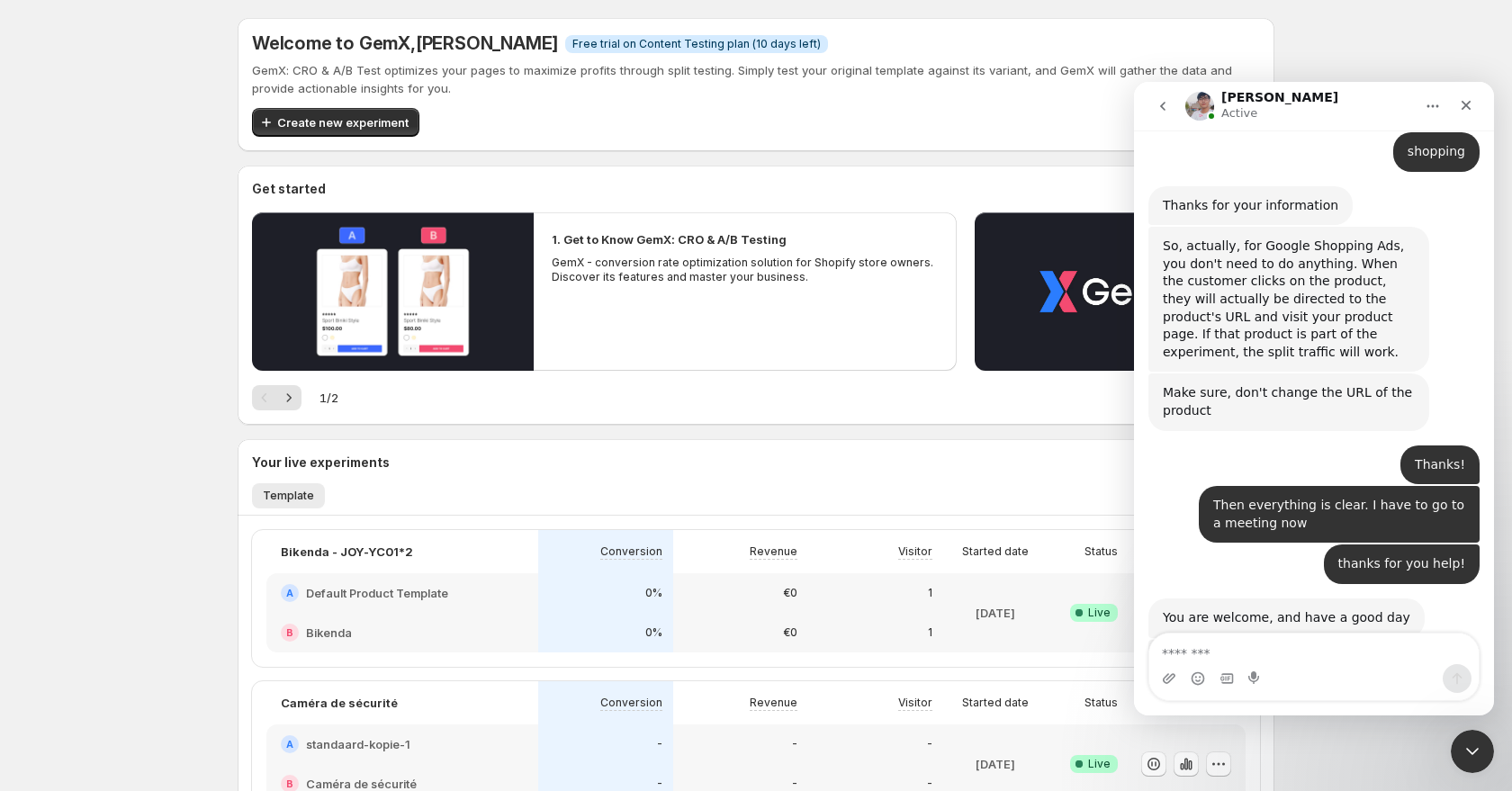
scroll to position [6769, 0]
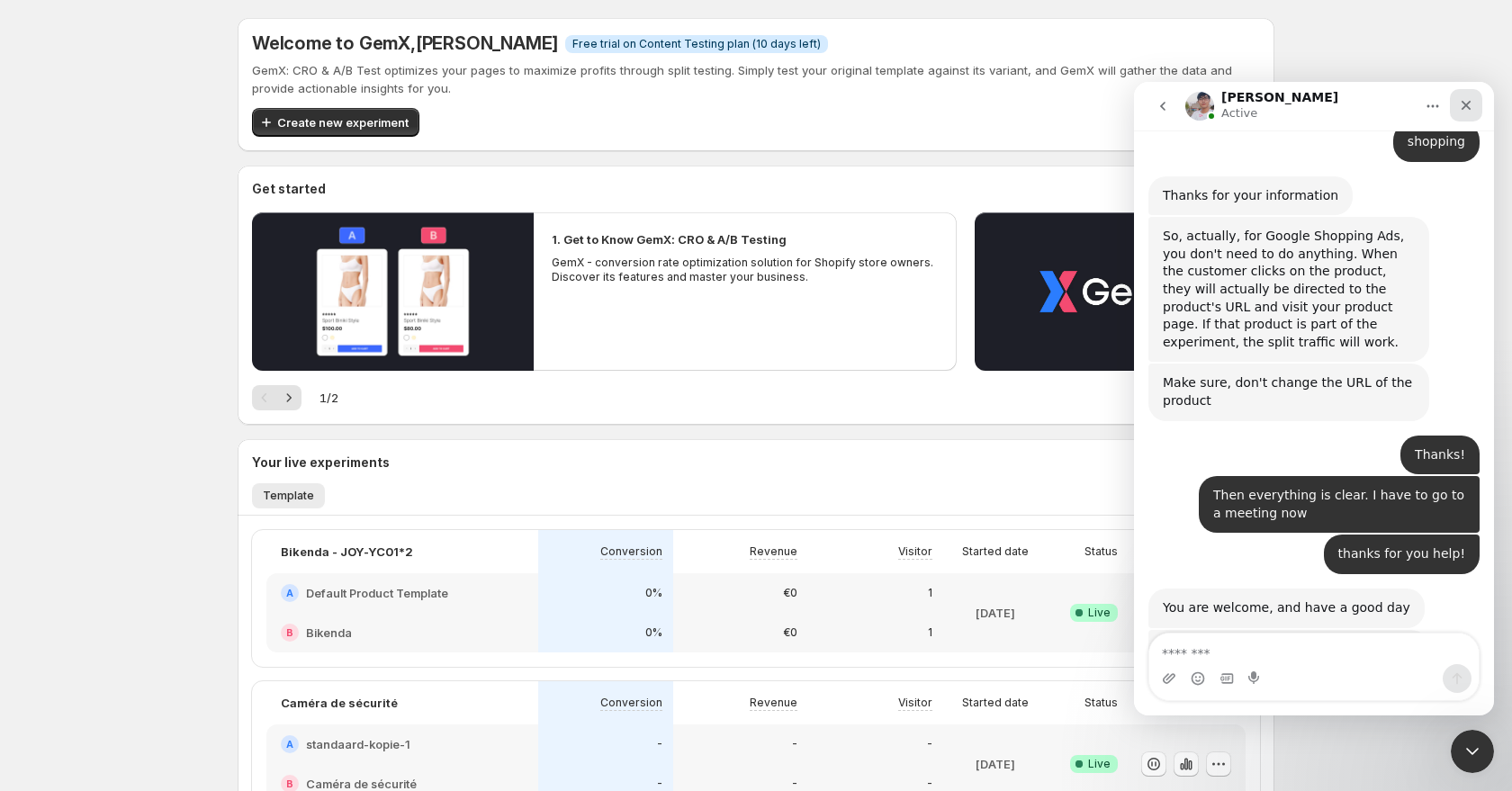
click at [1107, 102] on icon "Close" at bounding box center [1467, 106] width 9 height 9
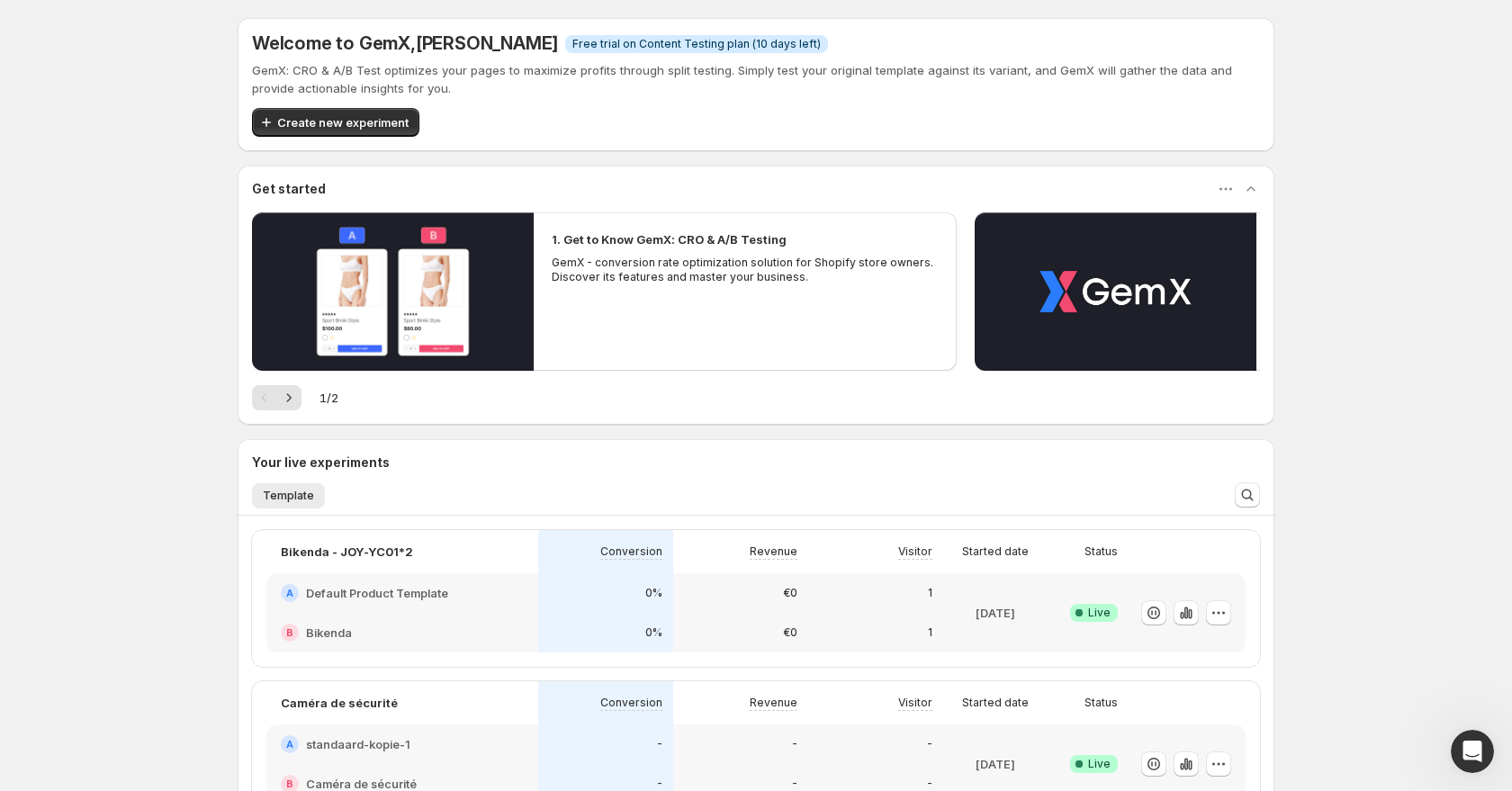
scroll to position [250, 0]
